Goal: Contribute content: Add original content to the website for others to see

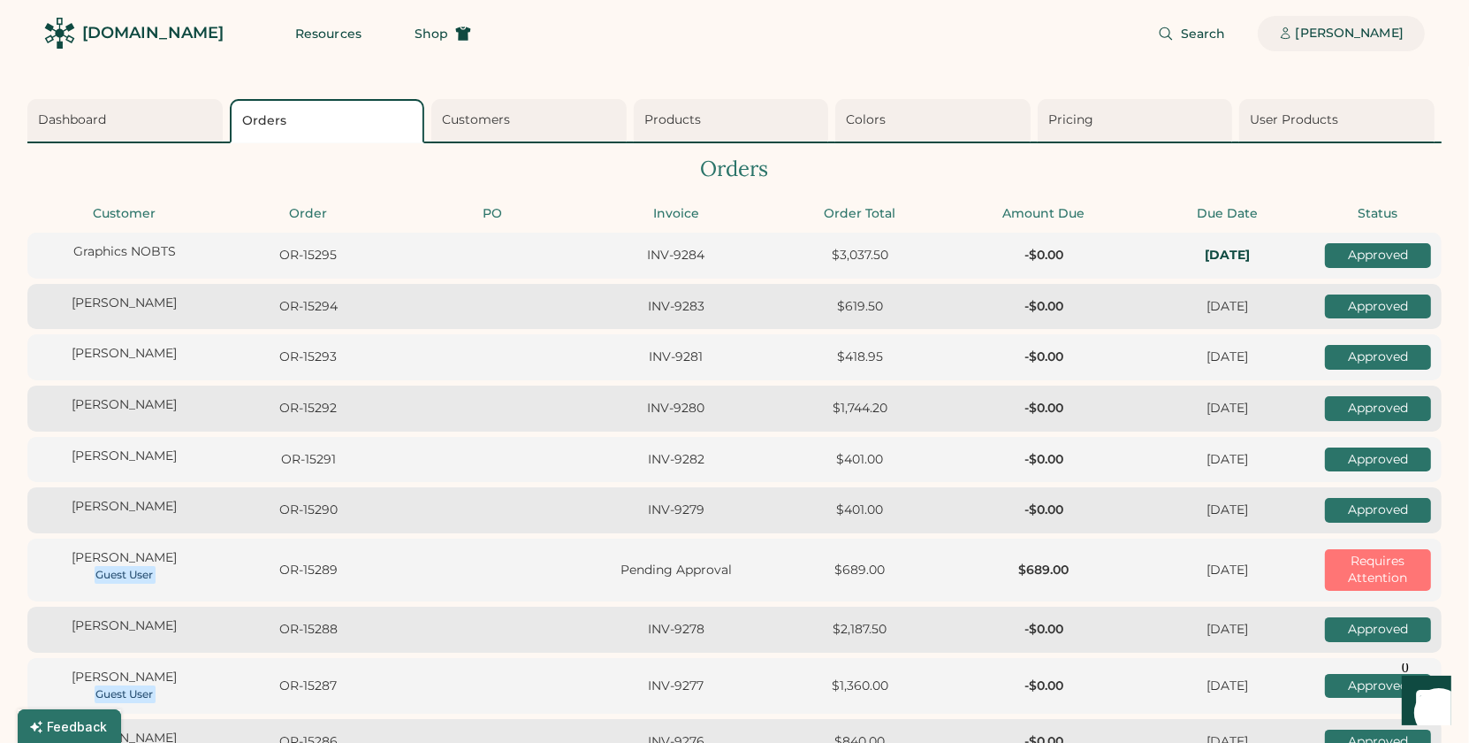
click at [1380, 39] on div "[PERSON_NAME]" at bounding box center [1350, 34] width 108 height 18
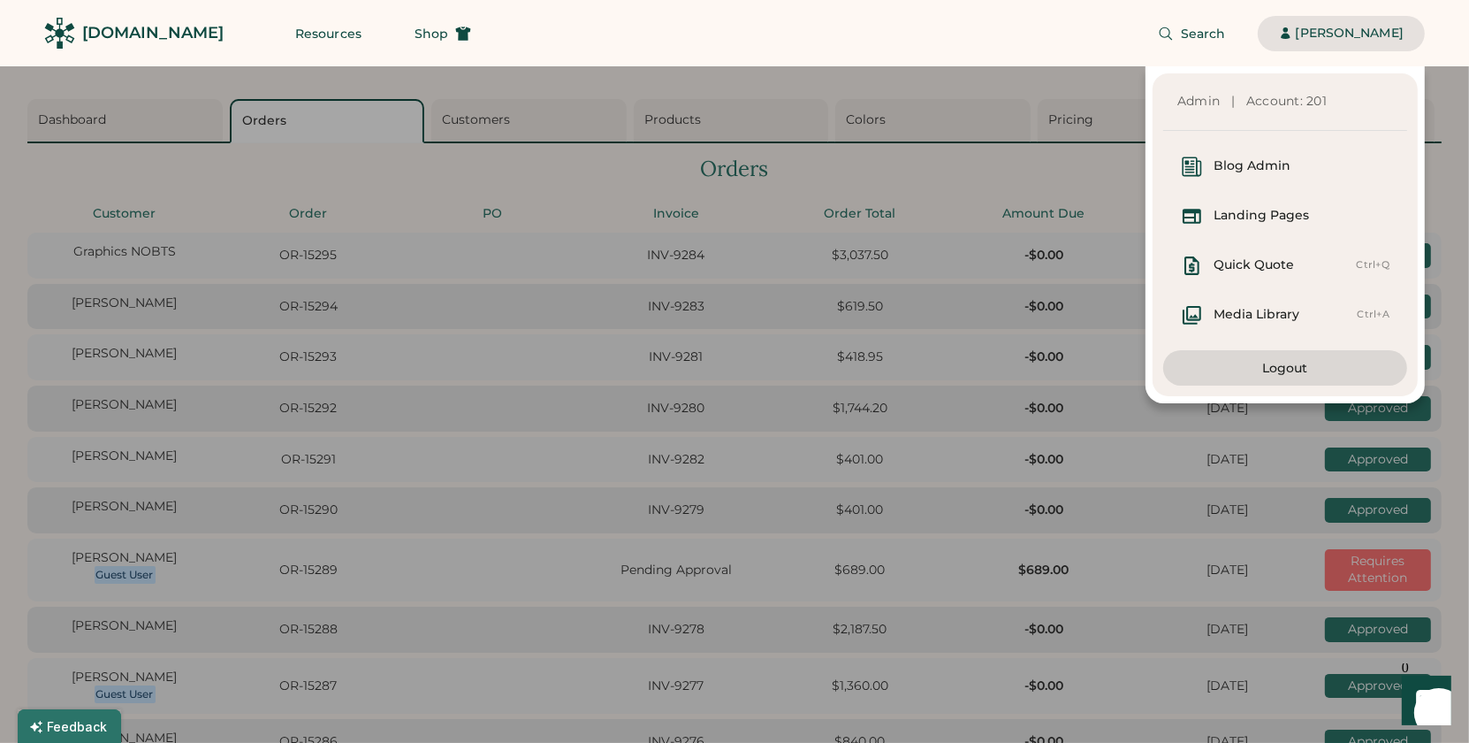
click at [946, 49] on div "Search Dorothy Siemens" at bounding box center [958, 33] width 933 height 66
click at [1316, 40] on div "[PERSON_NAME]" at bounding box center [1350, 33] width 108 height 18
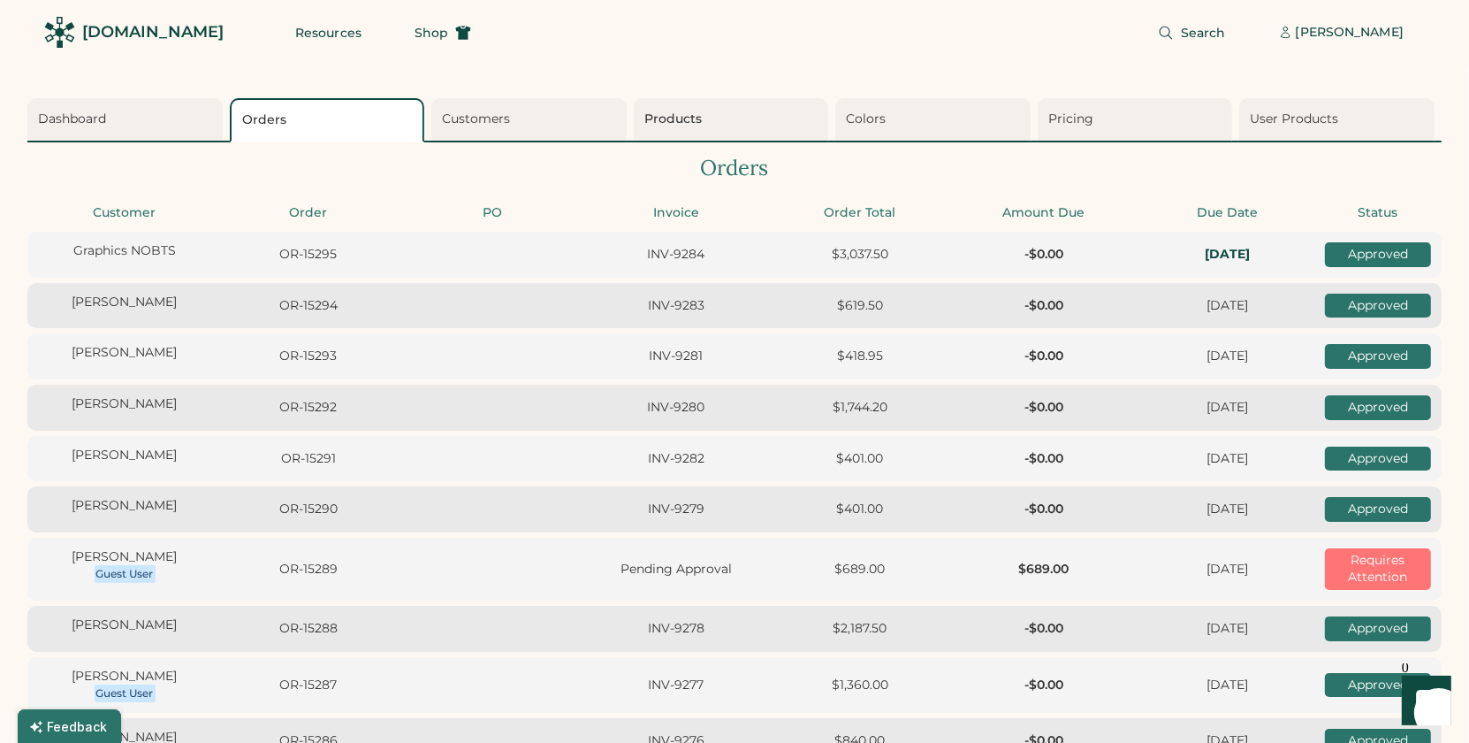
click at [705, 118] on div "Products" at bounding box center [733, 119] width 179 height 18
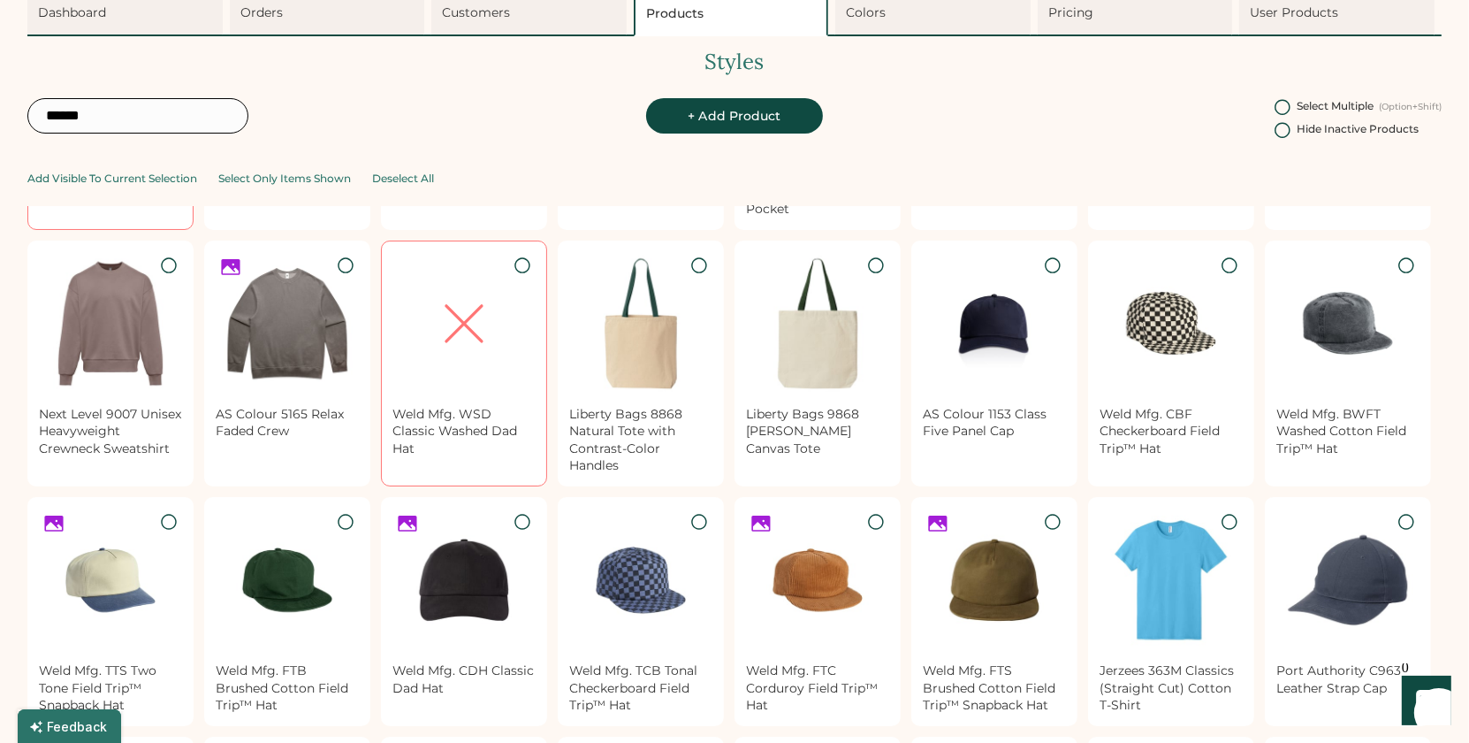
scroll to position [757, 0]
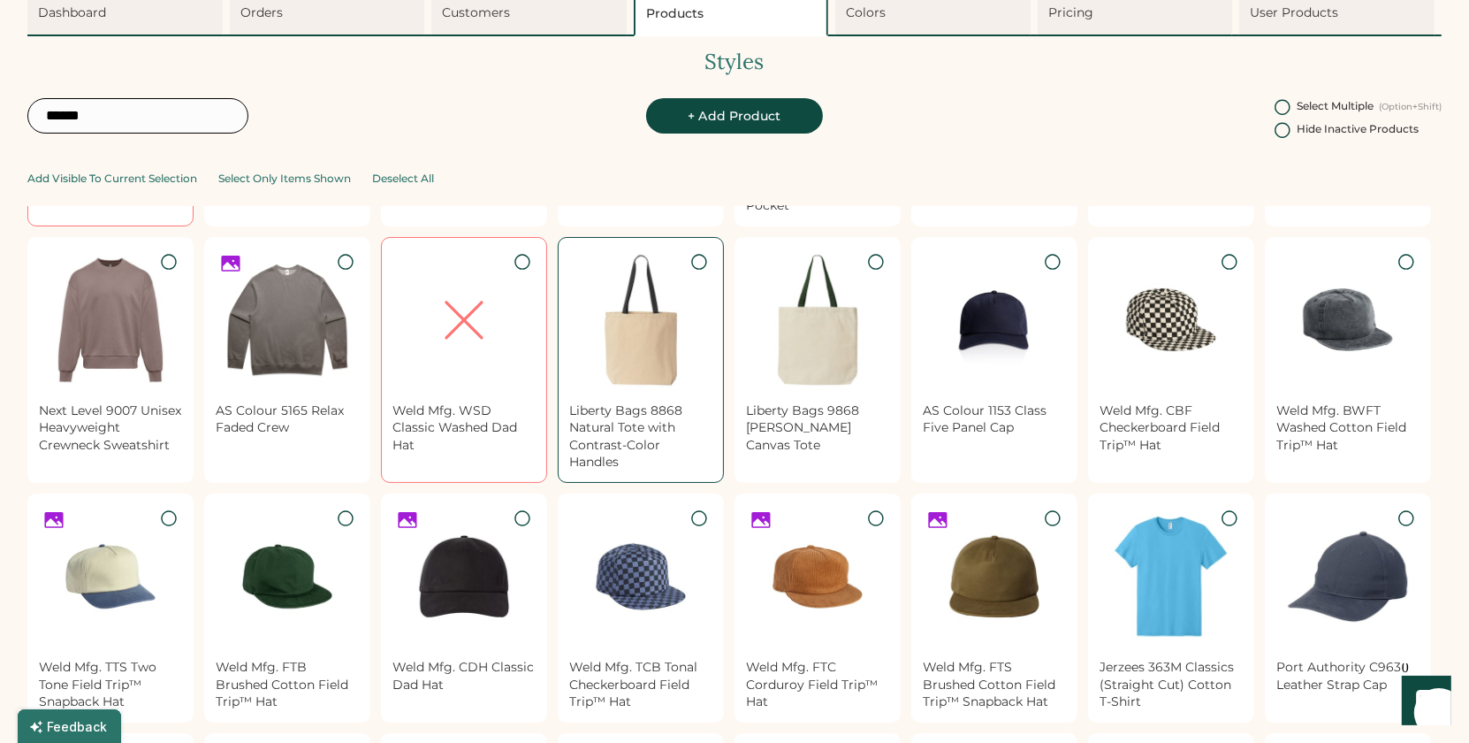
click at [627, 327] on img at bounding box center [640, 319] width 143 height 143
select select "****"
select select "**********"
select select
select select "**********"
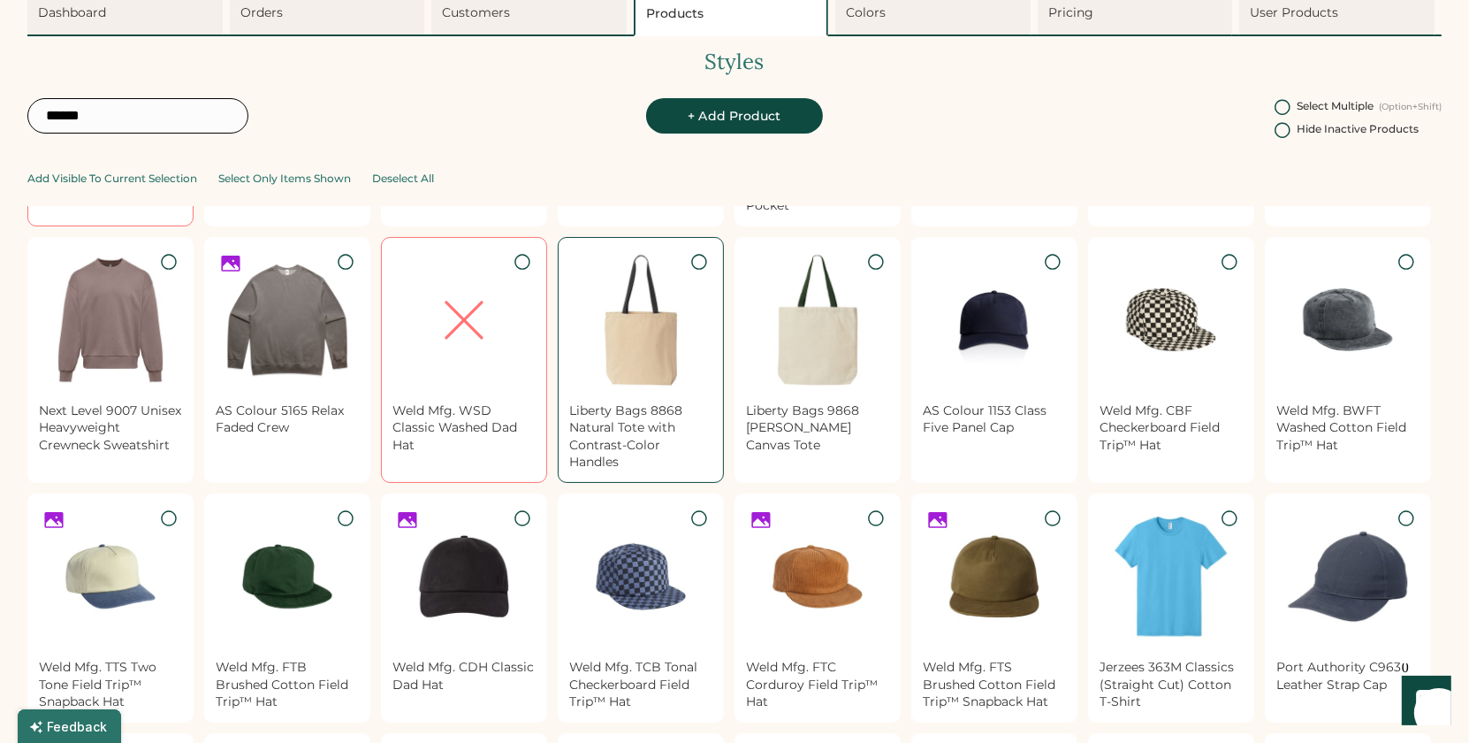
select select "**********"
select select "*****"
select select "******"
select select "**********"
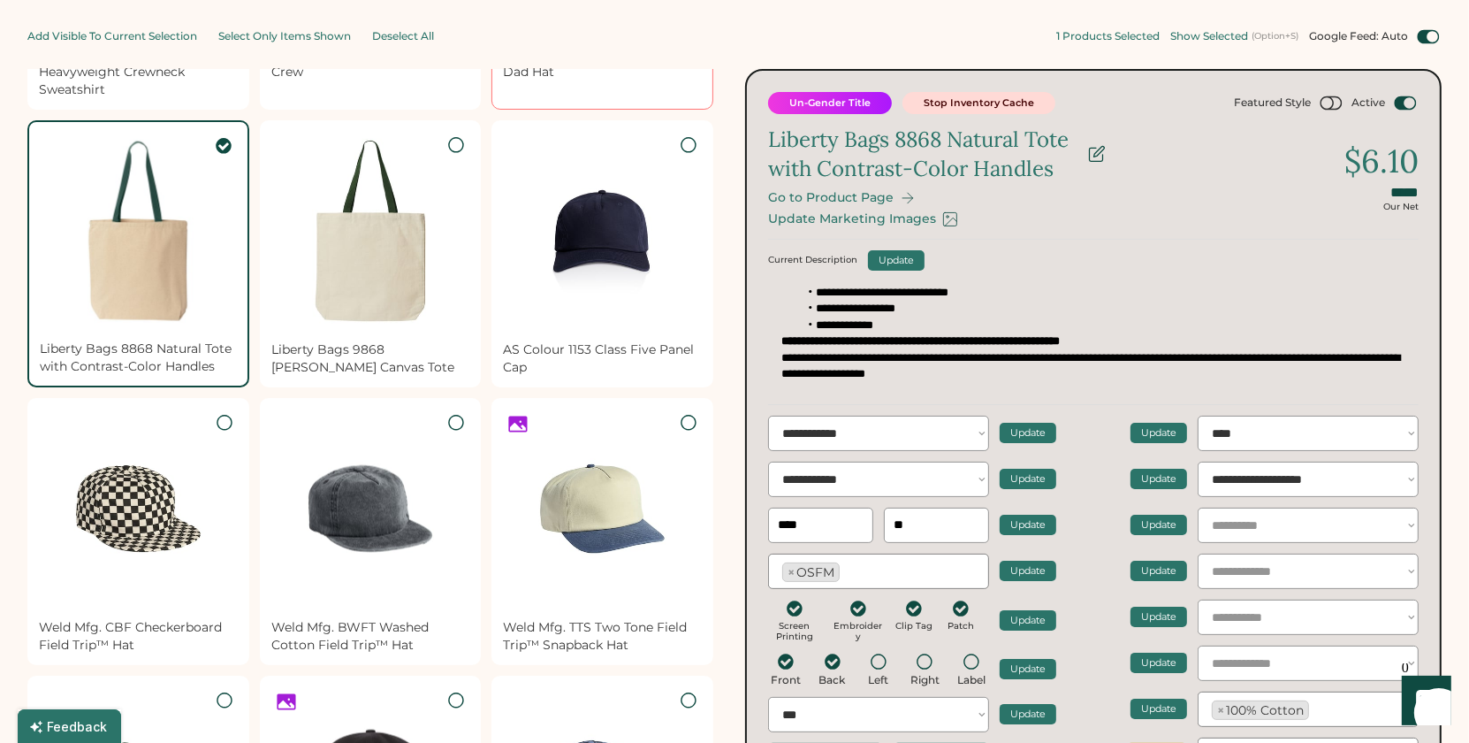
scroll to position [255, 0]
click at [877, 214] on div "Update Marketing Images" at bounding box center [852, 217] width 168 height 15
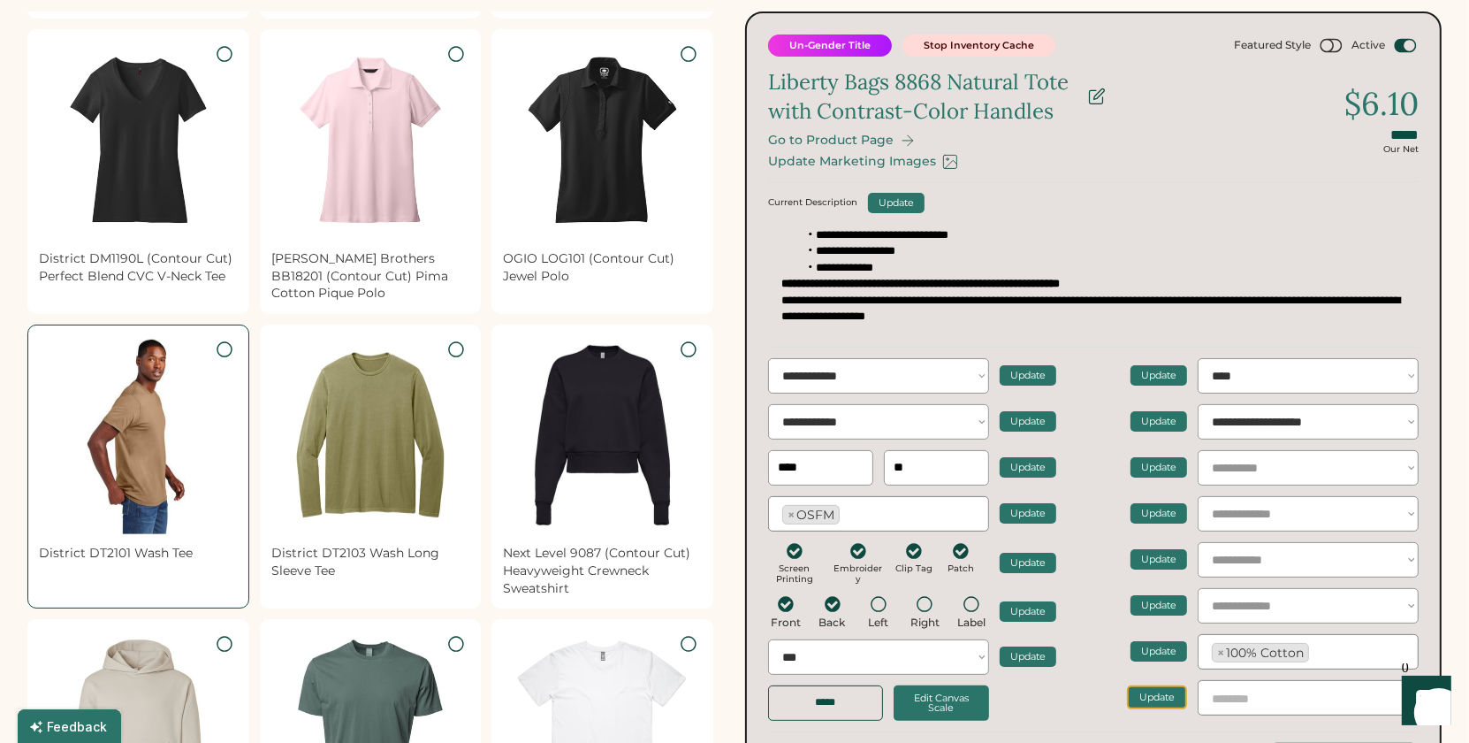
scroll to position [540, 0]
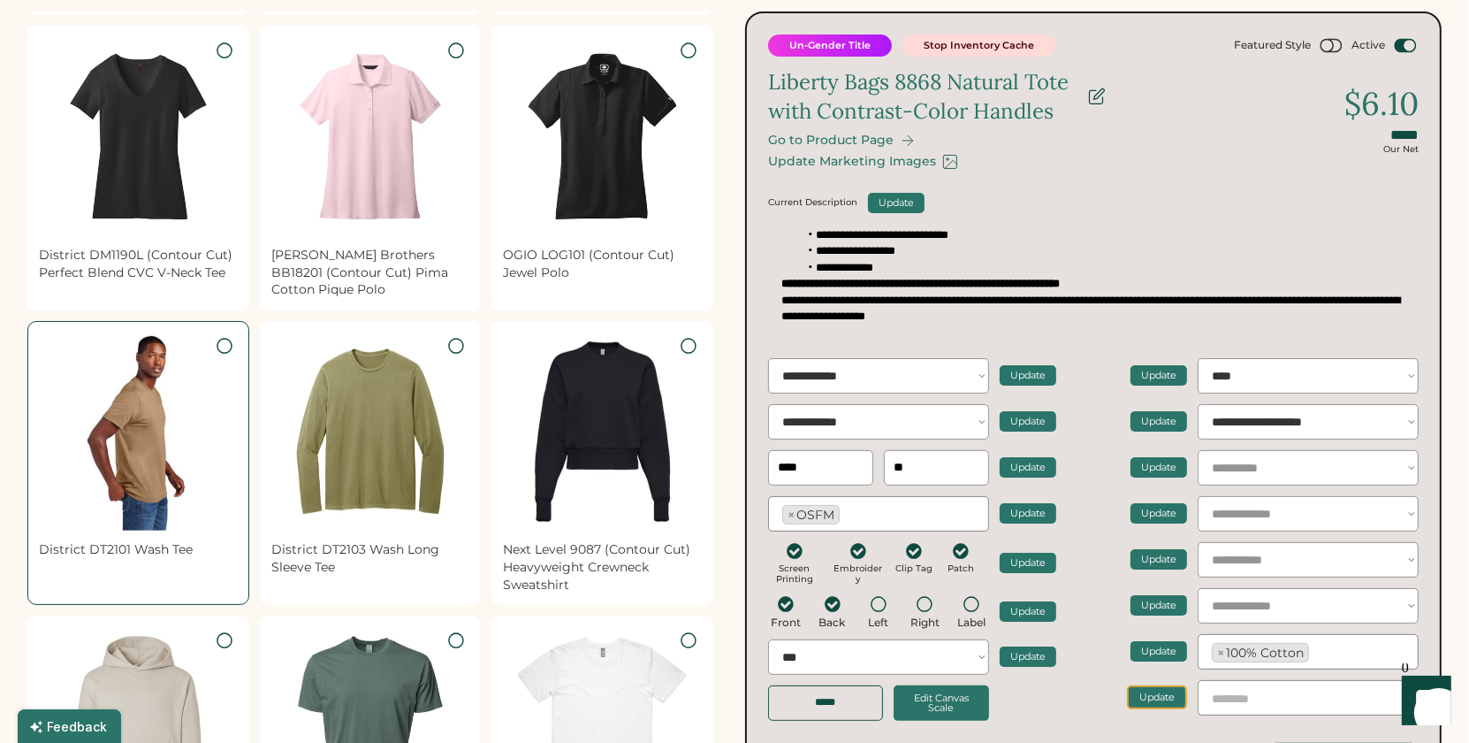
click at [206, 387] on img at bounding box center [138, 431] width 199 height 199
type input "*****"
select select "**********"
type input "****"
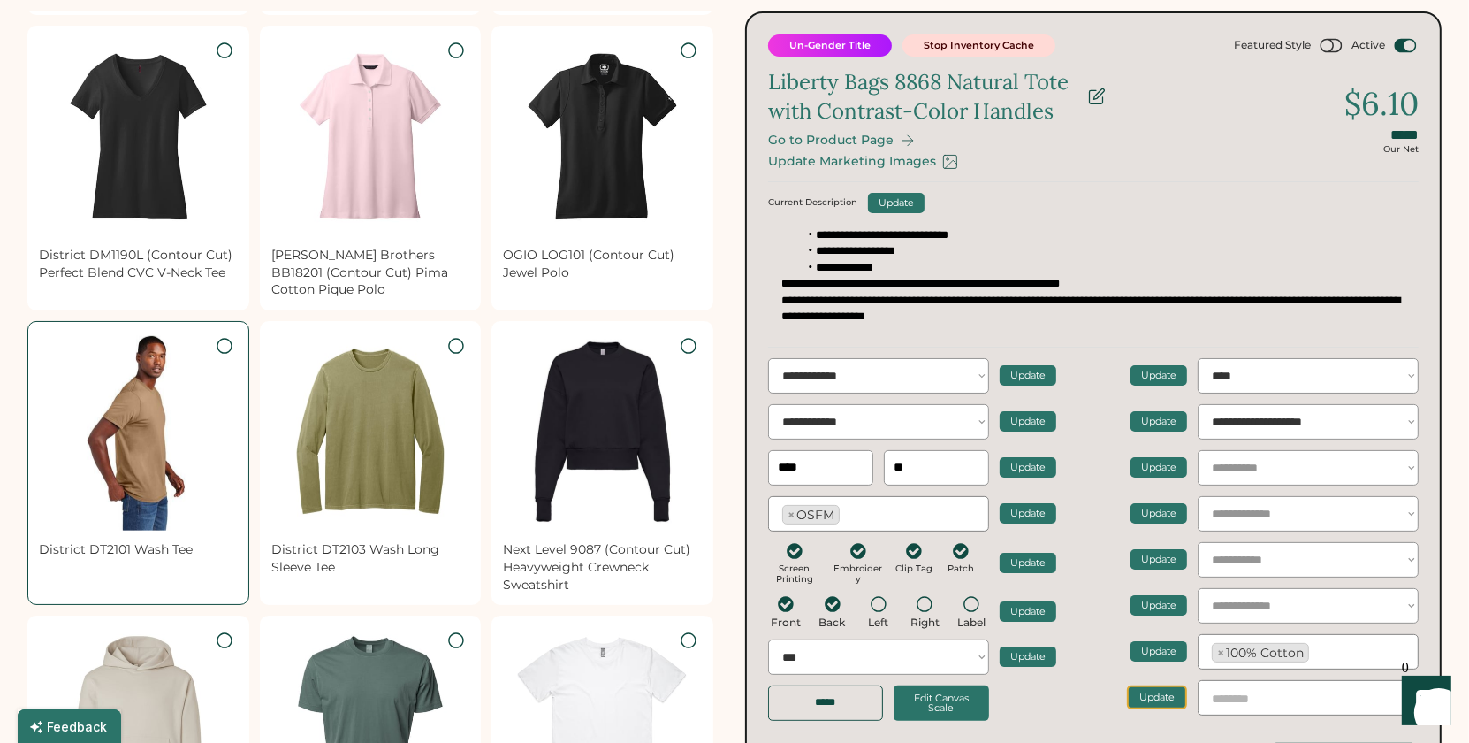
select select "*******"
type input "*****"
select select "**********"
select select "*******"
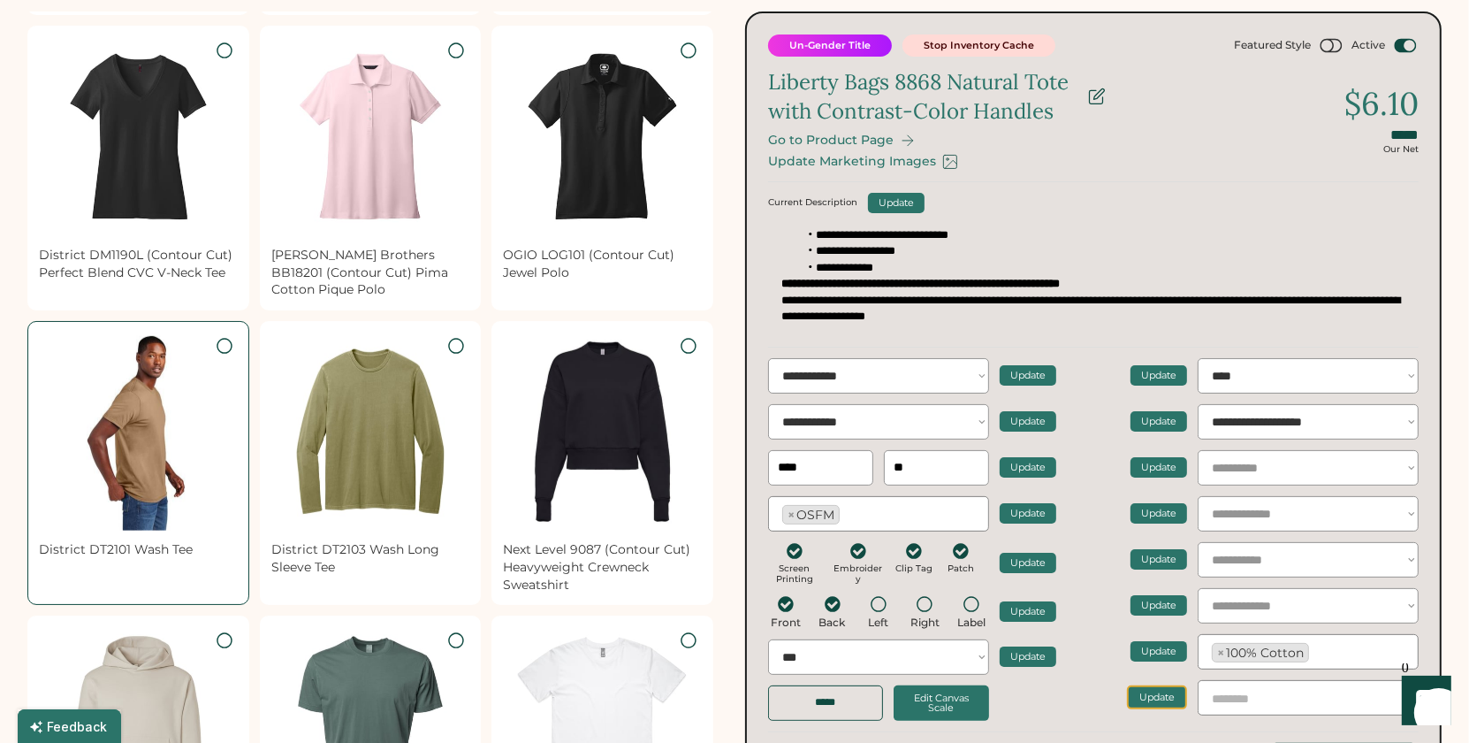
select select "**********"
select select "*********"
select select "**********"
select select "**"
select select "**********"
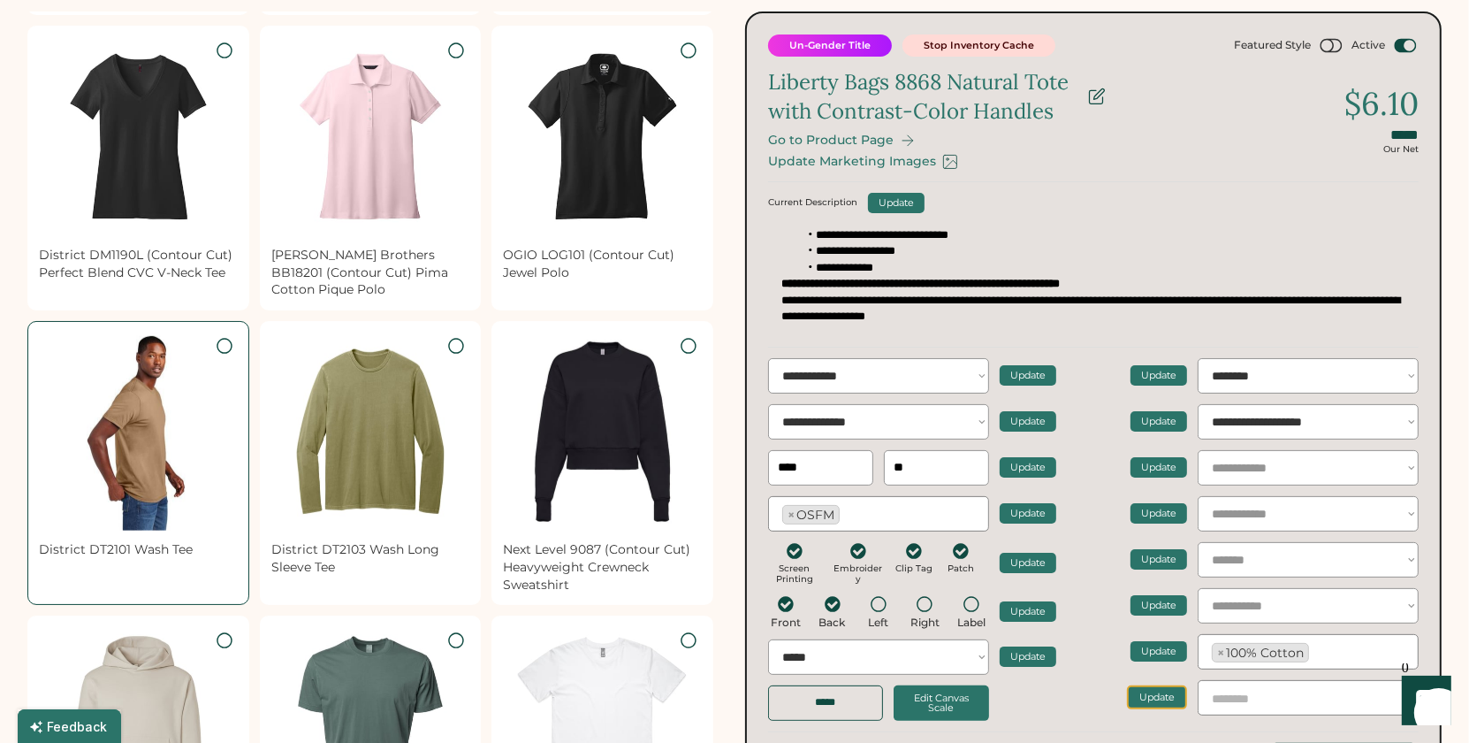
select select
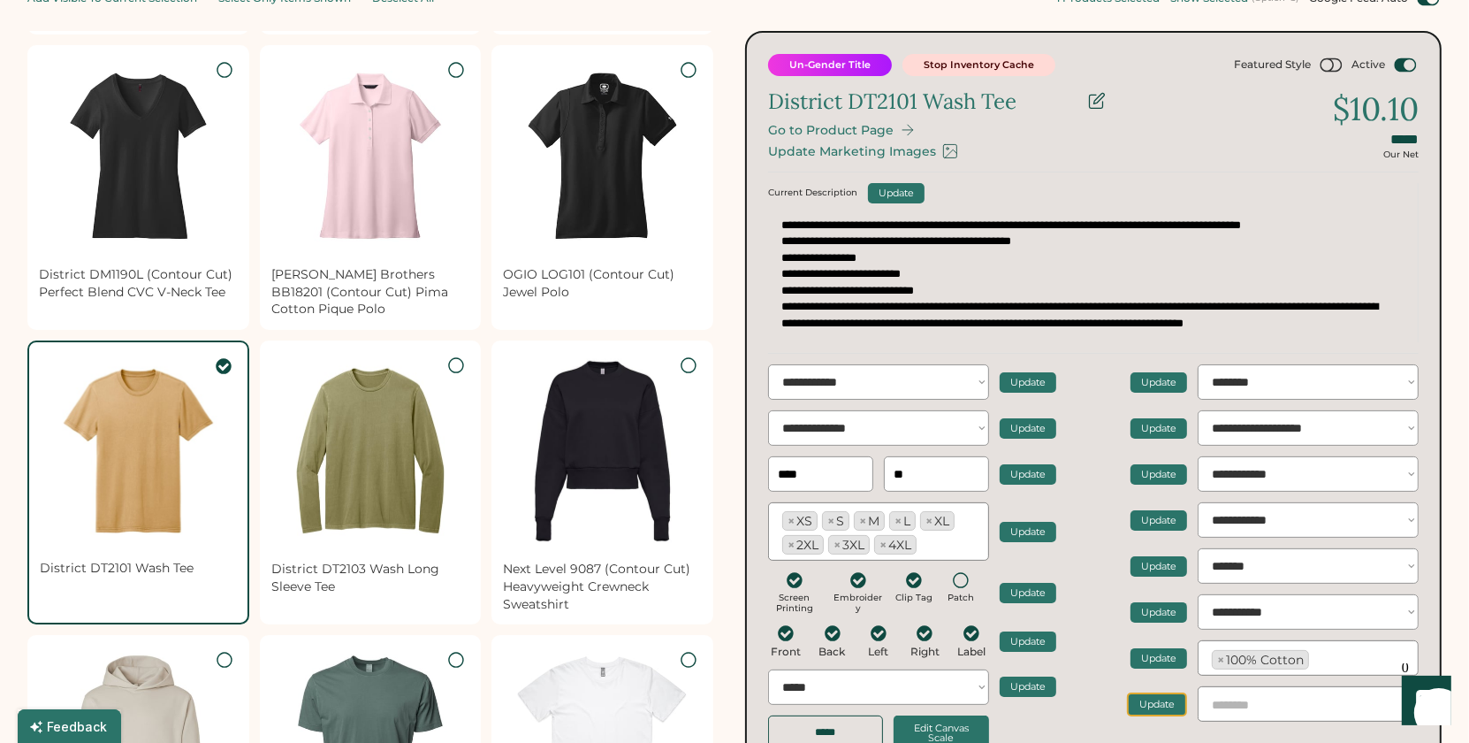
scroll to position [262, 0]
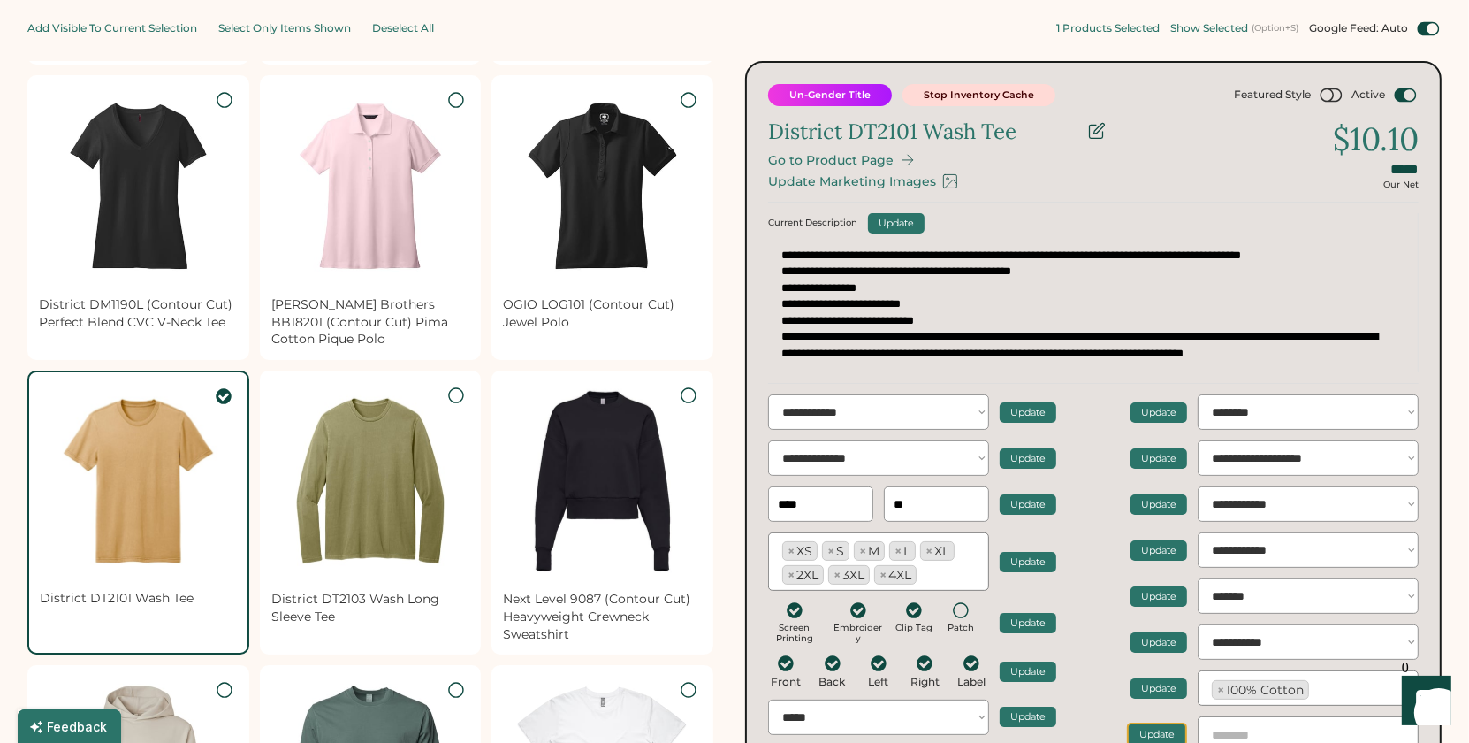
click at [917, 179] on div "Update Marketing Images" at bounding box center [852, 181] width 168 height 15
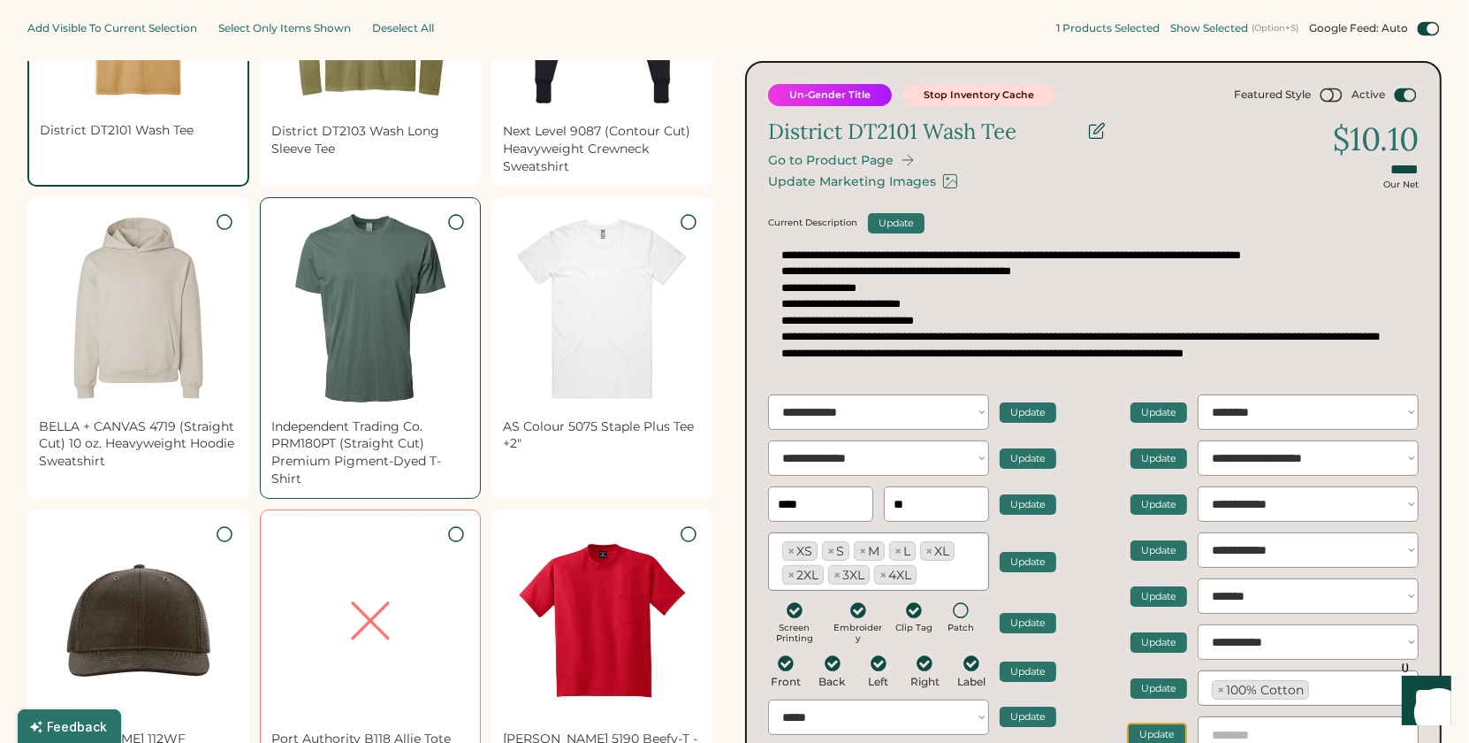
scroll to position [1010, 0]
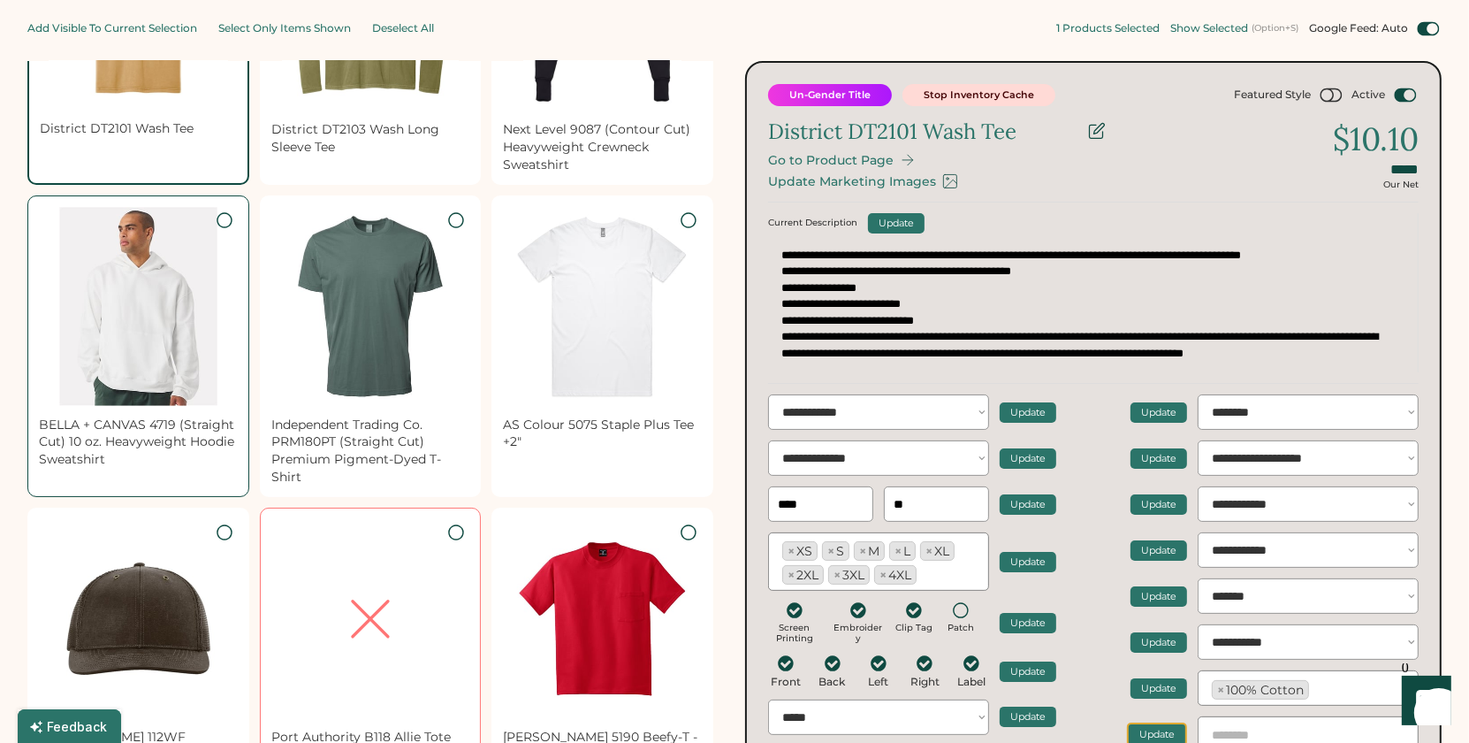
click at [140, 329] on img at bounding box center [138, 306] width 199 height 199
type input "******"
select select "**********"
type input "****"
type input "**"
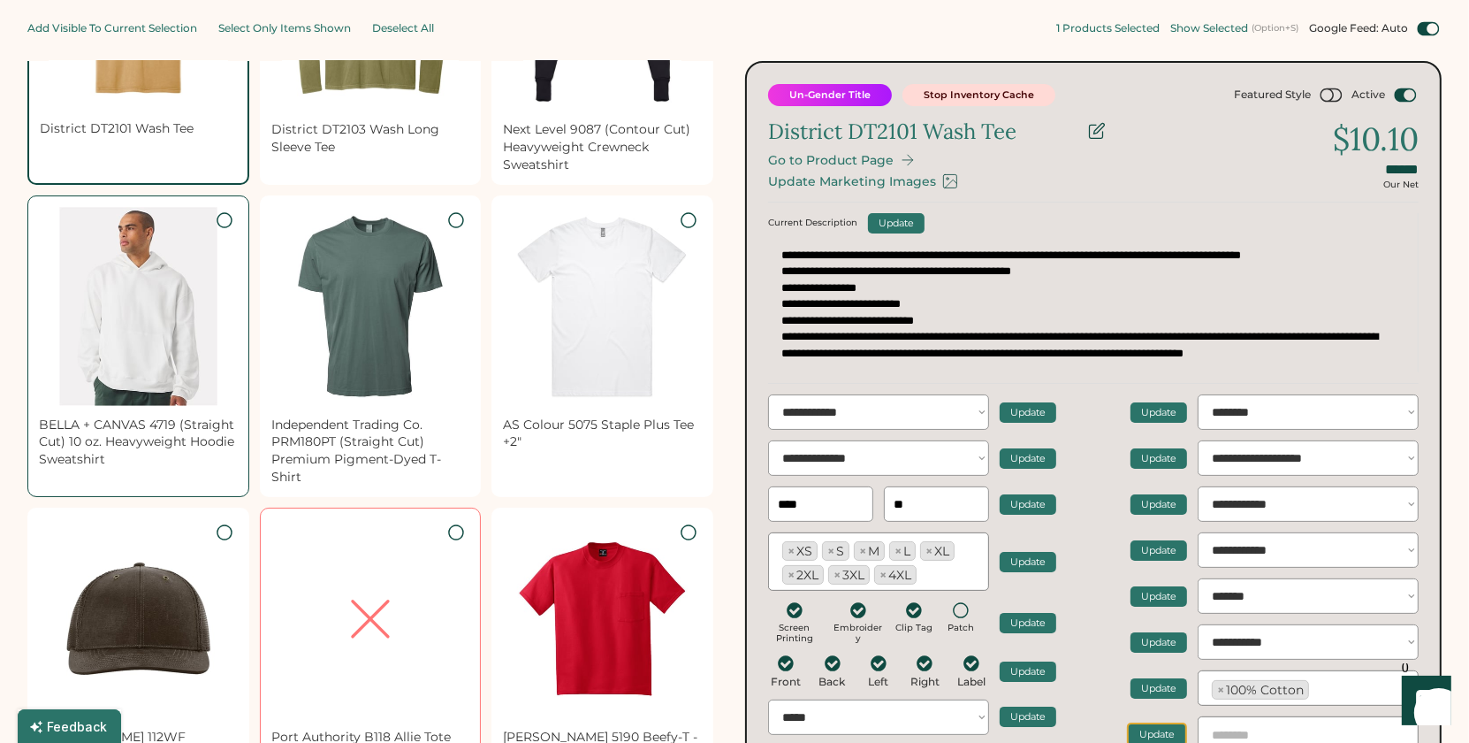
type input "*****"
select select "**********"
select select "********"
select select "**********"
select select "*******"
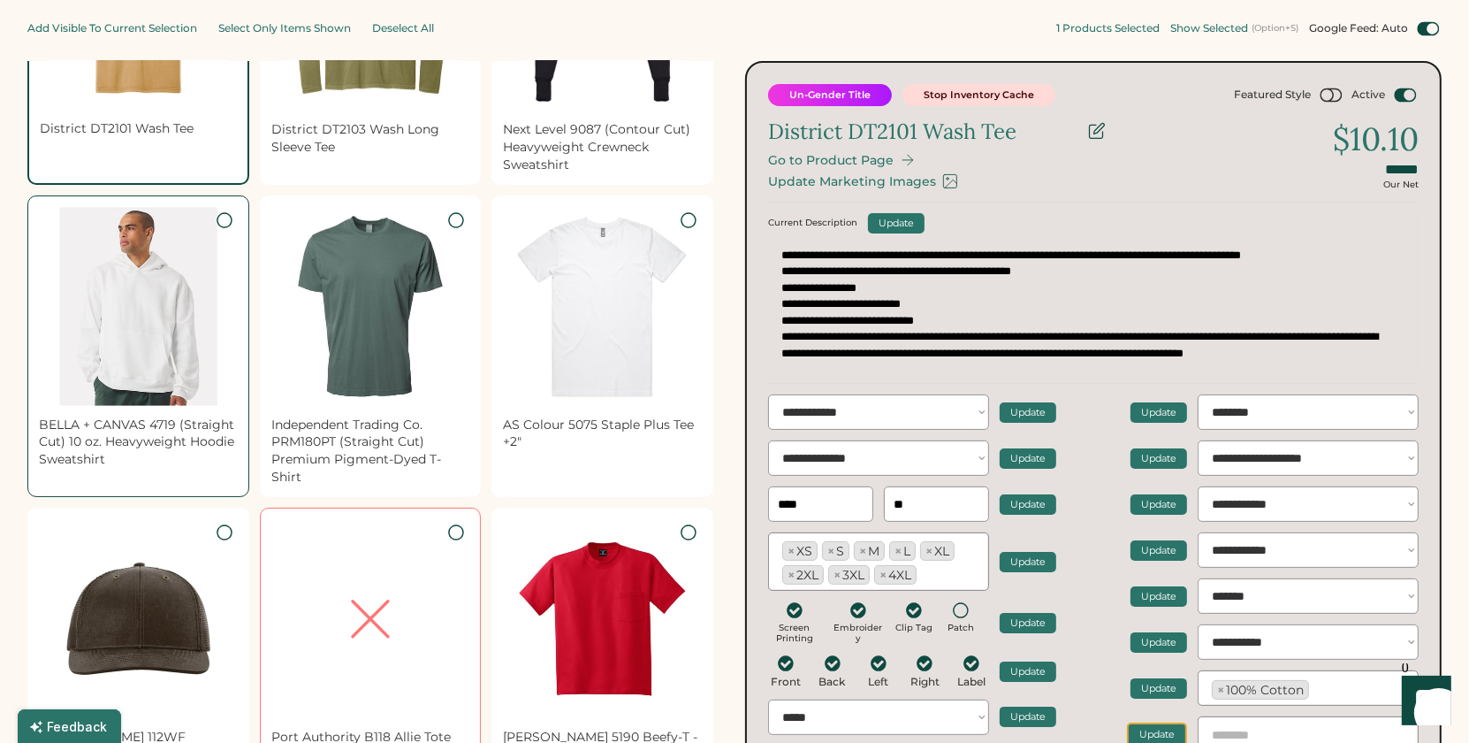
select select "**********"
select select "**"
select select "**********"
select select "****"
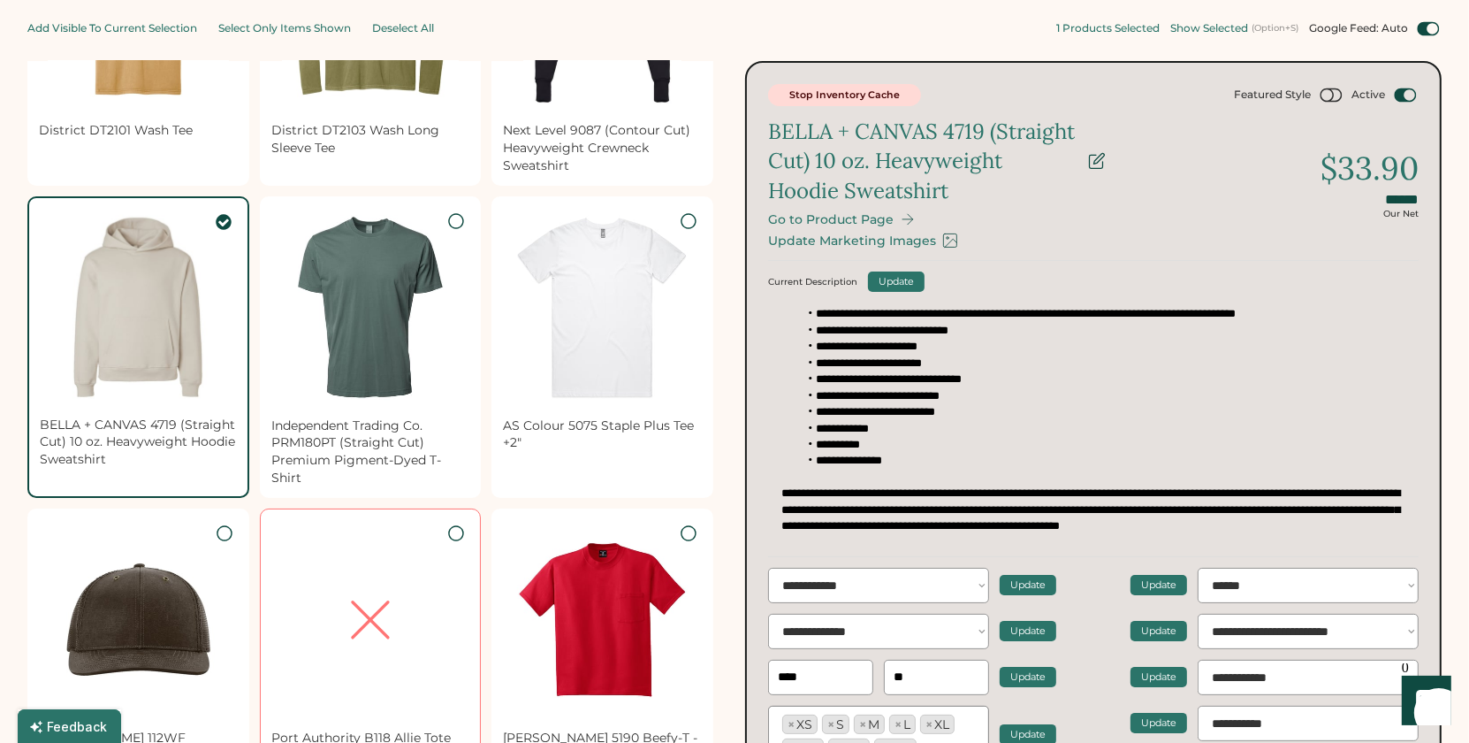
click at [834, 240] on div "Update Marketing Images" at bounding box center [852, 240] width 168 height 15
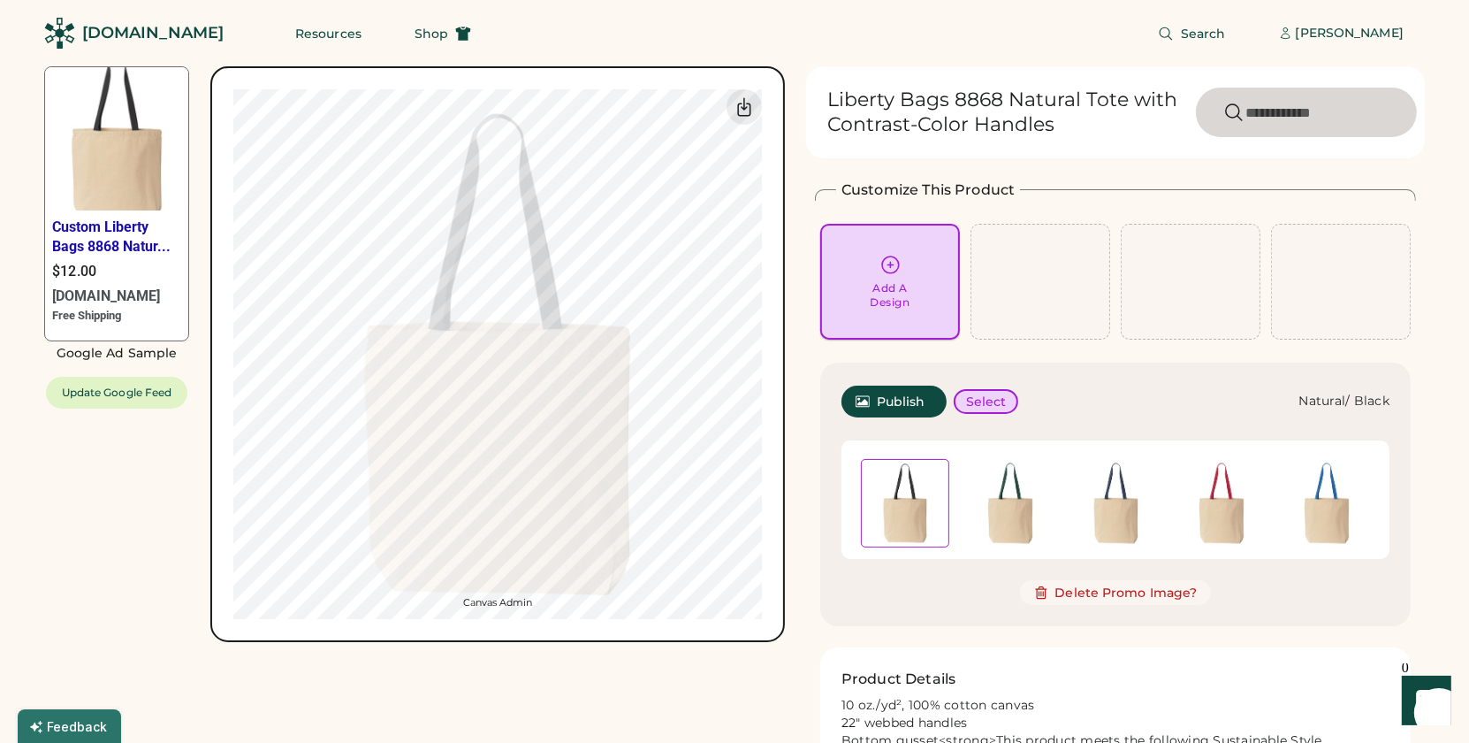
click at [888, 260] on icon at bounding box center [891, 265] width 22 height 22
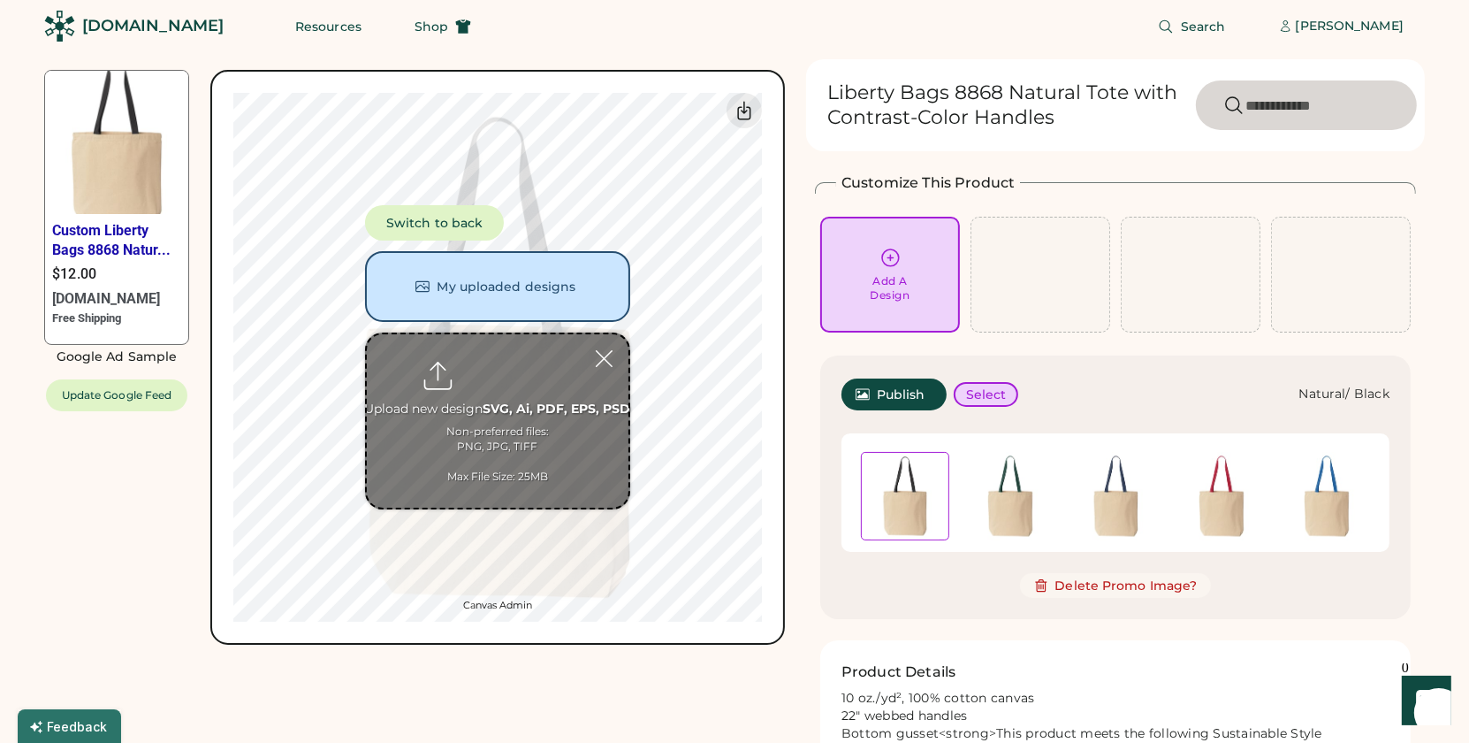
scroll to position [6, 0]
click at [565, 282] on button "My uploaded designs" at bounding box center [497, 287] width 265 height 71
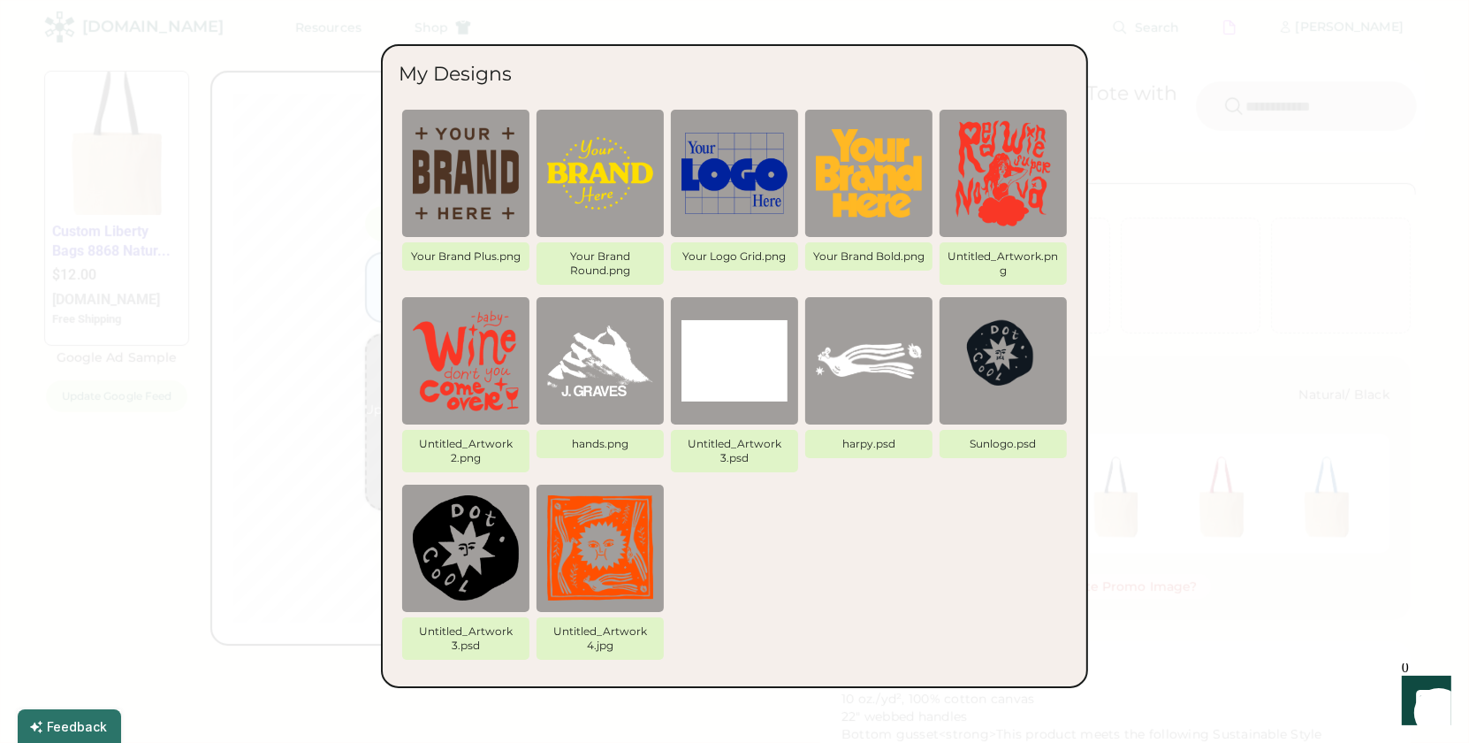
click at [771, 170] on img at bounding box center [735, 173] width 106 height 106
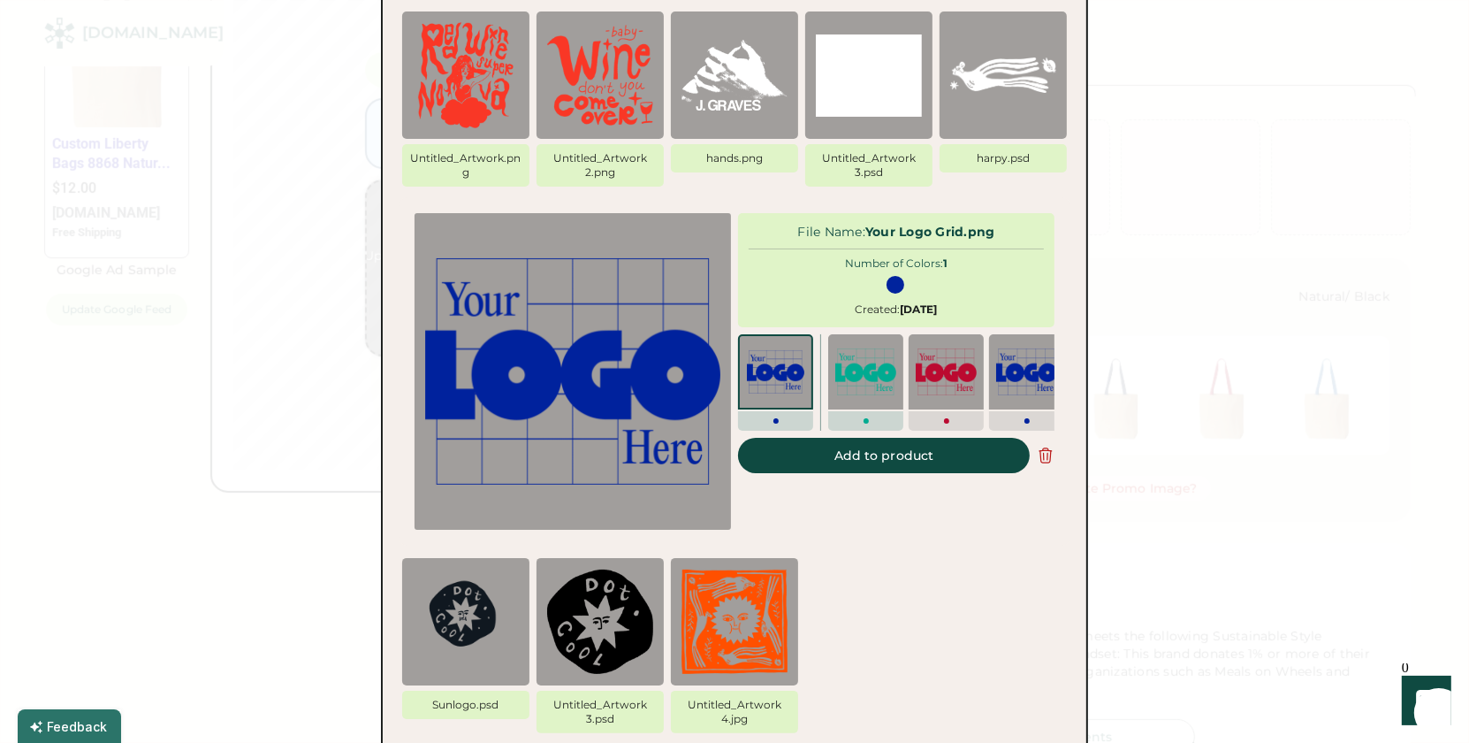
scroll to position [0, 0]
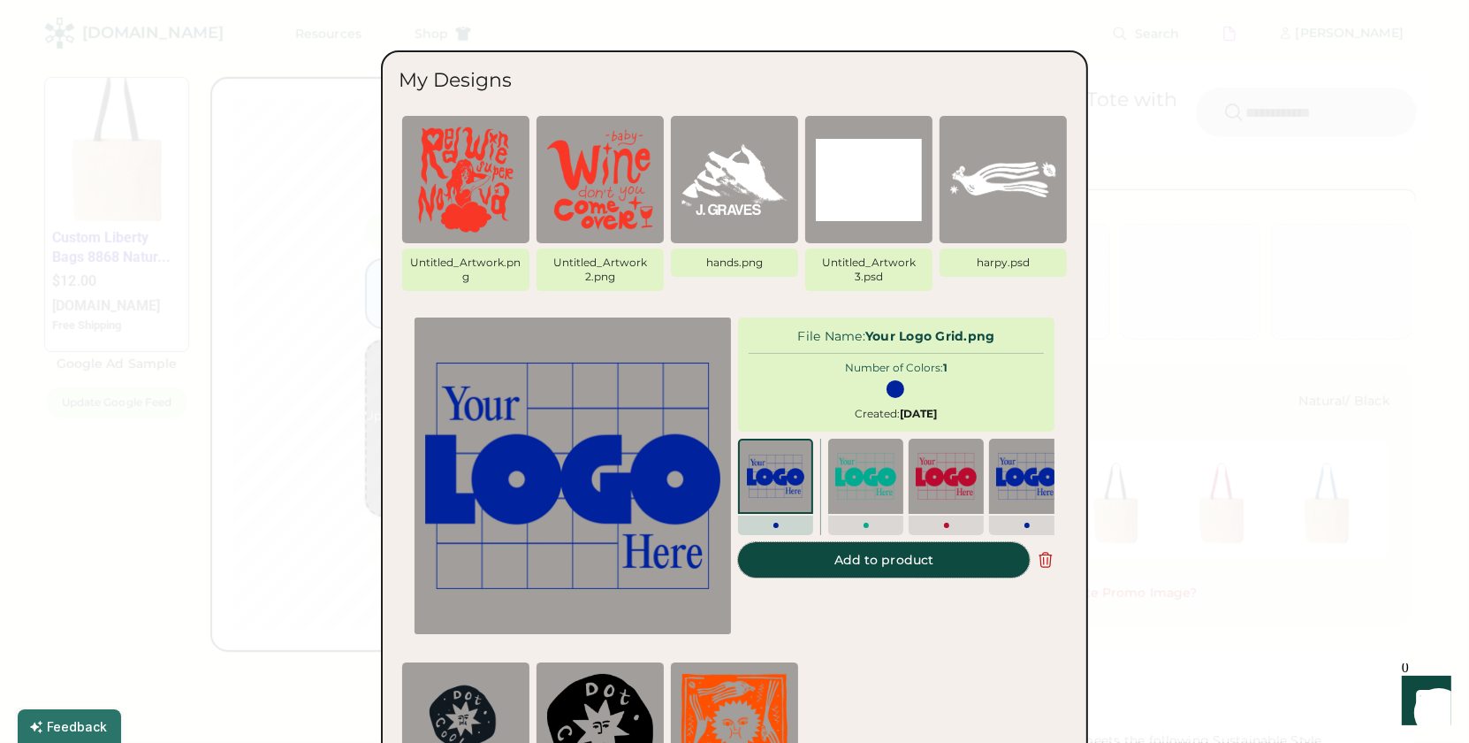
click at [883, 560] on button "Add to product" at bounding box center [884, 559] width 292 height 35
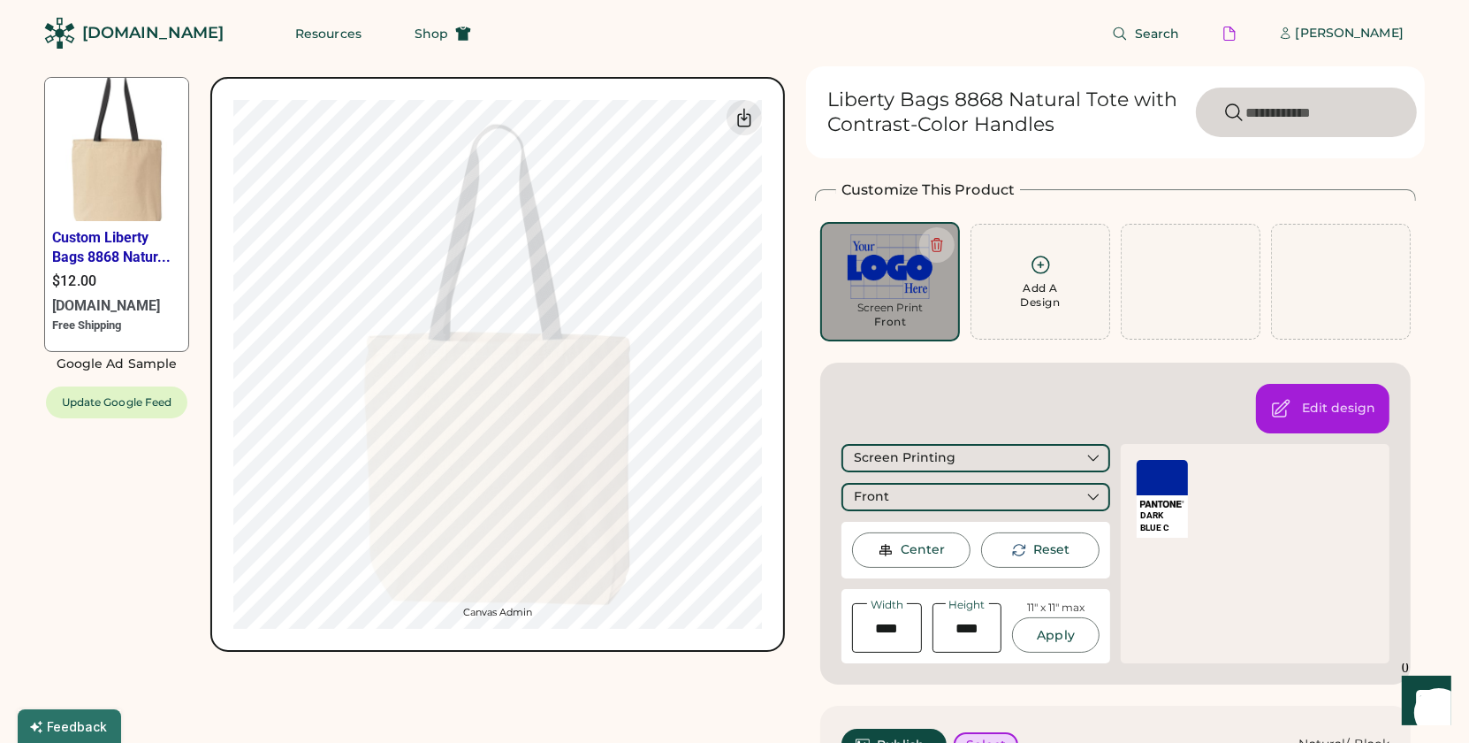
click at [1171, 481] on div at bounding box center [1162, 477] width 51 height 35
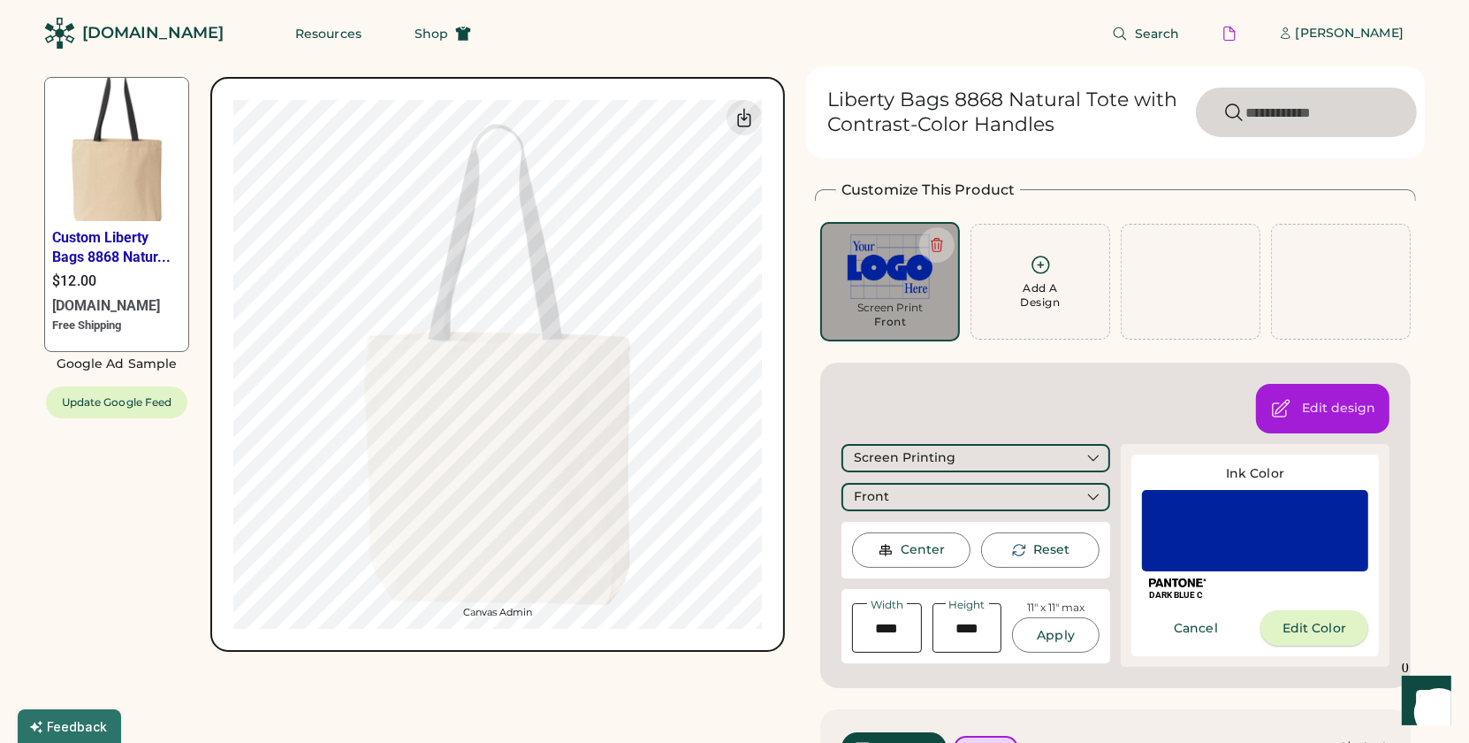
click at [1309, 633] on button "Edit Color" at bounding box center [1315, 627] width 108 height 35
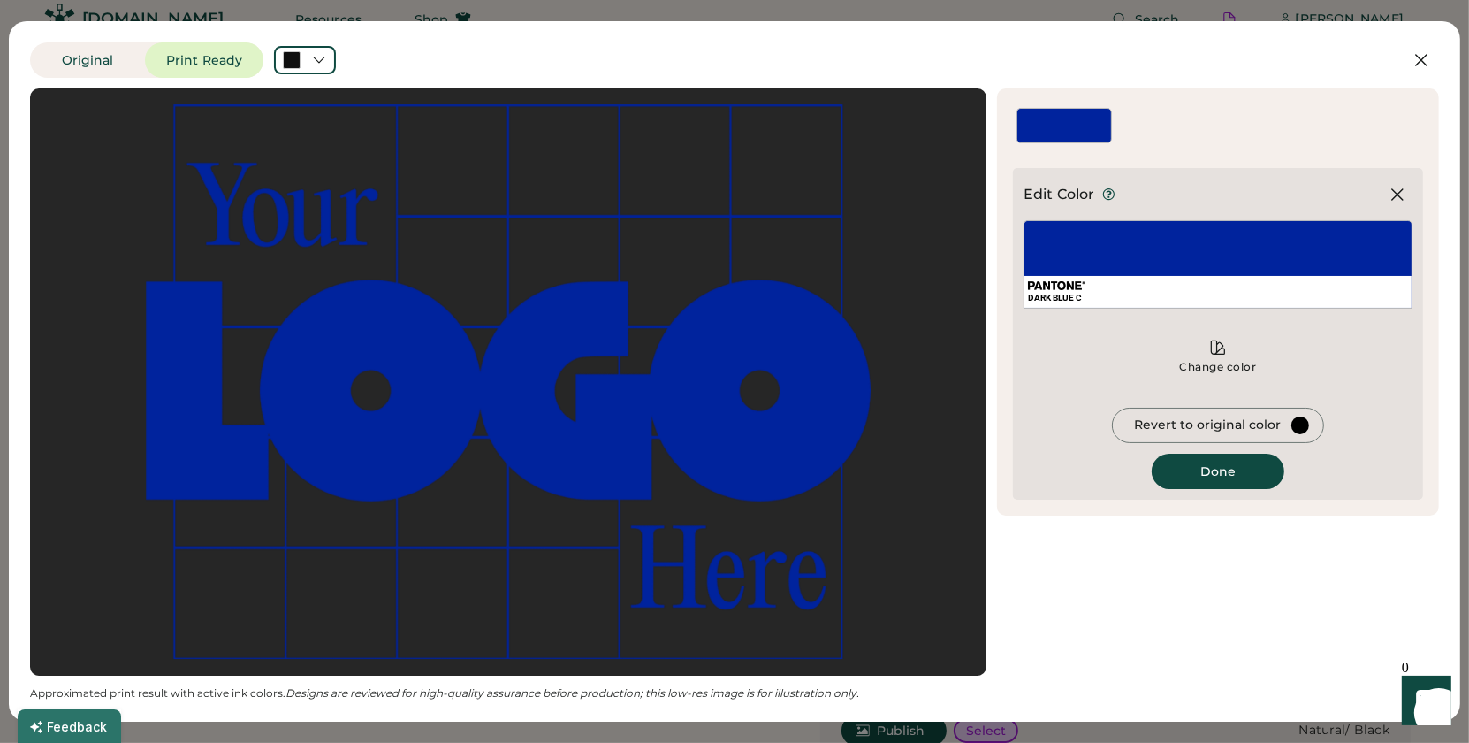
scroll to position [13, 0]
click at [1109, 261] on div "DARK BLUE C" at bounding box center [1218, 264] width 389 height 88
click at [314, 55] on icon at bounding box center [319, 60] width 16 height 16
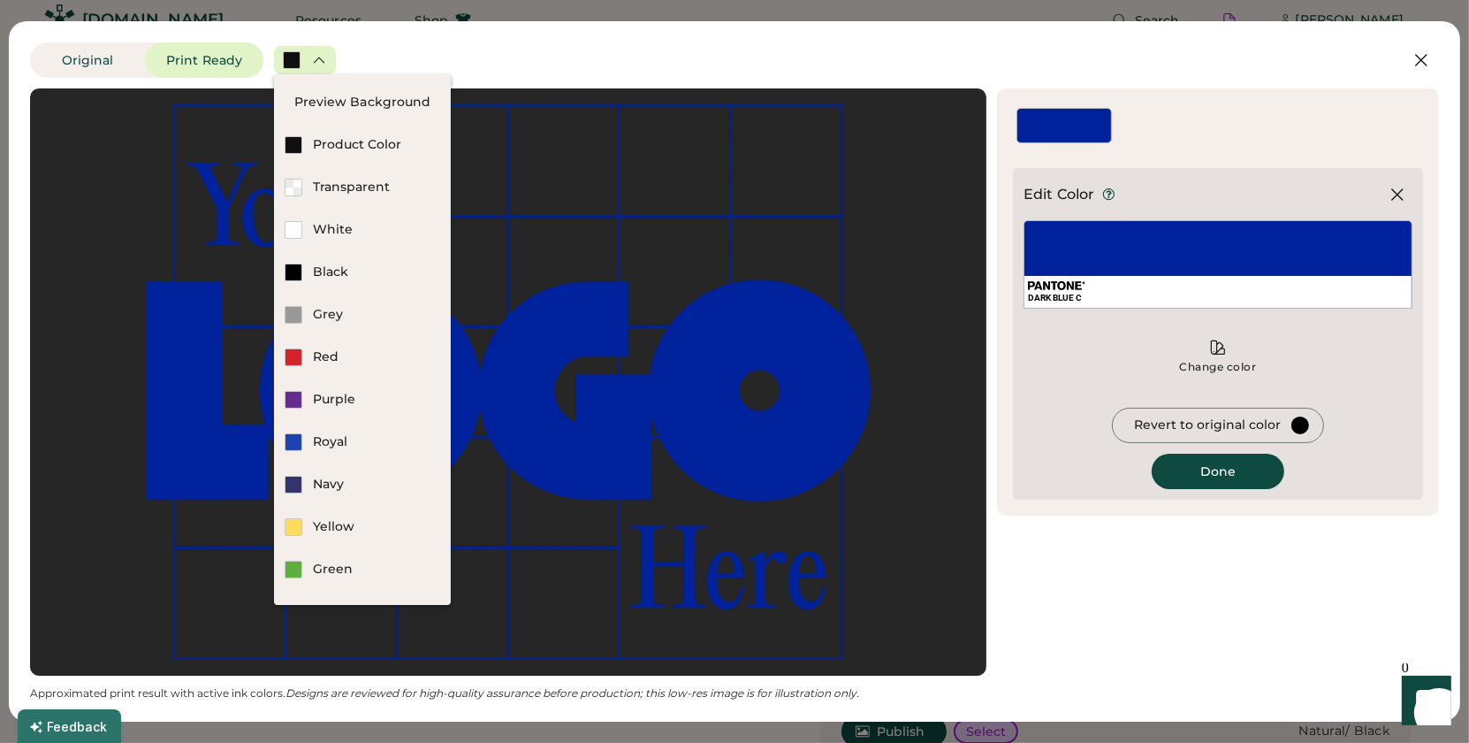
click at [1276, 158] on div "Edit Color DARK BLUE C Change color Revert to original color Done" at bounding box center [1218, 301] width 442 height 427
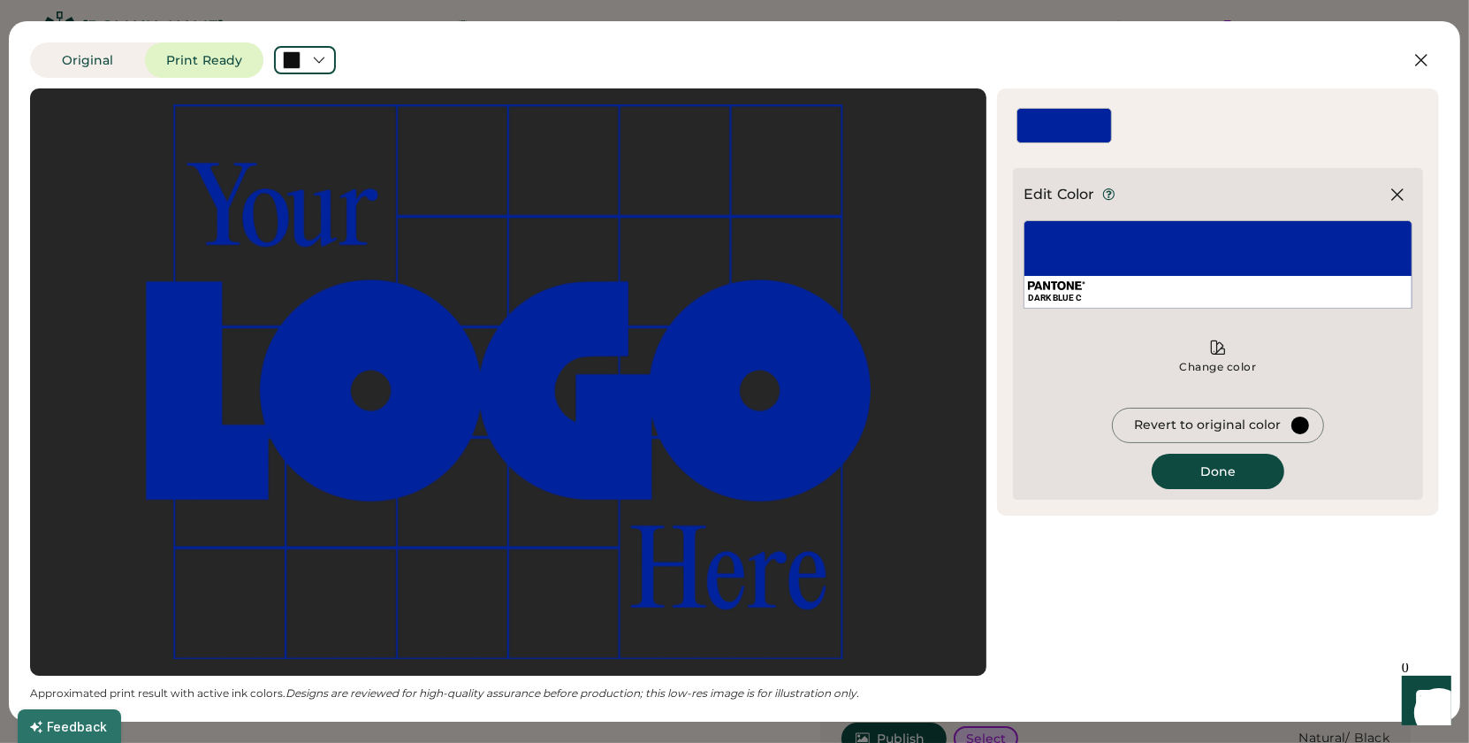
scroll to position [0, 0]
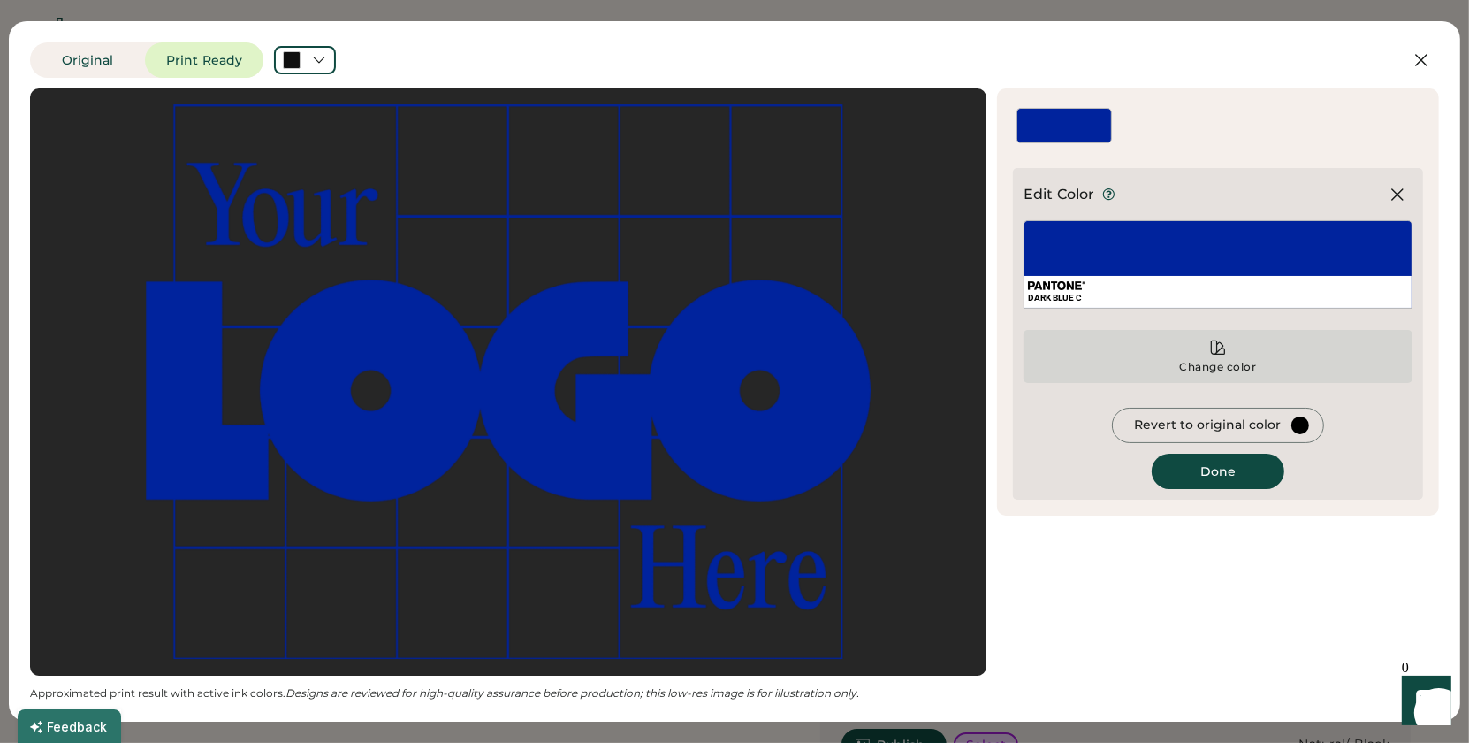
click at [1215, 354] on icon at bounding box center [1218, 347] width 13 height 13
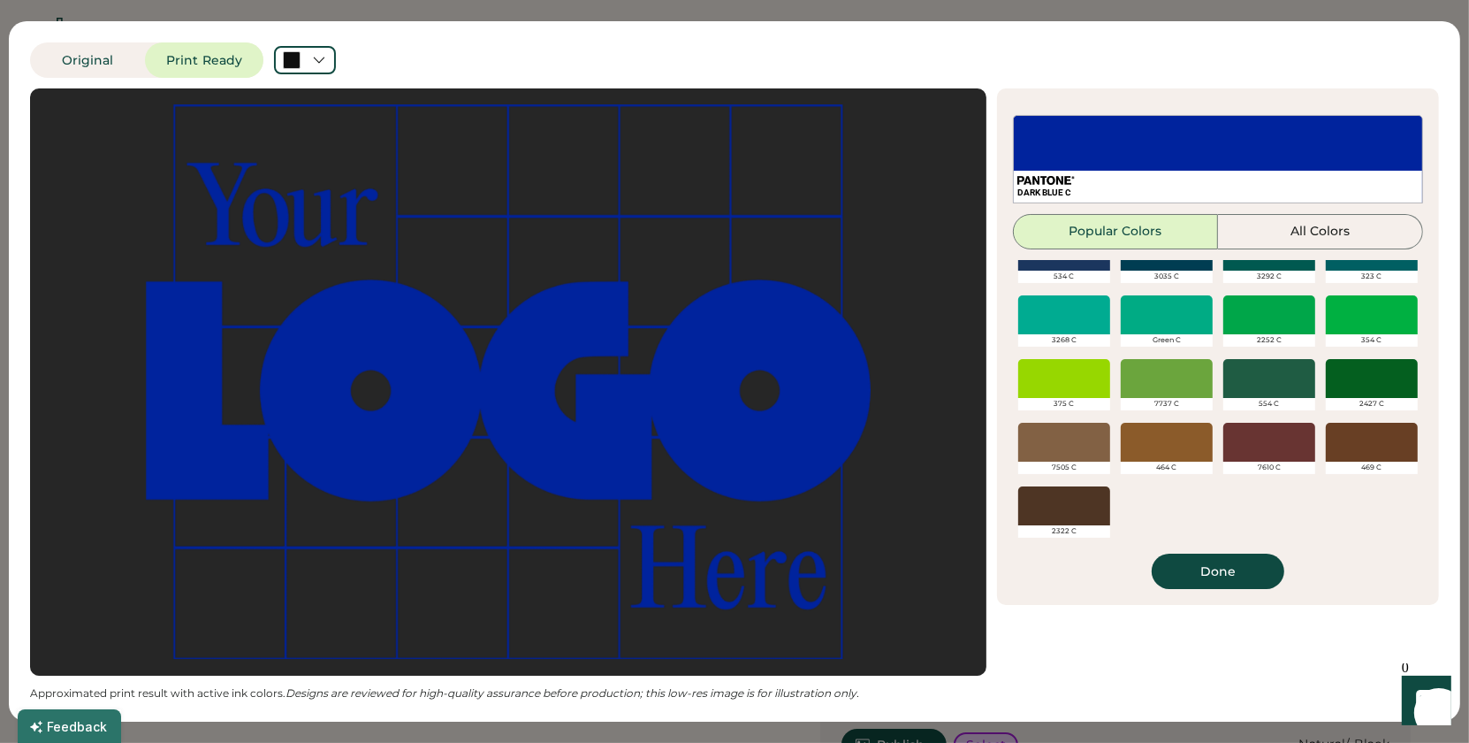
scroll to position [672, 0]
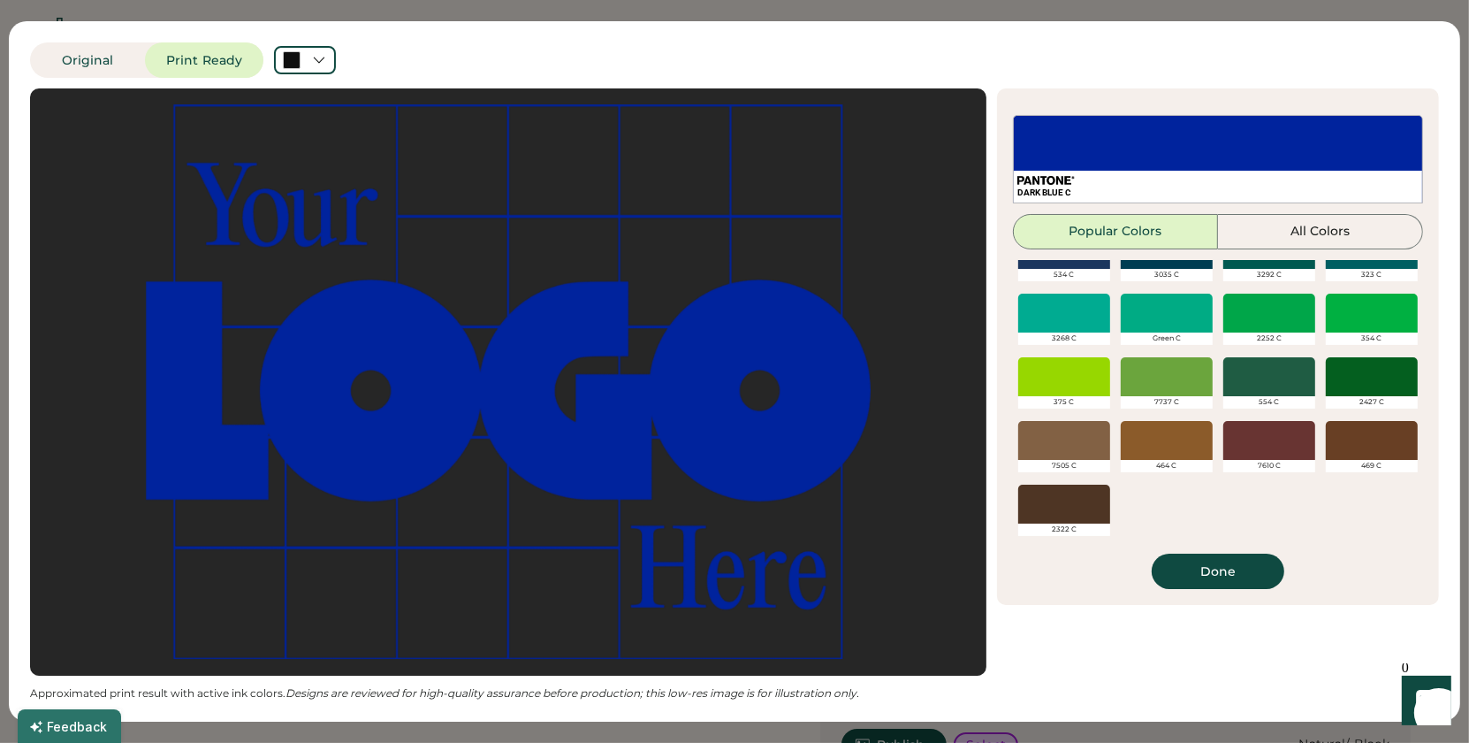
click at [1267, 370] on div at bounding box center [1269, 376] width 92 height 39
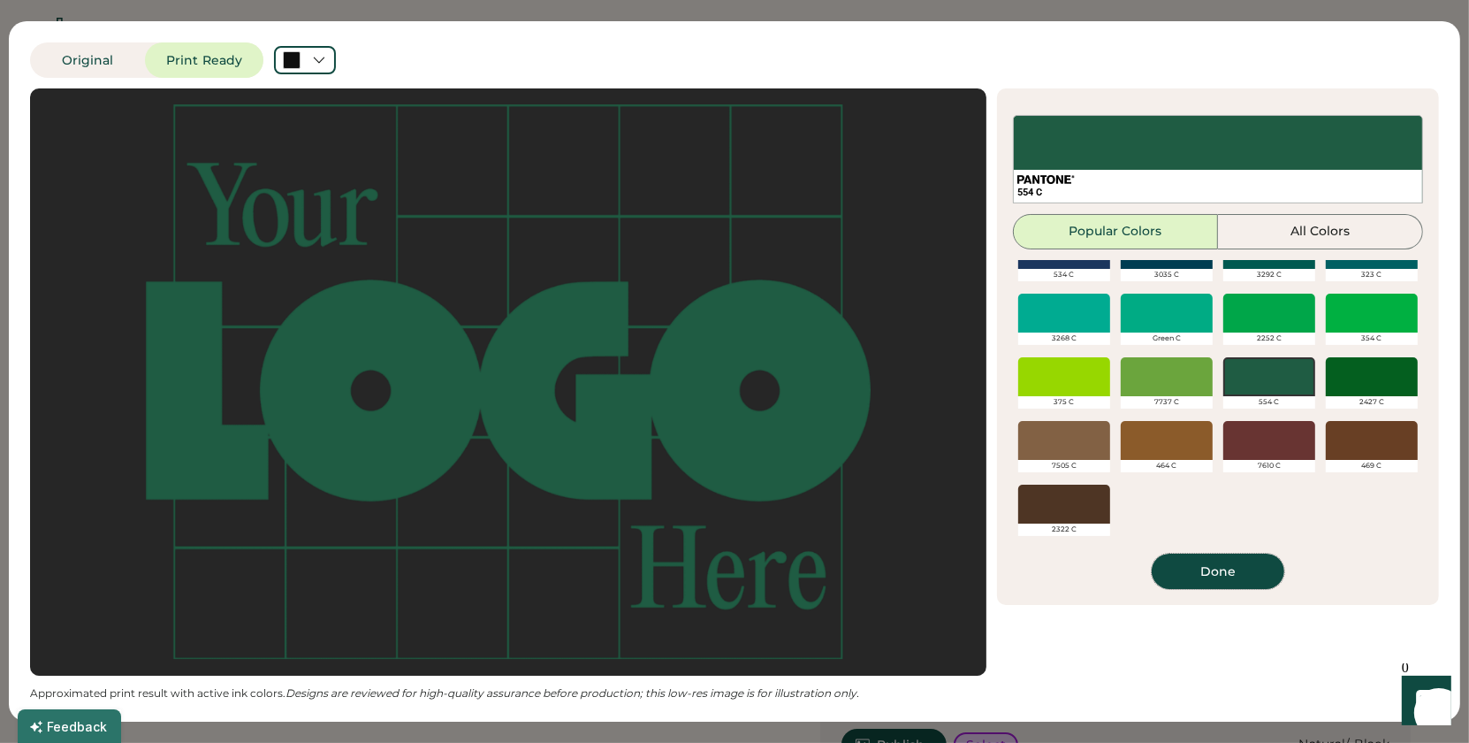
click at [1231, 579] on button "Done" at bounding box center [1218, 570] width 133 height 35
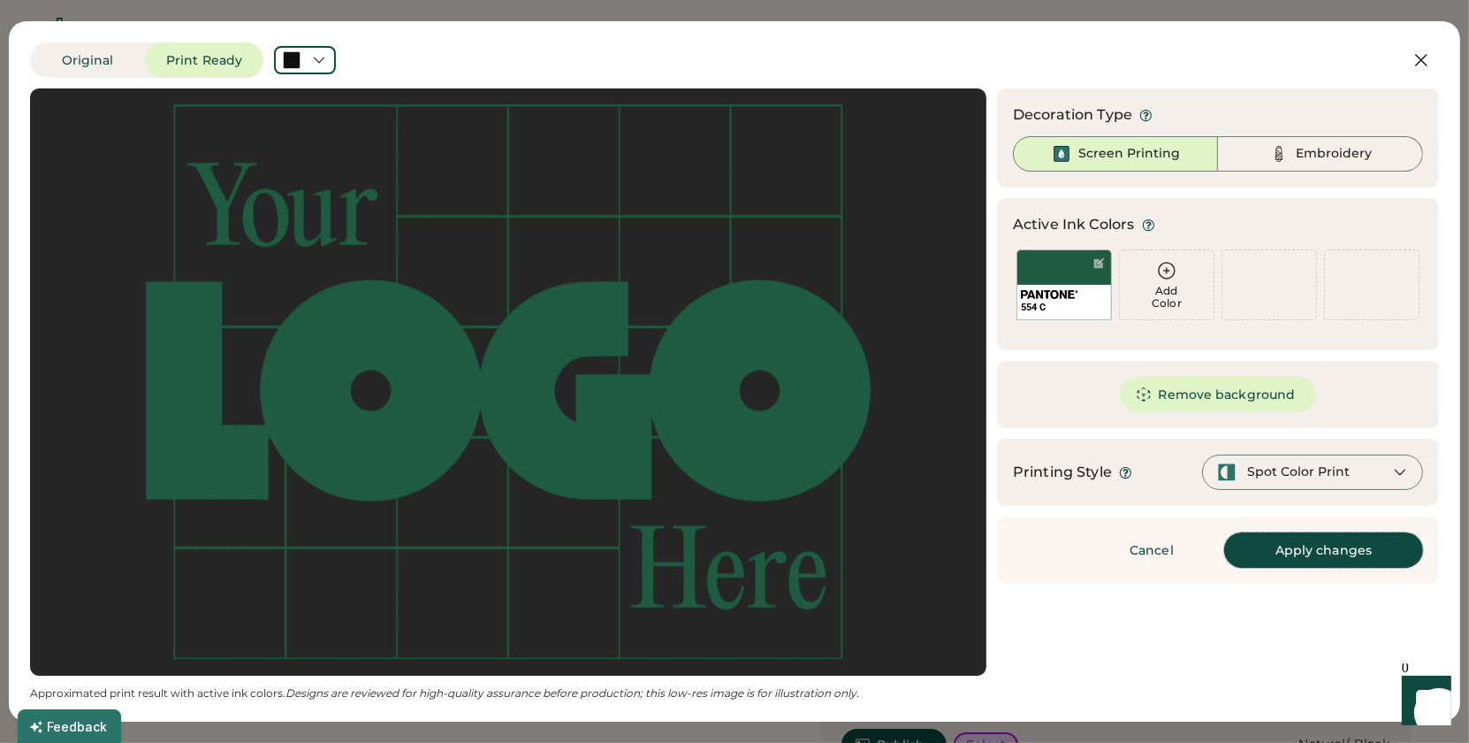
click at [1312, 549] on button "Apply changes" at bounding box center [1323, 549] width 199 height 35
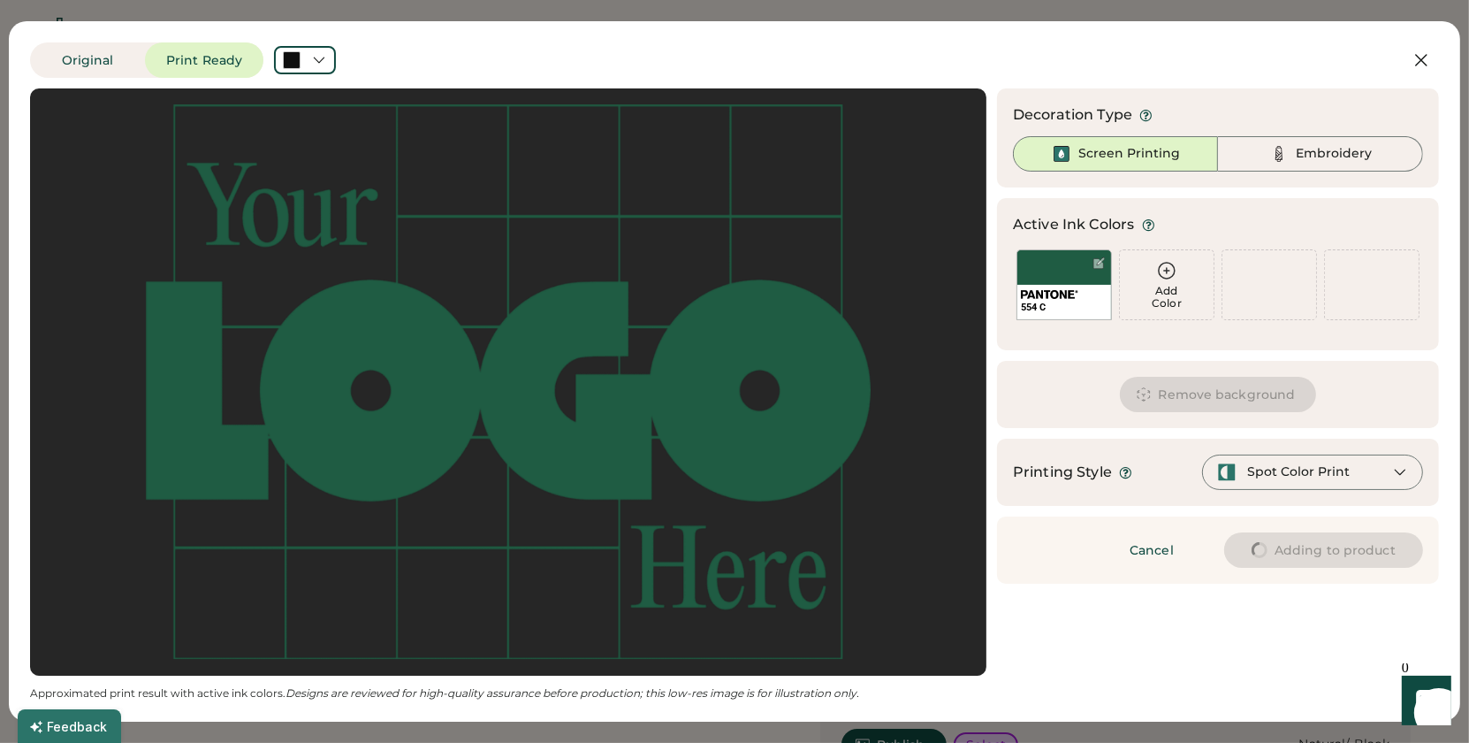
type input "****"
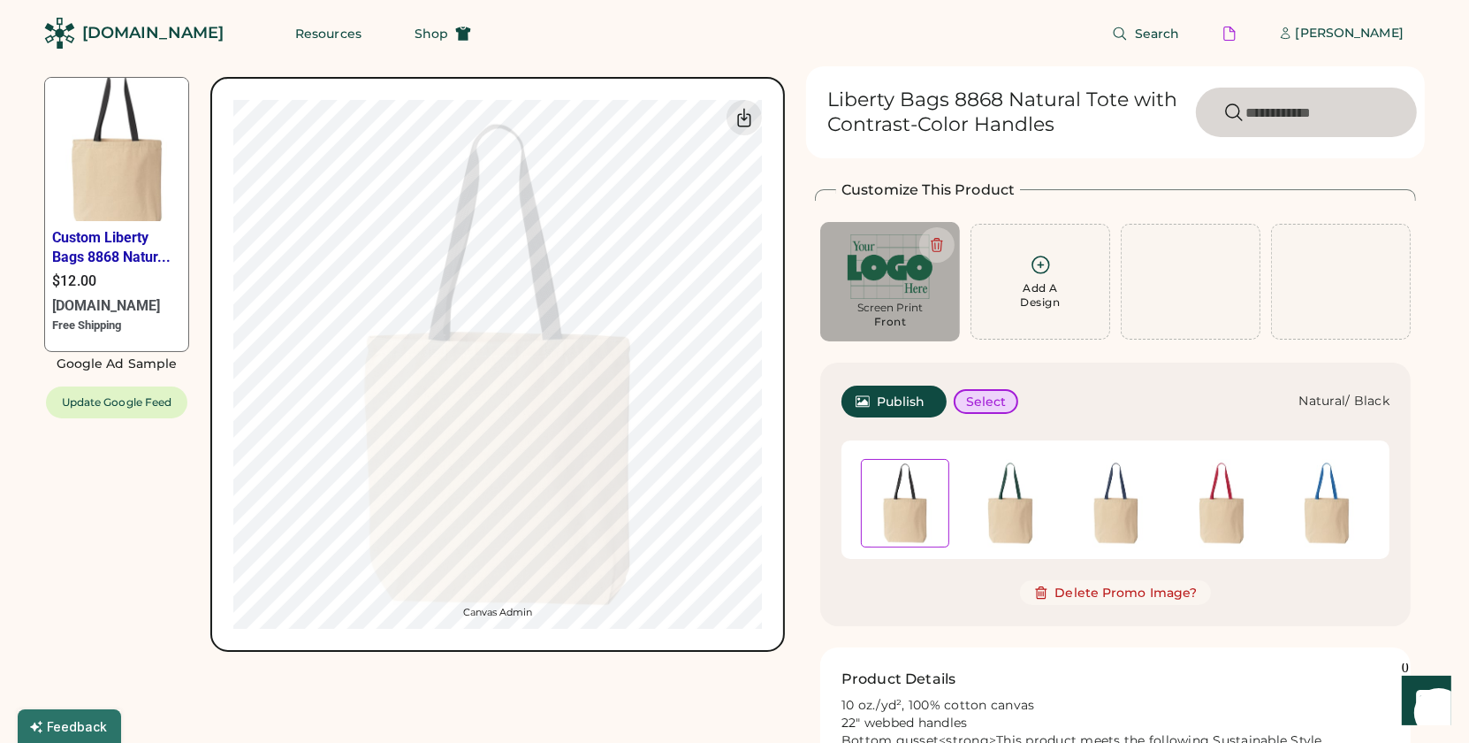
type input "****"
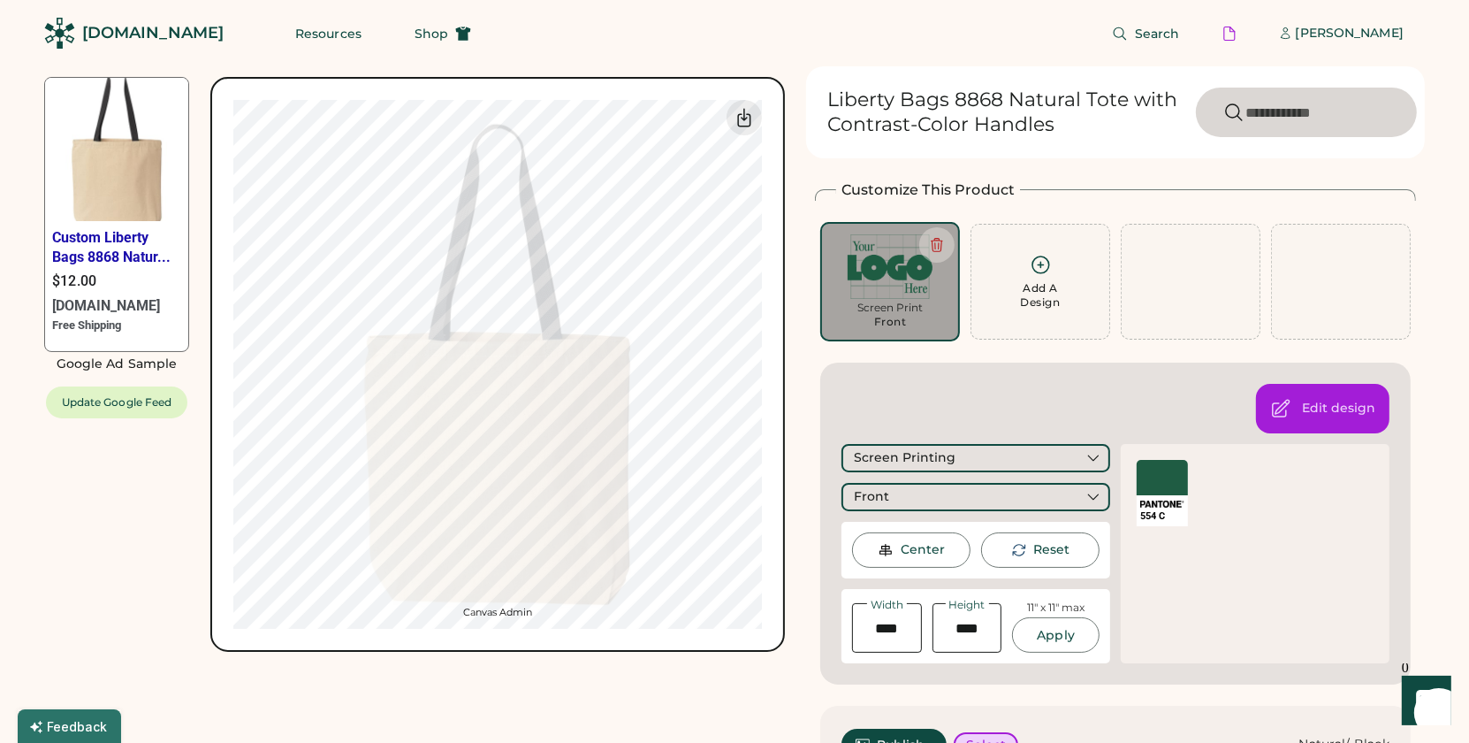
click at [84, 598] on div "Custom Liberty Bags 8868 Natur... $12.00 Rendered.co Free Shipping Google Ad Sa…" at bounding box center [414, 364] width 741 height 575
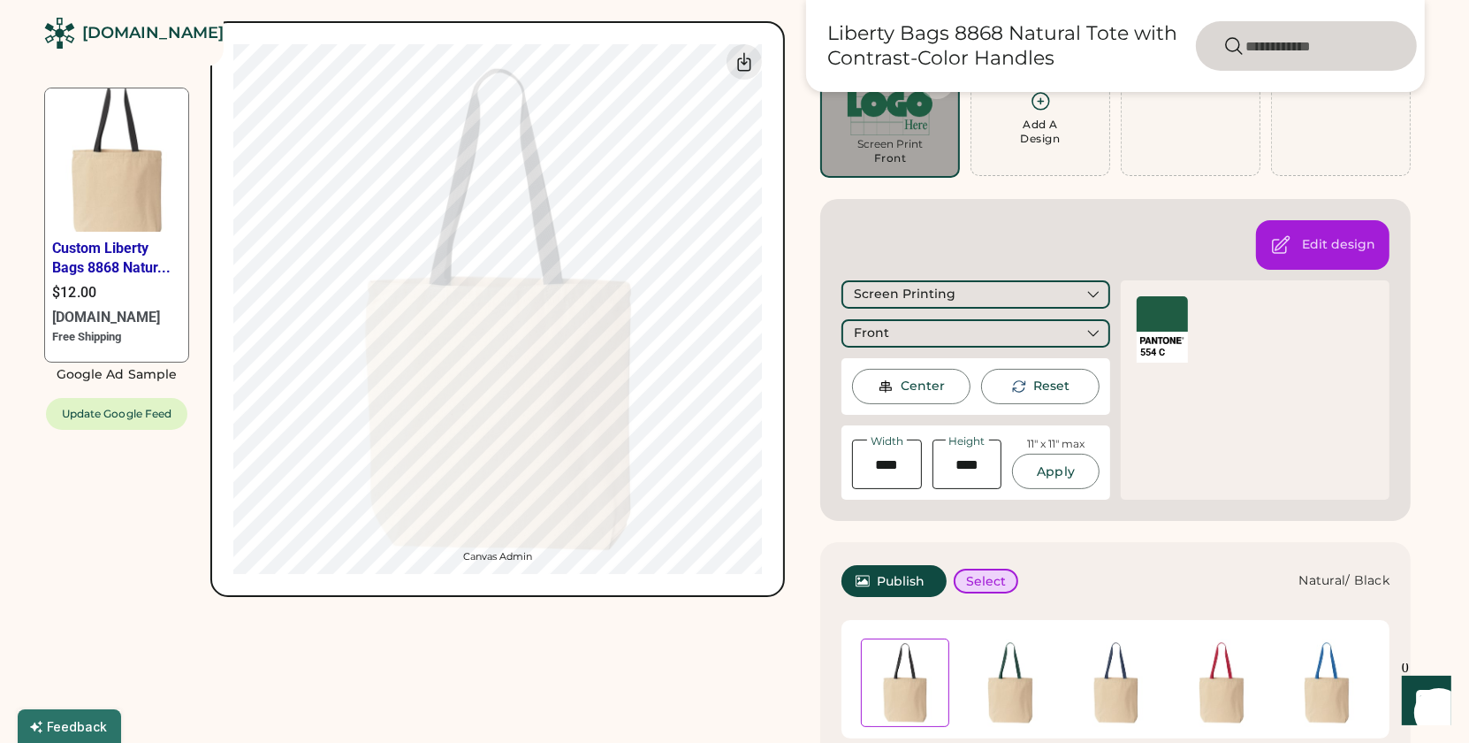
scroll to position [174, 0]
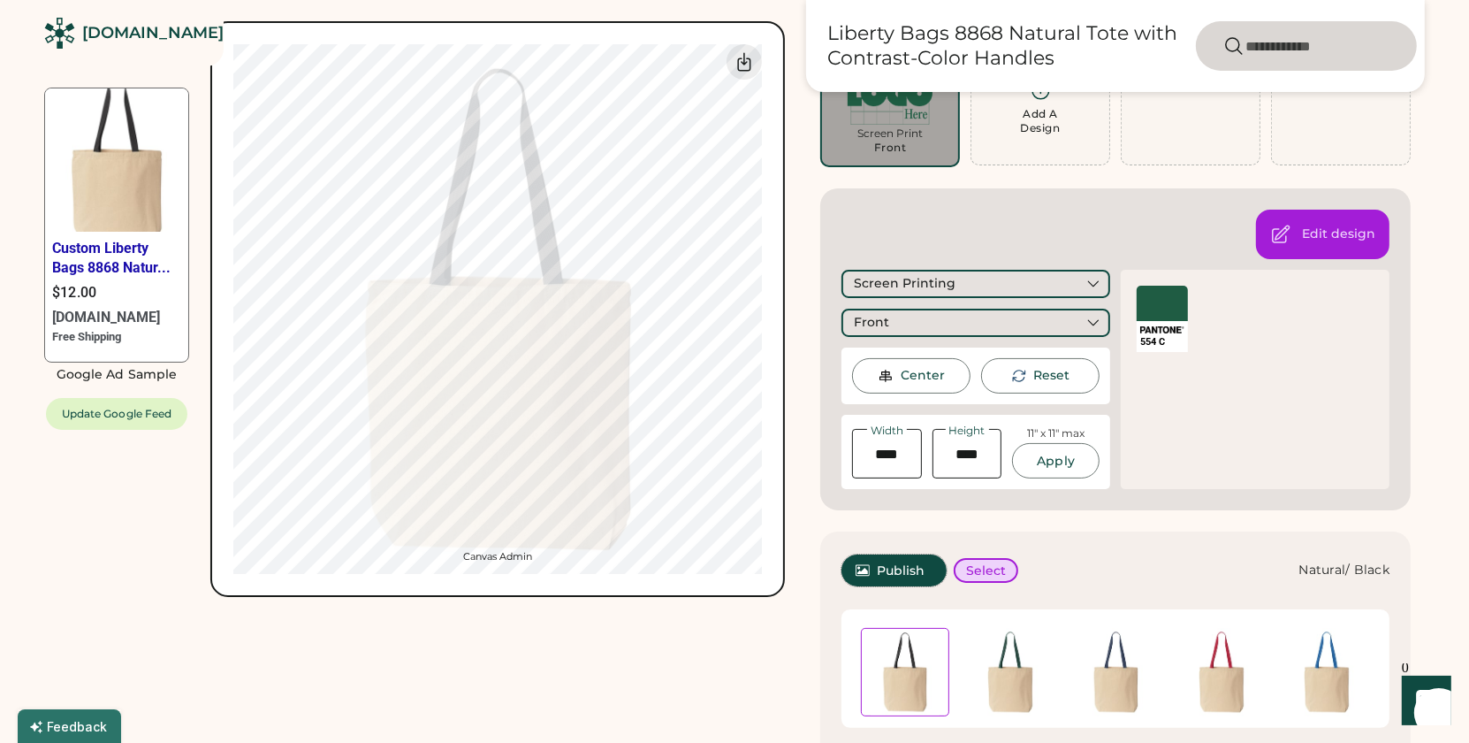
click at [895, 575] on span "Publish" at bounding box center [901, 570] width 49 height 12
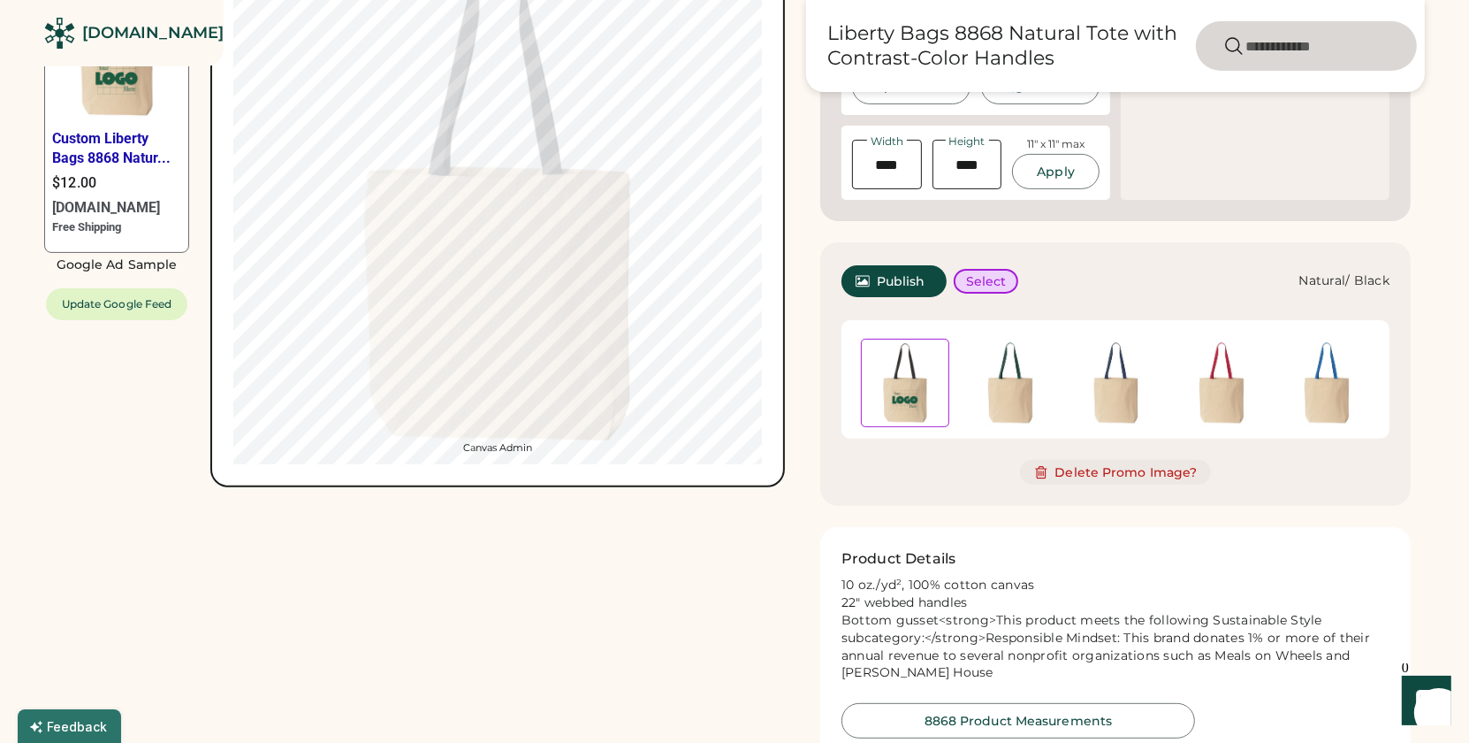
scroll to position [464, 0]
click at [1016, 398] on img at bounding box center [1010, 382] width 88 height 88
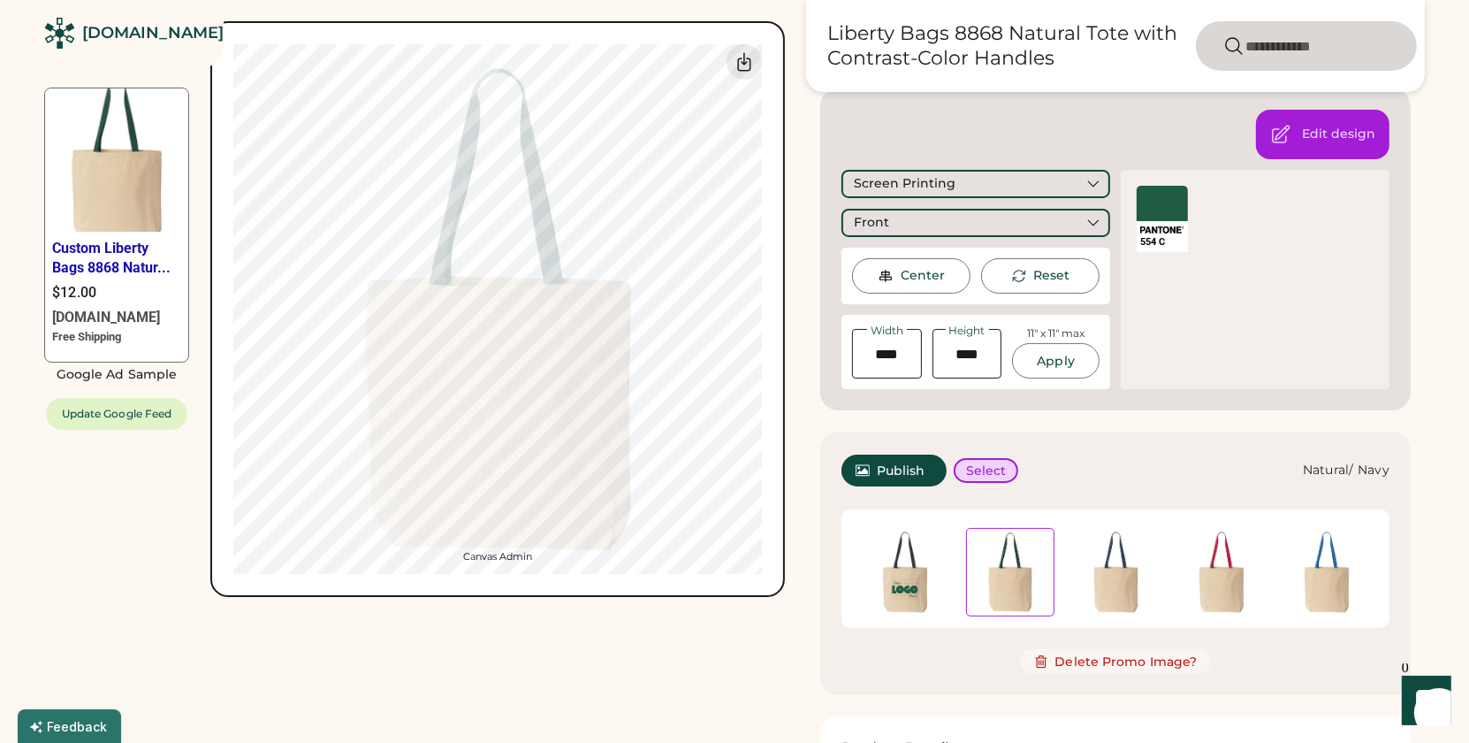
scroll to position [261, 0]
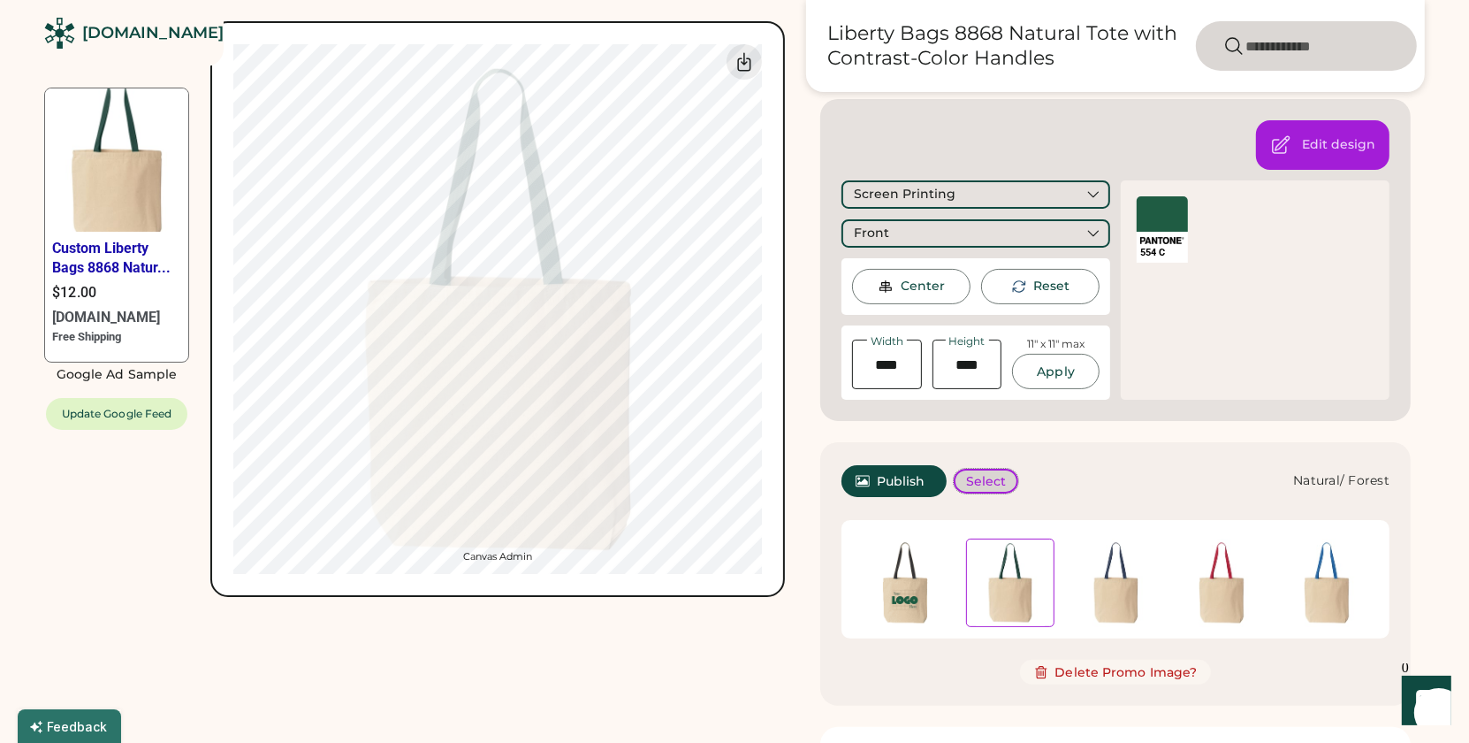
click at [998, 490] on button "Select" at bounding box center [986, 481] width 65 height 25
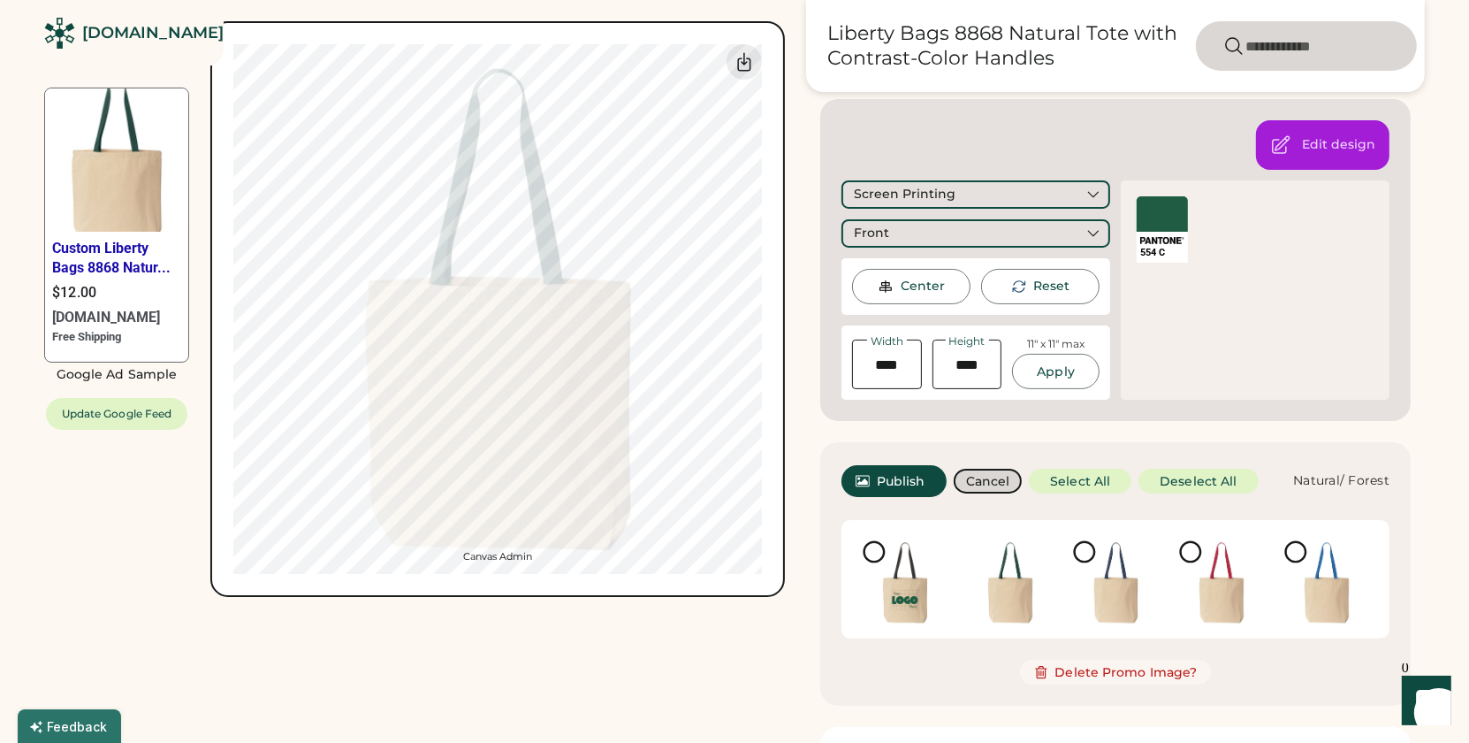
scroll to position [265, 0]
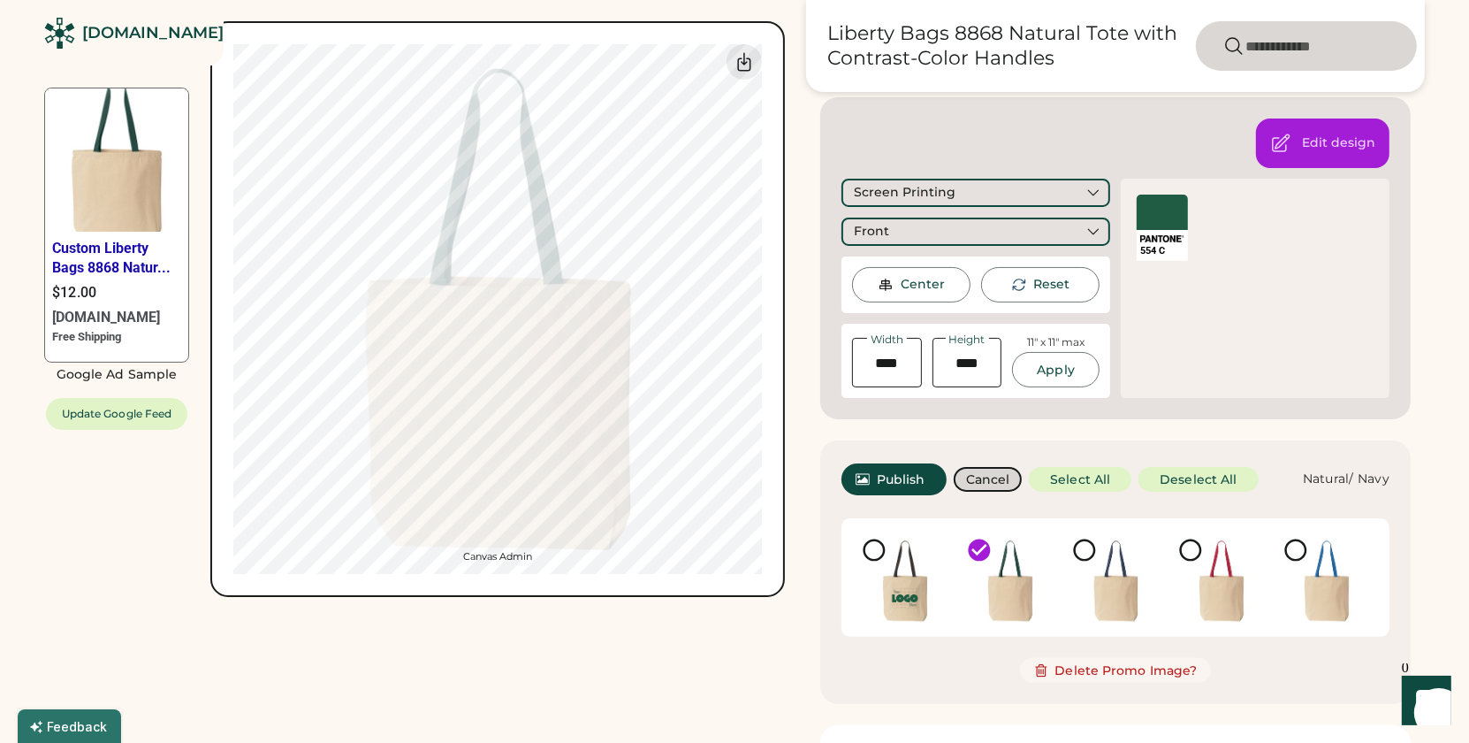
click at [1082, 551] on icon at bounding box center [1084, 550] width 27 height 27
click at [1086, 547] on icon at bounding box center [1084, 550] width 27 height 27
click at [1109, 605] on img at bounding box center [1115, 581] width 88 height 88
click at [1223, 596] on img at bounding box center [1221, 581] width 88 height 88
click at [1334, 603] on img at bounding box center [1327, 581] width 88 height 88
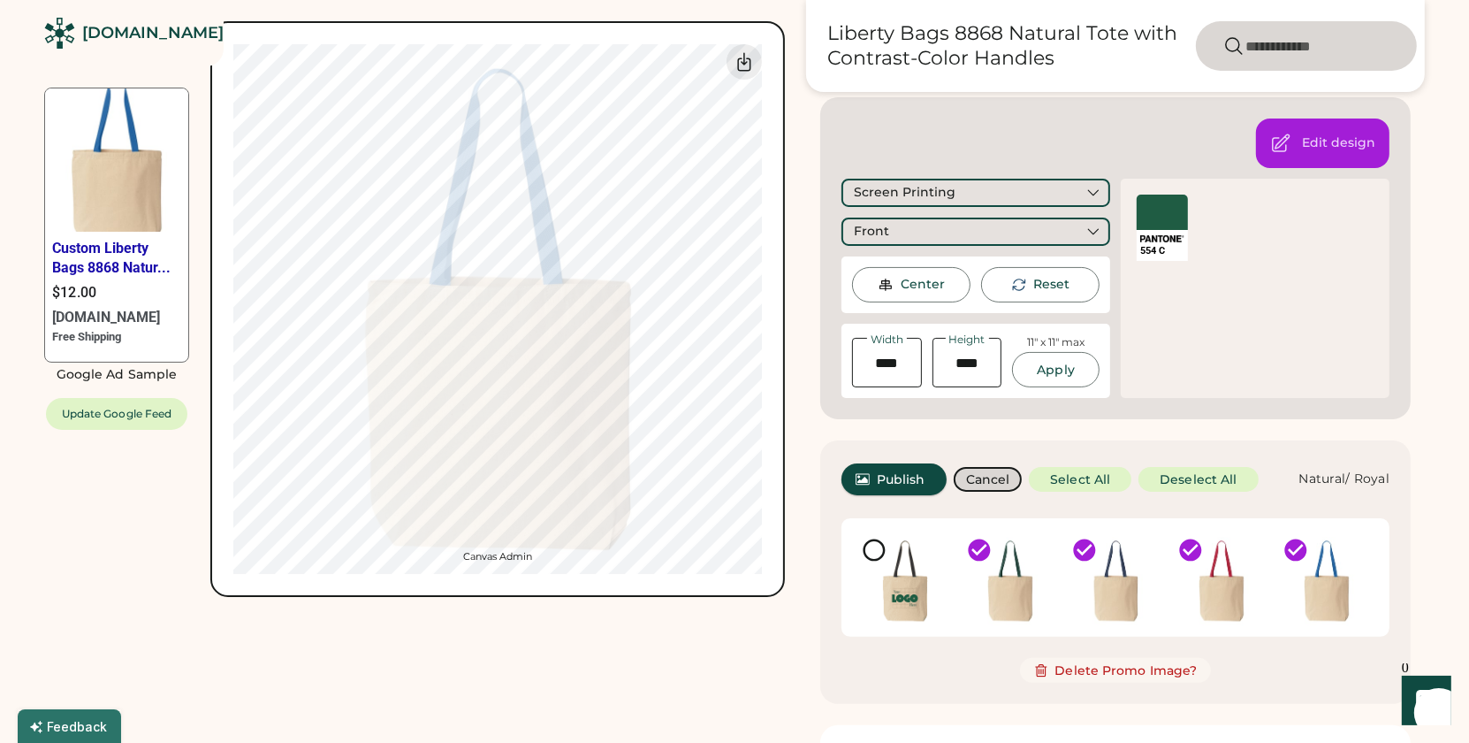
click at [899, 476] on span "Publish" at bounding box center [901, 479] width 49 height 12
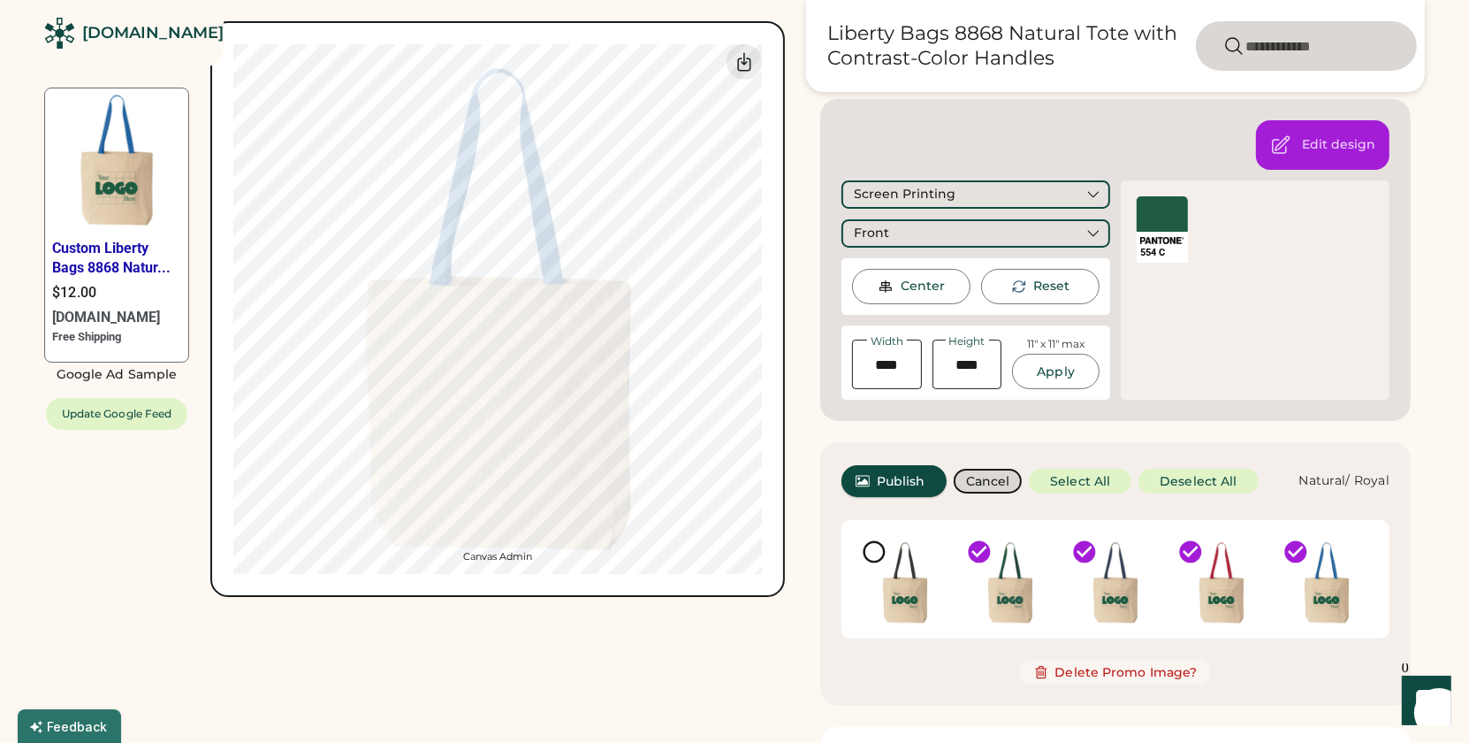
scroll to position [252, 0]
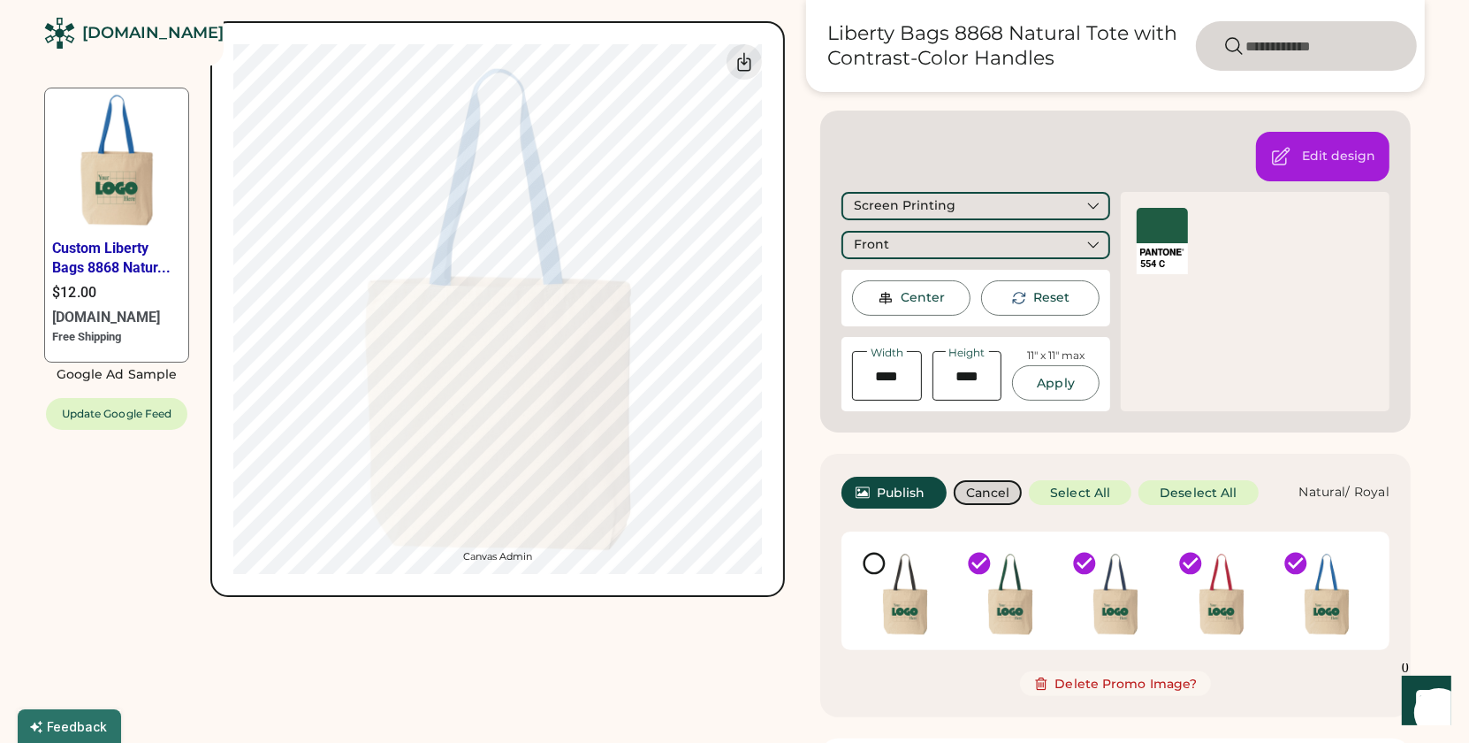
click at [758, 672] on div "Custom Liberty Bags 8868 Natur... $12.00 Rendered.co Free Shipping Google Ad Sa…" at bounding box center [414, 408] width 741 height 1188
click at [1209, 495] on button "Deselect All" at bounding box center [1198, 492] width 119 height 25
click at [1322, 619] on img at bounding box center [1327, 594] width 88 height 88
click at [972, 493] on button "Cancel" at bounding box center [988, 492] width 69 height 25
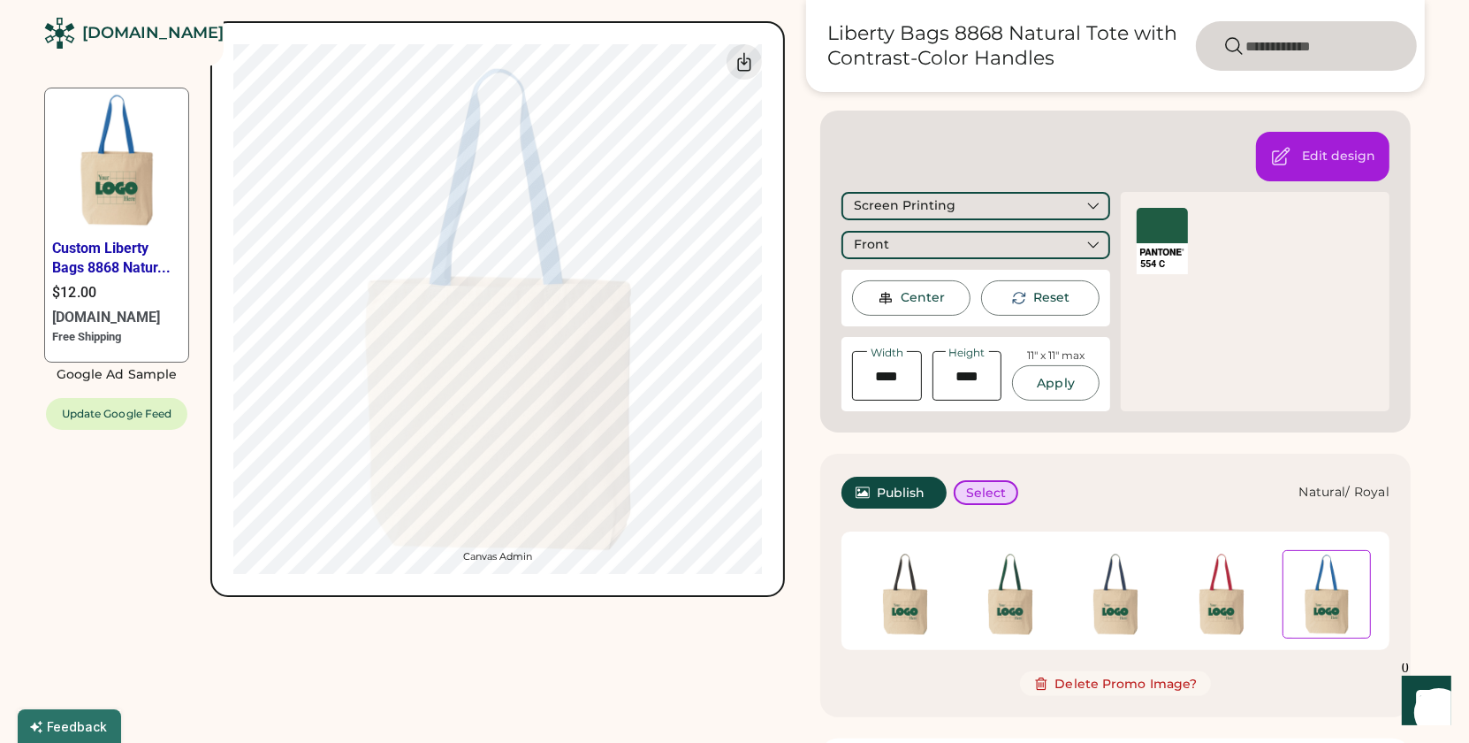
click at [1324, 614] on img at bounding box center [1327, 594] width 87 height 87
click at [989, 494] on button "Select" at bounding box center [986, 492] width 65 height 25
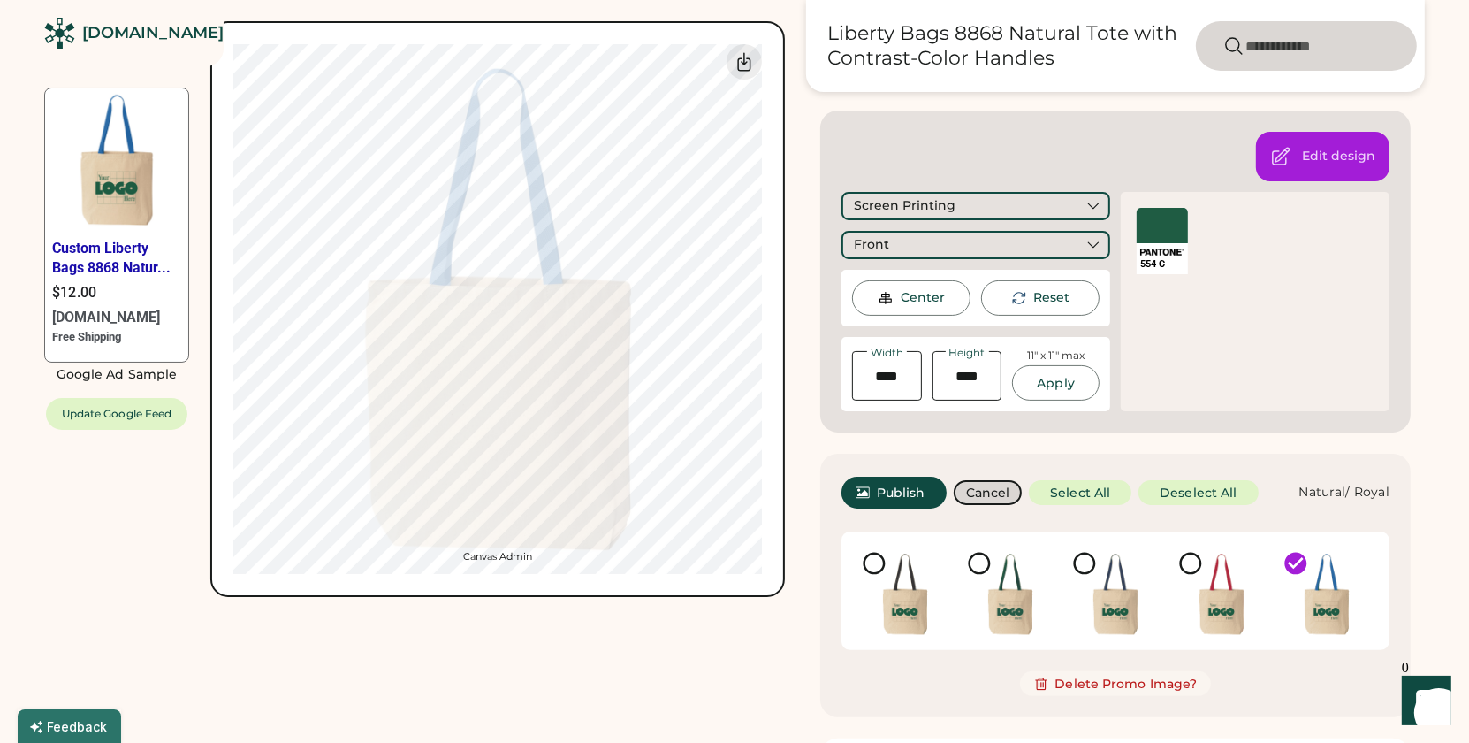
click at [977, 491] on button "Cancel" at bounding box center [988, 492] width 69 height 25
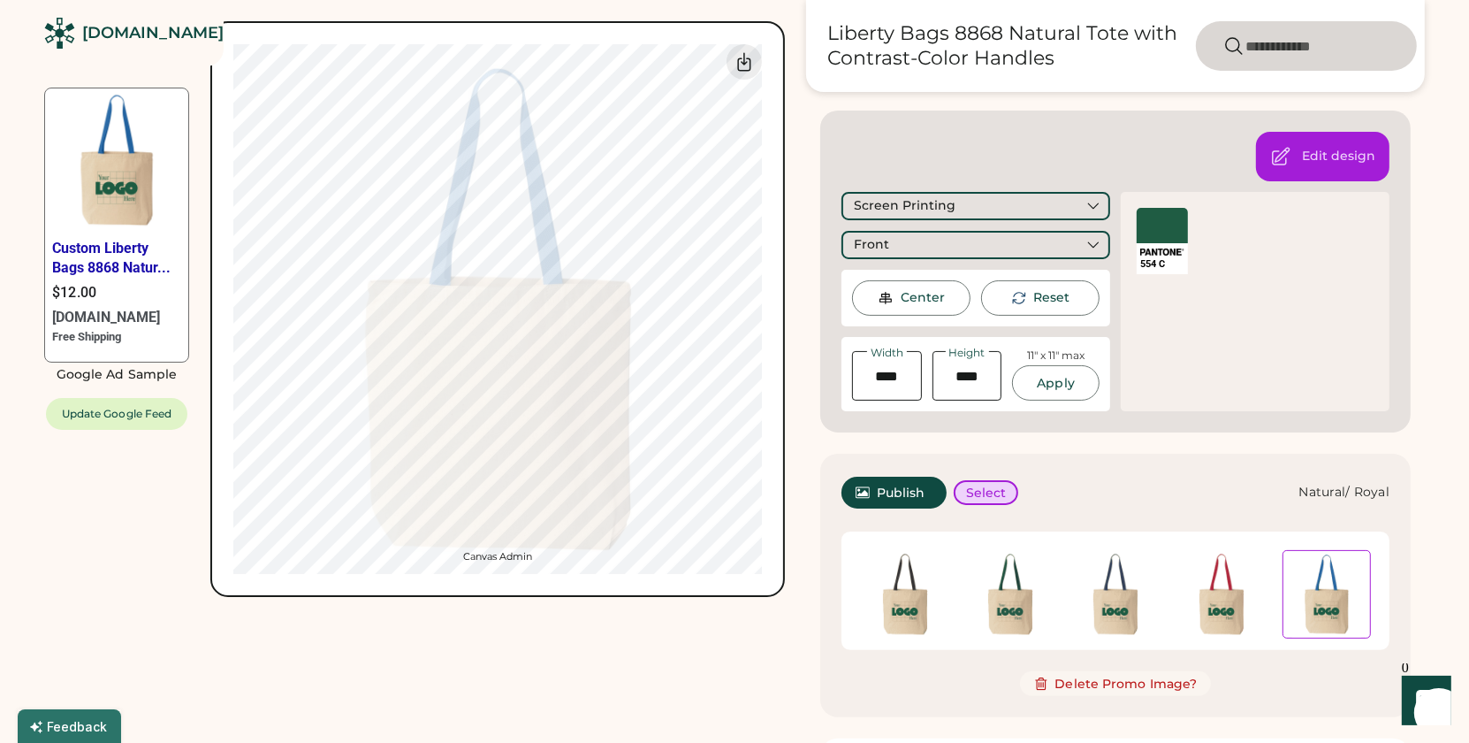
click at [1338, 614] on img at bounding box center [1327, 594] width 87 height 87
click at [1159, 232] on div at bounding box center [1162, 225] width 51 height 35
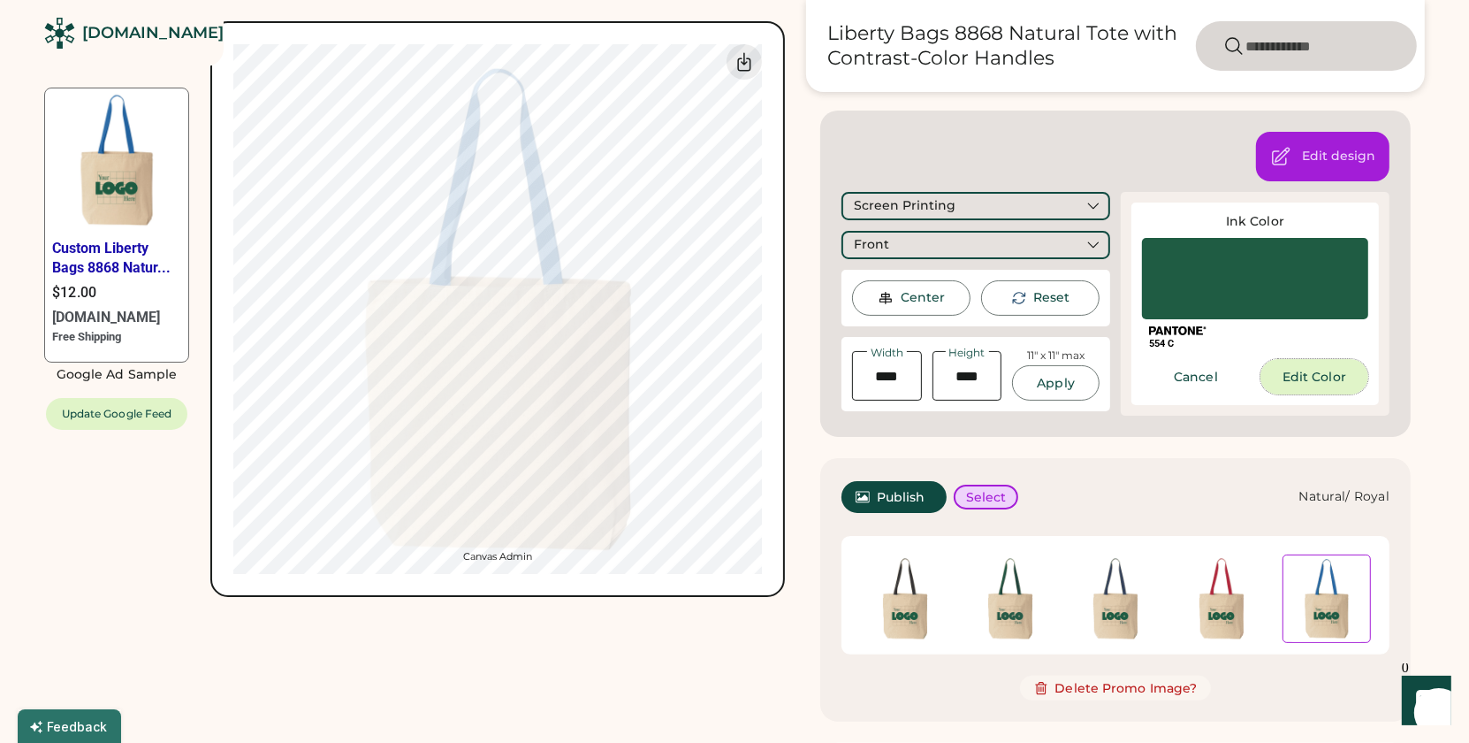
click at [1310, 377] on button "Edit Color" at bounding box center [1315, 376] width 108 height 35
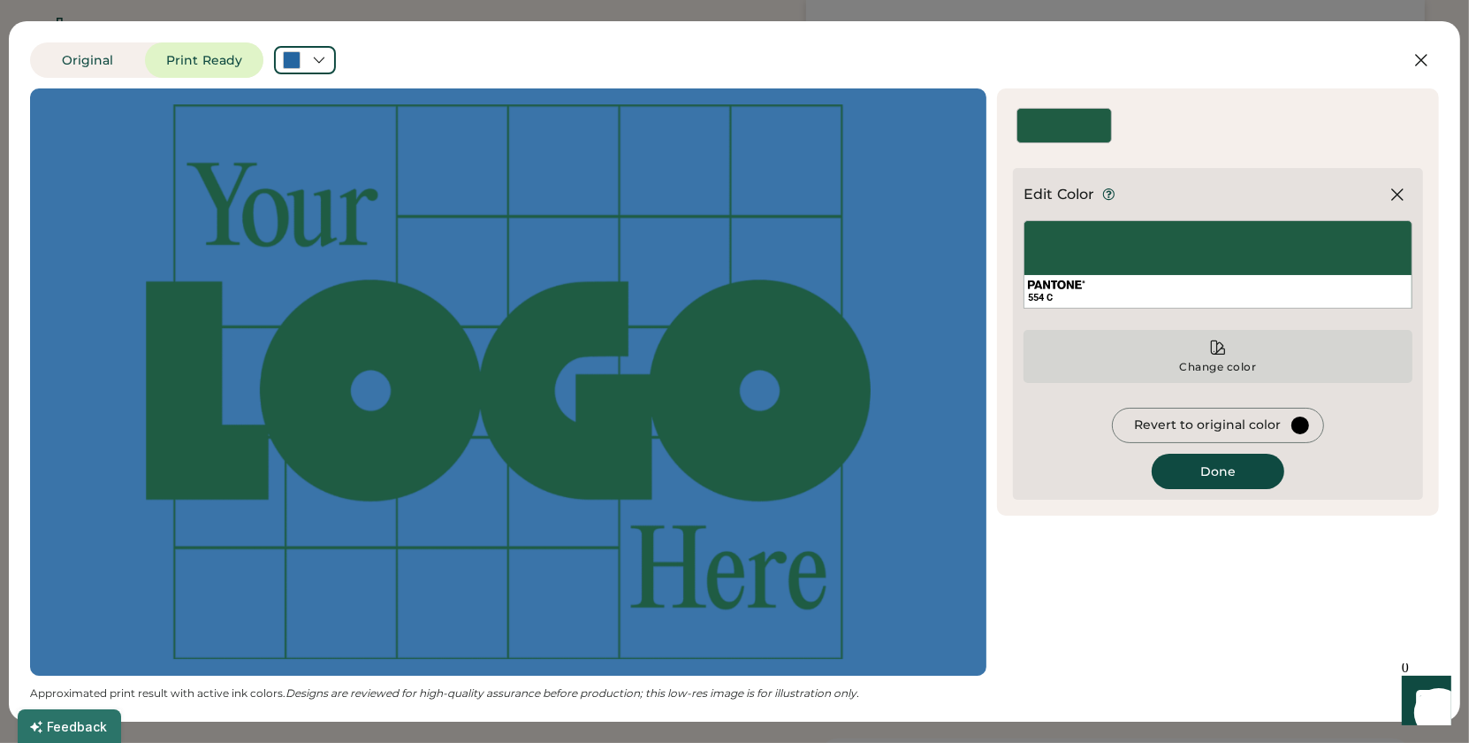
click at [1235, 354] on div "Change color" at bounding box center [1218, 356] width 389 height 53
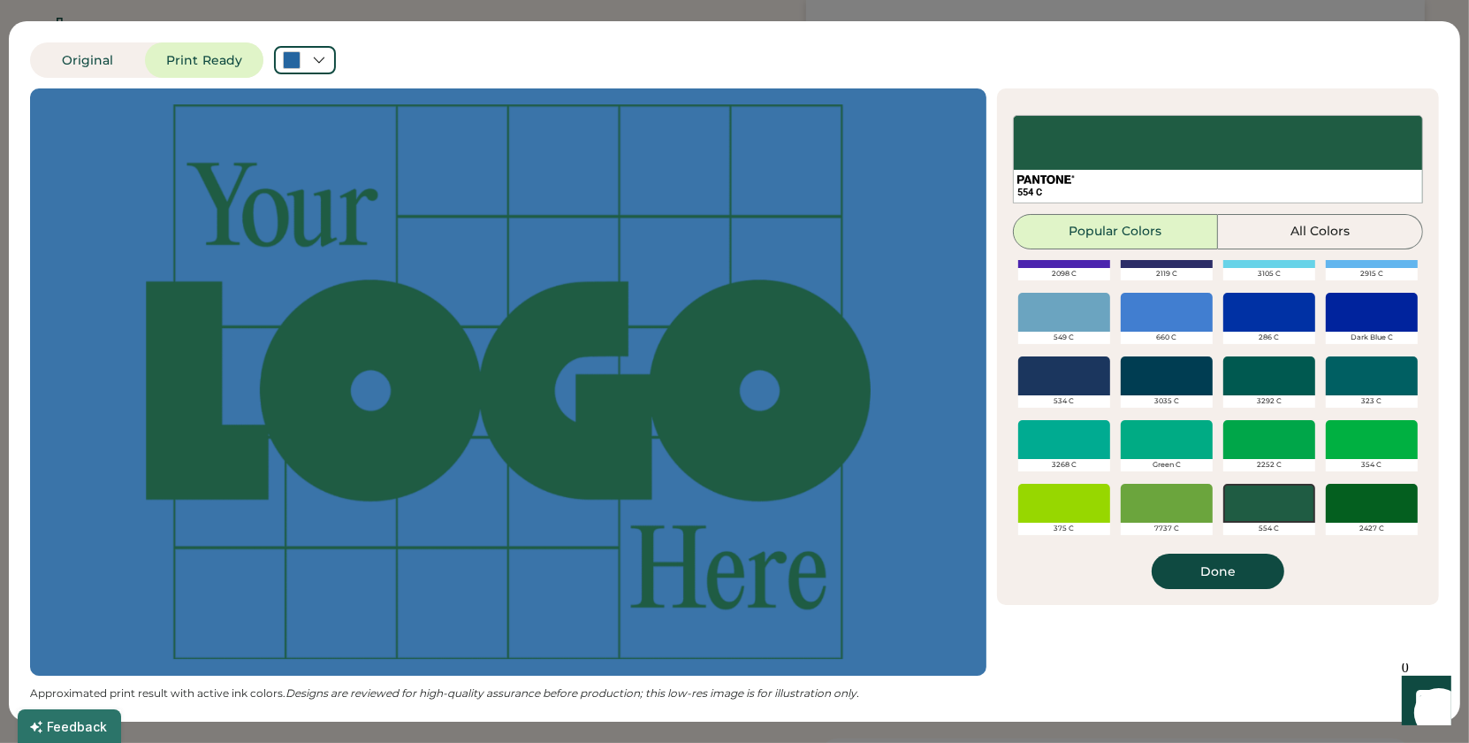
scroll to position [542, 0]
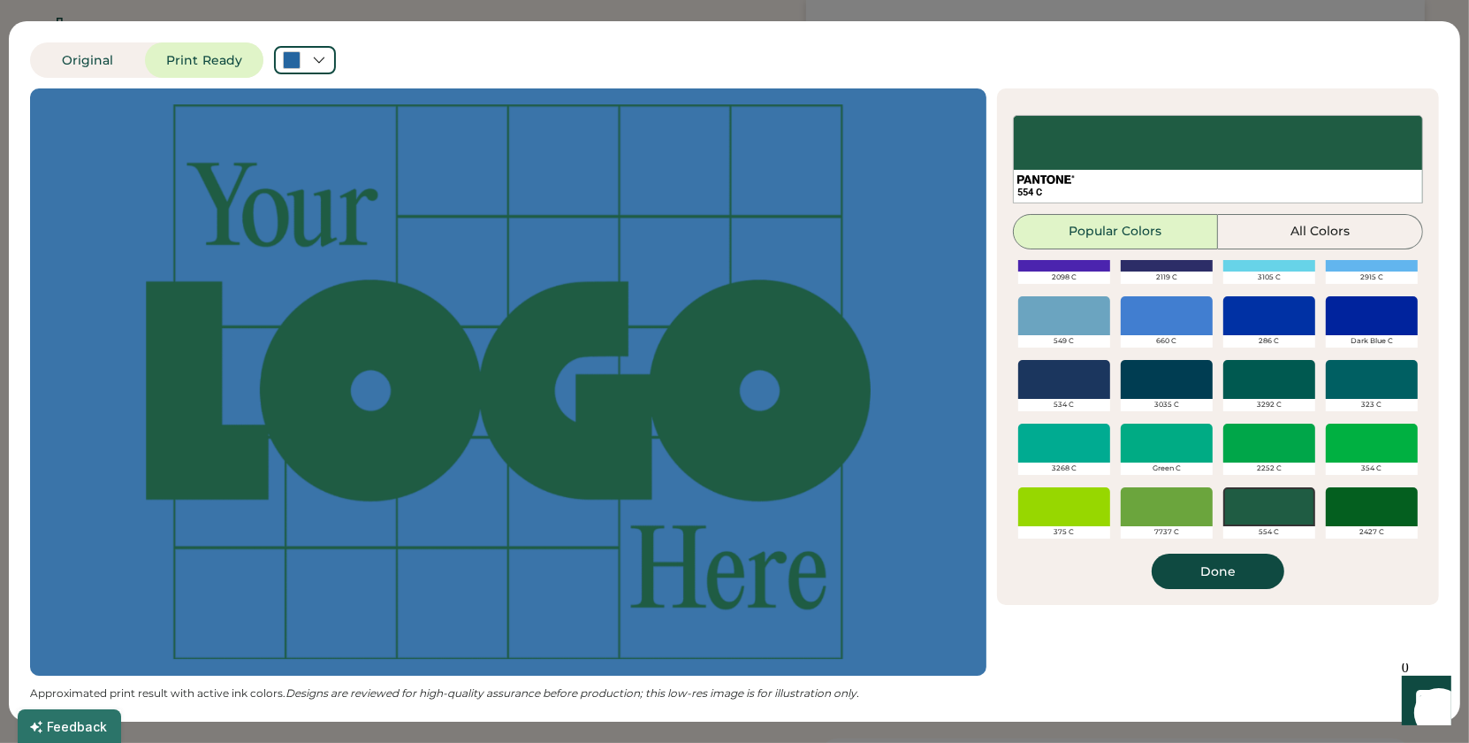
click at [1367, 306] on div at bounding box center [1372, 315] width 92 height 39
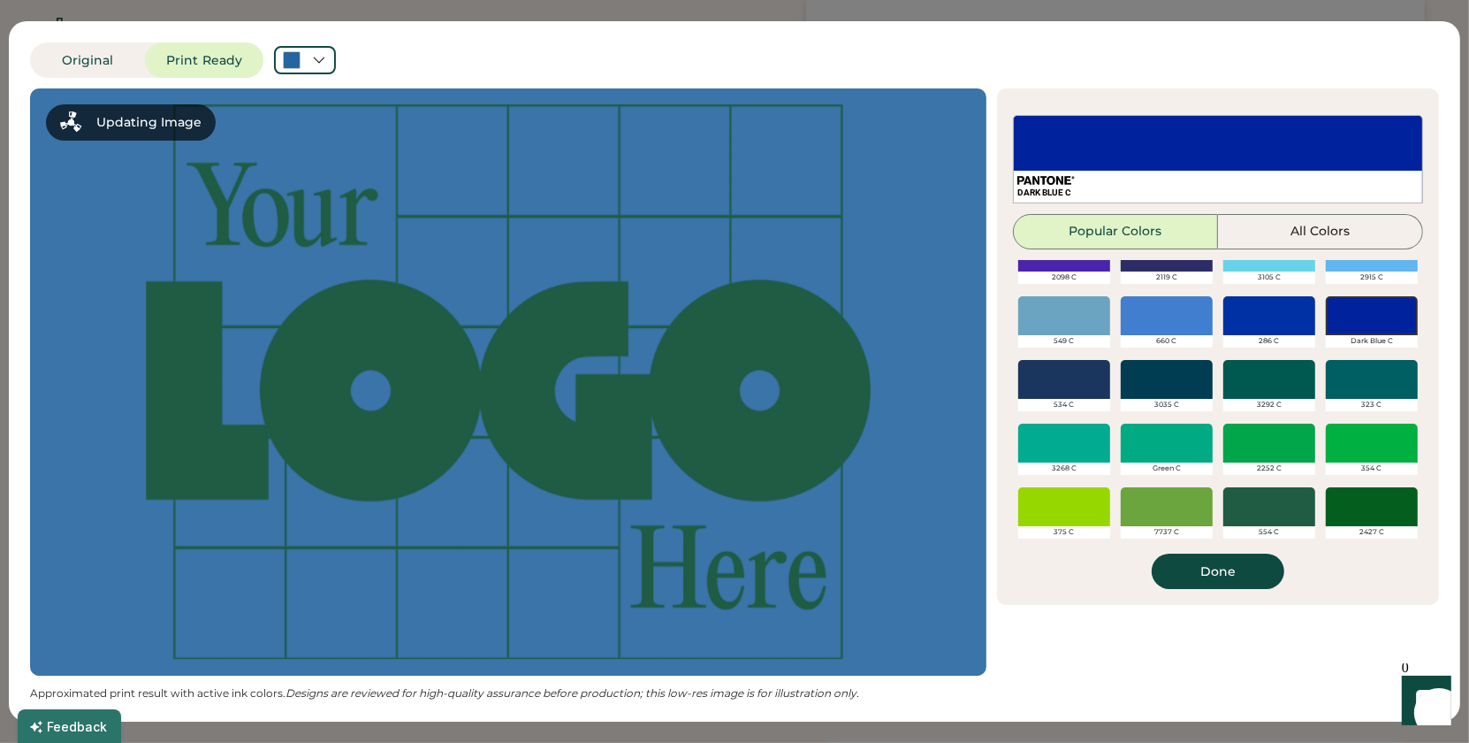
click at [1262, 327] on div at bounding box center [1269, 315] width 92 height 39
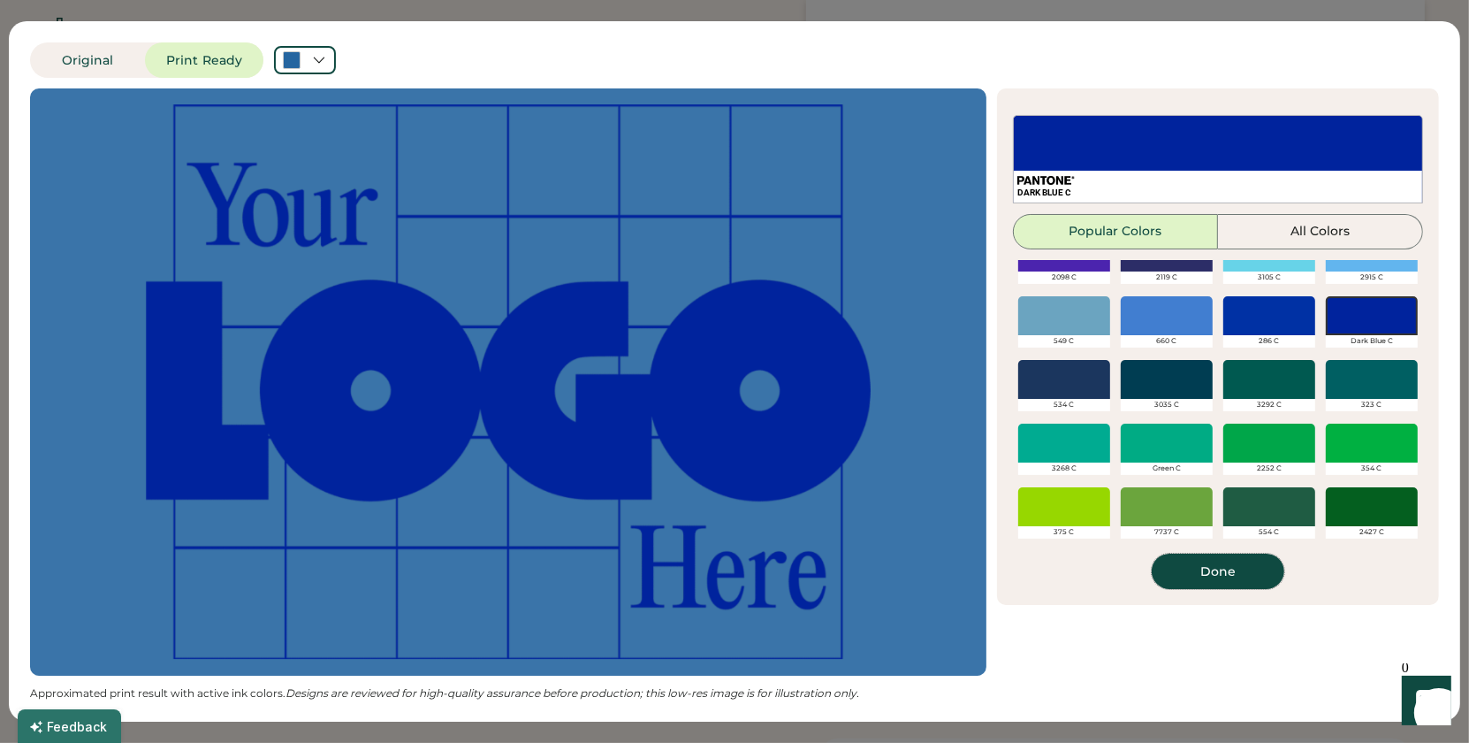
click at [1229, 575] on button "Done" at bounding box center [1218, 570] width 133 height 35
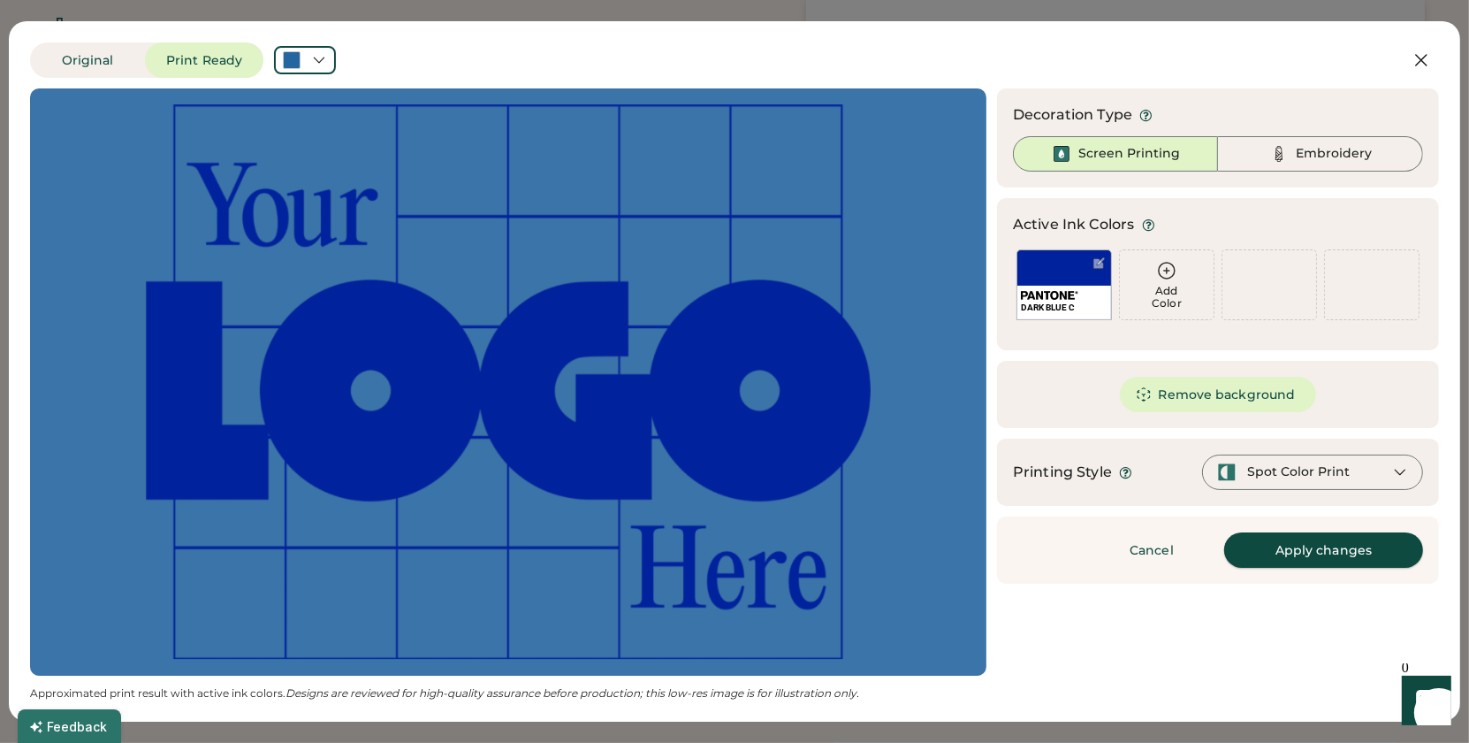
scroll to position [246, 0]
click at [1312, 552] on button "Apply changes" at bounding box center [1323, 549] width 199 height 35
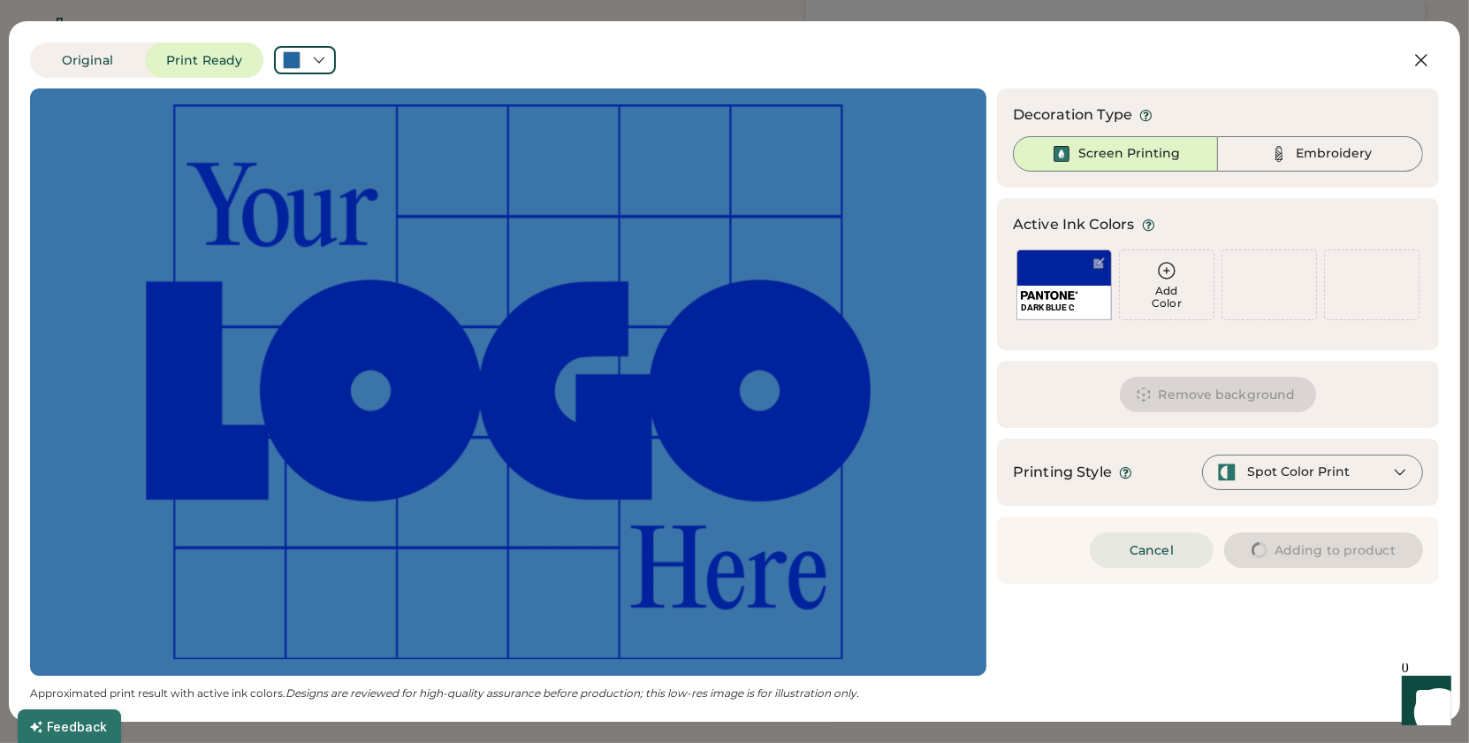
type input "****"
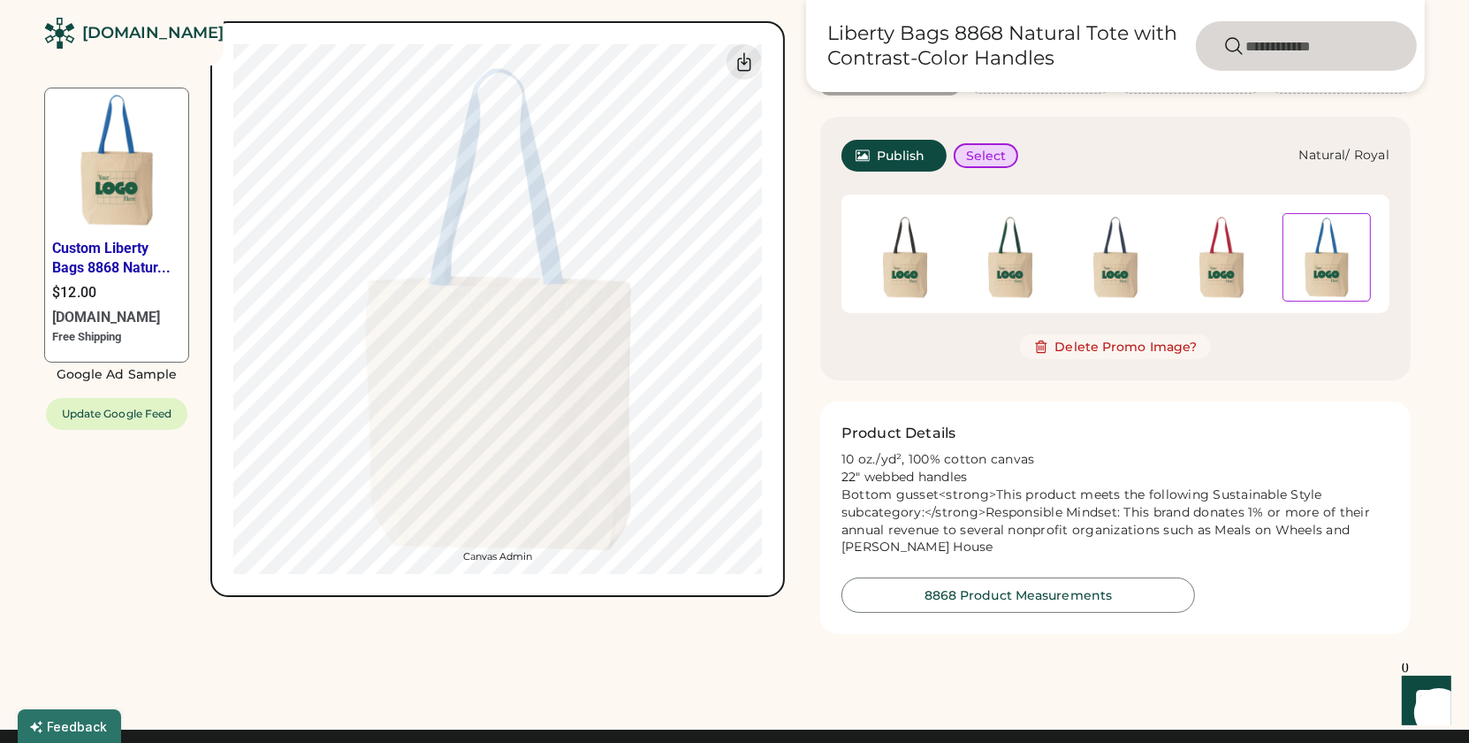
type input "****"
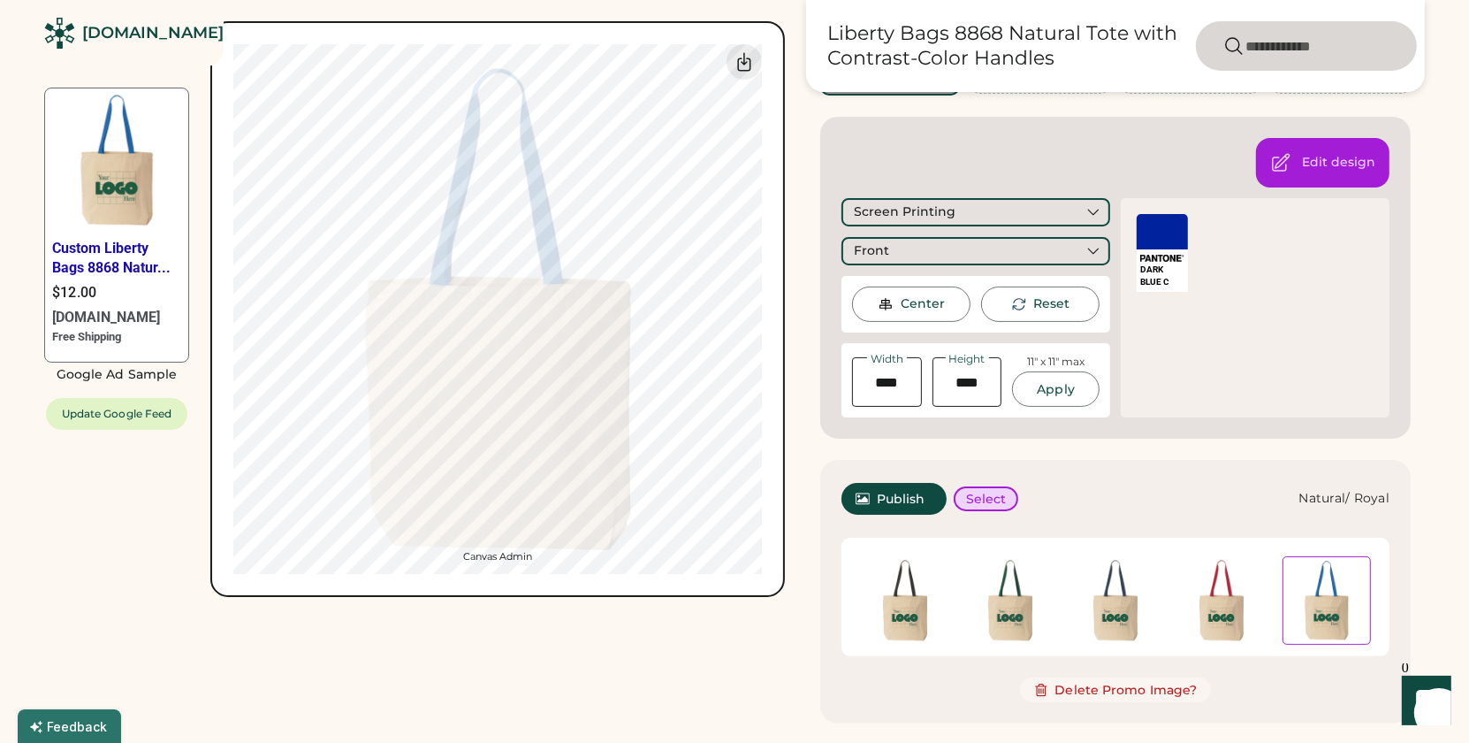
click at [789, 664] on div "Custom Liberty Bags 8868 Natur... $12.00 Rendered.co Free Shipping Google Ad Sa…" at bounding box center [734, 415] width 1381 height 1188
click at [782, 664] on div "Custom Liberty Bags 8868 Natur... $12.00 Rendered.co Free Shipping Google Ad Sa…" at bounding box center [414, 415] width 741 height 1188
click at [1212, 630] on img at bounding box center [1221, 600] width 88 height 88
click at [1346, 615] on img at bounding box center [1327, 600] width 88 height 88
click at [893, 612] on img at bounding box center [905, 600] width 88 height 88
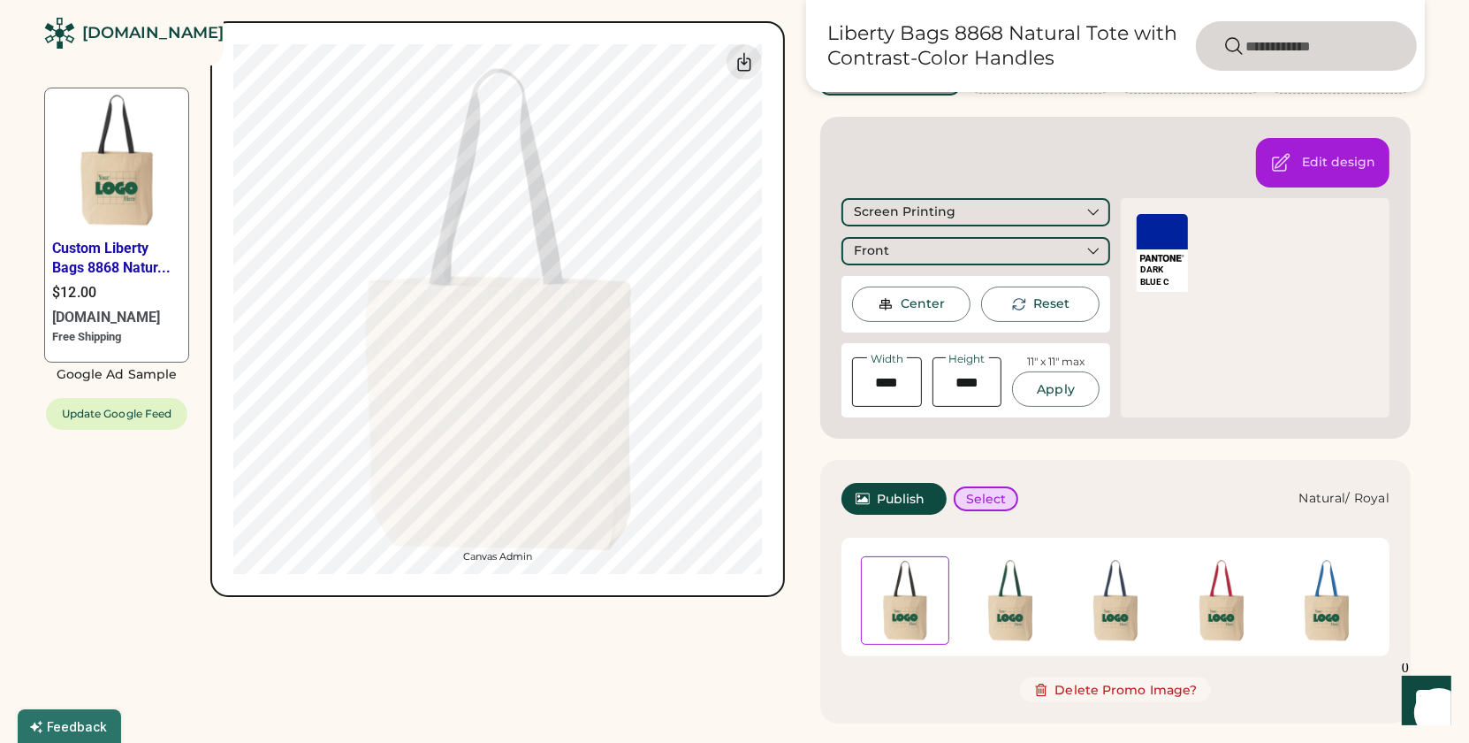
click at [1331, 603] on img at bounding box center [1327, 600] width 88 height 88
click at [1226, 613] on img at bounding box center [1221, 600] width 88 height 88
drag, startPoint x: 1115, startPoint y: 613, endPoint x: 1090, endPoint y: 616, distance: 24.9
click at [1115, 613] on img at bounding box center [1115, 600] width 88 height 88
click at [1035, 616] on img at bounding box center [1010, 600] width 88 height 88
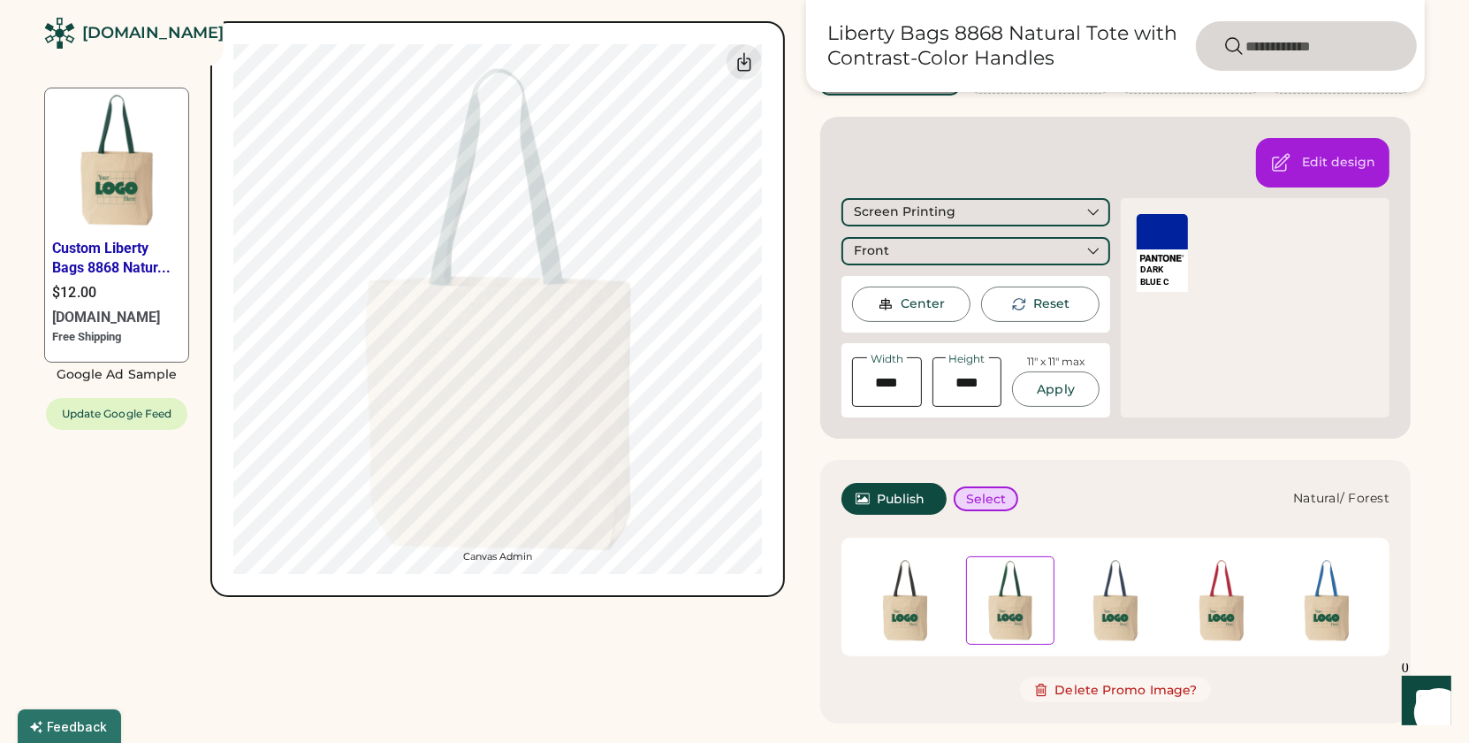
click at [752, 652] on div "Custom Liberty Bags 8868 Natur... $12.00 Rendered.co Free Shipping Google Ad Sa…" at bounding box center [414, 415] width 741 height 1188
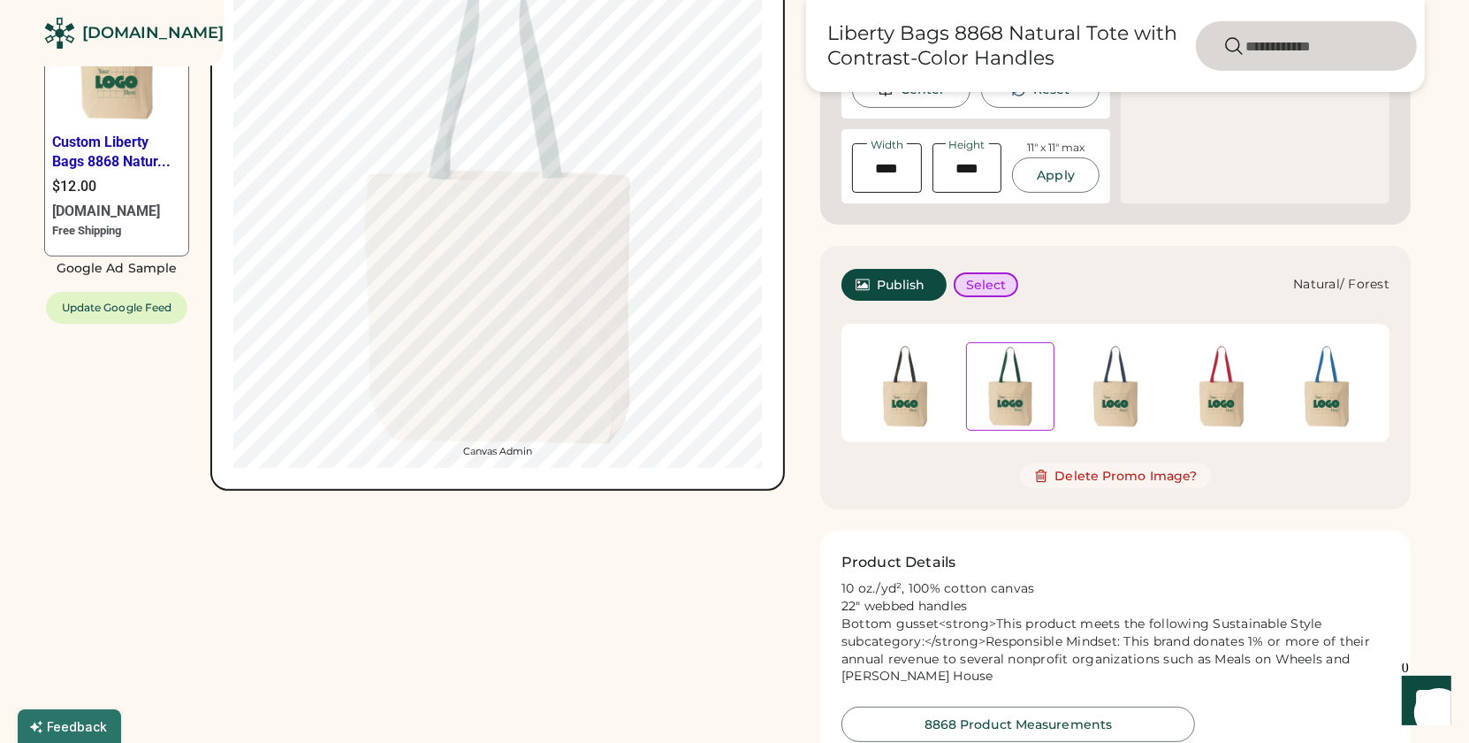
scroll to position [474, 0]
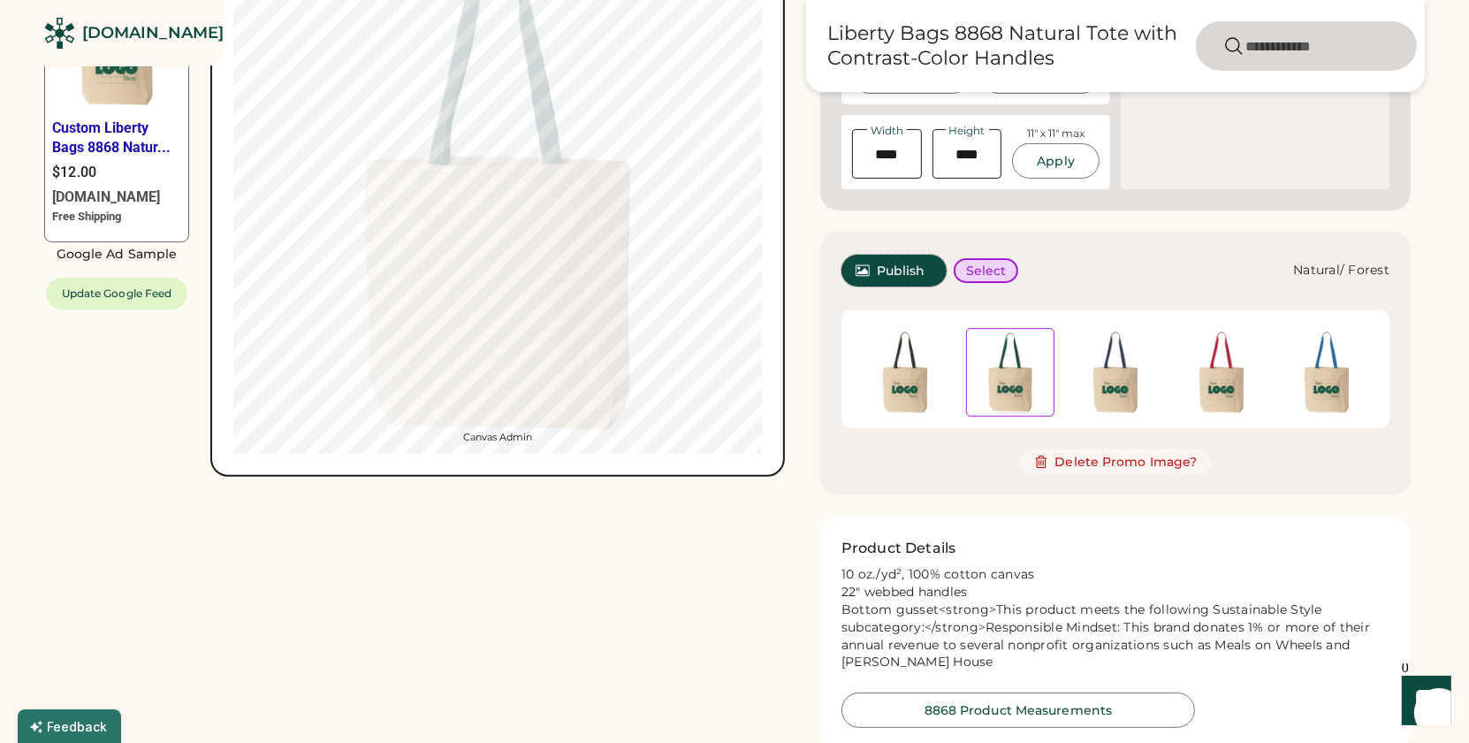
click at [905, 272] on span "Publish" at bounding box center [901, 270] width 49 height 12
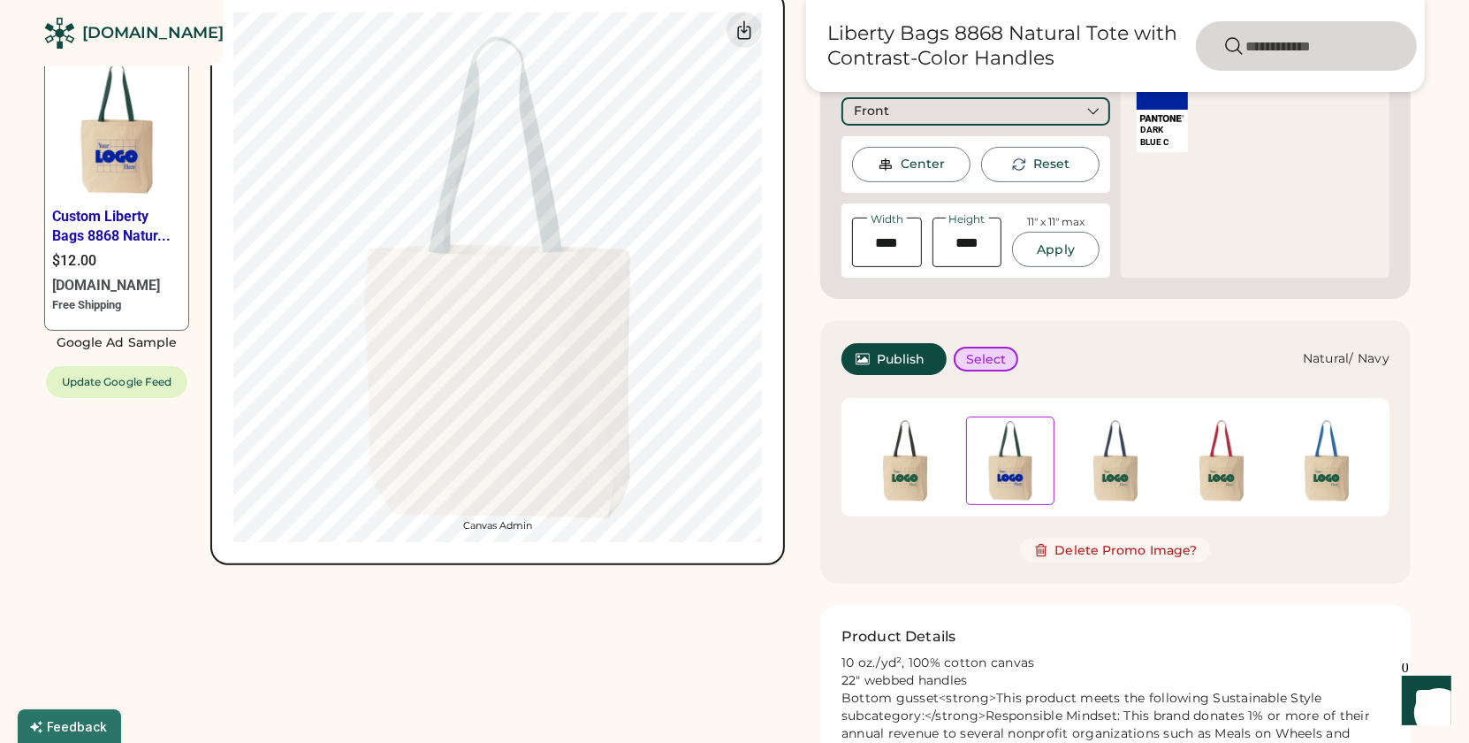
scroll to position [439, 0]
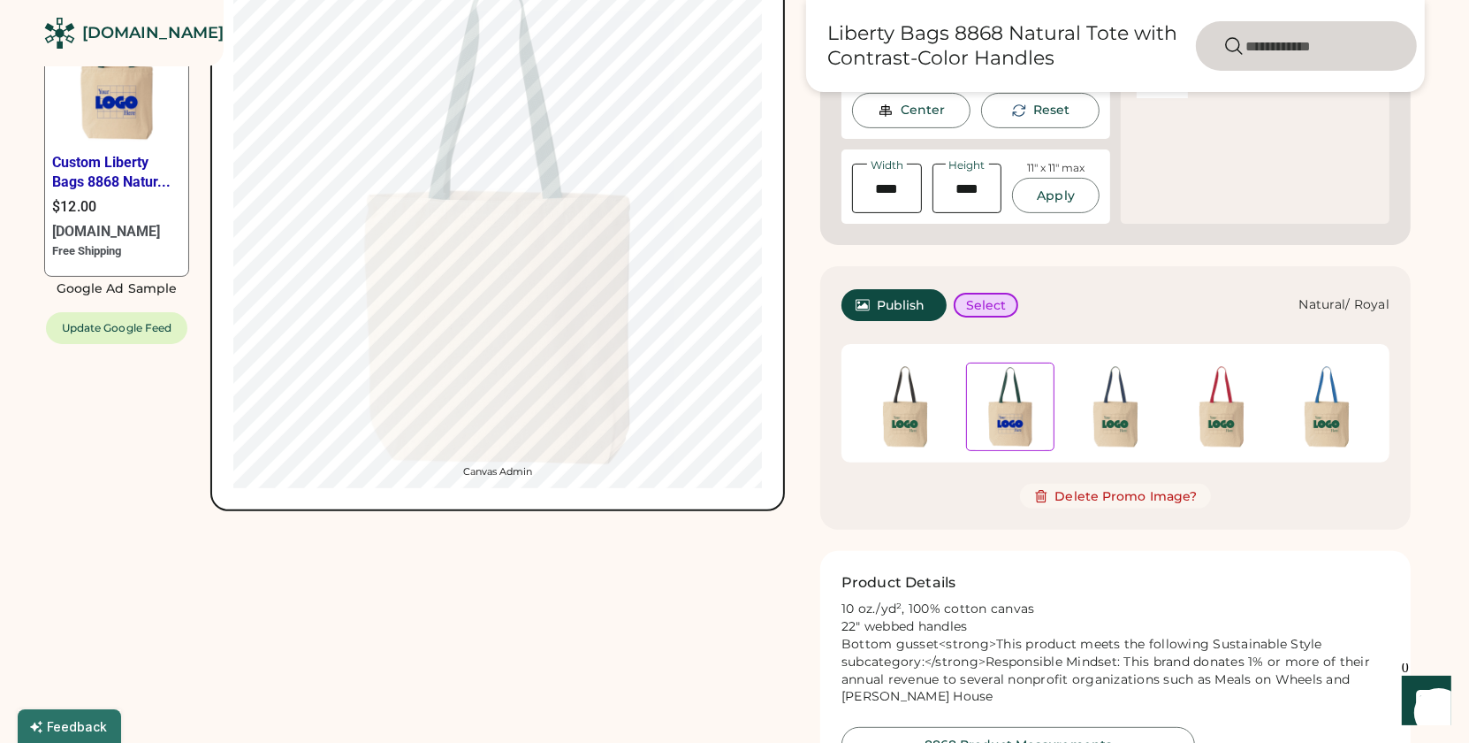
click at [1322, 428] on img at bounding box center [1327, 406] width 88 height 88
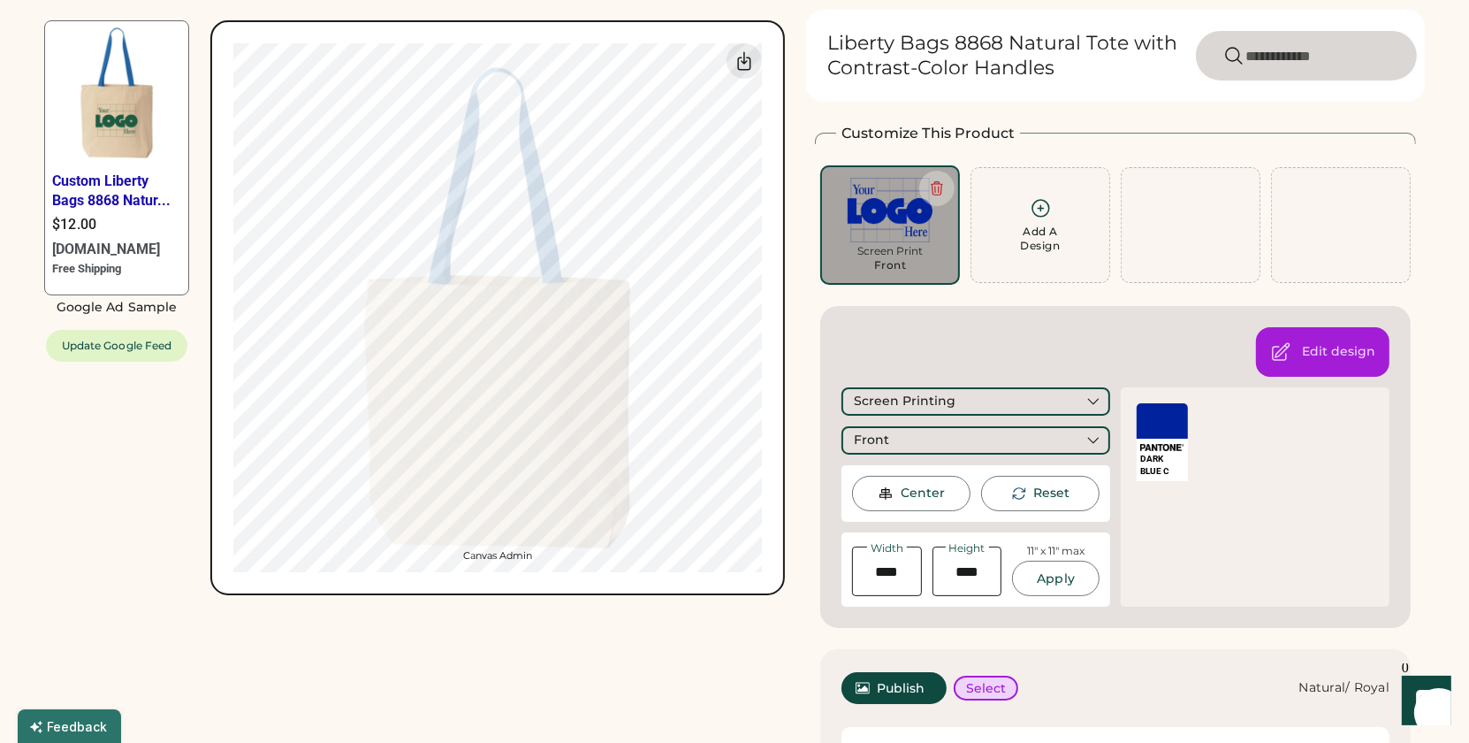
scroll to position [0, 0]
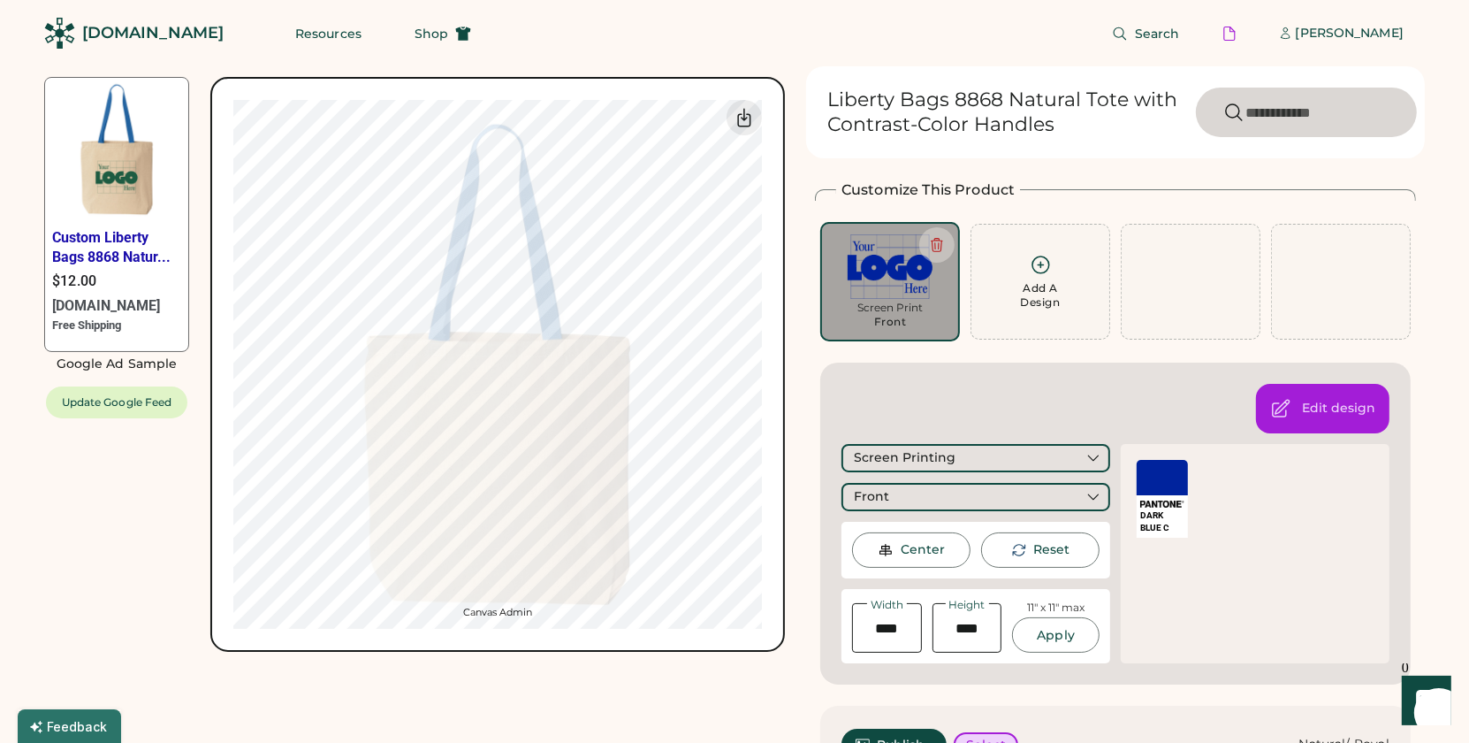
type input "*****"
type input "****"
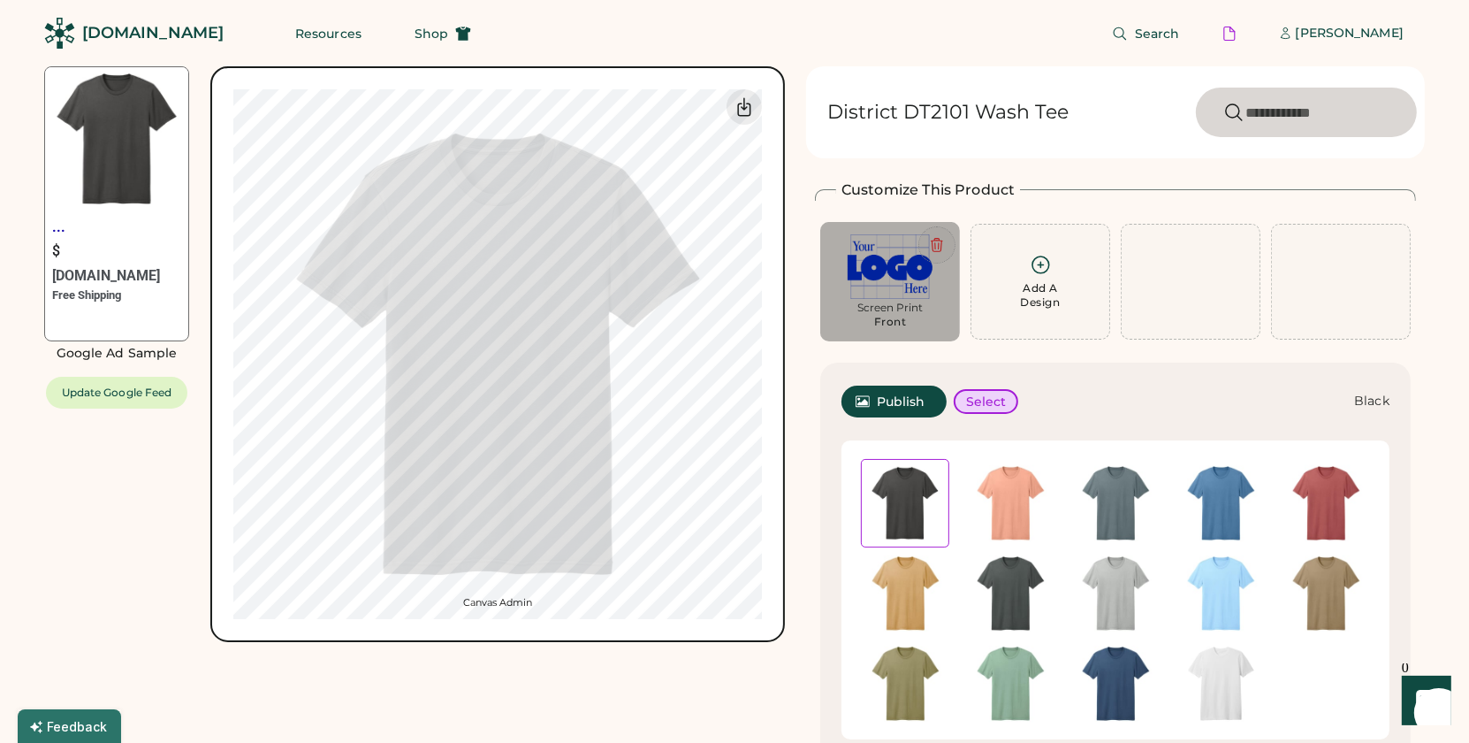
click at [935, 248] on icon at bounding box center [937, 245] width 11 height 13
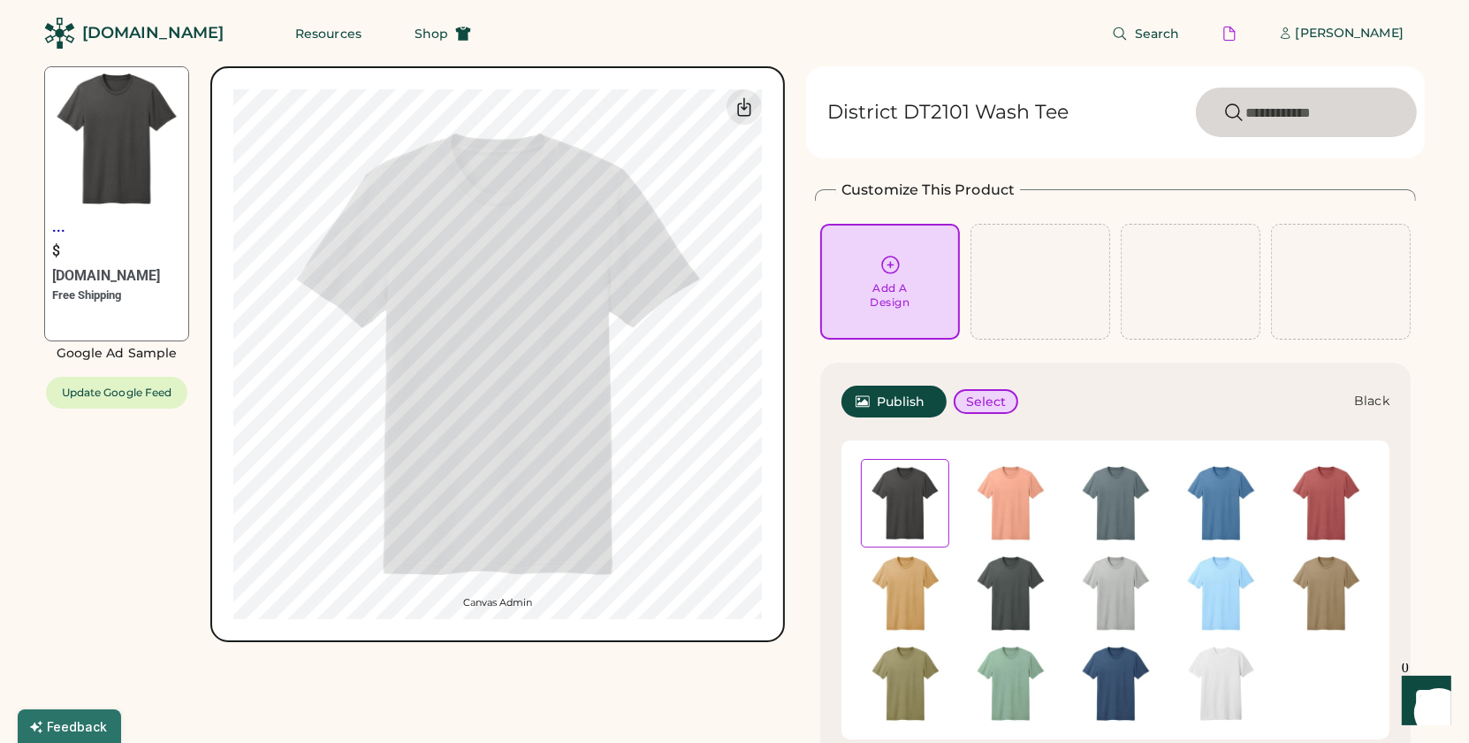
click at [892, 269] on icon at bounding box center [891, 265] width 22 height 22
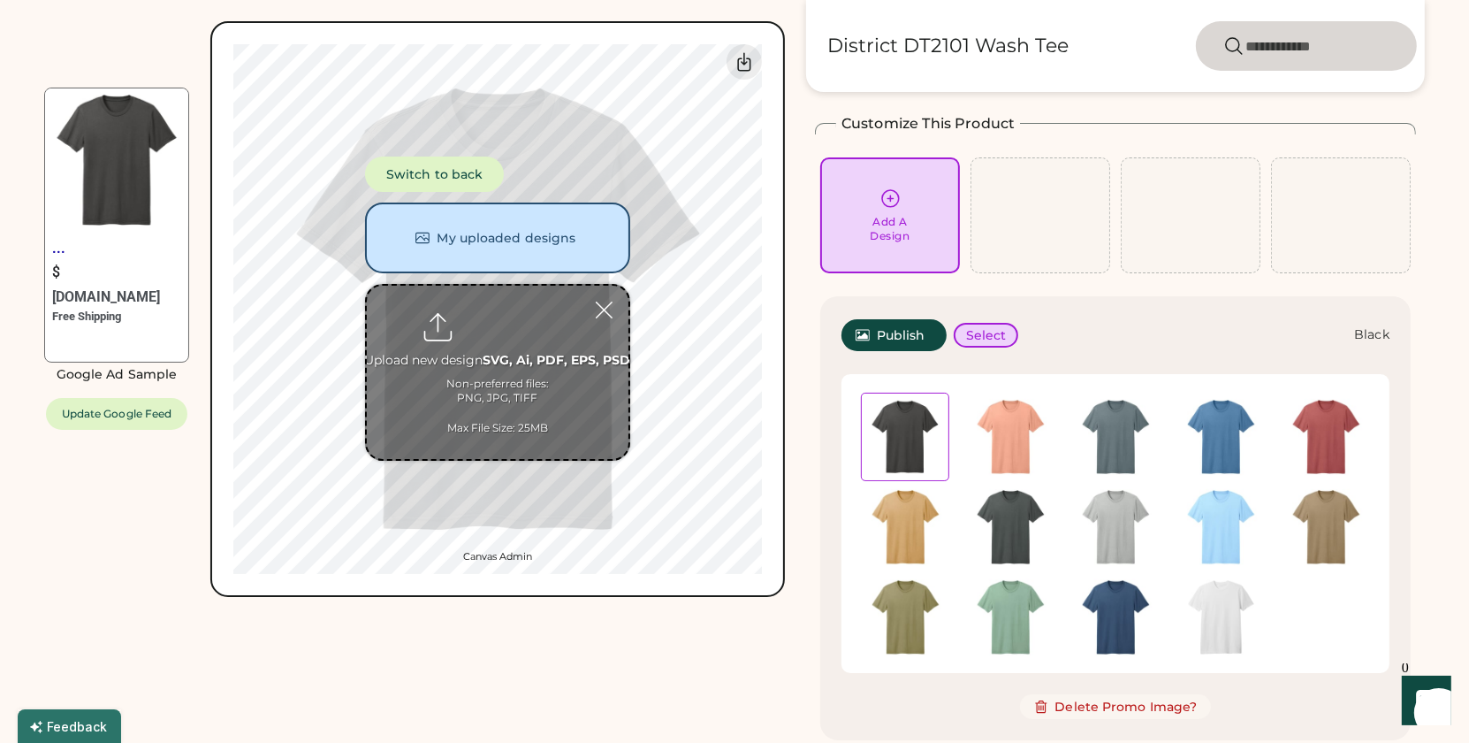
scroll to position [65, 0]
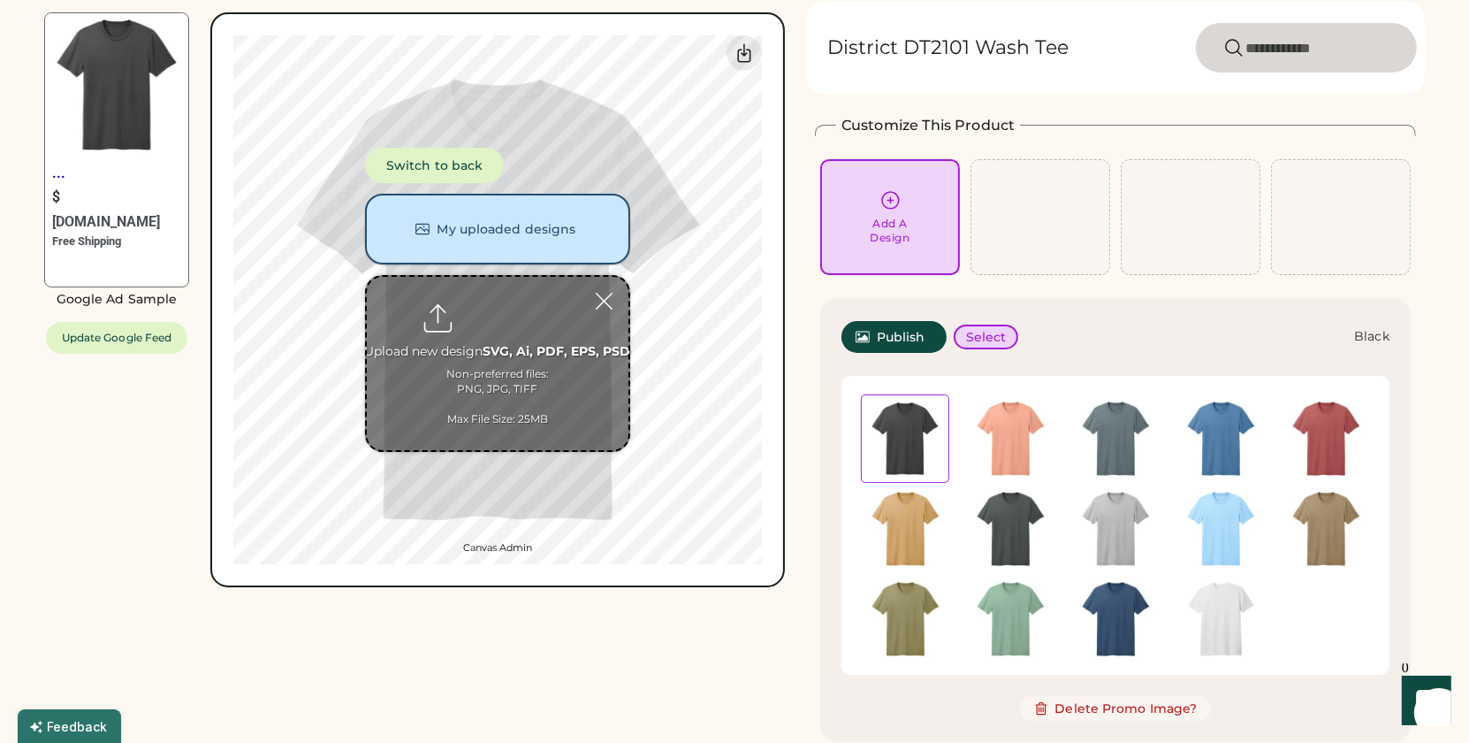
click at [523, 232] on button "My uploaded designs" at bounding box center [497, 229] width 265 height 71
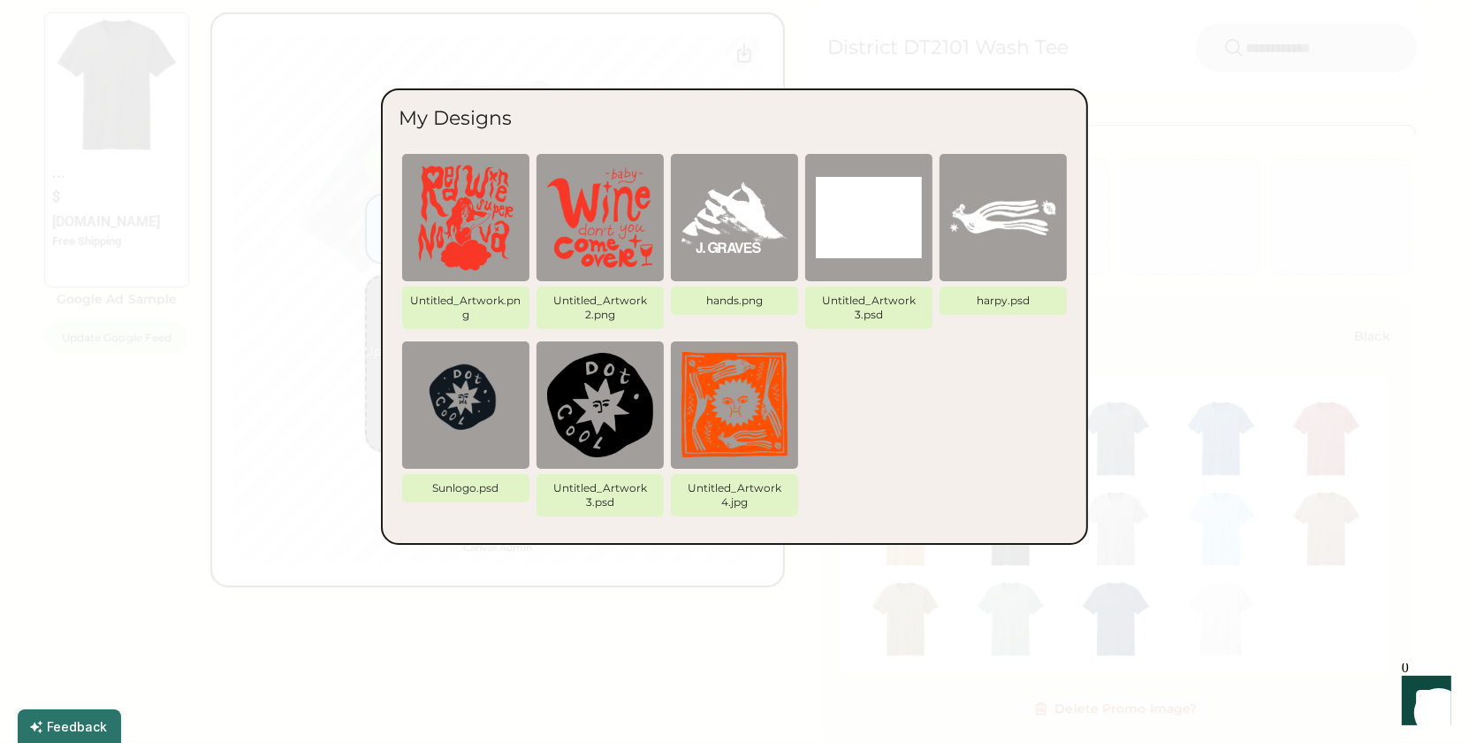
click at [823, 461] on div "Sunlogo.psd Untitled_Artwork 3.psd Untitled_Artwork 4.jpg" at bounding box center [735, 432] width 672 height 187
click at [608, 686] on div at bounding box center [734, 371] width 1469 height 743
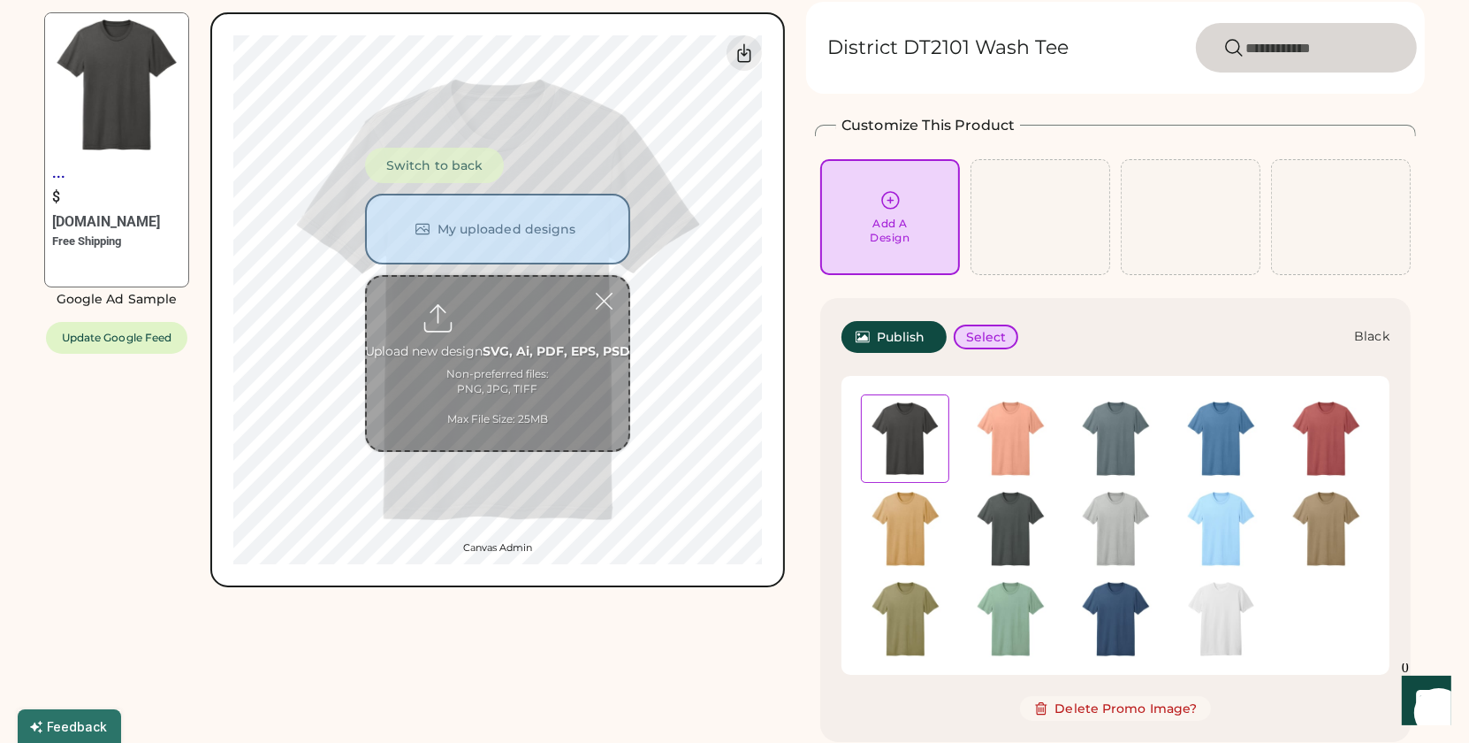
scroll to position [0, 0]
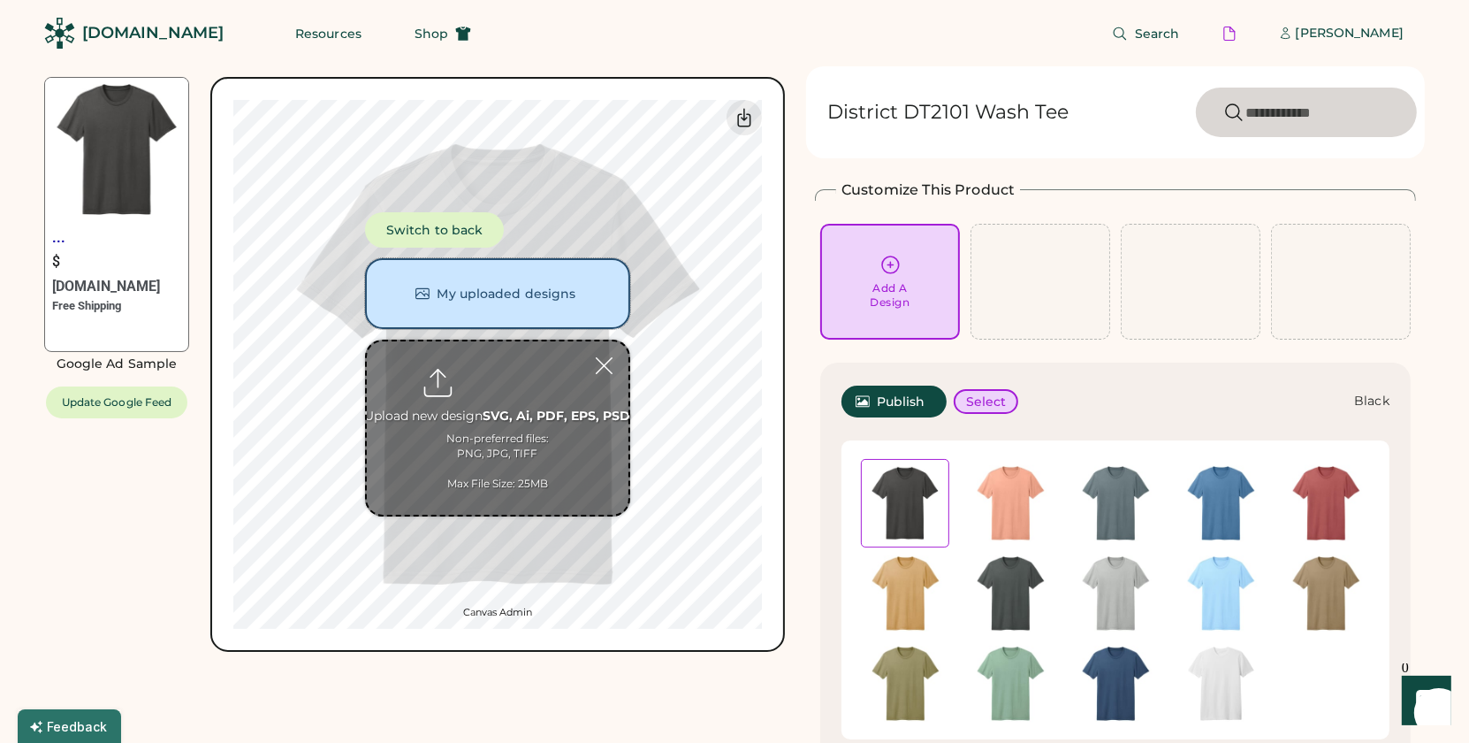
click at [514, 300] on button "My uploaded designs" at bounding box center [497, 293] width 265 height 71
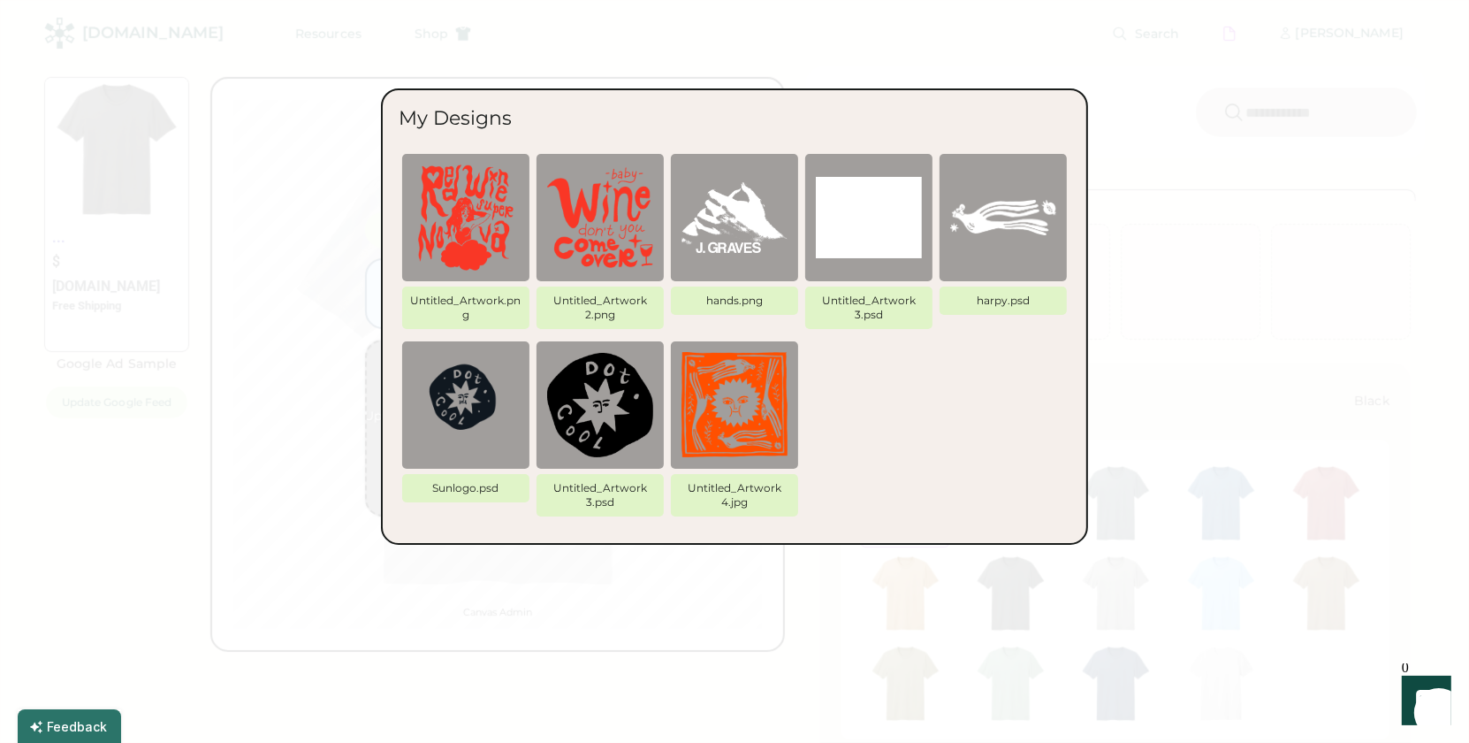
click at [812, 598] on div at bounding box center [734, 371] width 1469 height 743
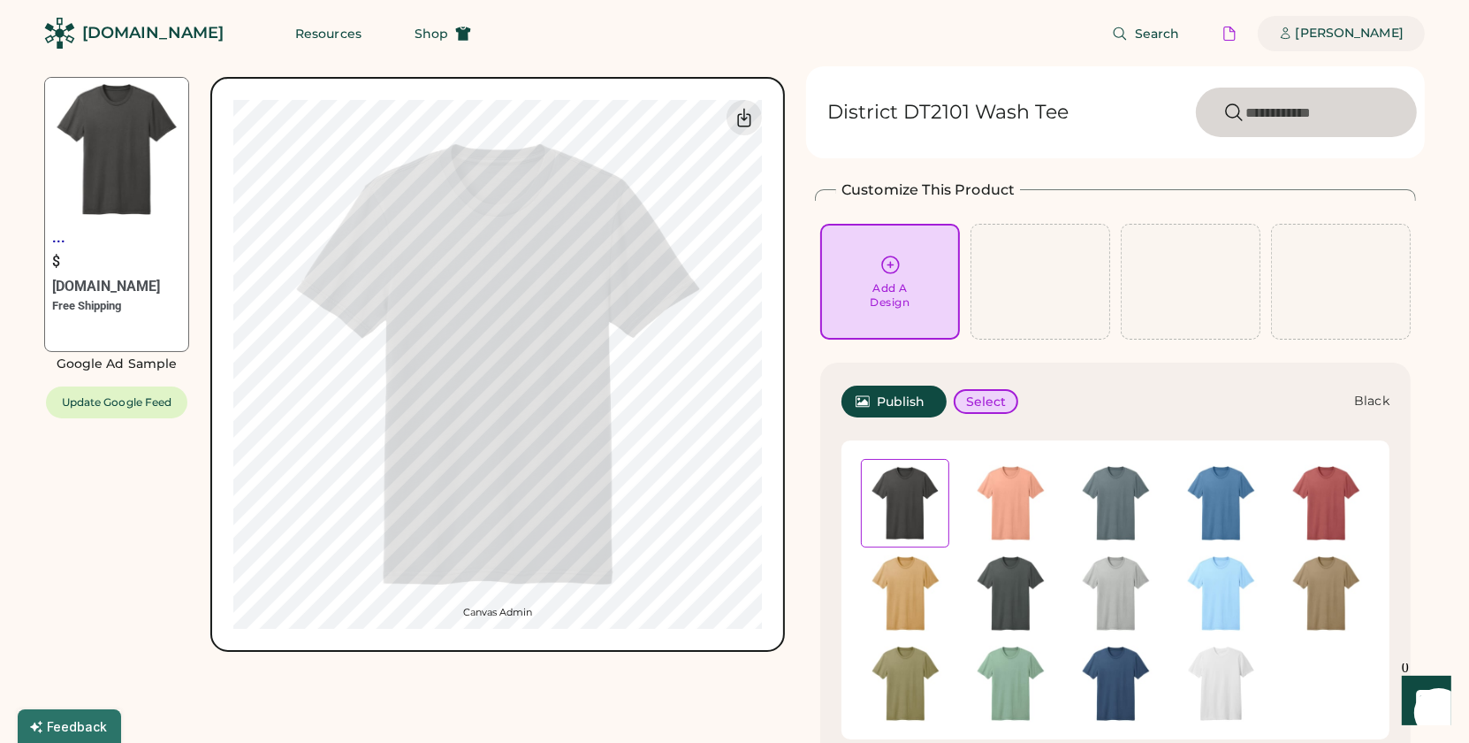
click at [1316, 30] on div "[PERSON_NAME]" at bounding box center [1350, 34] width 108 height 18
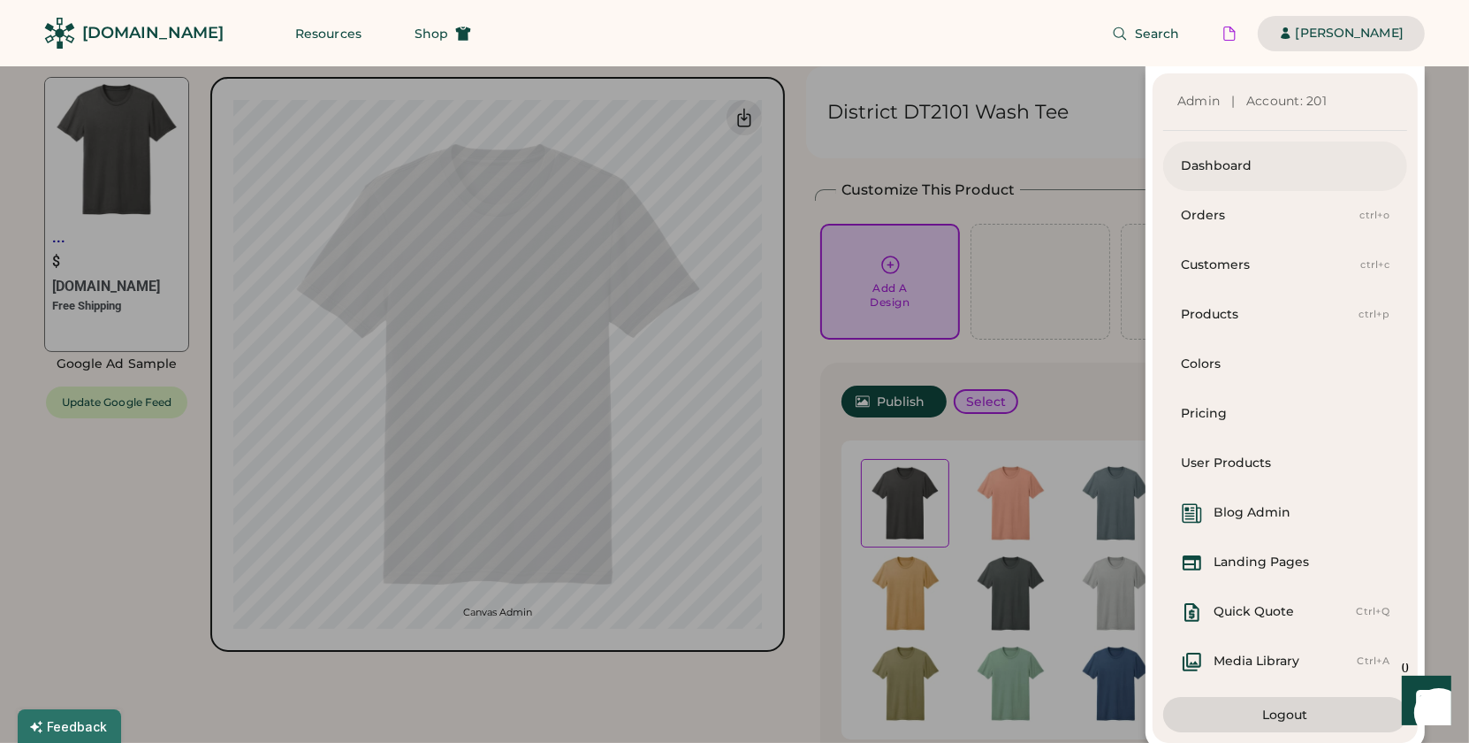
click at [1273, 164] on div "Dashboard" at bounding box center [1285, 166] width 209 height 18
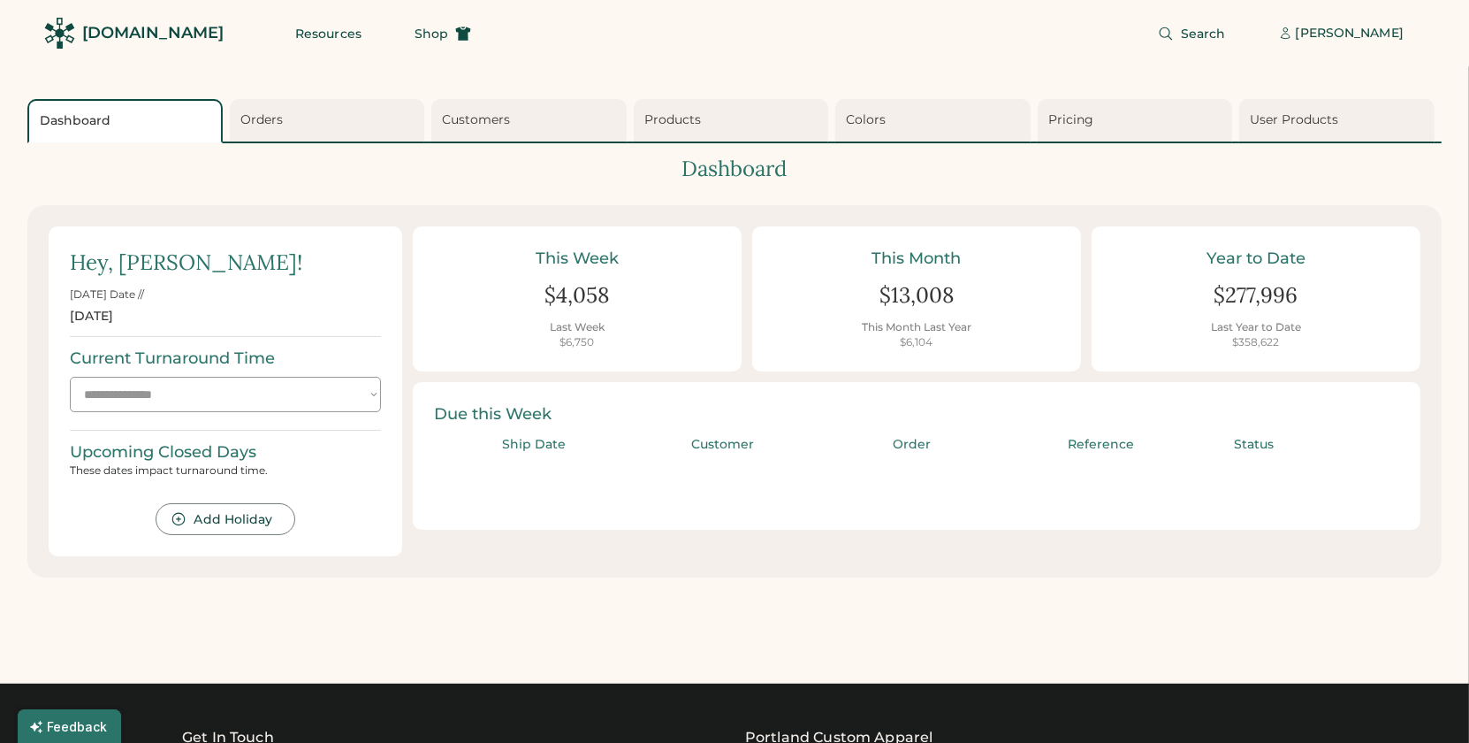
select select "*********"
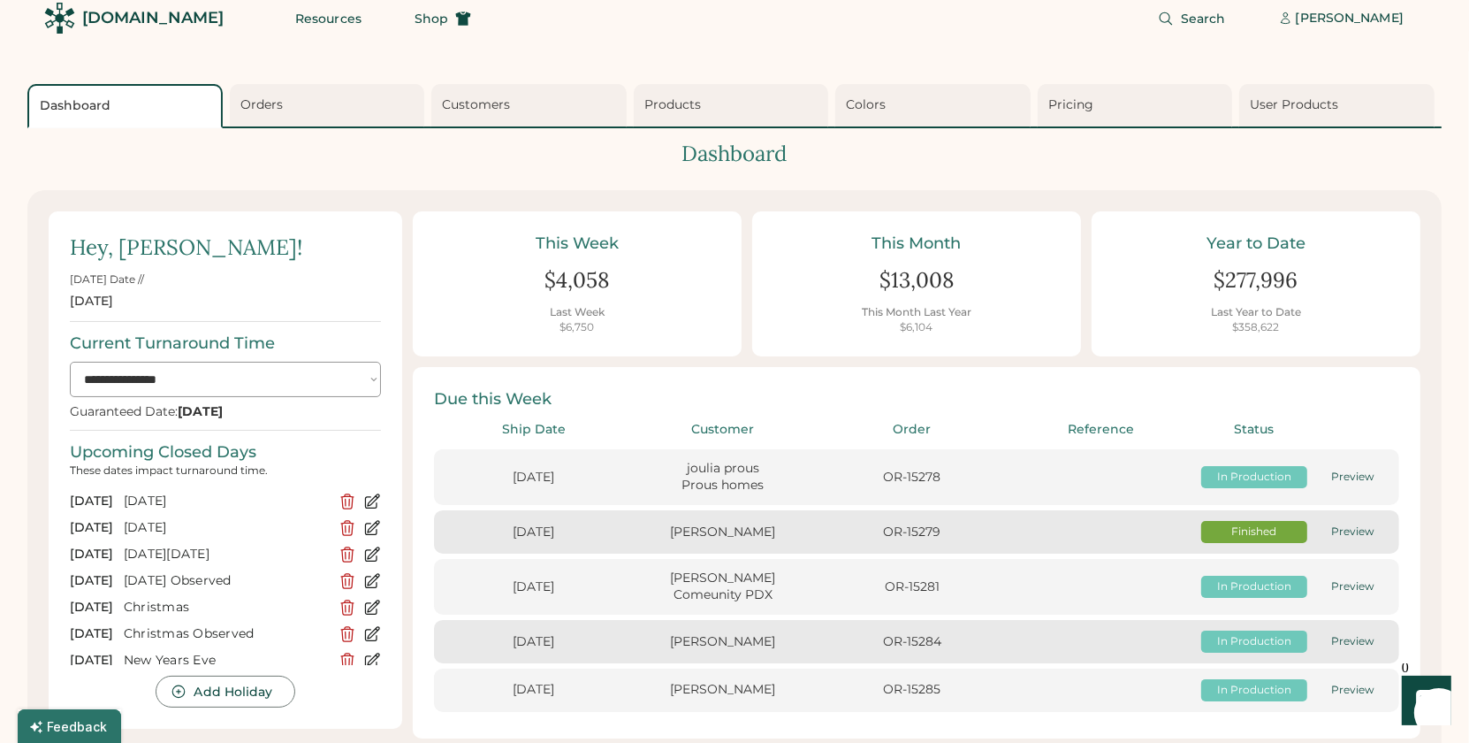
scroll to position [20, 0]
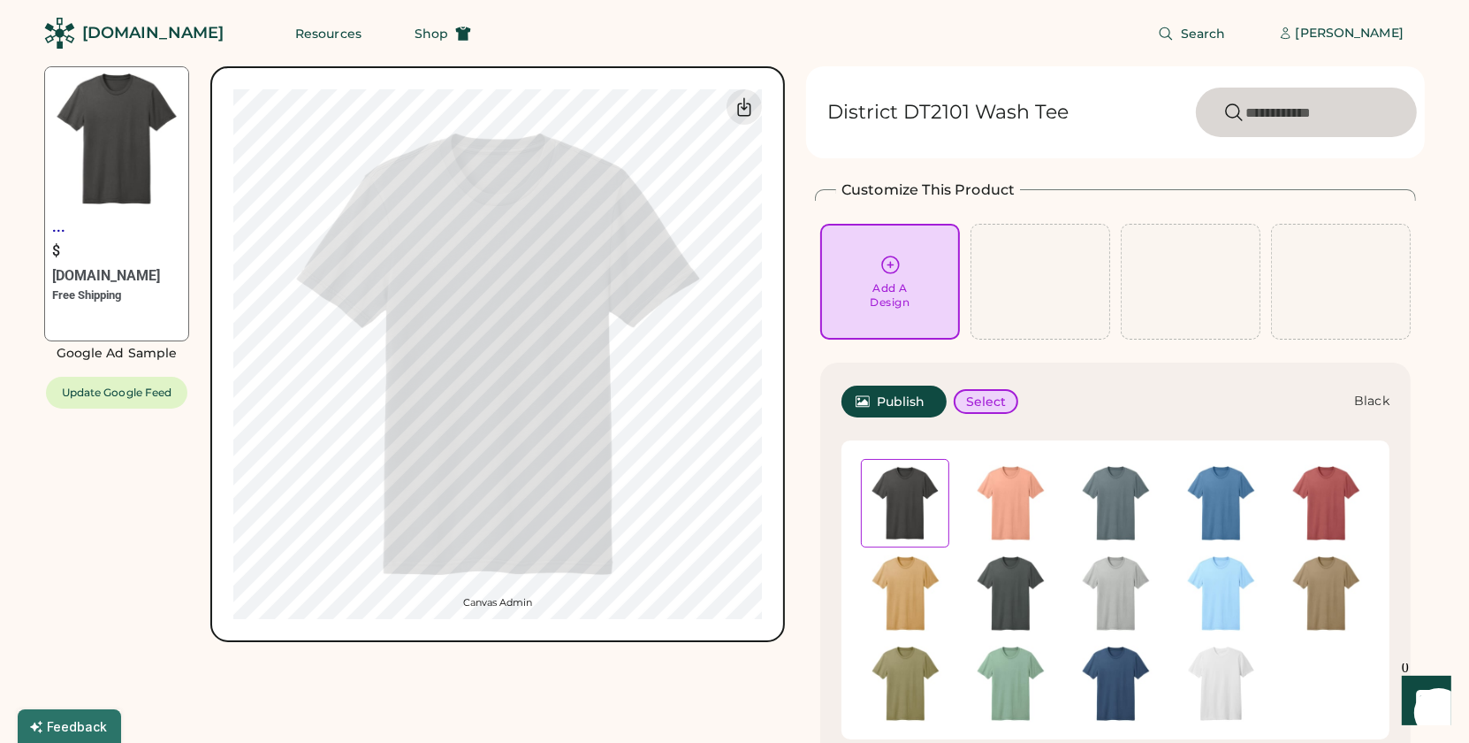
click at [883, 276] on div "Add A Design" at bounding box center [890, 282] width 115 height 56
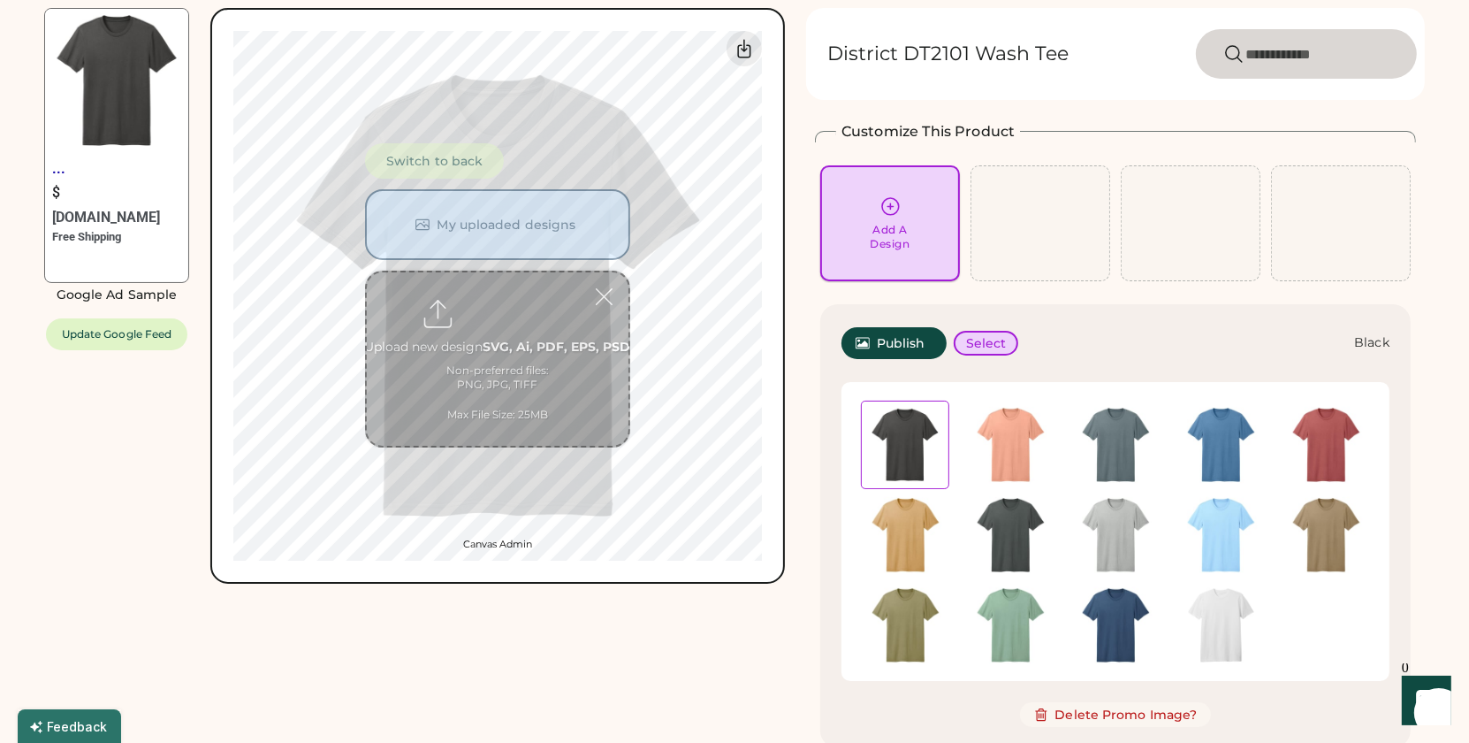
scroll to position [66, 0]
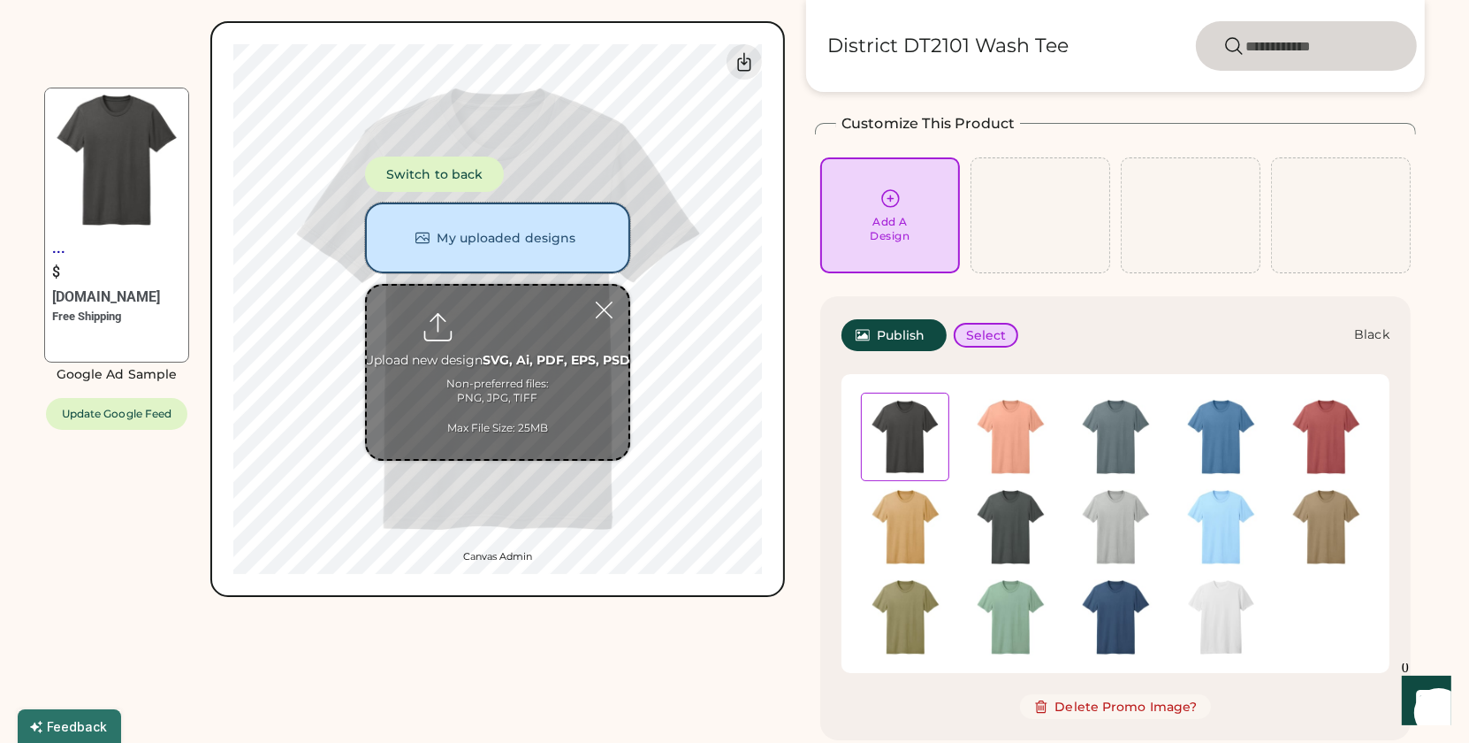
click at [507, 236] on button "My uploaded designs" at bounding box center [497, 237] width 265 height 71
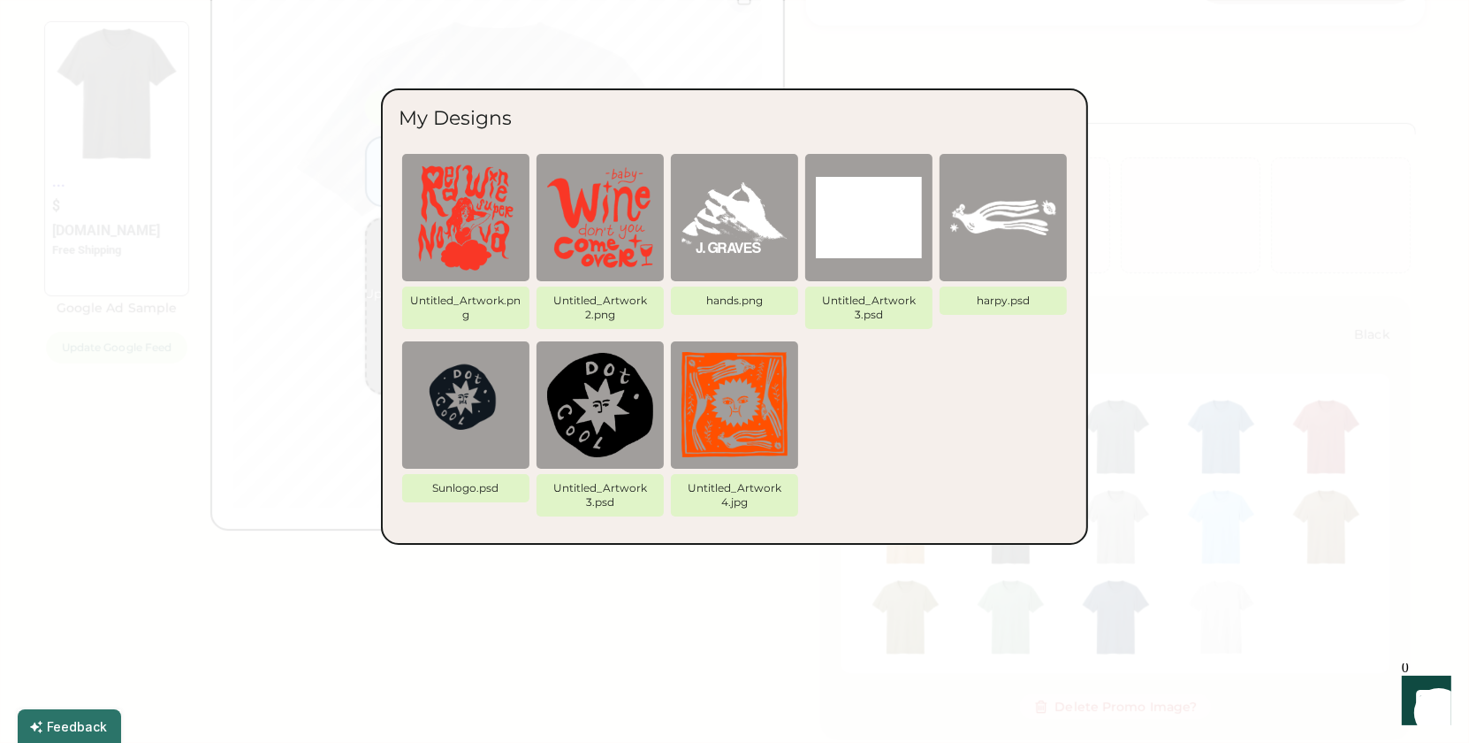
click at [992, 475] on div "Sunlogo.psd Untitled_Artwork 3.psd Untitled_Artwork 4.jpg" at bounding box center [735, 432] width 672 height 187
click at [737, 675] on div at bounding box center [734, 371] width 1469 height 743
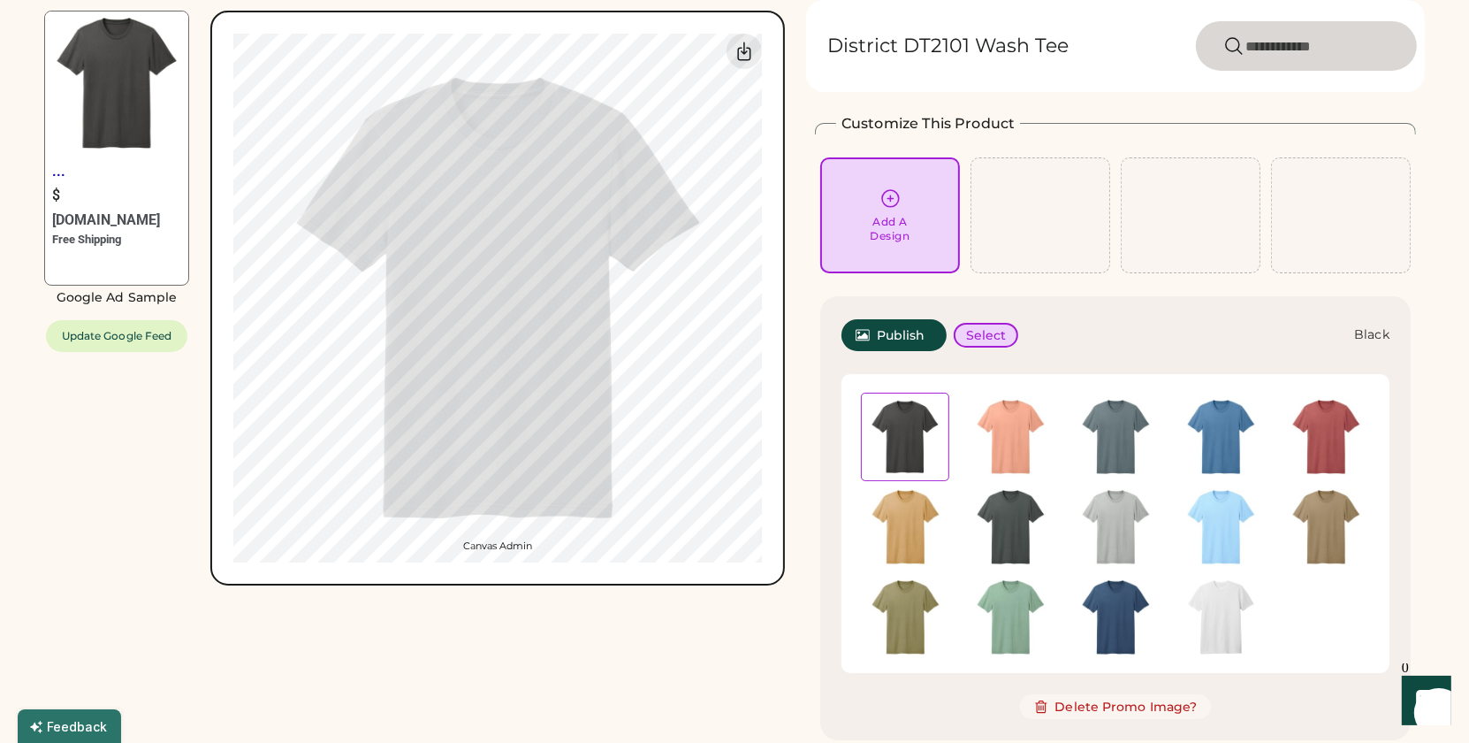
scroll to position [0, 0]
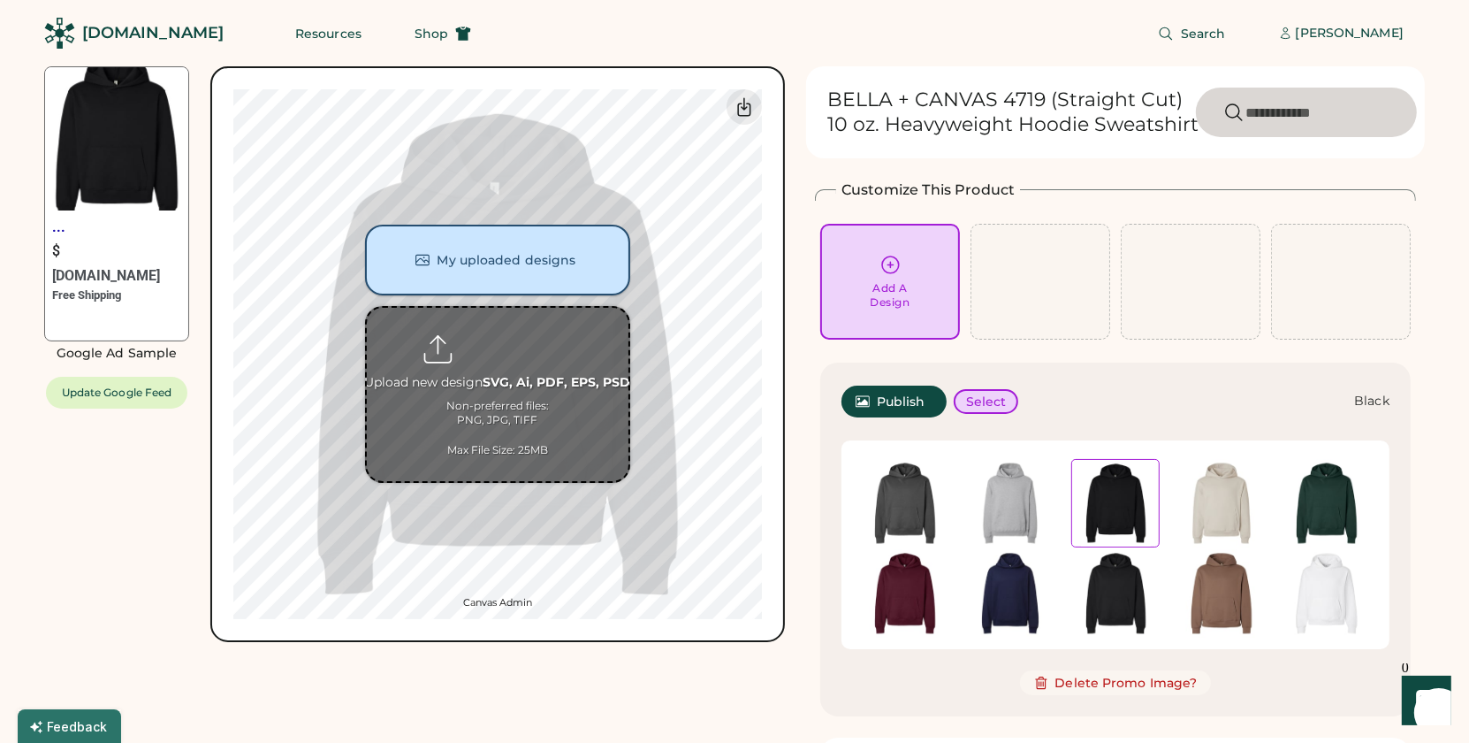
click at [551, 262] on button "My uploaded designs" at bounding box center [497, 260] width 265 height 71
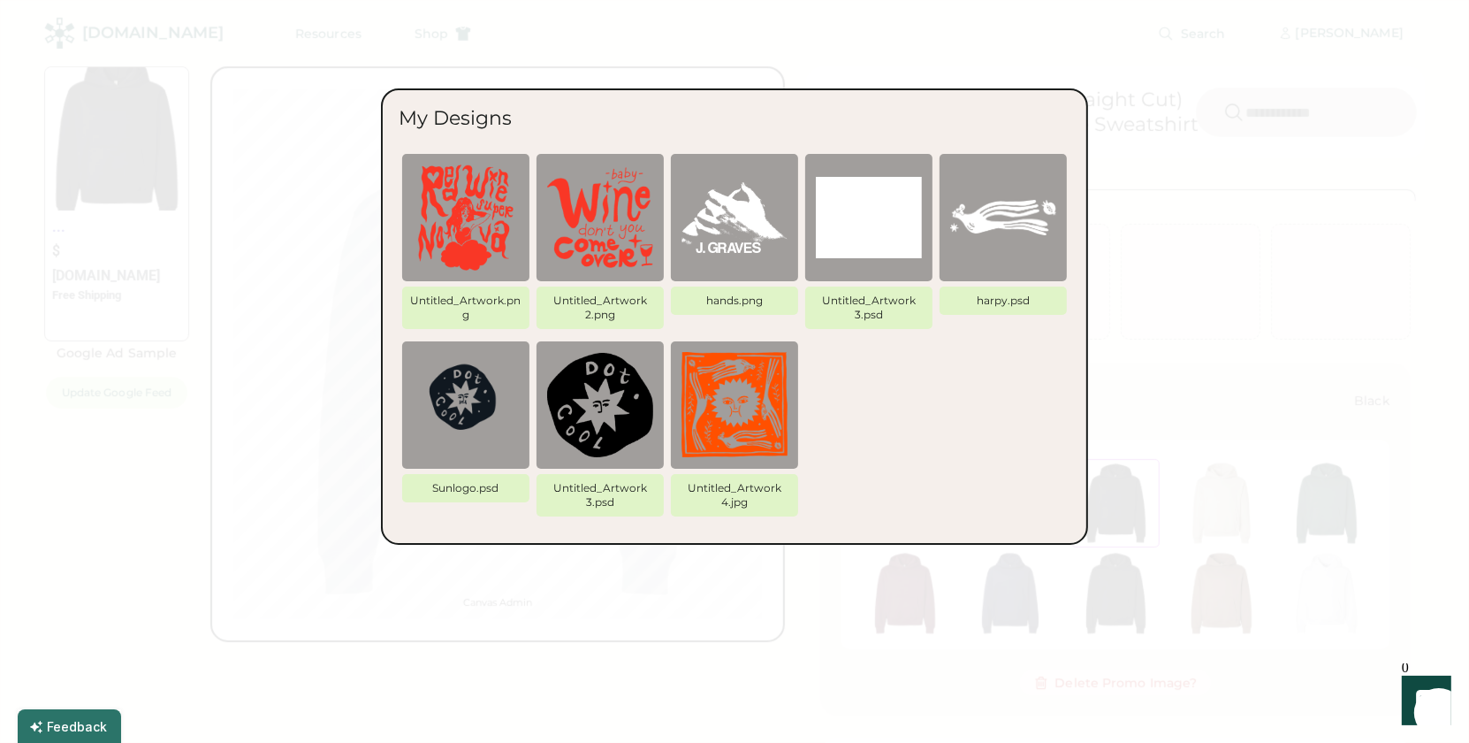
click at [169, 556] on div at bounding box center [734, 371] width 1469 height 743
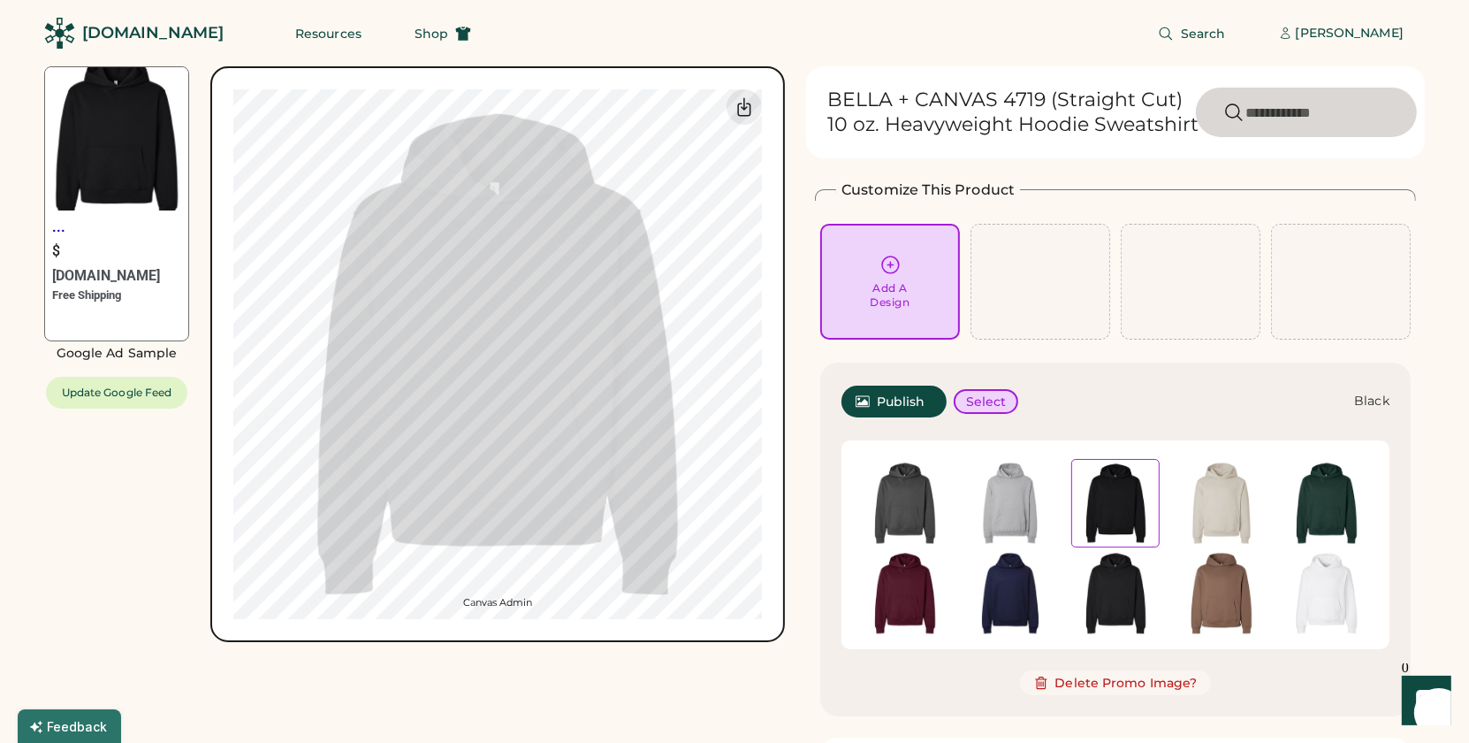
click at [891, 269] on icon at bounding box center [891, 265] width 22 height 22
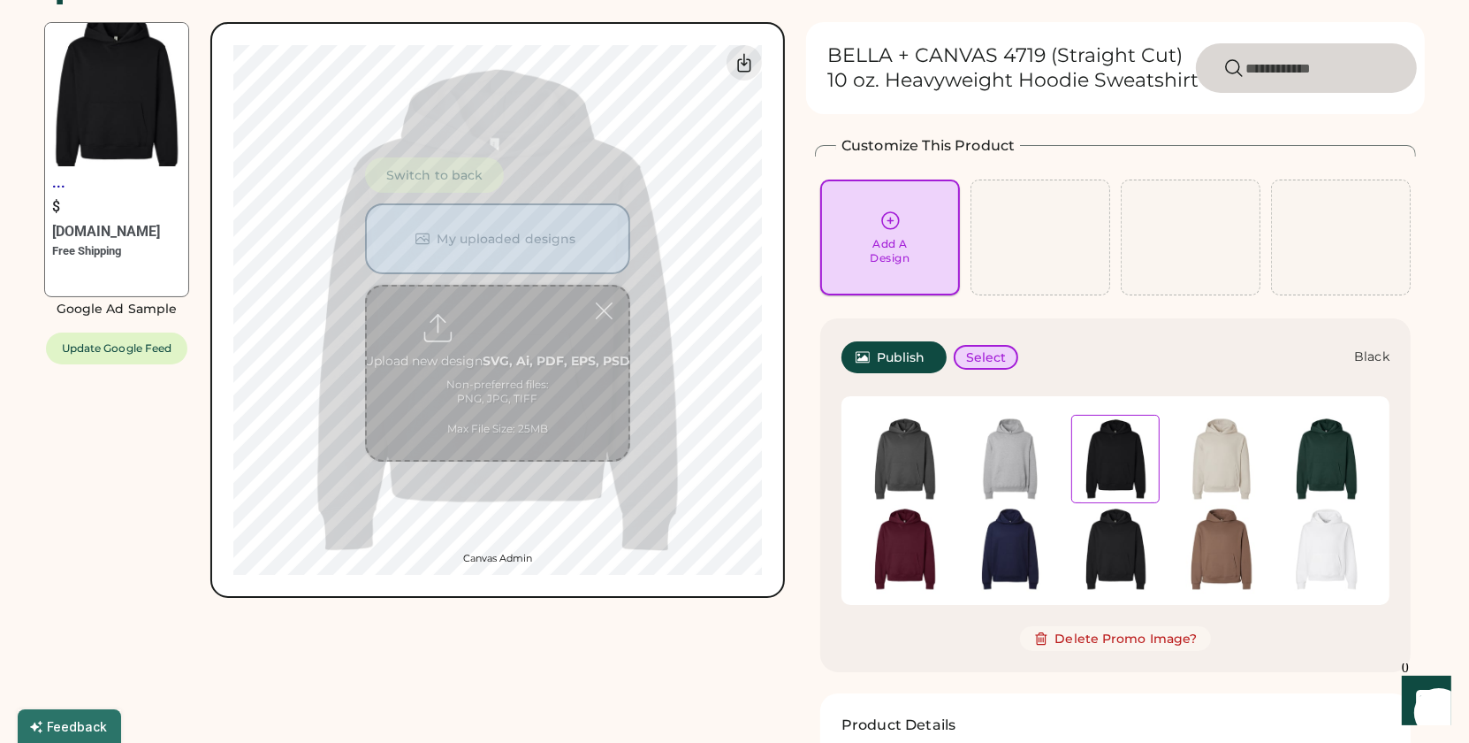
scroll to position [66, 0]
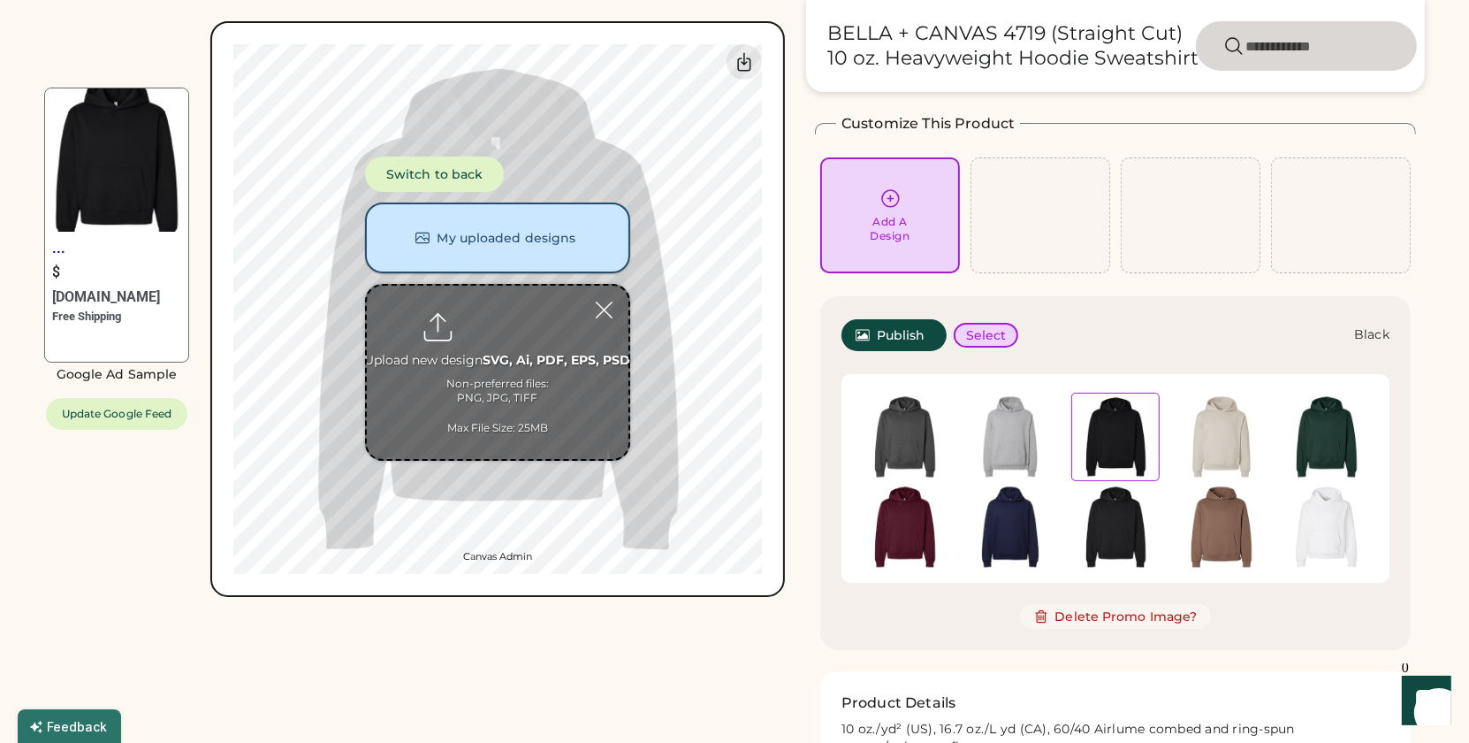
click at [485, 229] on button "My uploaded designs" at bounding box center [497, 237] width 265 height 71
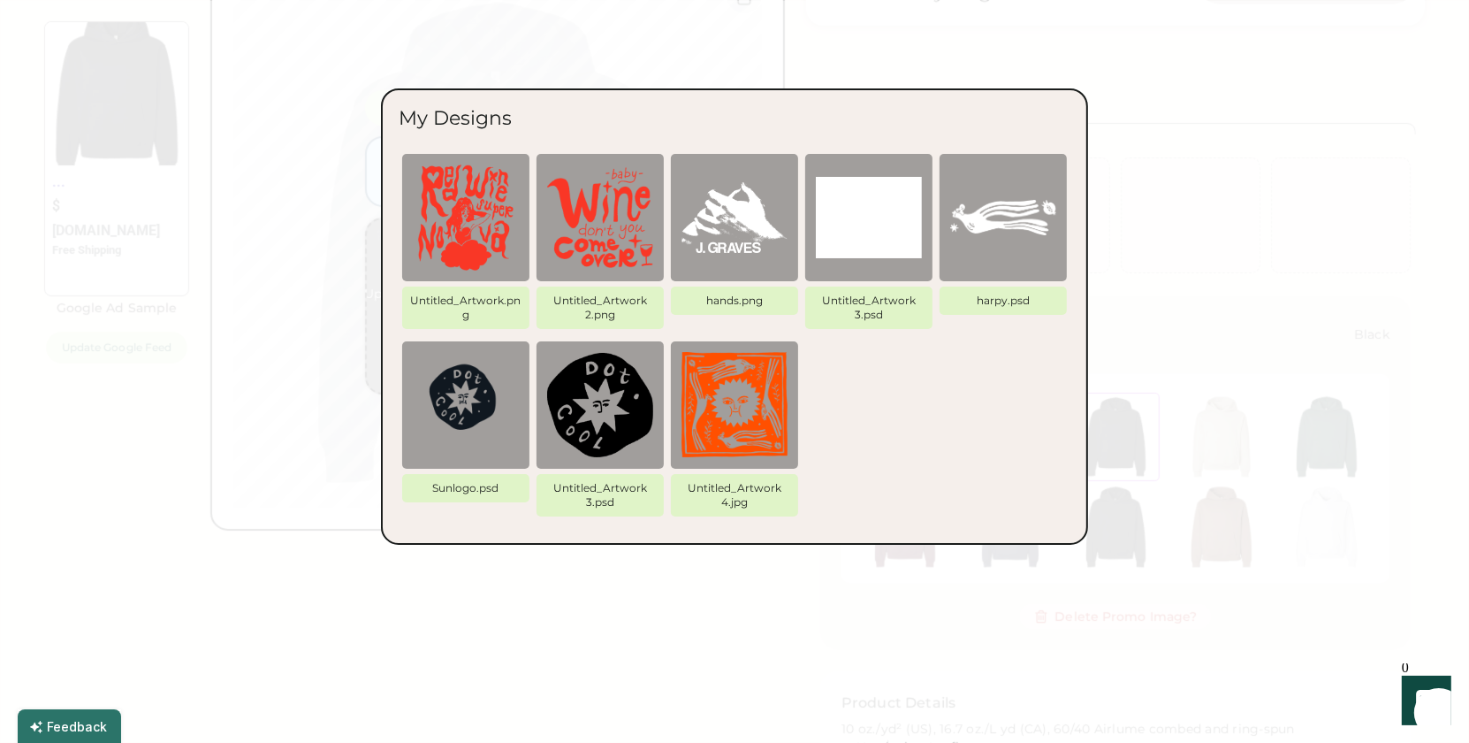
click at [770, 602] on div at bounding box center [734, 371] width 1469 height 743
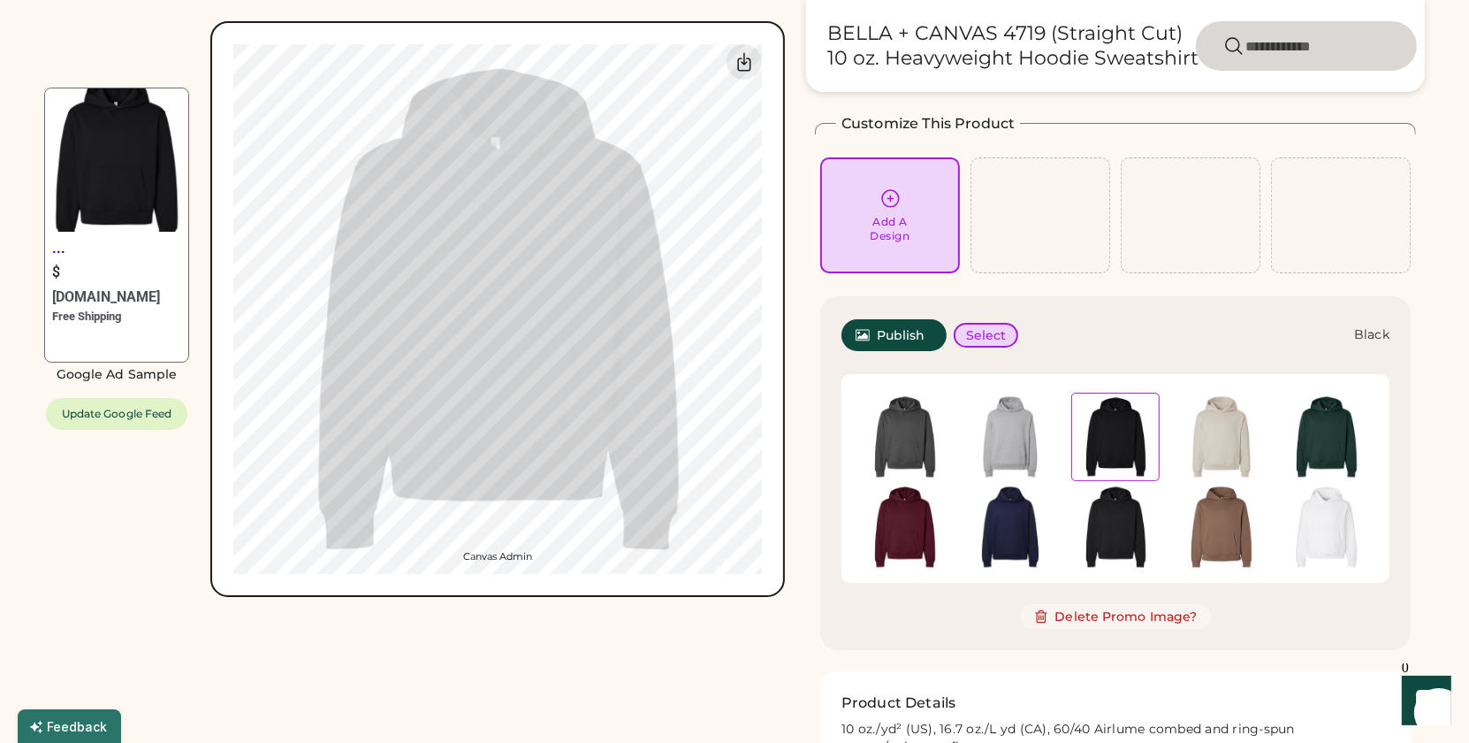
click at [888, 232] on div "Add A Design" at bounding box center [891, 229] width 40 height 28
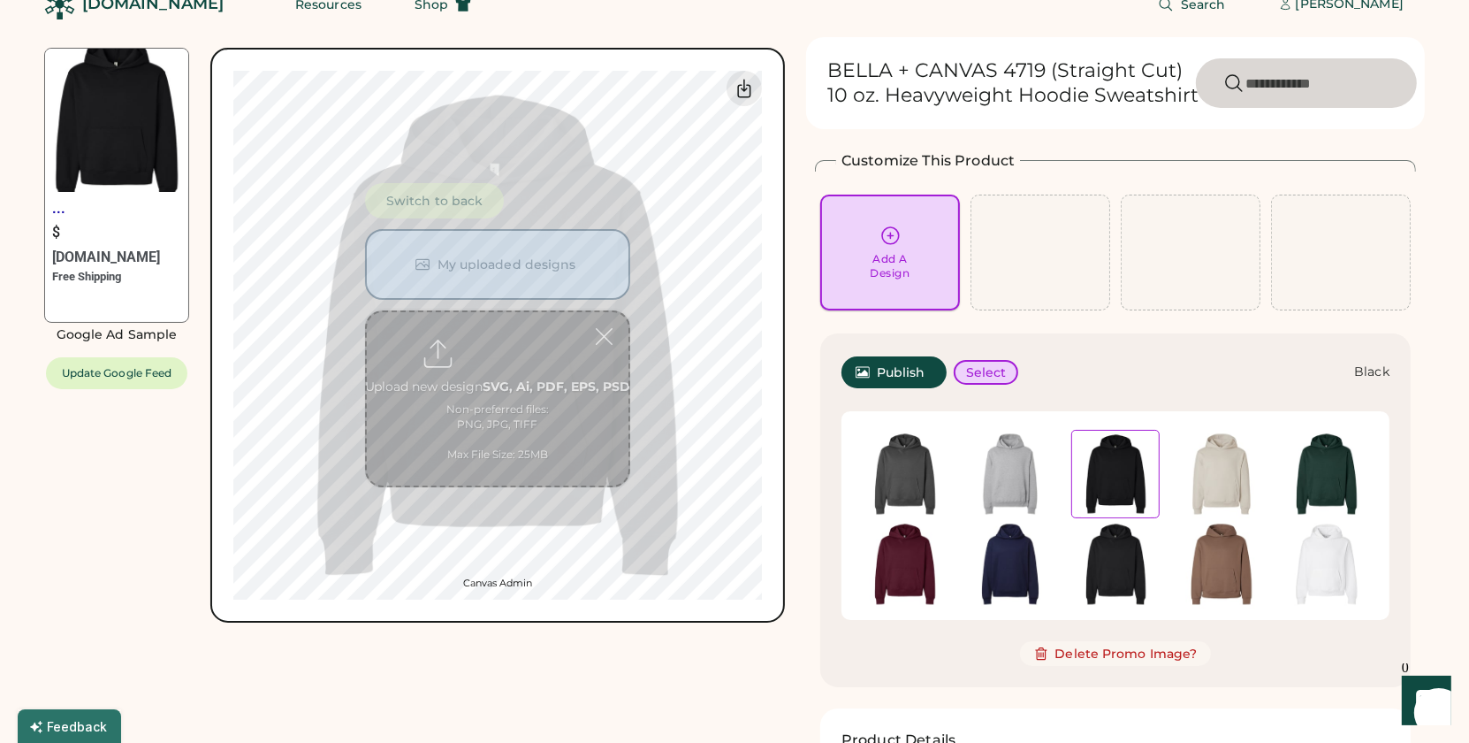
scroll to position [0, 0]
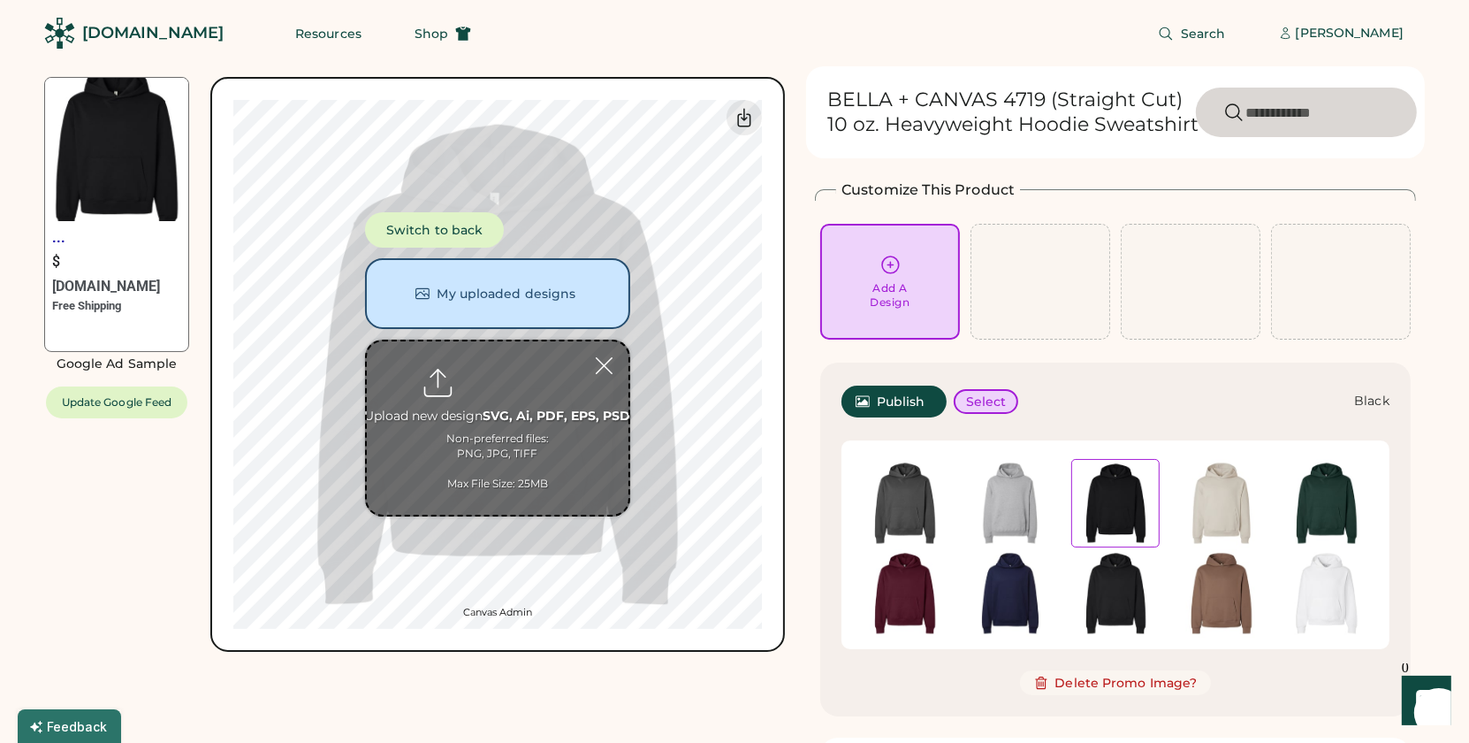
click at [491, 393] on input "file" at bounding box center [498, 427] width 262 height 173
type input "**********"
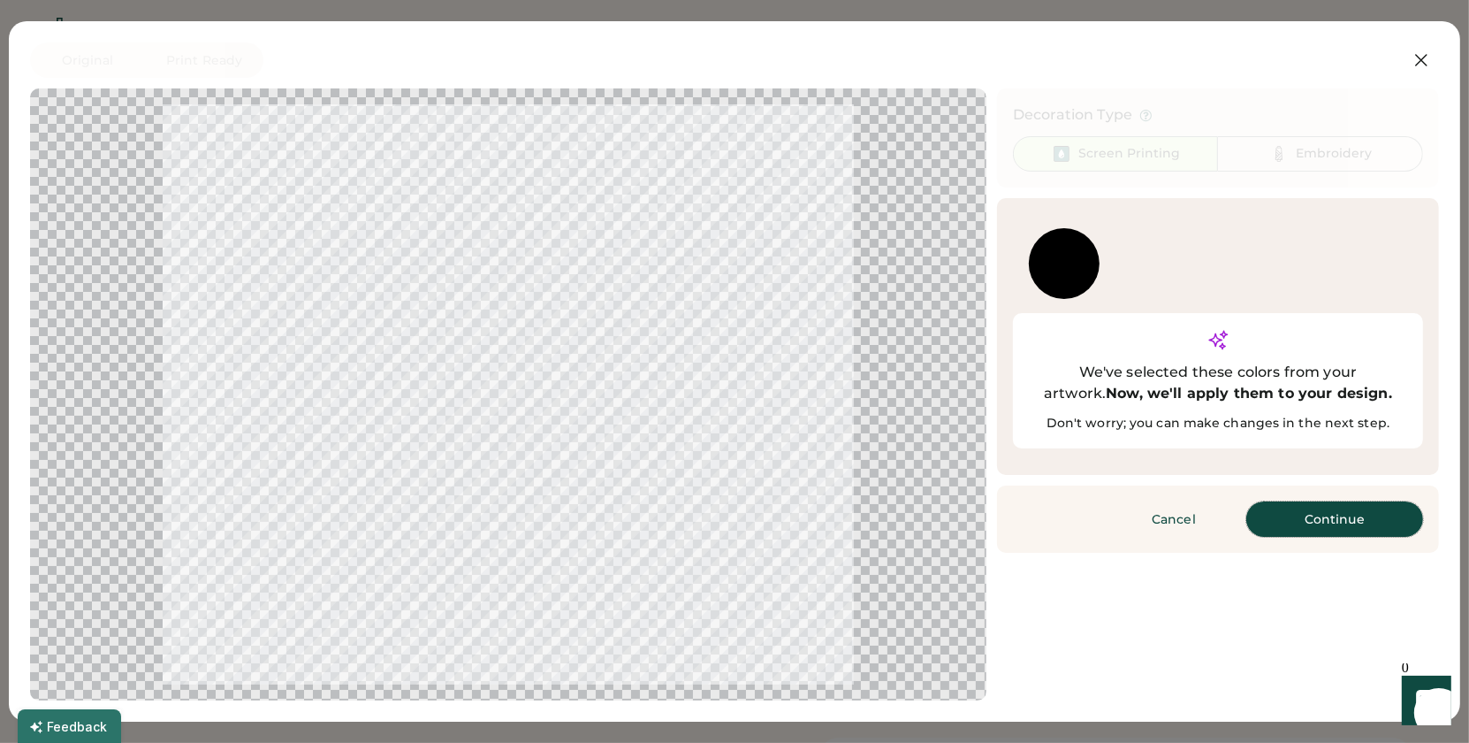
click at [1299, 501] on button "Continue" at bounding box center [1334, 518] width 177 height 35
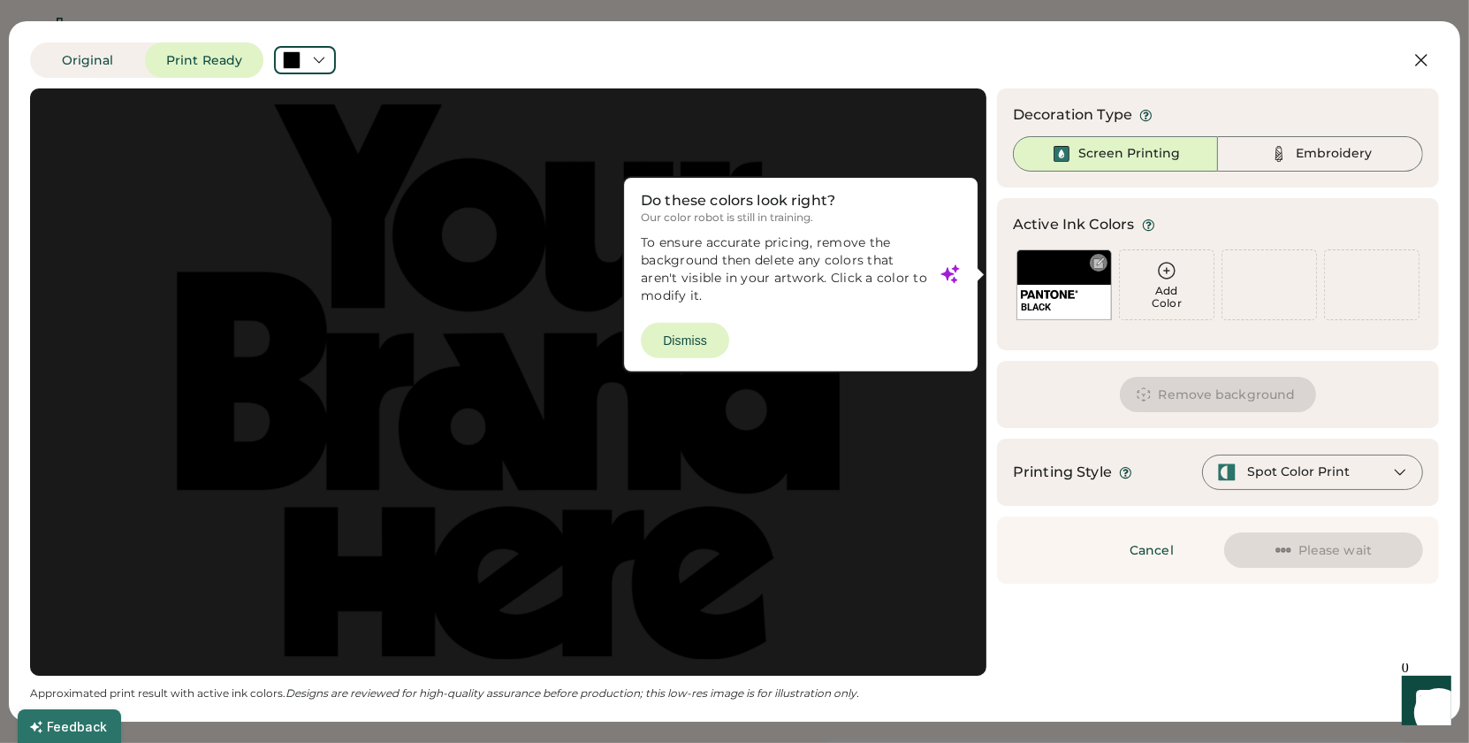
click at [1050, 271] on div "BLACK" at bounding box center [1064, 284] width 95 height 71
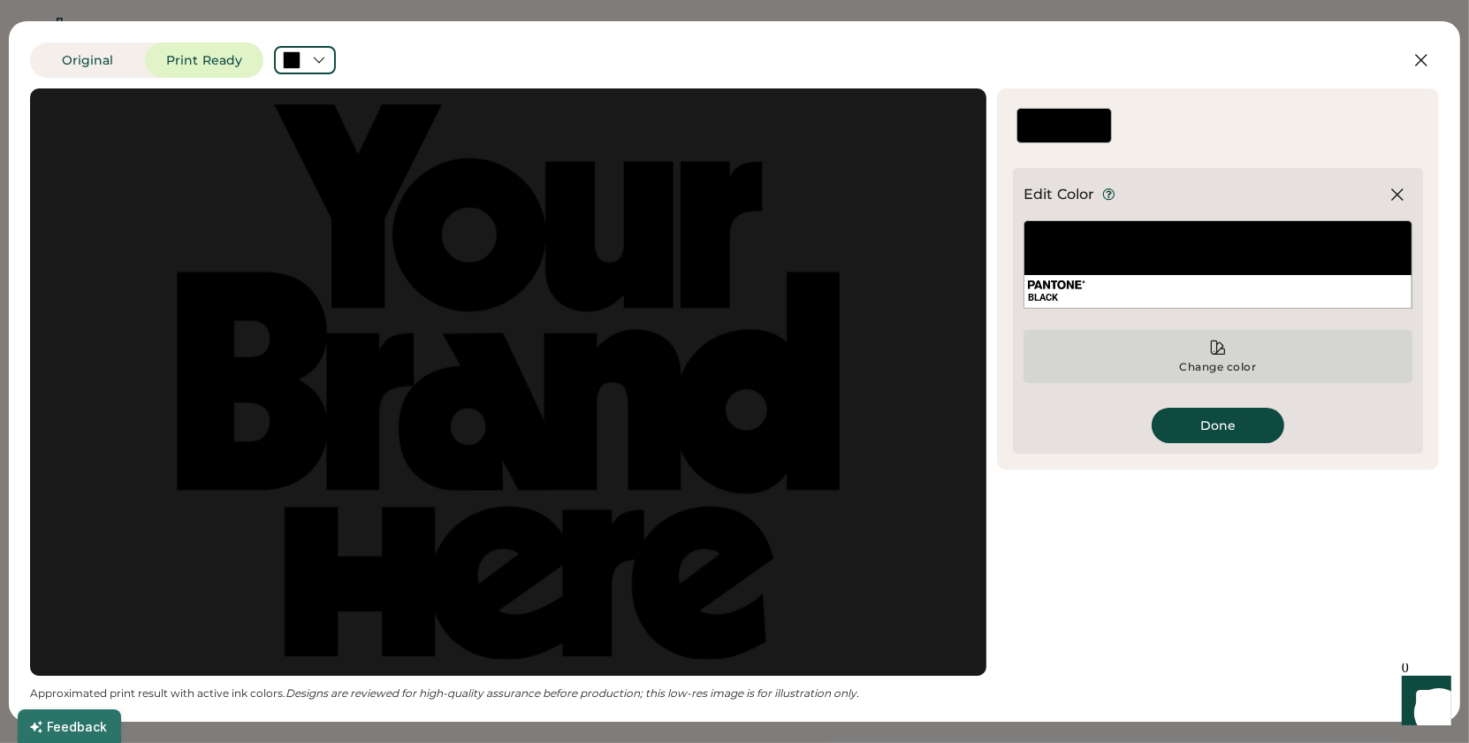
click at [1221, 354] on icon at bounding box center [1218, 348] width 18 height 18
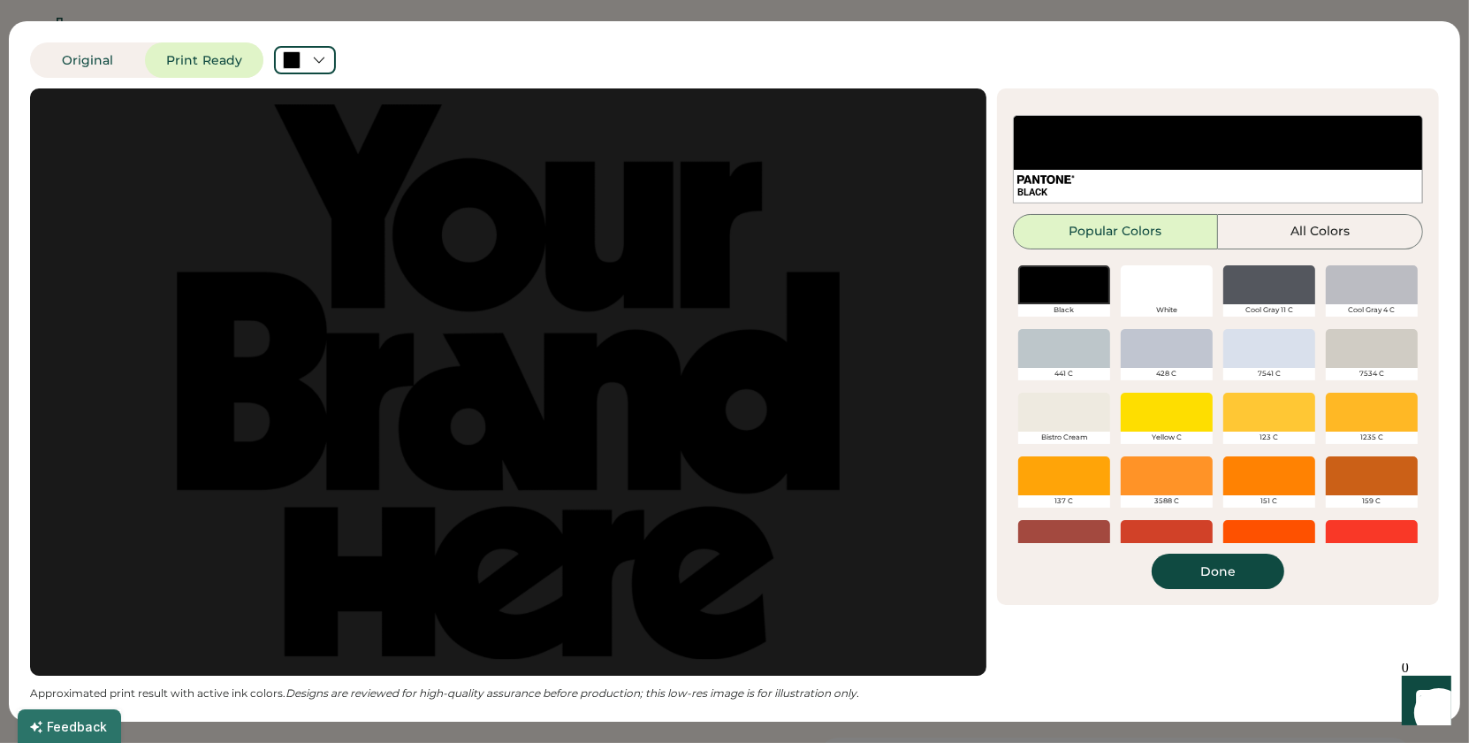
click at [1181, 295] on div at bounding box center [1167, 284] width 92 height 39
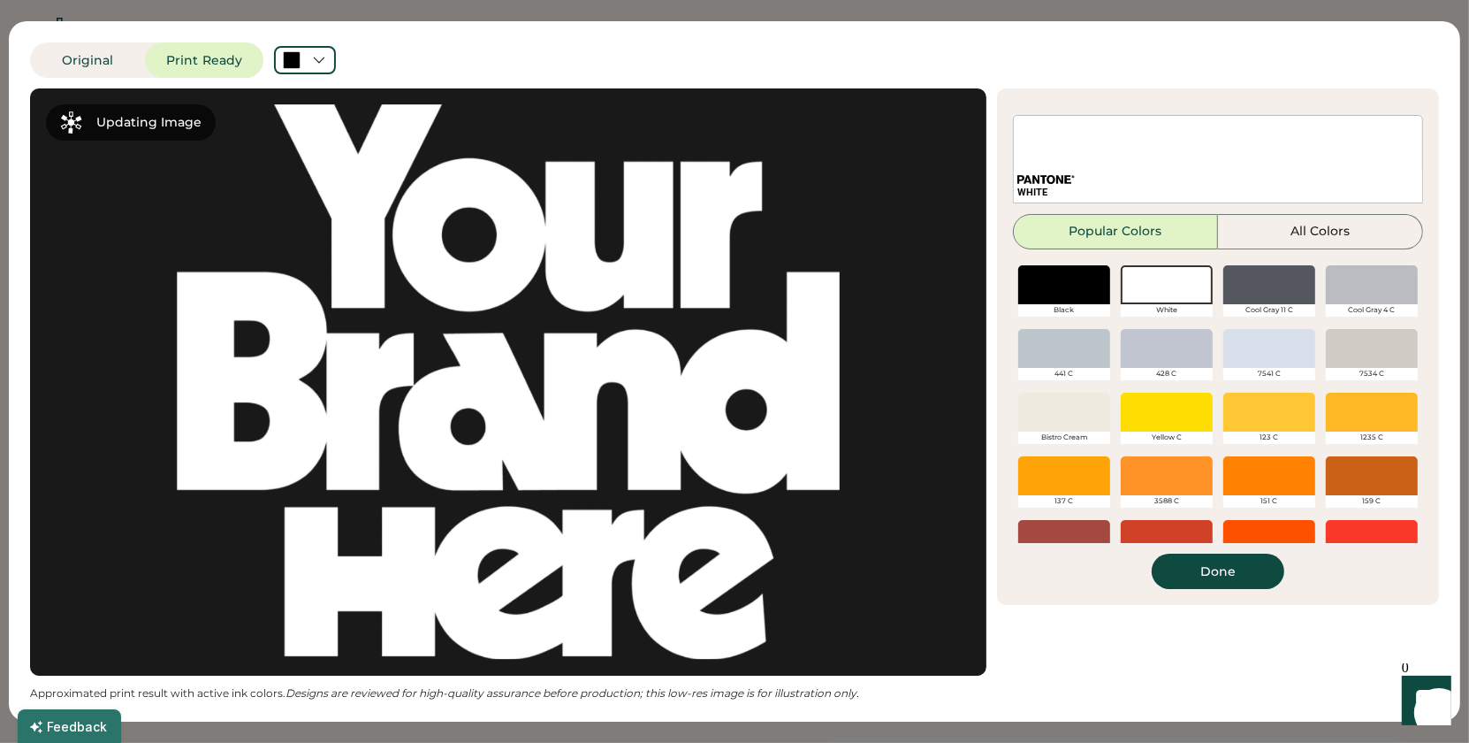
scroll to position [97, 0]
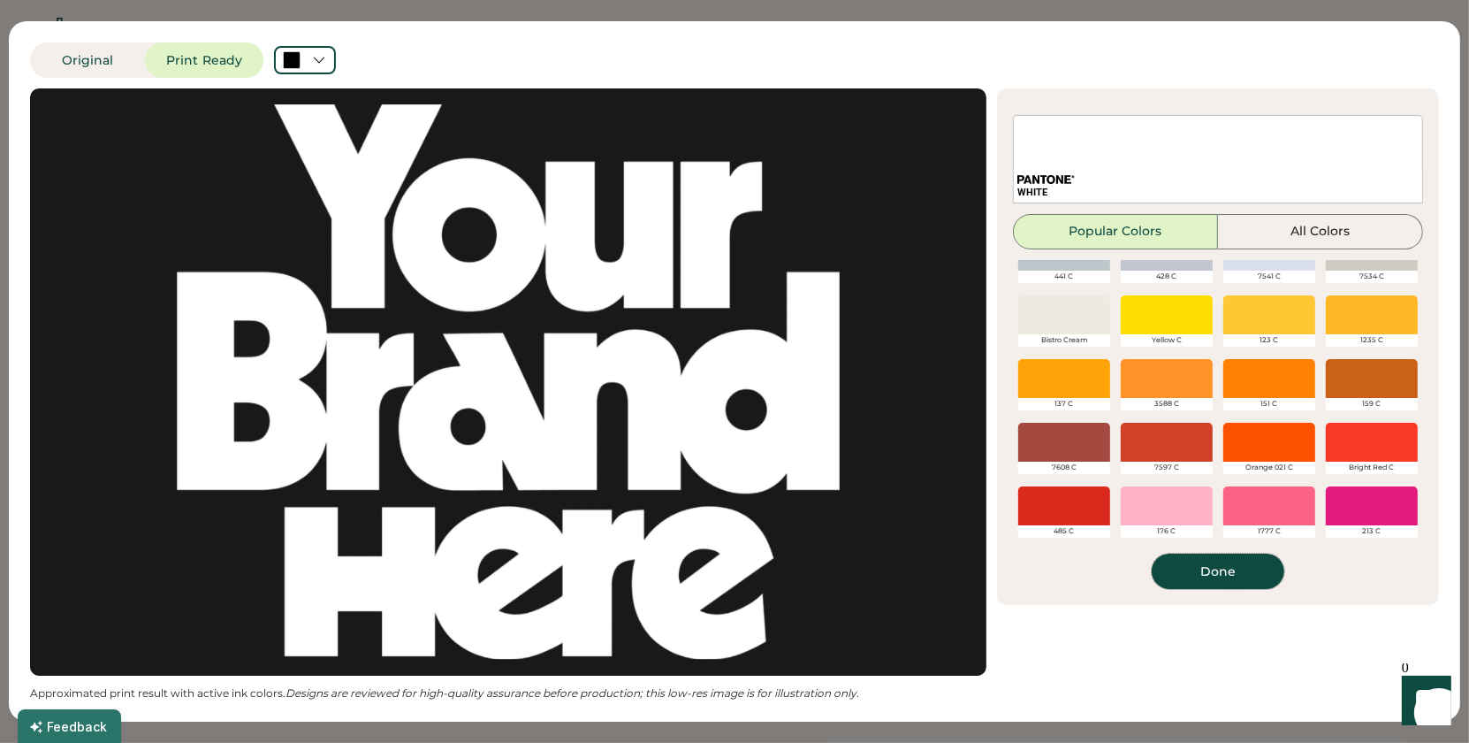
click at [1224, 573] on button "Done" at bounding box center [1218, 570] width 133 height 35
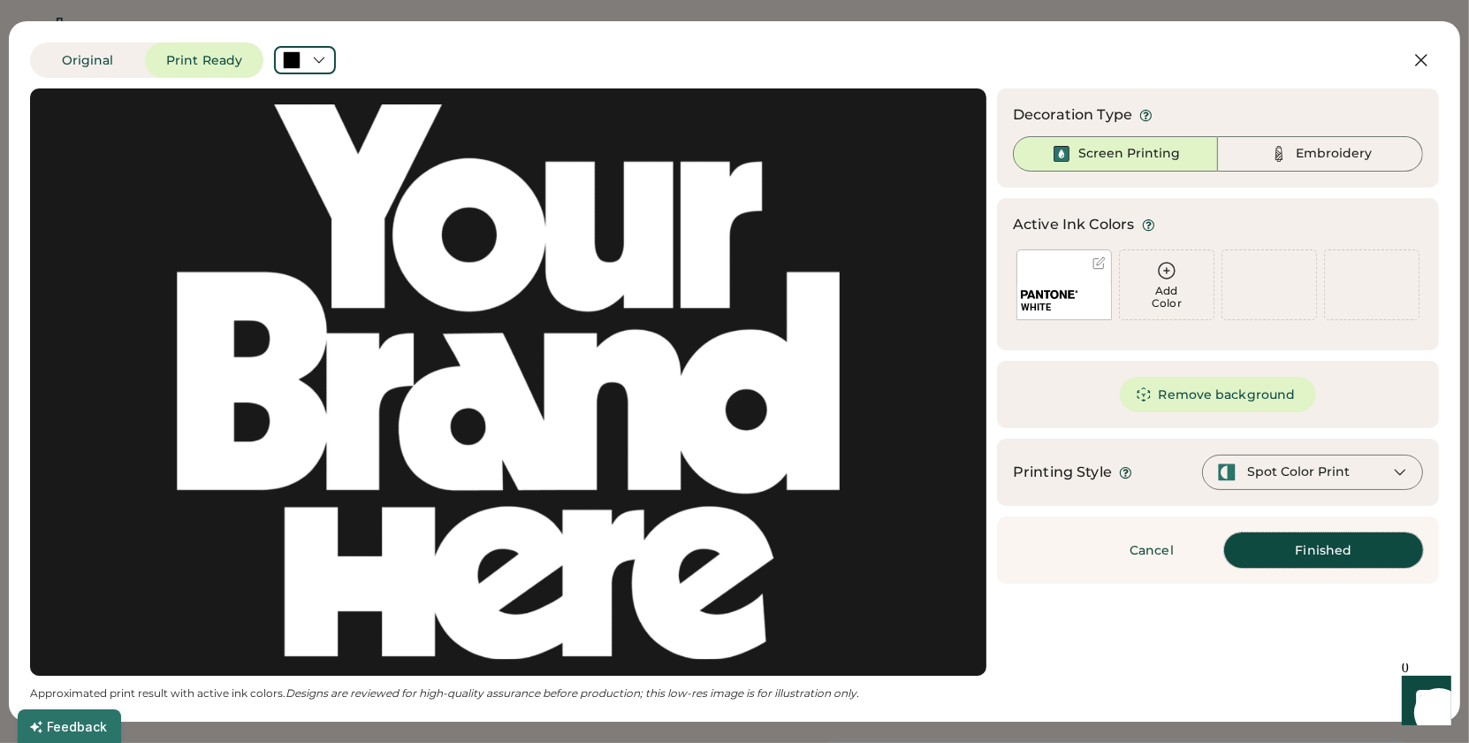
click at [1333, 544] on button "Finished" at bounding box center [1323, 549] width 199 height 35
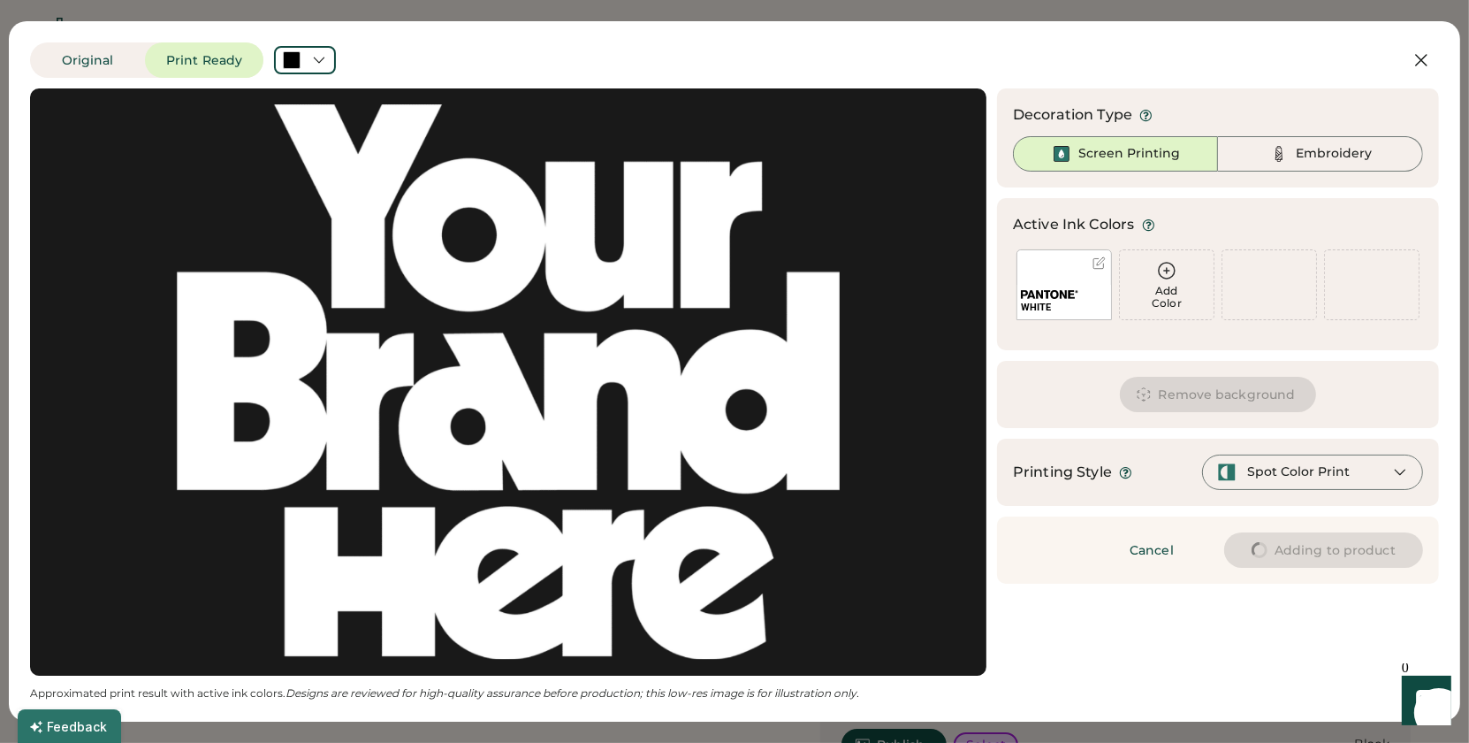
type input "****"
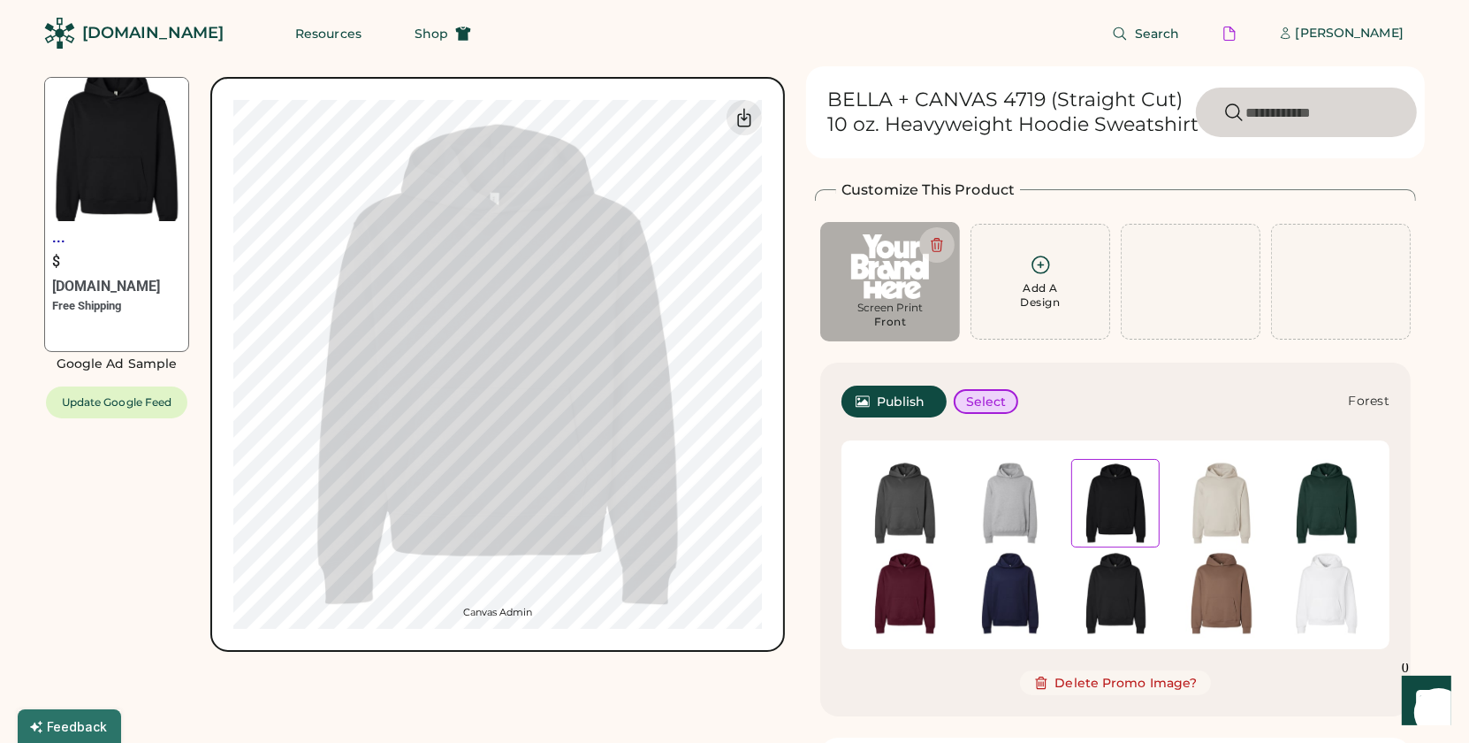
type input "****"
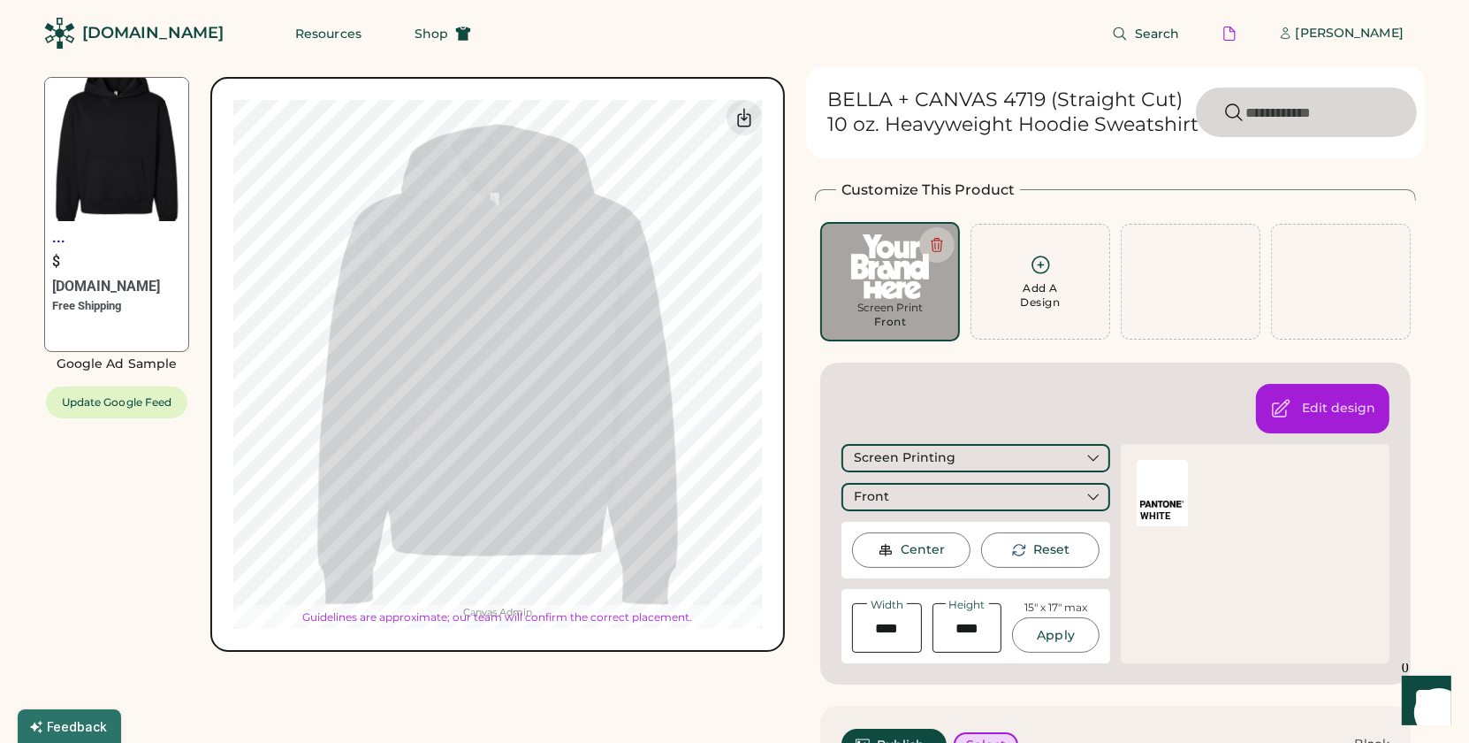
type input "****"
click at [993, 377] on div "Edit design Screen Printing Front Center Reset Width Height 15" x 17" max Apply…" at bounding box center [1115, 523] width 591 height 322
click at [913, 549] on div "Center" at bounding box center [923, 550] width 44 height 18
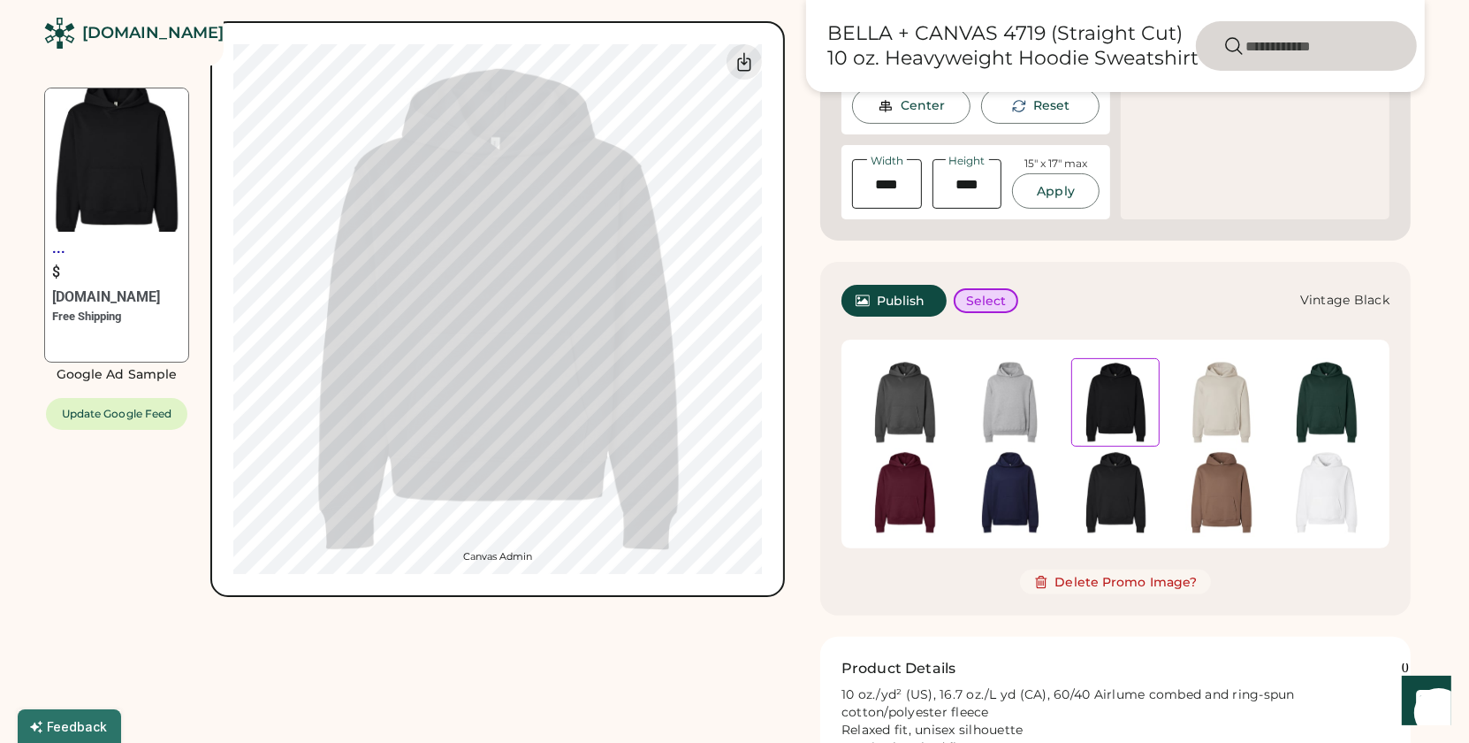
scroll to position [445, 0]
click at [1111, 417] on img at bounding box center [1115, 401] width 87 height 87
click at [884, 298] on span "Publish" at bounding box center [901, 299] width 49 height 12
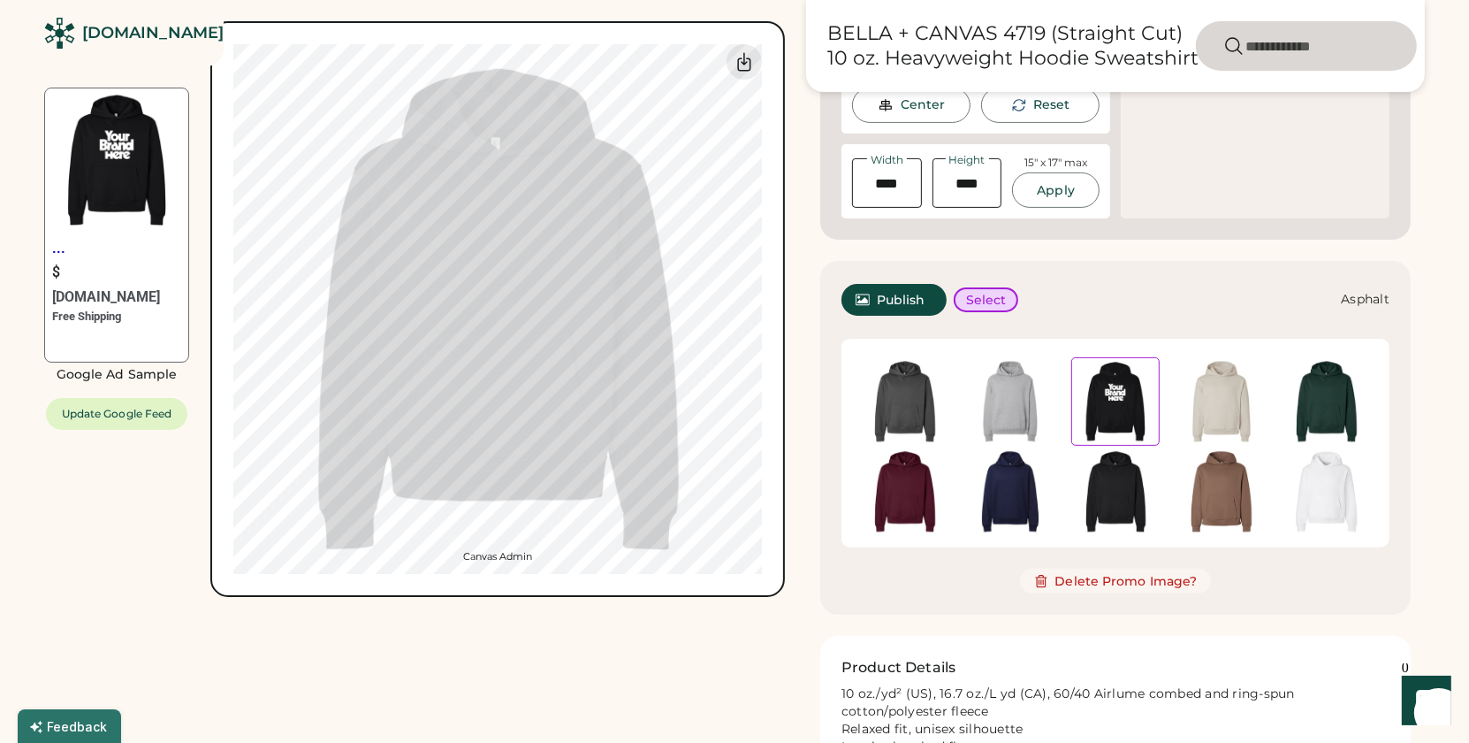
scroll to position [452, 0]
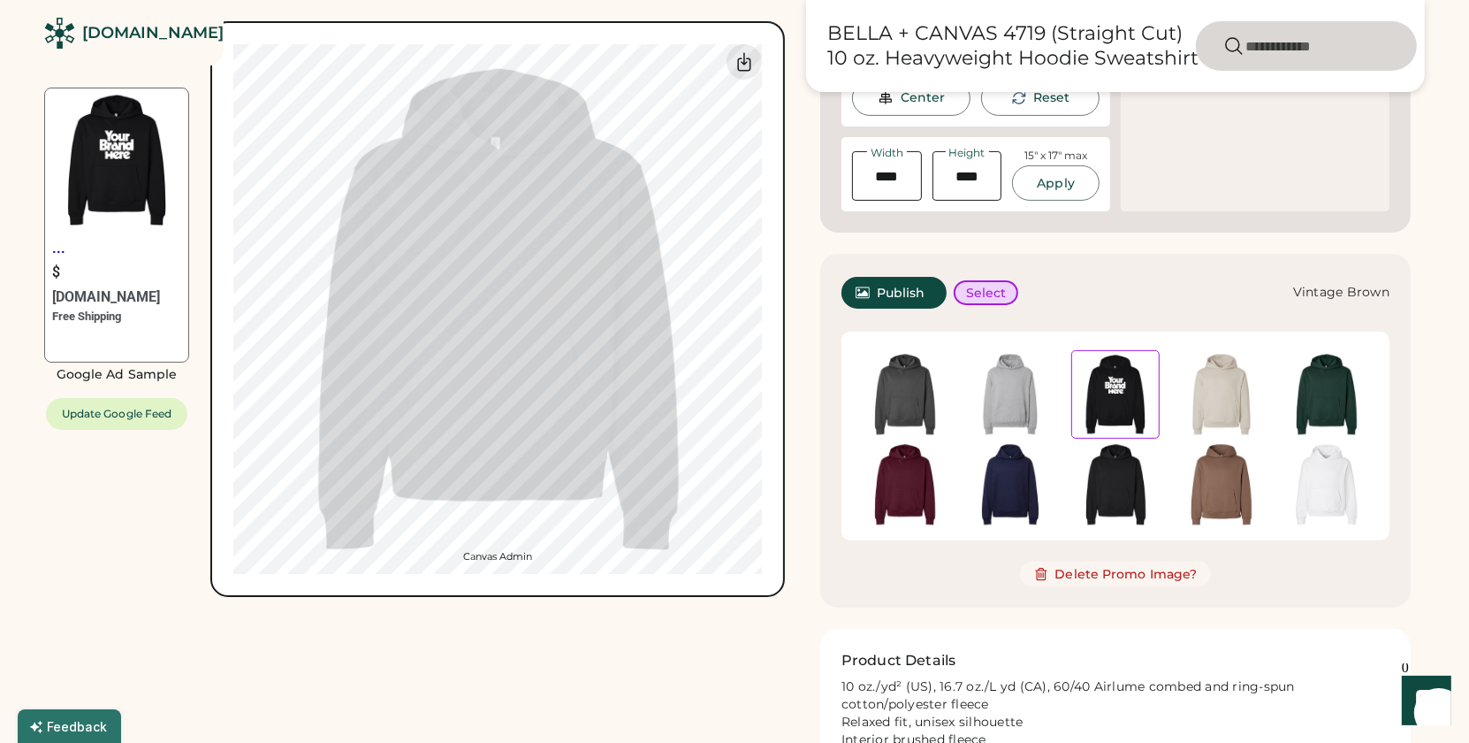
click at [1209, 470] on img at bounding box center [1221, 484] width 88 height 88
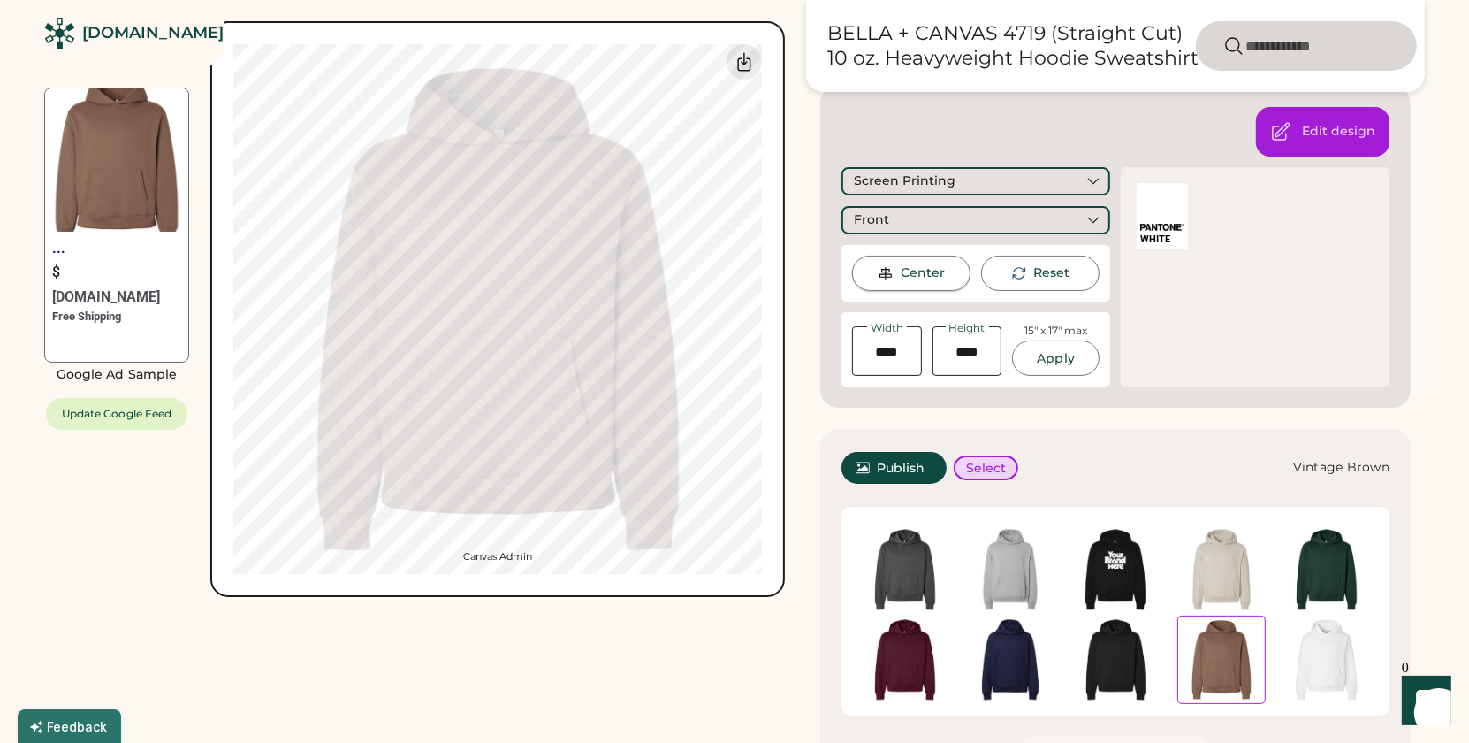
scroll to position [267, 0]
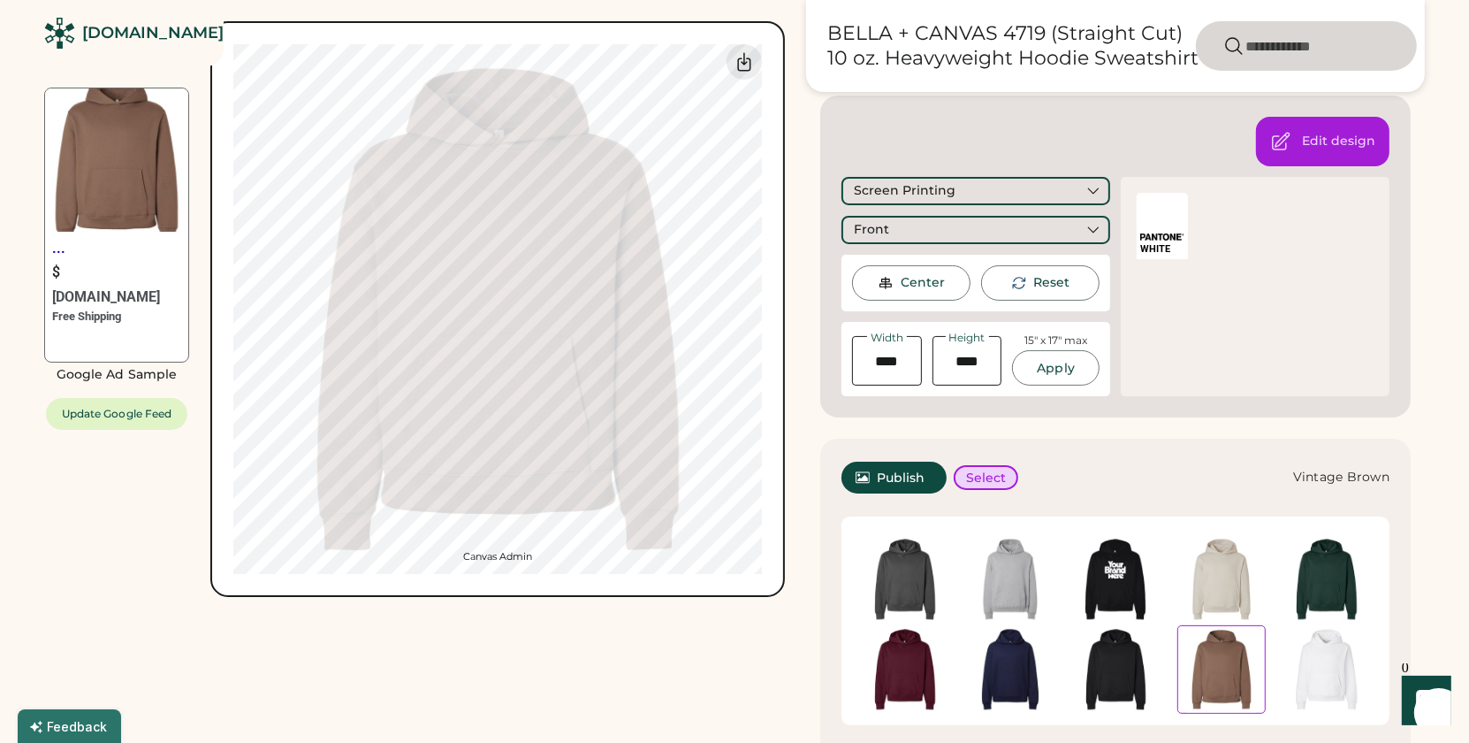
click at [1149, 207] on div at bounding box center [1162, 210] width 51 height 35
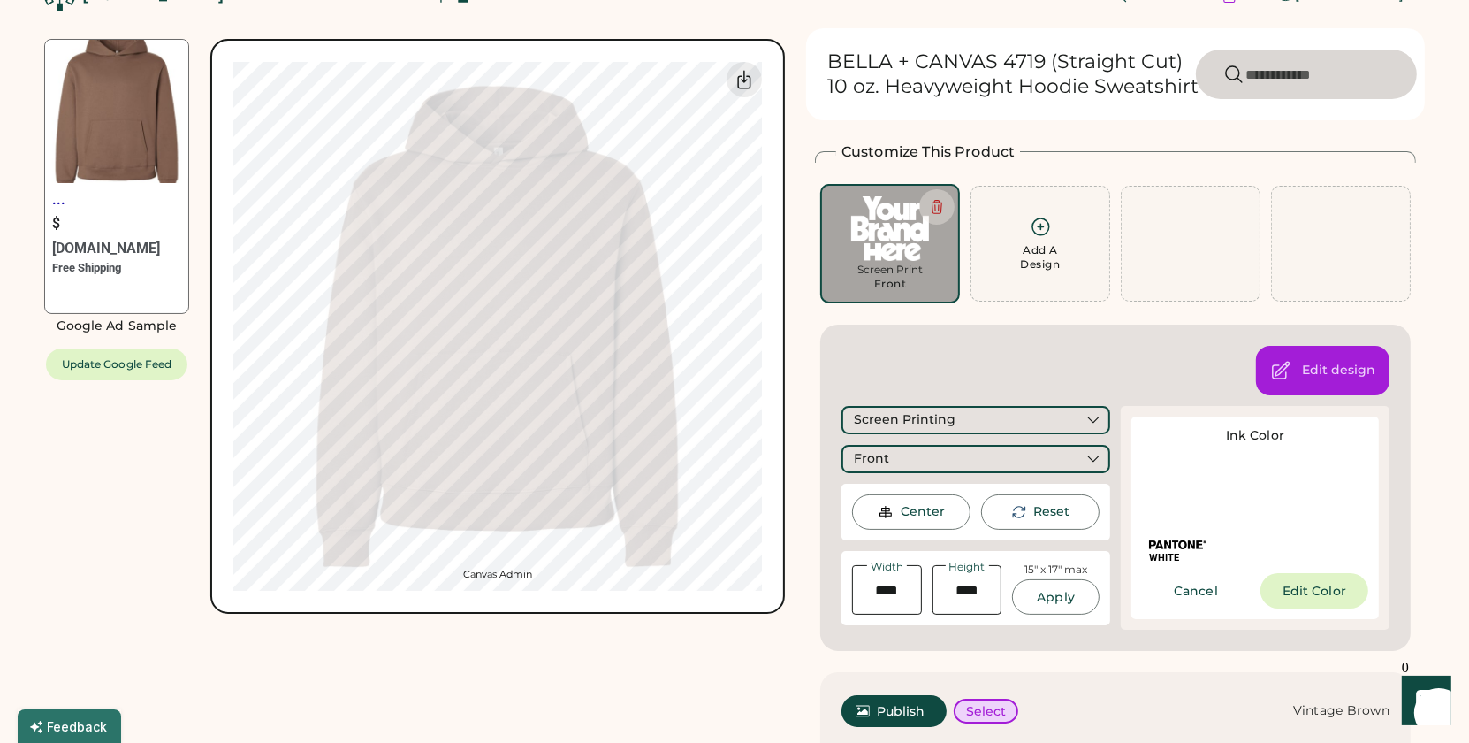
scroll to position [35, 0]
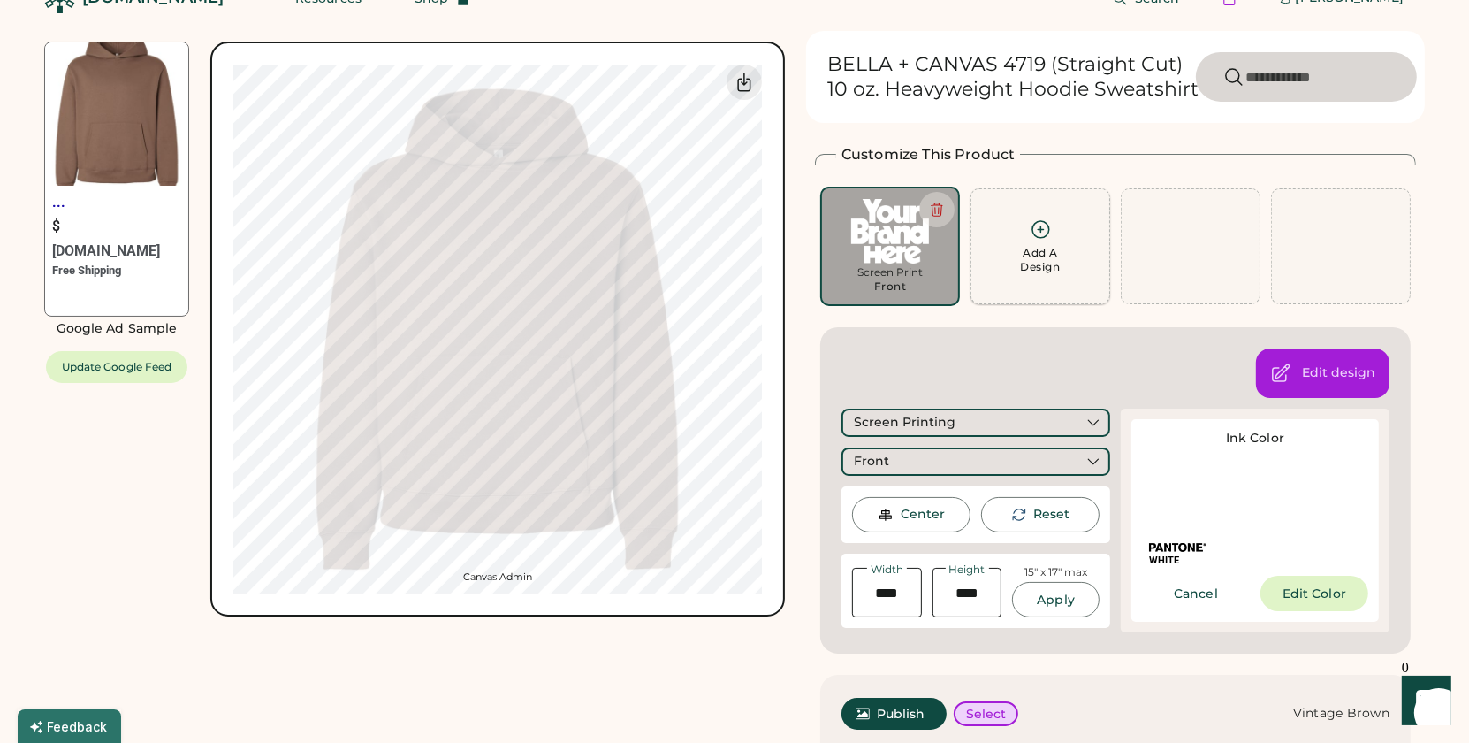
click at [1040, 228] on icon at bounding box center [1041, 229] width 17 height 17
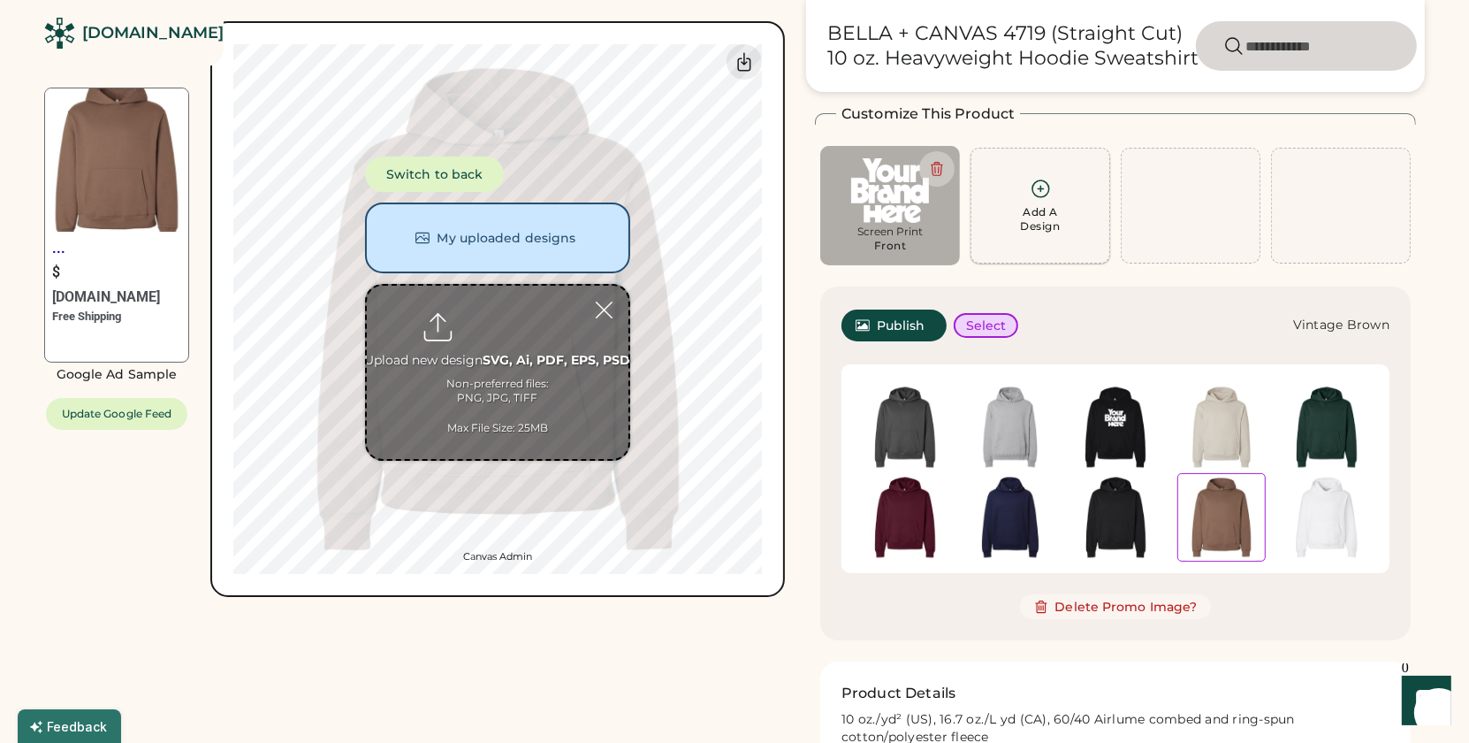
scroll to position [0, 0]
click at [497, 327] on input "file" at bounding box center [498, 372] width 262 height 173
type input "**********"
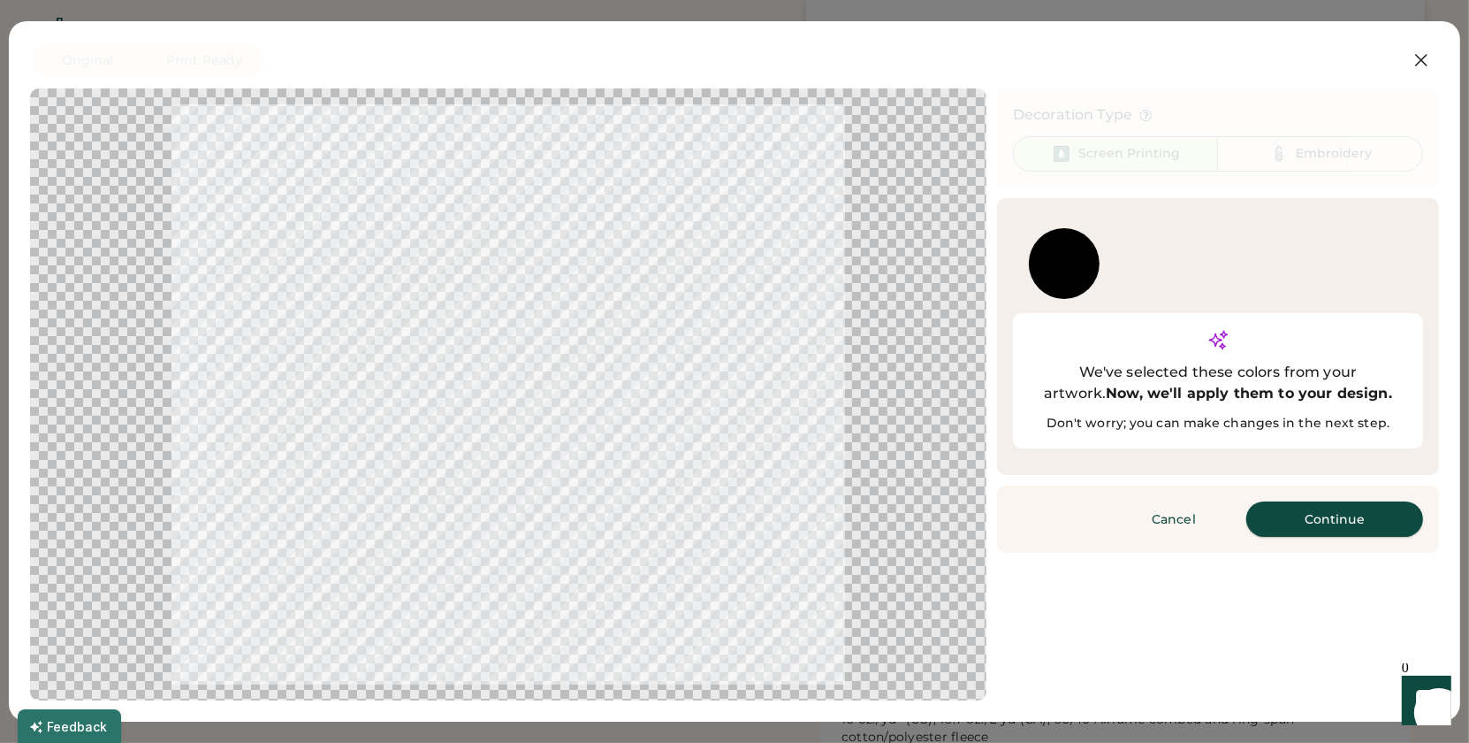
scroll to position [77, 0]
click at [1315, 501] on button "Continue" at bounding box center [1334, 518] width 177 height 35
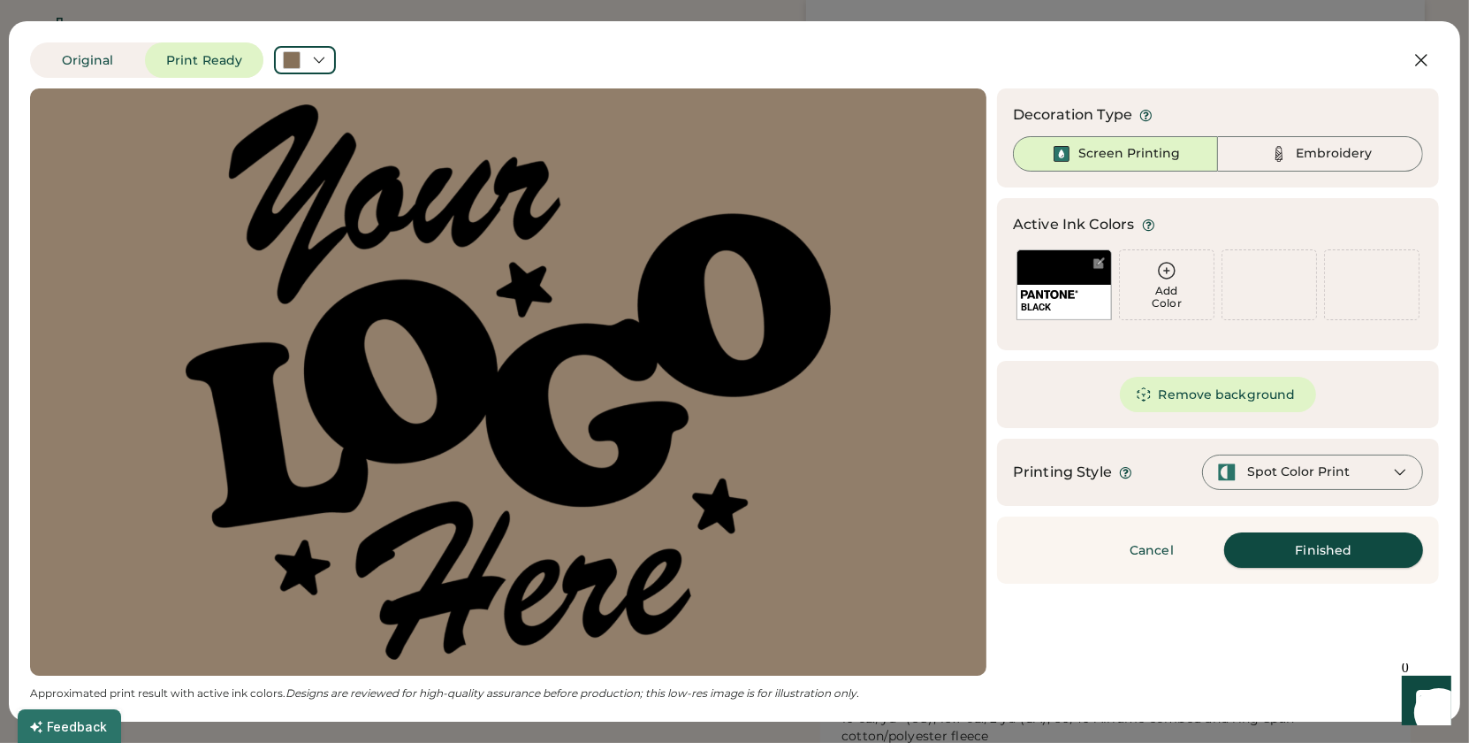
click at [1317, 548] on button "Finished" at bounding box center [1323, 549] width 199 height 35
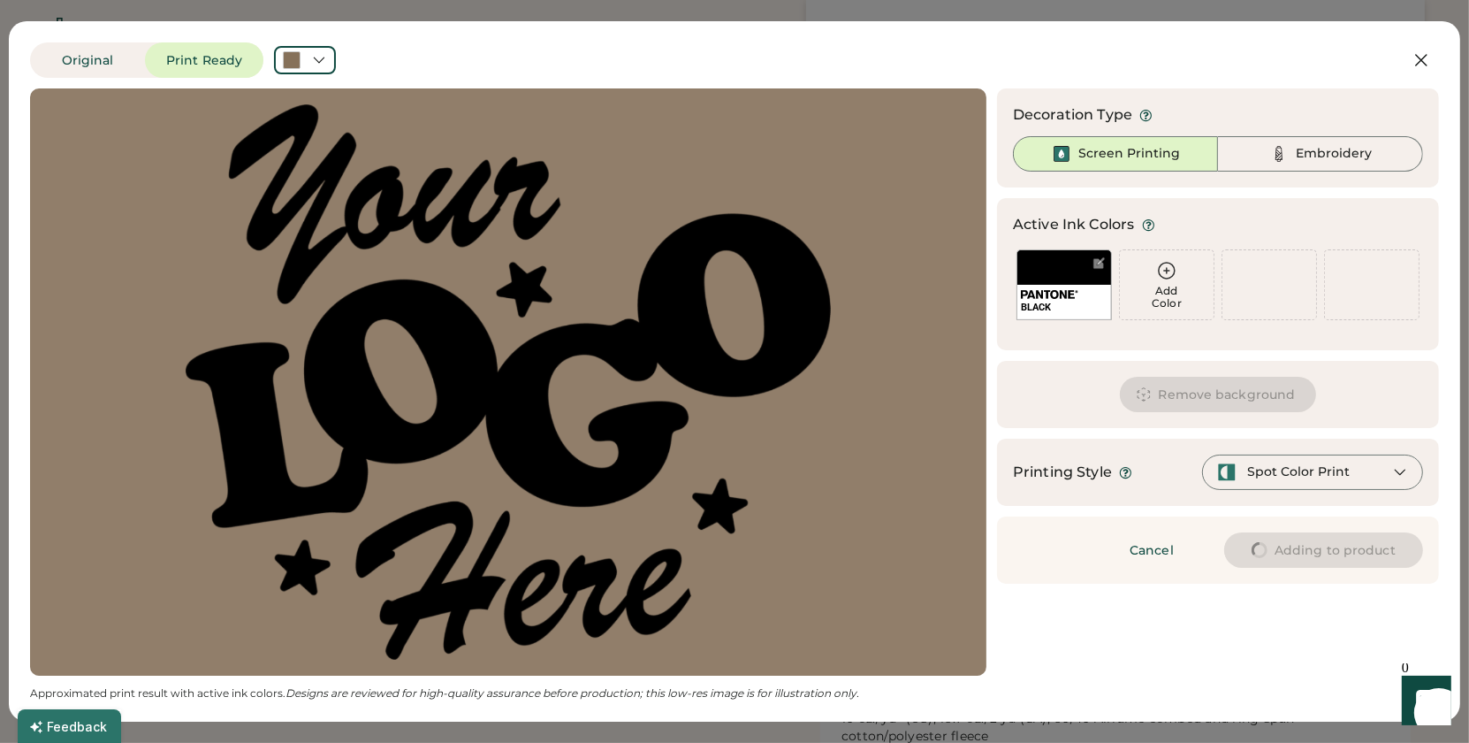
type input "****"
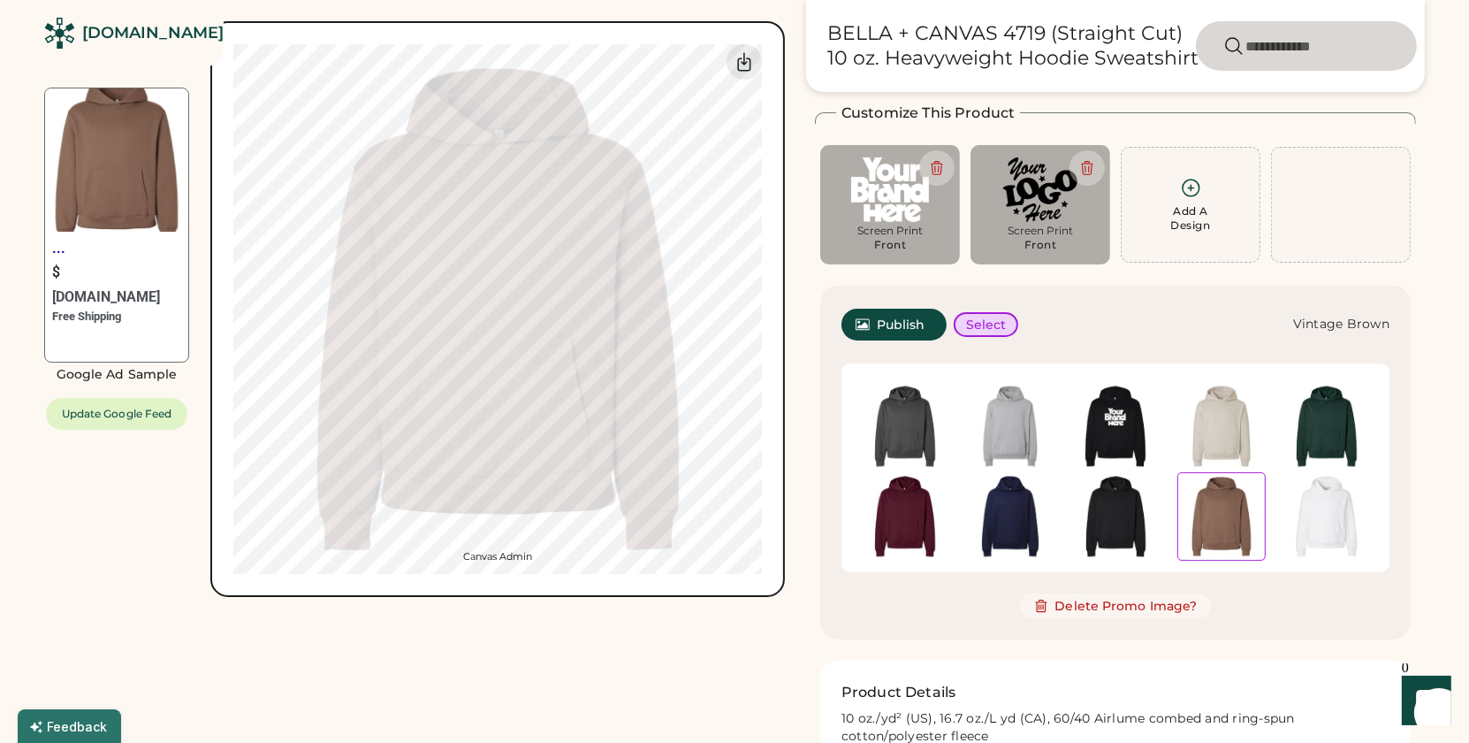
type input "****"
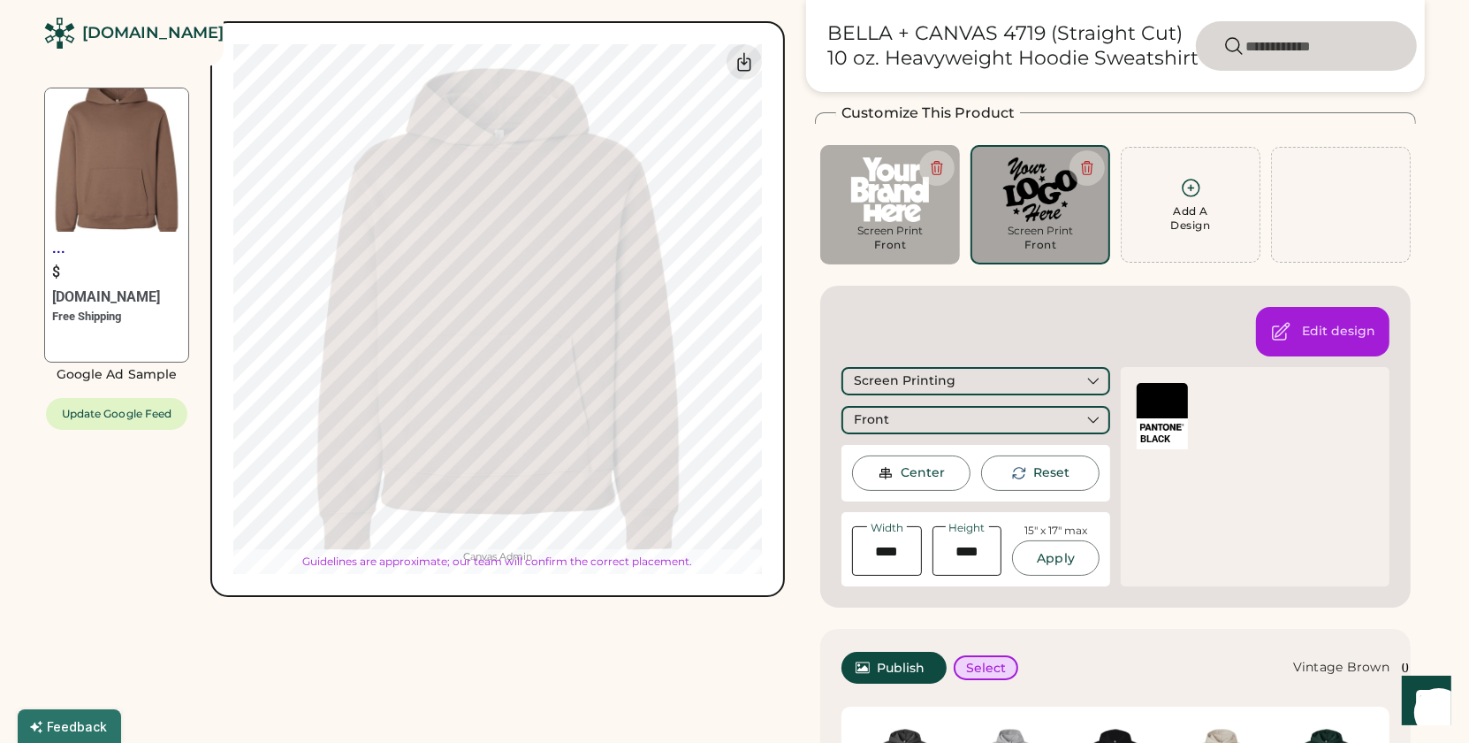
type input "****"
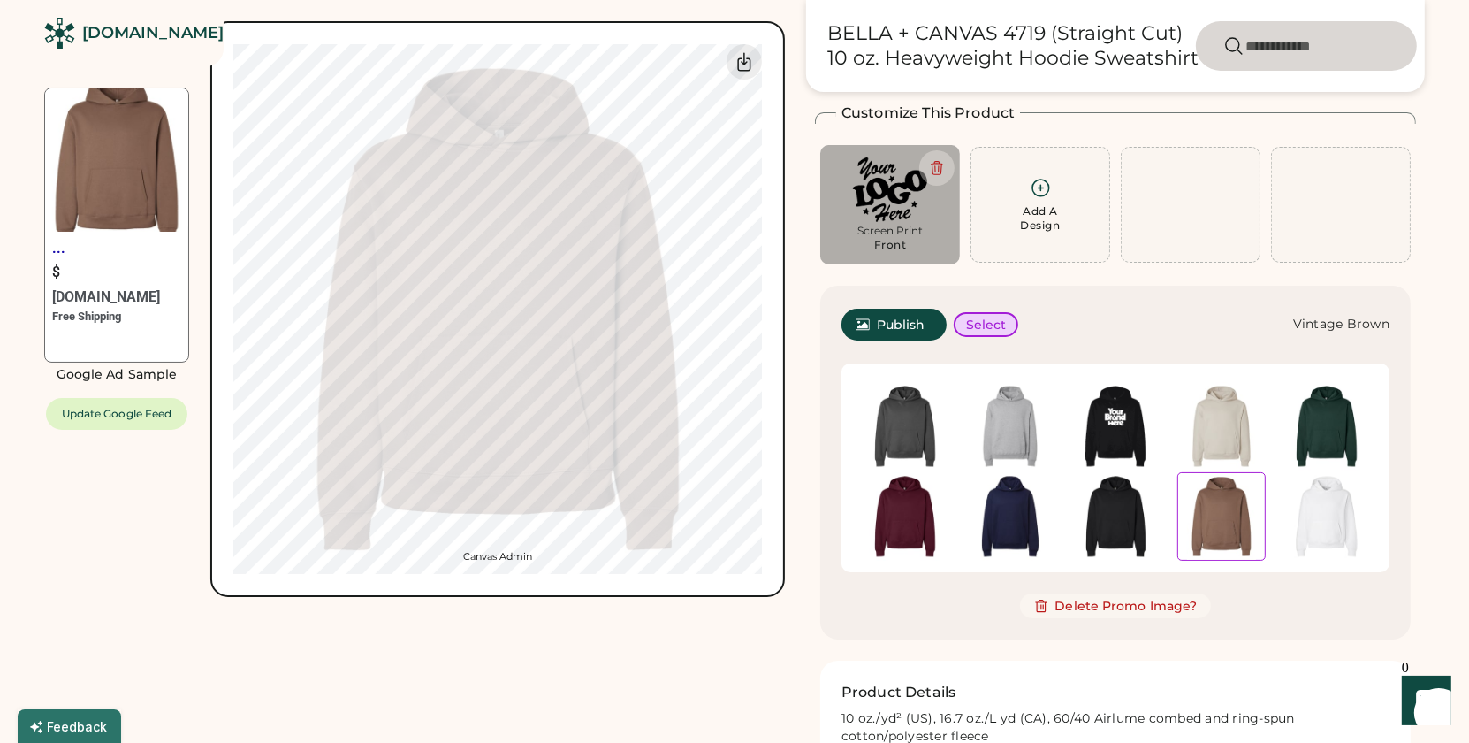
type input "****"
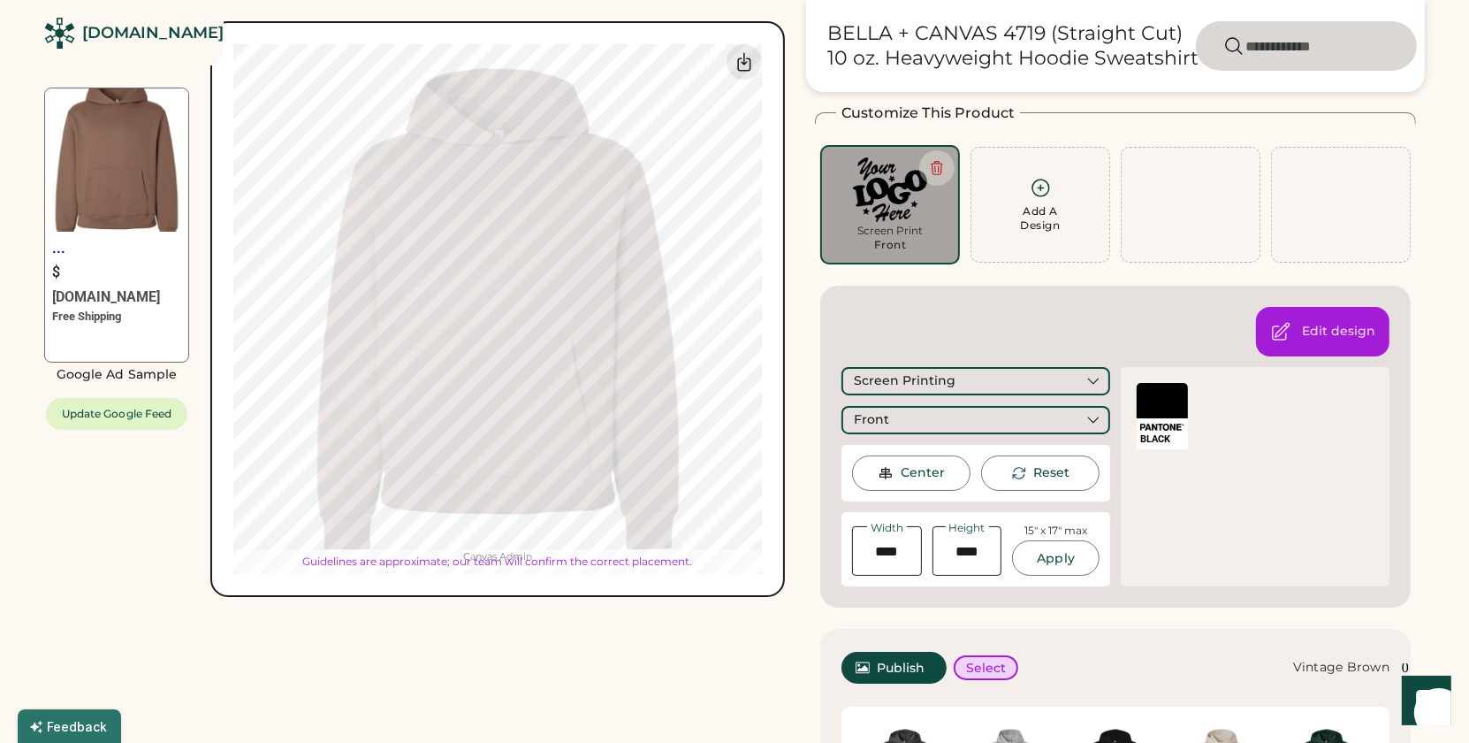
type input "*****"
type input "****"
type input "*****"
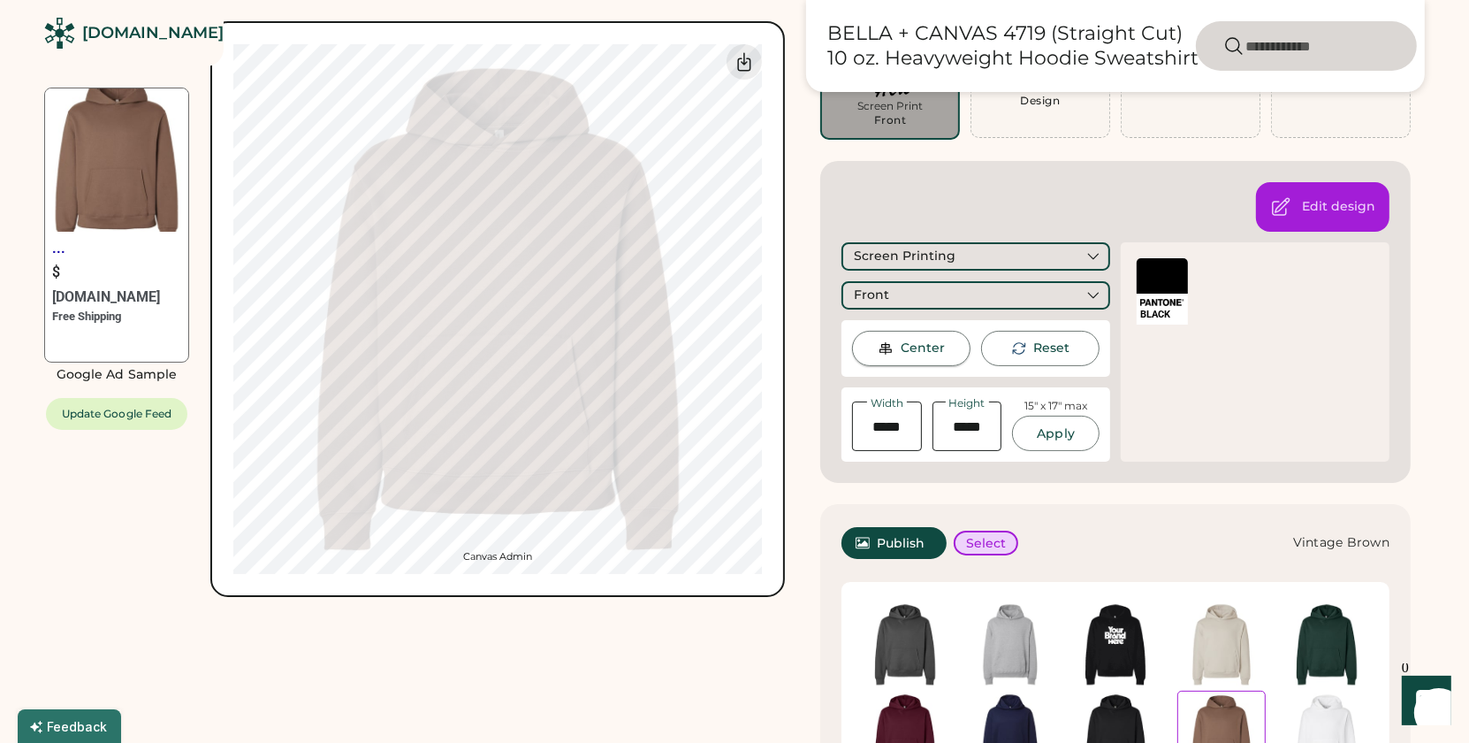
scroll to position [207, 0]
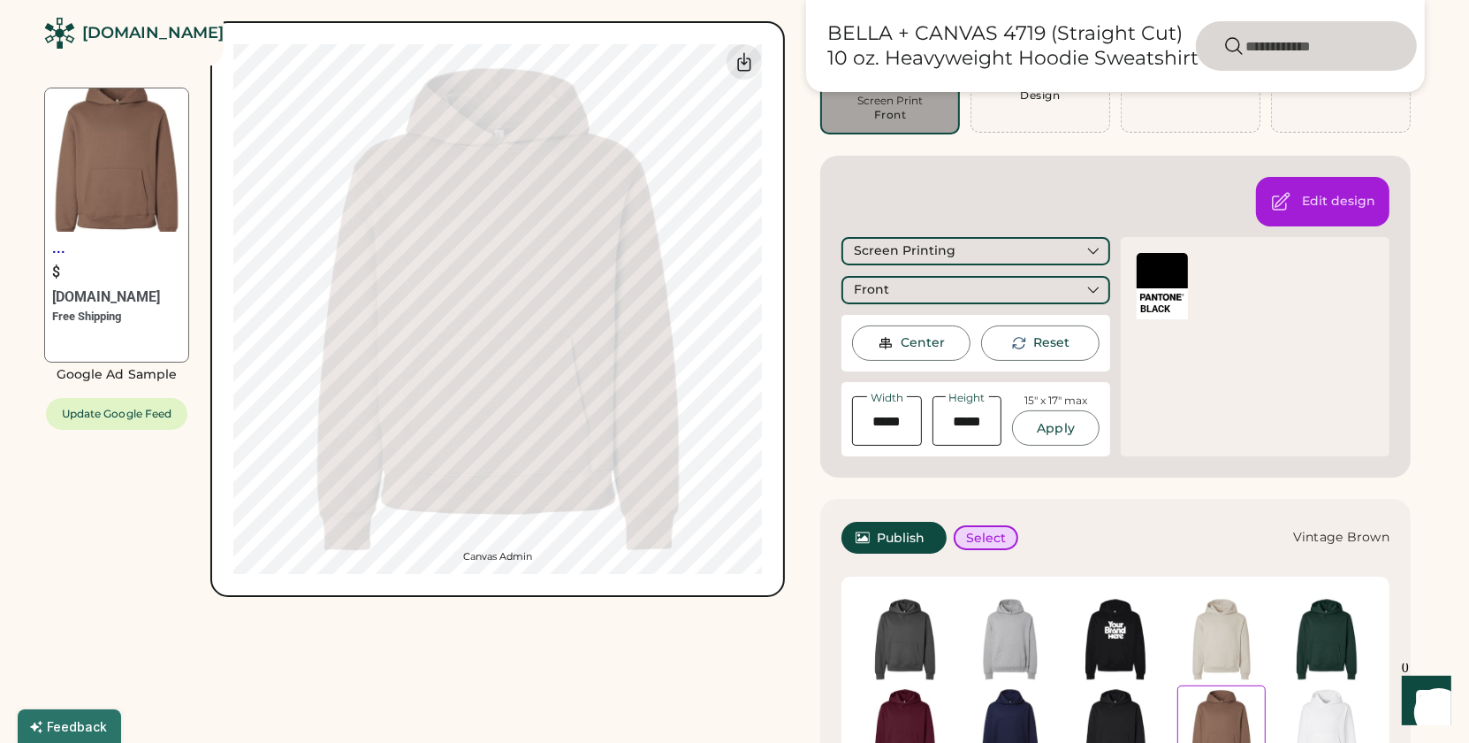
click at [1160, 263] on div at bounding box center [1162, 270] width 51 height 35
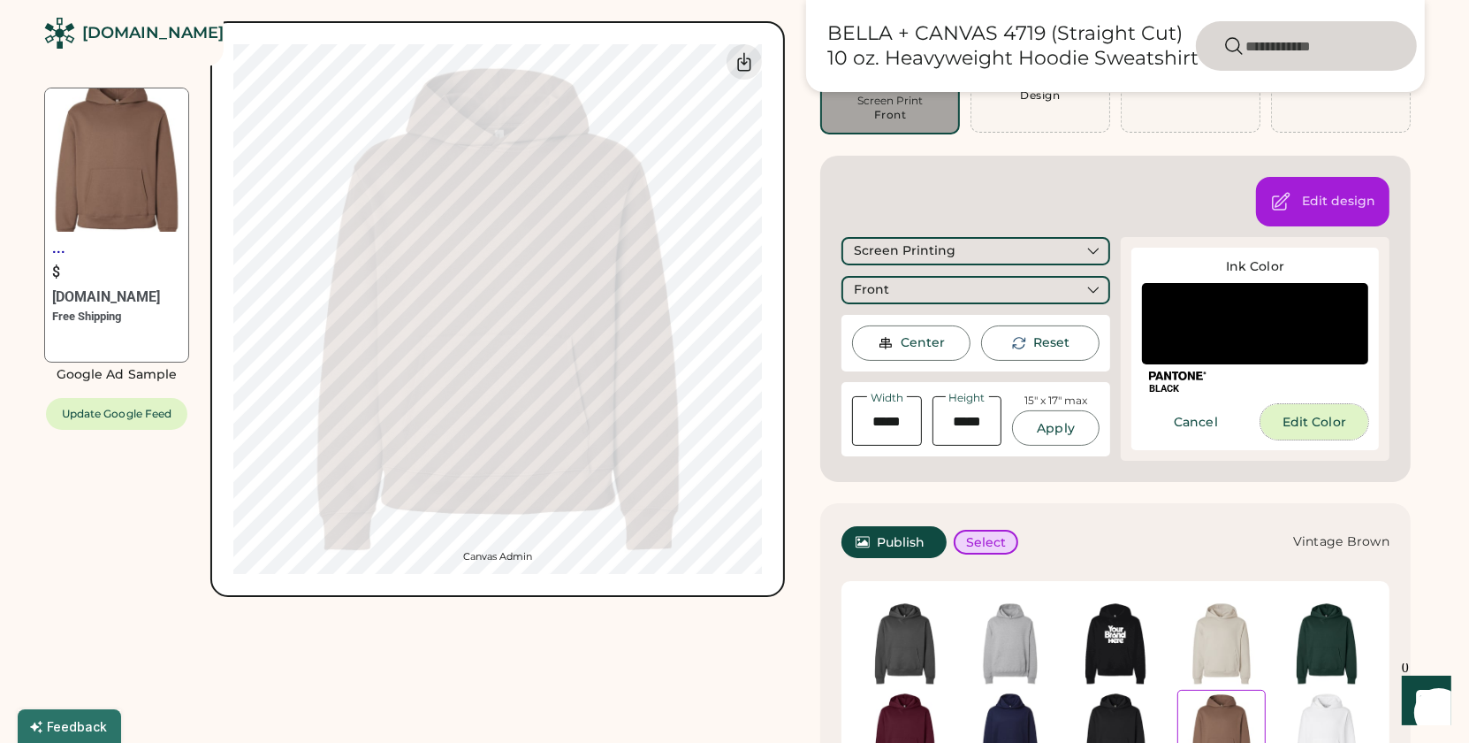
click at [1288, 415] on button "Edit Color" at bounding box center [1315, 421] width 108 height 35
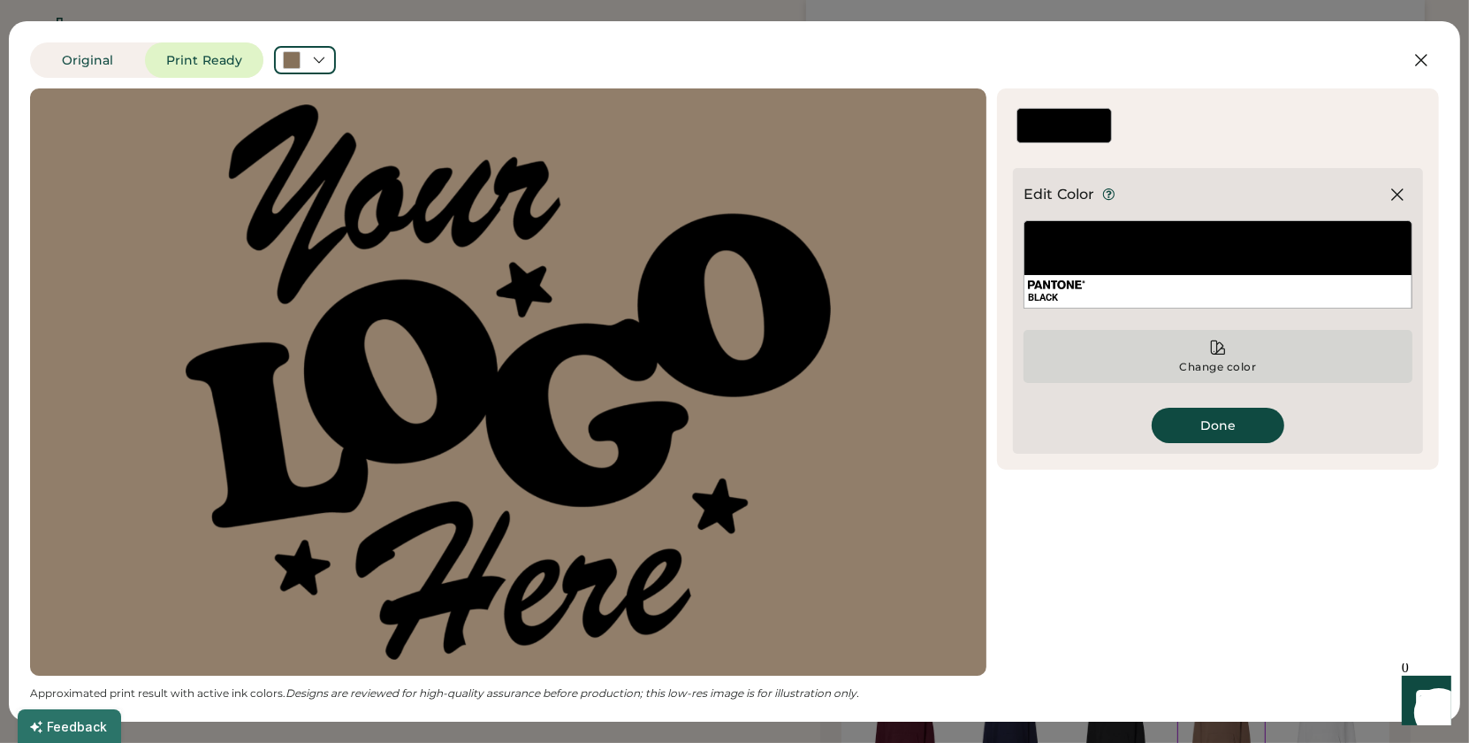
click at [1237, 361] on div "Change color" at bounding box center [1218, 367] width 79 height 14
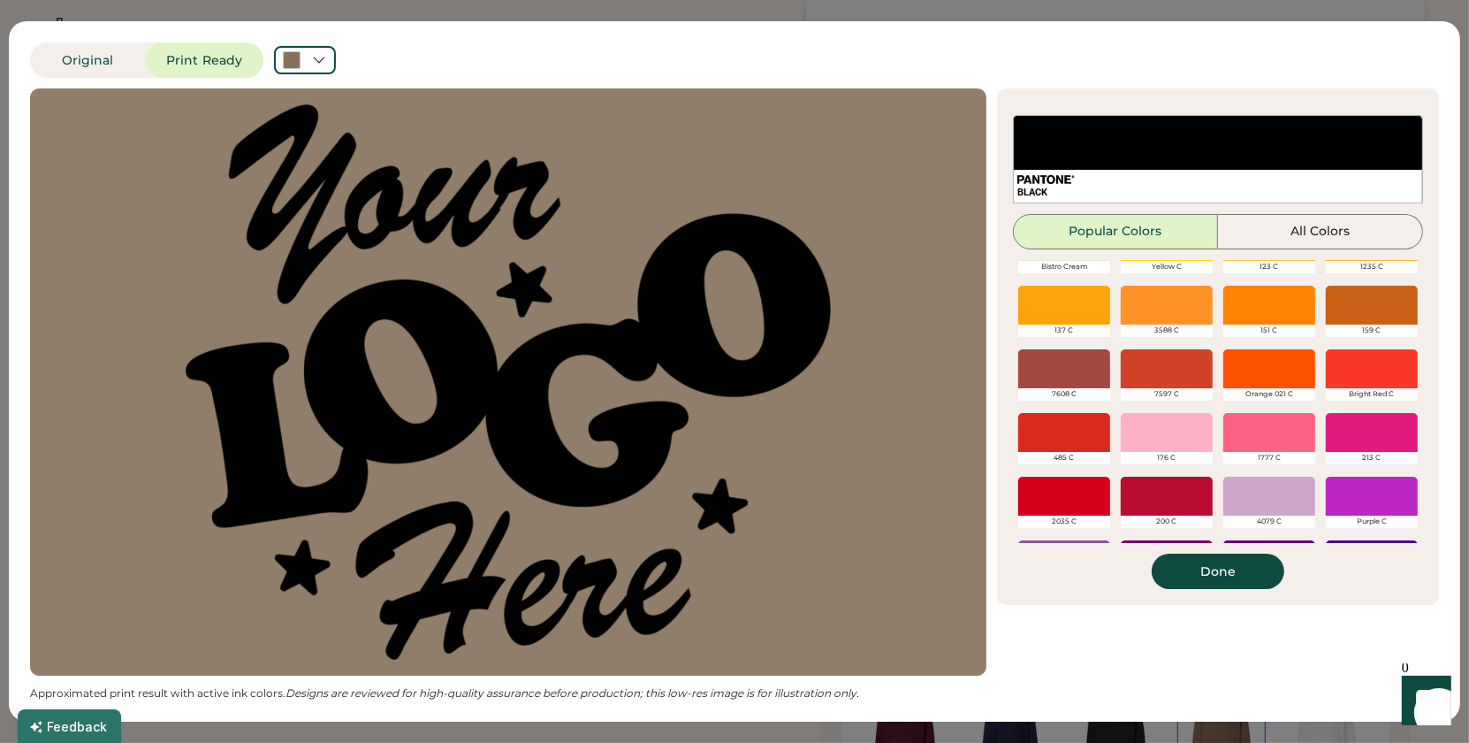
scroll to position [164, 0]
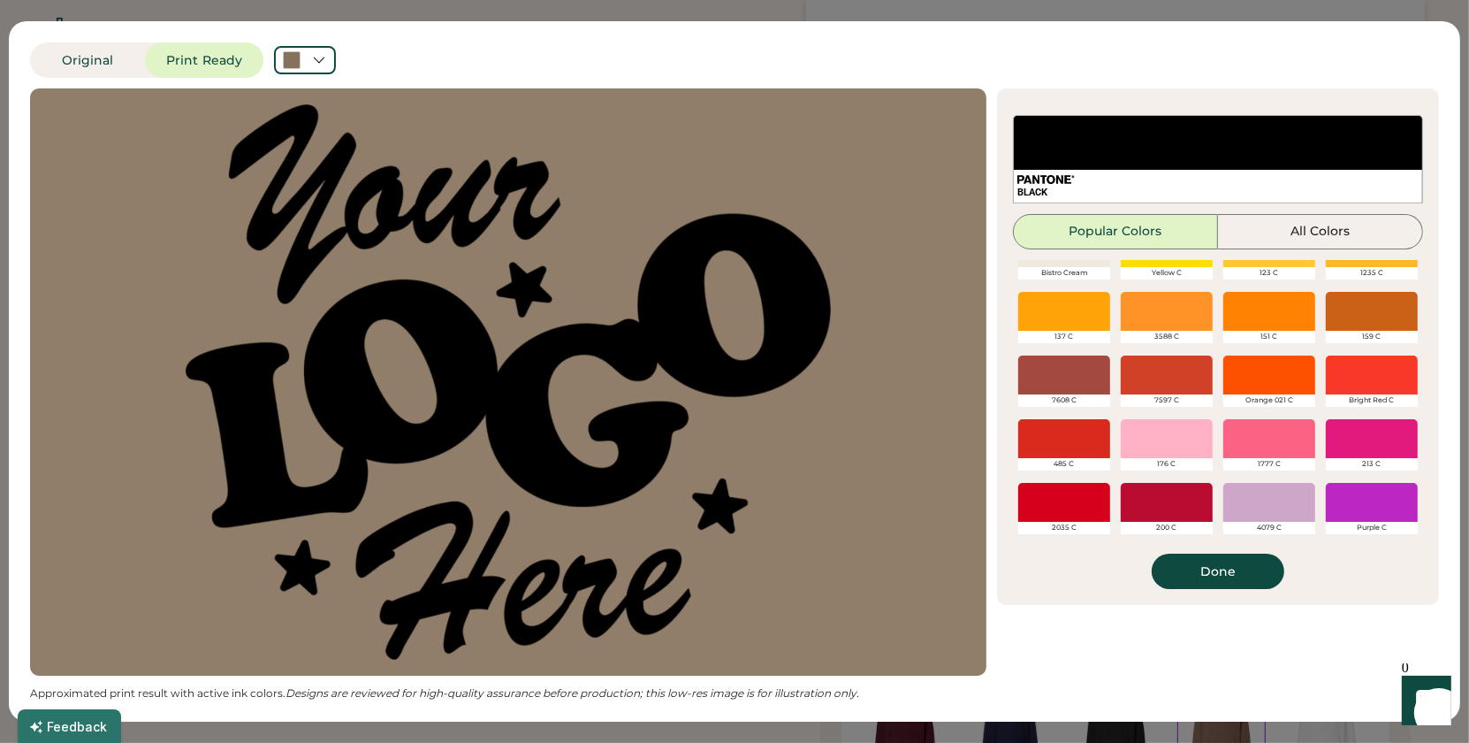
click at [1286, 377] on div at bounding box center [1269, 374] width 92 height 39
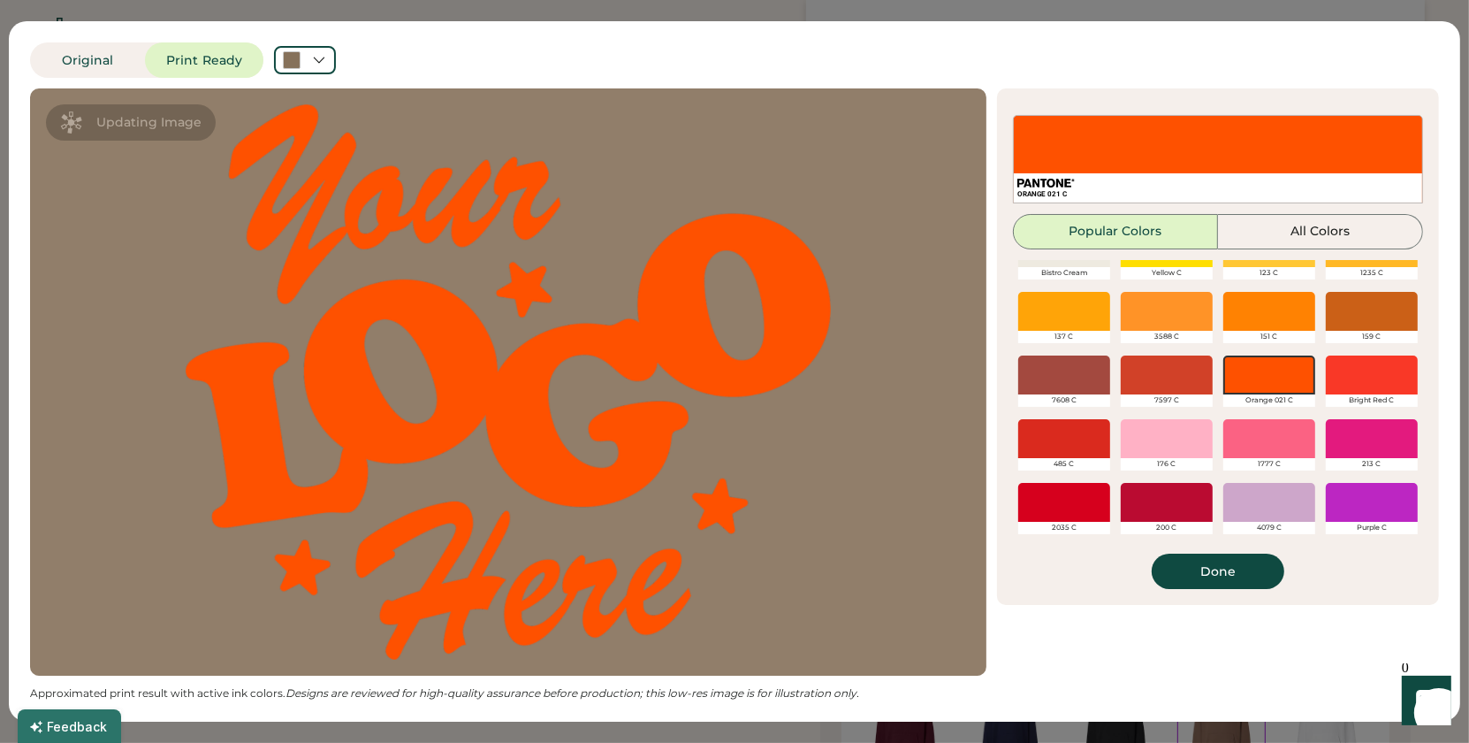
click at [1085, 309] on div at bounding box center [1064, 311] width 92 height 39
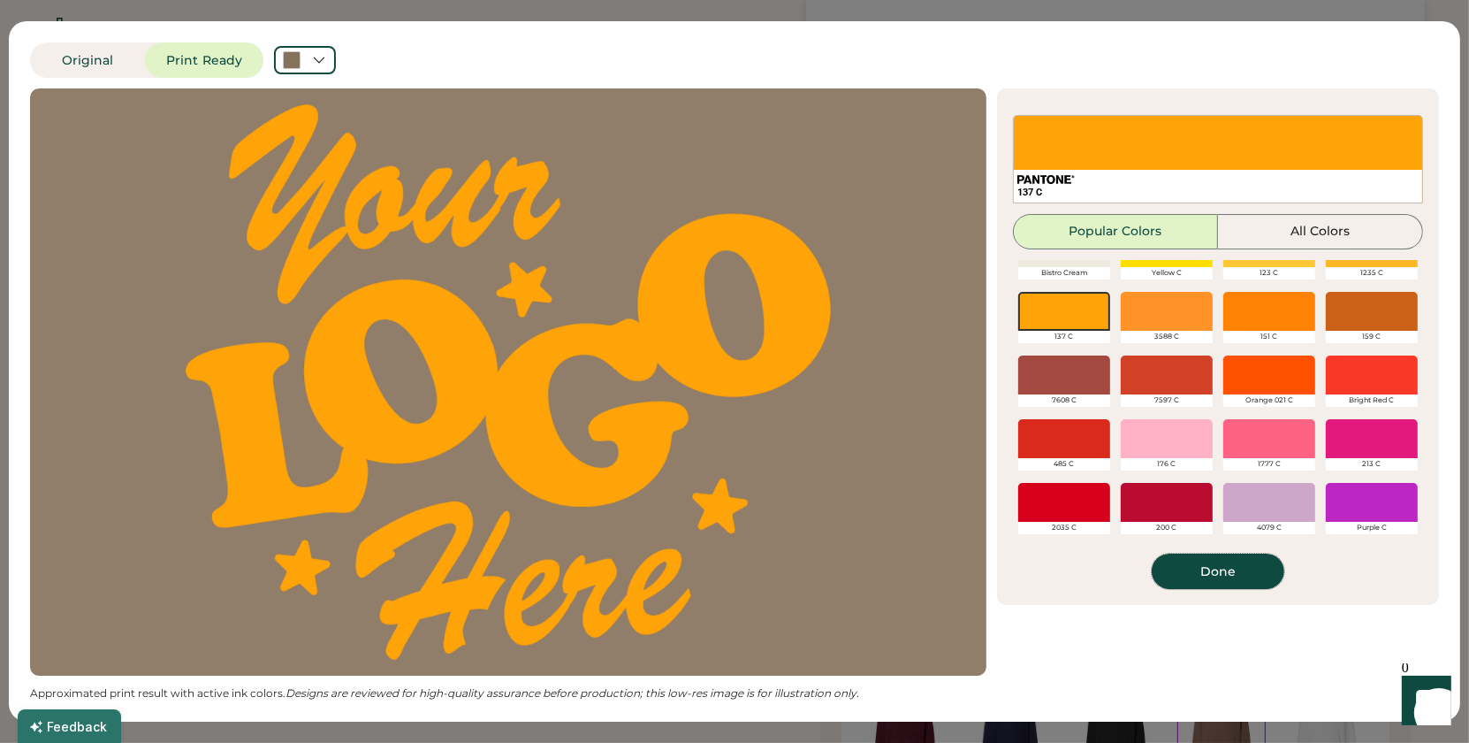
click at [1219, 566] on button "Done" at bounding box center [1218, 570] width 133 height 35
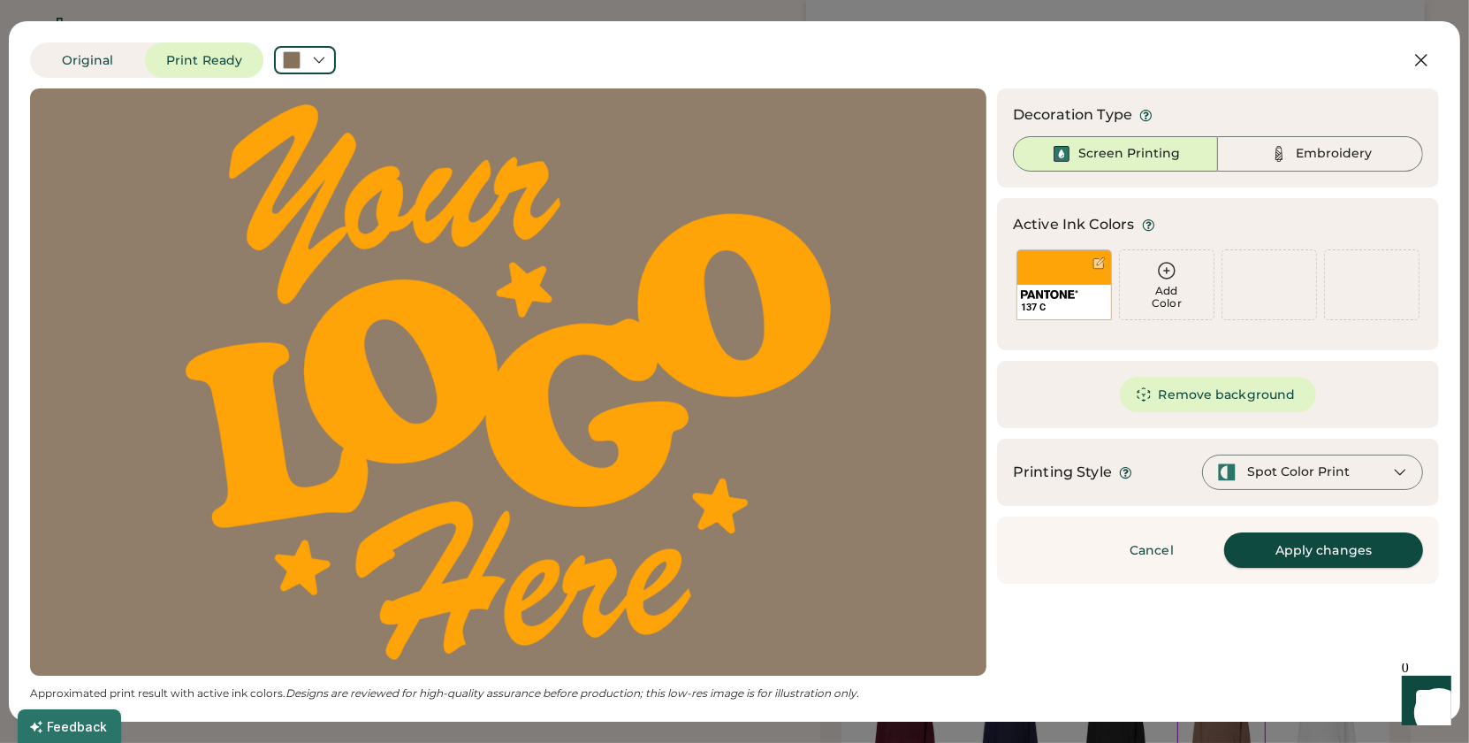
click at [1327, 545] on button "Apply changes" at bounding box center [1323, 549] width 199 height 35
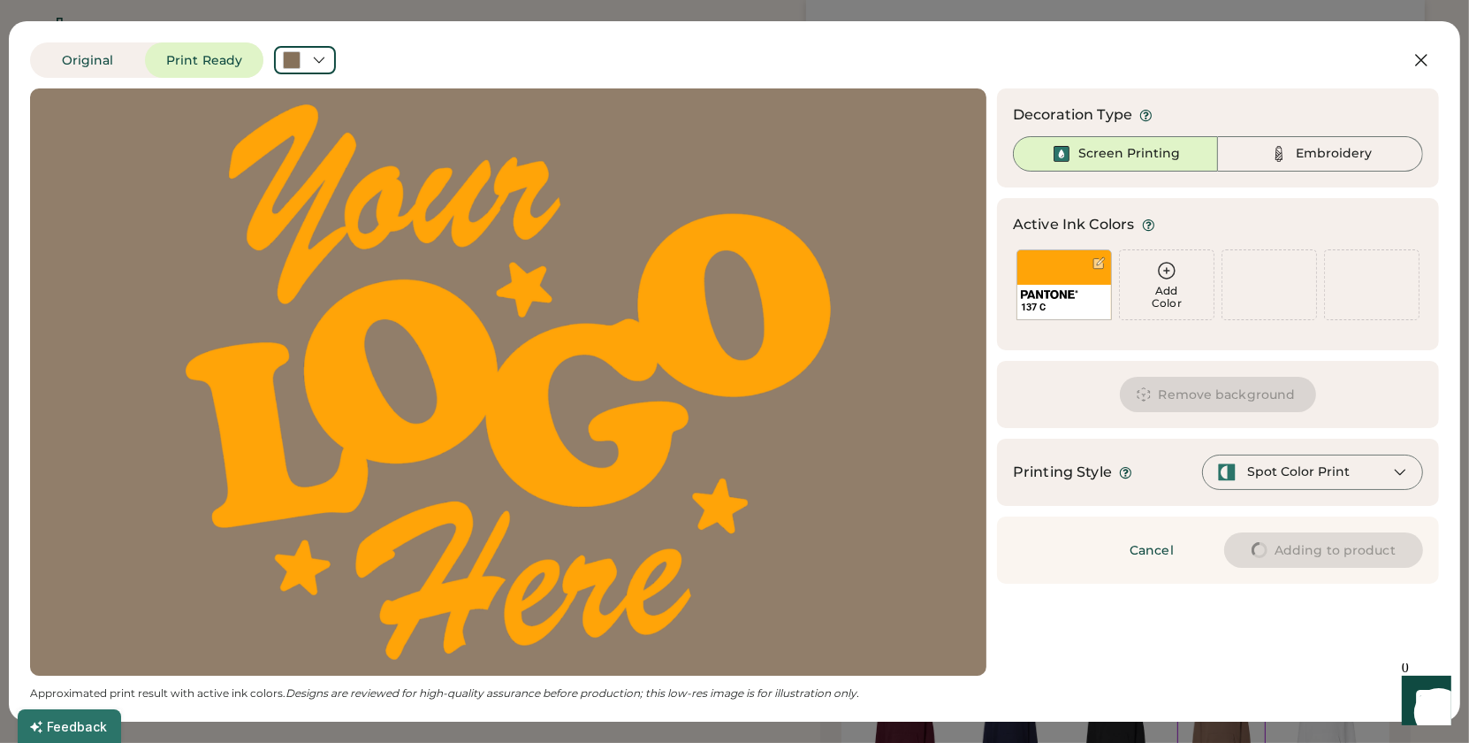
type input "****"
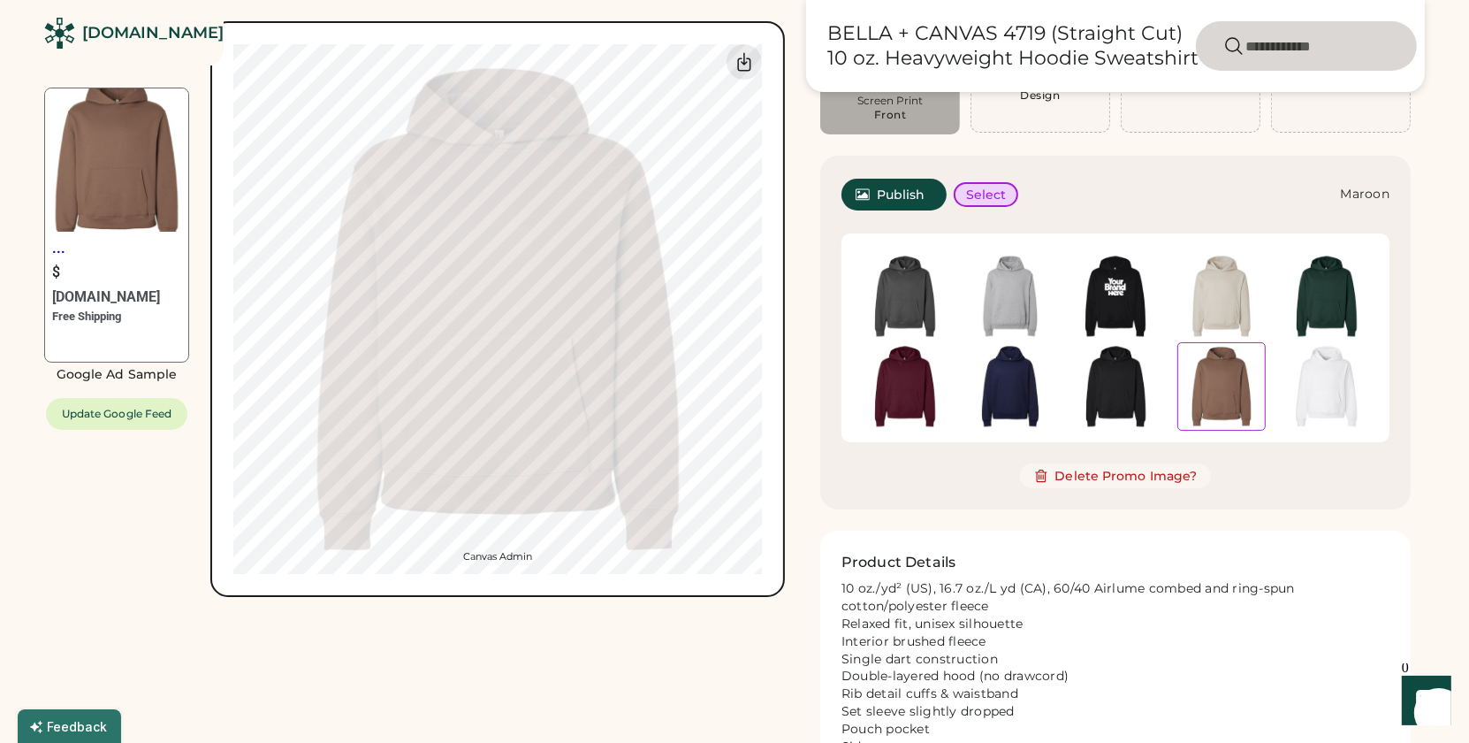
type input "*****"
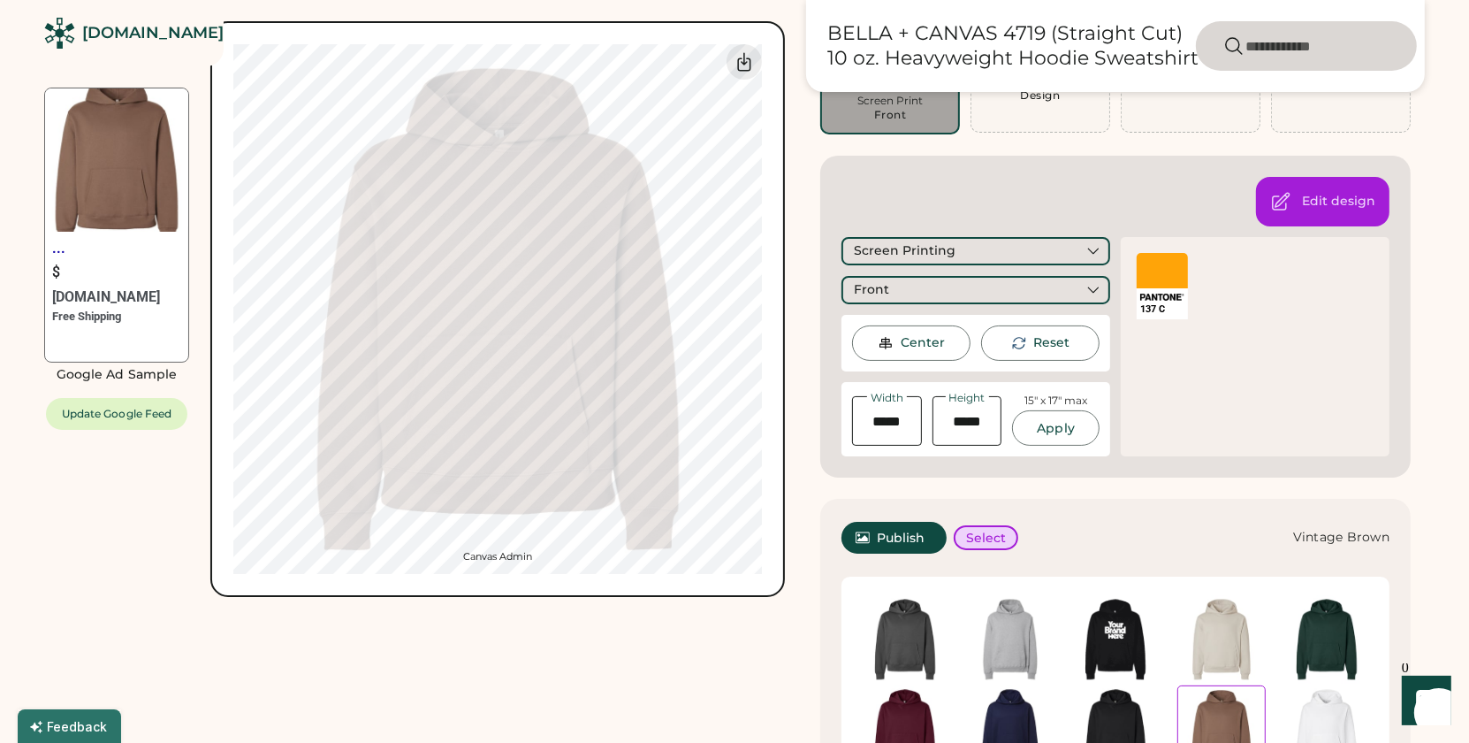
click at [633, 652] on div "... $ Rendered.co Free Shipping Google Ad Sample Update Google Feed Switch to b…" at bounding box center [414, 586] width 741 height 1454
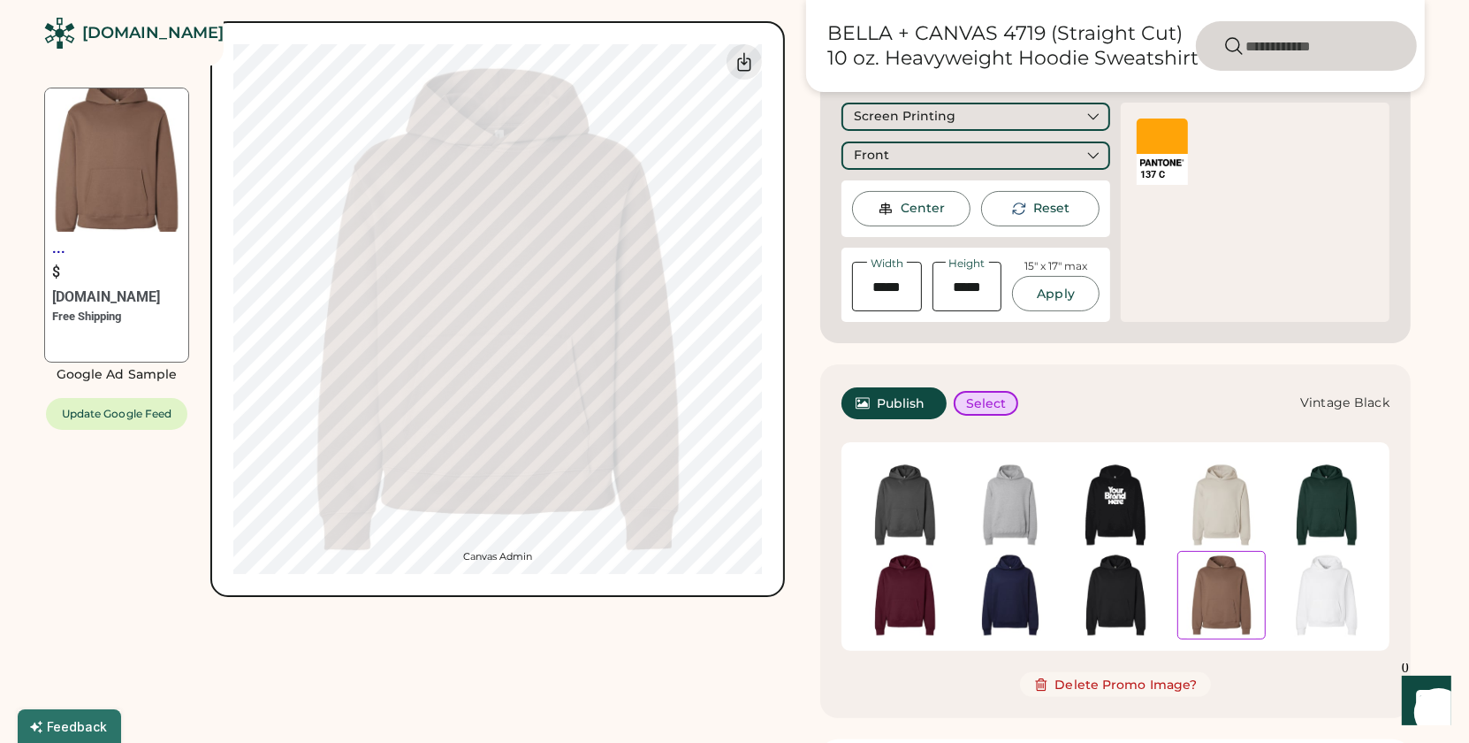
scroll to position [343, 0]
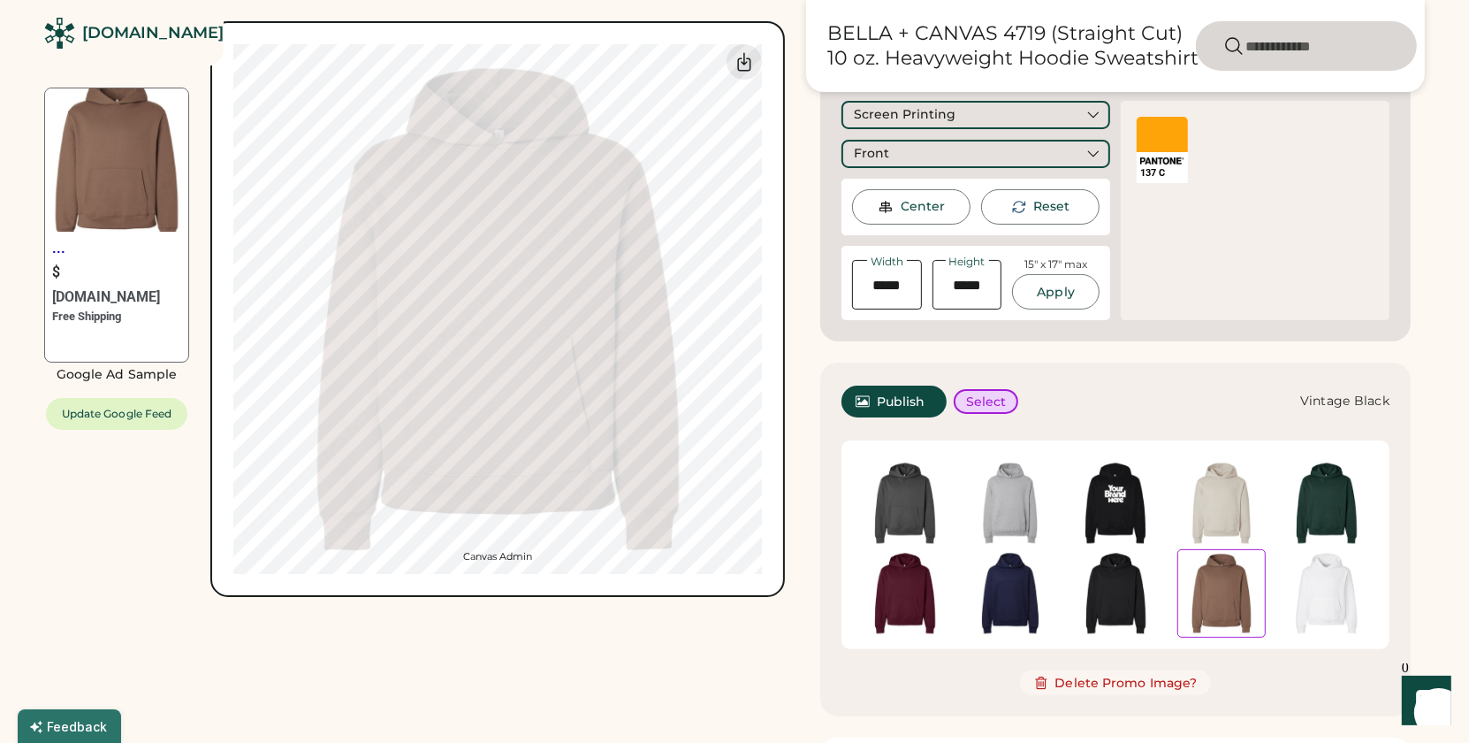
click at [1112, 573] on img at bounding box center [1115, 593] width 88 height 88
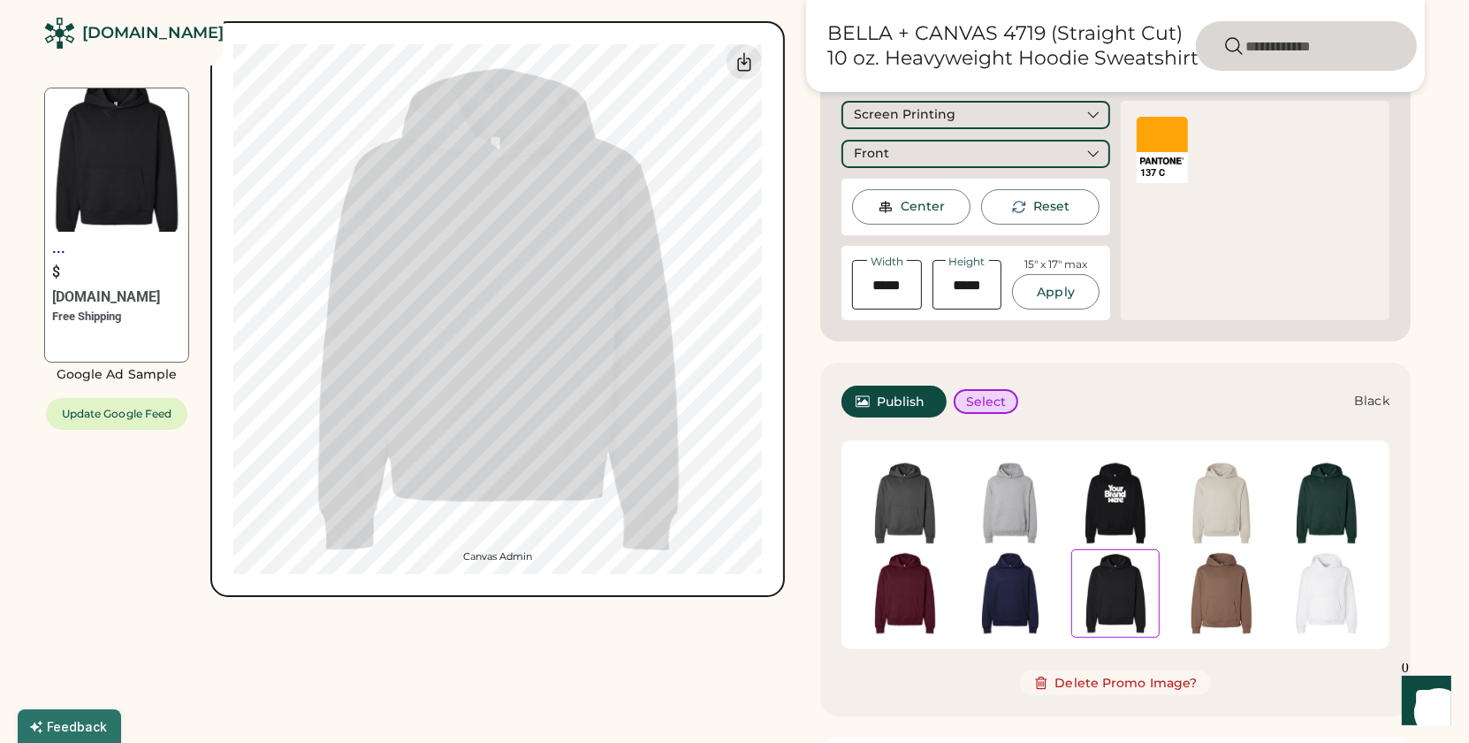
click at [1125, 509] on img at bounding box center [1115, 503] width 88 height 88
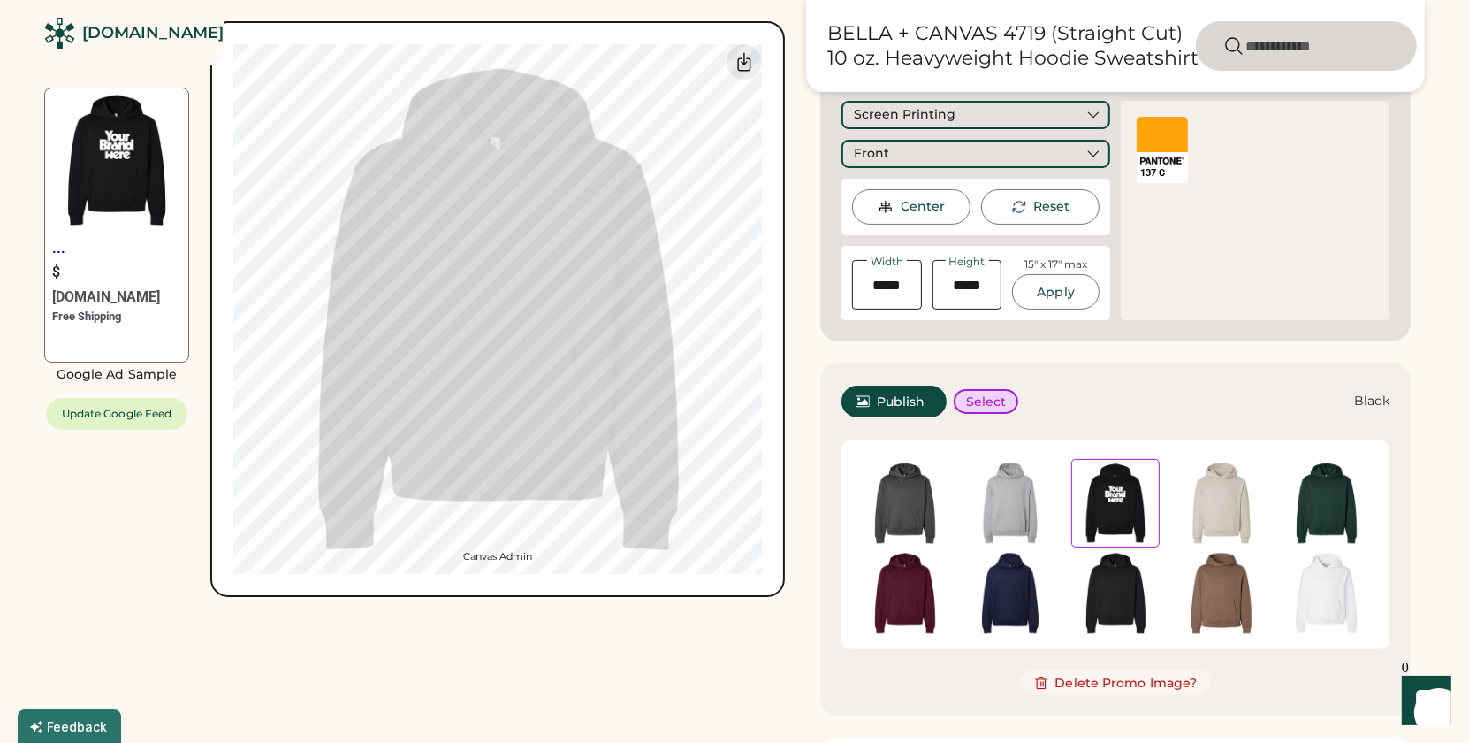
click at [628, 700] on div "... $ Rendered.co Free Shipping Google Ad Sample Update Google Feed Switch to b…" at bounding box center [414, 450] width 741 height 1454
click at [594, 694] on div "... $ Rendered.co Free Shipping Google Ad Sample Update Google Feed Switch to b…" at bounding box center [414, 450] width 741 height 1454
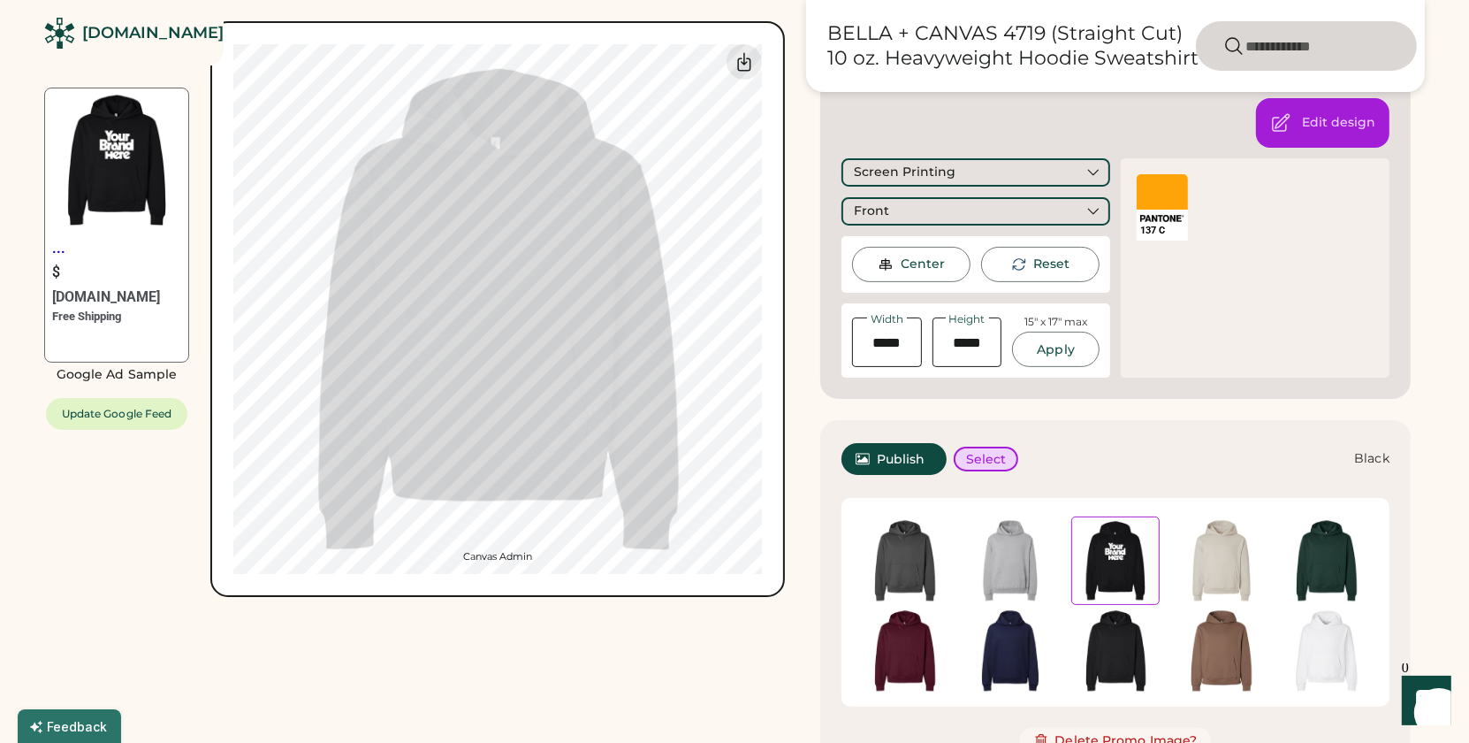
scroll to position [293, 0]
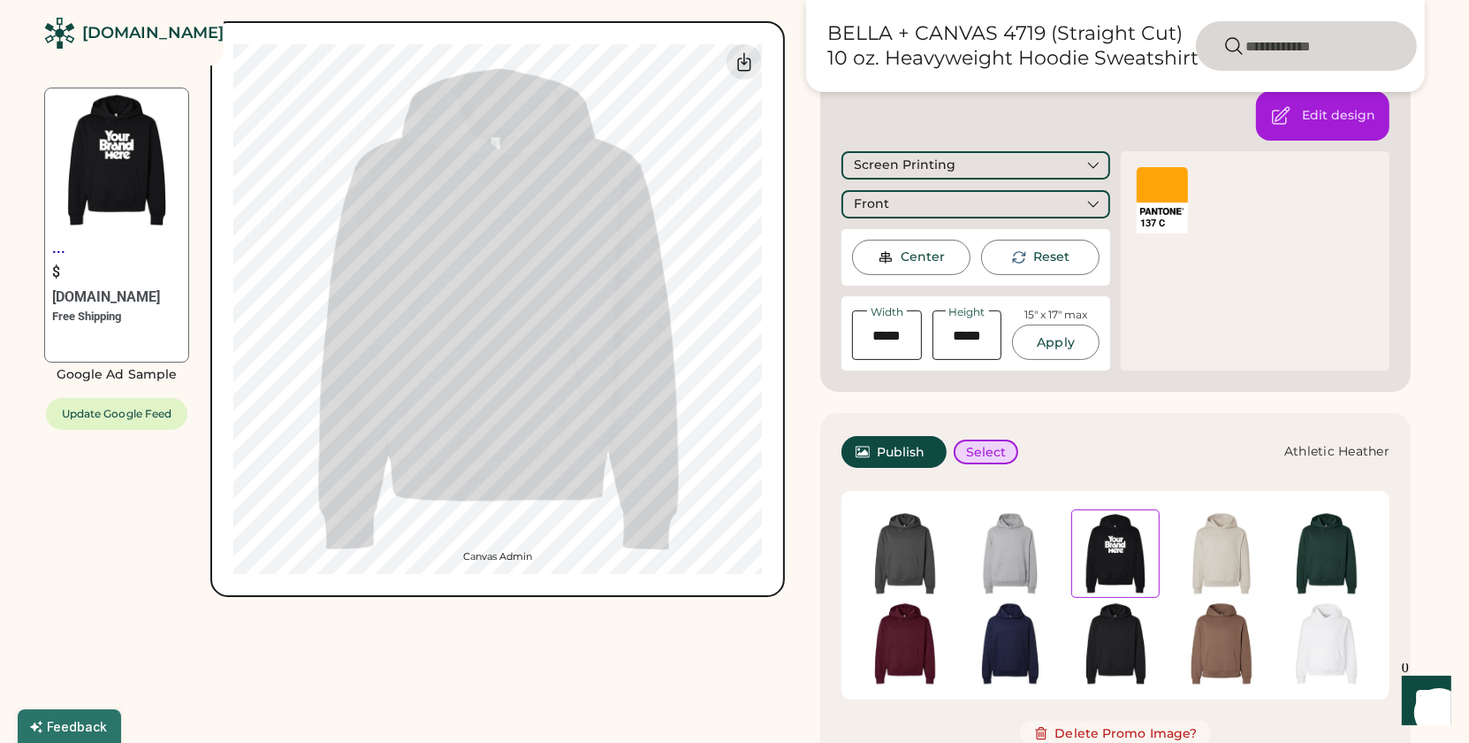
click at [999, 545] on img at bounding box center [1010, 553] width 88 height 88
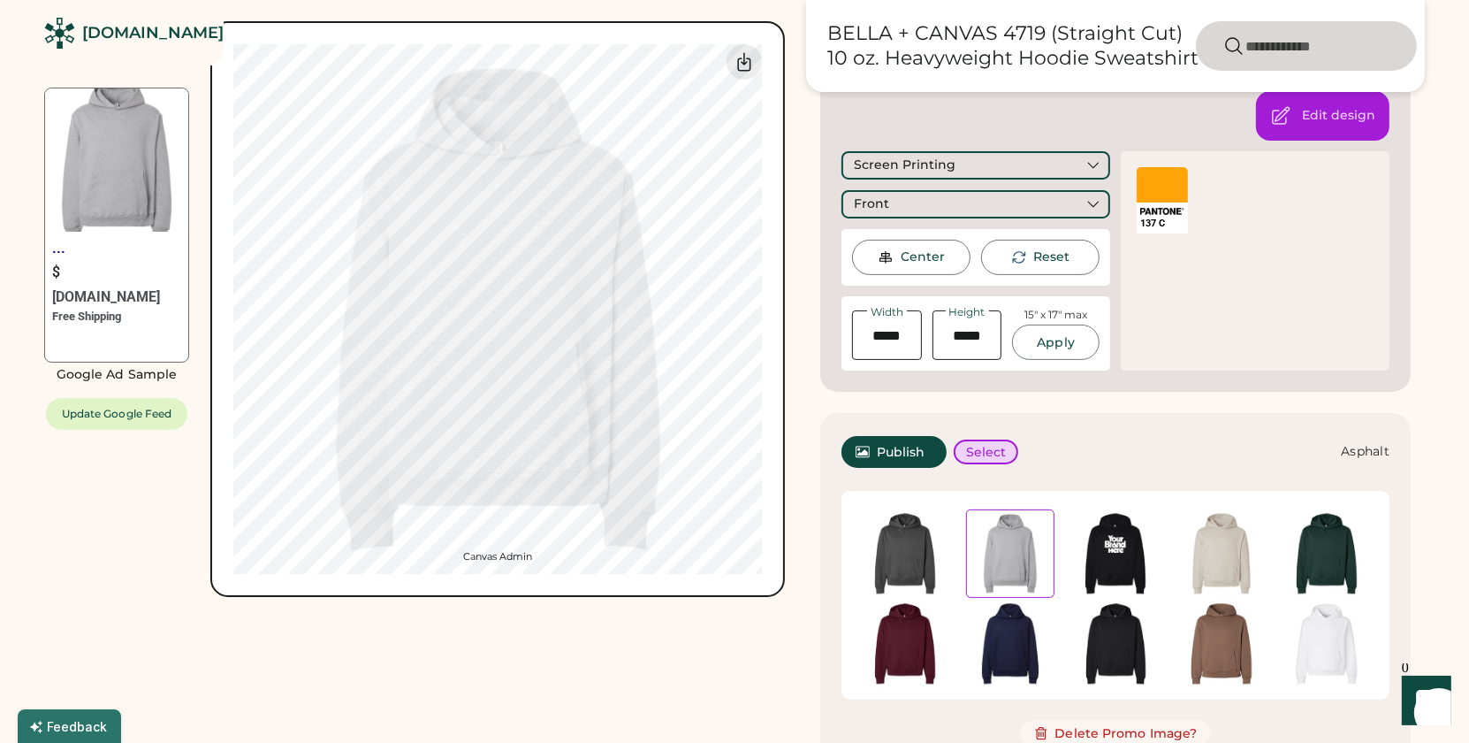
click at [908, 560] on img at bounding box center [905, 553] width 88 height 88
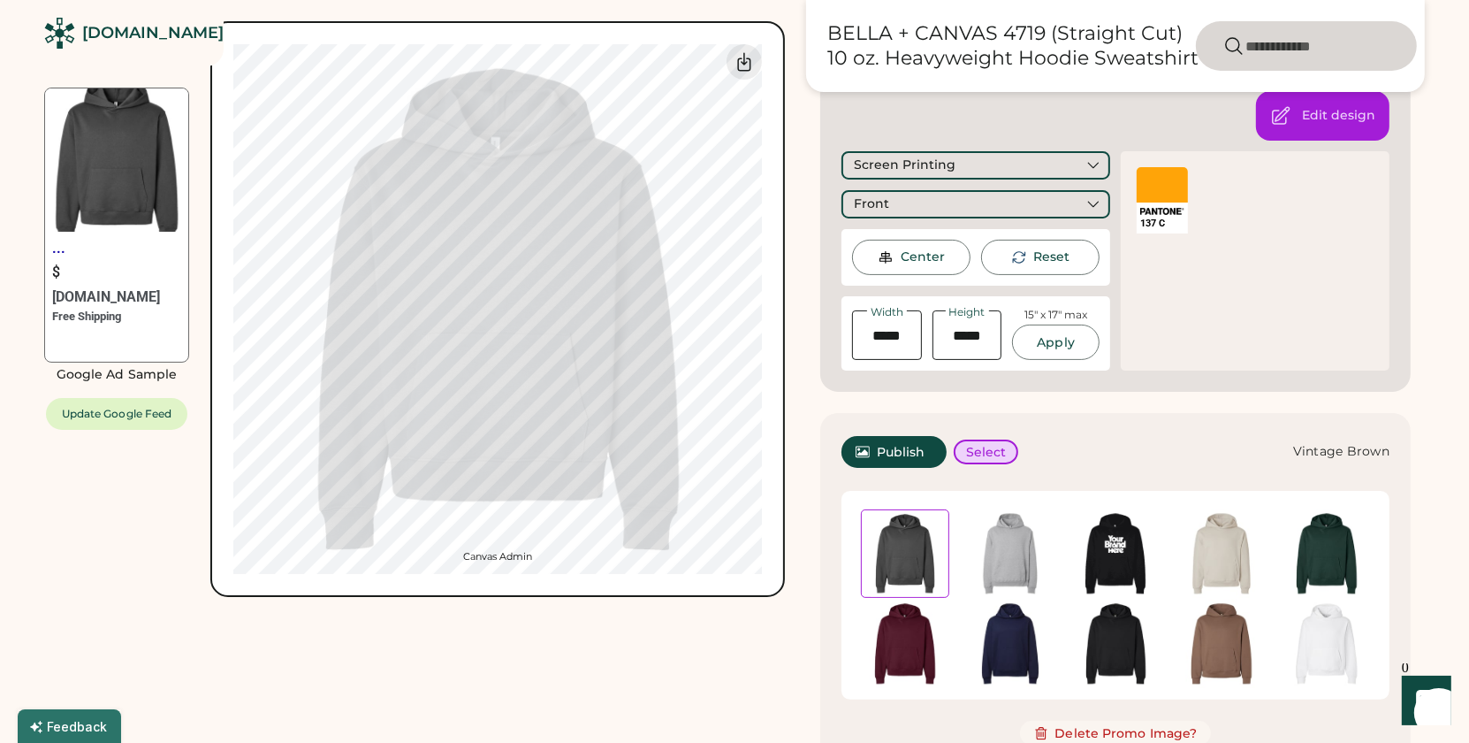
click at [1212, 632] on img at bounding box center [1221, 643] width 88 height 88
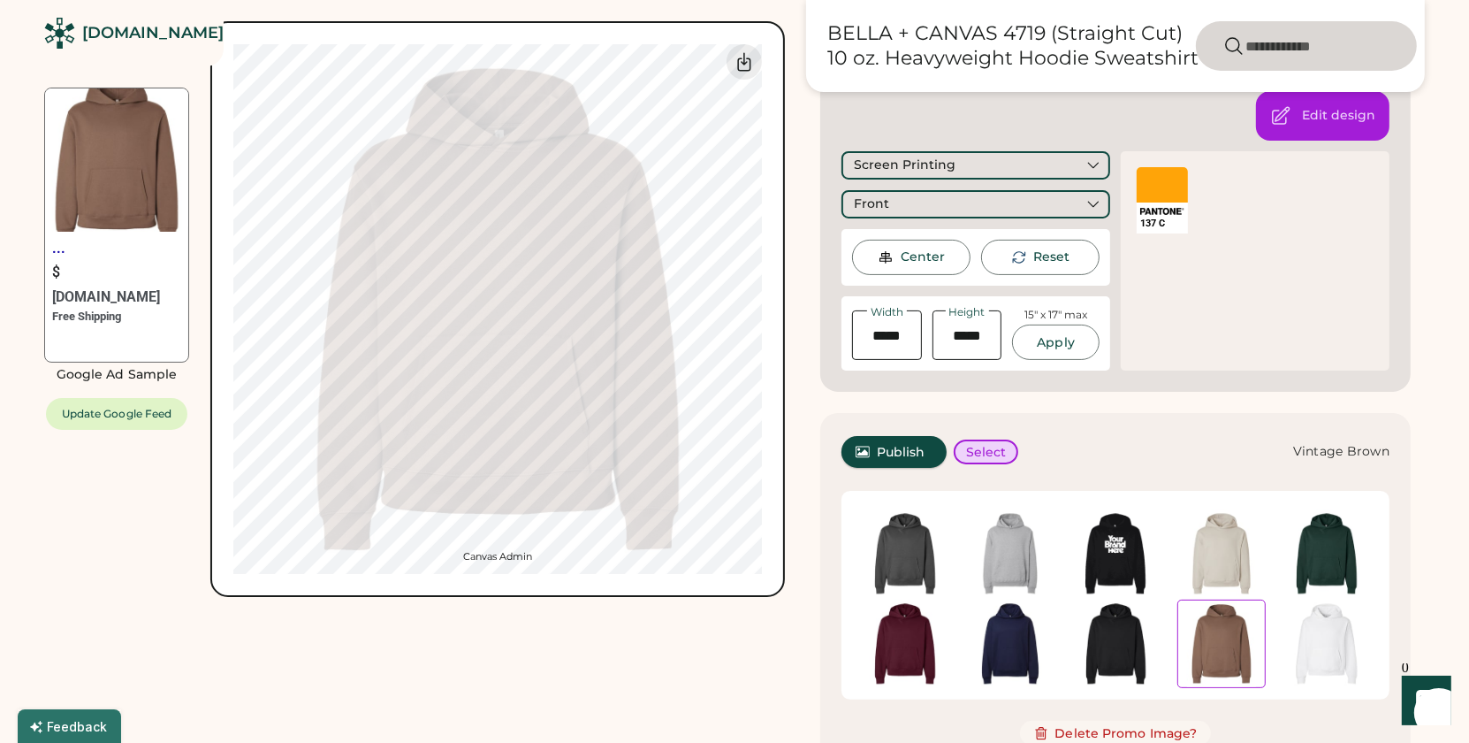
click at [881, 447] on span "Publish" at bounding box center [901, 452] width 49 height 12
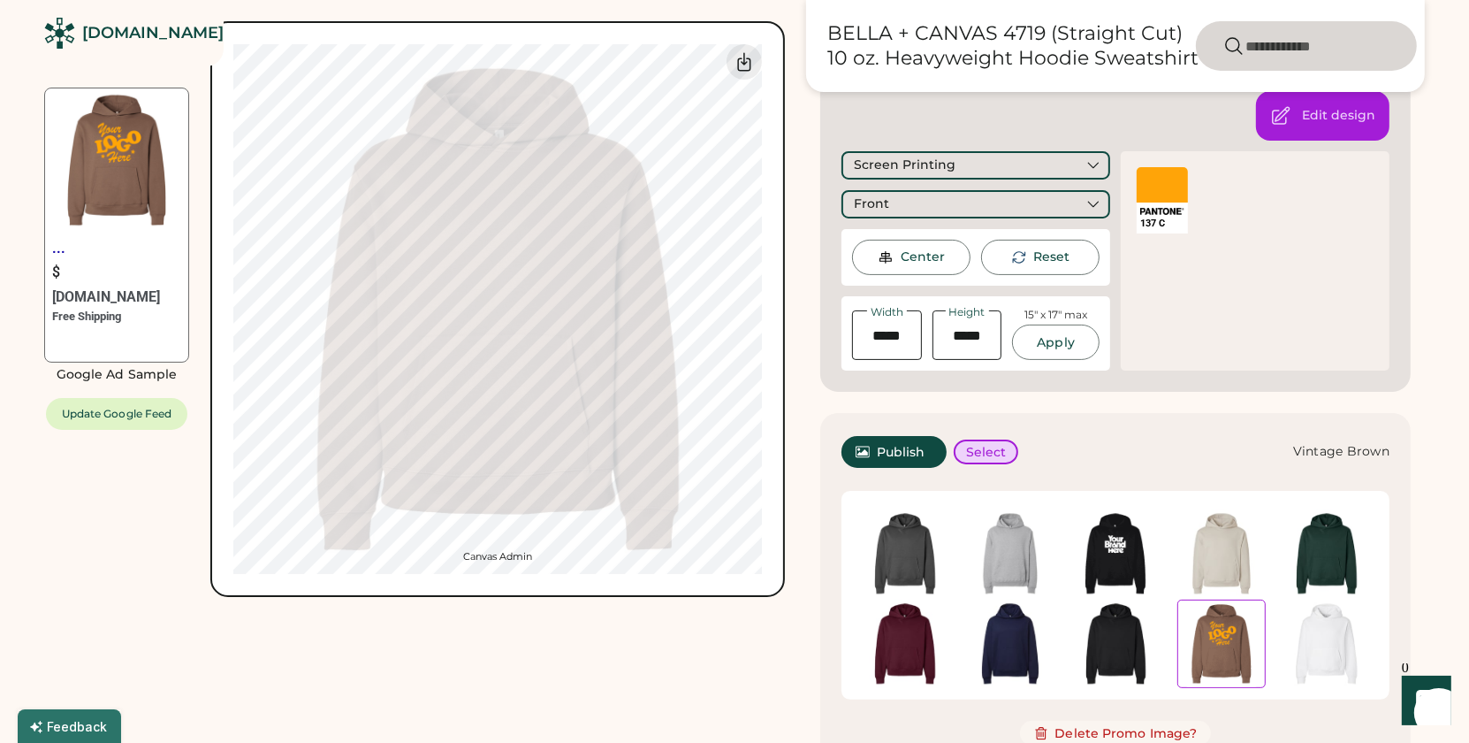
click at [794, 641] on div "... $ Rendered.co Free Shipping Google Ad Sample Update Google Feed Switch to b…" at bounding box center [734, 501] width 1381 height 1454
click at [1222, 553] on img at bounding box center [1221, 553] width 88 height 88
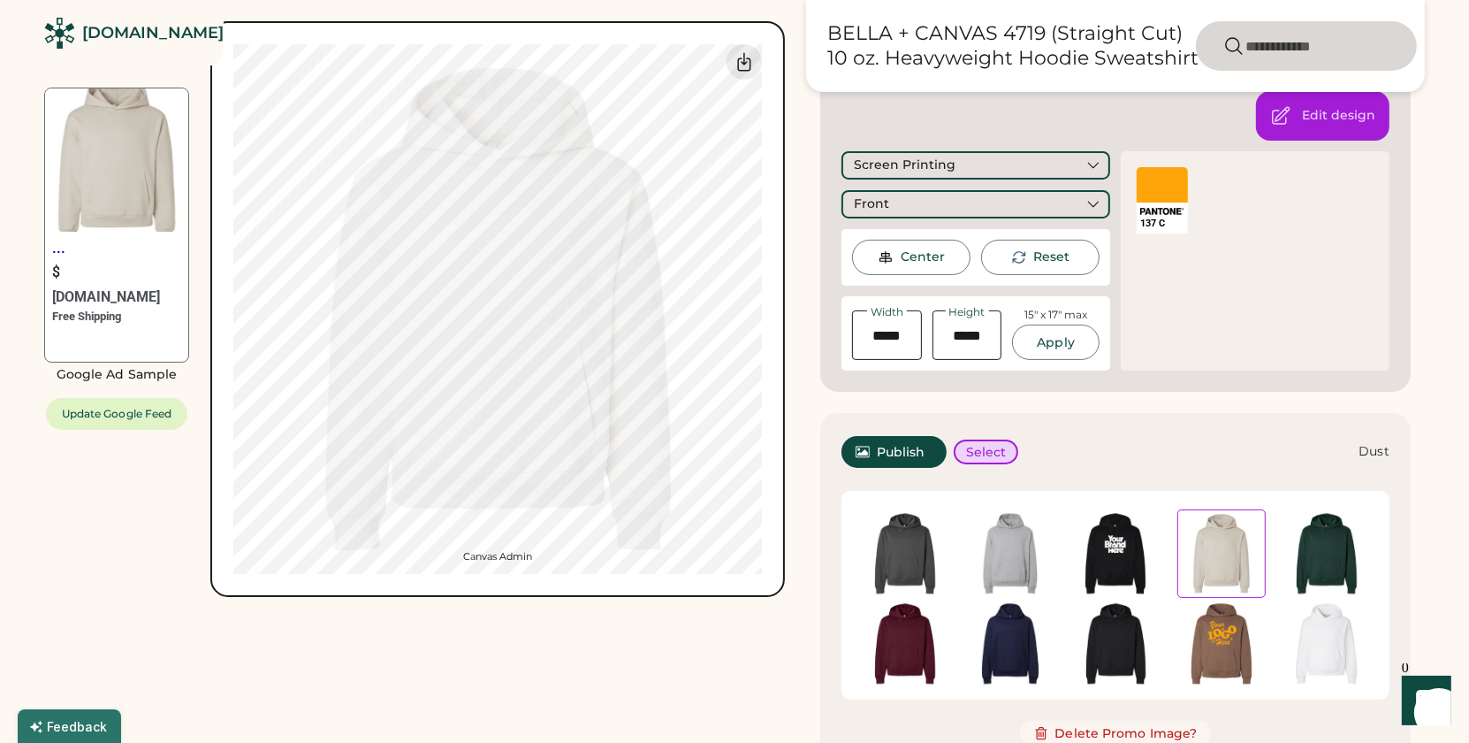
click at [1158, 185] on div at bounding box center [1162, 184] width 51 height 35
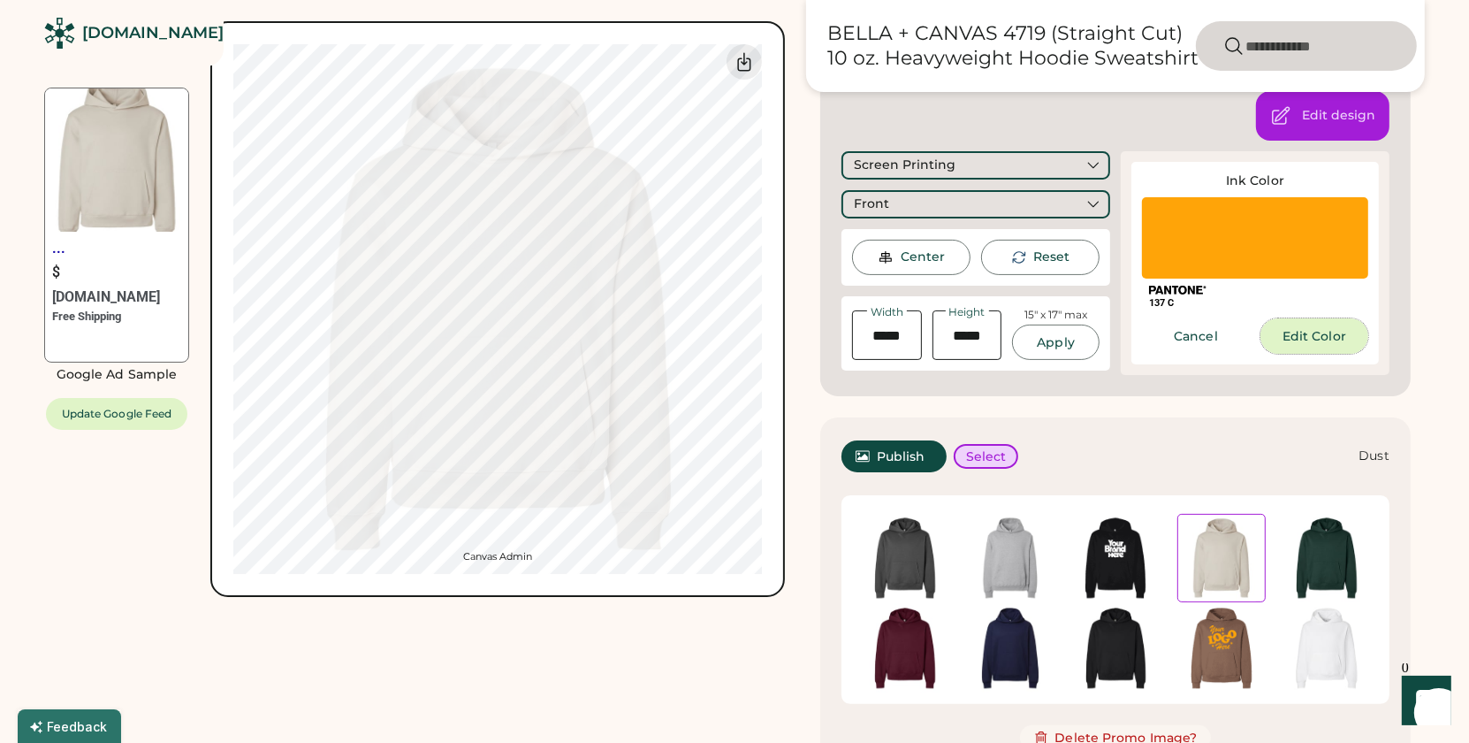
click at [1313, 339] on button "Edit Color" at bounding box center [1315, 335] width 108 height 35
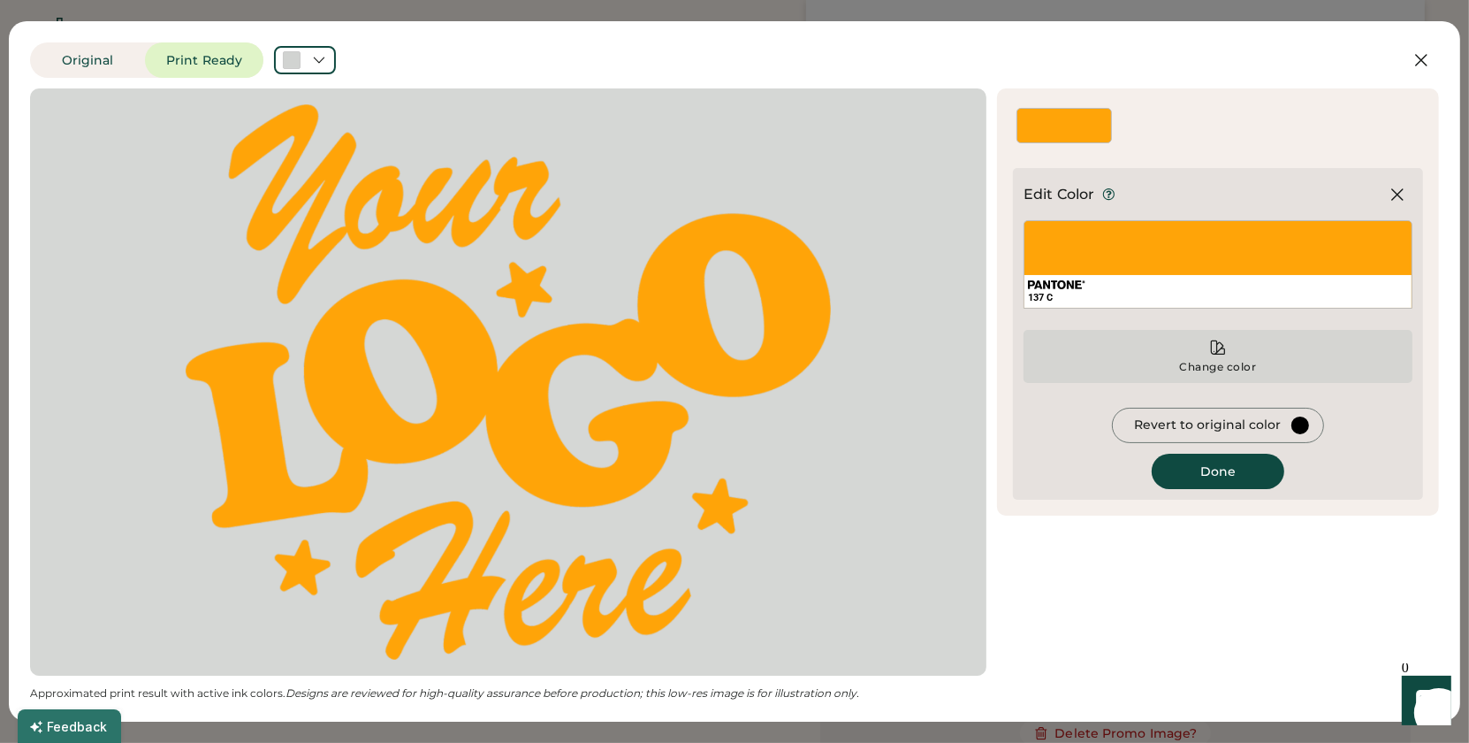
click at [1203, 367] on div "Change color" at bounding box center [1218, 367] width 79 height 14
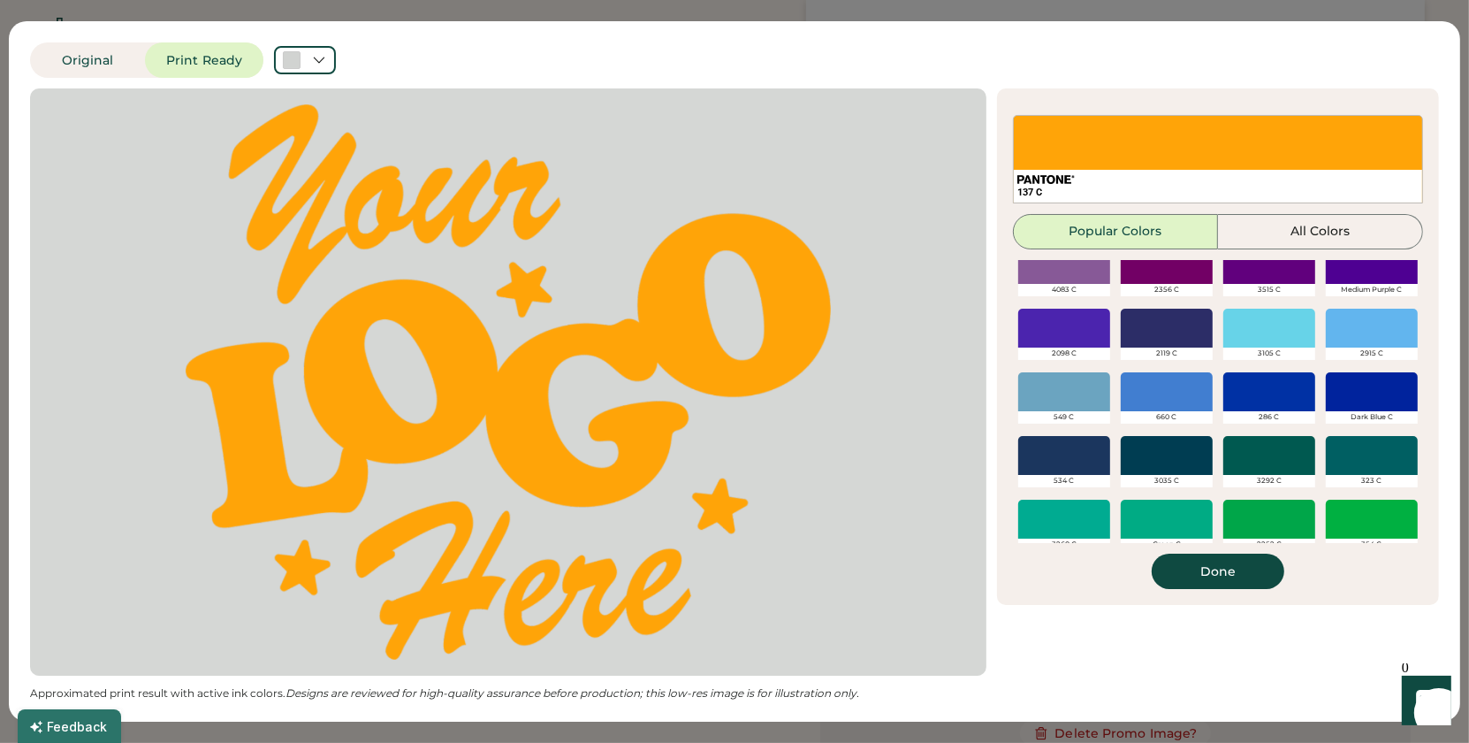
scroll to position [457, 0]
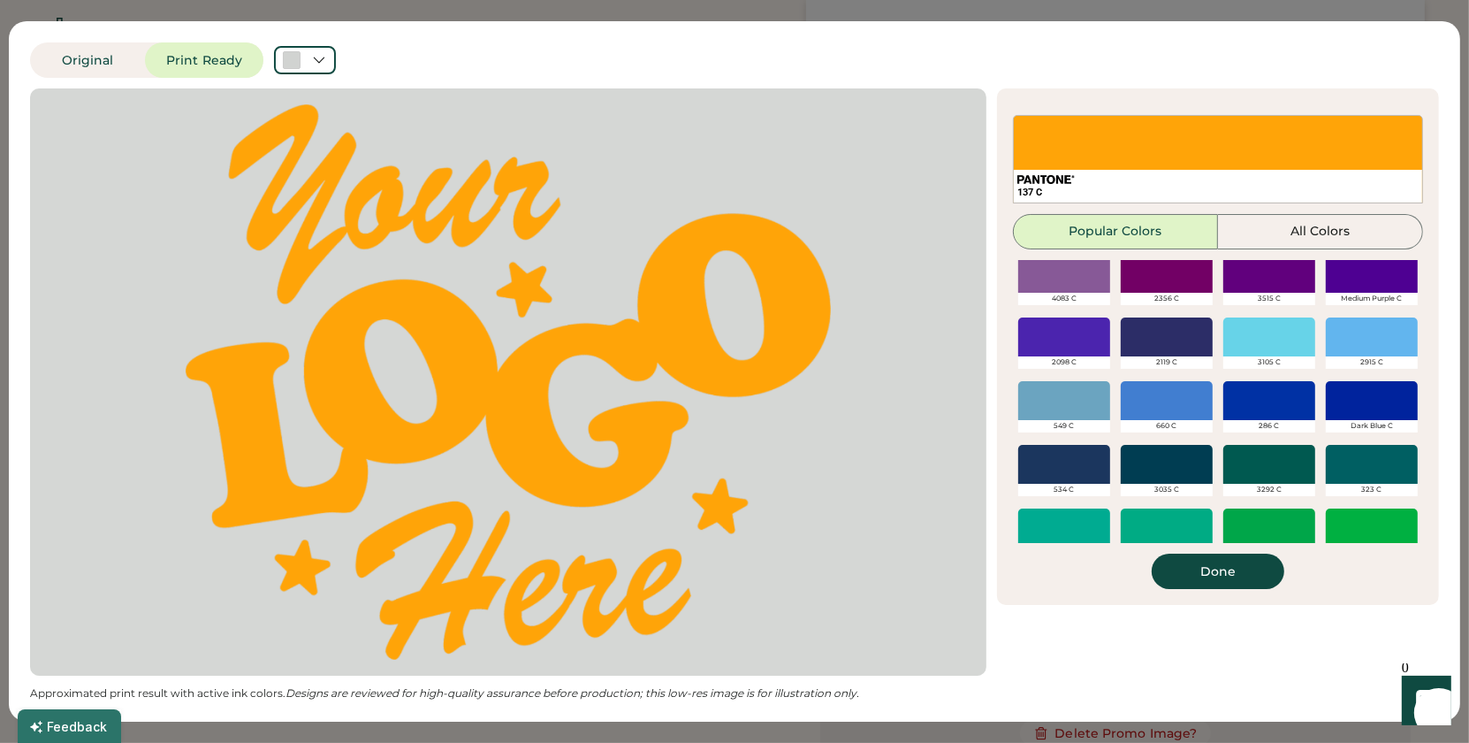
click at [1260, 387] on div at bounding box center [1269, 400] width 92 height 39
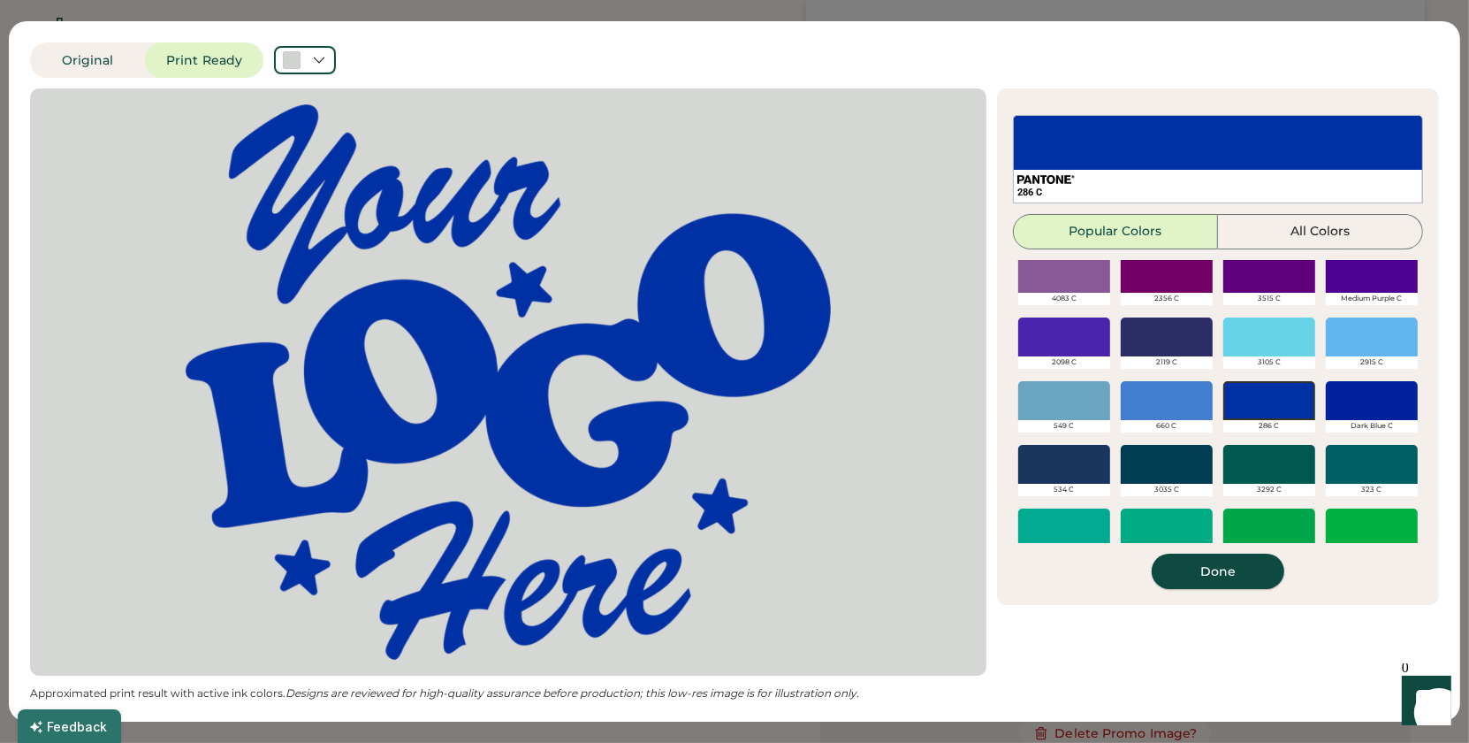
click at [1233, 576] on button "Done" at bounding box center [1218, 570] width 133 height 35
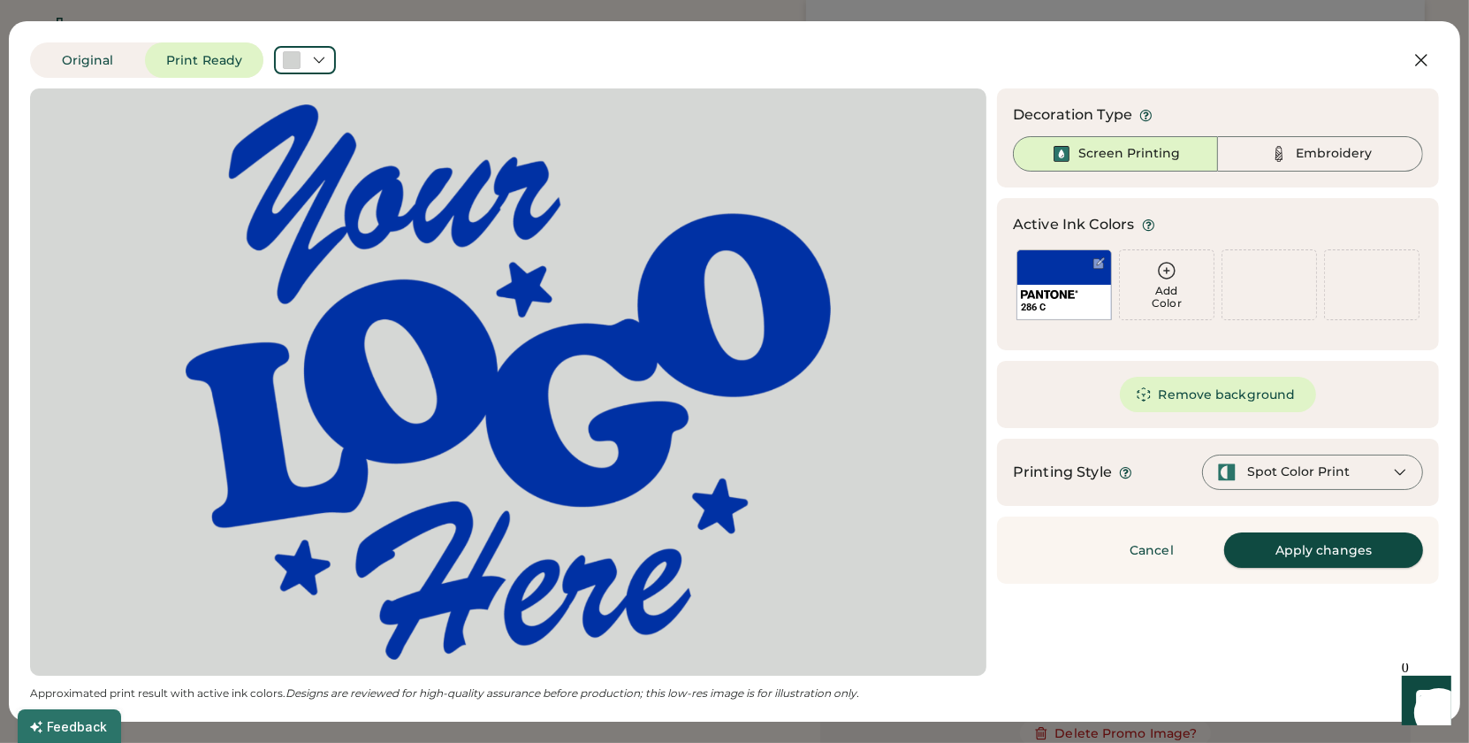
click at [1322, 566] on button "Apply changes" at bounding box center [1323, 549] width 199 height 35
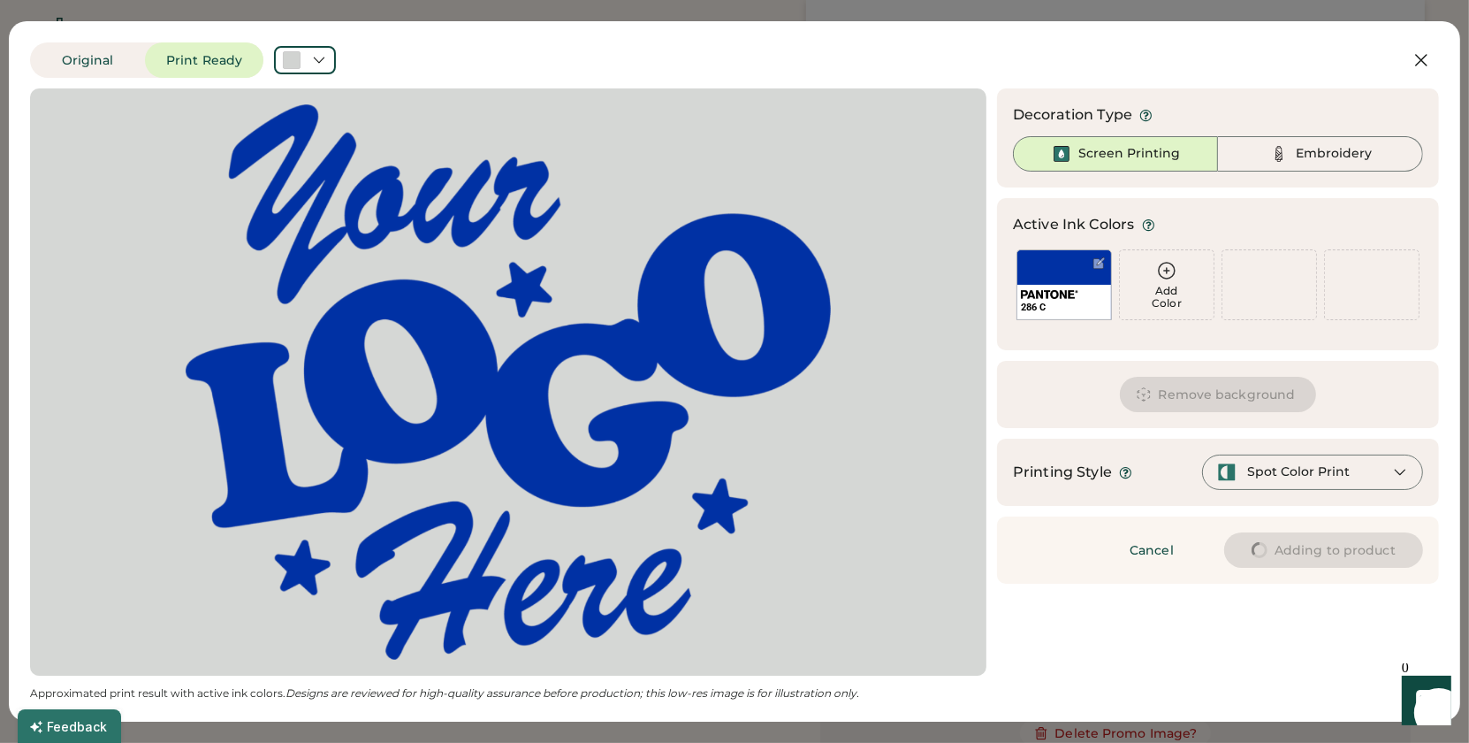
type input "****"
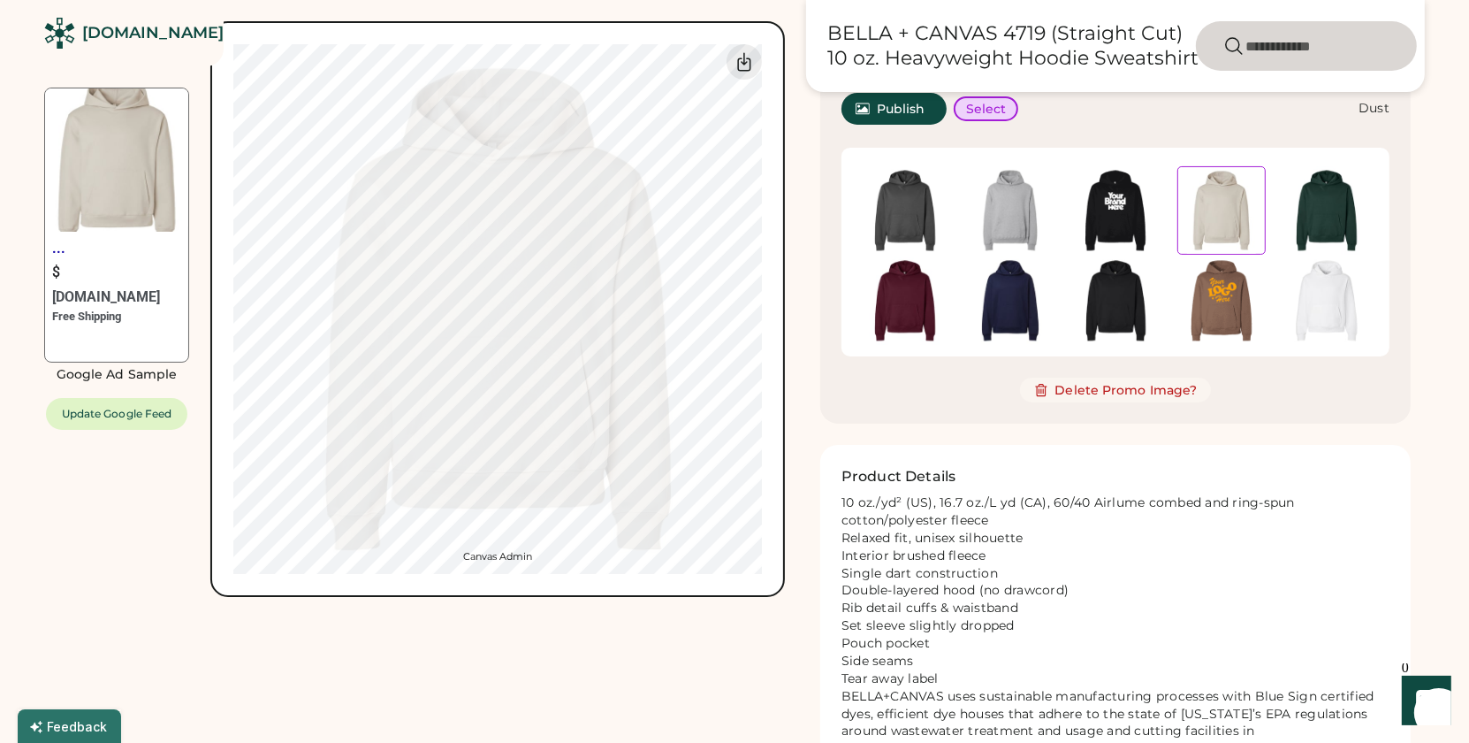
type input "*****"
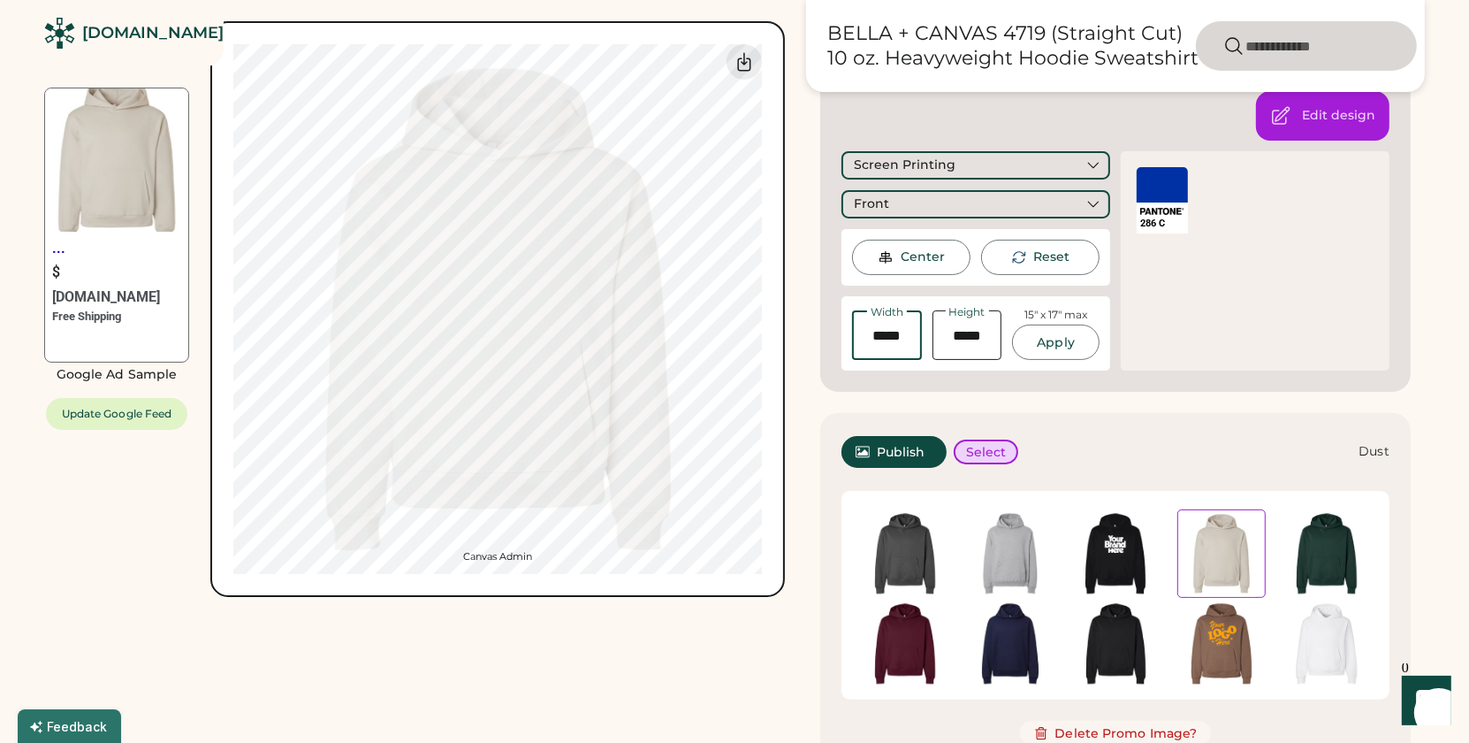
drag, startPoint x: 909, startPoint y: 339, endPoint x: 819, endPoint y: 339, distance: 89.3
click at [819, 339] on div "Customize This Product Add A Design Screen Print Front Add A Design Add A Desig…" at bounding box center [1115, 139] width 601 height 505
type input "*****"
click at [743, 652] on div "... $ Rendered.co Free Shipping Google Ad Sample Update Google Feed Switch to b…" at bounding box center [414, 501] width 741 height 1454
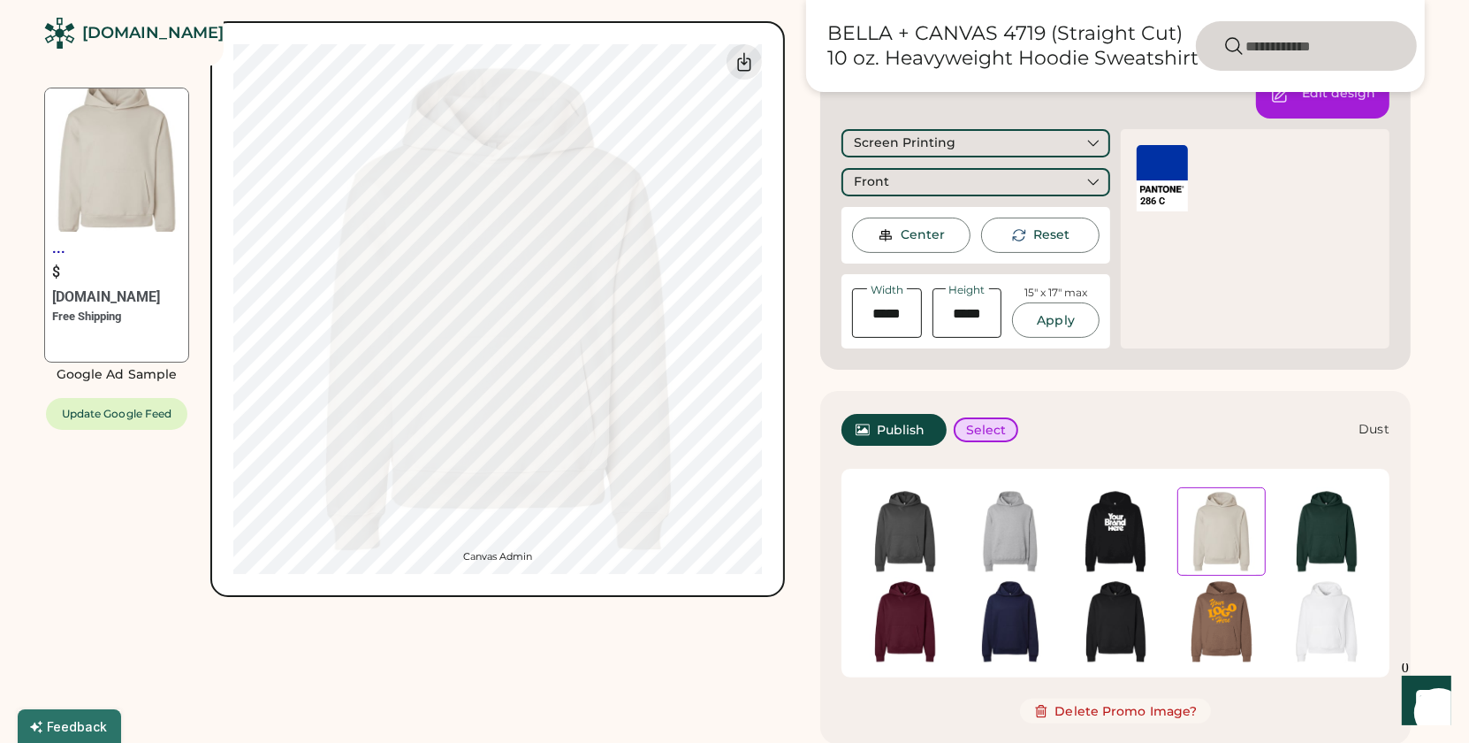
scroll to position [316, 0]
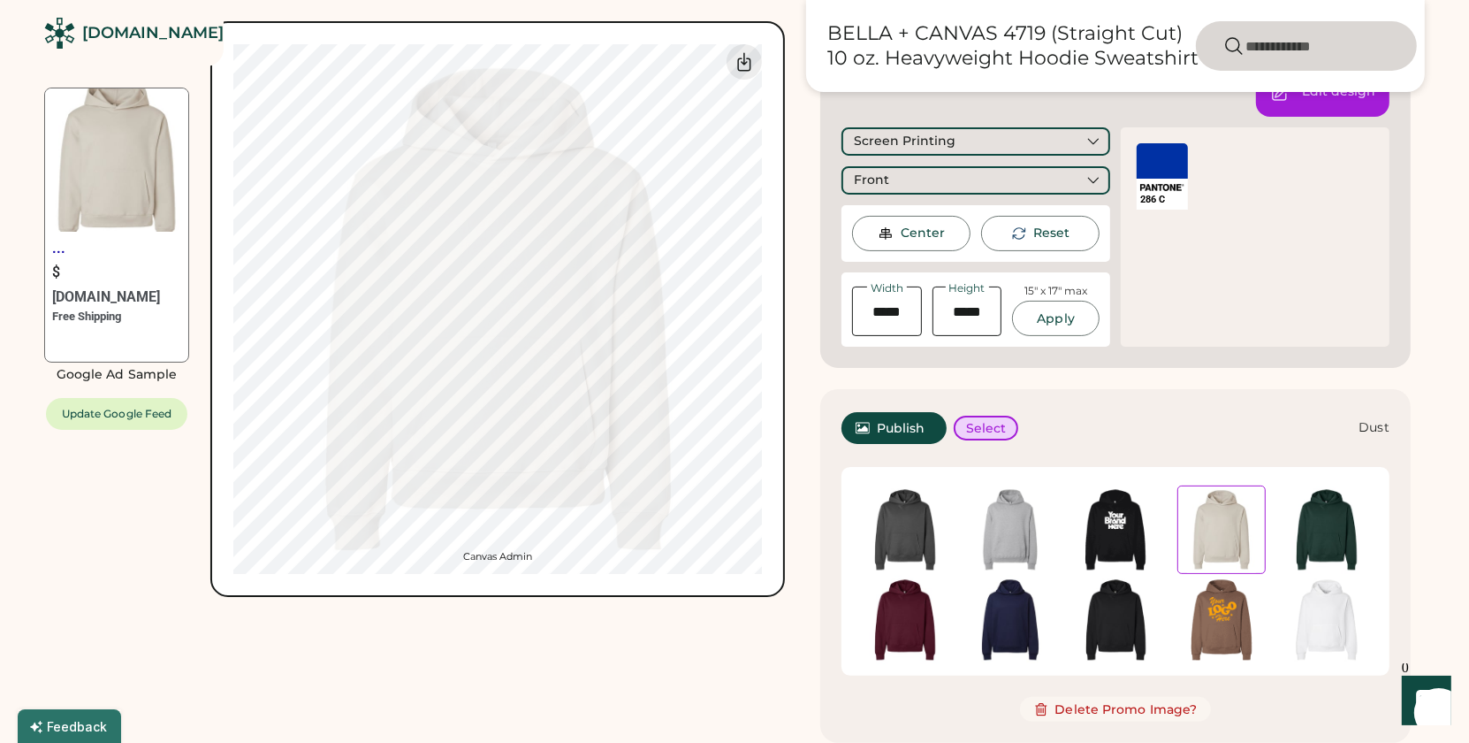
click at [933, 243] on div "Center" at bounding box center [911, 233] width 118 height 35
click at [728, 656] on div "... $ Rendered.co Free Shipping Google Ad Sample Update Google Feed Switch to b…" at bounding box center [414, 477] width 741 height 1454
click at [635, 646] on div "... $ Rendered.co Free Shipping Google Ad Sample Update Google Feed Switch to b…" at bounding box center [414, 477] width 741 height 1454
drag, startPoint x: 946, startPoint y: 321, endPoint x: 906, endPoint y: 321, distance: 39.8
click at [906, 321] on div "Width Height 15" x 17" max Apply" at bounding box center [976, 309] width 248 height 53
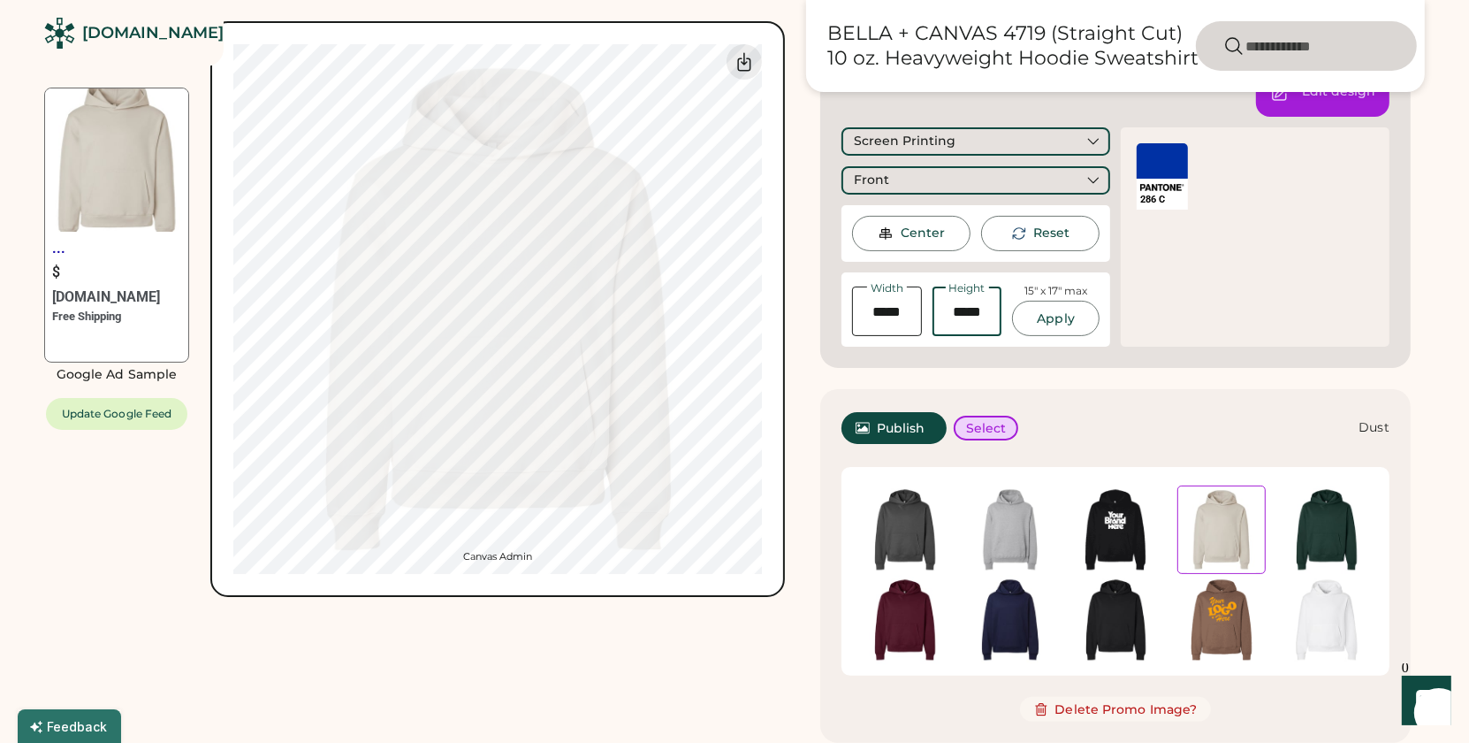
drag, startPoint x: 998, startPoint y: 298, endPoint x: 979, endPoint y: 316, distance: 26.9
click at [983, 314] on input "input" at bounding box center [968, 311] width 70 height 50
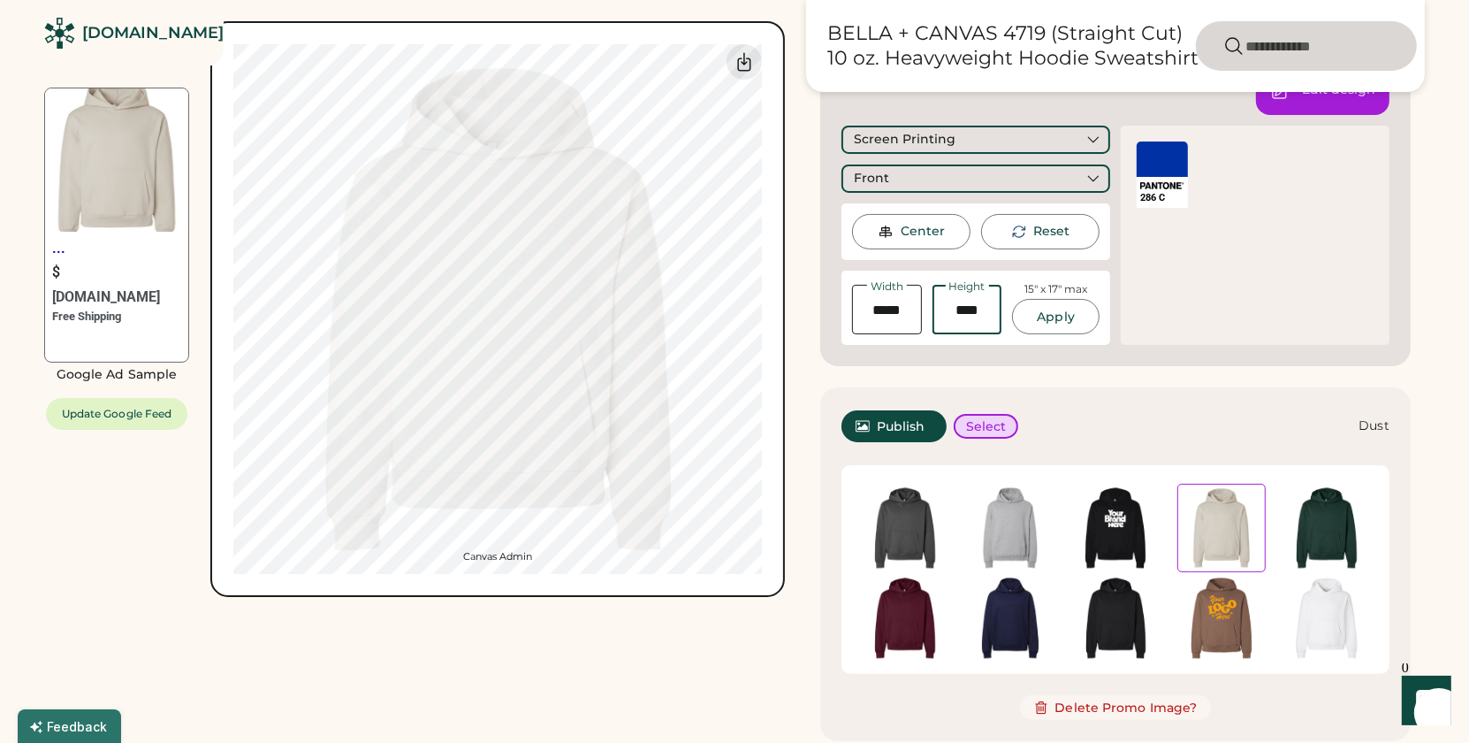
type input "*****"
click at [1066, 315] on button "Apply" at bounding box center [1056, 316] width 88 height 35
click at [524, 659] on div "... $ Rendered.co Free Shipping Google Ad Sample Update Google Feed Switch to b…" at bounding box center [414, 475] width 741 height 1454
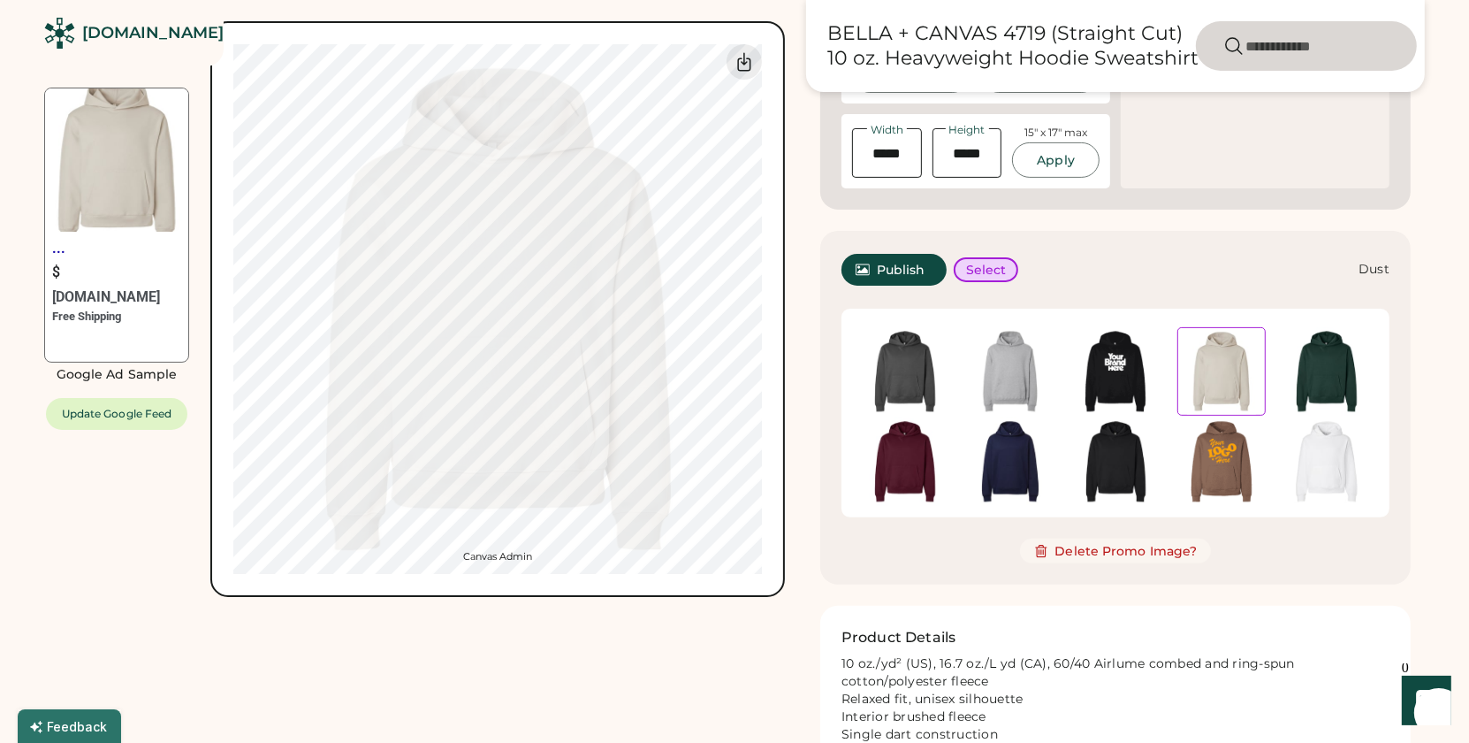
scroll to position [487, 0]
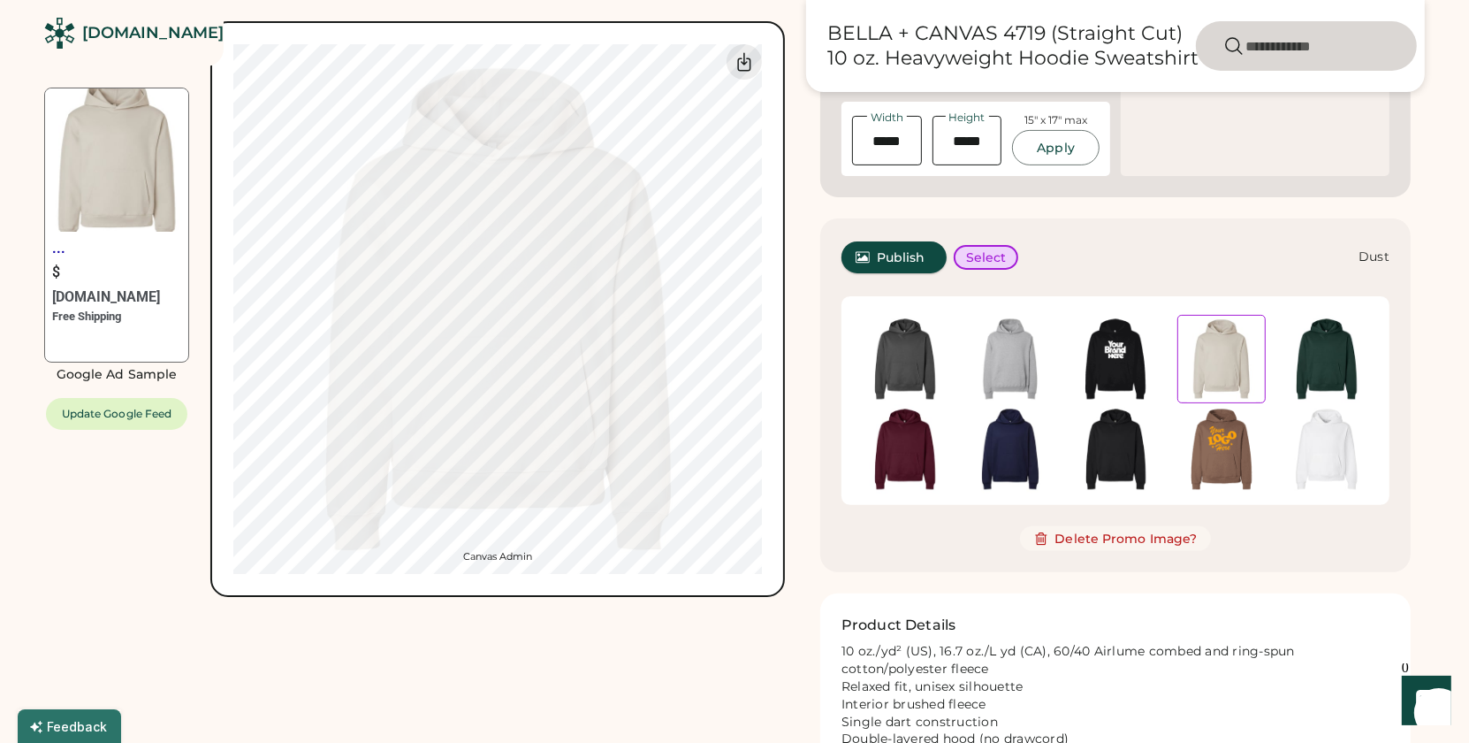
click at [900, 255] on span "Publish" at bounding box center [901, 257] width 49 height 12
click at [918, 365] on img at bounding box center [905, 359] width 88 height 88
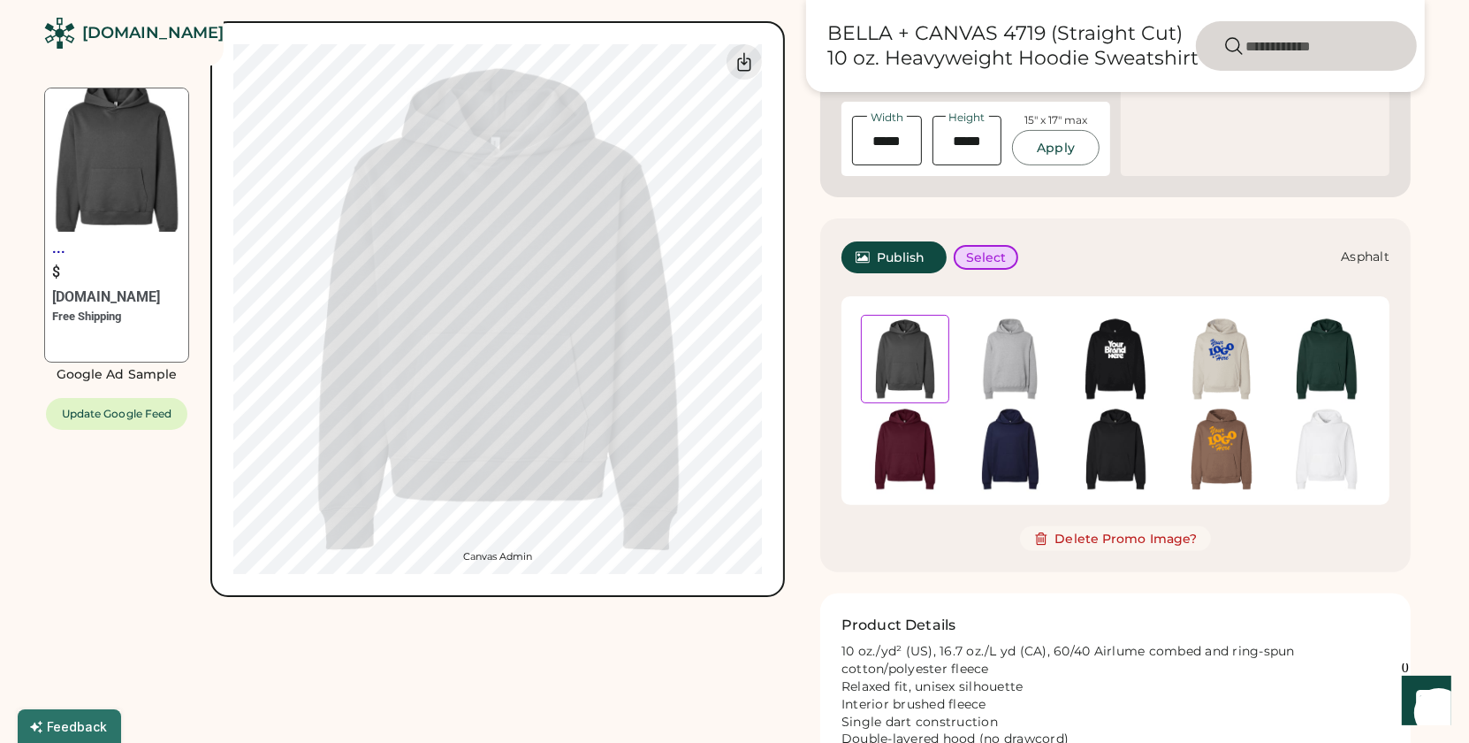
scroll to position [51, 0]
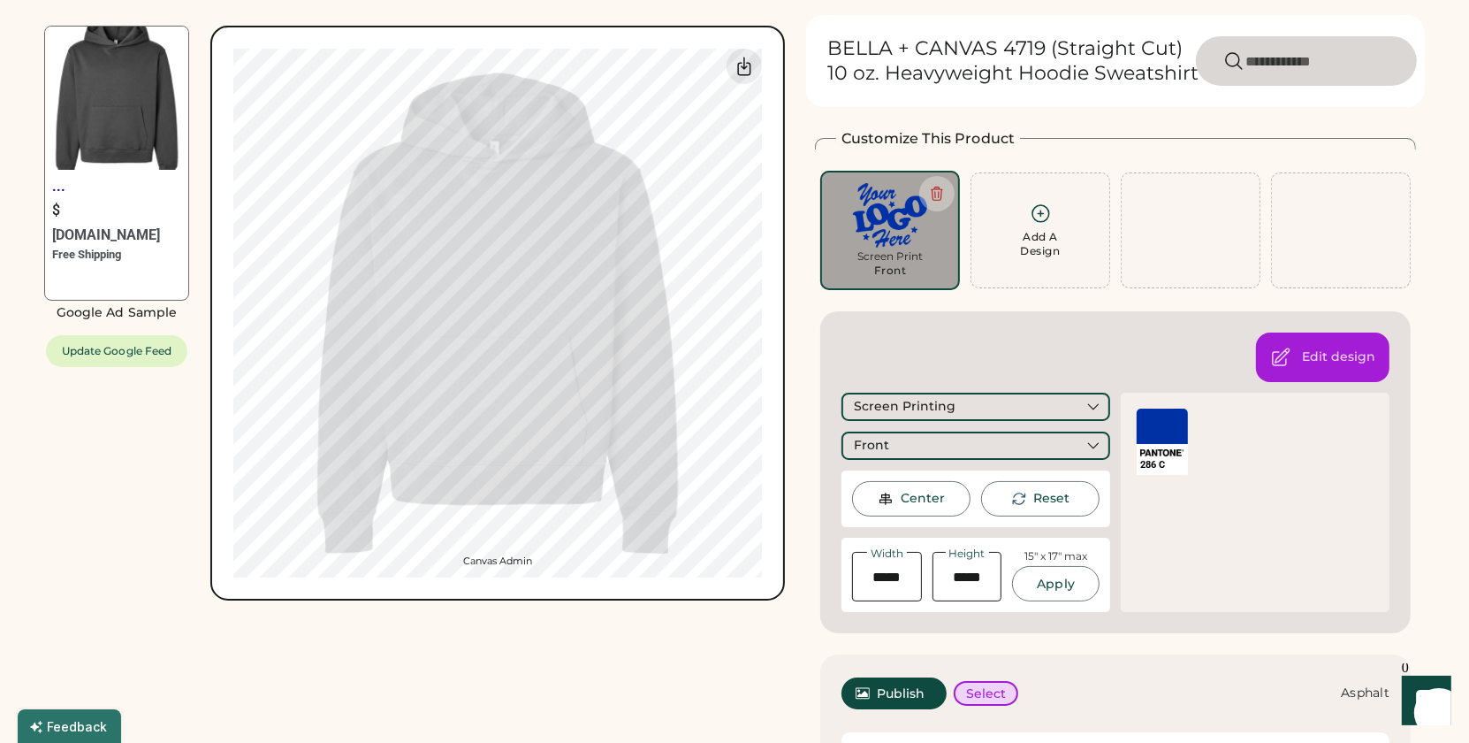
click at [1039, 214] on icon at bounding box center [1041, 213] width 22 height 22
type input "****"
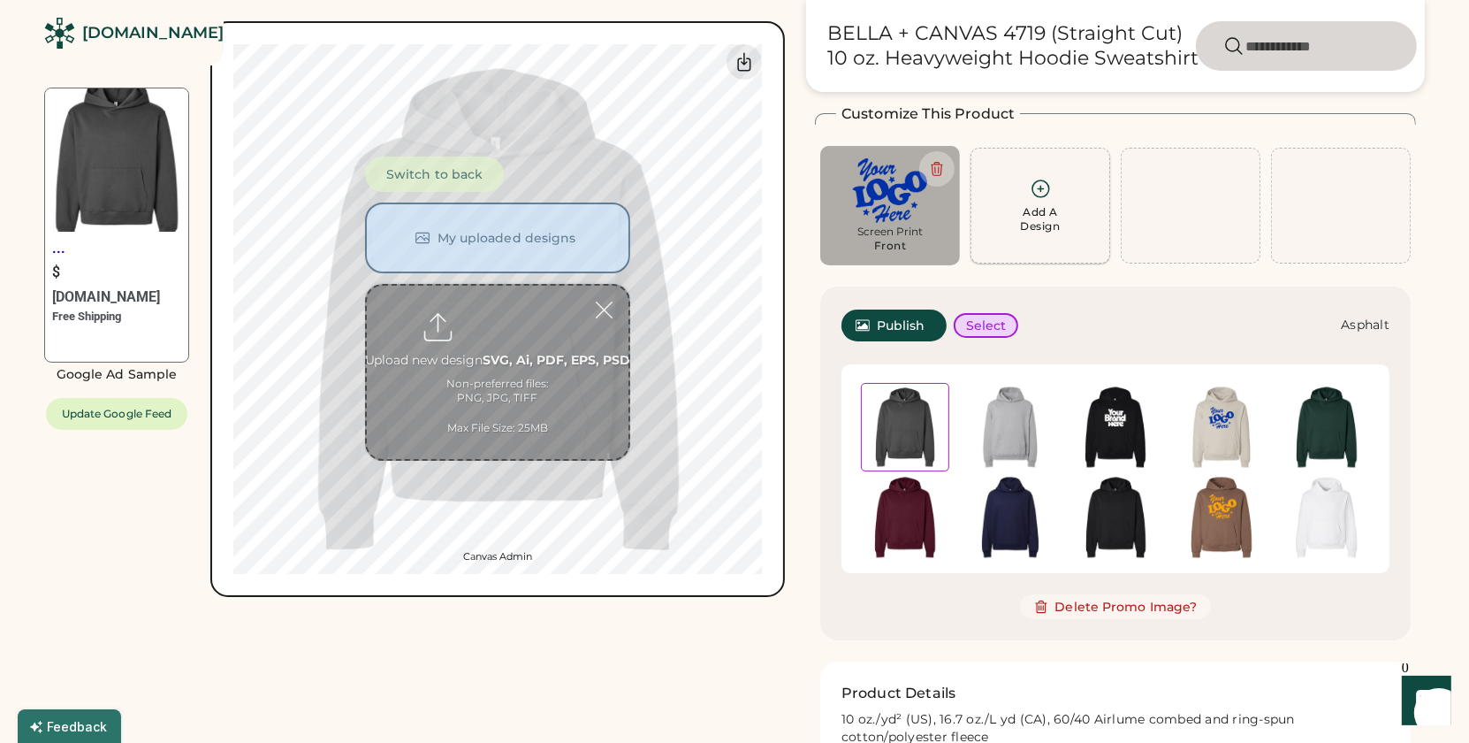
scroll to position [76, 0]
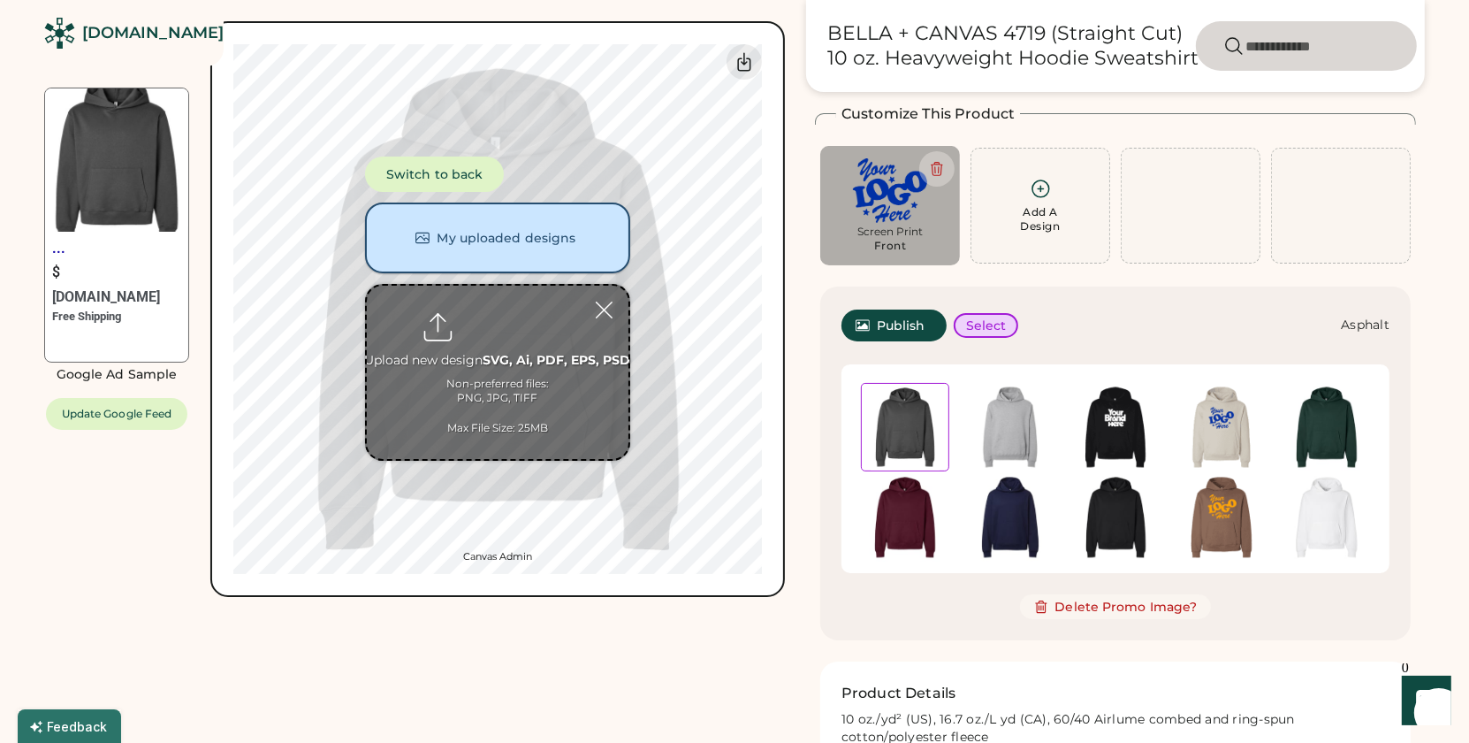
click at [455, 237] on button "My uploaded designs" at bounding box center [497, 237] width 265 height 71
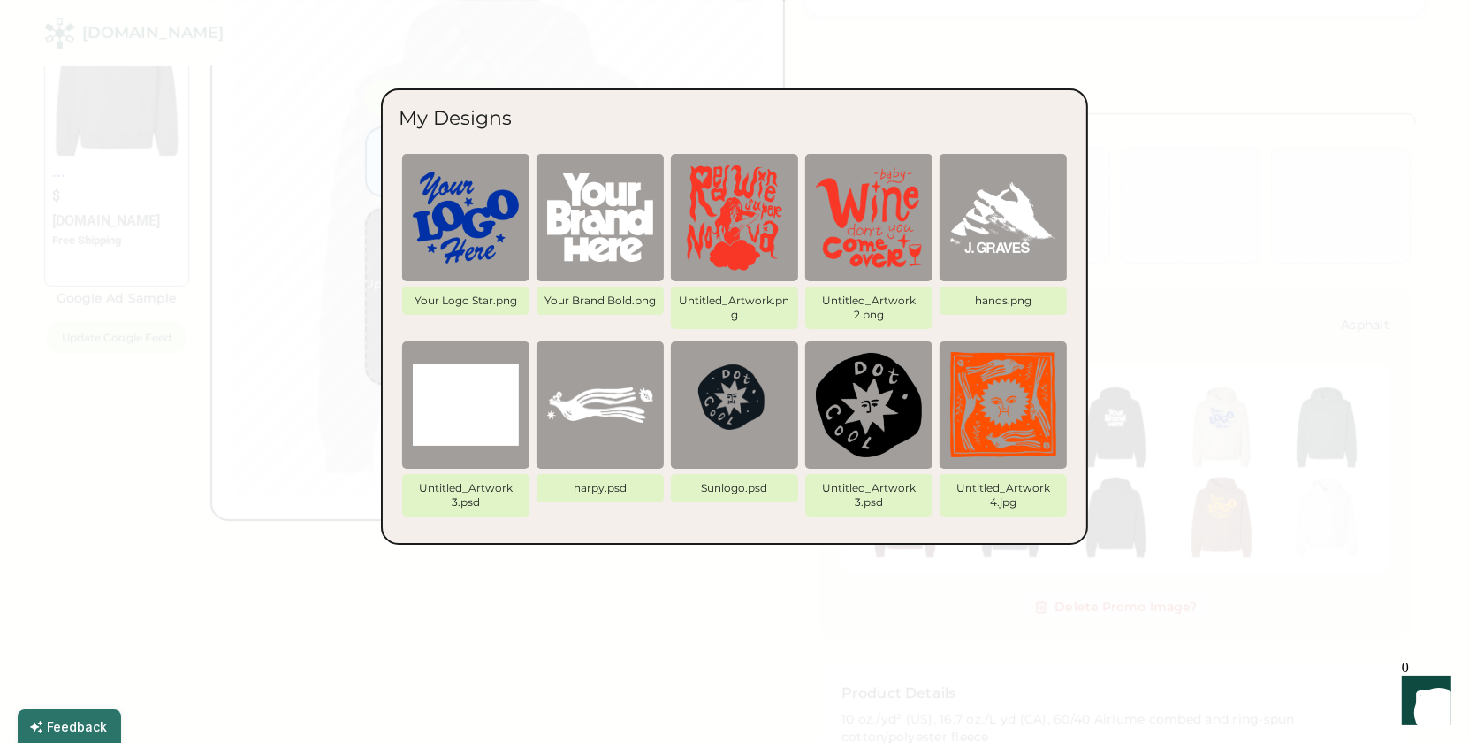
click at [672, 604] on div at bounding box center [734, 371] width 1469 height 743
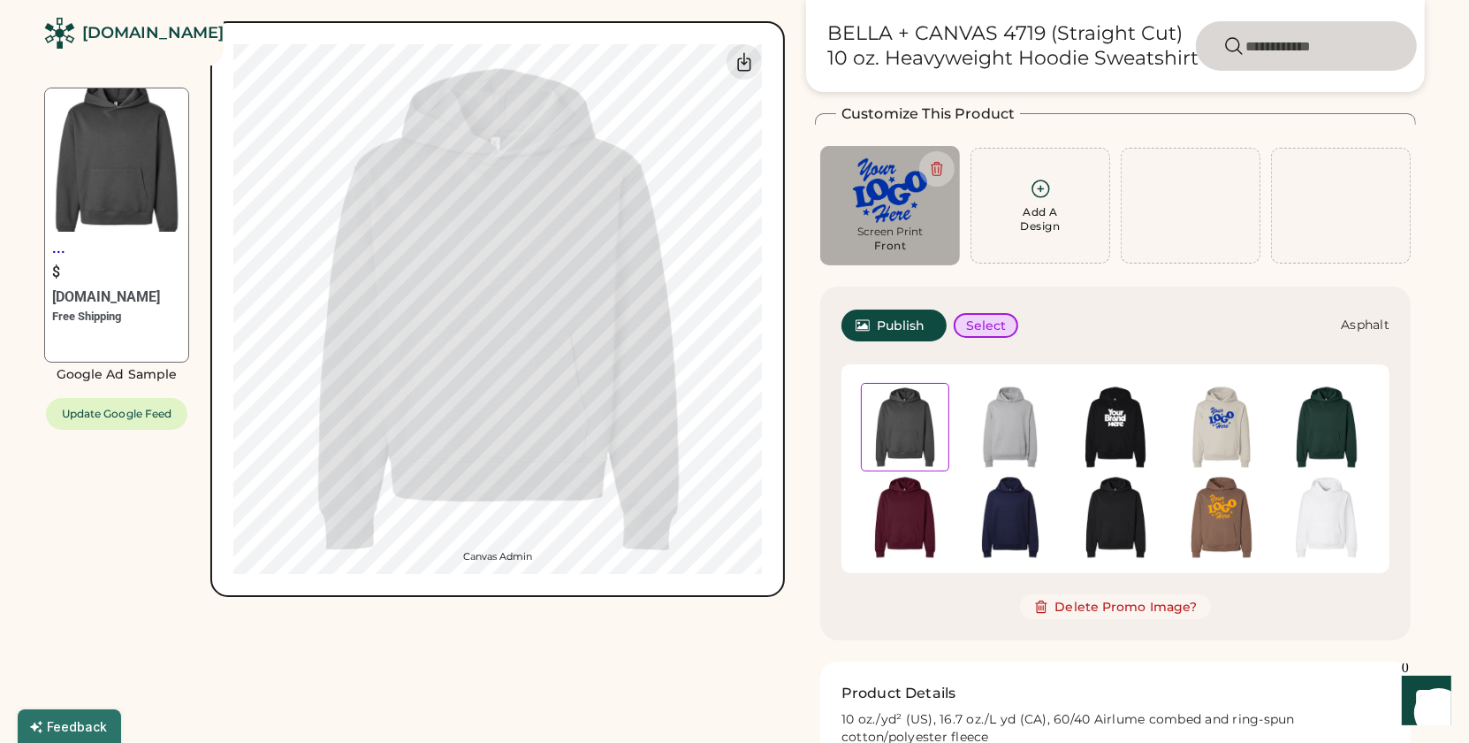
type input "*****"
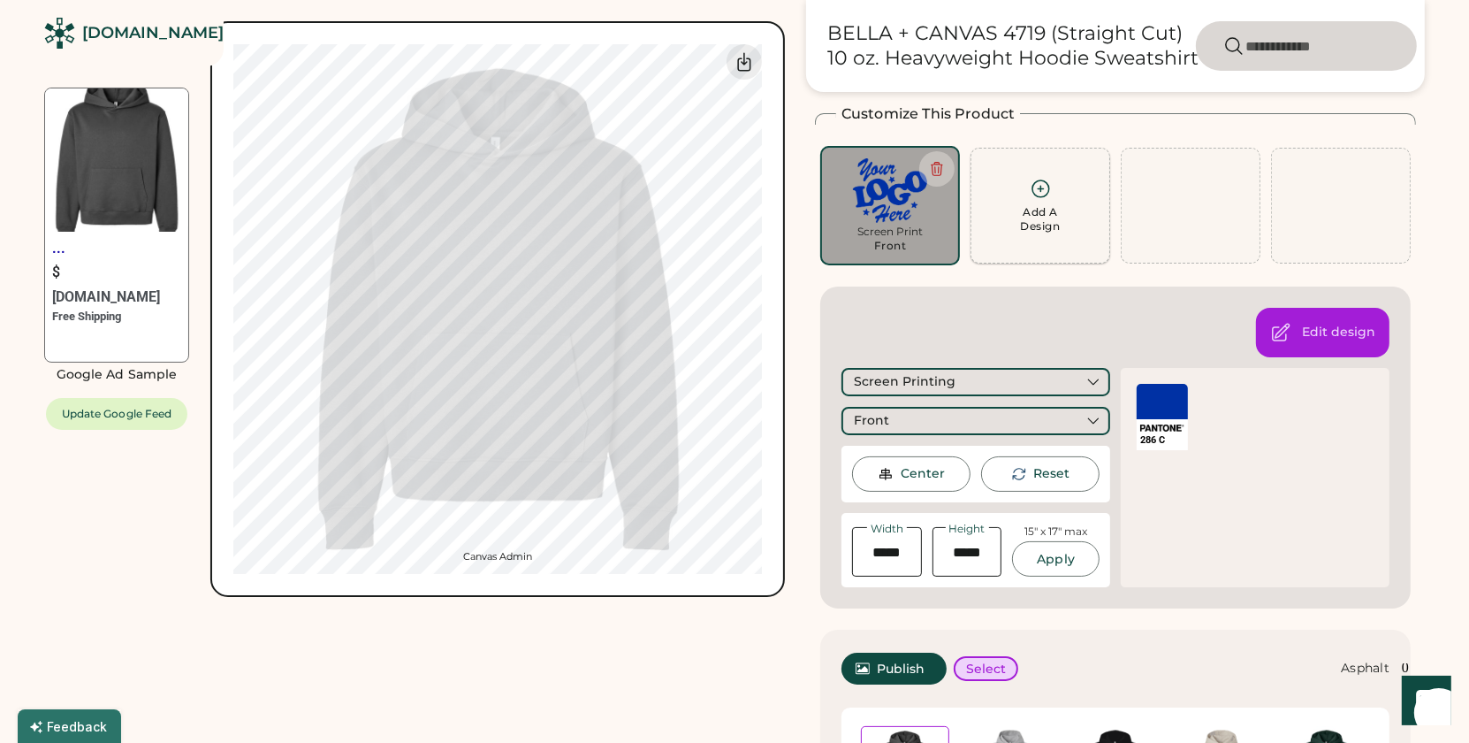
click at [1063, 212] on div "Add A Design" at bounding box center [1040, 206] width 117 height 56
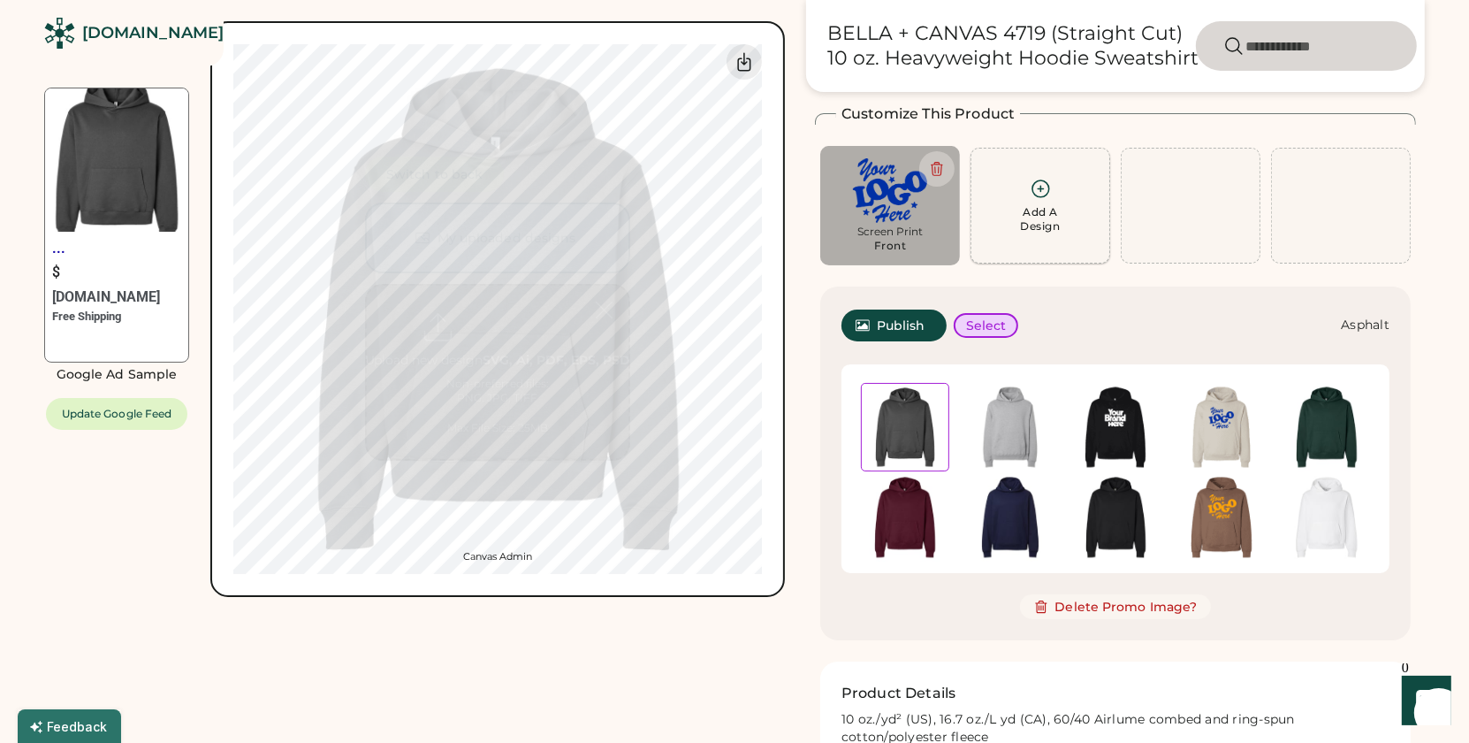
scroll to position [0, 0]
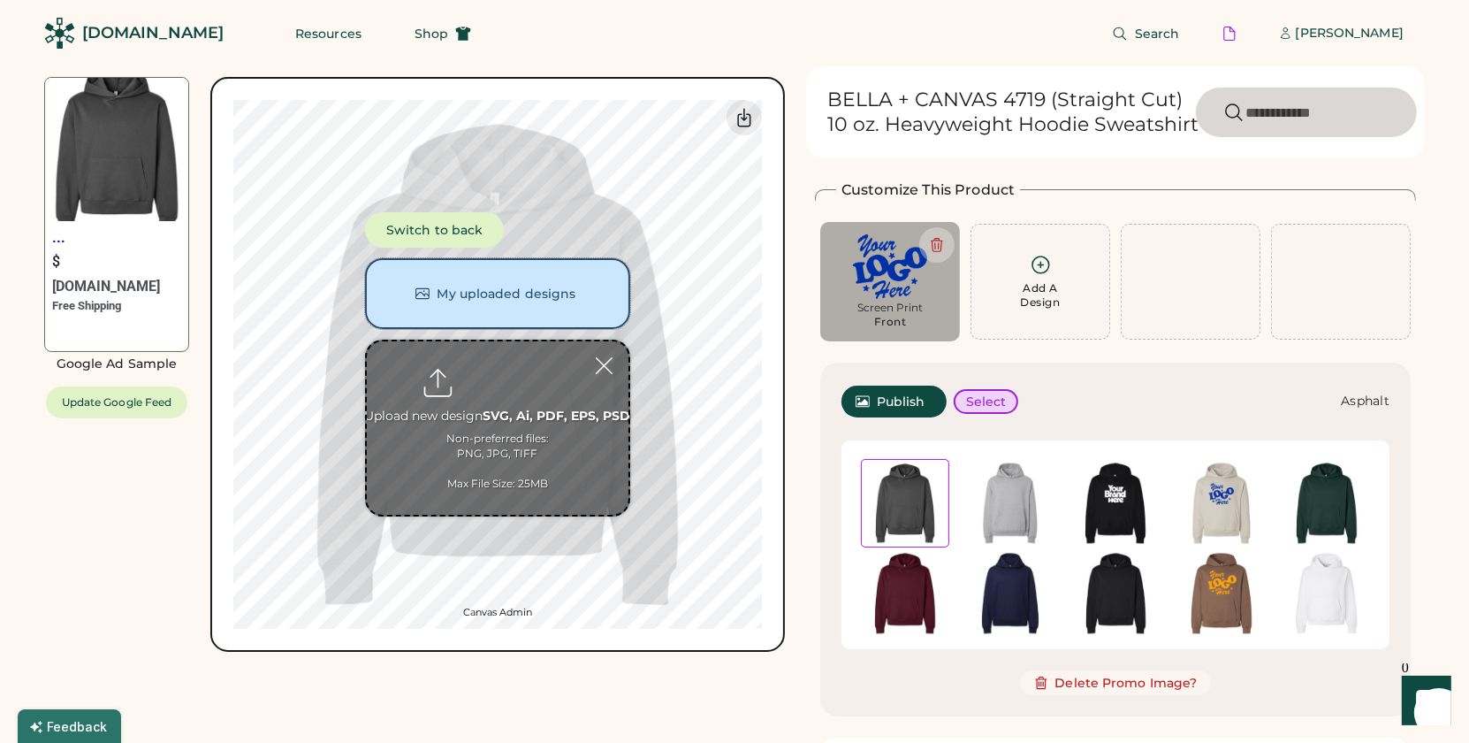
click at [476, 292] on button "My uploaded designs" at bounding box center [497, 293] width 265 height 71
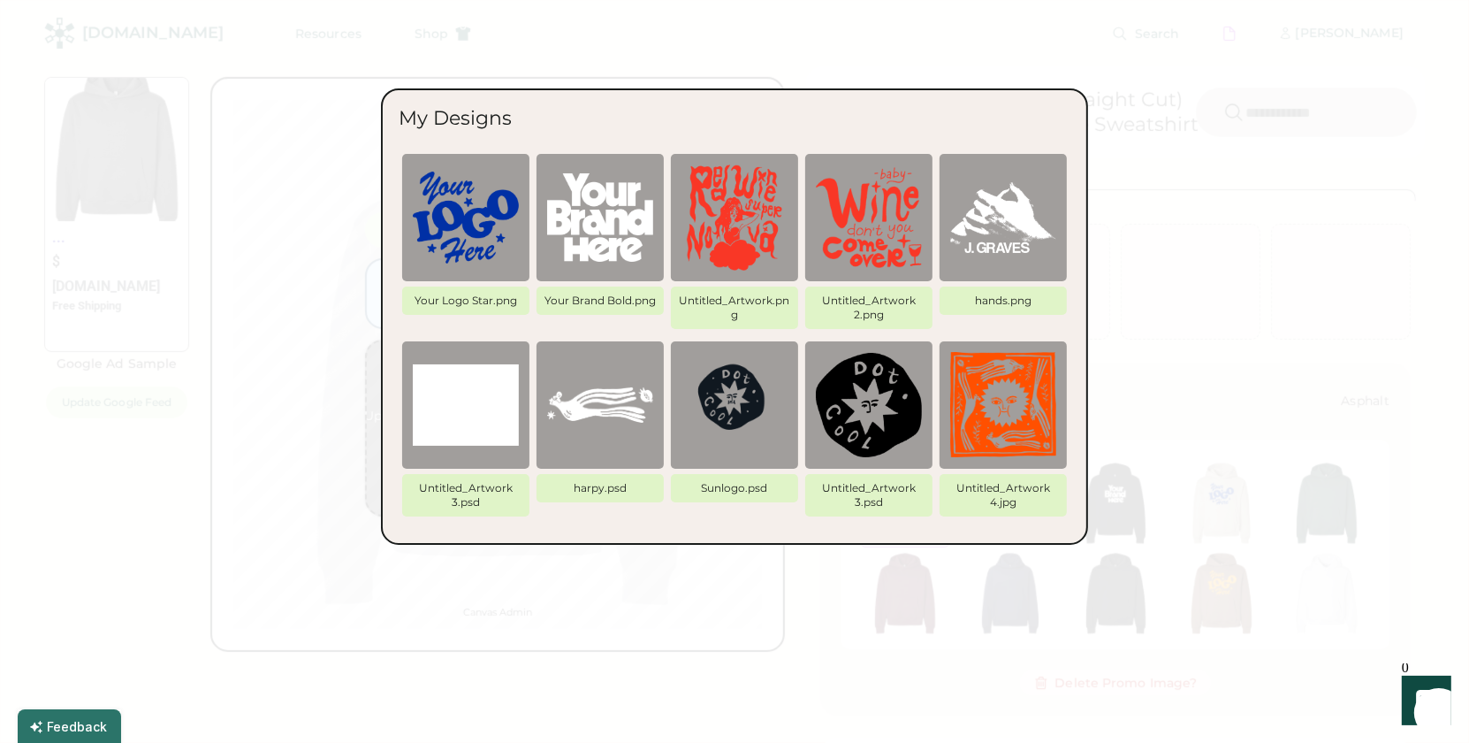
click at [555, 130] on div "My Designs Your Logo Star.png Your Brand Bold.png Untitled_Artwork.png Untitled…" at bounding box center [735, 316] width 672 height 421
click at [685, 655] on div at bounding box center [734, 371] width 1469 height 743
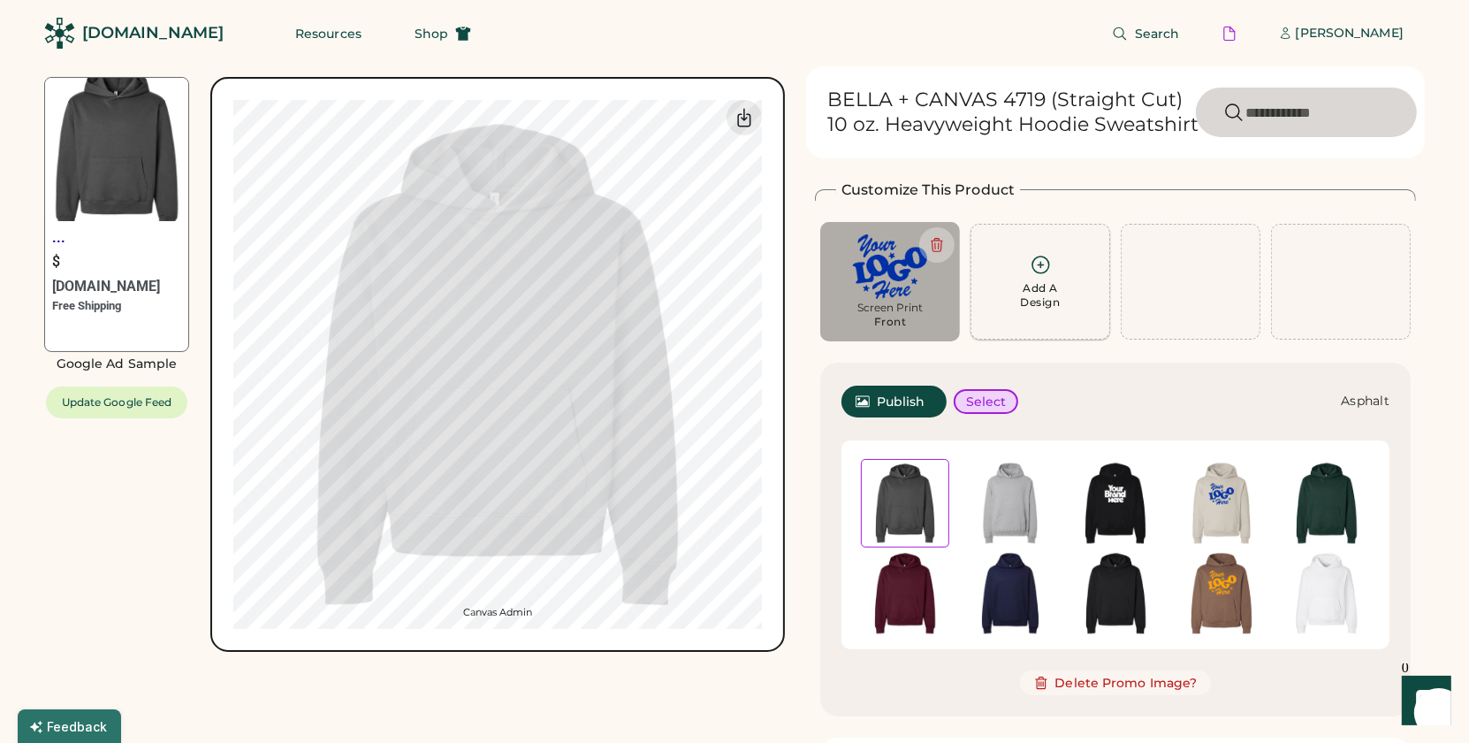
click at [1036, 262] on icon at bounding box center [1041, 265] width 22 height 22
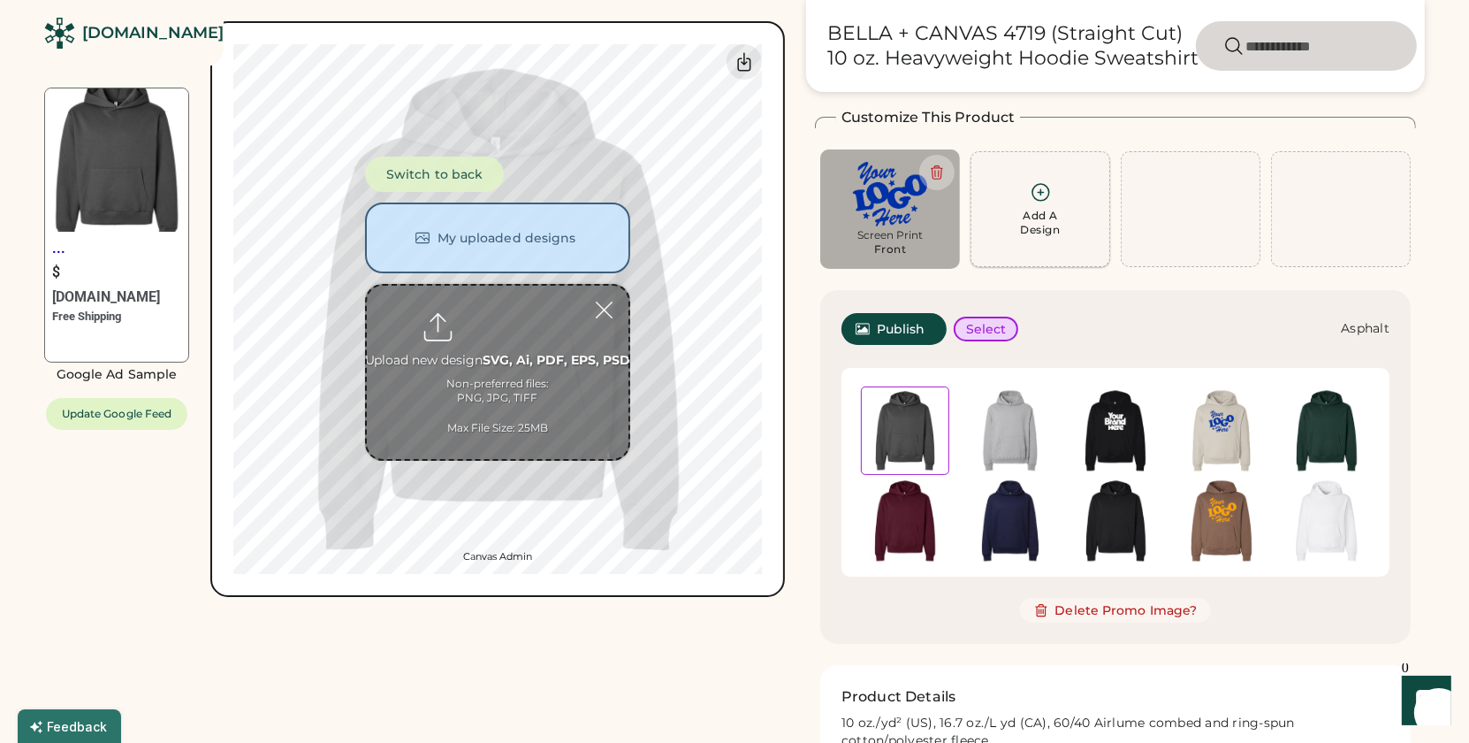
scroll to position [76, 0]
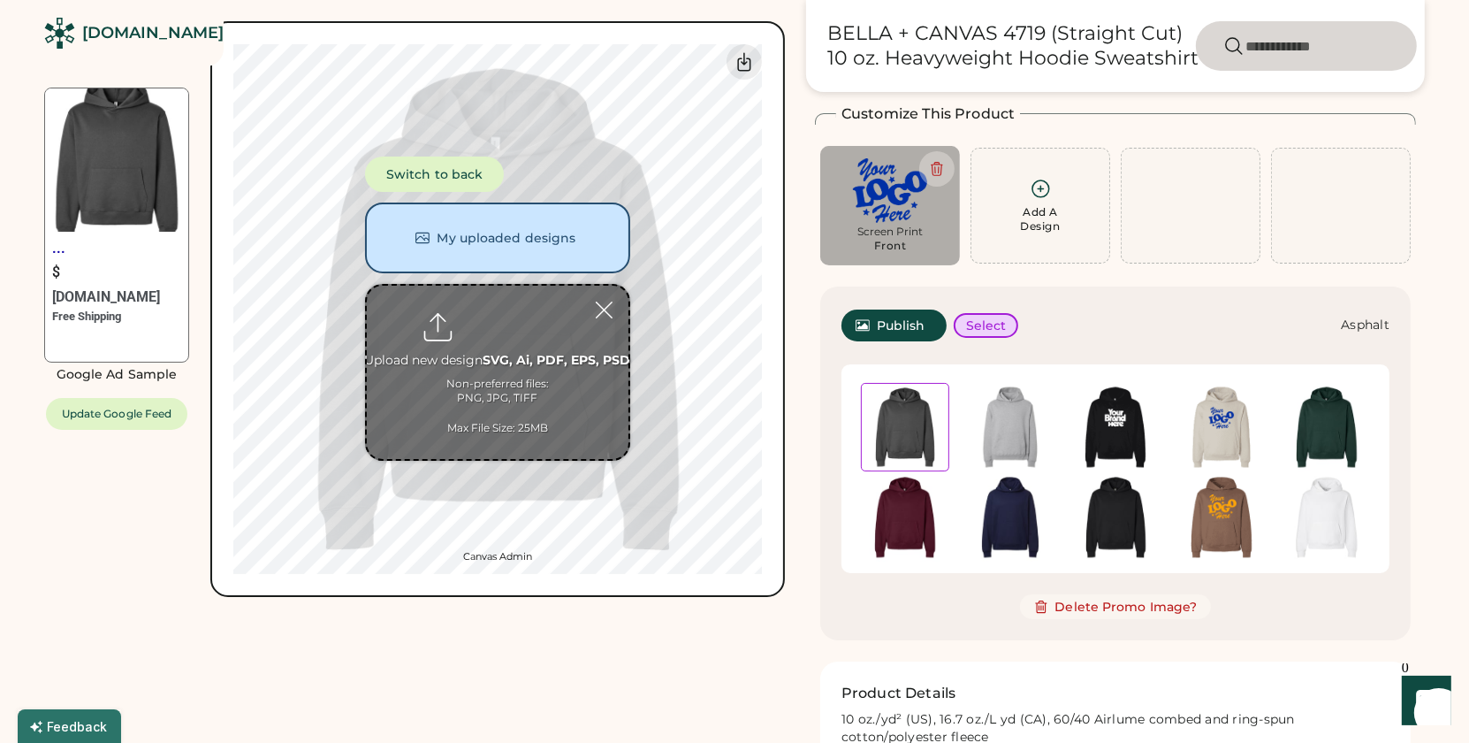
click at [484, 342] on input "file" at bounding box center [498, 372] width 262 height 173
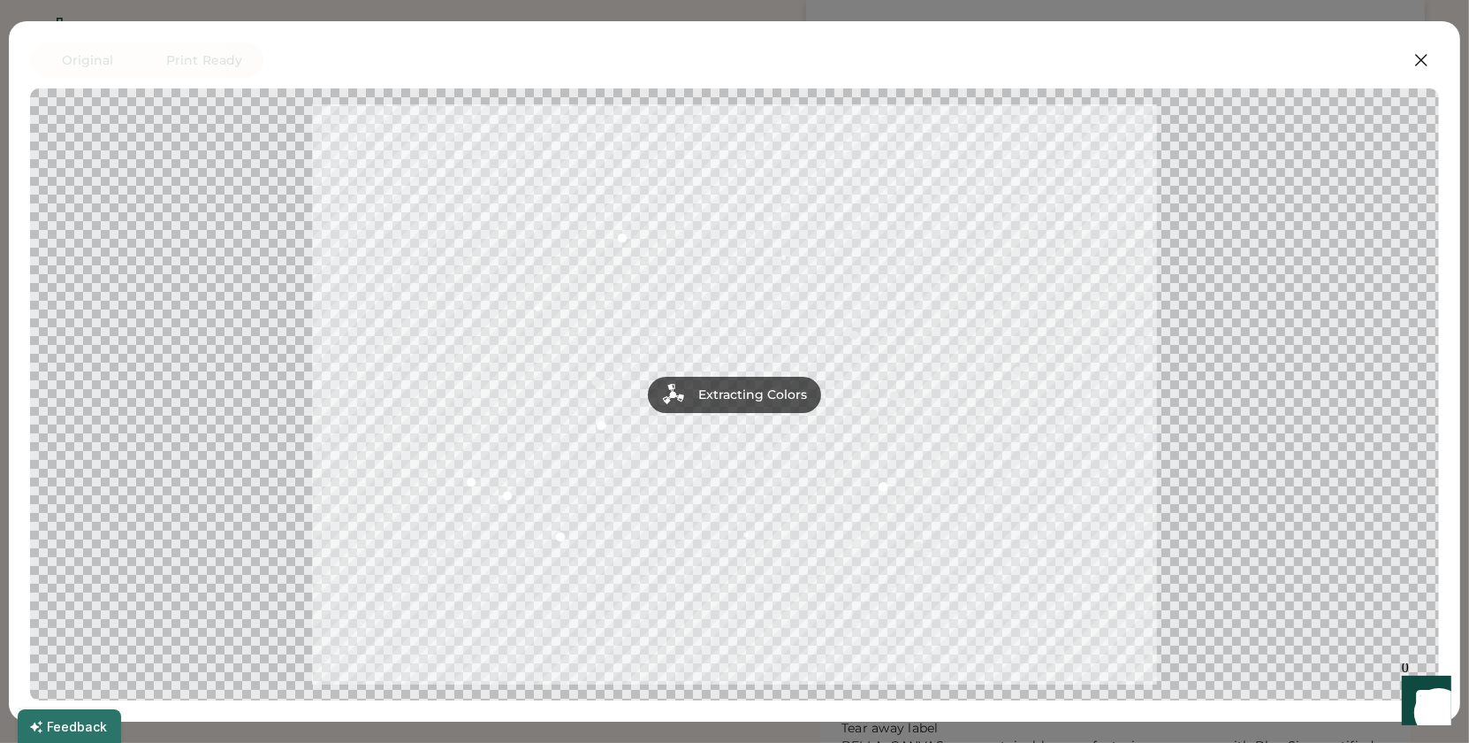
scroll to position [287, 0]
click at [957, 390] on div at bounding box center [734, 394] width 1377 height 580
click at [1422, 57] on icon at bounding box center [1421, 60] width 11 height 11
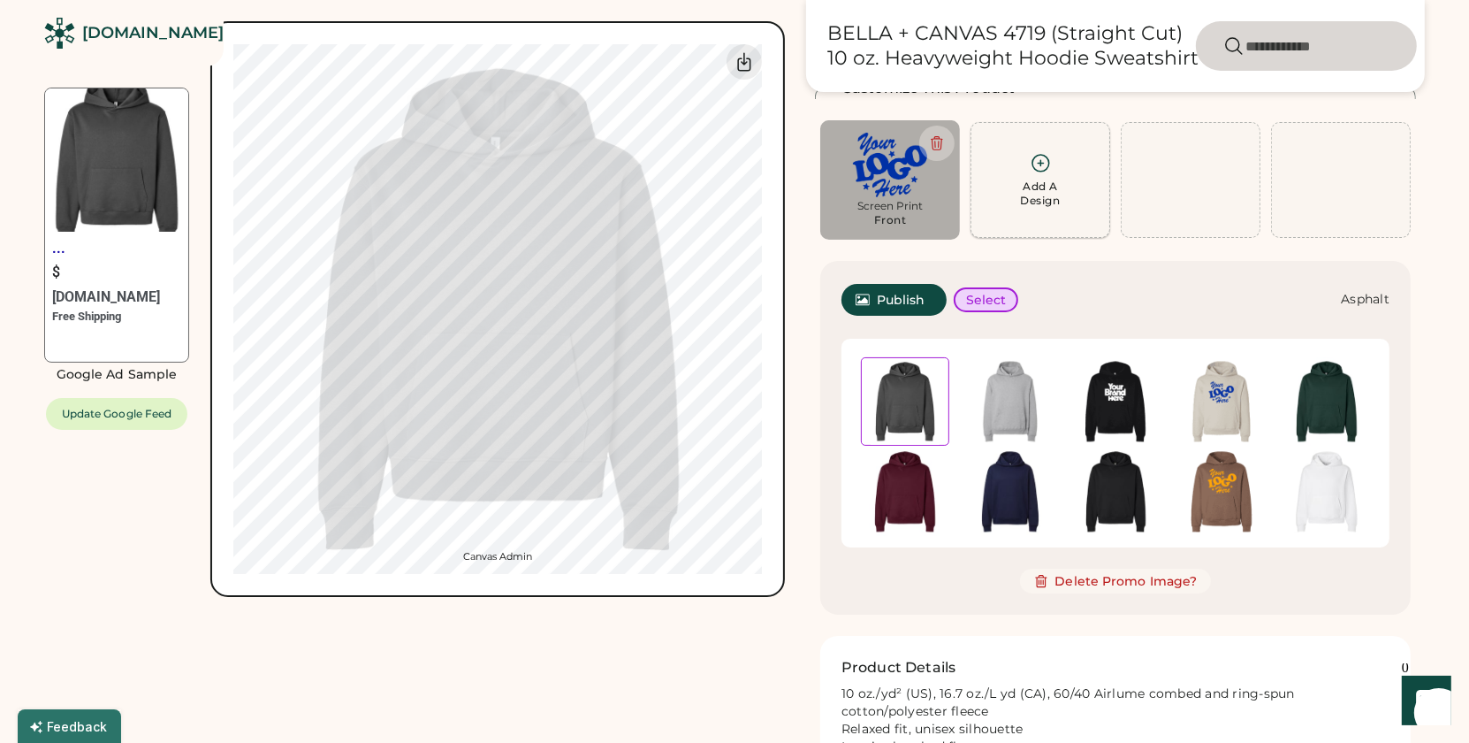
scroll to position [97, 0]
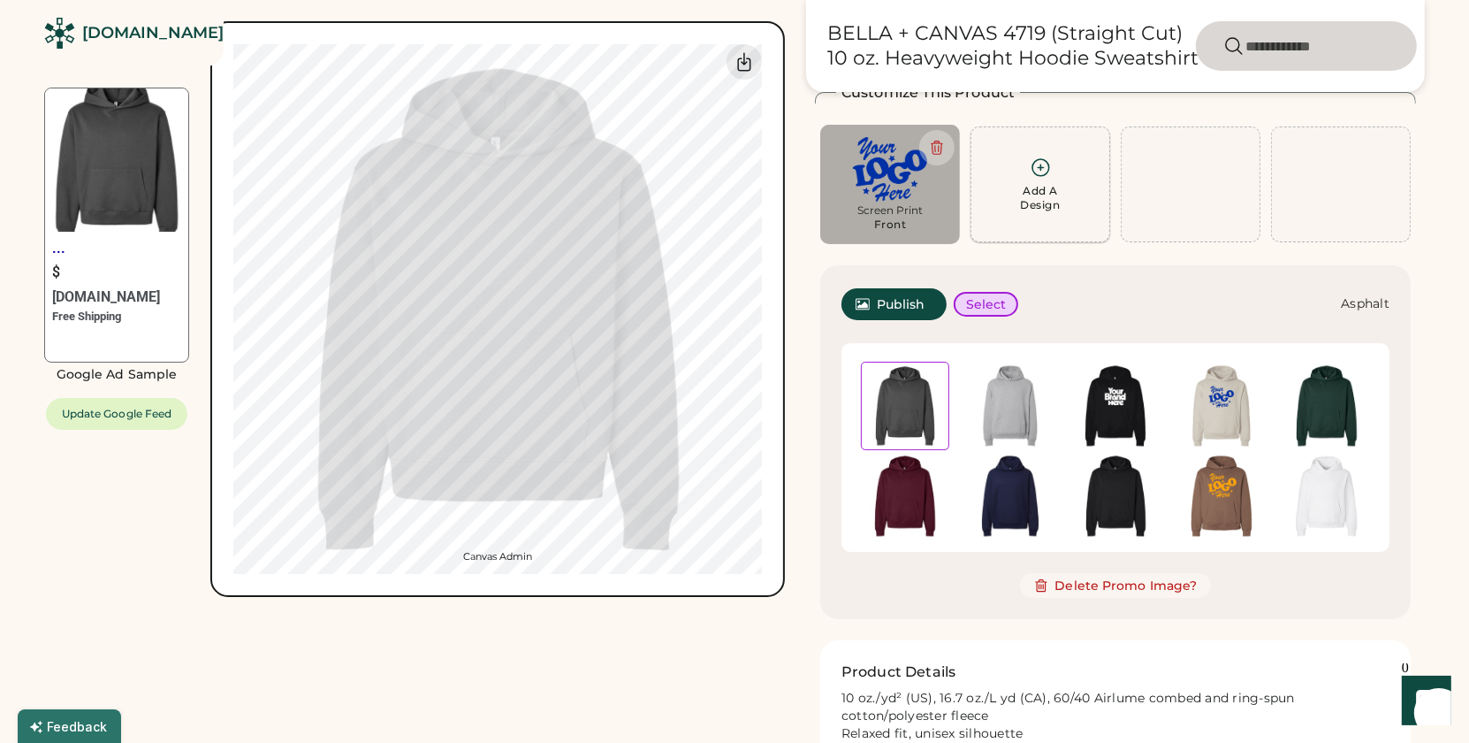
click at [1064, 172] on div "Add A Design" at bounding box center [1040, 184] width 117 height 56
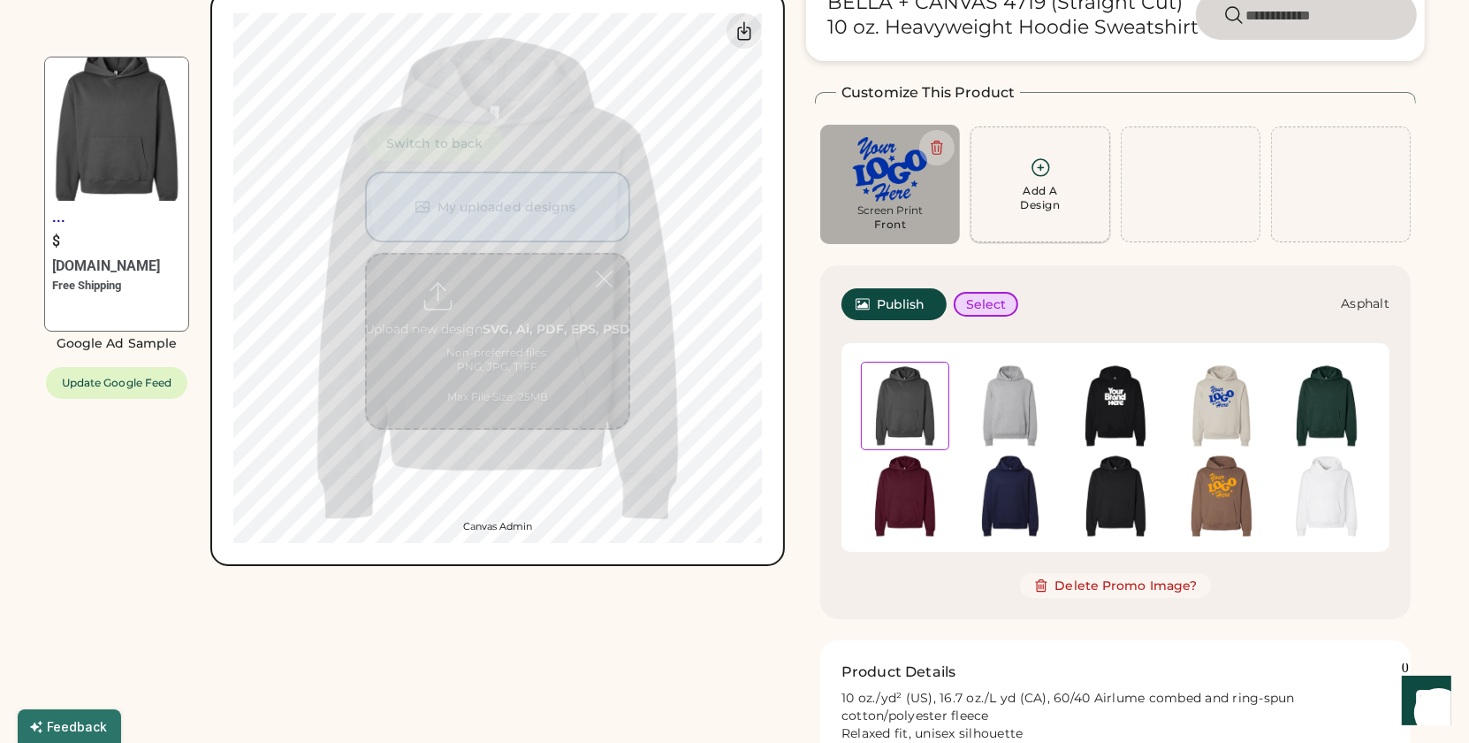
scroll to position [0, 0]
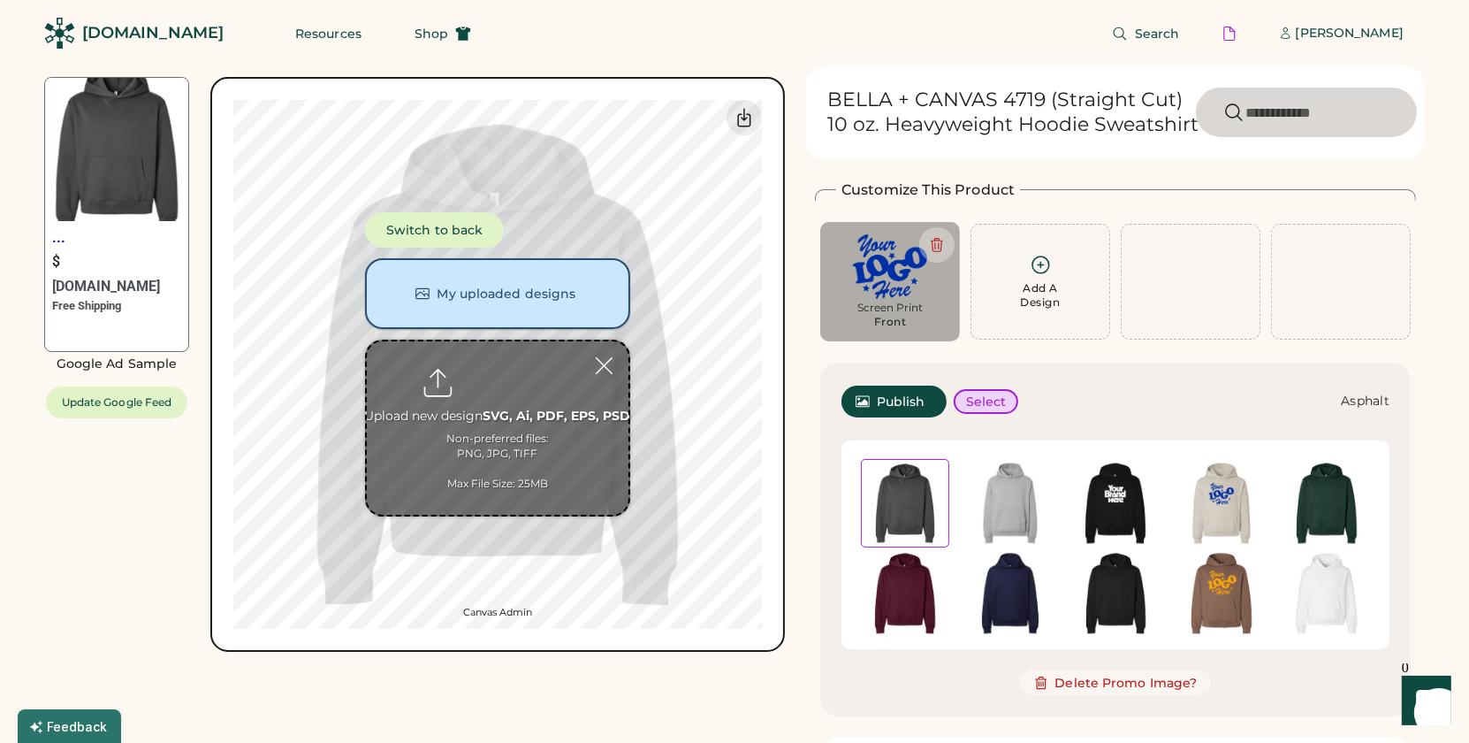
click at [543, 313] on button "My uploaded designs" at bounding box center [497, 293] width 265 height 71
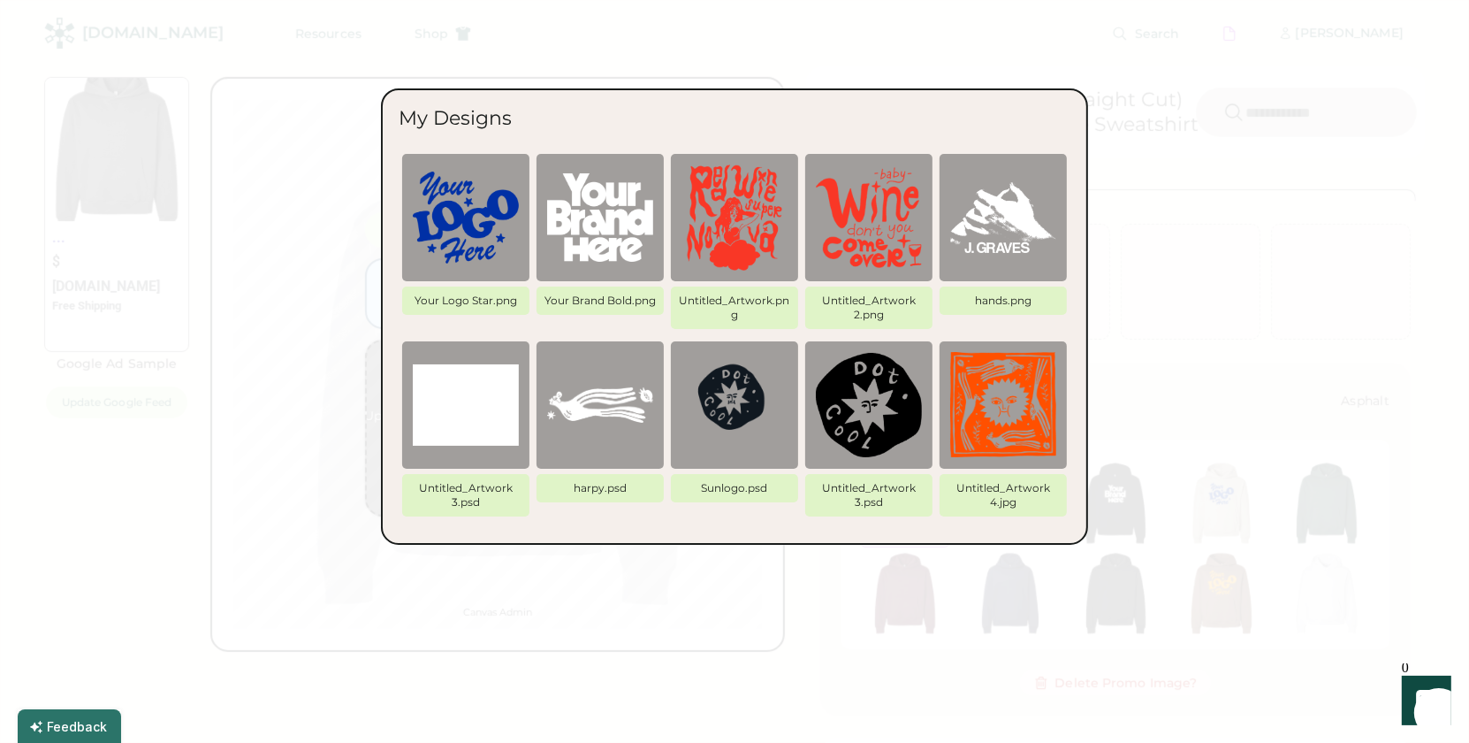
click at [348, 117] on div at bounding box center [734, 371] width 1469 height 743
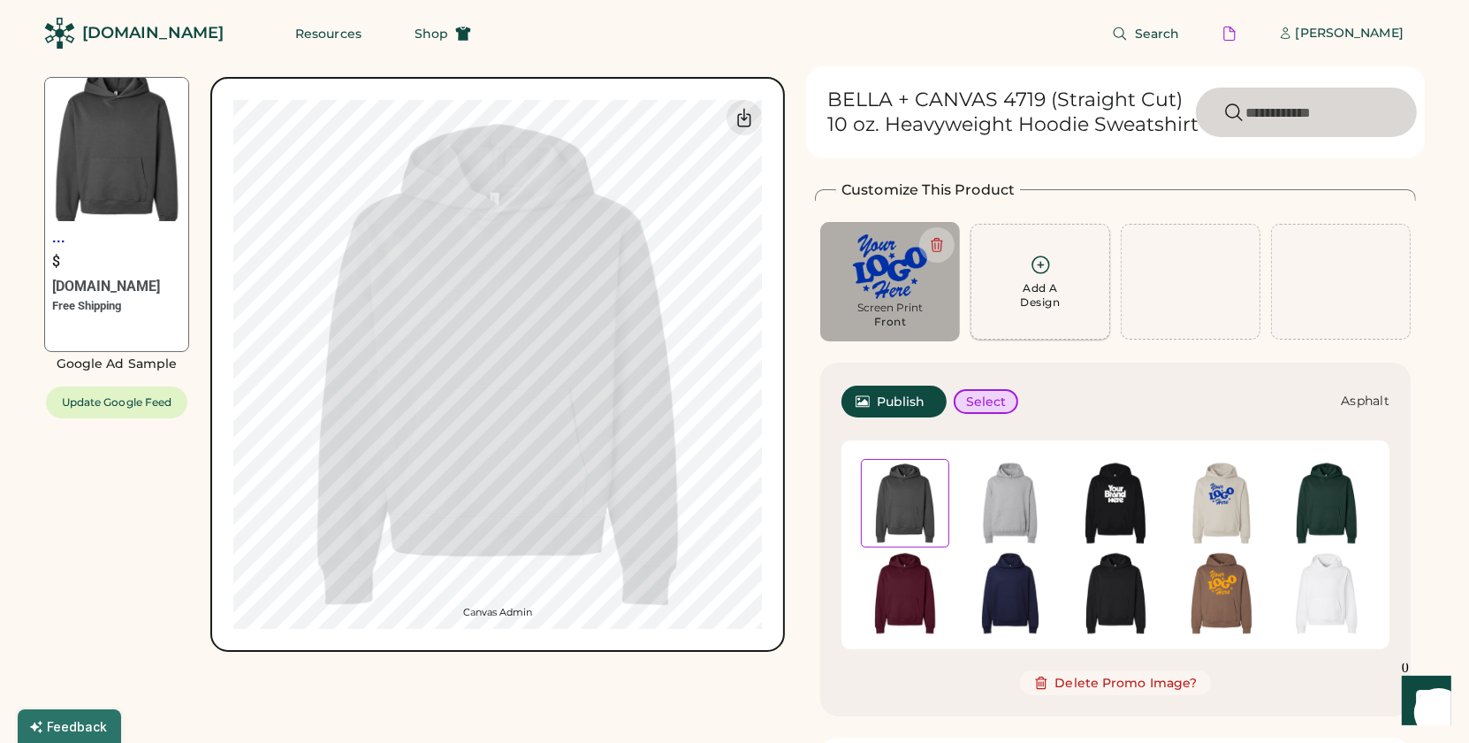
click at [1022, 283] on div "Add A Design" at bounding box center [1041, 295] width 40 height 28
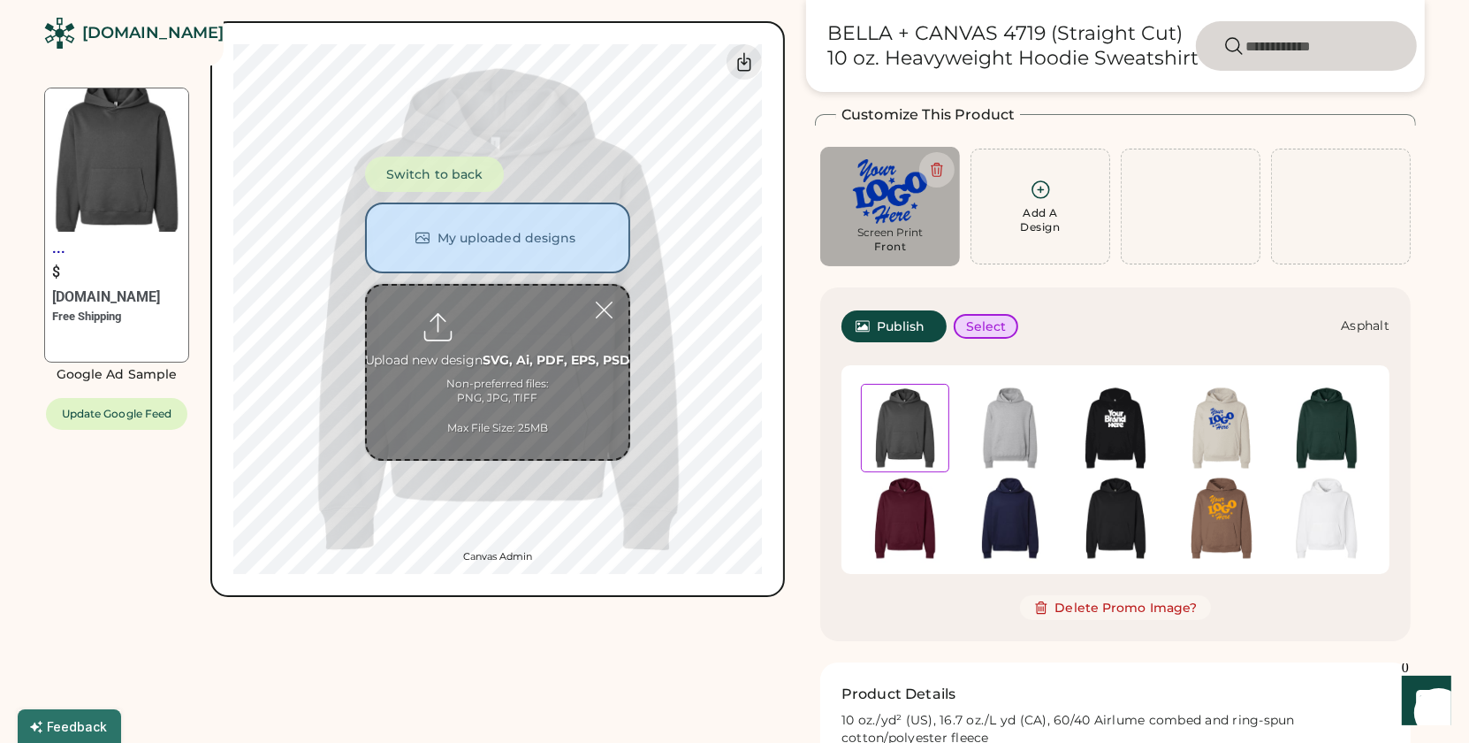
scroll to position [76, 0]
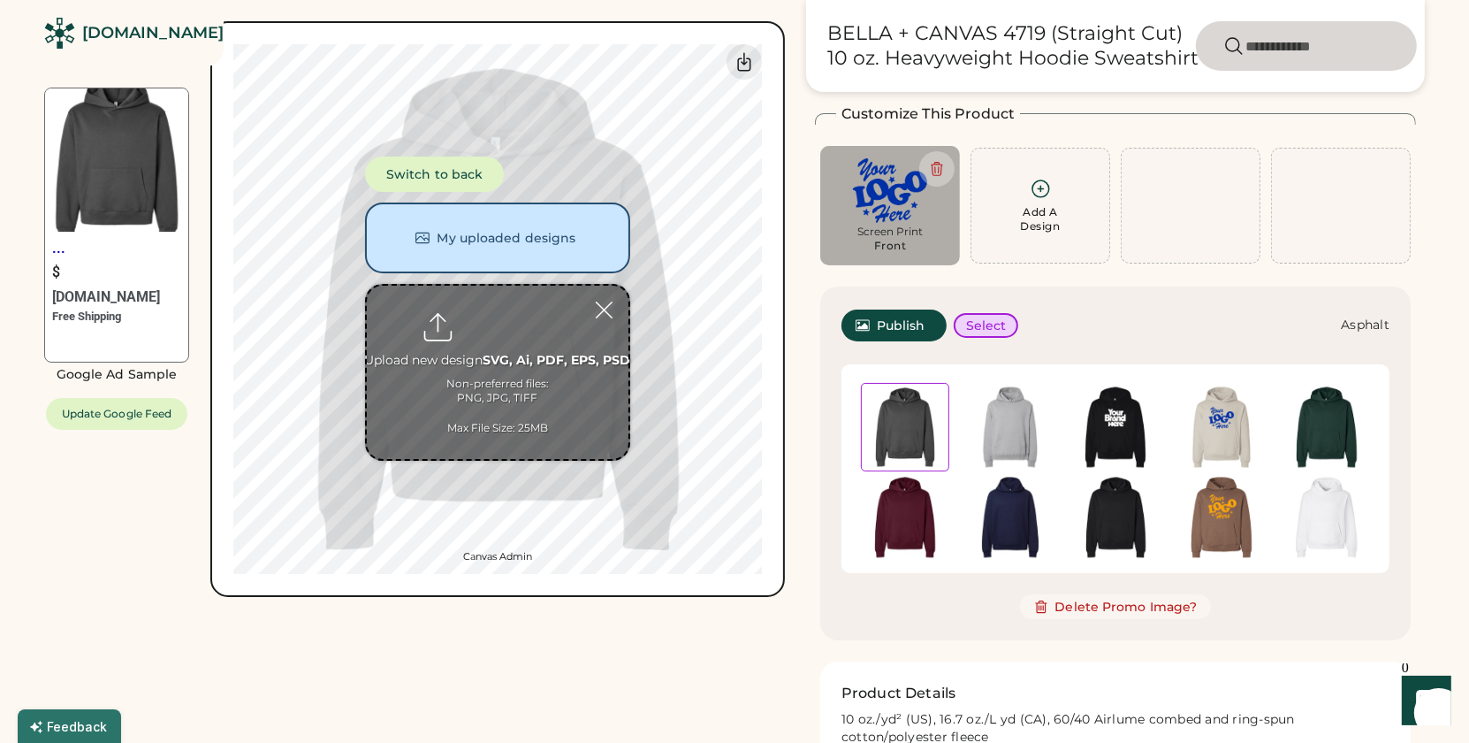
click at [502, 389] on input "file" at bounding box center [498, 372] width 262 height 173
type input "**********"
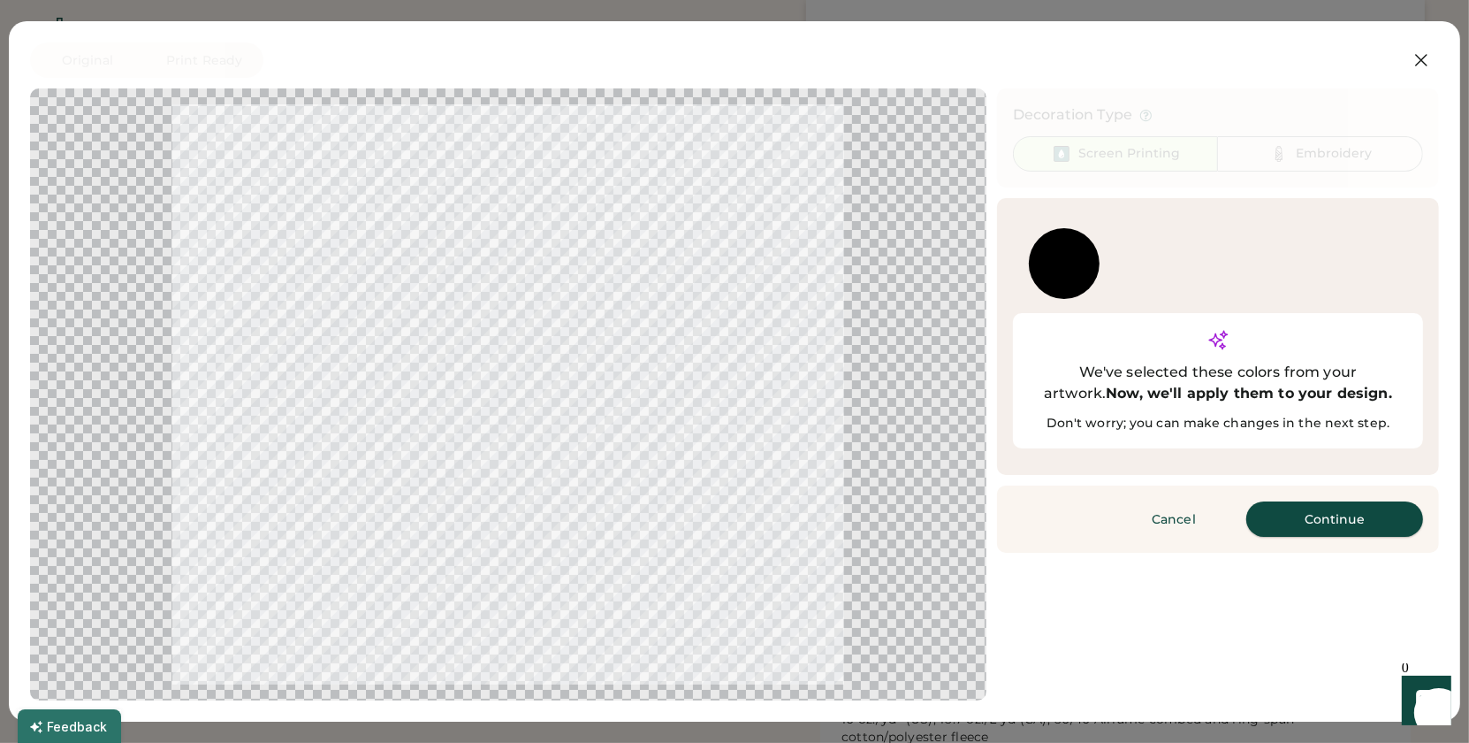
click at [1314, 501] on button "Continue" at bounding box center [1334, 518] width 177 height 35
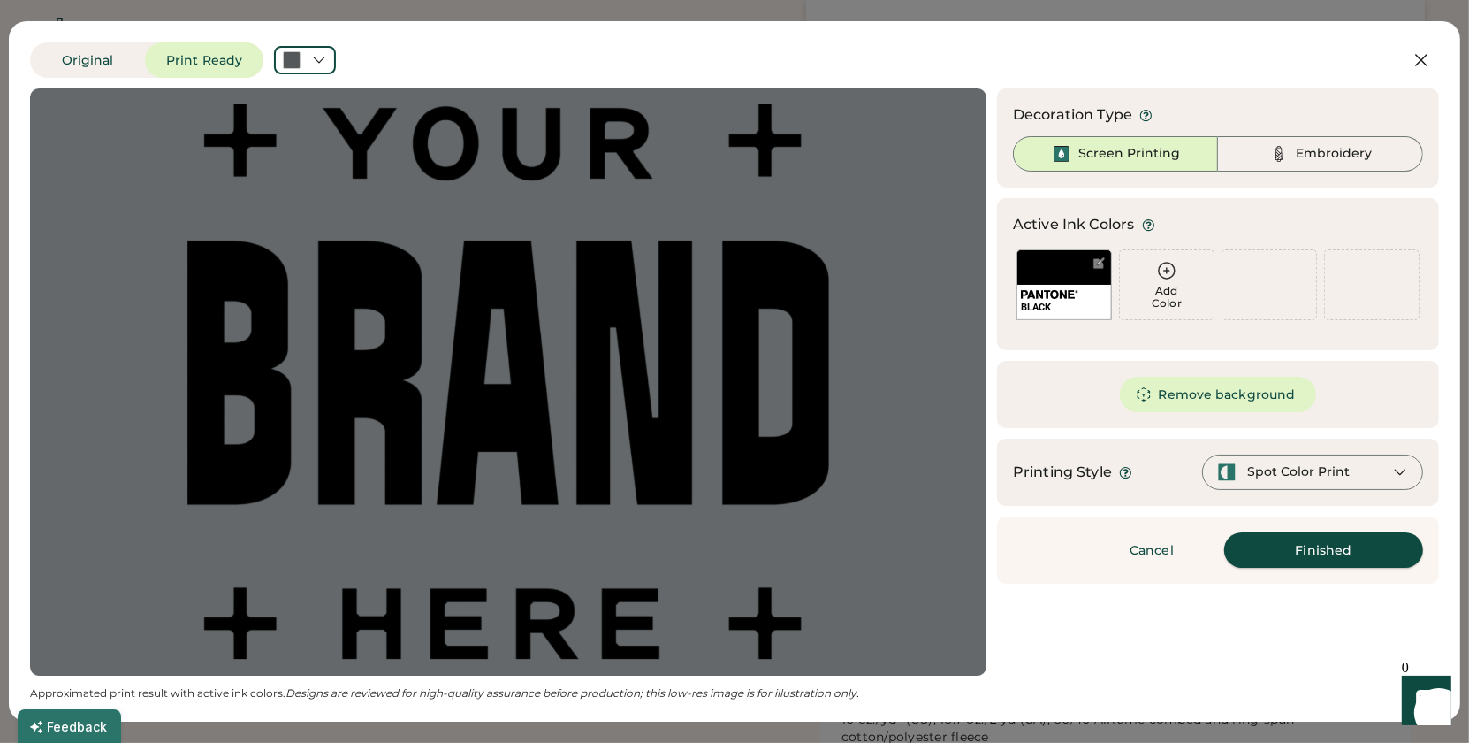
click at [1317, 551] on button "Finished" at bounding box center [1323, 549] width 199 height 35
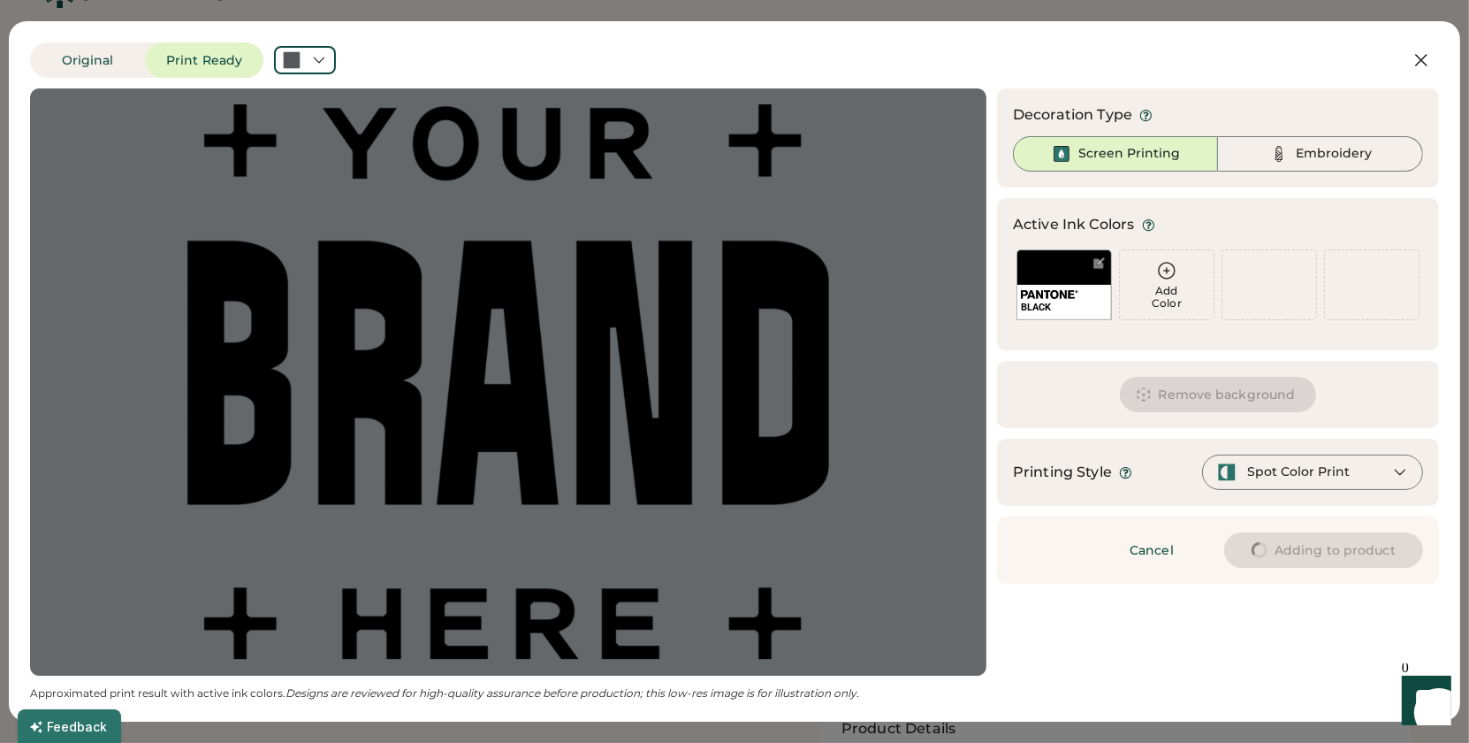
scroll to position [0, 0]
type input "****"
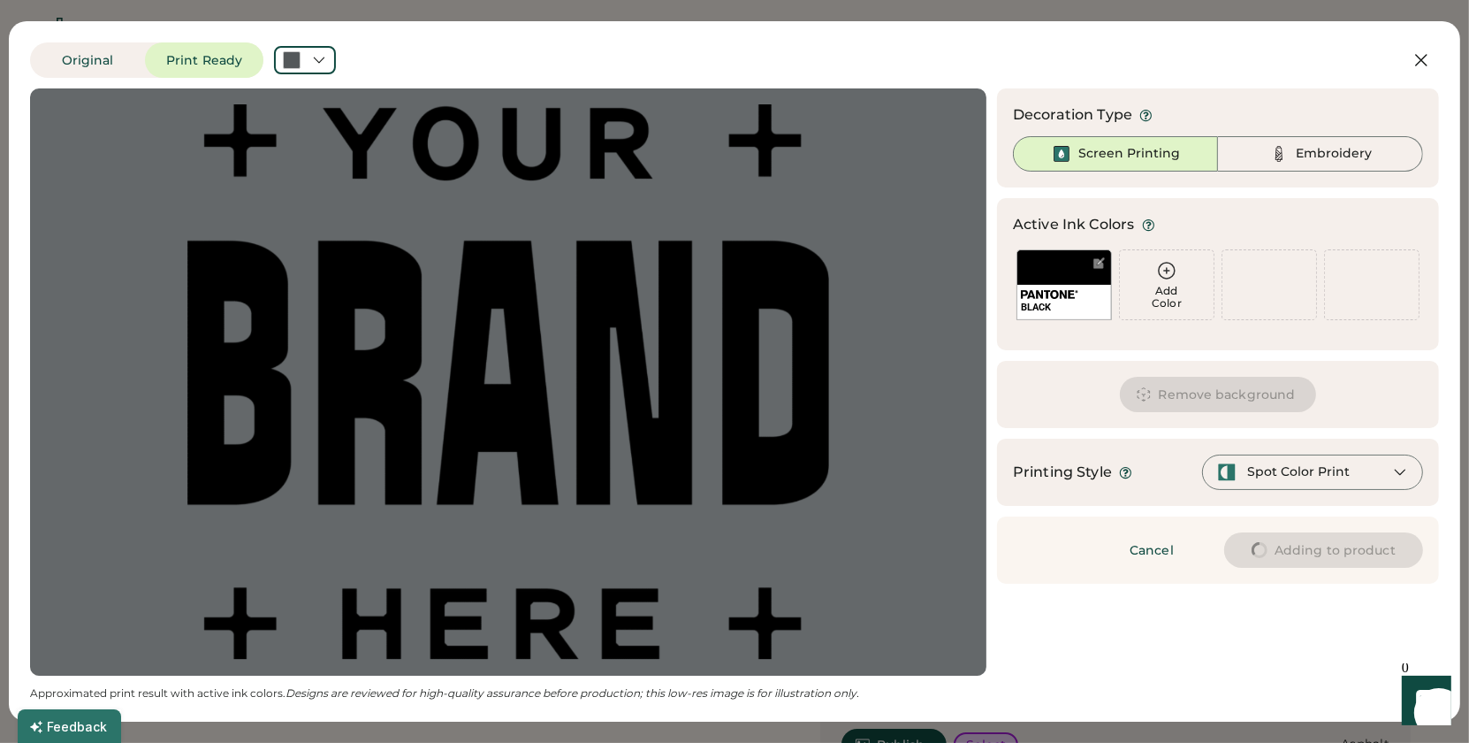
type input "****"
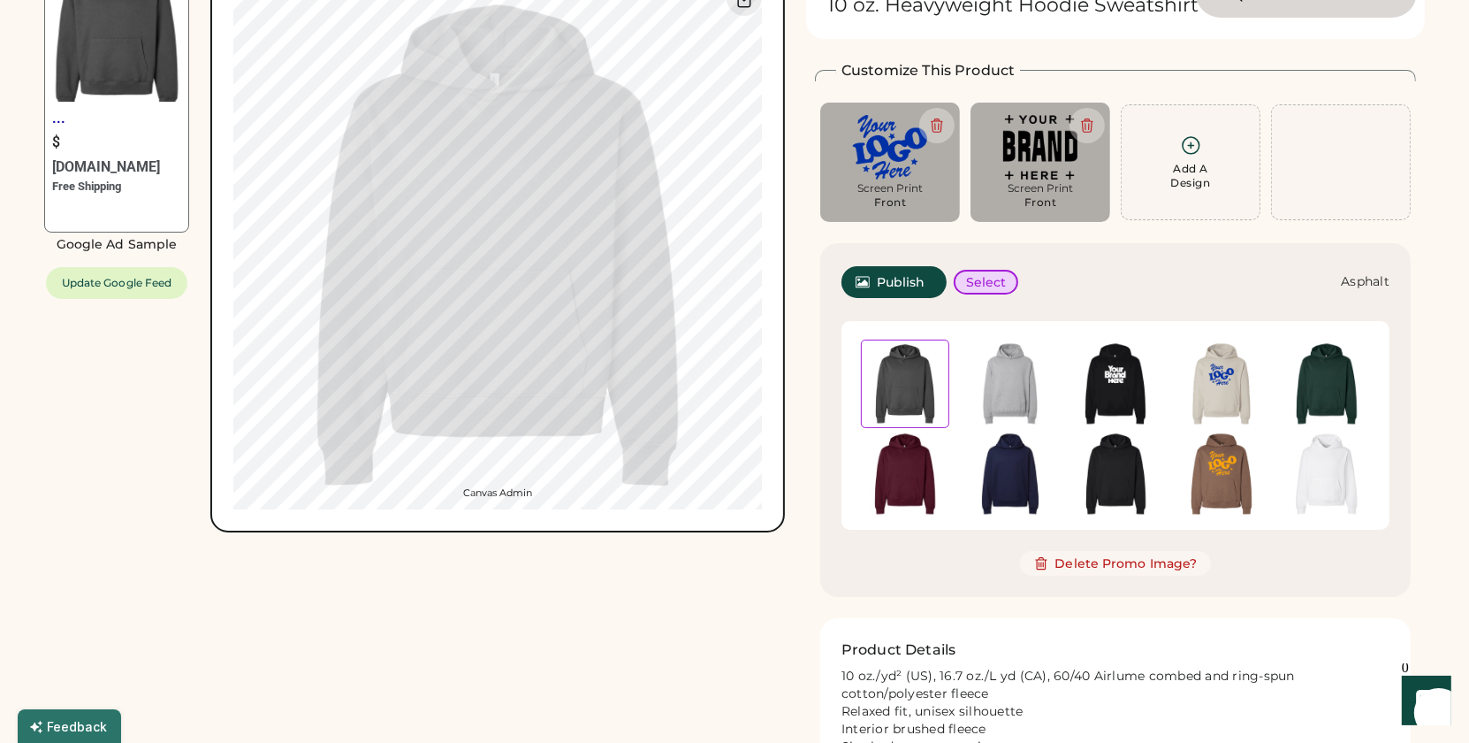
type input "****"
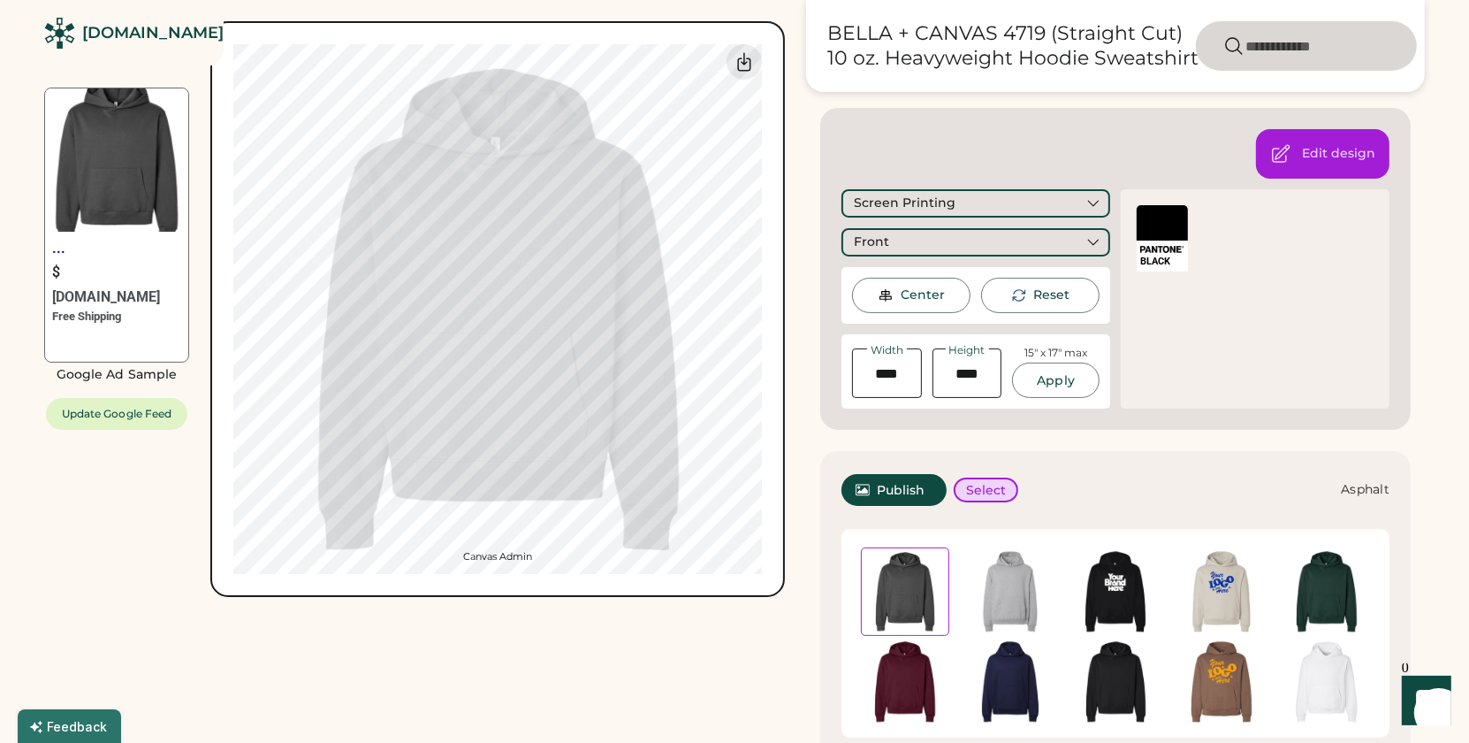
scroll to position [263, 0]
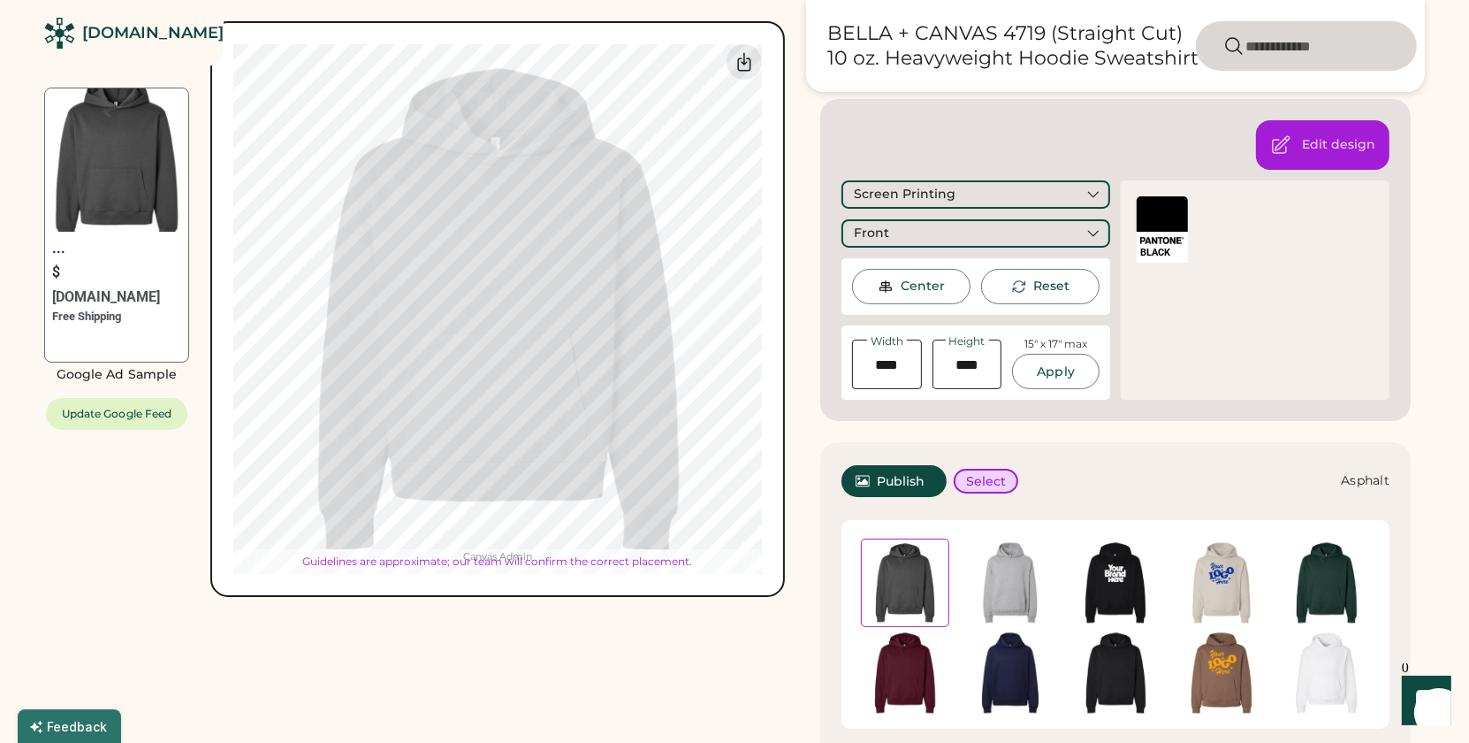
type input "*****"
click at [972, 370] on input "input" at bounding box center [968, 364] width 70 height 50
type input "*****"
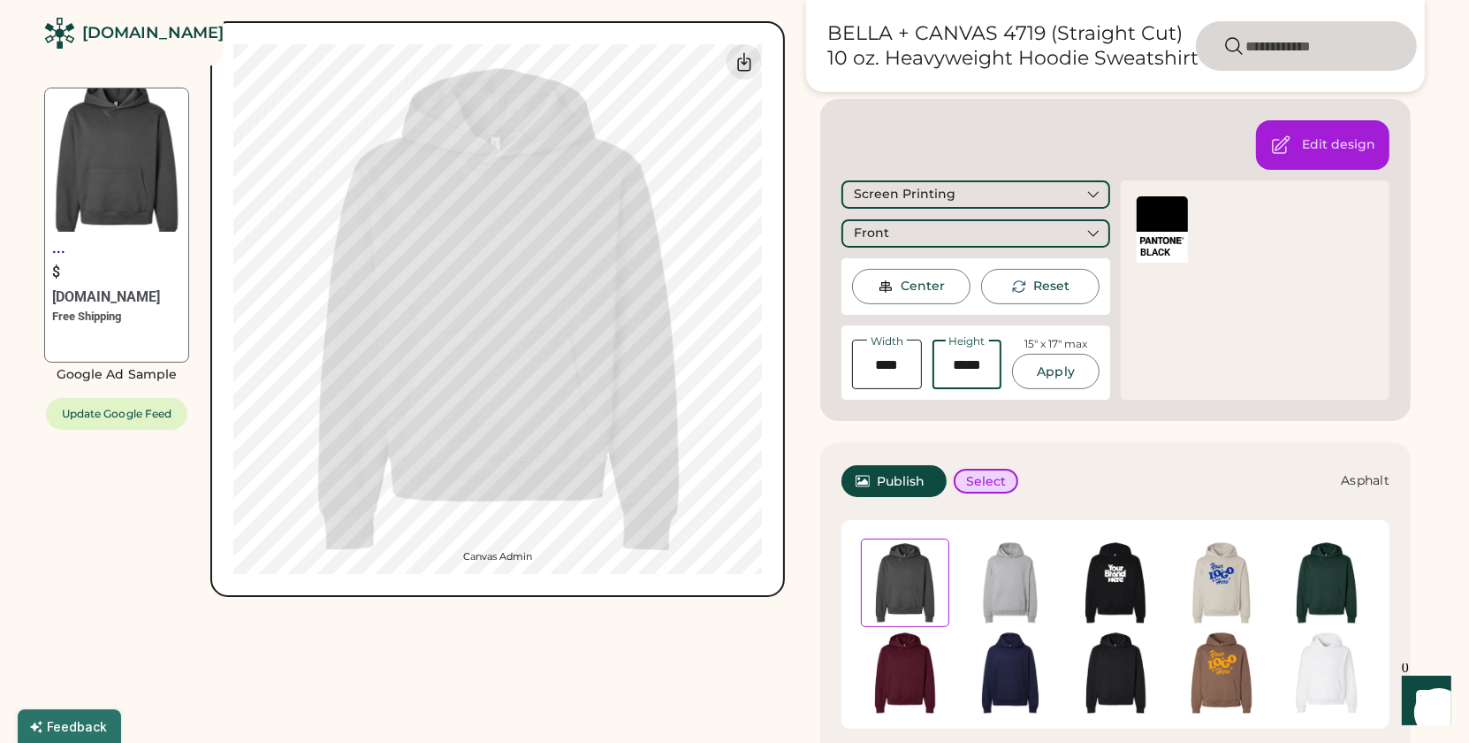
click at [893, 380] on input "input" at bounding box center [887, 364] width 70 height 50
click at [1062, 363] on button "Apply" at bounding box center [1056, 371] width 88 height 35
drag, startPoint x: 890, startPoint y: 366, endPoint x: 772, endPoint y: 362, distance: 118.5
click at [772, 362] on div "... $ Rendered.co Free Shipping Google Ad Sample Update Google Feed Switch to b…" at bounding box center [734, 530] width 1381 height 1454
type input "*****"
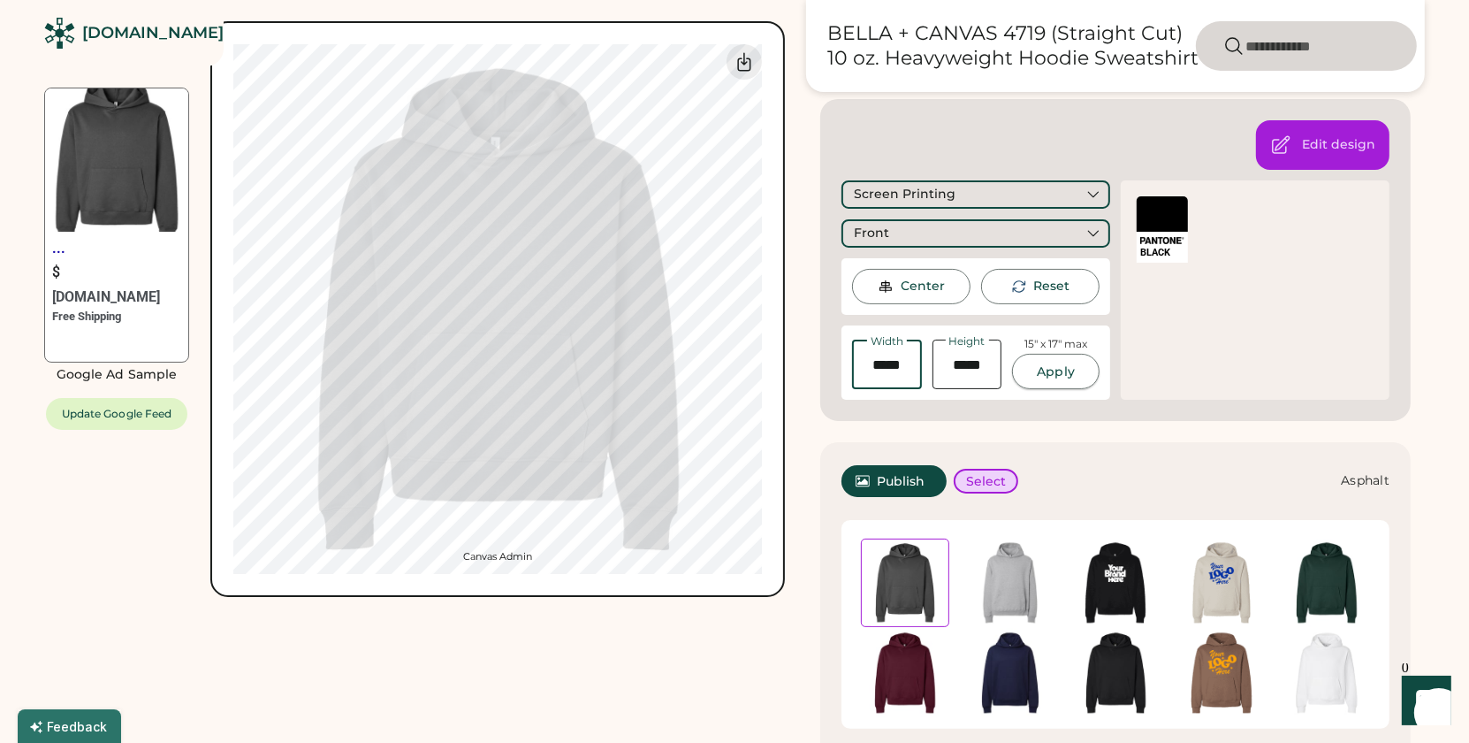
click at [1099, 373] on button "Apply" at bounding box center [1056, 371] width 88 height 35
click at [1096, 442] on div "Publish Select Asphalt Delete Promo Image?" at bounding box center [1115, 619] width 591 height 354
click at [1165, 221] on div at bounding box center [1162, 213] width 51 height 35
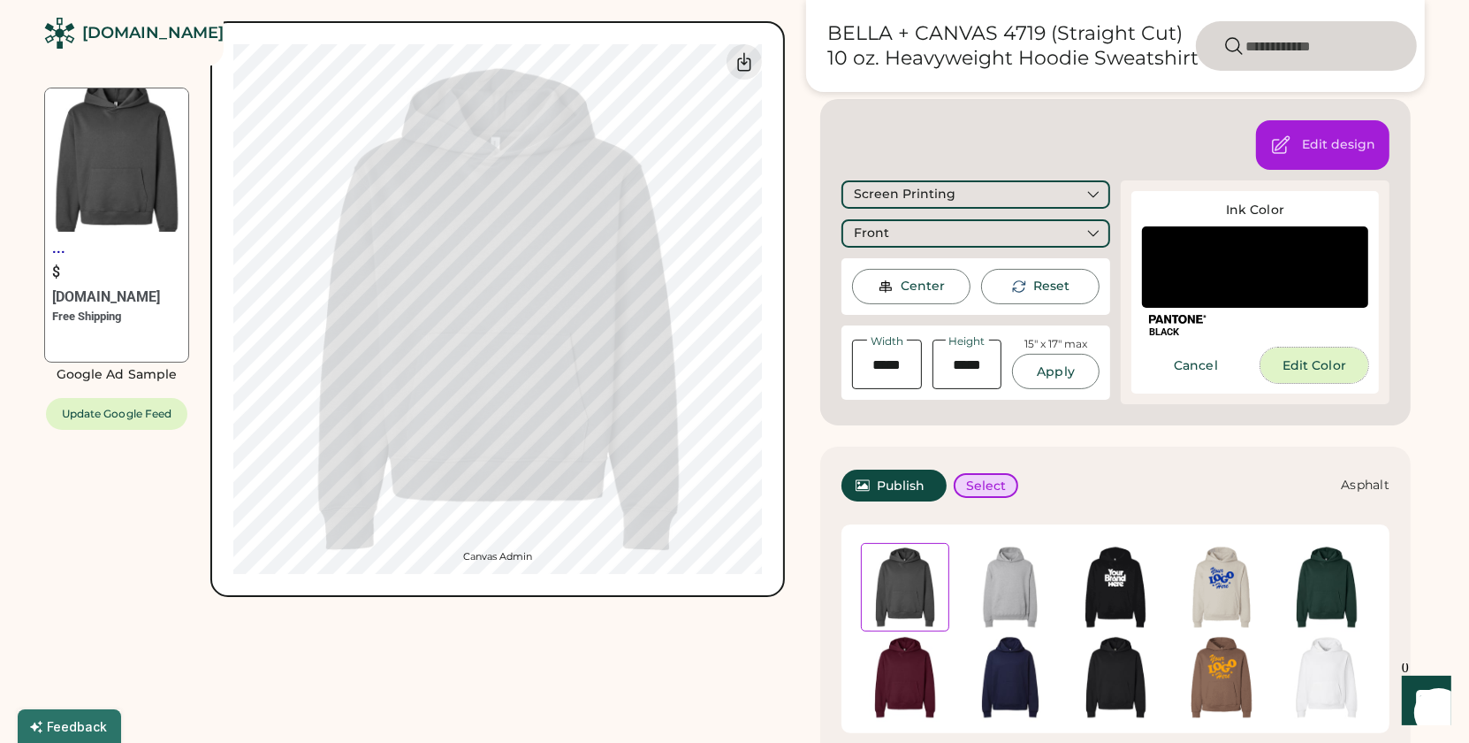
click at [1305, 378] on button "Edit Color" at bounding box center [1315, 364] width 108 height 35
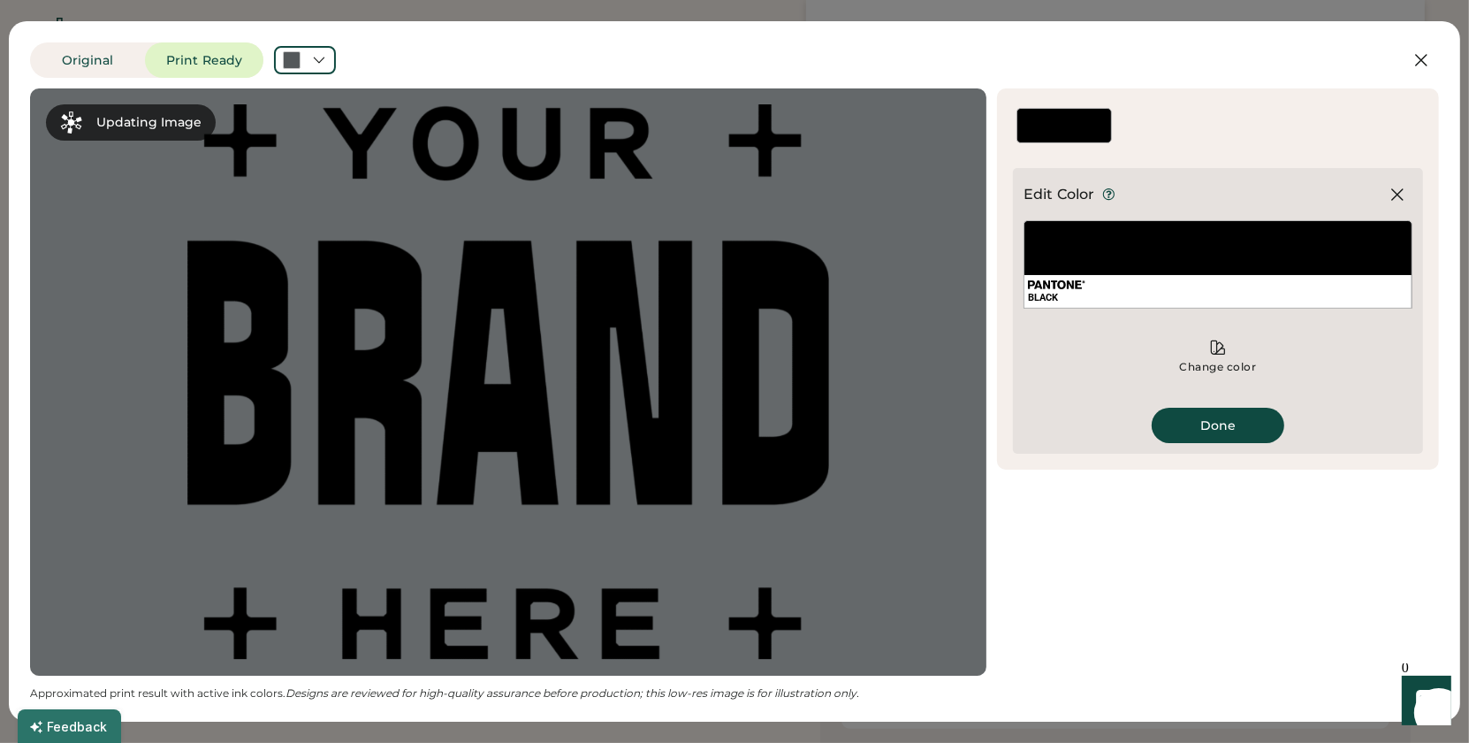
click at [1130, 291] on div "BLACK" at bounding box center [1218, 297] width 380 height 13
drag, startPoint x: 1161, startPoint y: 245, endPoint x: 1215, endPoint y: 331, distance: 101.8
click at [1161, 245] on div "BLACK" at bounding box center [1218, 264] width 389 height 88
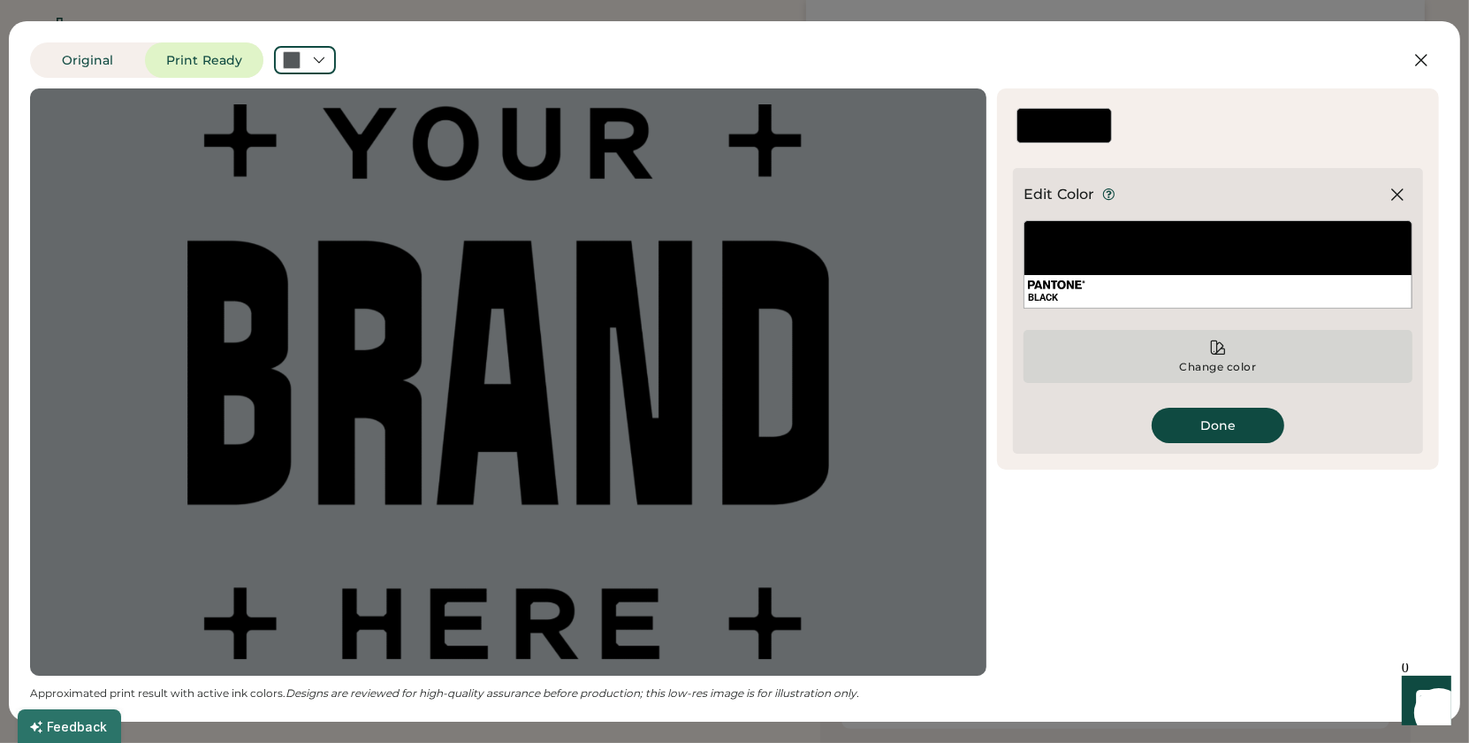
click at [1221, 351] on icon at bounding box center [1218, 348] width 18 height 18
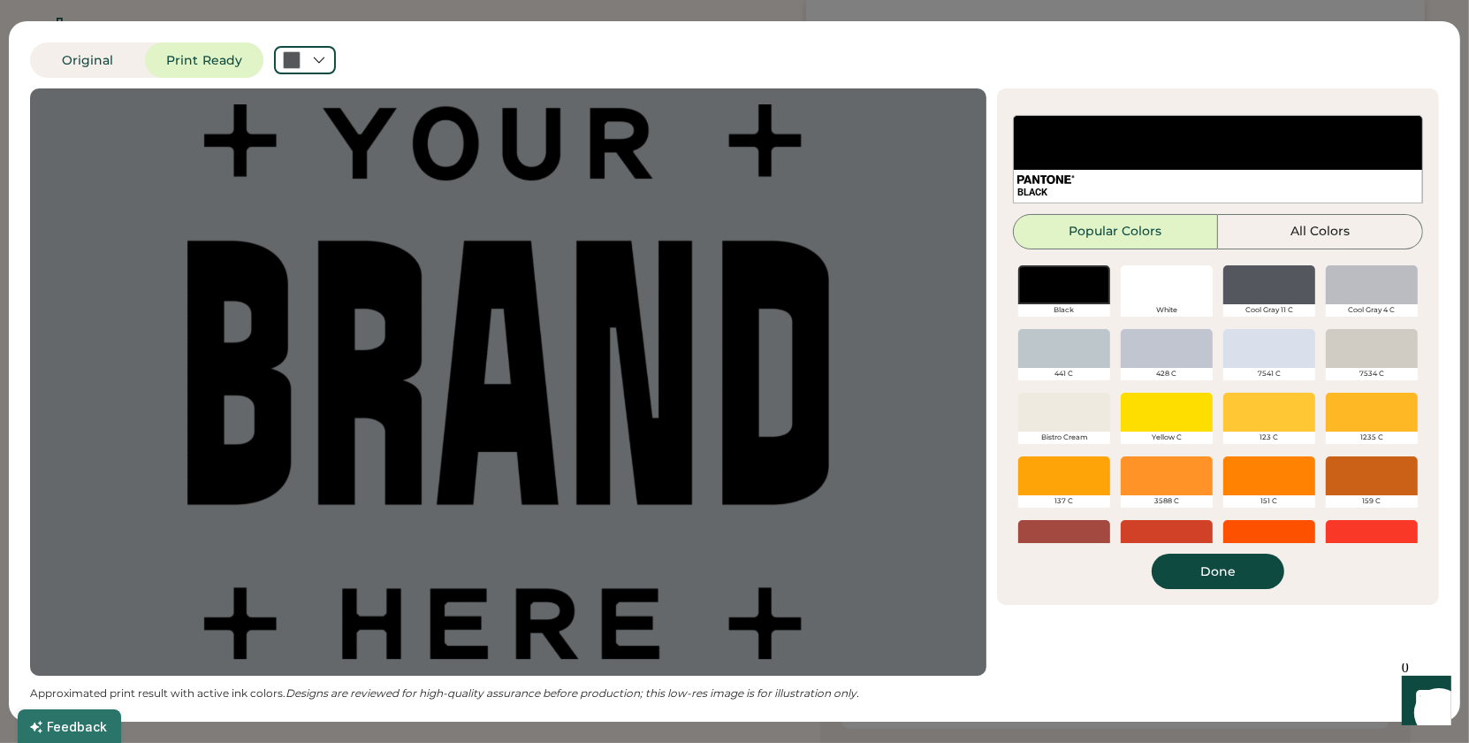
click at [1045, 416] on div at bounding box center [1064, 411] width 92 height 39
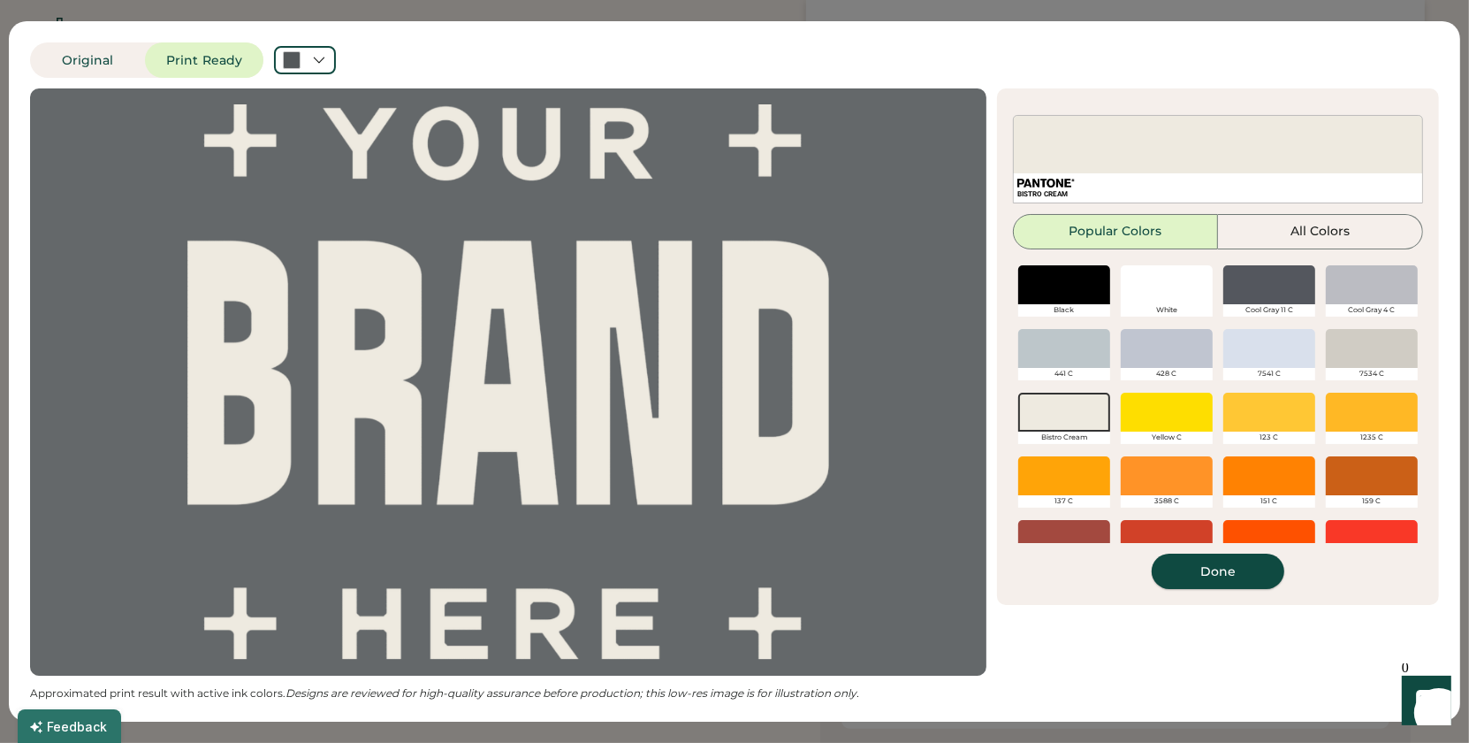
click at [1215, 575] on button "Done" at bounding box center [1218, 570] width 133 height 35
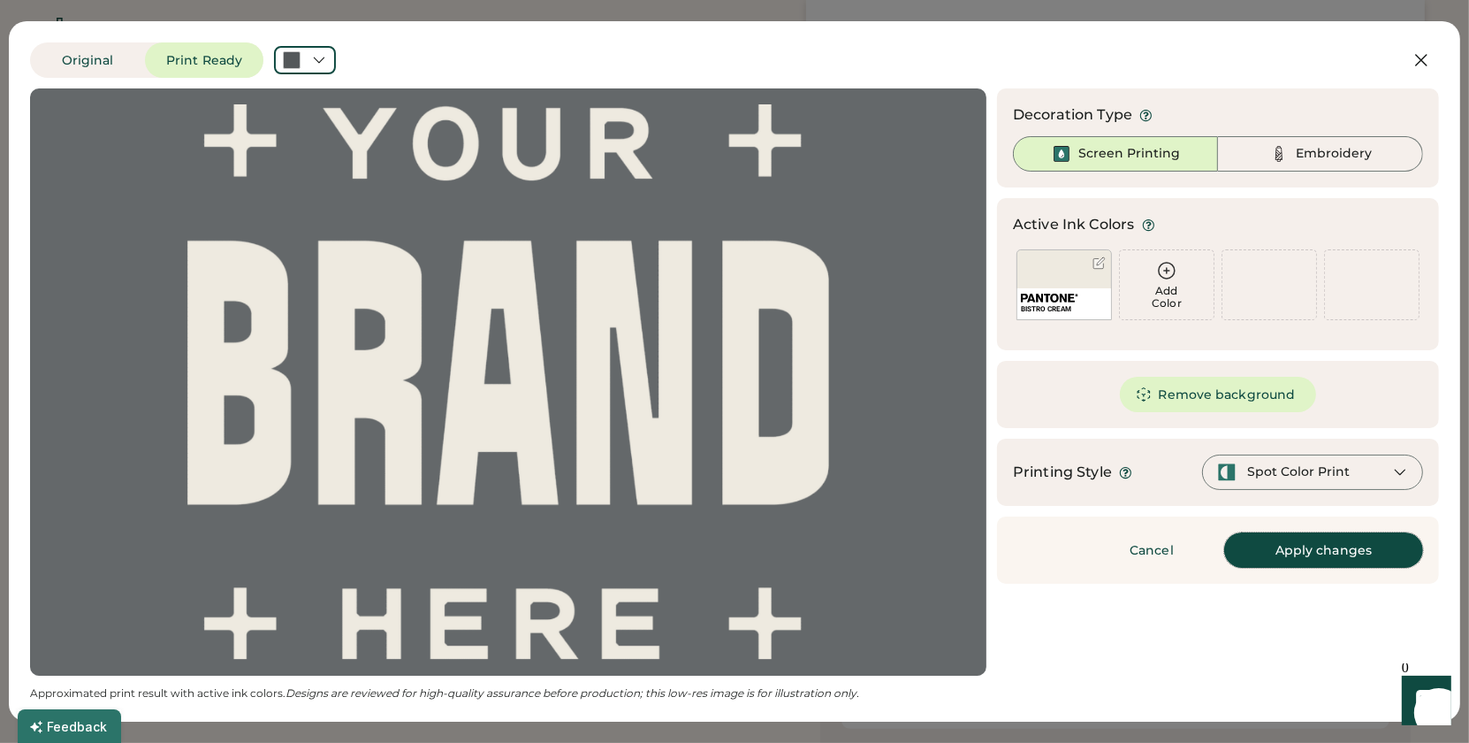
click at [1342, 552] on button "Apply changes" at bounding box center [1323, 549] width 199 height 35
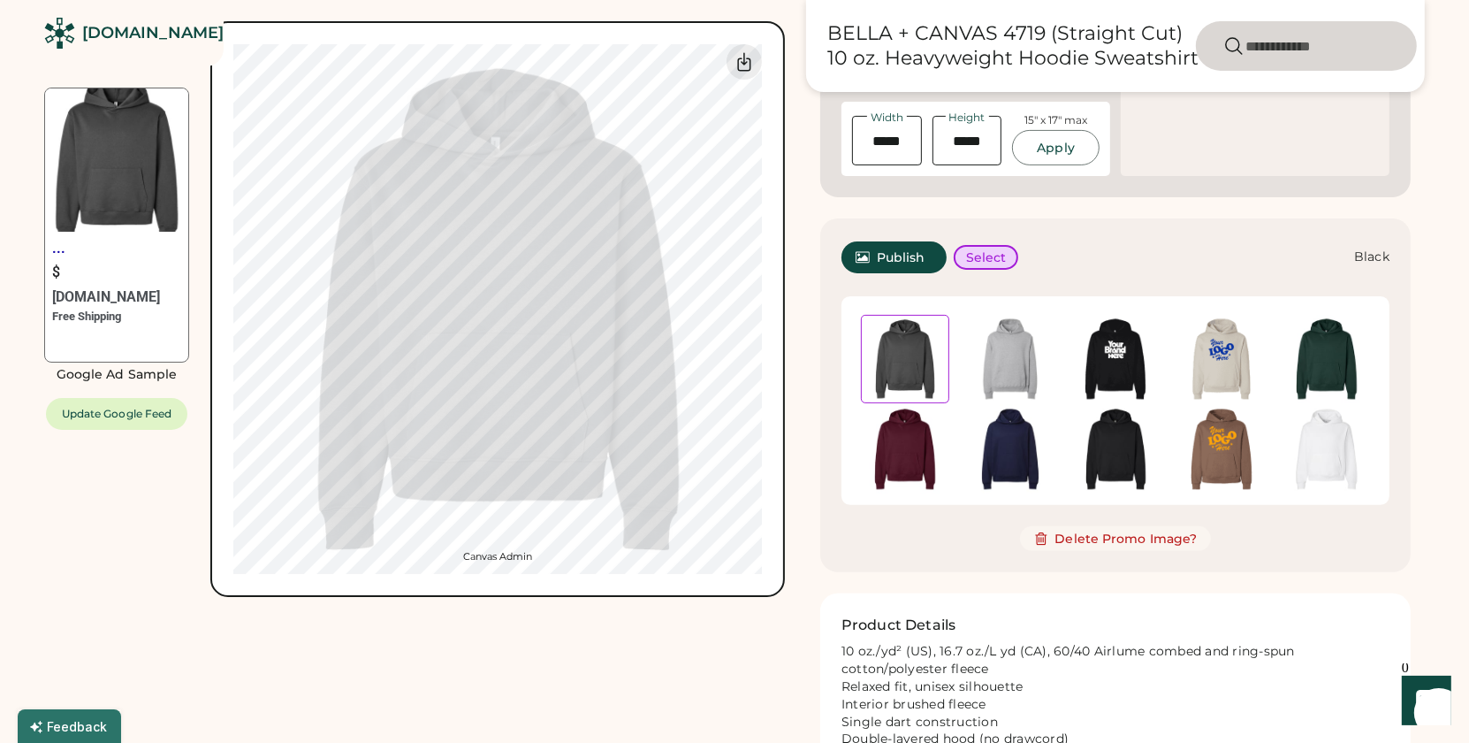
scroll to position [491, 0]
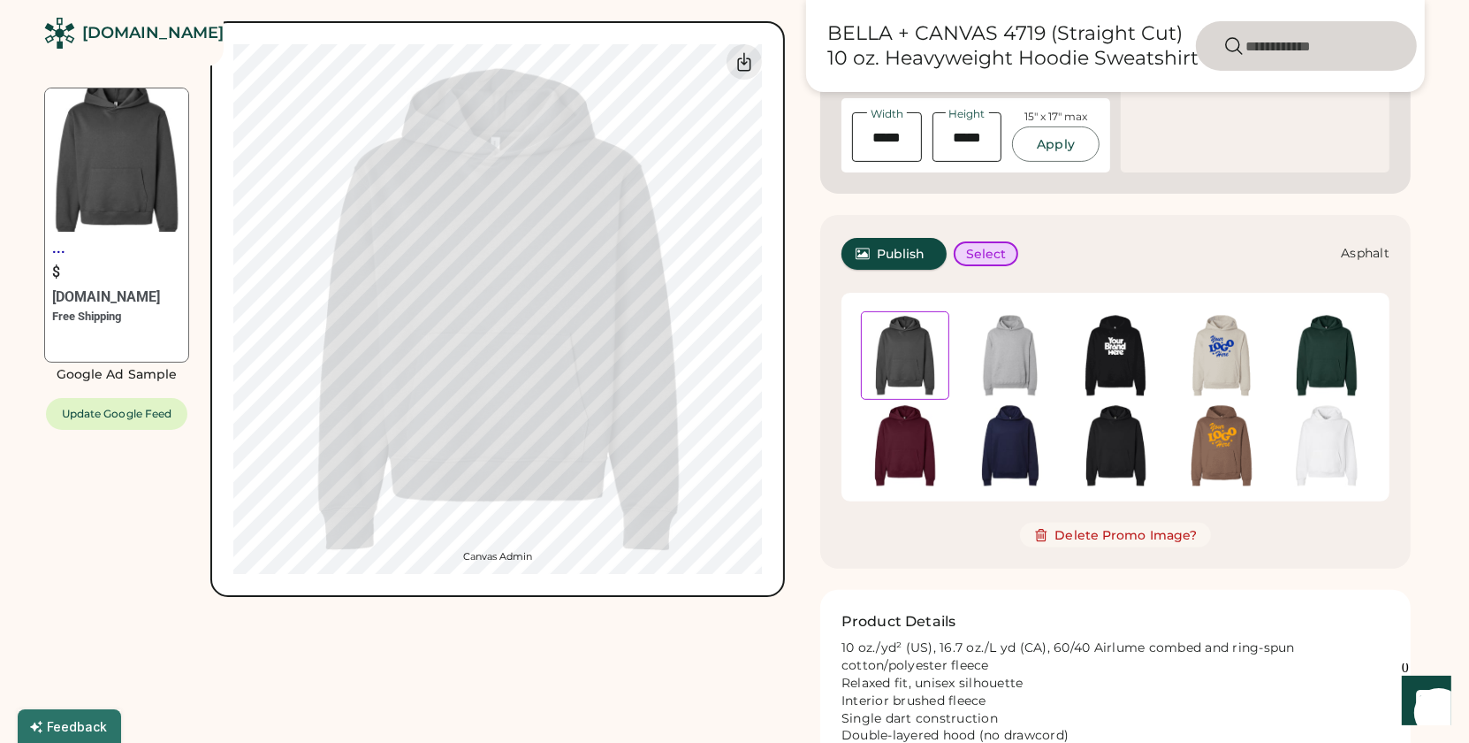
click at [899, 254] on span "Publish" at bounding box center [901, 254] width 49 height 12
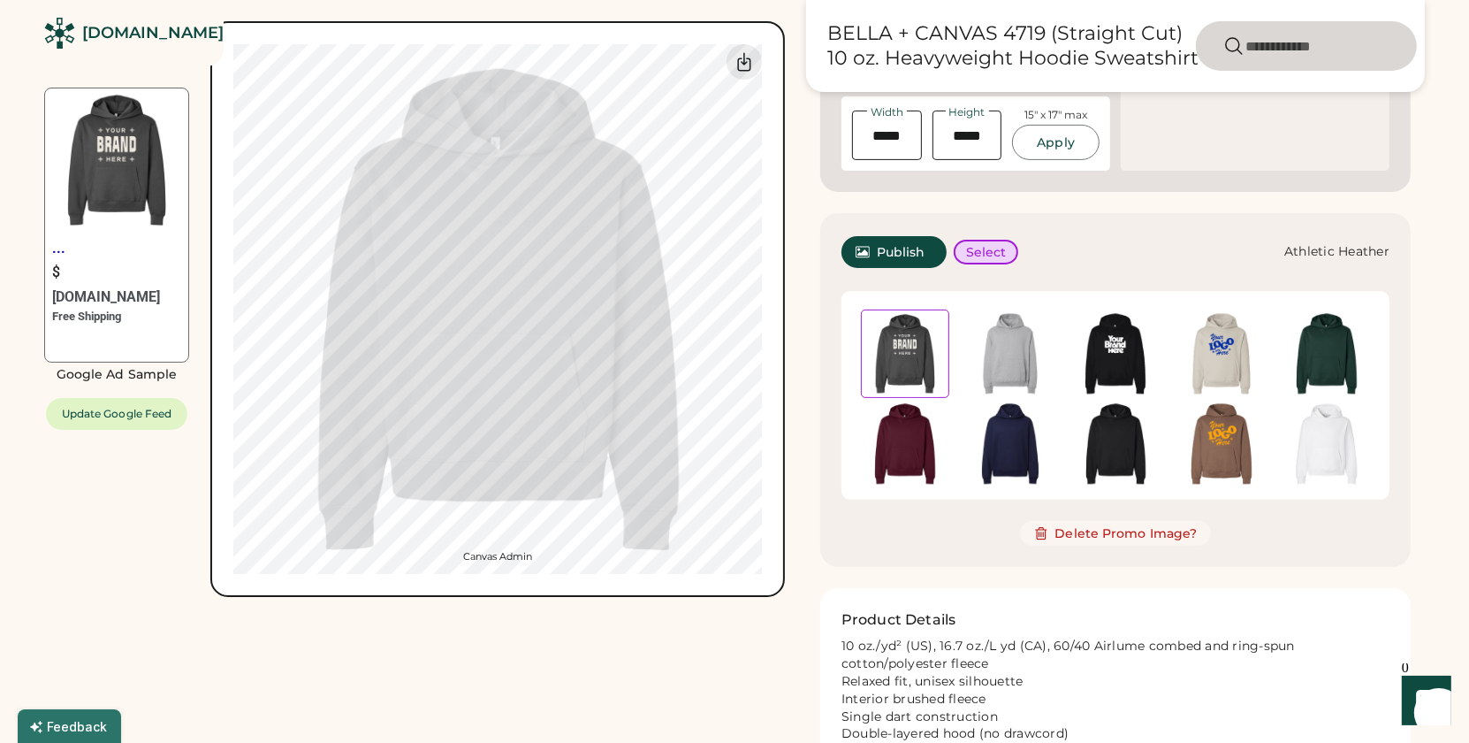
scroll to position [490, 0]
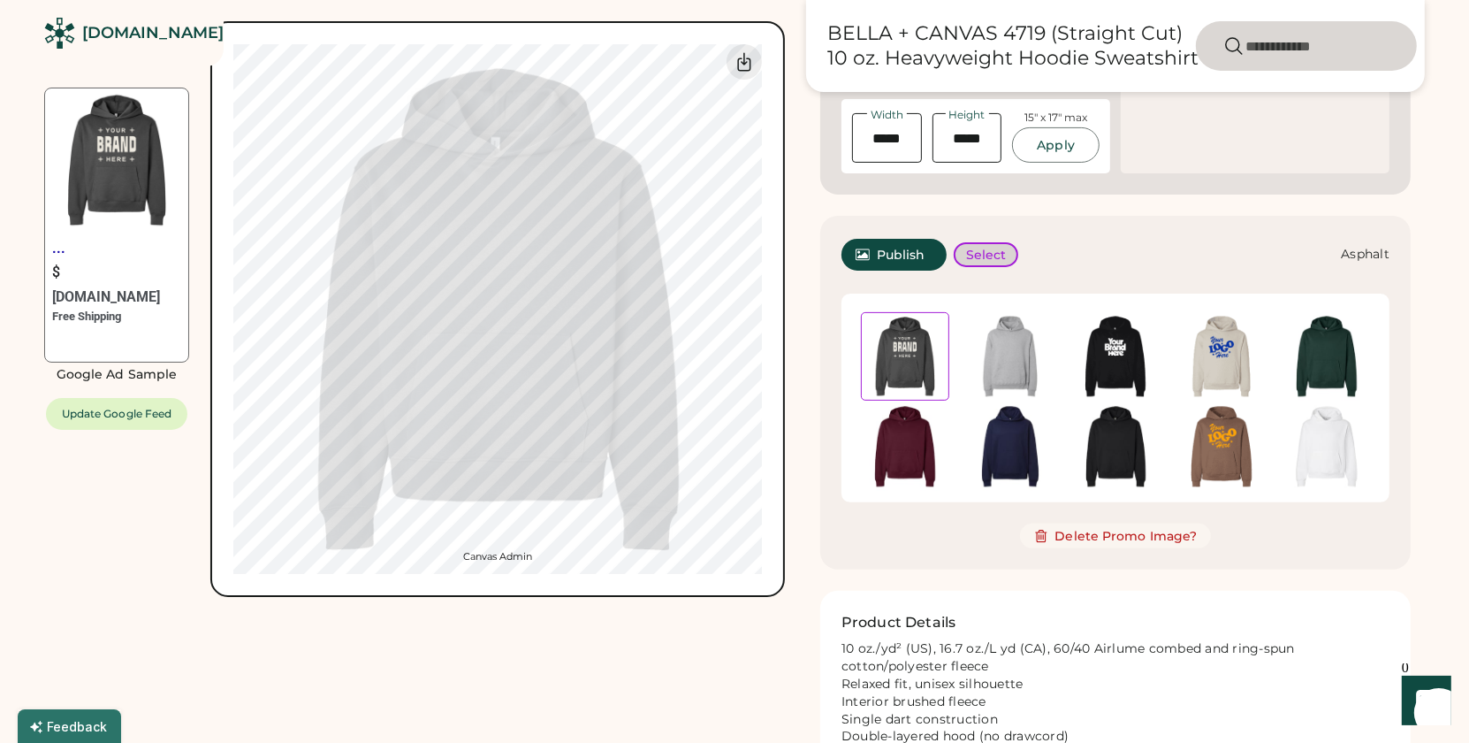
drag, startPoint x: 989, startPoint y: 253, endPoint x: 993, endPoint y: 265, distance: 12.9
click at [989, 254] on button "Select" at bounding box center [986, 254] width 65 height 25
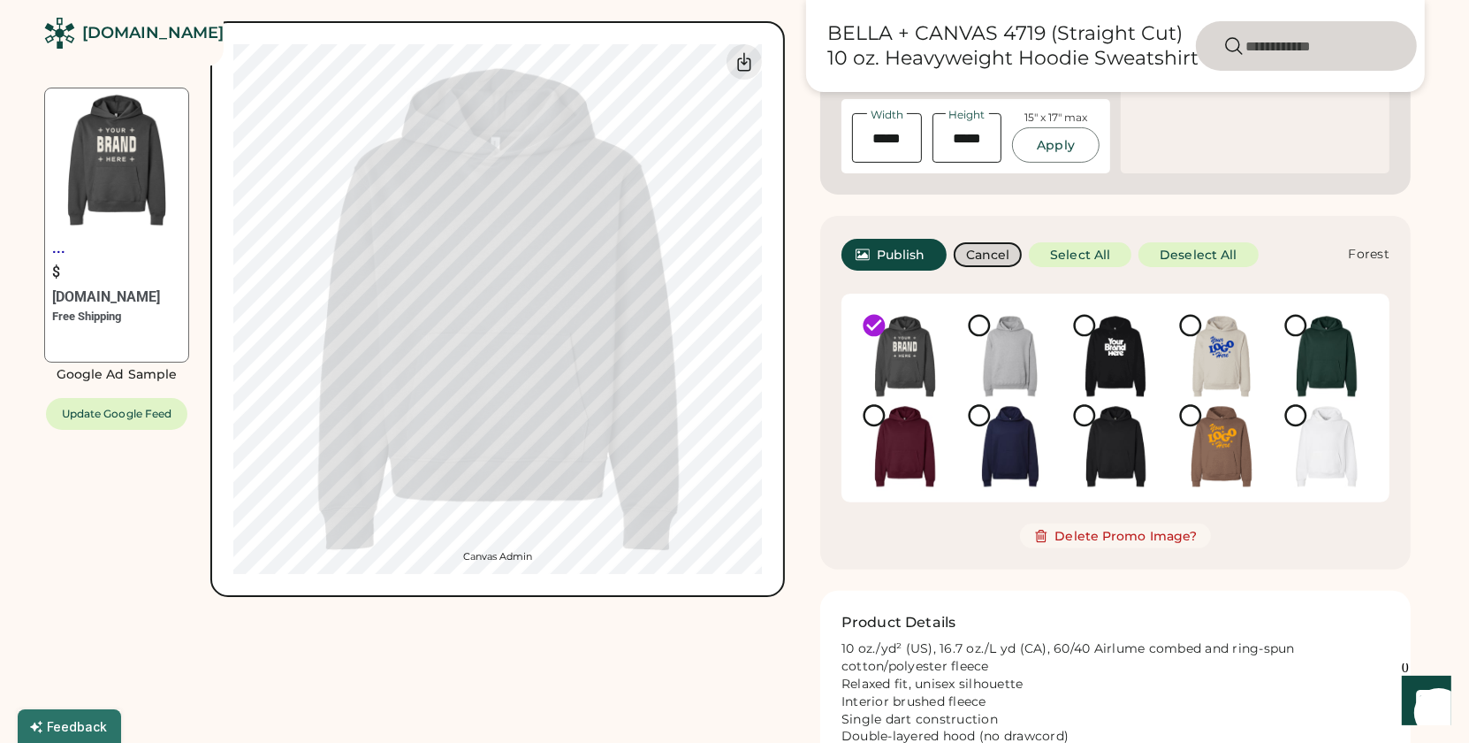
click at [1315, 339] on img at bounding box center [1327, 356] width 88 height 88
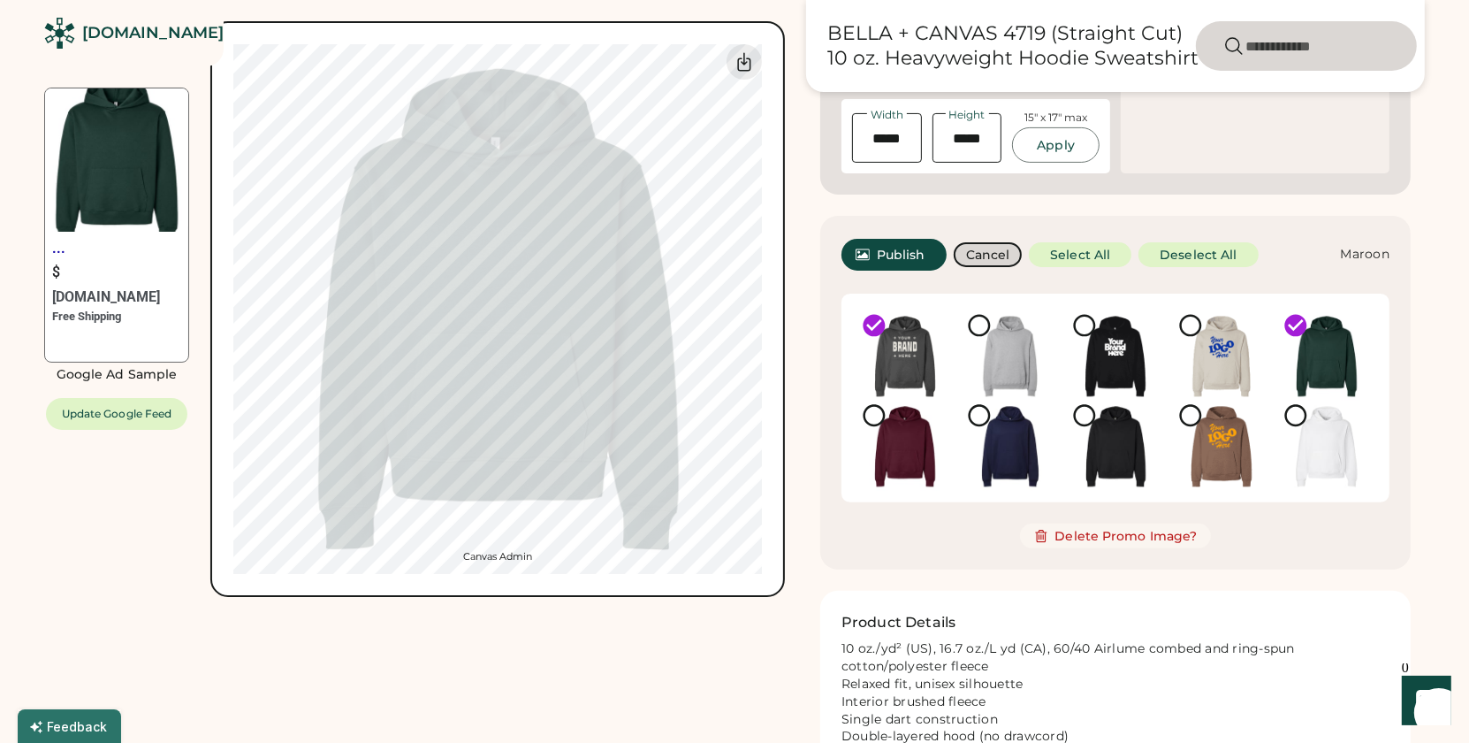
click at [880, 416] on icon at bounding box center [874, 415] width 27 height 27
click at [874, 410] on icon at bounding box center [874, 415] width 27 height 27
click at [896, 433] on img at bounding box center [905, 446] width 88 height 88
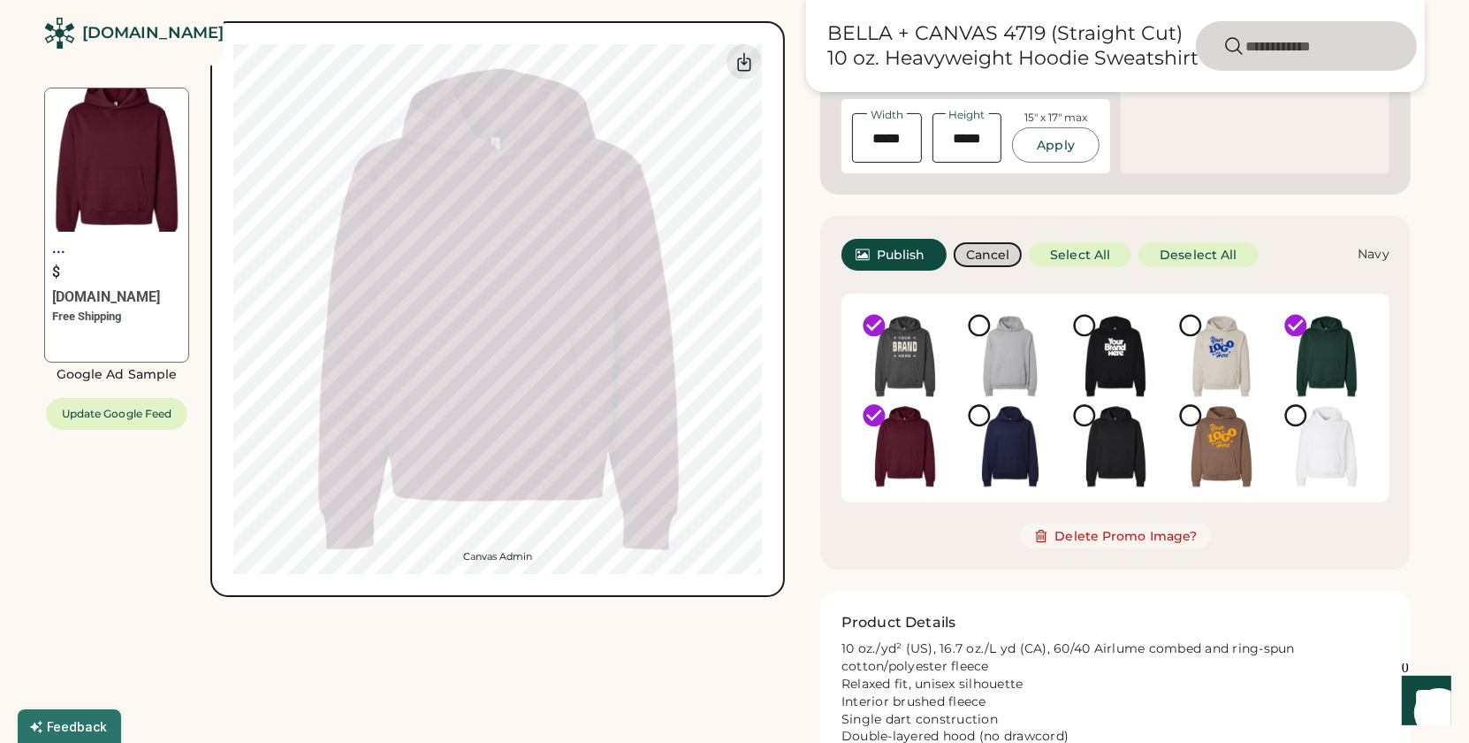
click at [1010, 446] on img at bounding box center [1010, 446] width 88 height 88
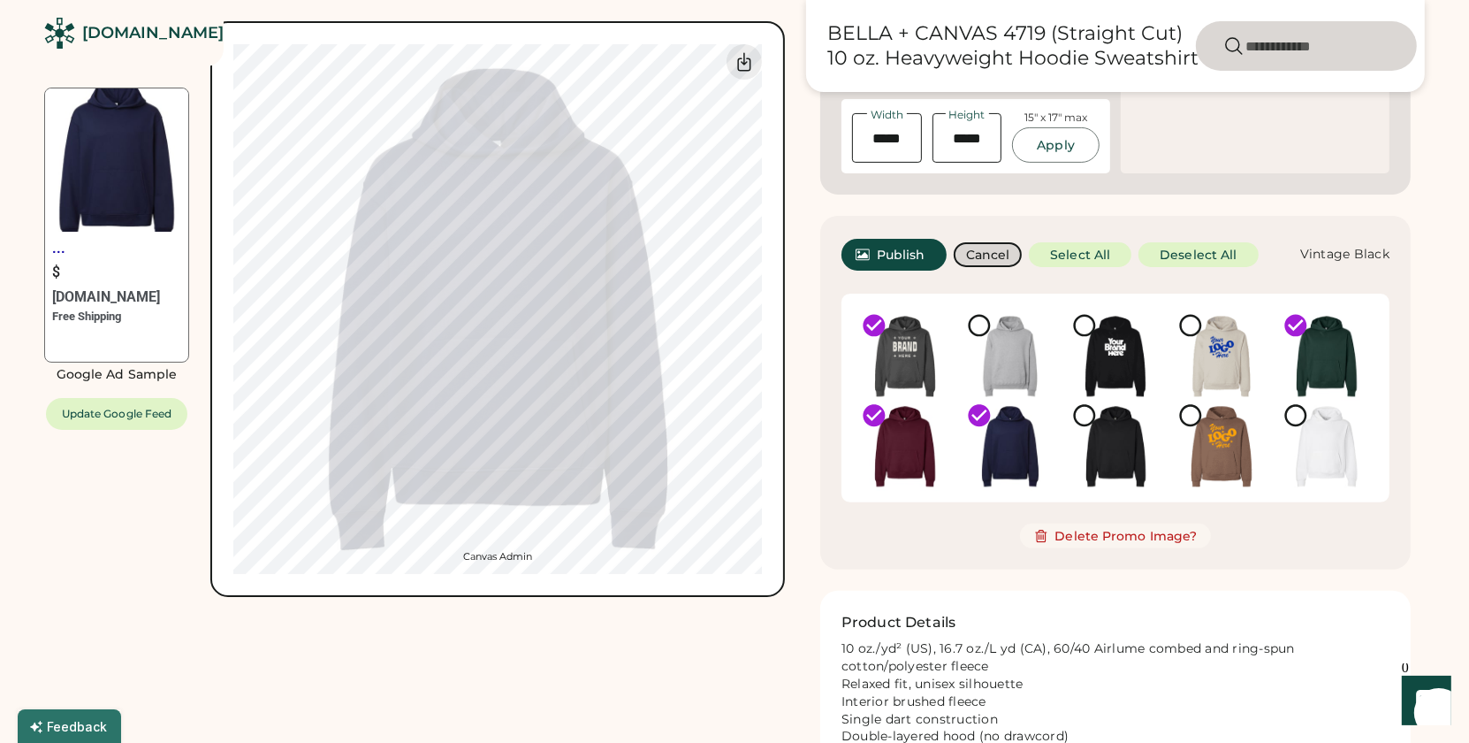
click at [1119, 453] on img at bounding box center [1115, 446] width 88 height 88
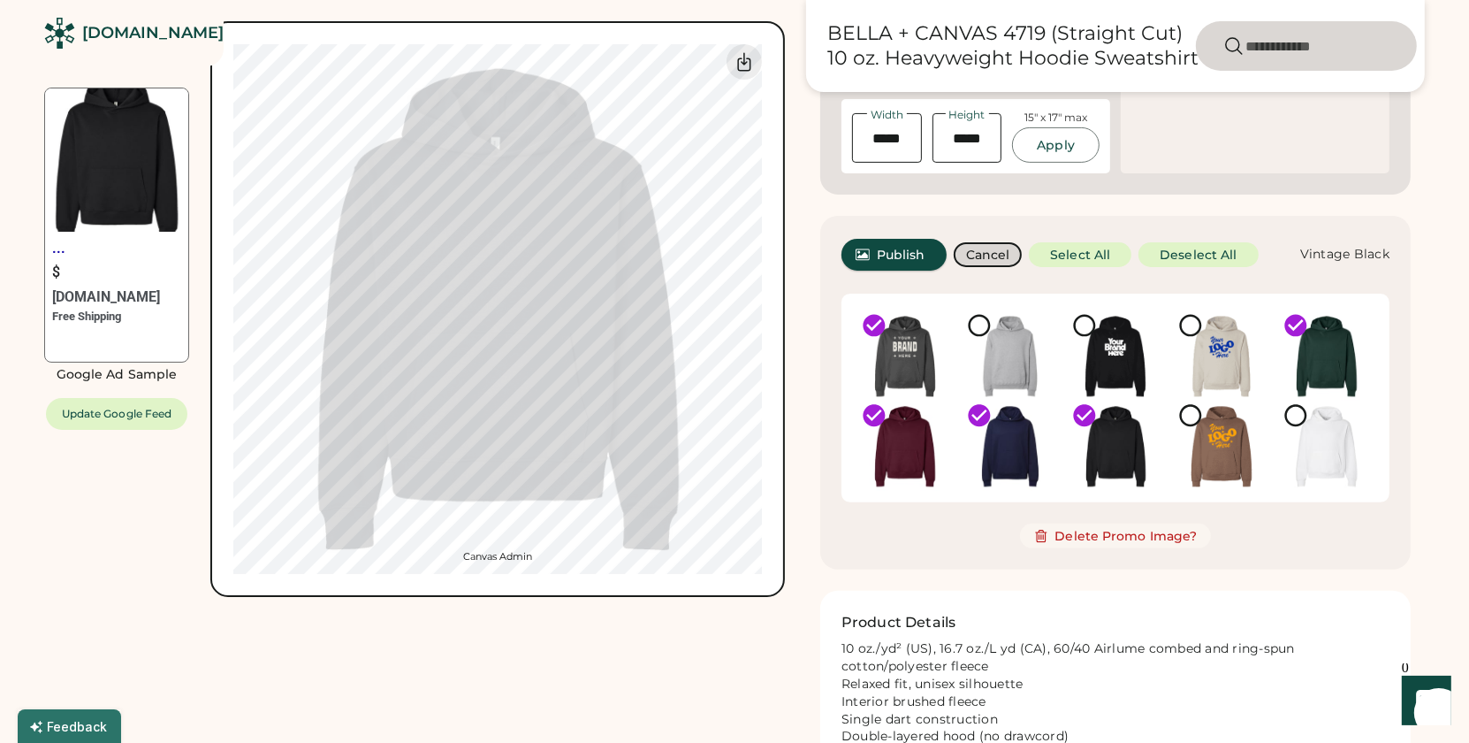
click at [898, 255] on span "Publish" at bounding box center [901, 254] width 49 height 12
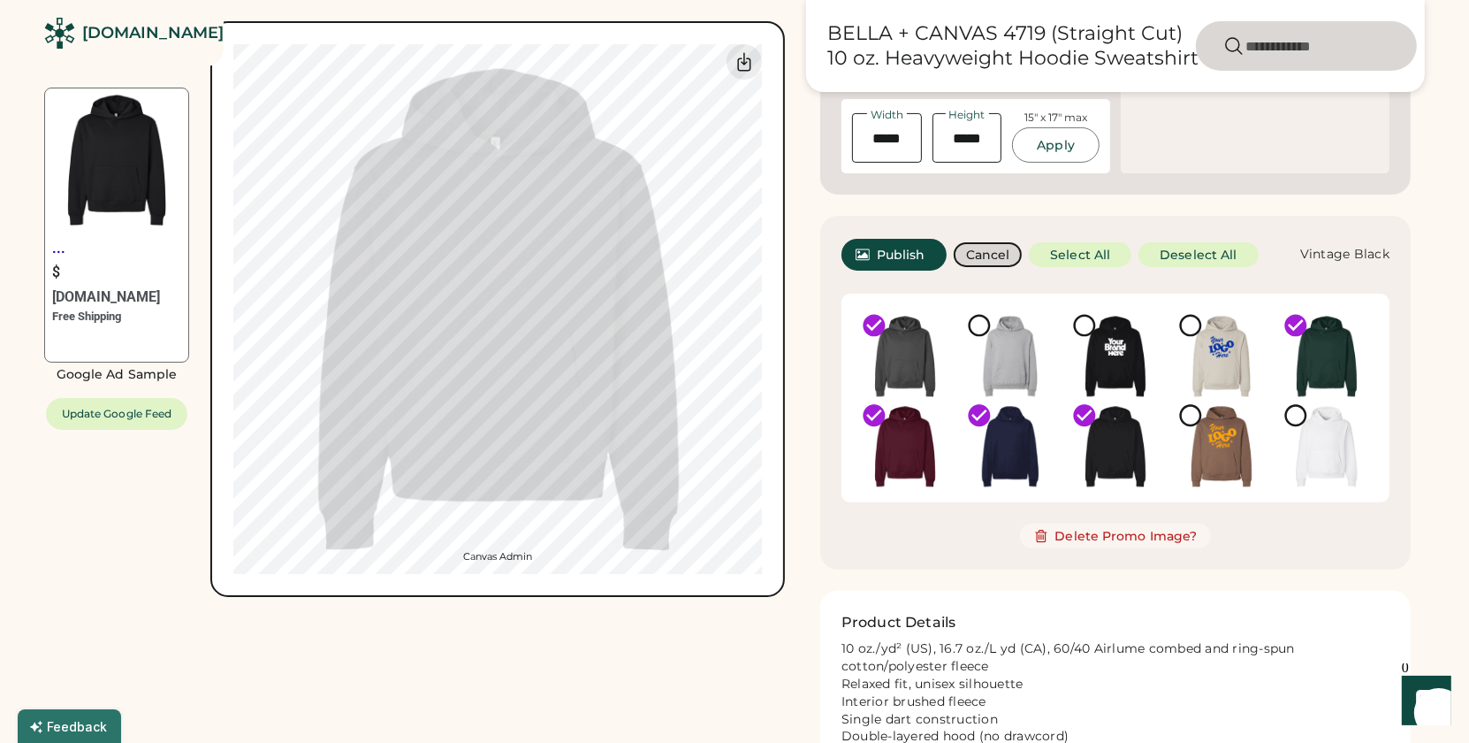
click at [906, 255] on span "Publish" at bounding box center [901, 254] width 49 height 12
click at [1138, 579] on div "BELLA + CANVAS 4719 (Straight Cut) 10 oz. Heavyweight Hoodie Sweatshirt Customi…" at bounding box center [1115, 304] width 619 height 1454
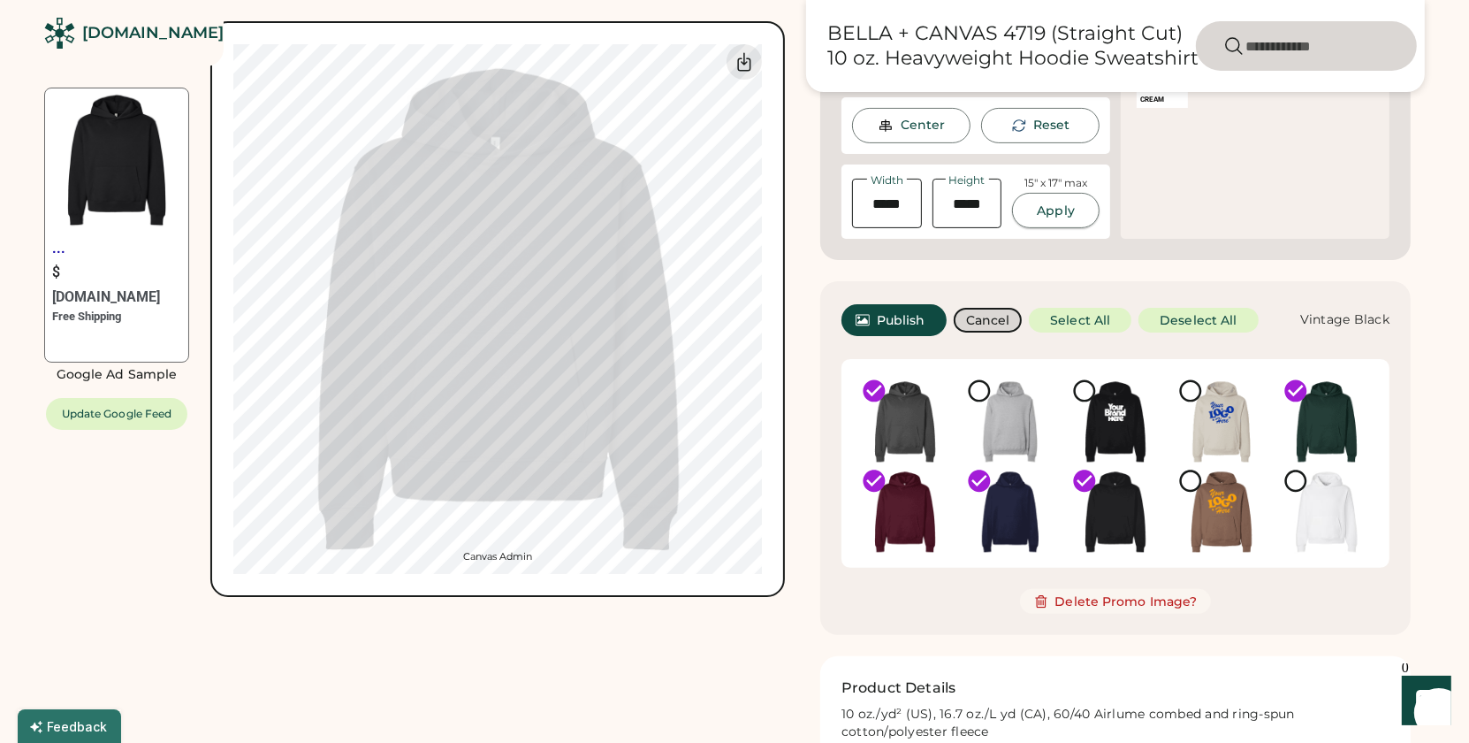
scroll to position [293, 0]
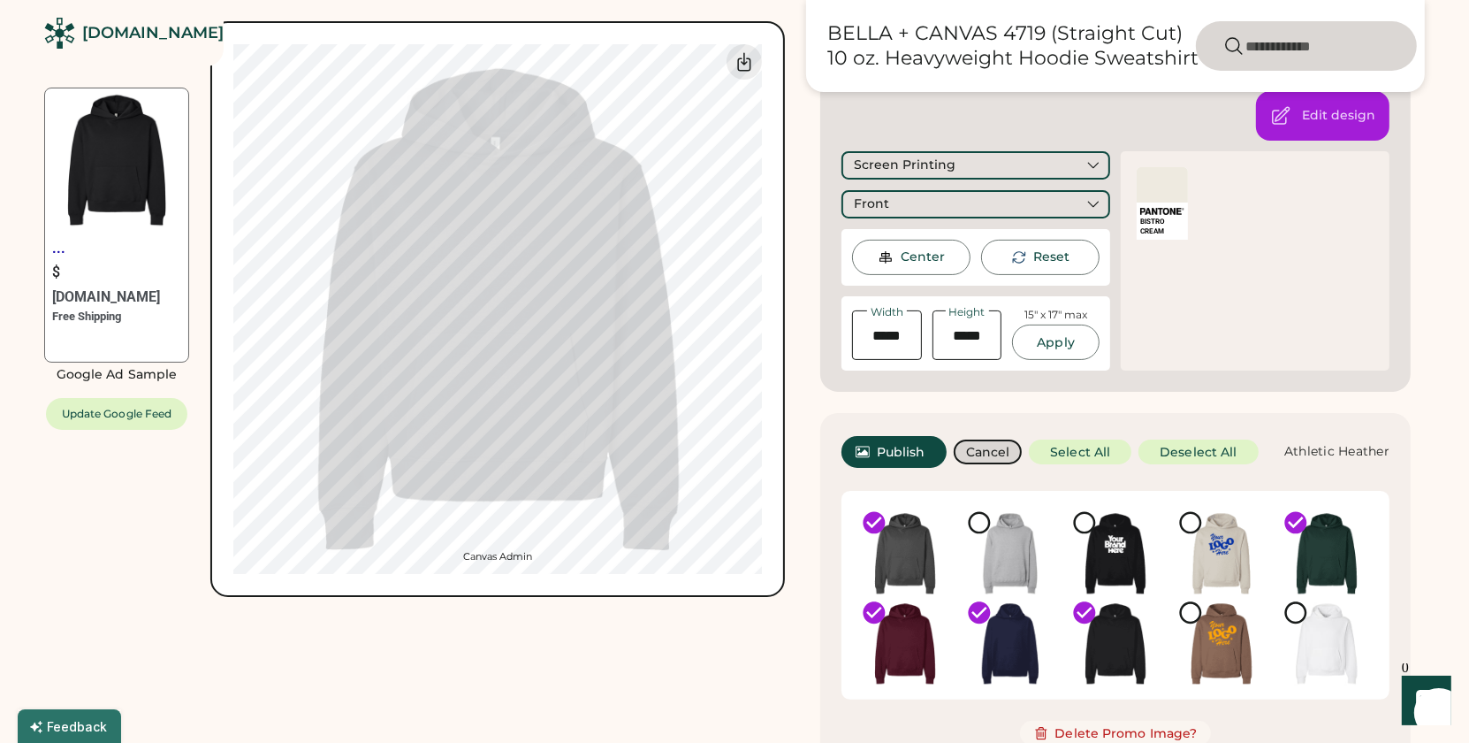
click at [987, 548] on img at bounding box center [1010, 553] width 88 height 88
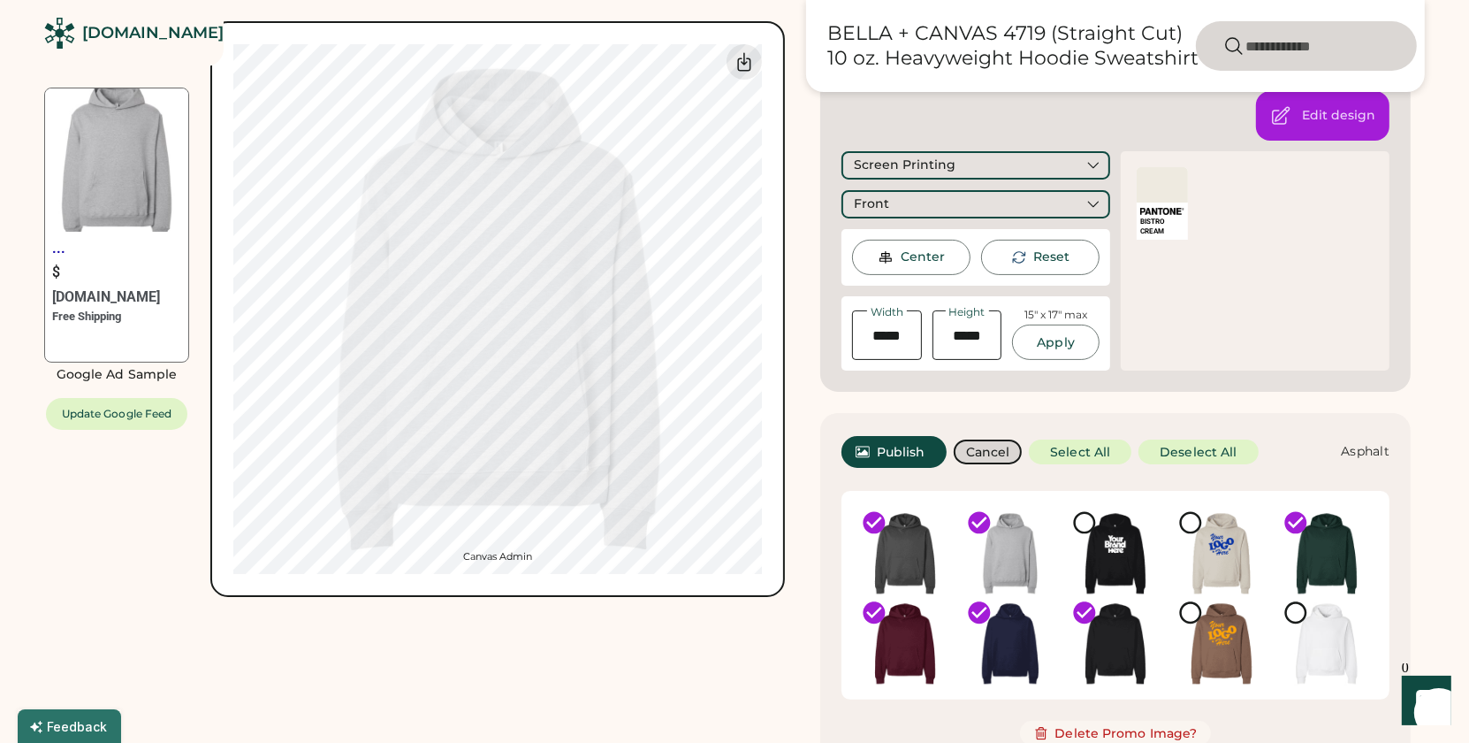
click at [908, 546] on img at bounding box center [905, 553] width 88 height 88
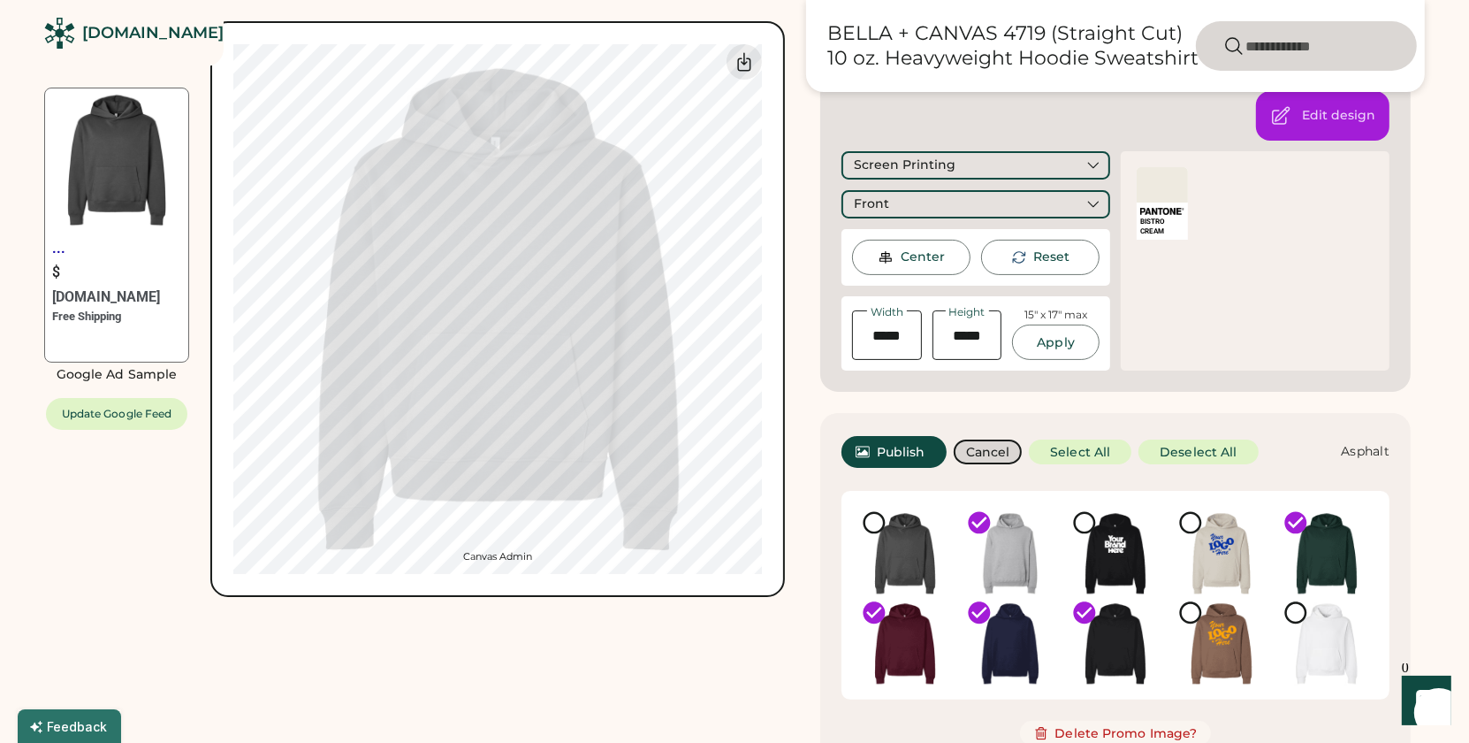
click at [880, 528] on icon at bounding box center [874, 522] width 27 height 27
drag, startPoint x: 871, startPoint y: 522, endPoint x: 894, endPoint y: 545, distance: 33.1
click at [871, 522] on icon at bounding box center [874, 522] width 27 height 27
click at [897, 553] on img at bounding box center [905, 553] width 88 height 88
click at [898, 455] on span "Publish" at bounding box center [901, 452] width 49 height 12
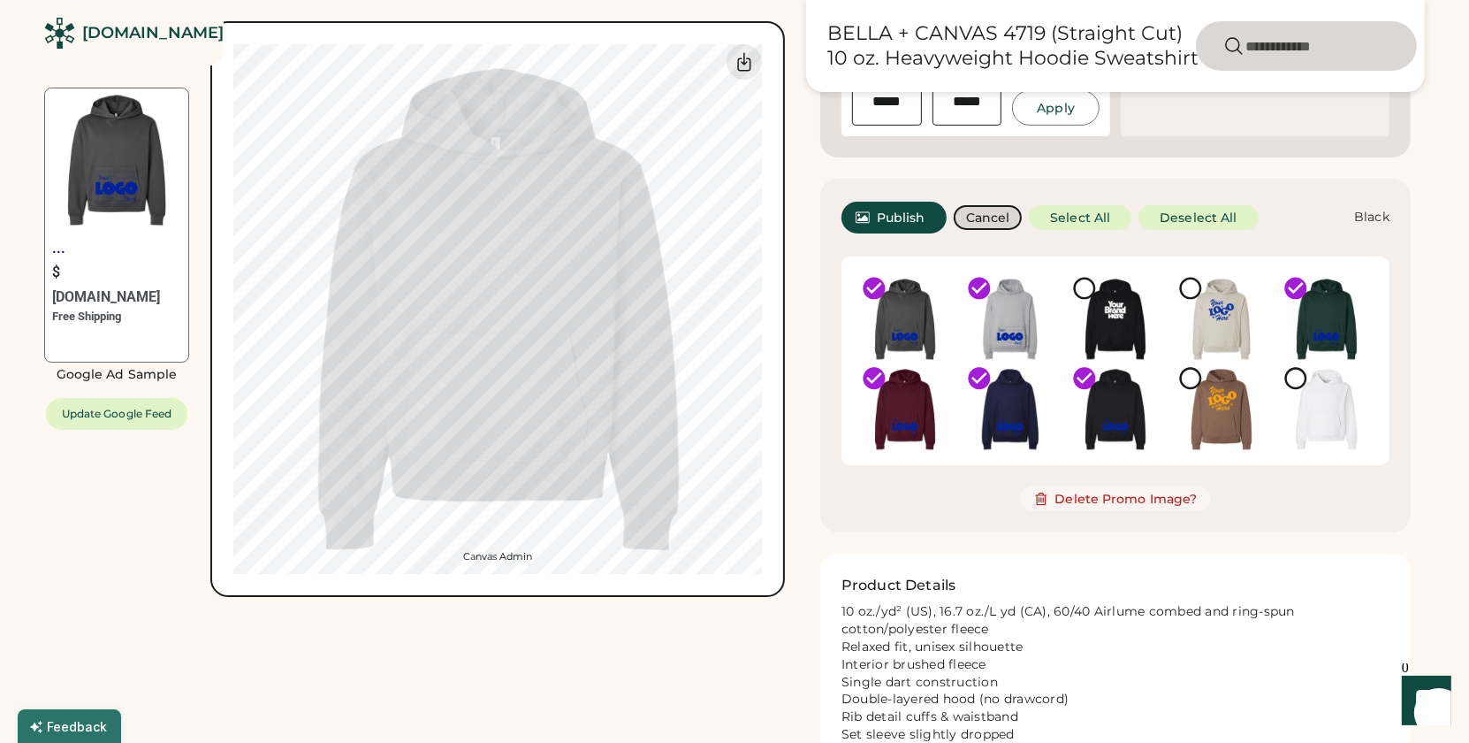
scroll to position [535, 0]
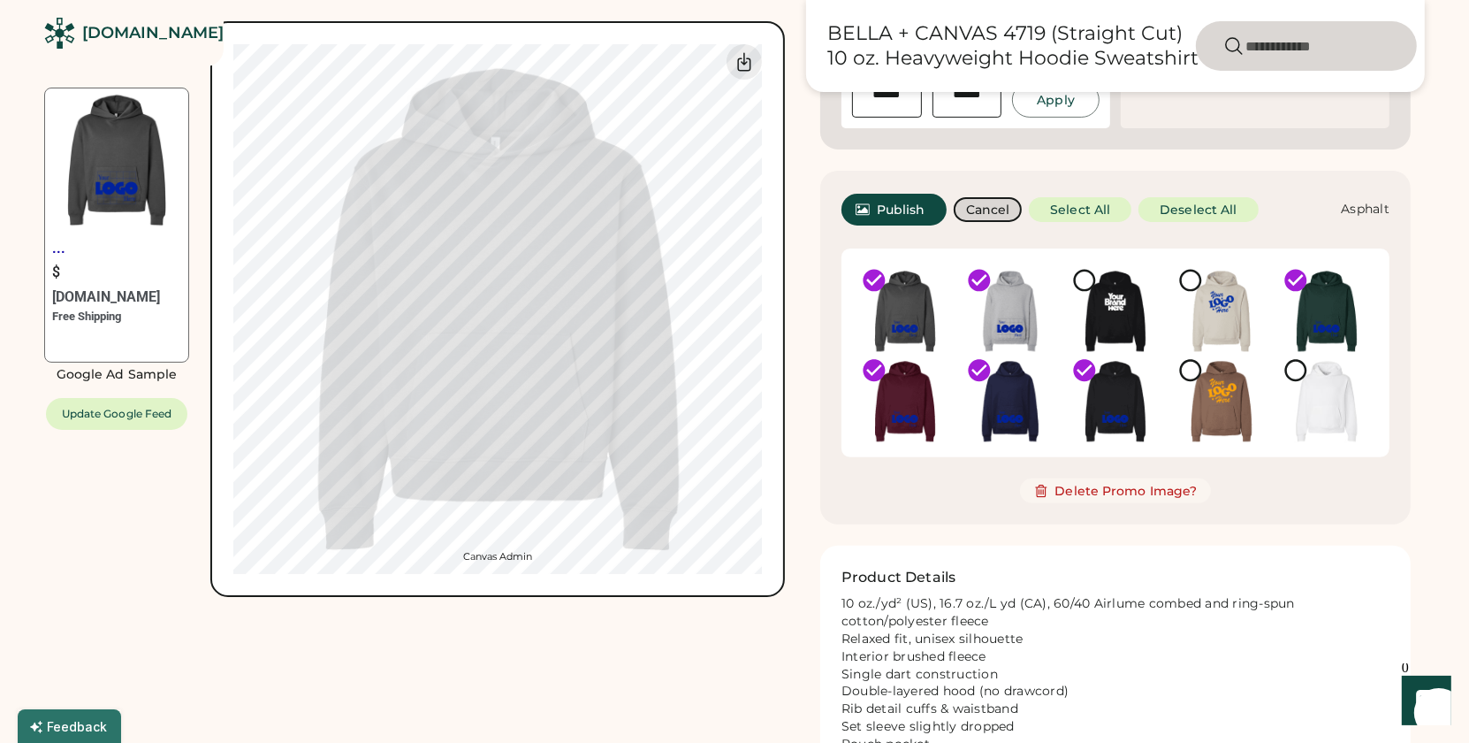
click at [911, 332] on img at bounding box center [905, 311] width 88 height 88
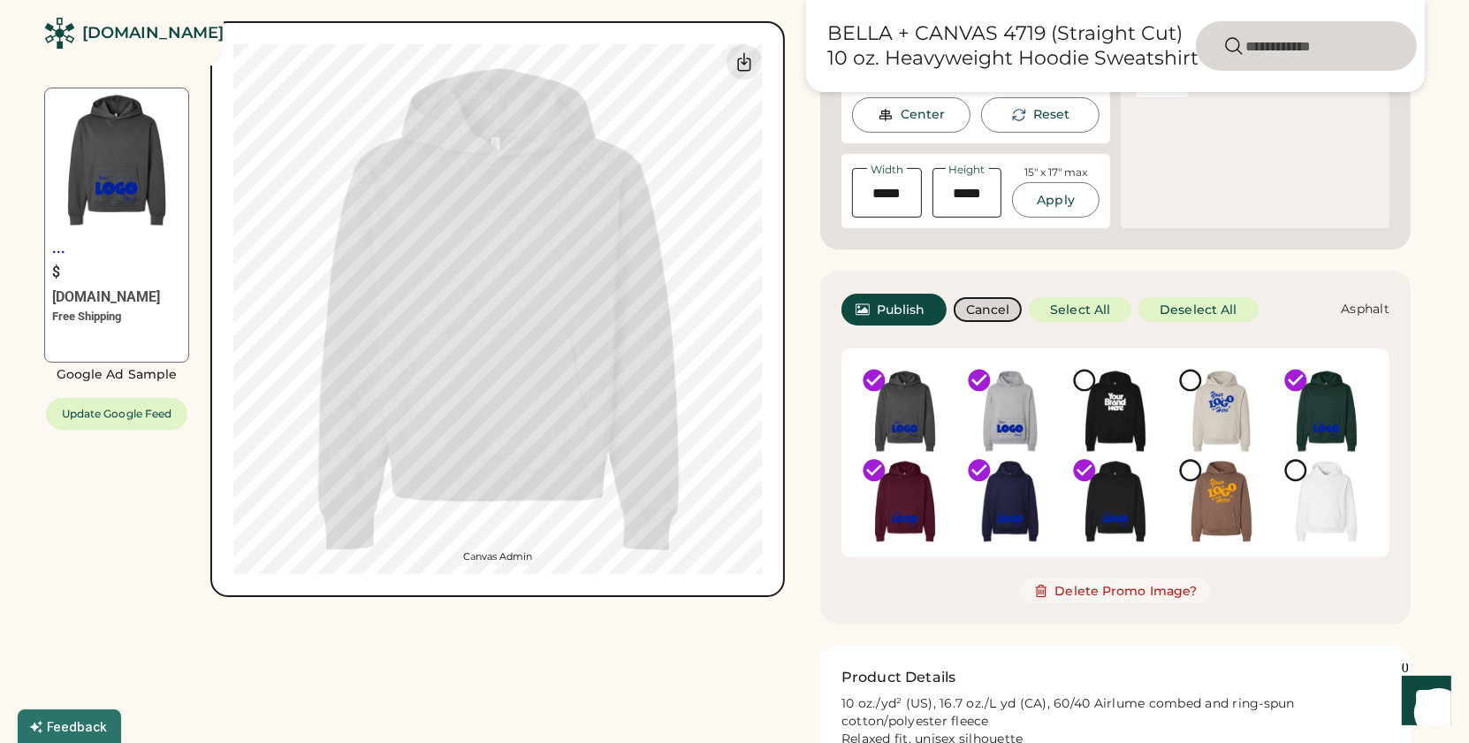
scroll to position [457, 0]
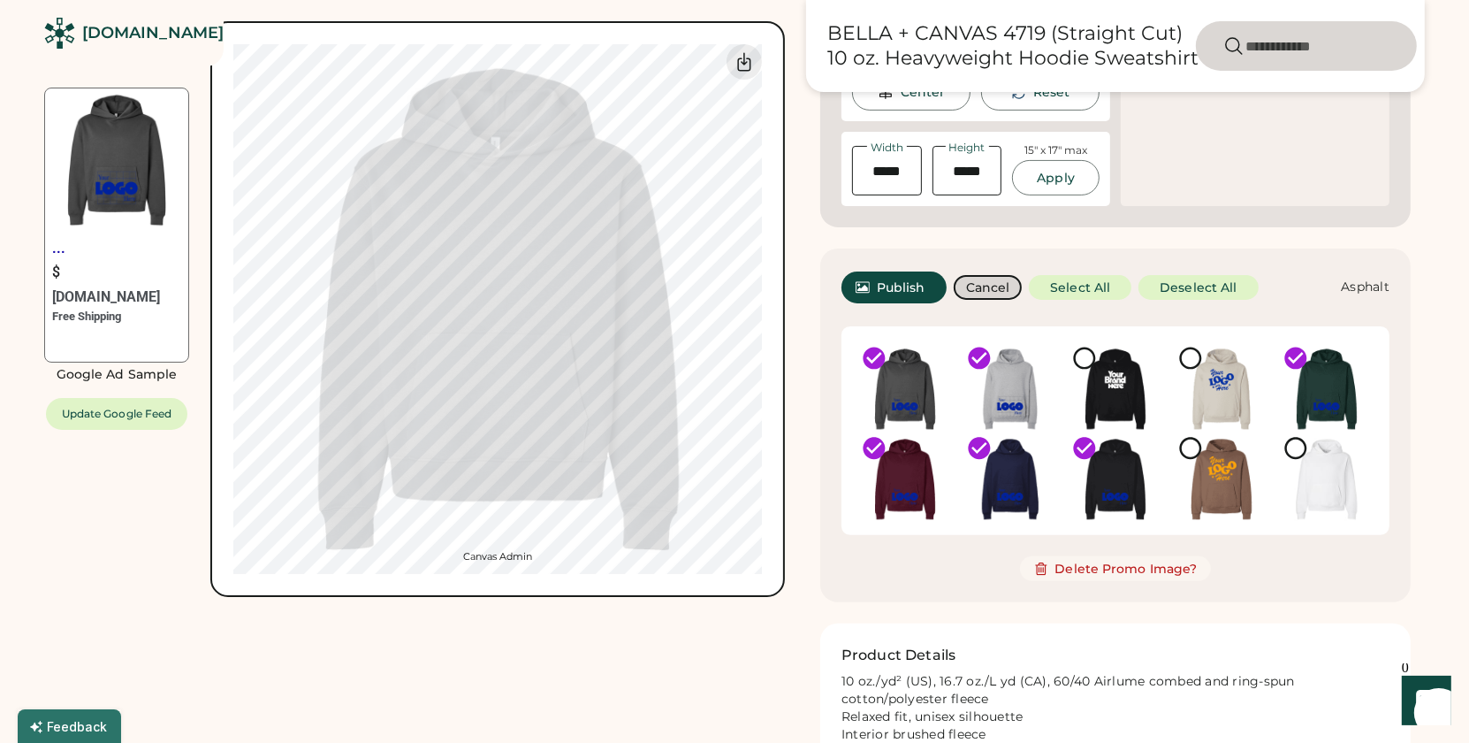
click at [982, 294] on button "Cancel" at bounding box center [988, 287] width 69 height 25
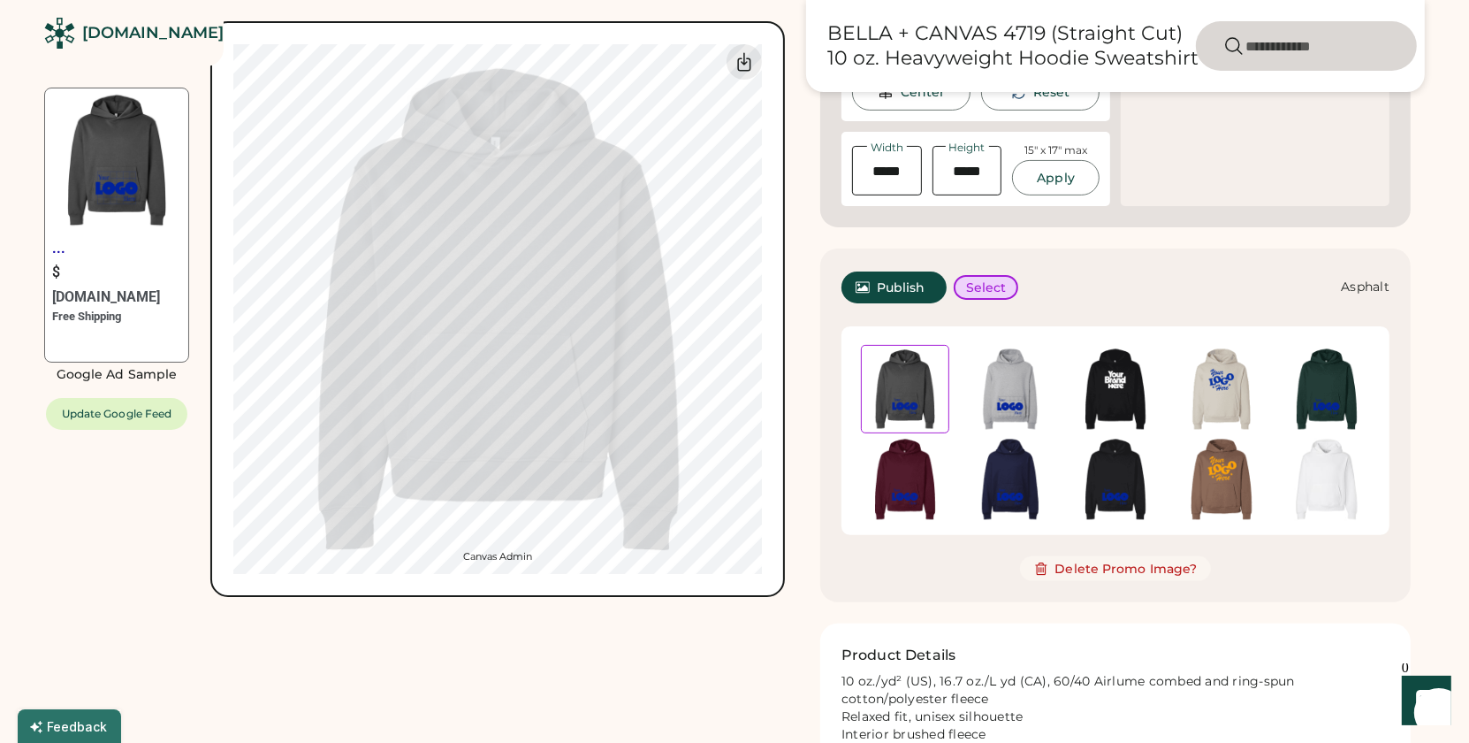
click at [935, 415] on img at bounding box center [905, 389] width 87 height 87
click at [926, 411] on img at bounding box center [905, 389] width 87 height 87
click at [1004, 401] on img at bounding box center [1010, 389] width 88 height 88
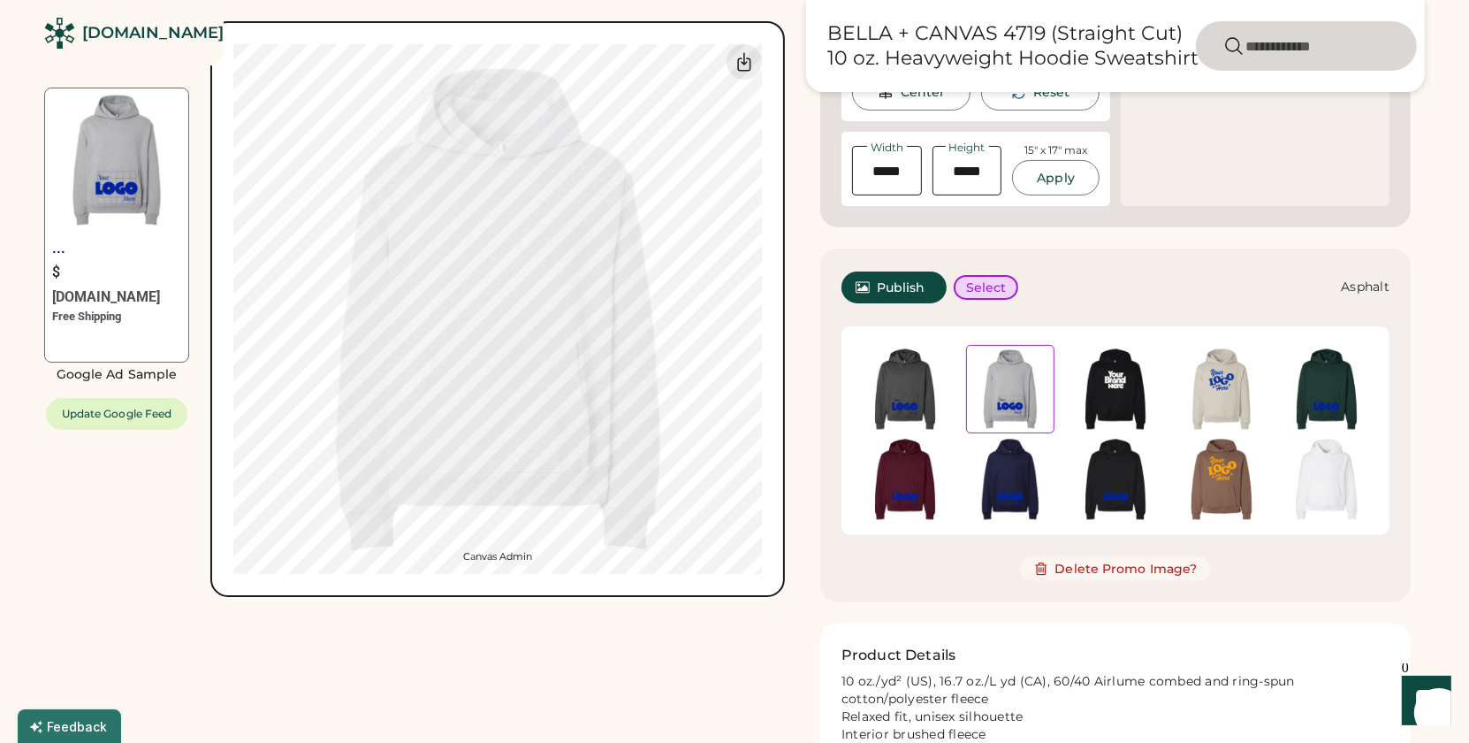
click at [895, 394] on img at bounding box center [905, 389] width 88 height 88
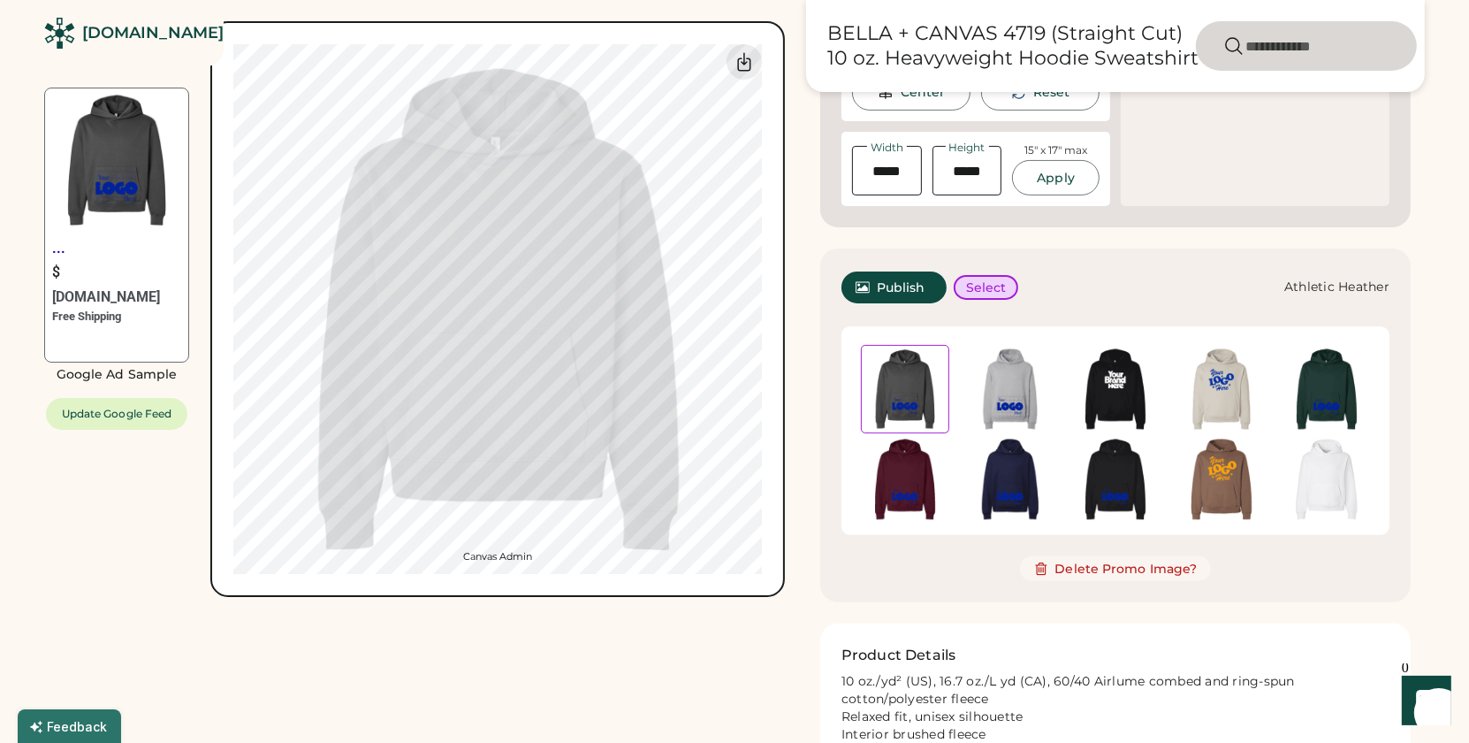
click at [1011, 393] on img at bounding box center [1010, 389] width 88 height 88
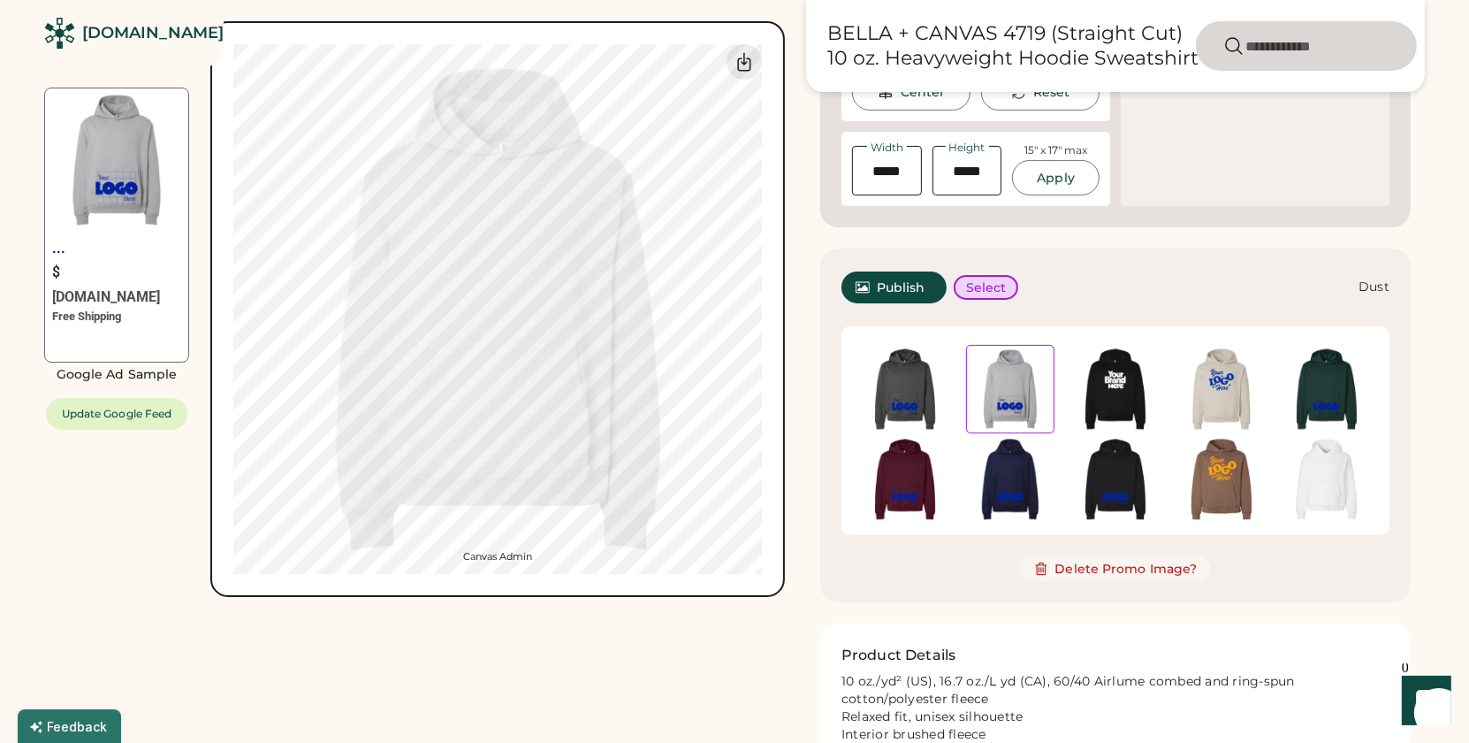
click at [1199, 379] on img at bounding box center [1221, 389] width 88 height 88
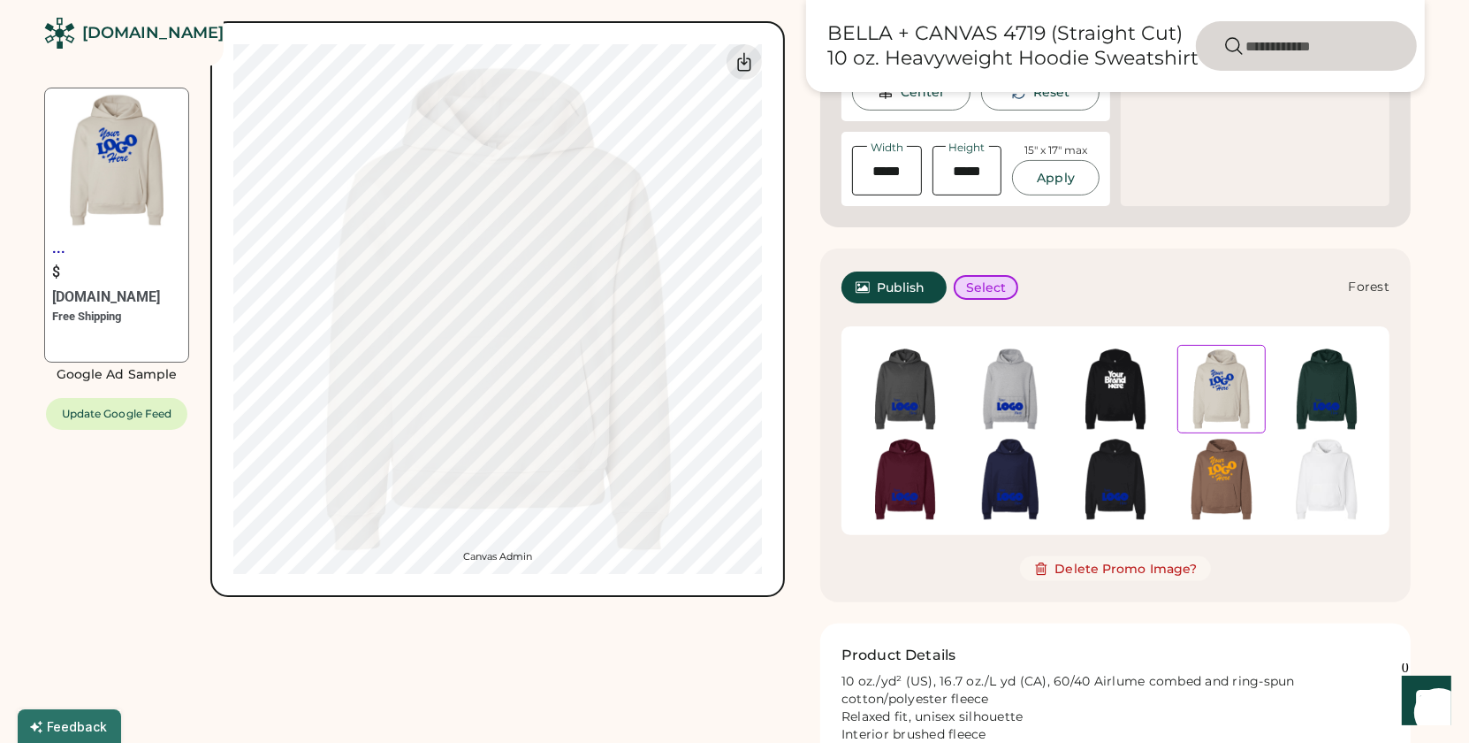
click at [1323, 380] on img at bounding box center [1327, 389] width 88 height 88
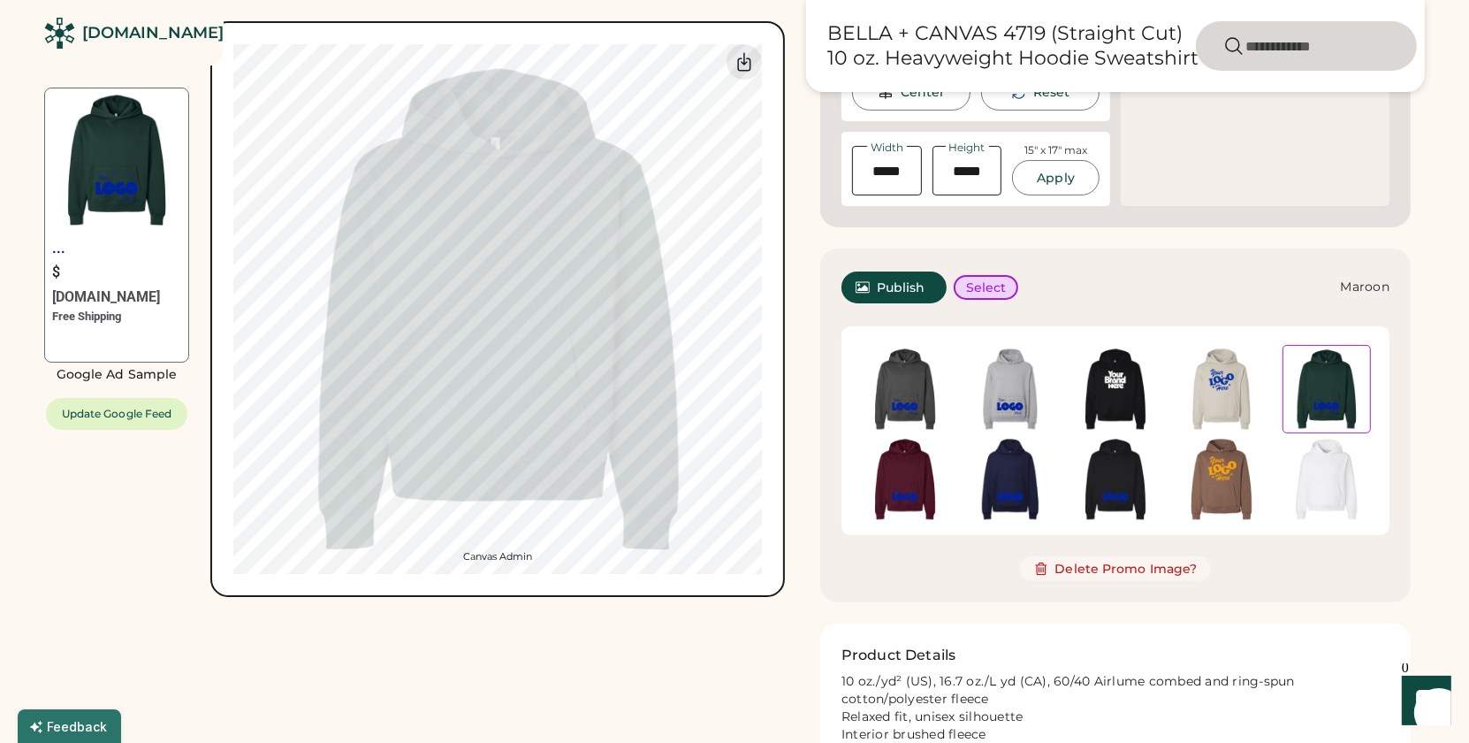
click at [936, 496] on img at bounding box center [905, 479] width 88 height 88
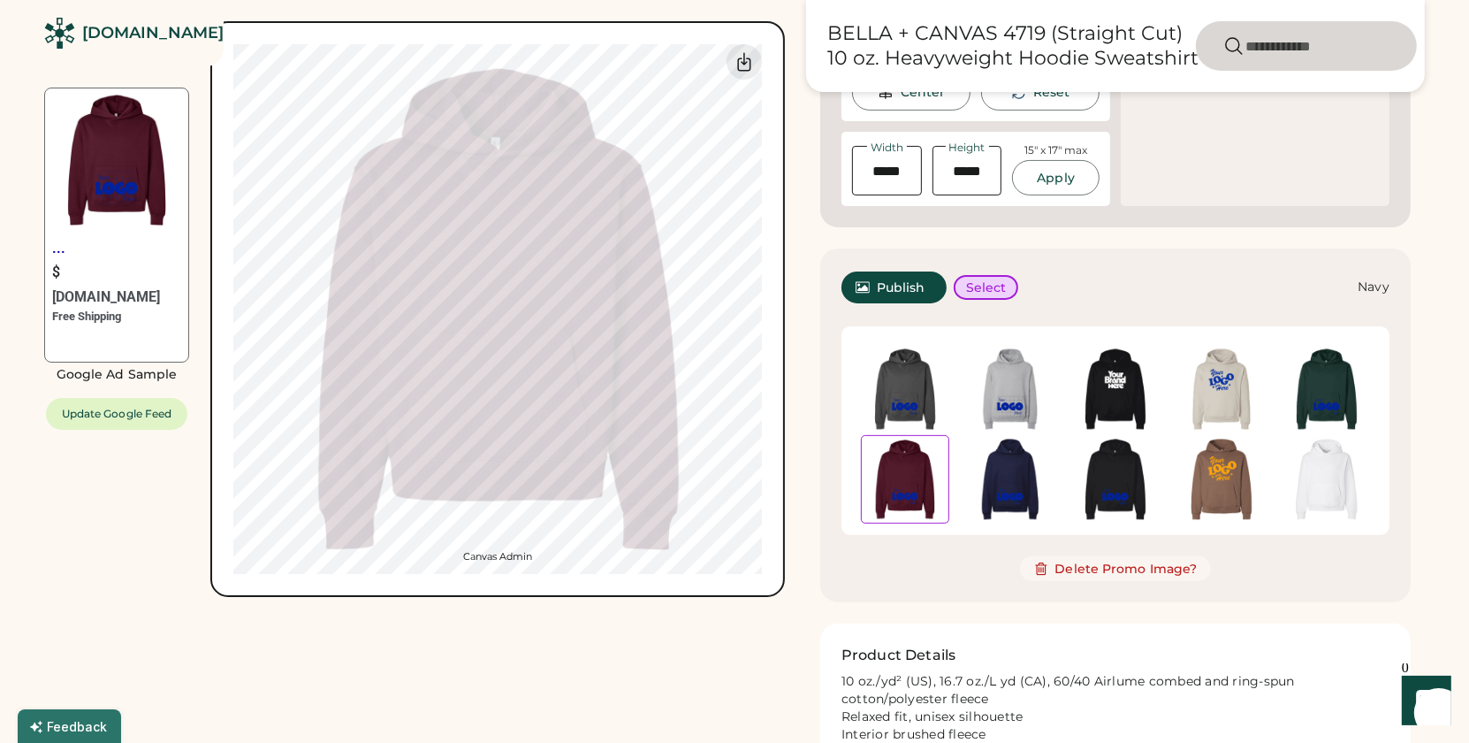
click at [1005, 493] on img at bounding box center [1010, 479] width 88 height 88
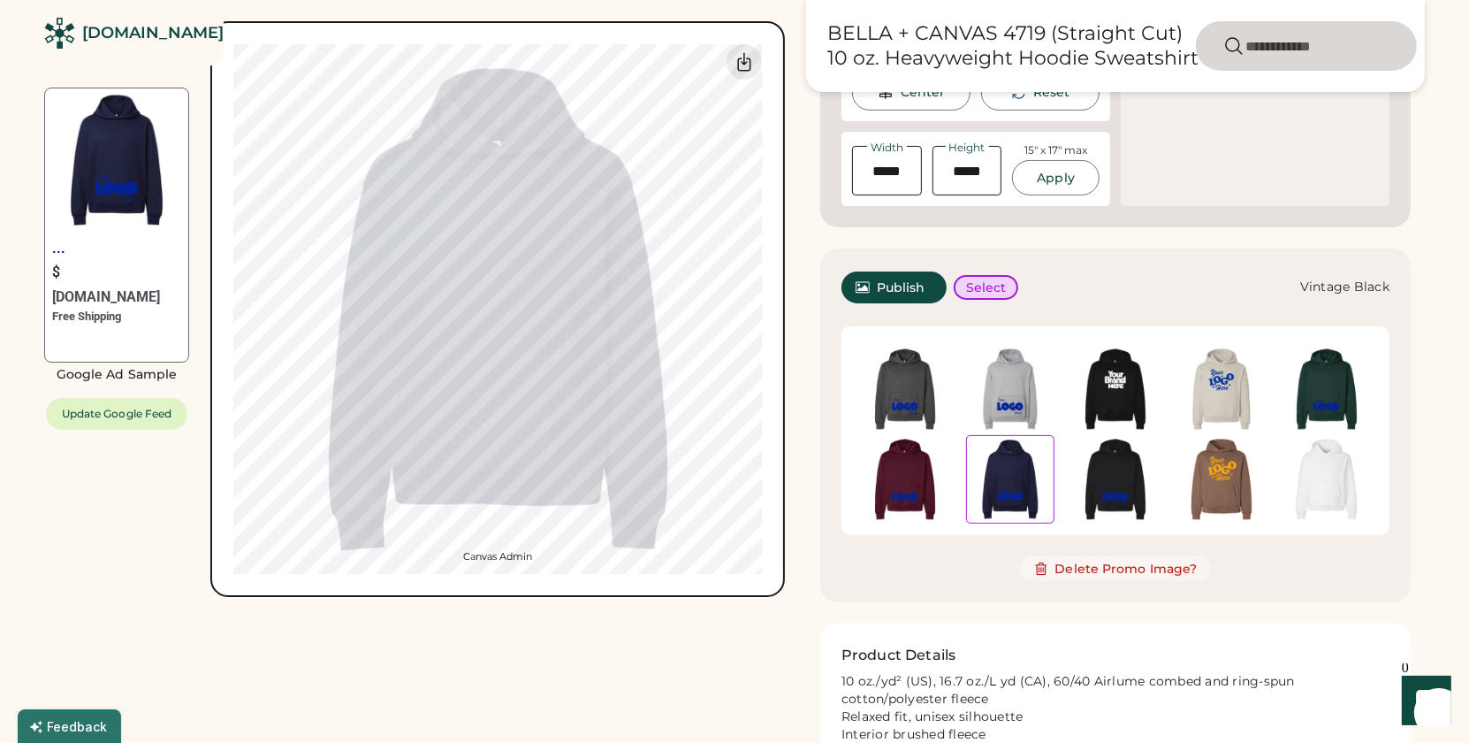
click at [1063, 493] on div at bounding box center [1115, 479] width 105 height 90
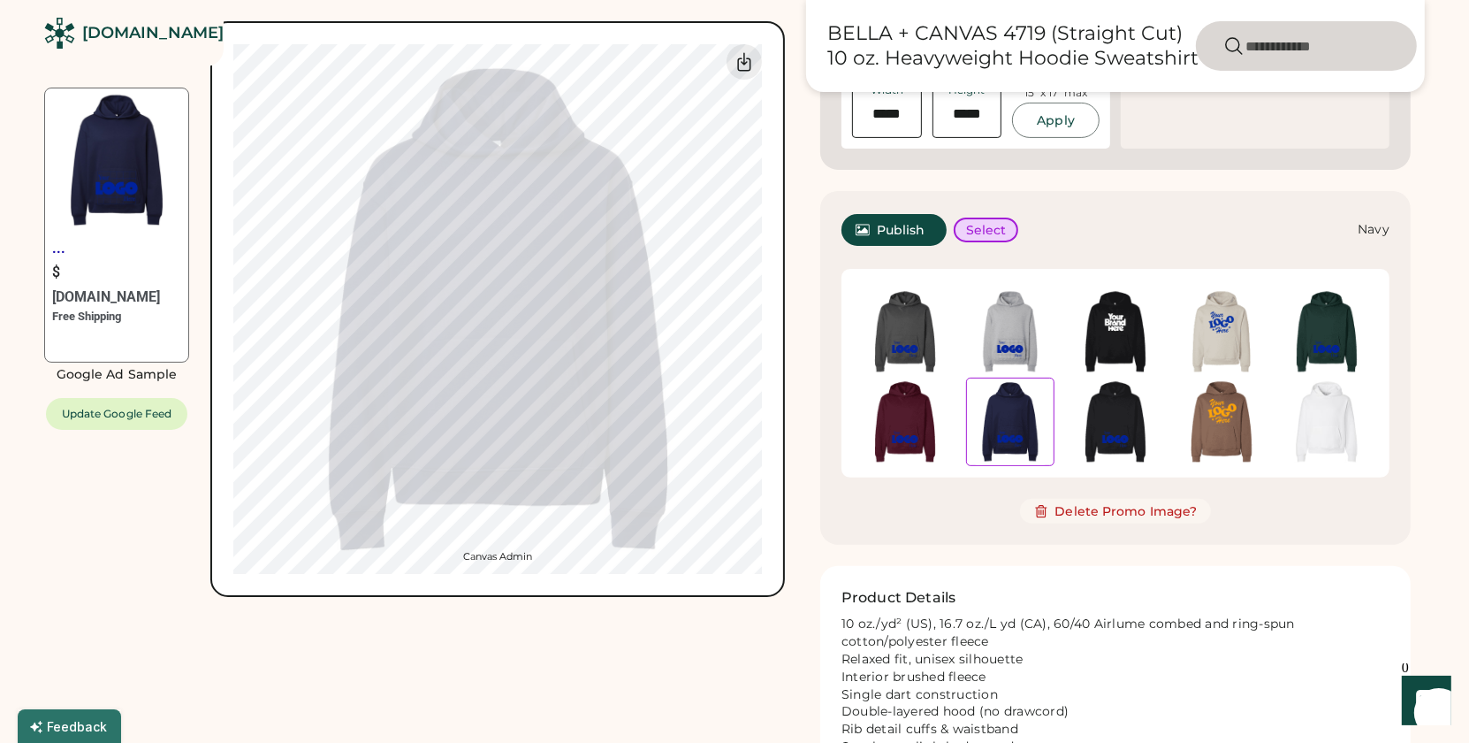
scroll to position [519, 0]
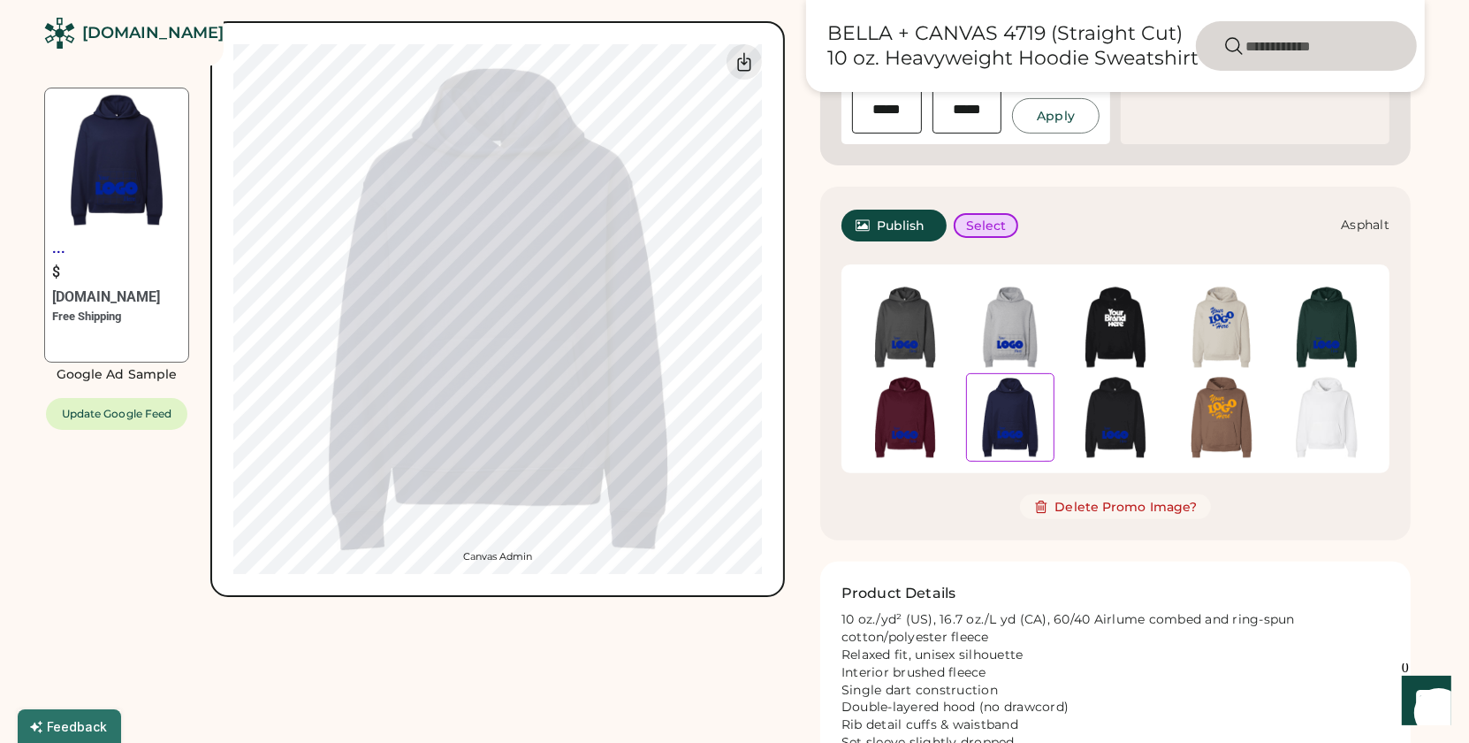
click at [920, 339] on img at bounding box center [905, 327] width 88 height 88
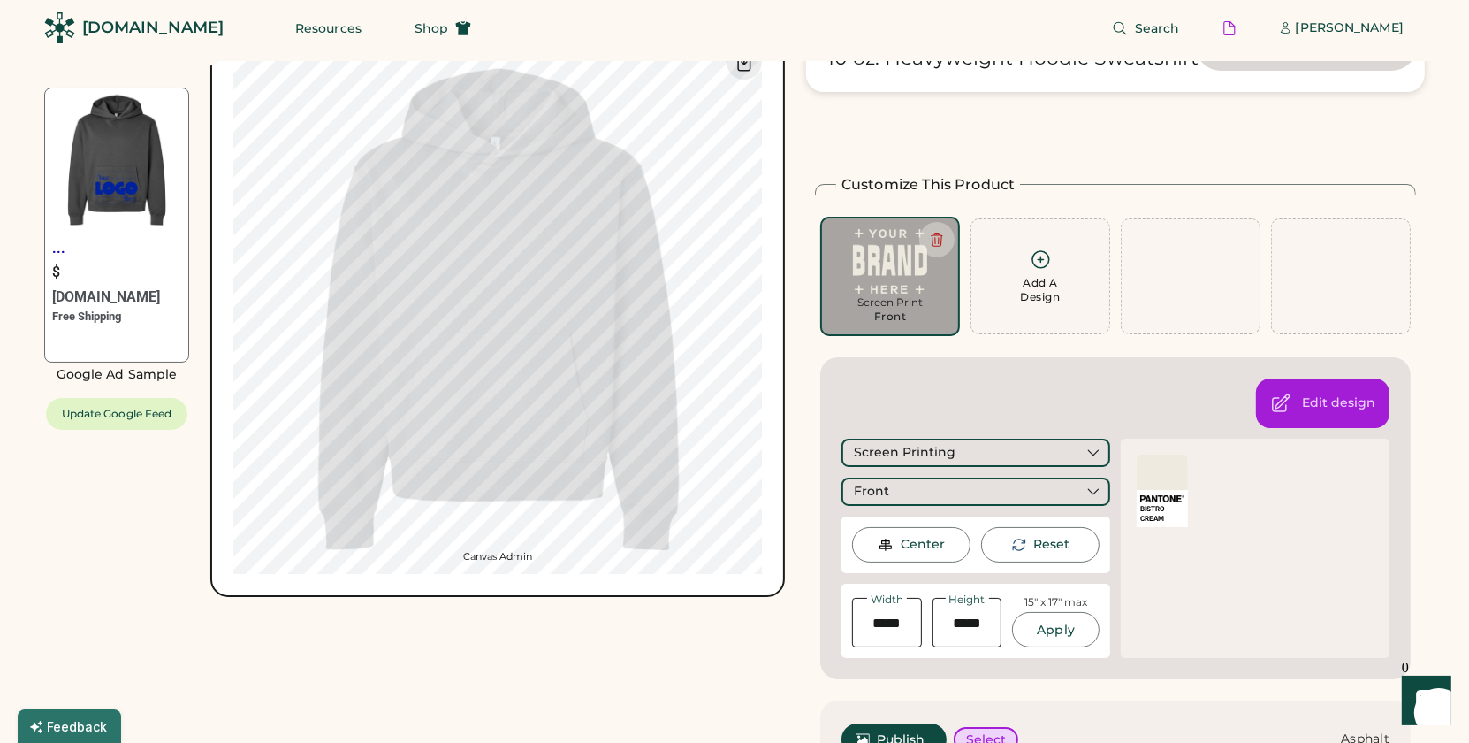
scroll to position [0, 0]
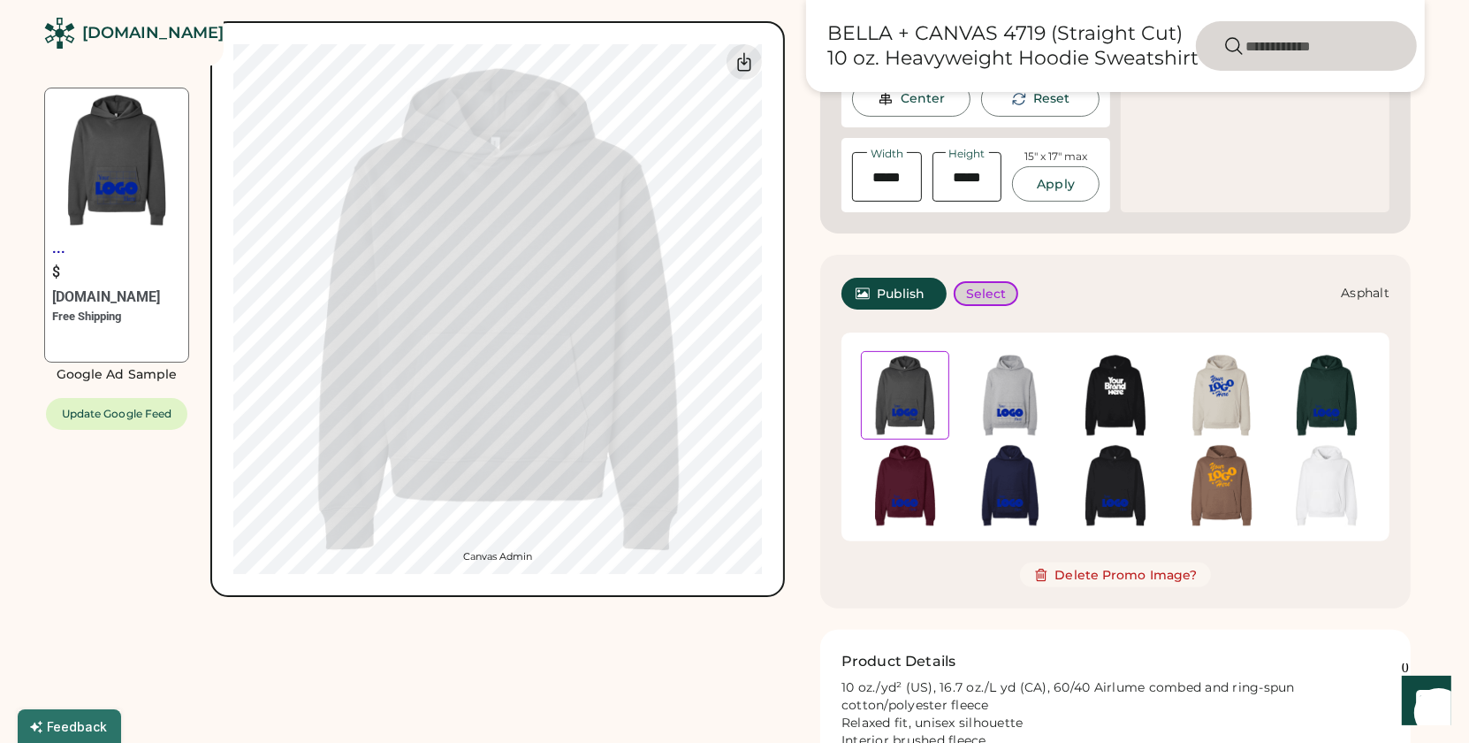
click at [974, 291] on button "Select" at bounding box center [986, 293] width 65 height 25
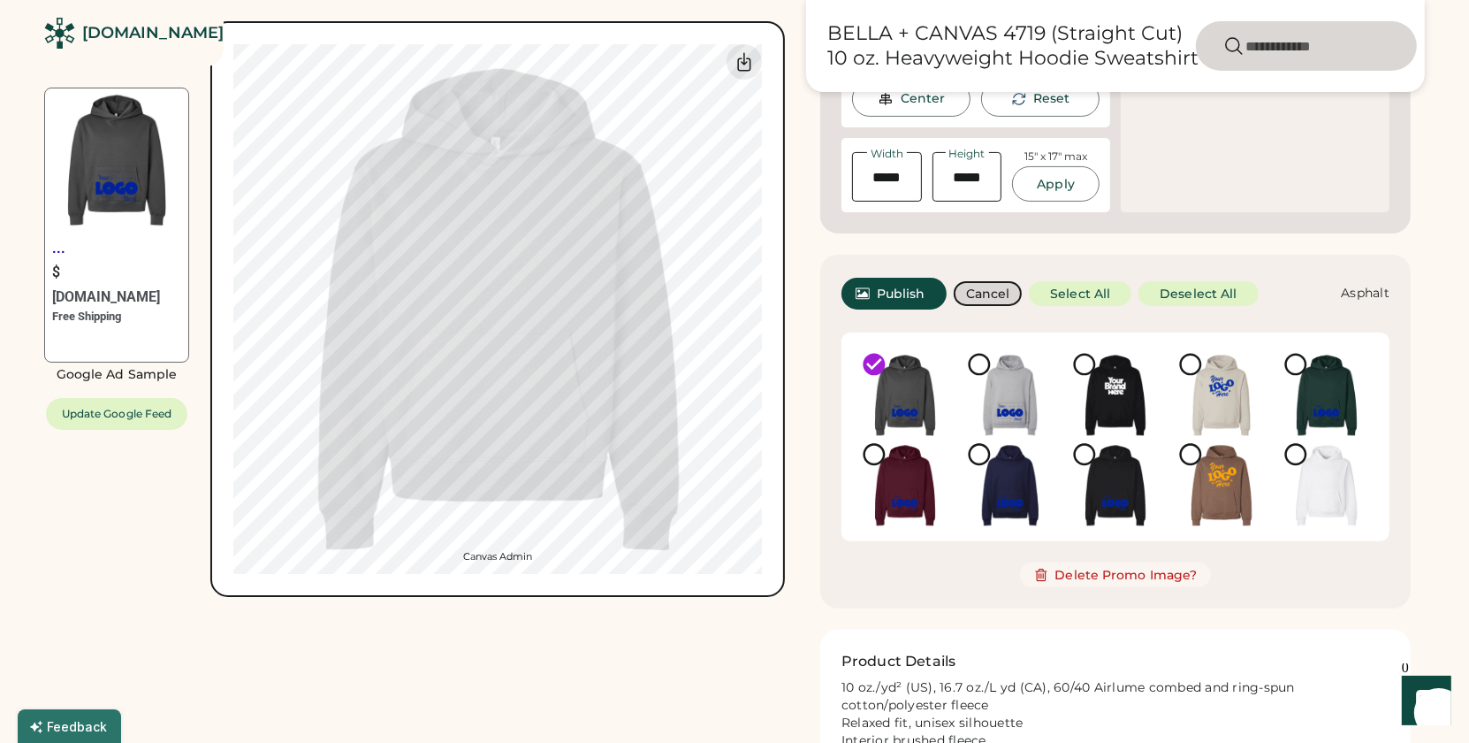
scroll to position [431, 0]
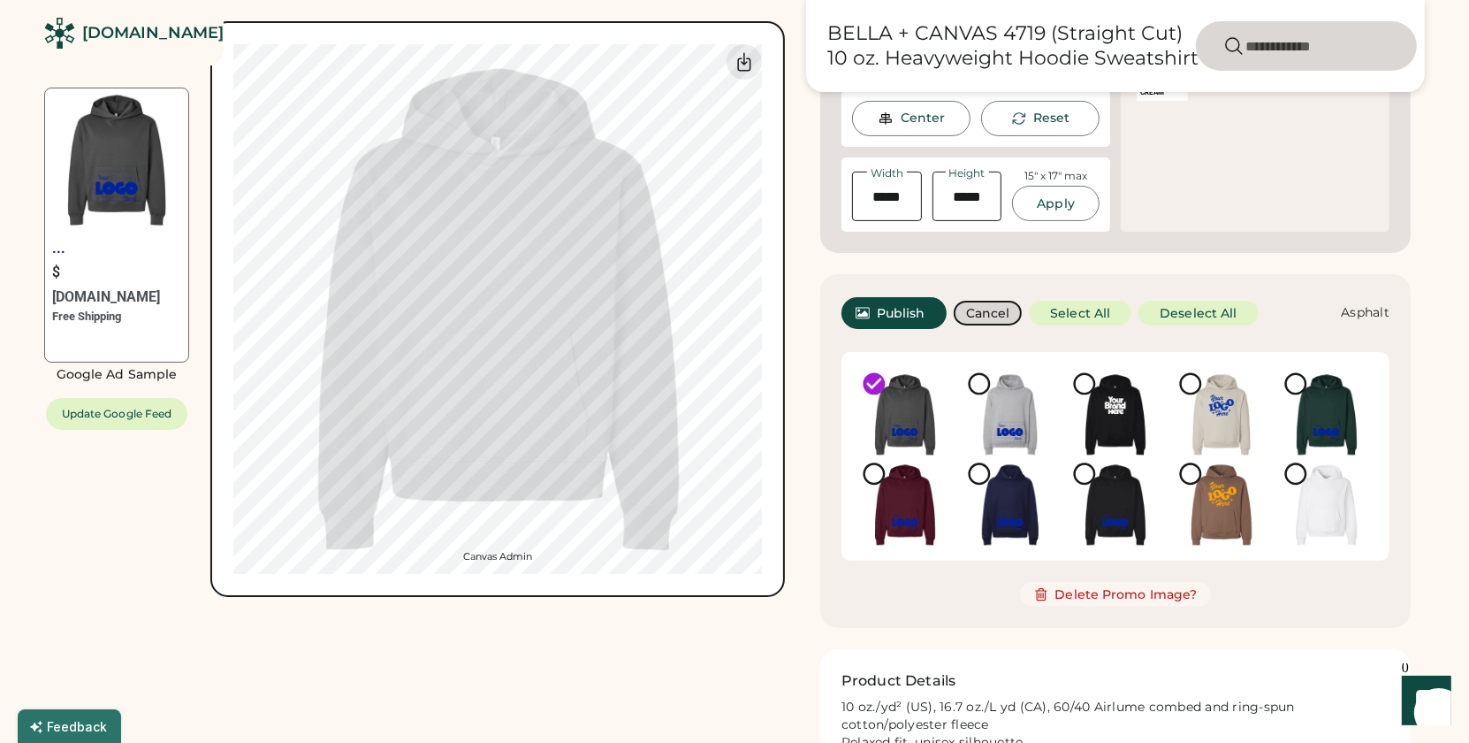
click at [987, 312] on button "Cancel" at bounding box center [988, 313] width 69 height 25
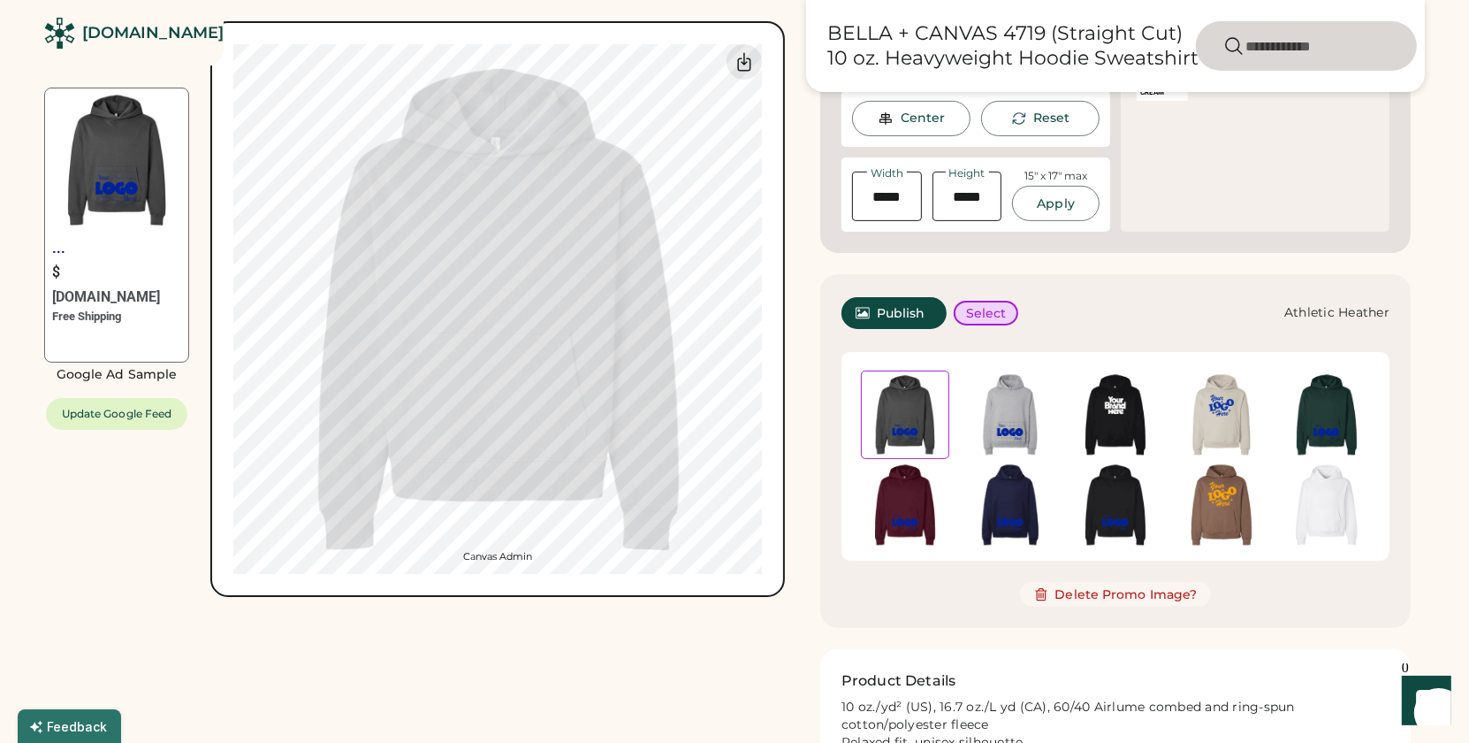
click at [994, 418] on img at bounding box center [1010, 414] width 88 height 88
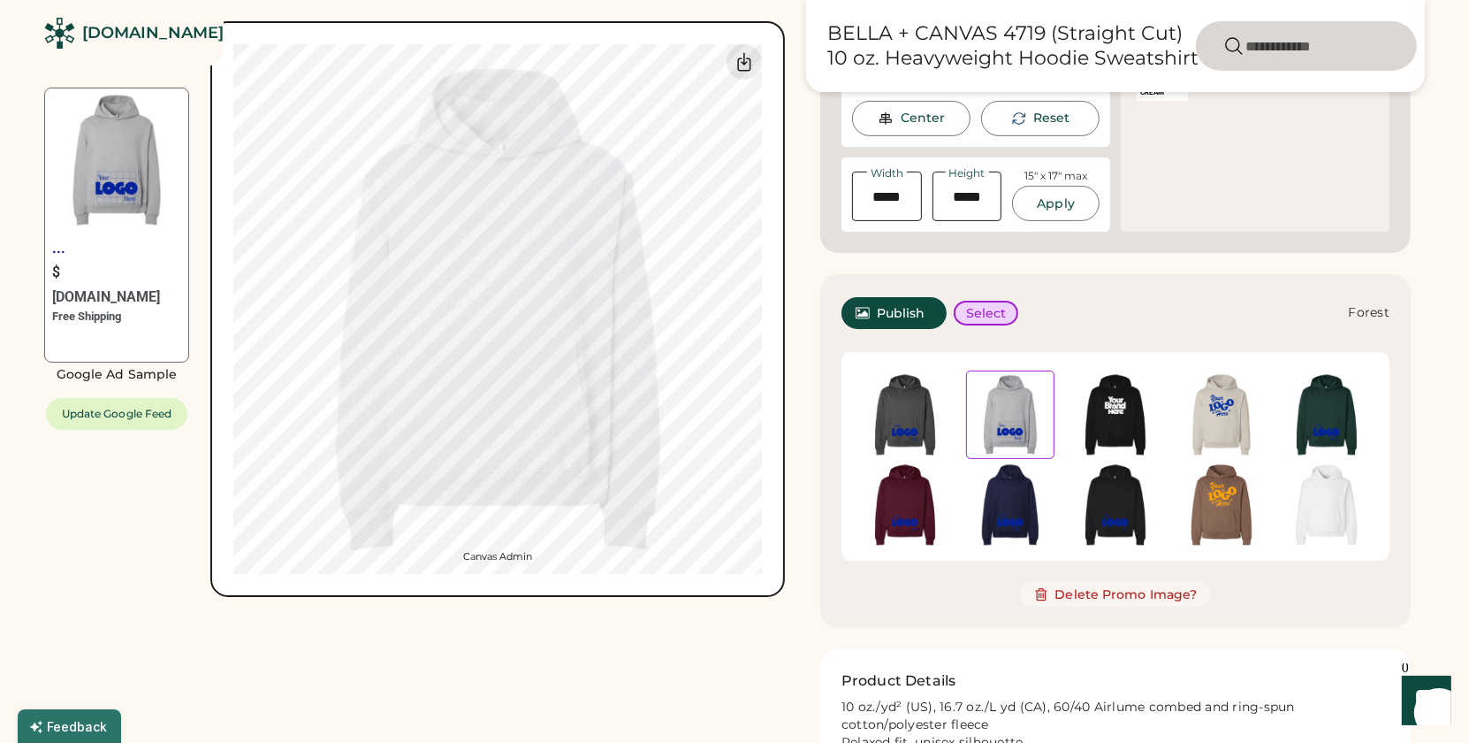
click at [1308, 423] on img at bounding box center [1327, 414] width 88 height 88
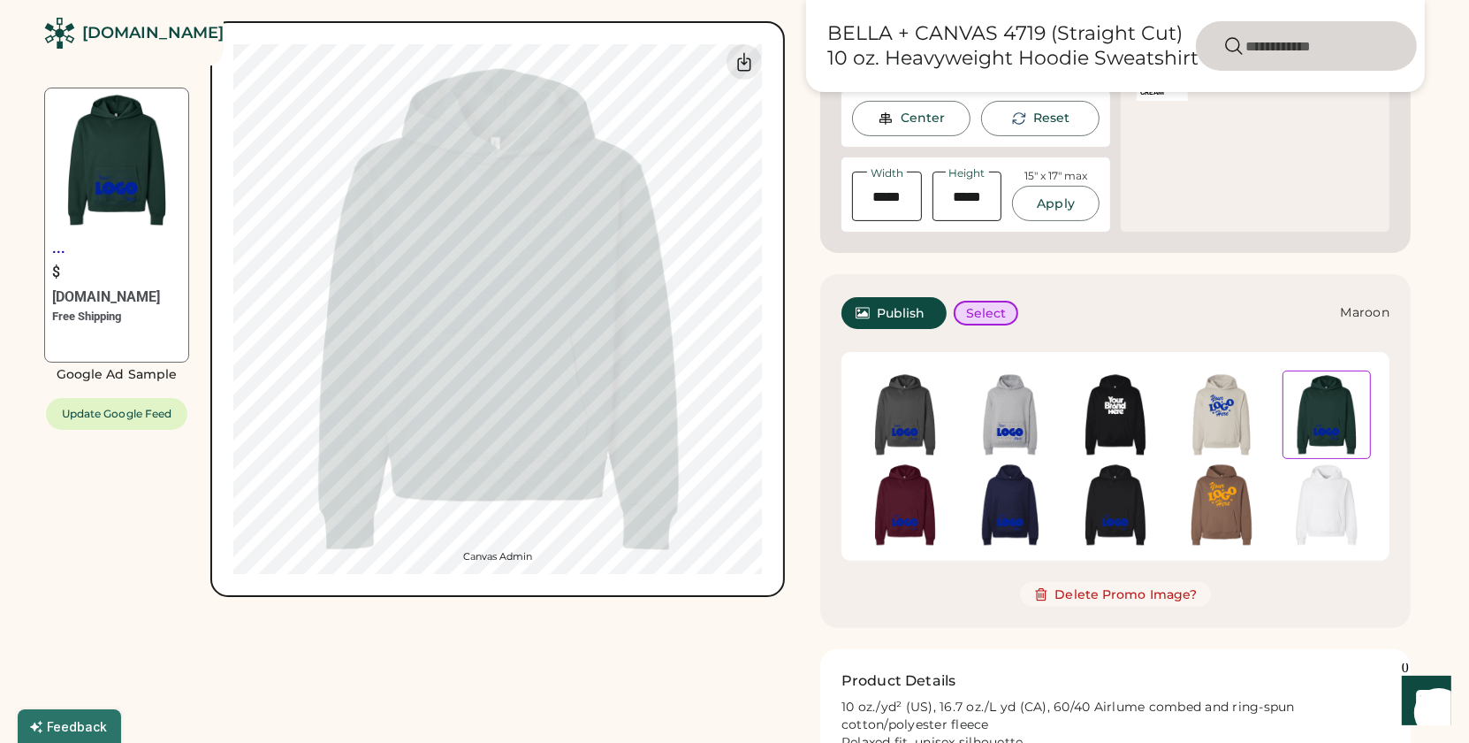
click at [879, 519] on img at bounding box center [905, 505] width 88 height 88
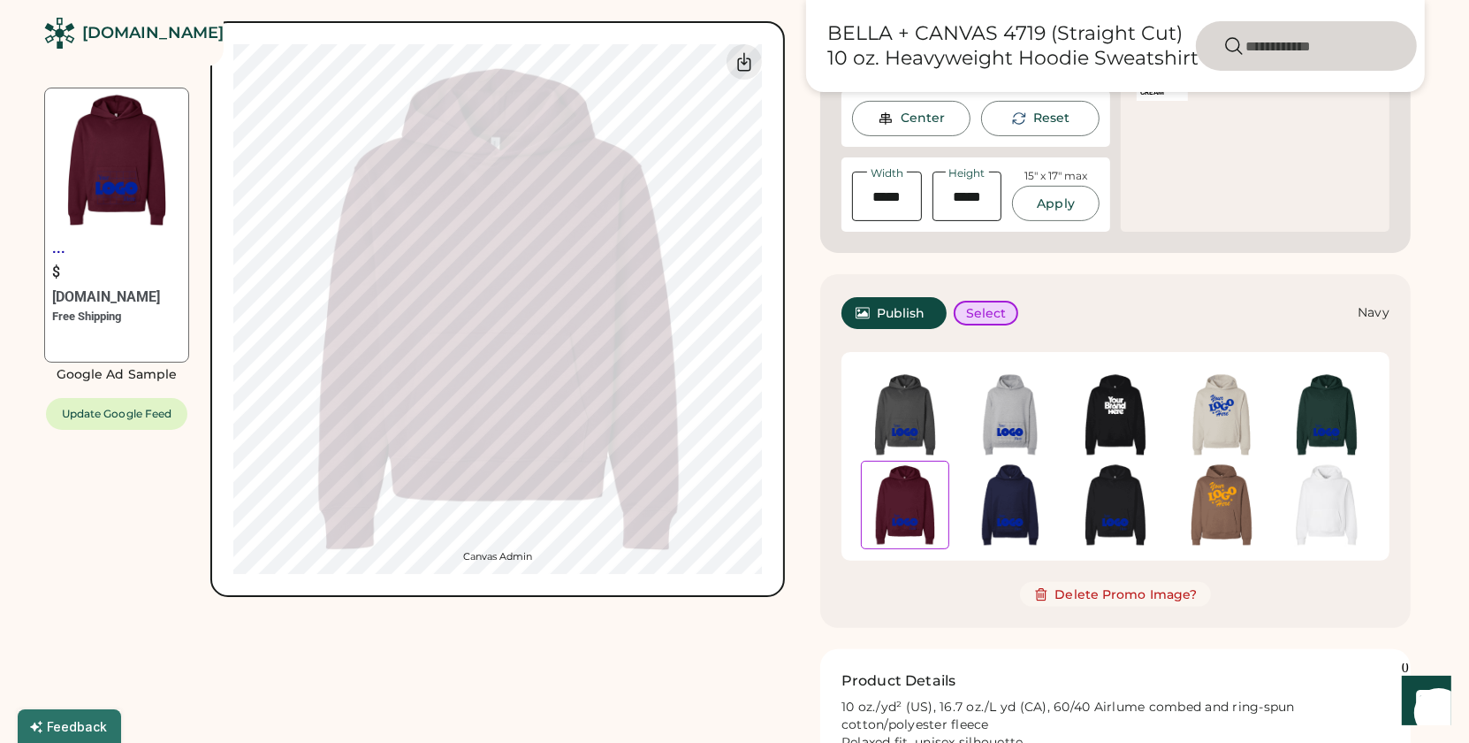
click at [989, 517] on img at bounding box center [1010, 505] width 88 height 88
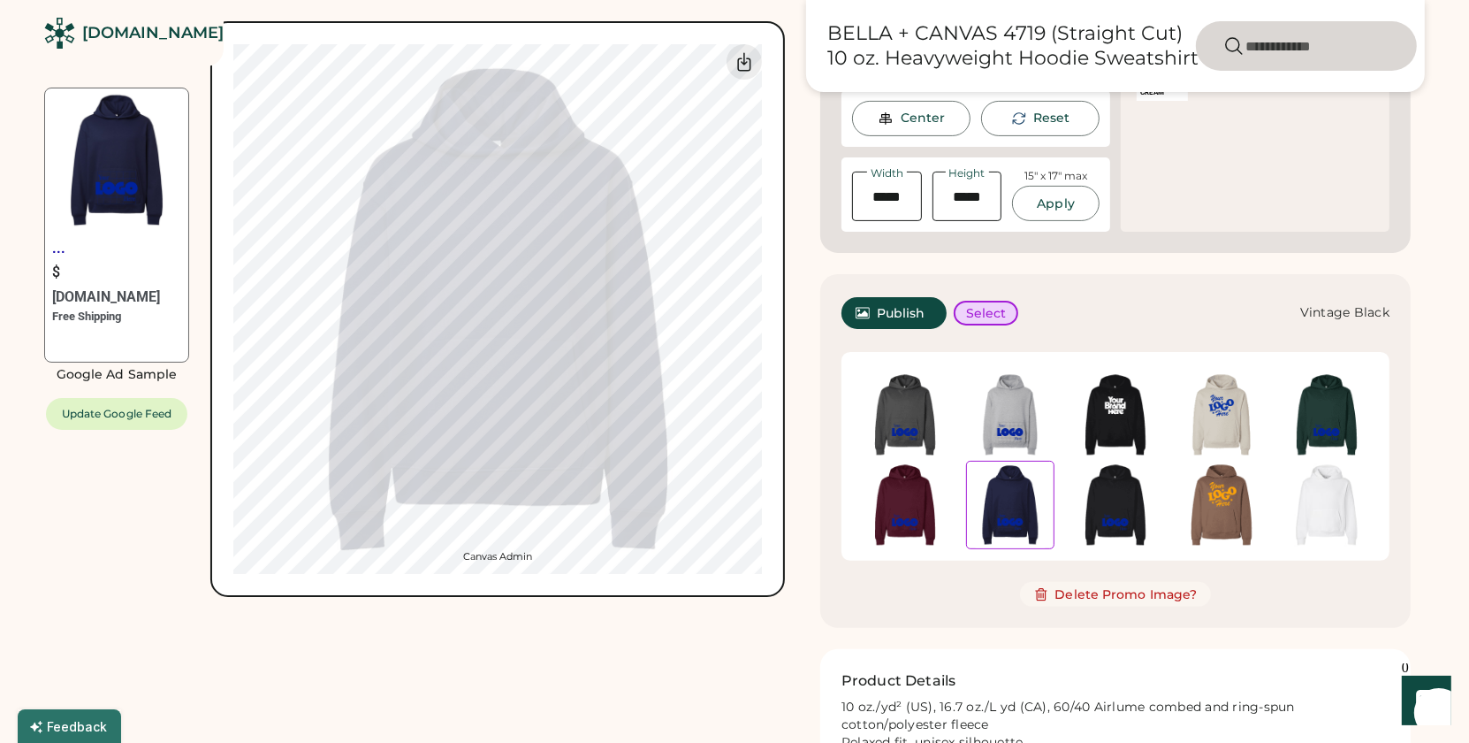
click at [1109, 513] on img at bounding box center [1115, 505] width 88 height 88
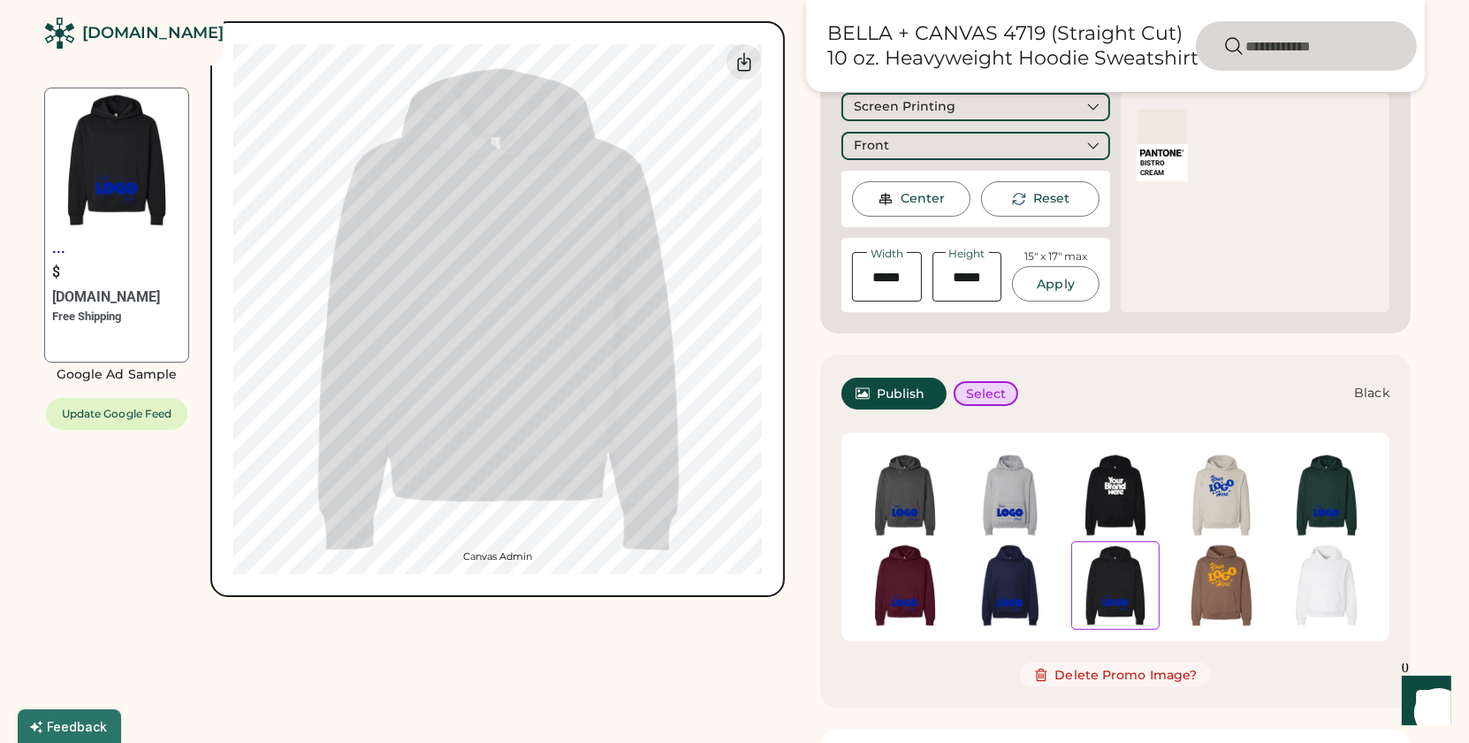
scroll to position [396, 0]
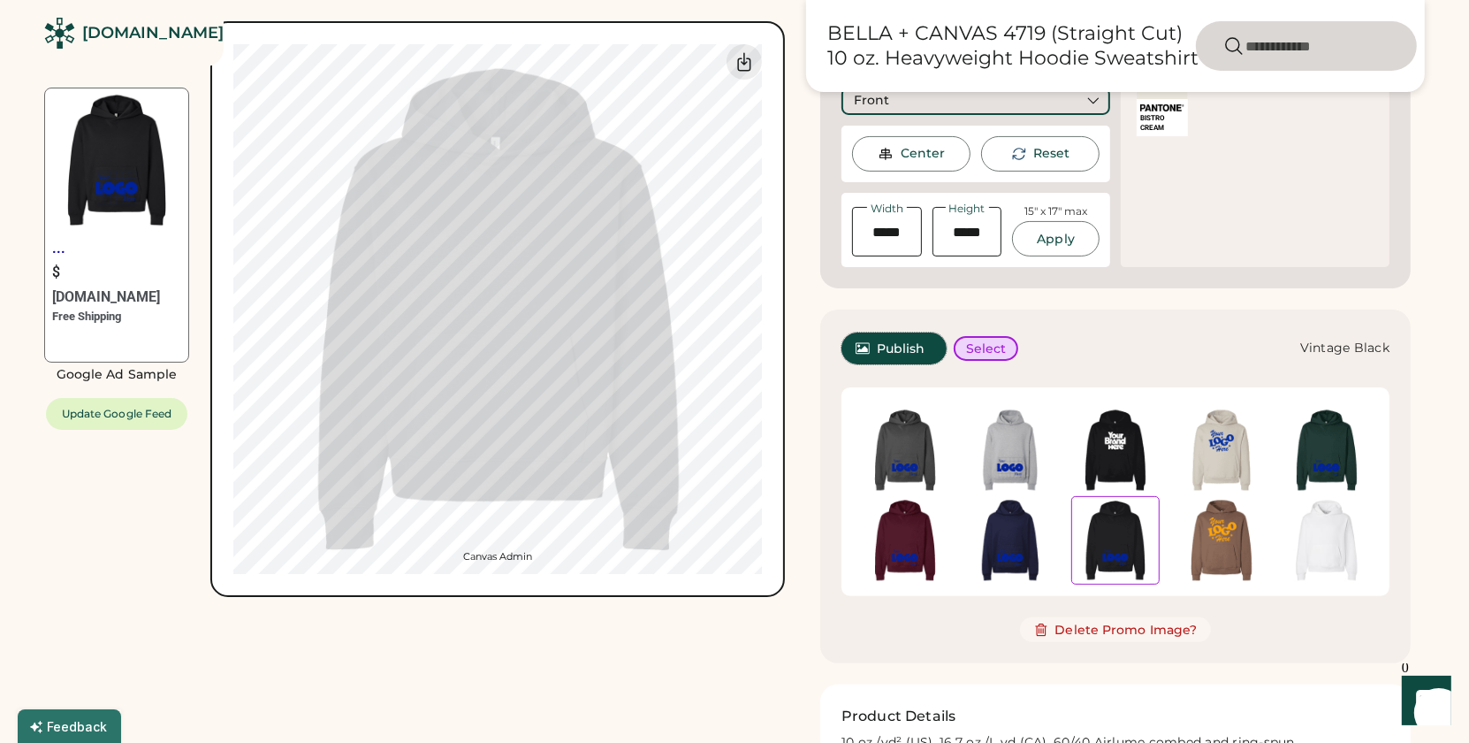
click at [908, 347] on span "Publish" at bounding box center [901, 348] width 49 height 12
drag, startPoint x: 1002, startPoint y: 530, endPoint x: 998, endPoint y: 520, distance: 10.7
click at [1002, 530] on img at bounding box center [1010, 540] width 88 height 88
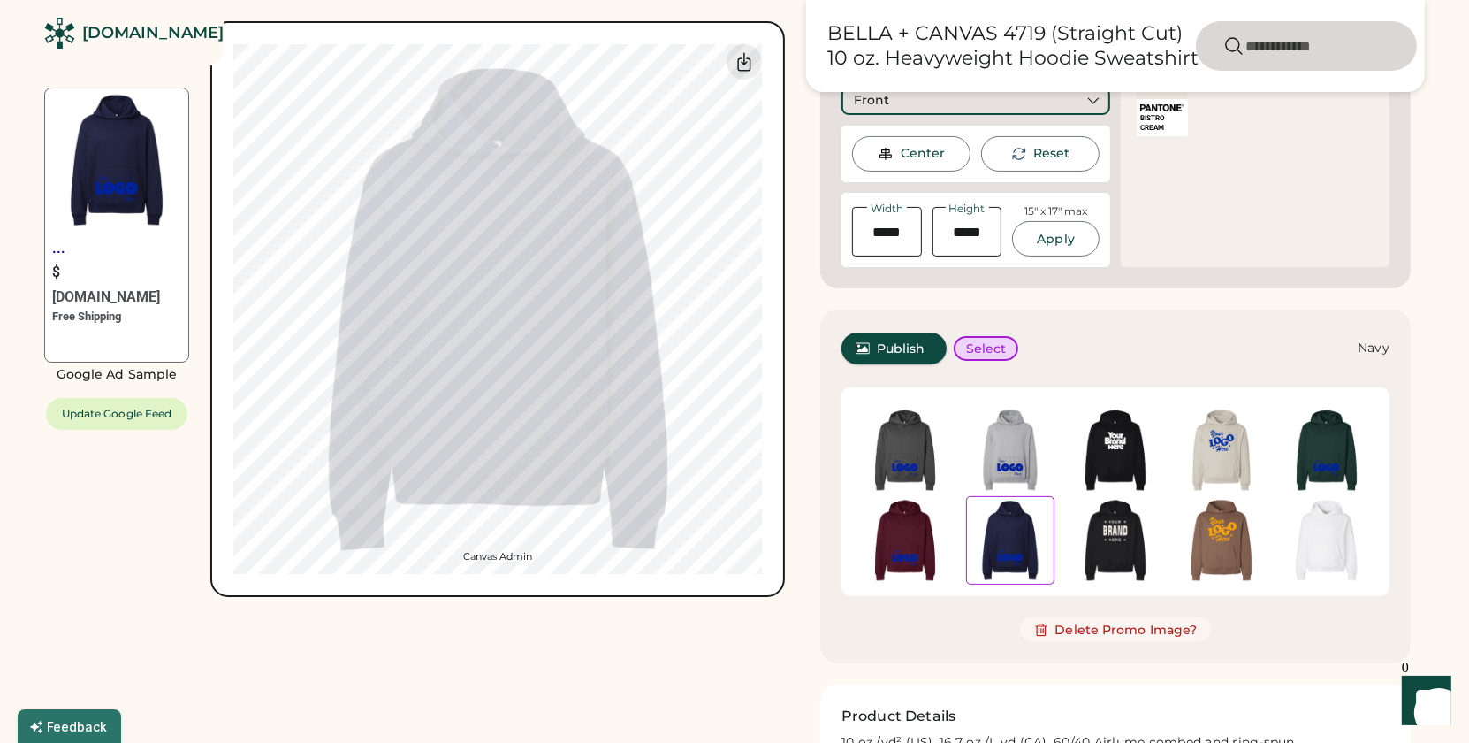
click at [916, 348] on span "Publish" at bounding box center [901, 348] width 49 height 12
click at [921, 539] on img at bounding box center [905, 540] width 88 height 88
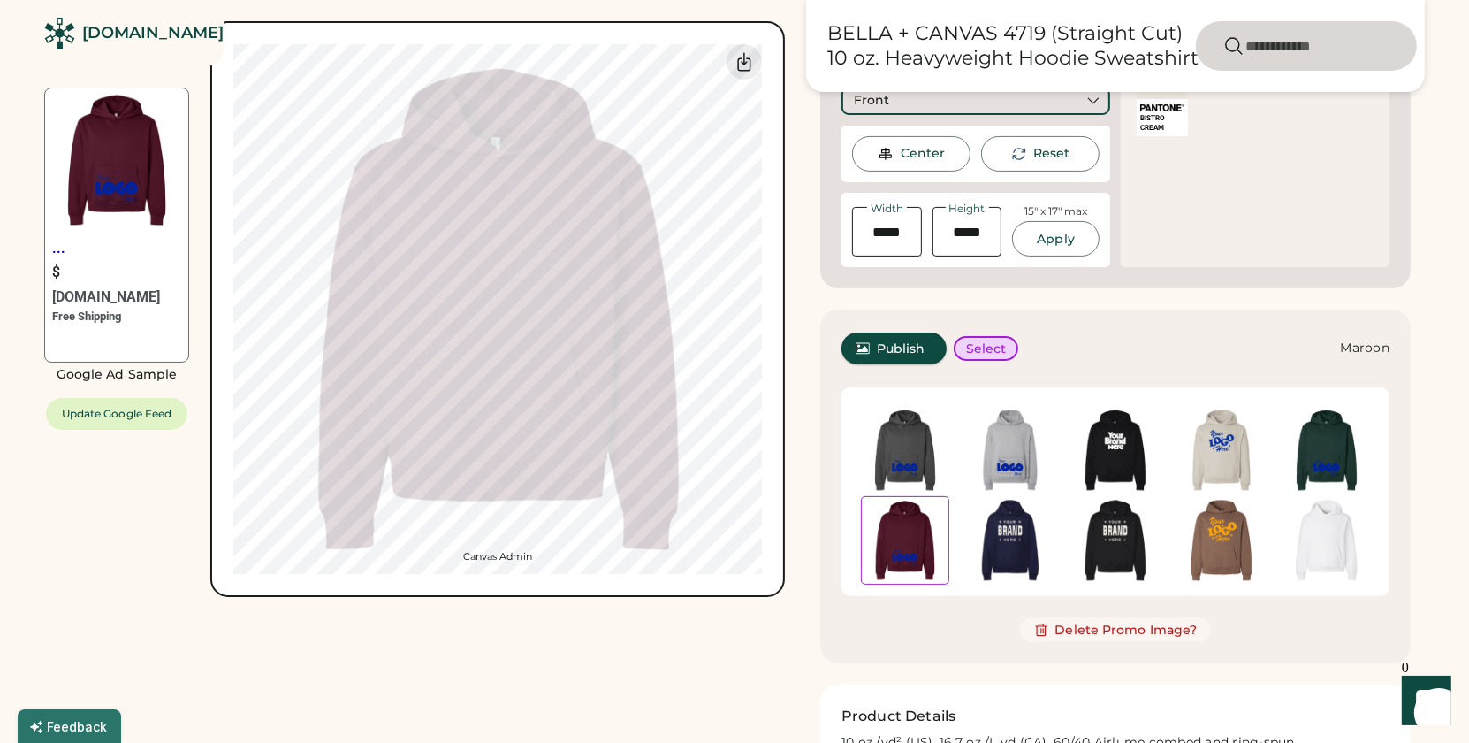
click at [913, 351] on span "Publish" at bounding box center [901, 348] width 49 height 12
click at [907, 444] on img at bounding box center [905, 450] width 88 height 88
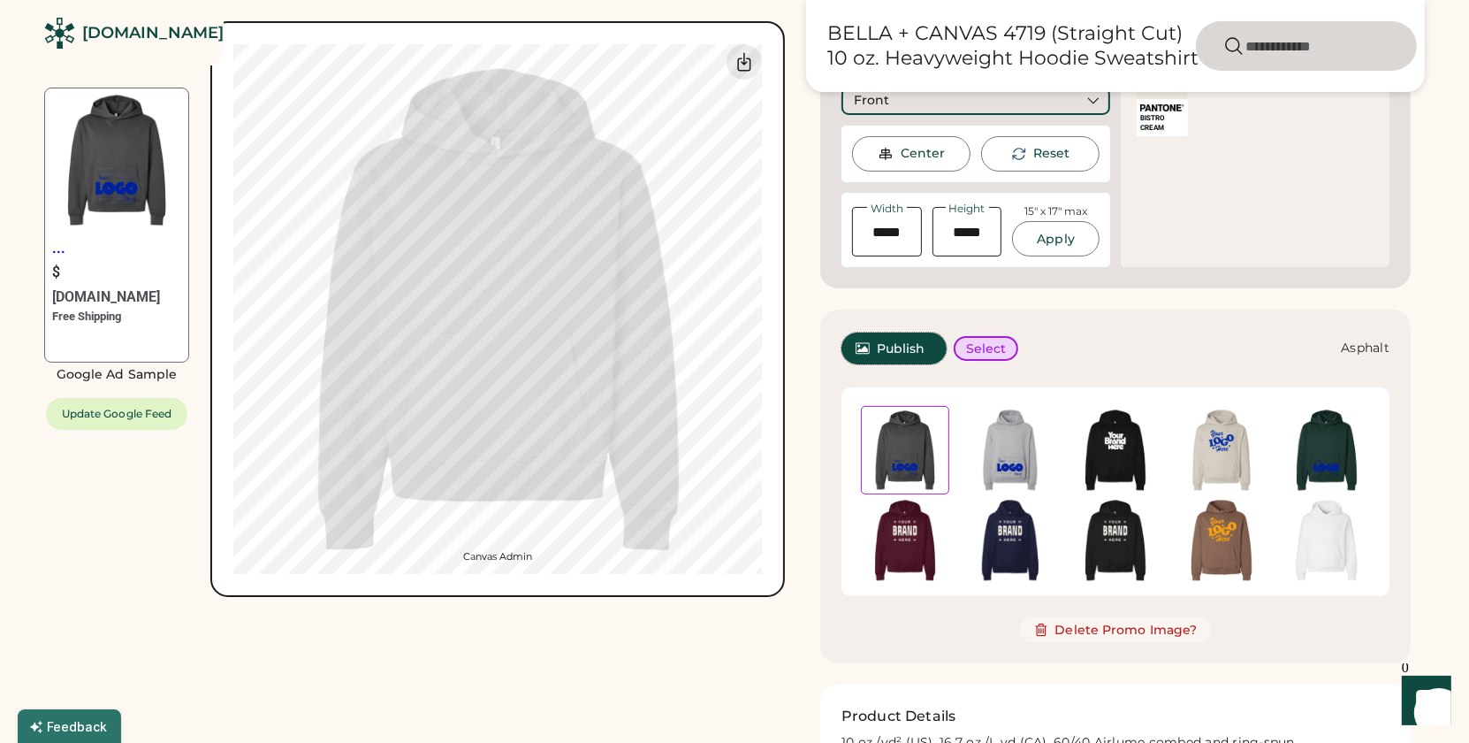
click at [891, 344] on span "Publish" at bounding box center [901, 348] width 49 height 12
click at [1013, 438] on img at bounding box center [1010, 450] width 88 height 88
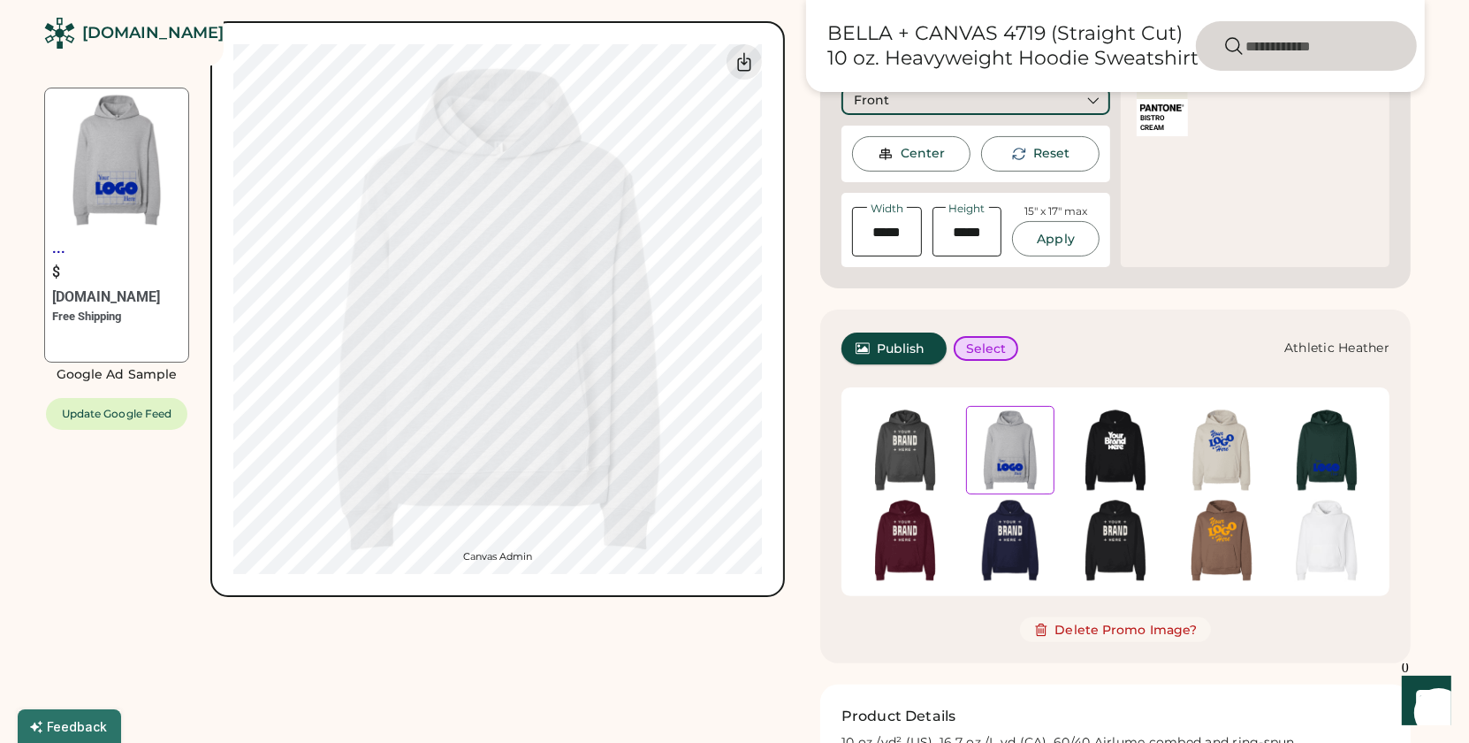
click at [911, 352] on span "Publish" at bounding box center [901, 348] width 49 height 12
click at [893, 349] on span "Publish" at bounding box center [901, 348] width 49 height 12
click at [1321, 451] on img at bounding box center [1327, 450] width 88 height 88
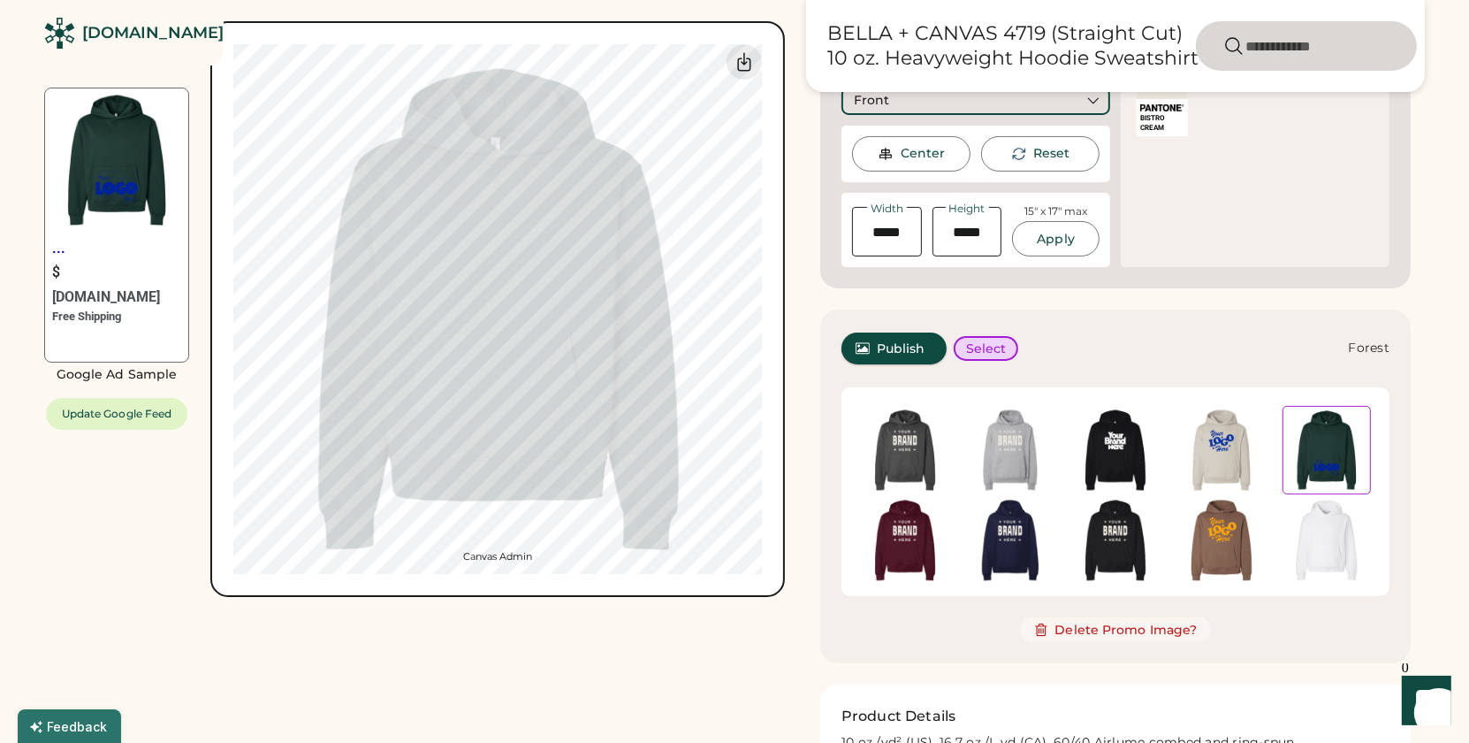
click at [913, 355] on button "Publish" at bounding box center [894, 348] width 105 height 32
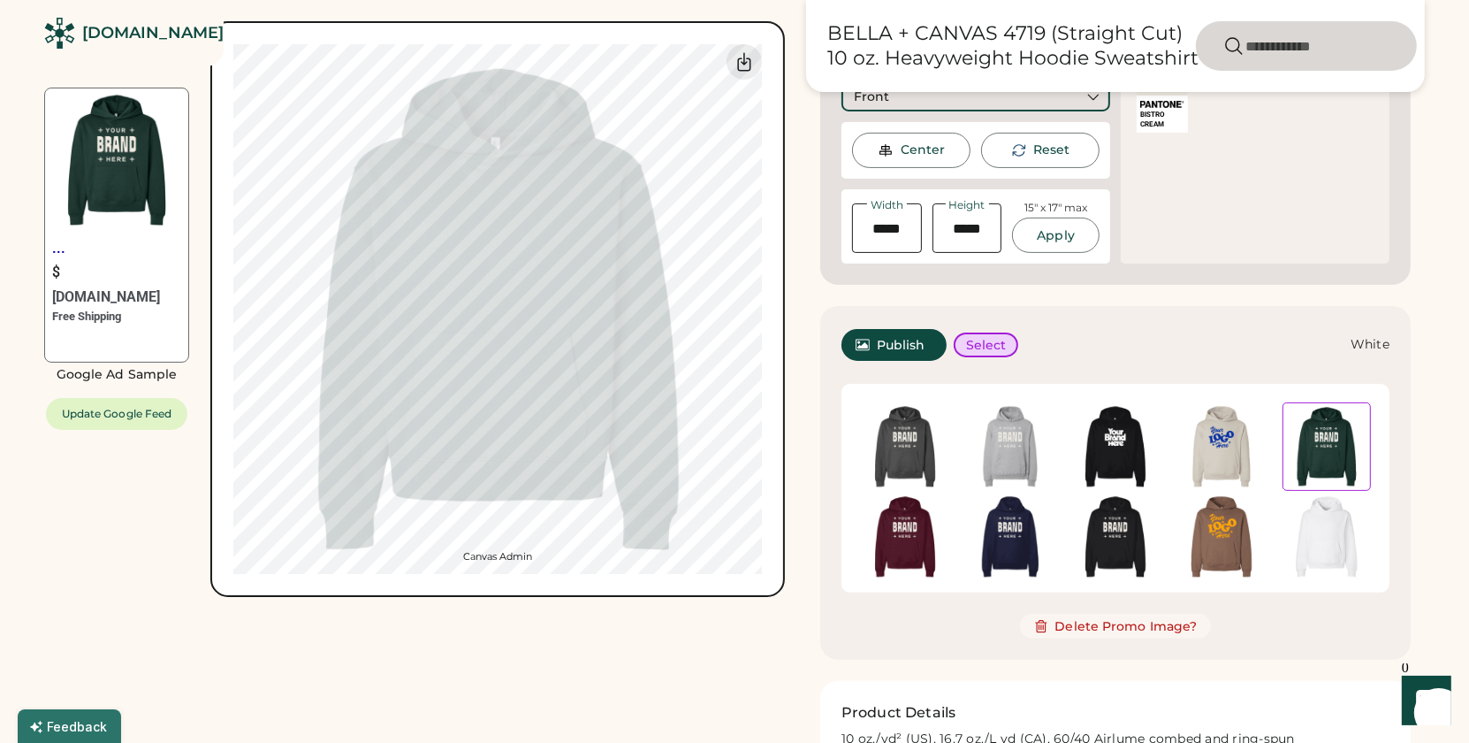
click at [1340, 541] on img at bounding box center [1327, 536] width 88 height 88
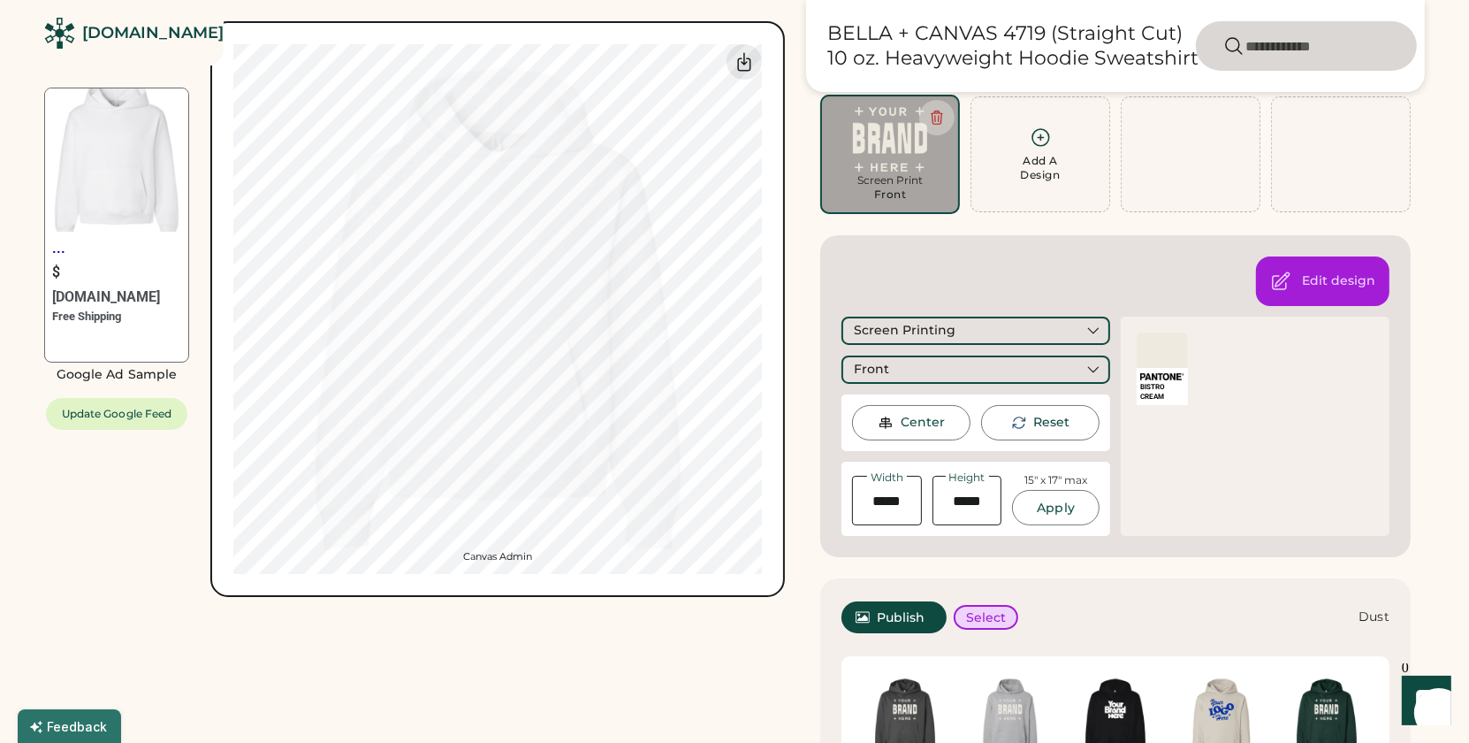
scroll to position [0, 0]
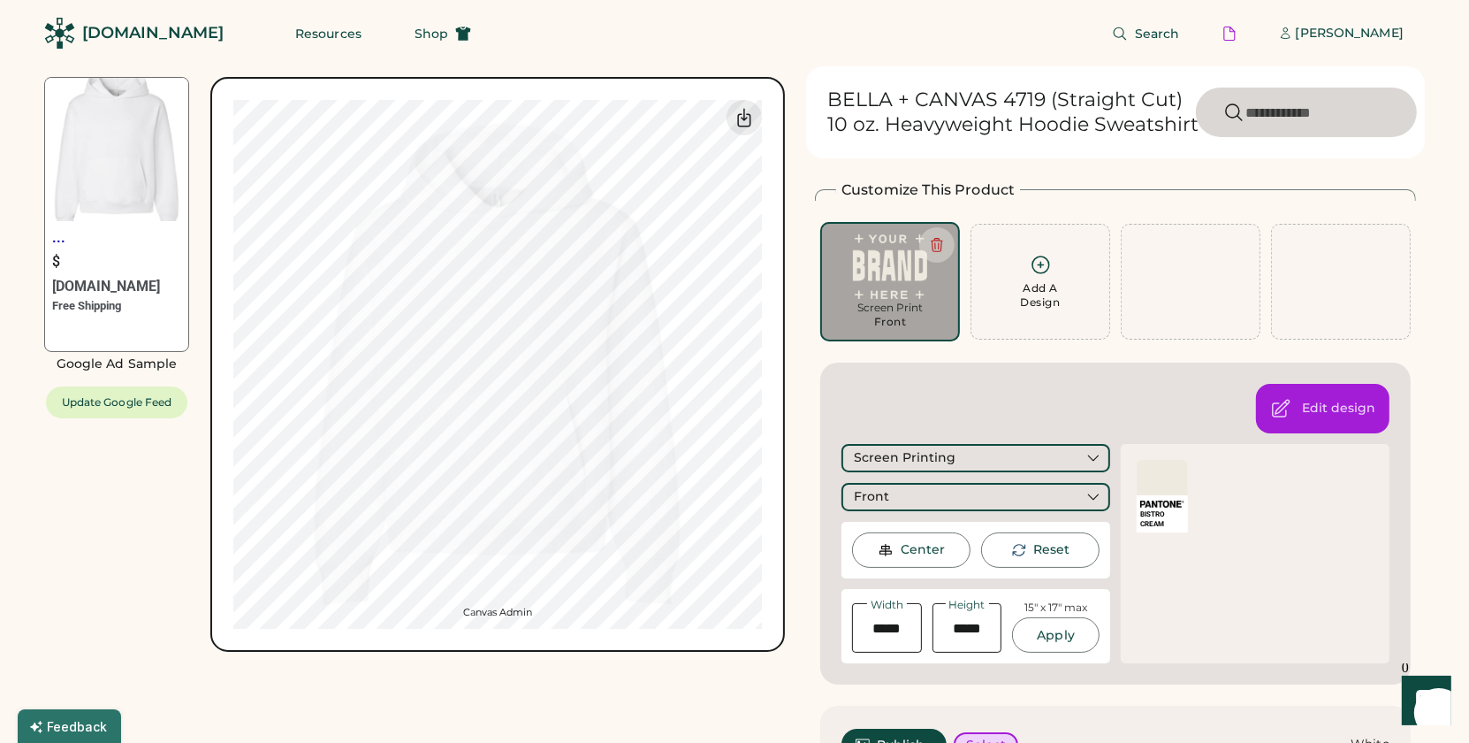
click at [1166, 478] on div at bounding box center [1162, 477] width 51 height 35
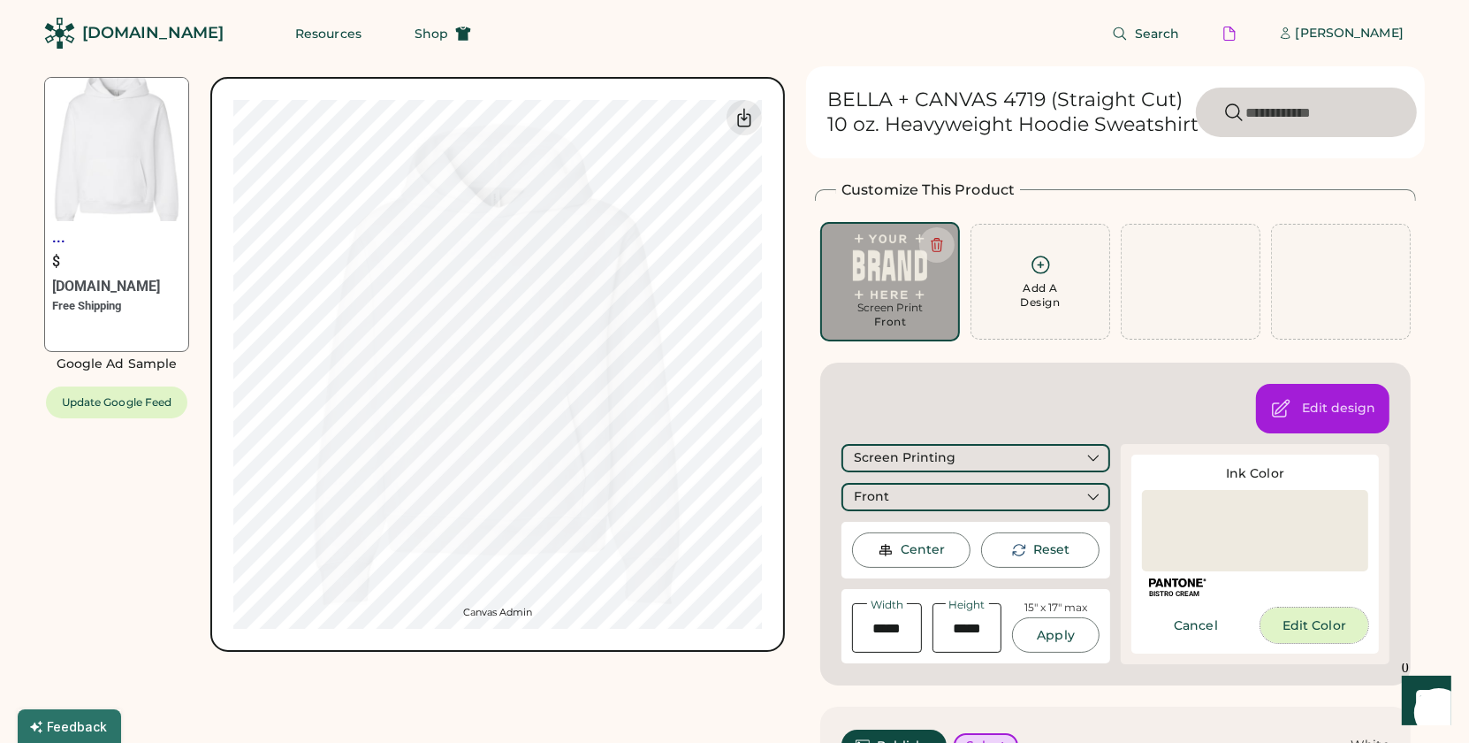
click at [1302, 622] on button "Edit Color" at bounding box center [1315, 624] width 108 height 35
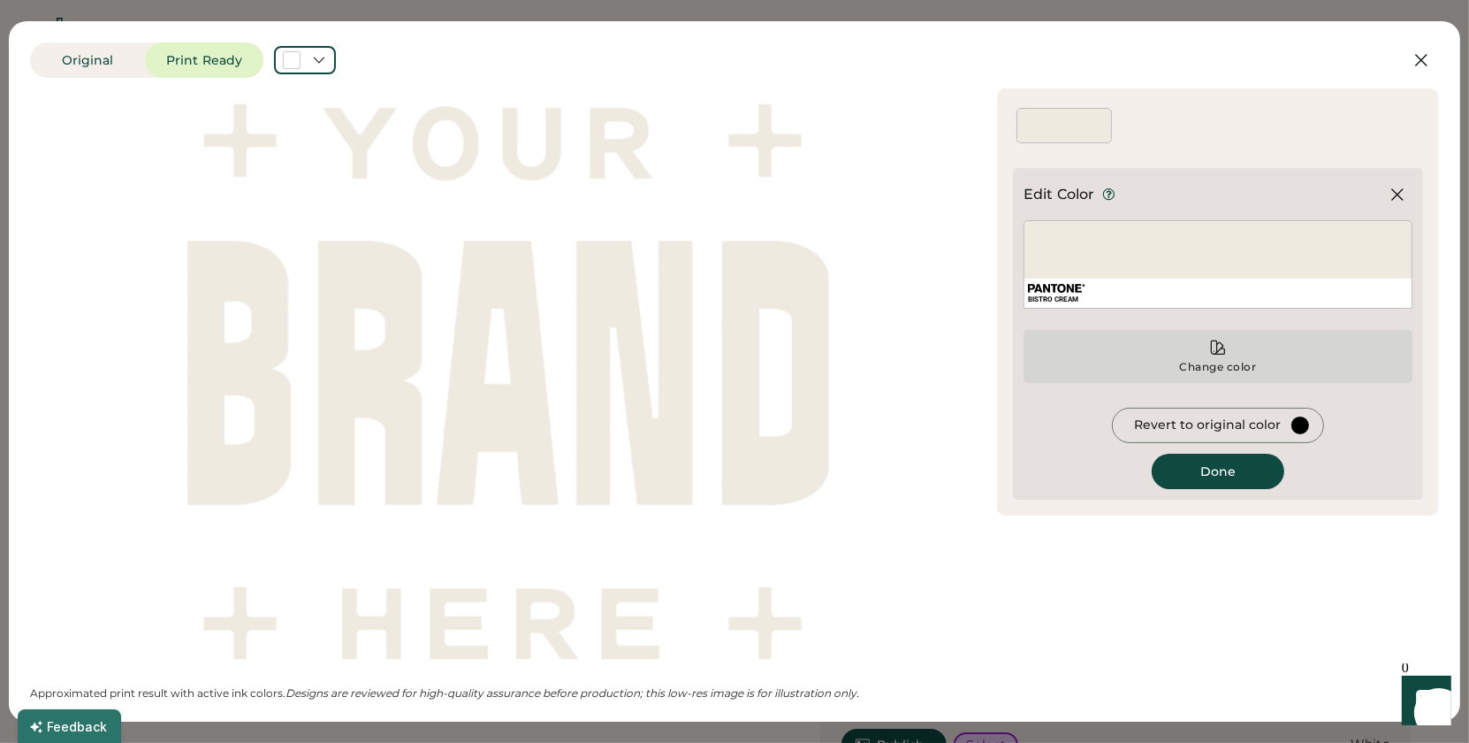
click at [1190, 348] on div "Change color" at bounding box center [1218, 356] width 389 height 53
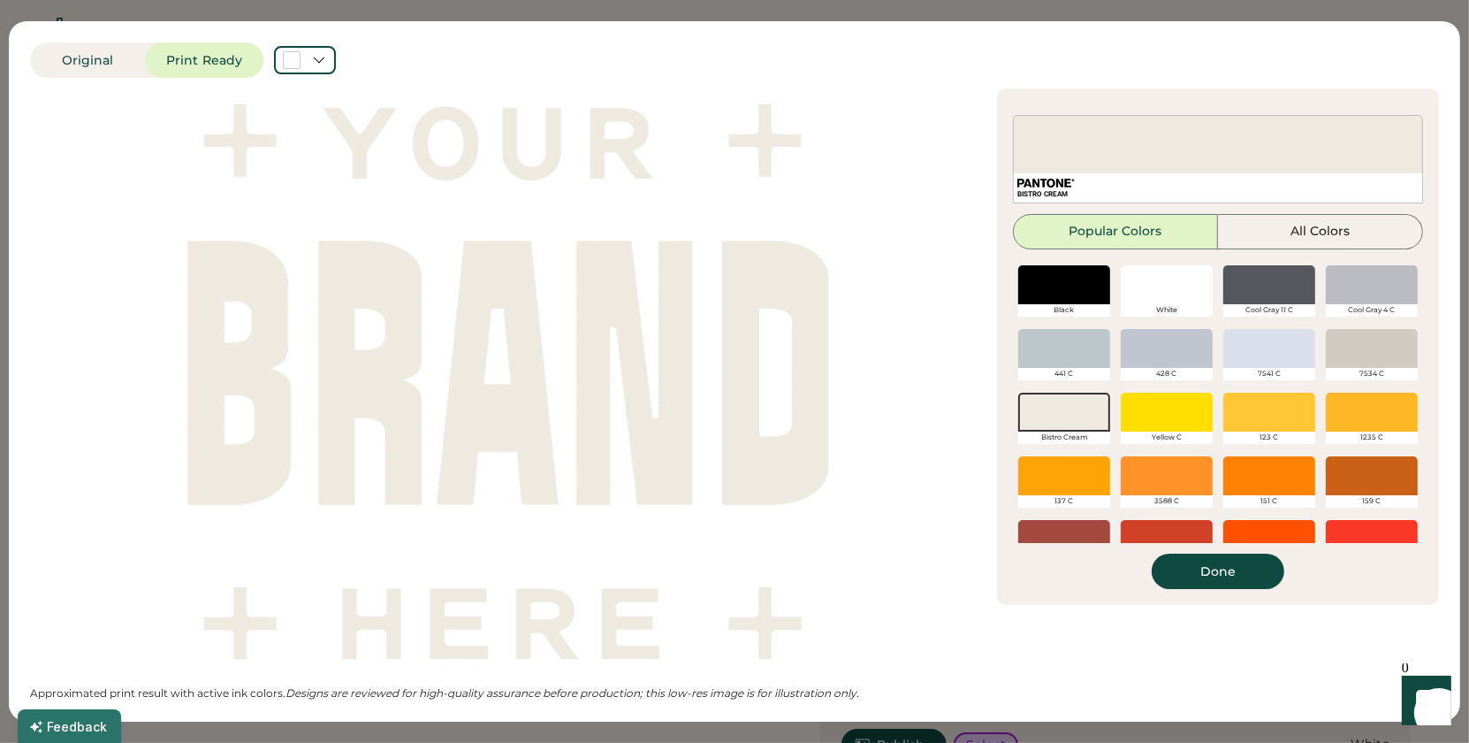
click at [1173, 411] on div at bounding box center [1167, 411] width 92 height 39
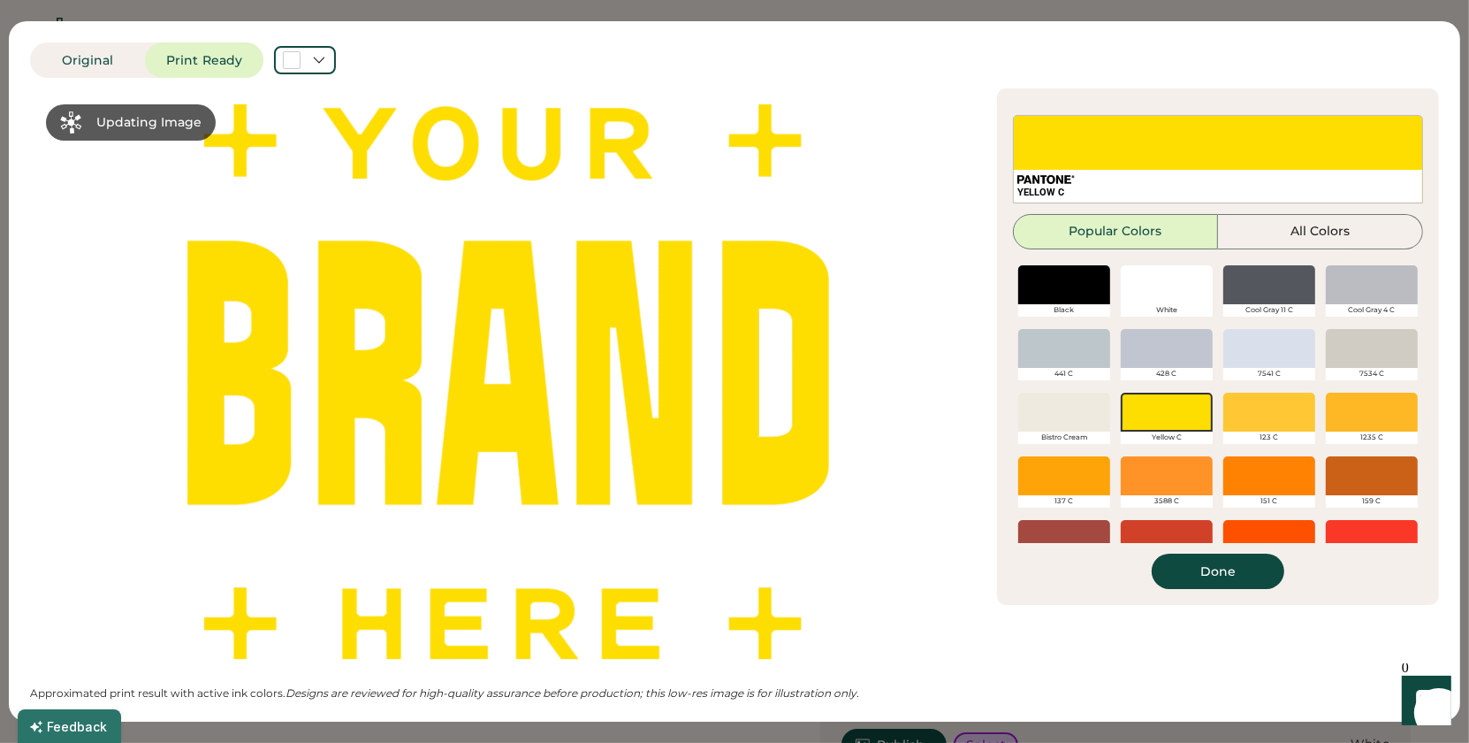
click at [1292, 403] on div at bounding box center [1269, 411] width 92 height 39
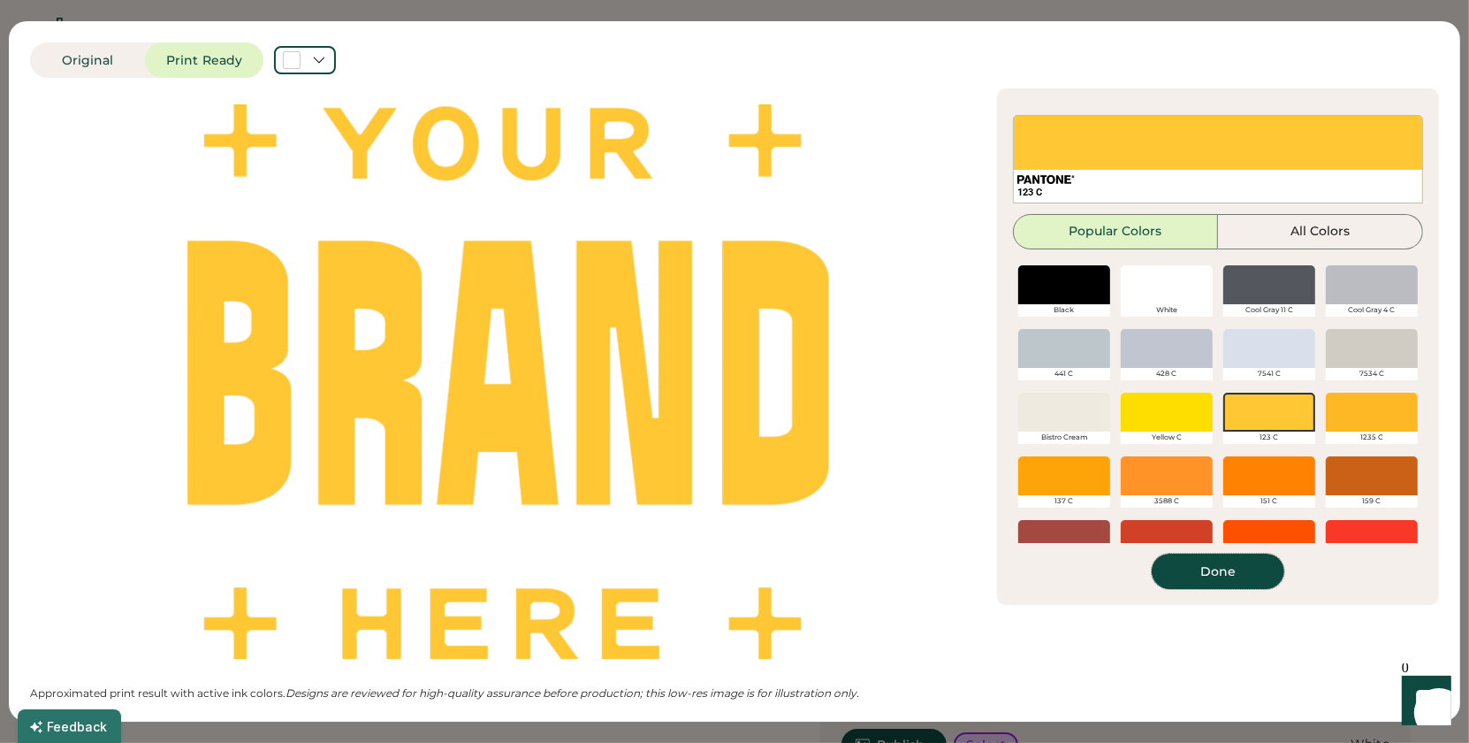
click at [1231, 580] on button "Done" at bounding box center [1218, 570] width 133 height 35
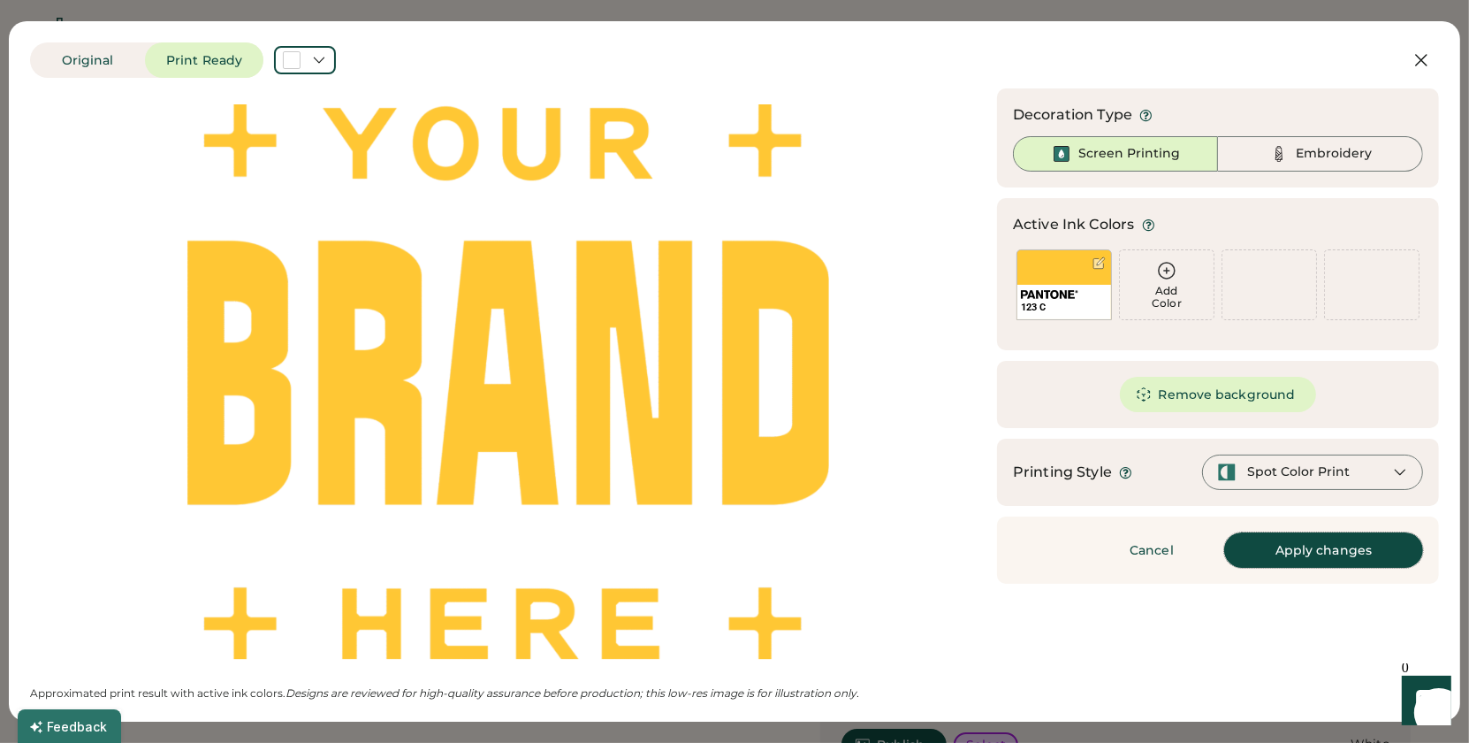
click at [1316, 547] on button "Apply changes" at bounding box center [1323, 549] width 199 height 35
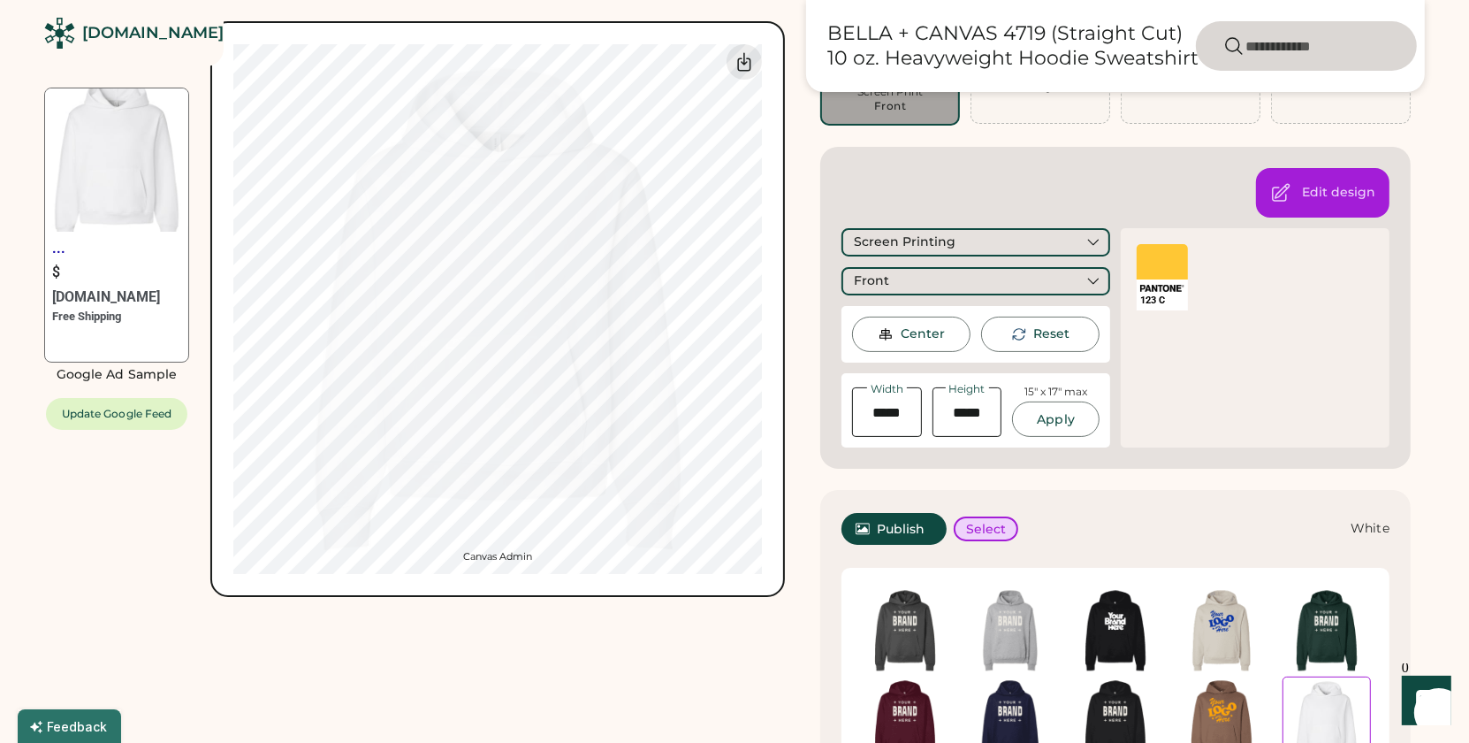
scroll to position [221, 0]
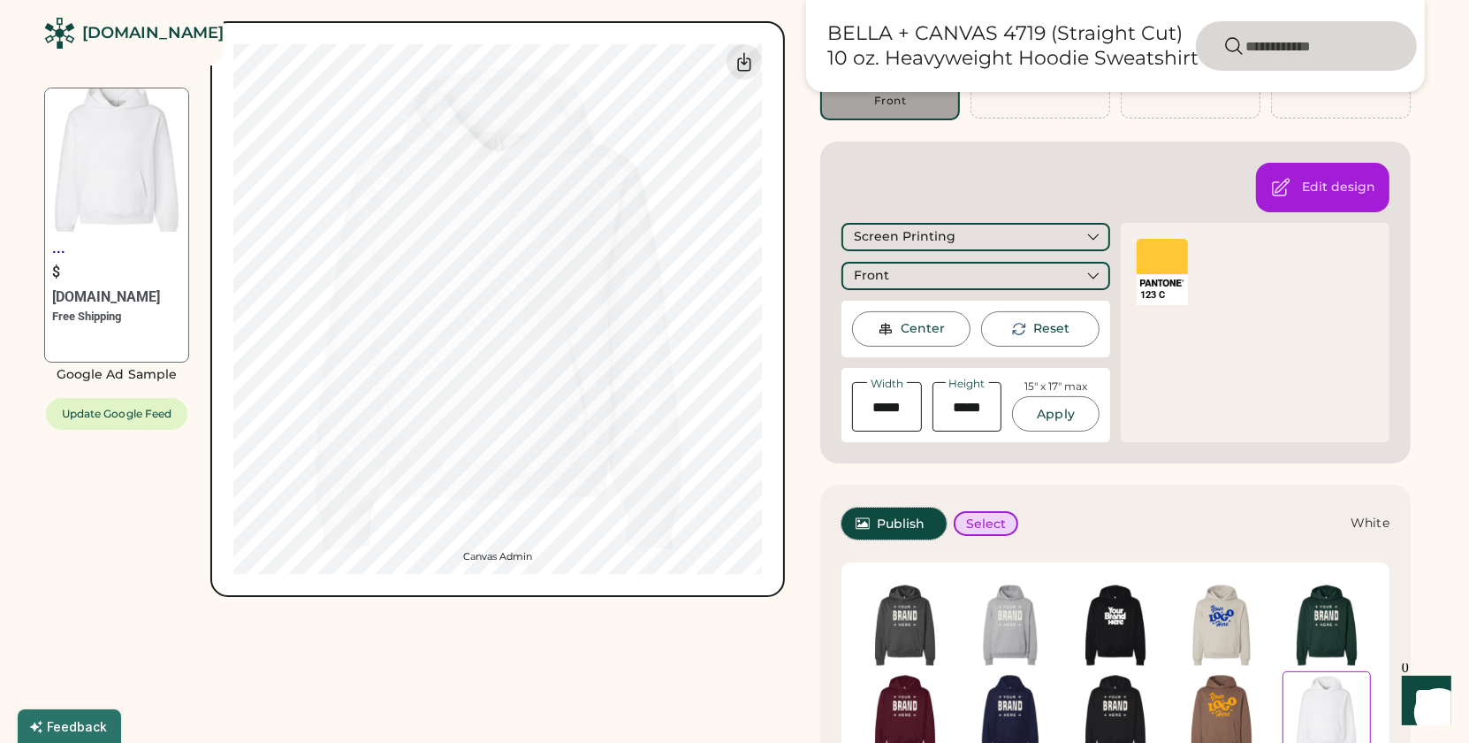
click at [890, 517] on span "Publish" at bounding box center [901, 523] width 49 height 12
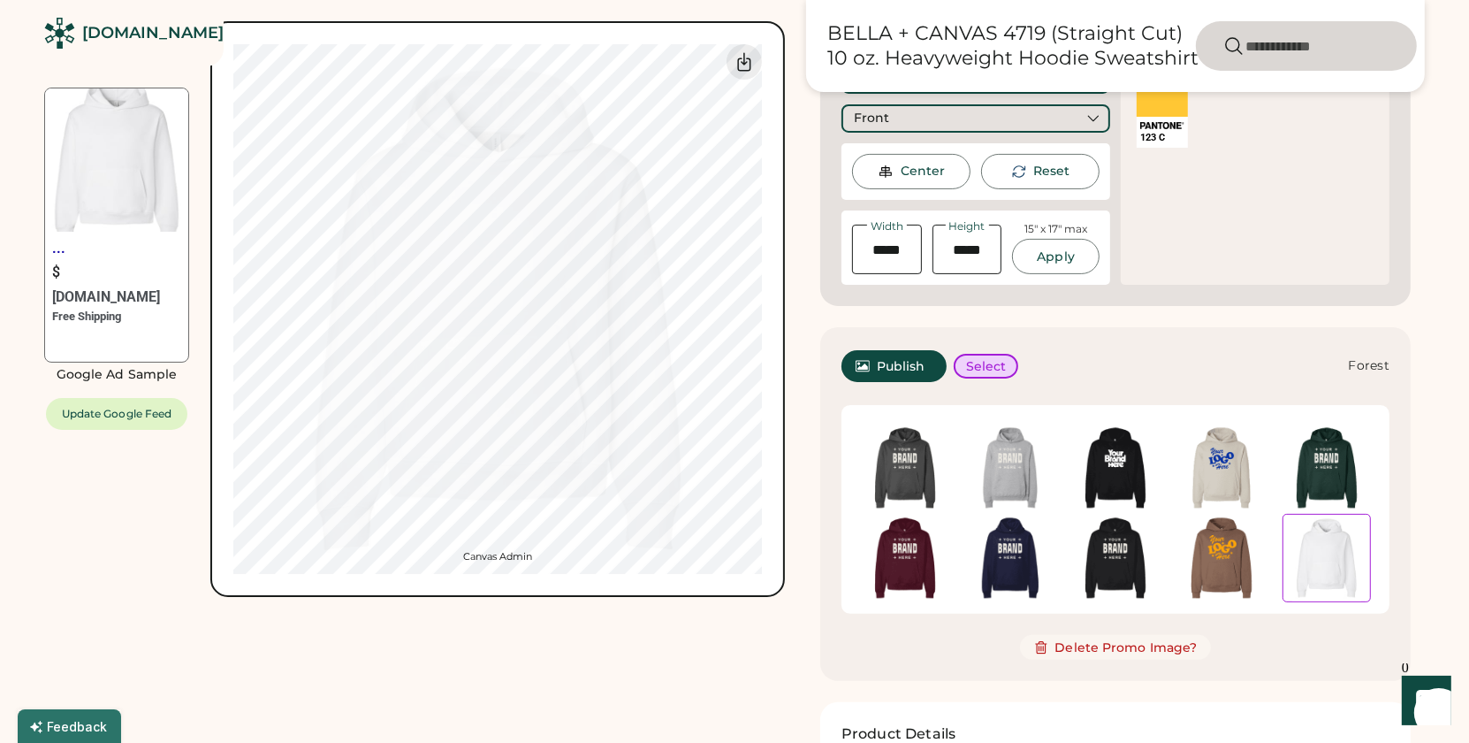
scroll to position [399, 0]
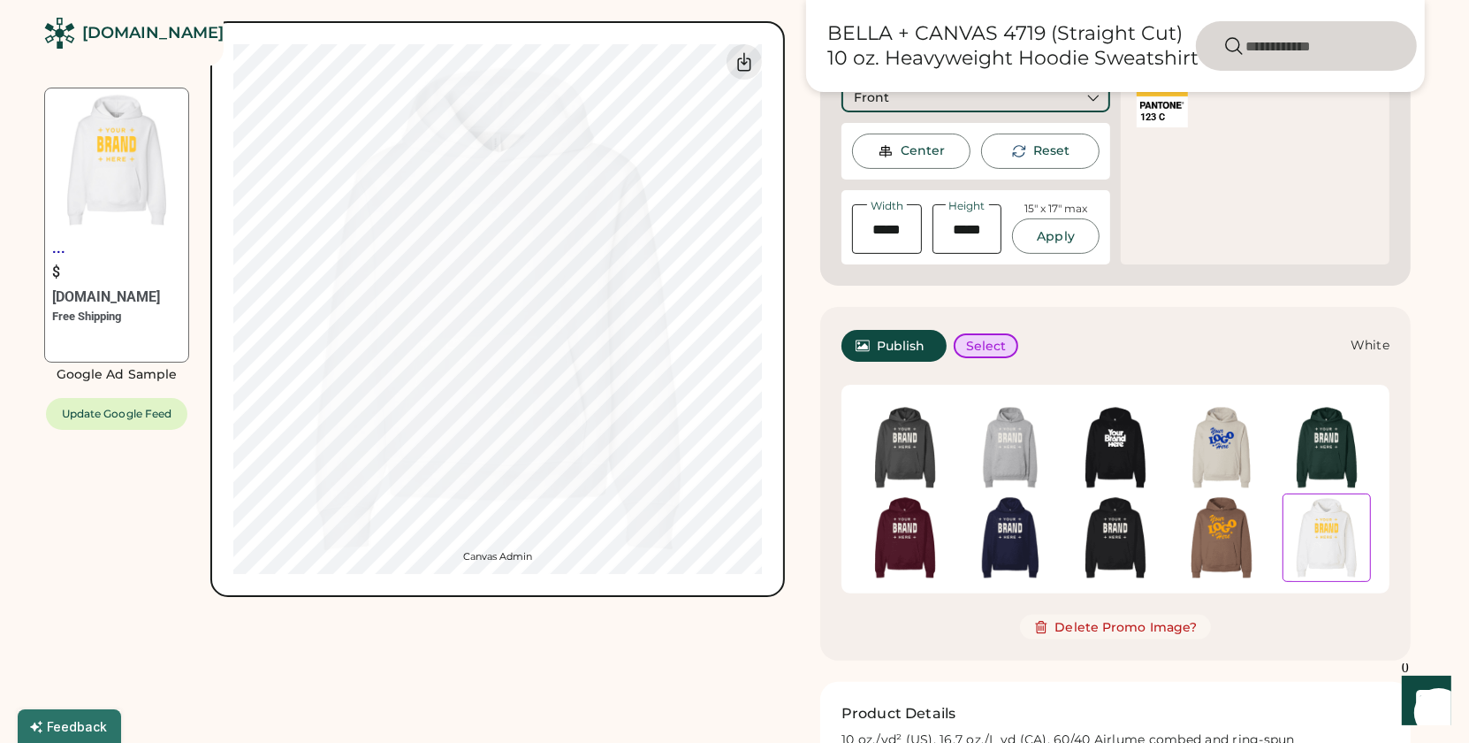
click at [711, 672] on div "... $ Rendered.co Free Shipping Google Ad Sample Update Google Feed Switch to b…" at bounding box center [414, 395] width 741 height 1454
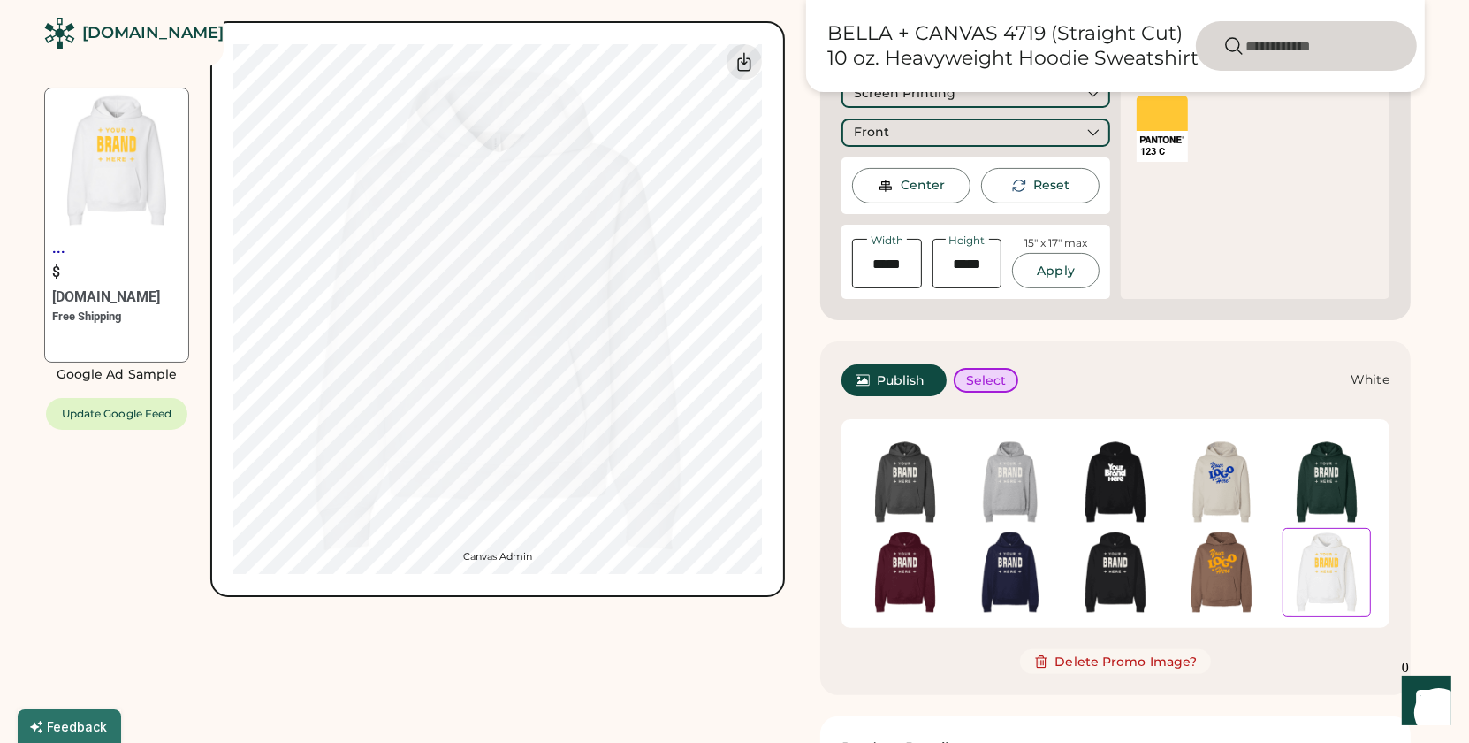
scroll to position [0, 0]
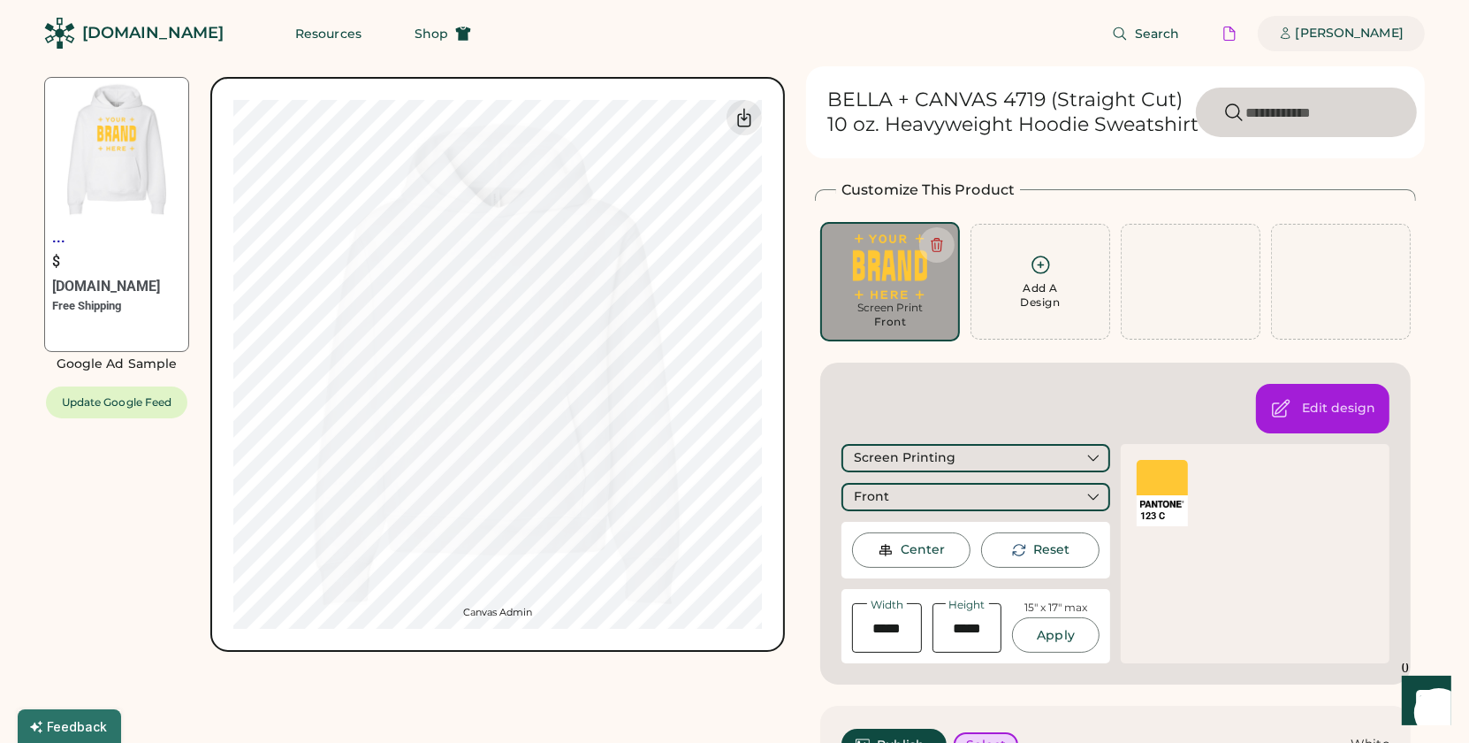
click at [1309, 35] on div "[PERSON_NAME]" at bounding box center [1350, 34] width 108 height 18
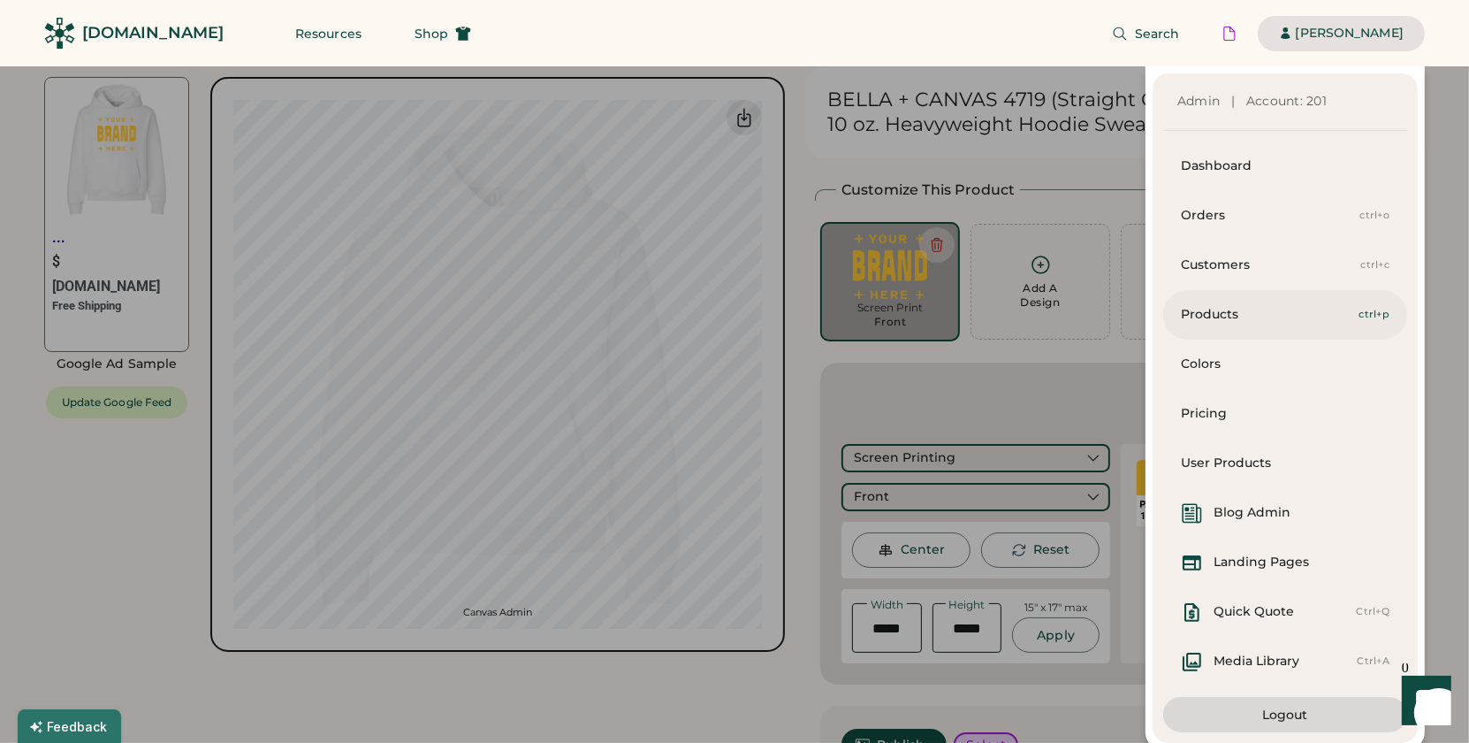
click at [1278, 317] on div "Products" at bounding box center [1270, 315] width 179 height 18
